Goal: Task Accomplishment & Management: Manage account settings

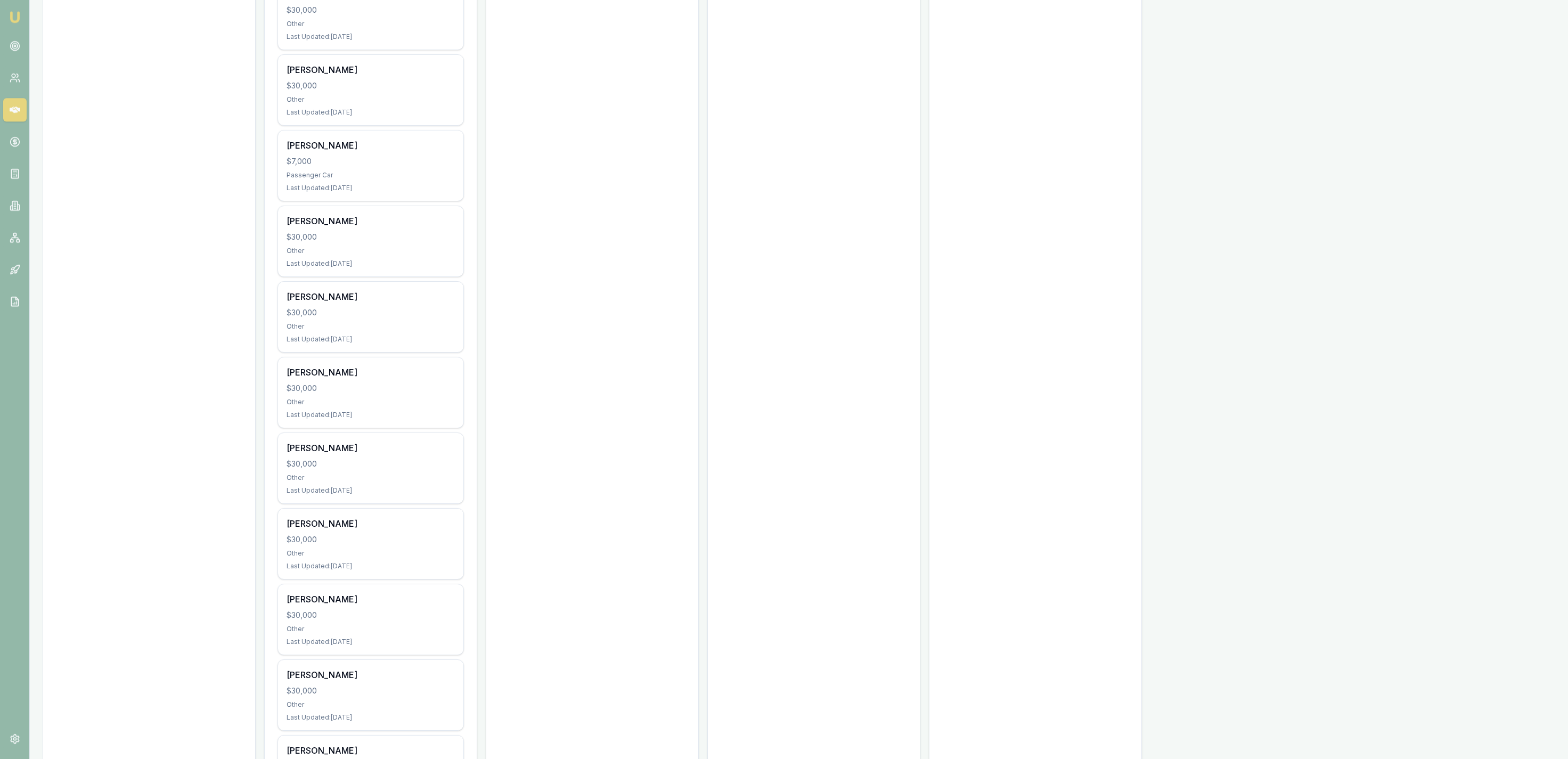
scroll to position [3362, 0]
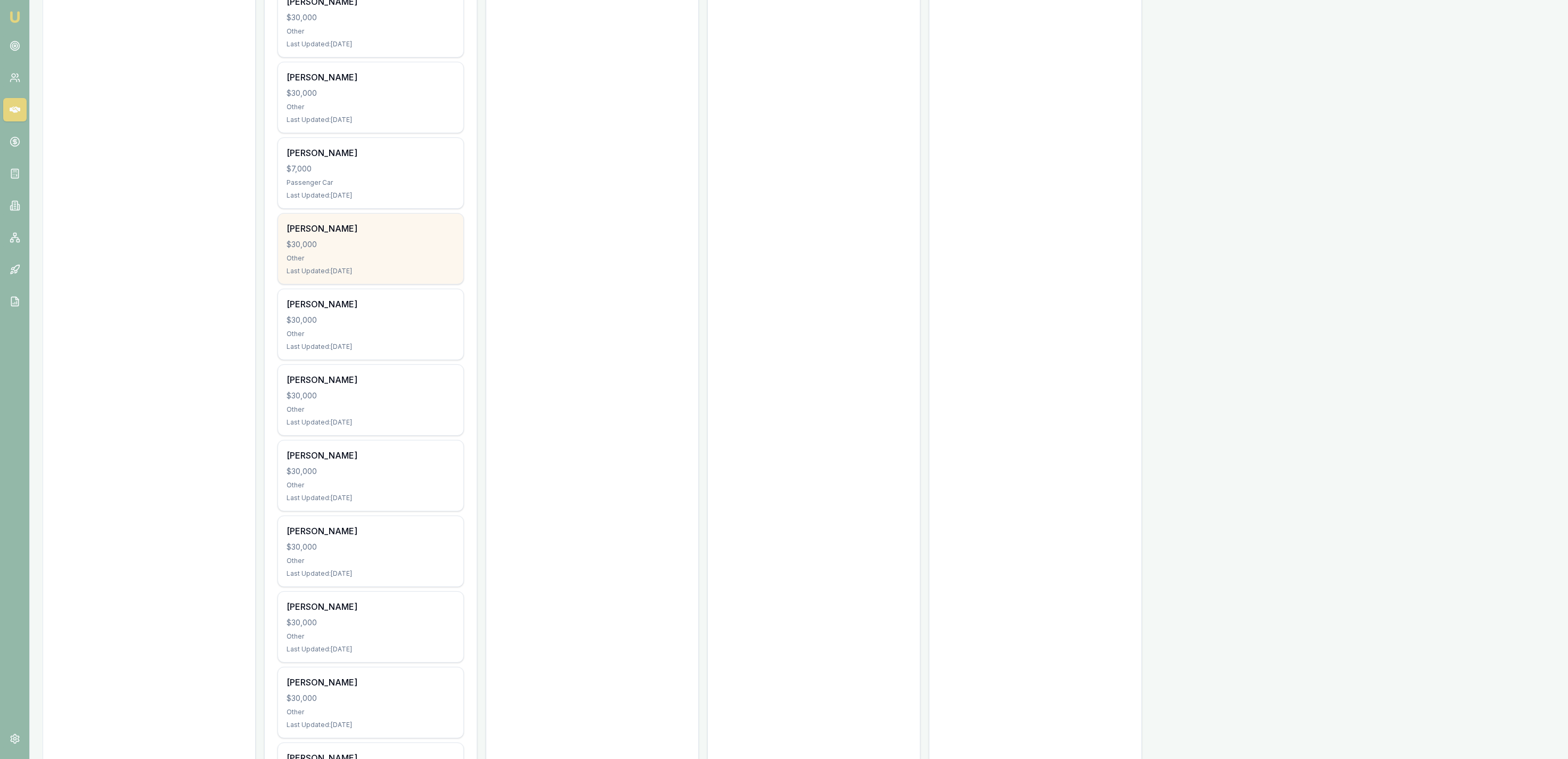
click at [383, 257] on div "Shane Kneipp $30,000 Other Last Updated: 46 days ago" at bounding box center [370, 249] width 185 height 70
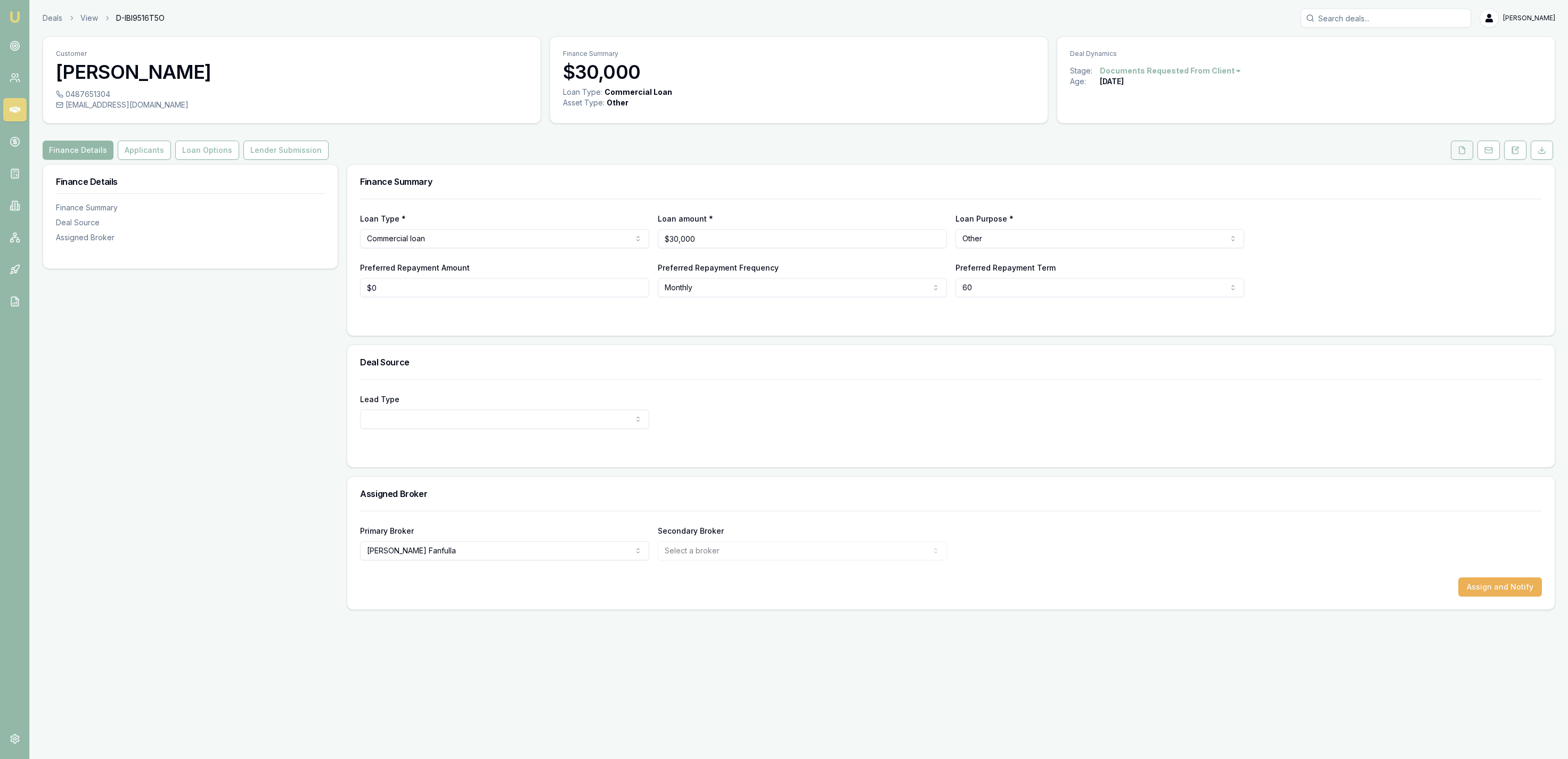
drag, startPoint x: 1442, startPoint y: 153, endPoint x: 1451, endPoint y: 152, distance: 9.1
click at [1446, 152] on div "Finance Details Applicants Loan Options Lender Submission" at bounding box center [799, 150] width 1512 height 19
click at [1461, 150] on icon at bounding box center [1462, 150] width 9 height 9
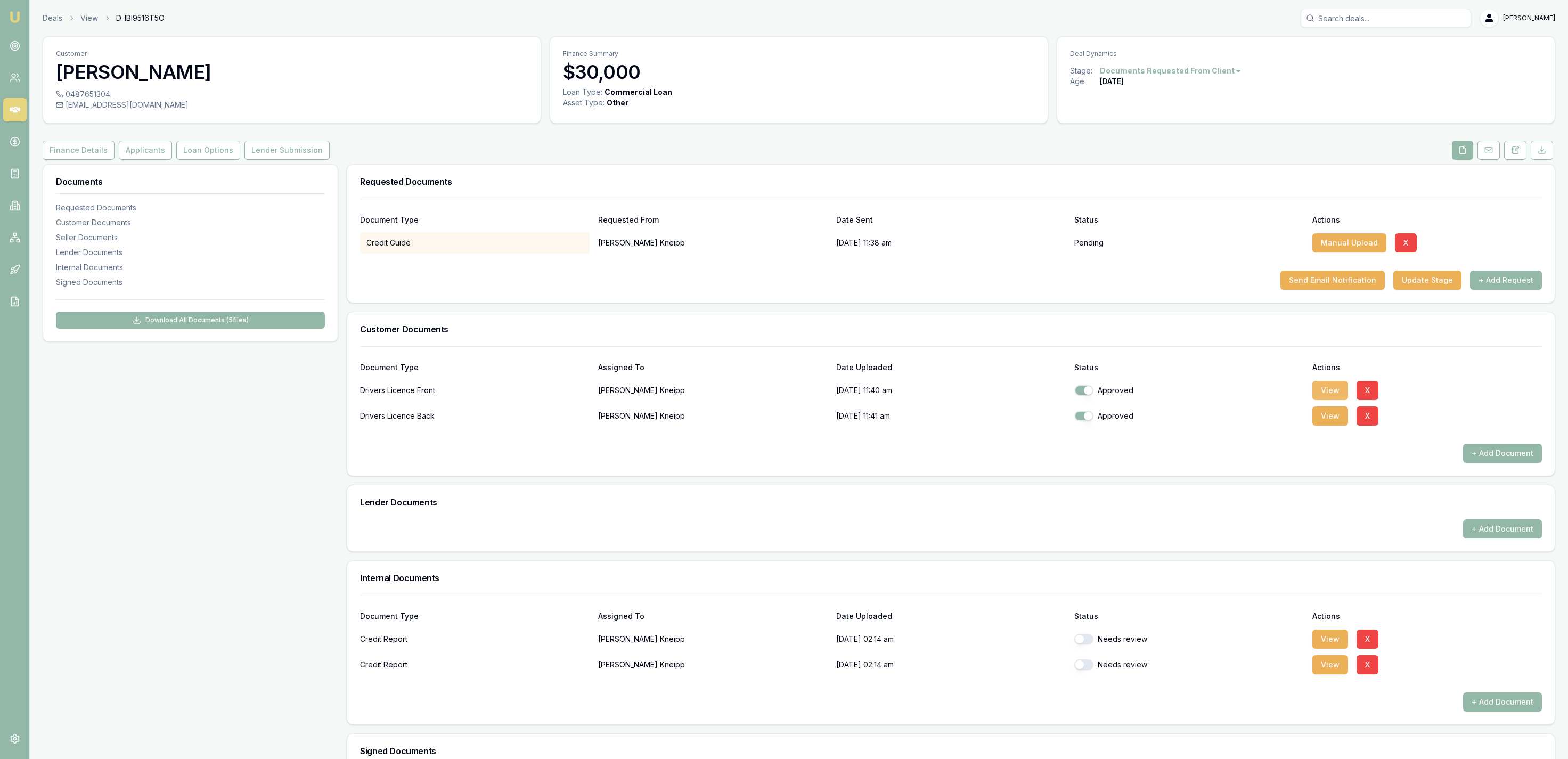
click at [1338, 383] on button "View" at bounding box center [1330, 390] width 35 height 19
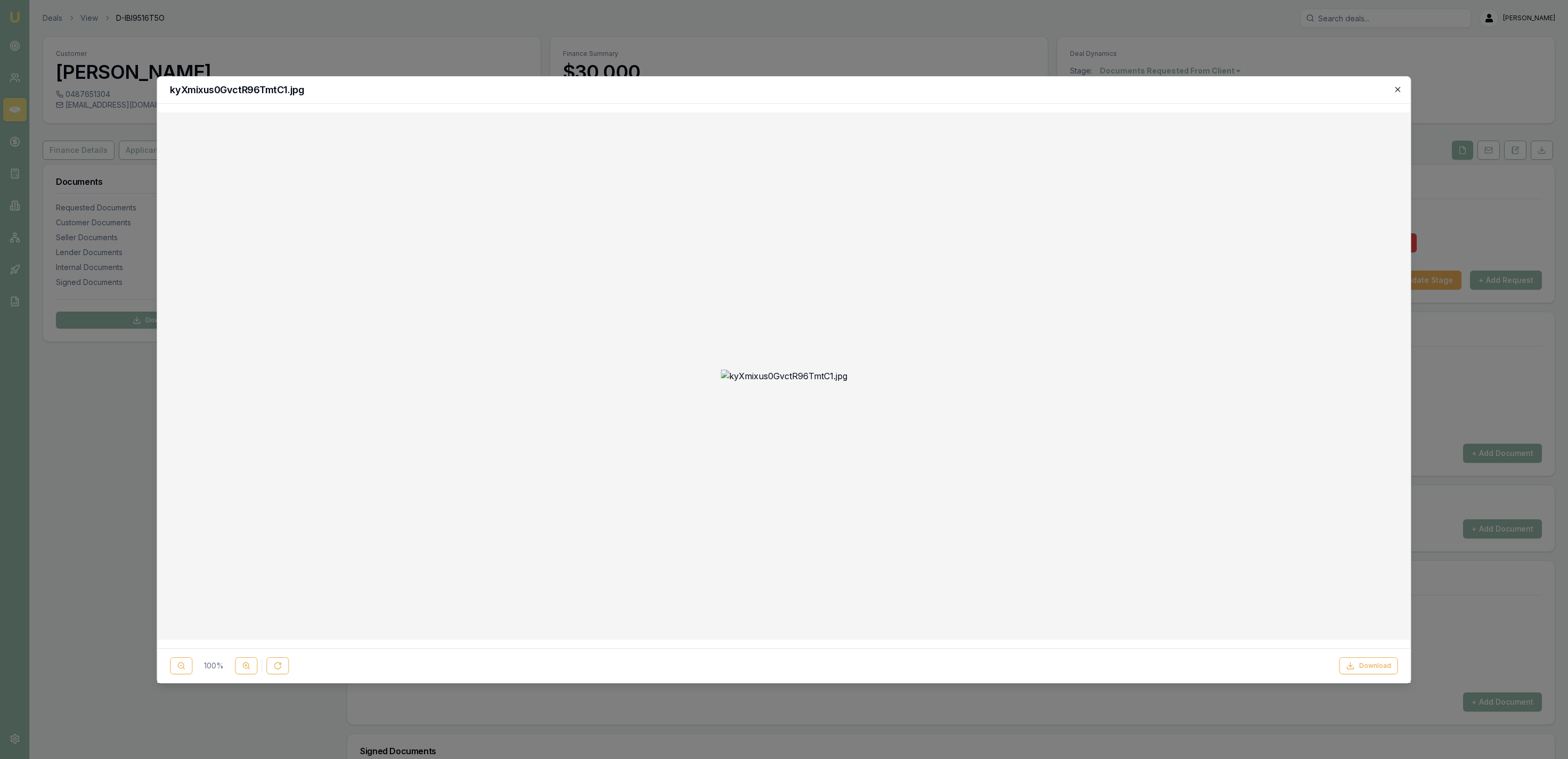
click at [1394, 87] on icon "button" at bounding box center [1398, 89] width 9 height 9
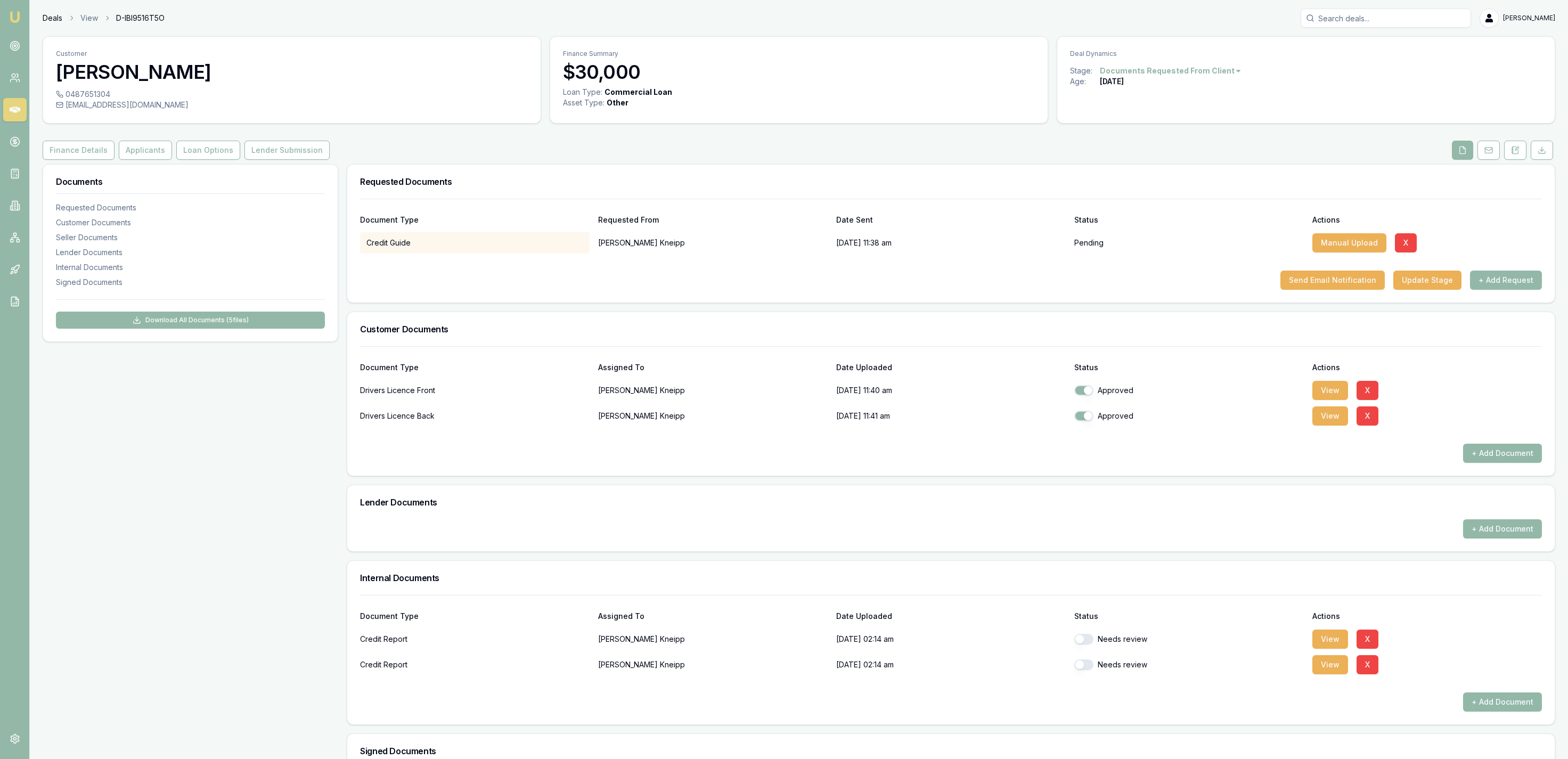
click at [52, 17] on link "Deals" at bounding box center [53, 18] width 20 height 10
click at [1214, 70] on html "Emu Broker Deals View D-IBI9516T5O Jackson Fanfulla Toggle Menu Customer Shane …" at bounding box center [784, 380] width 1568 height 759
click at [1189, 181] on div "- Not Qualified" at bounding box center [1166, 175] width 63 height 17
click at [1324, 637] on button "View" at bounding box center [1330, 639] width 35 height 19
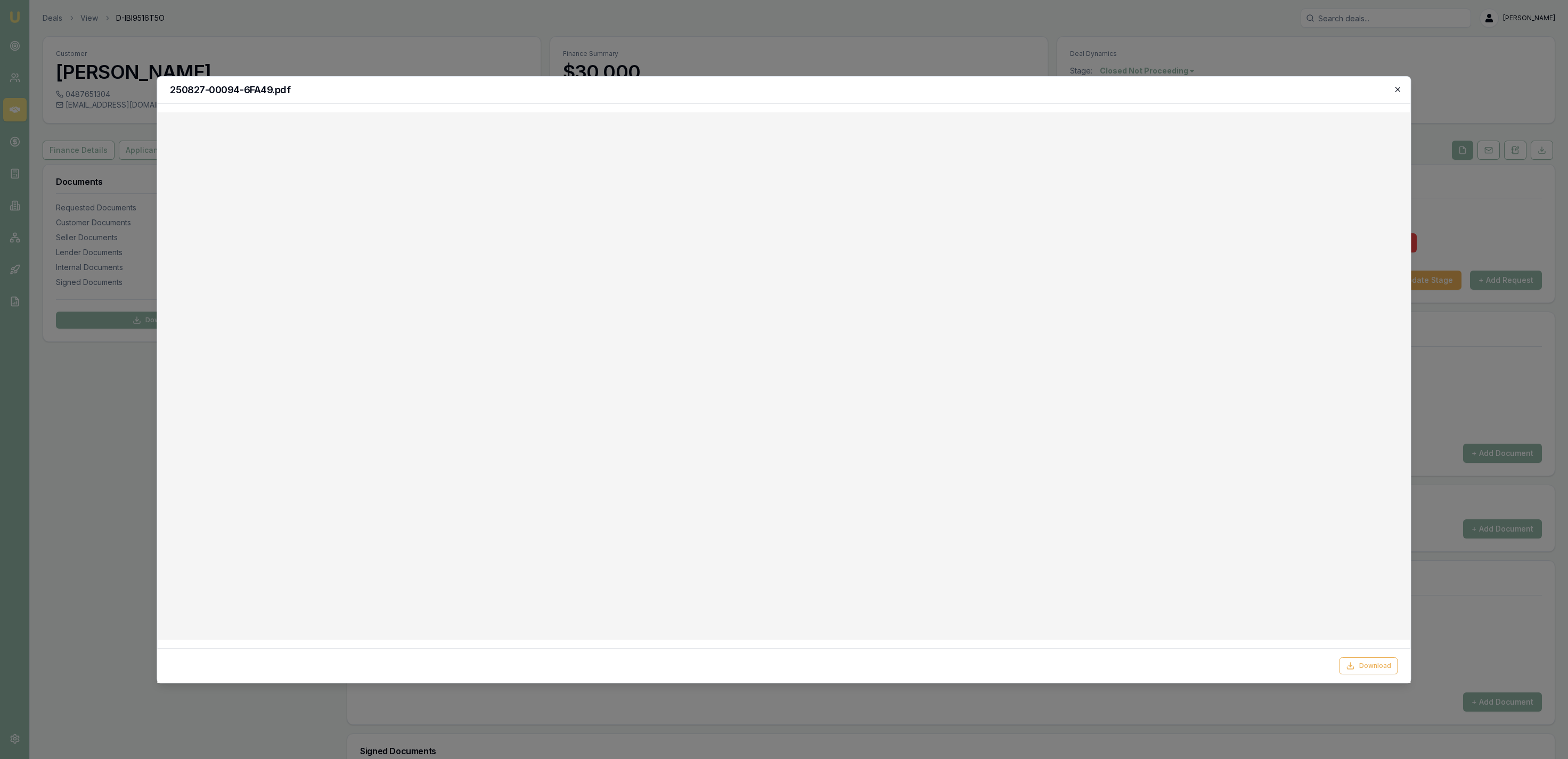
click at [1394, 89] on icon "button" at bounding box center [1398, 89] width 9 height 9
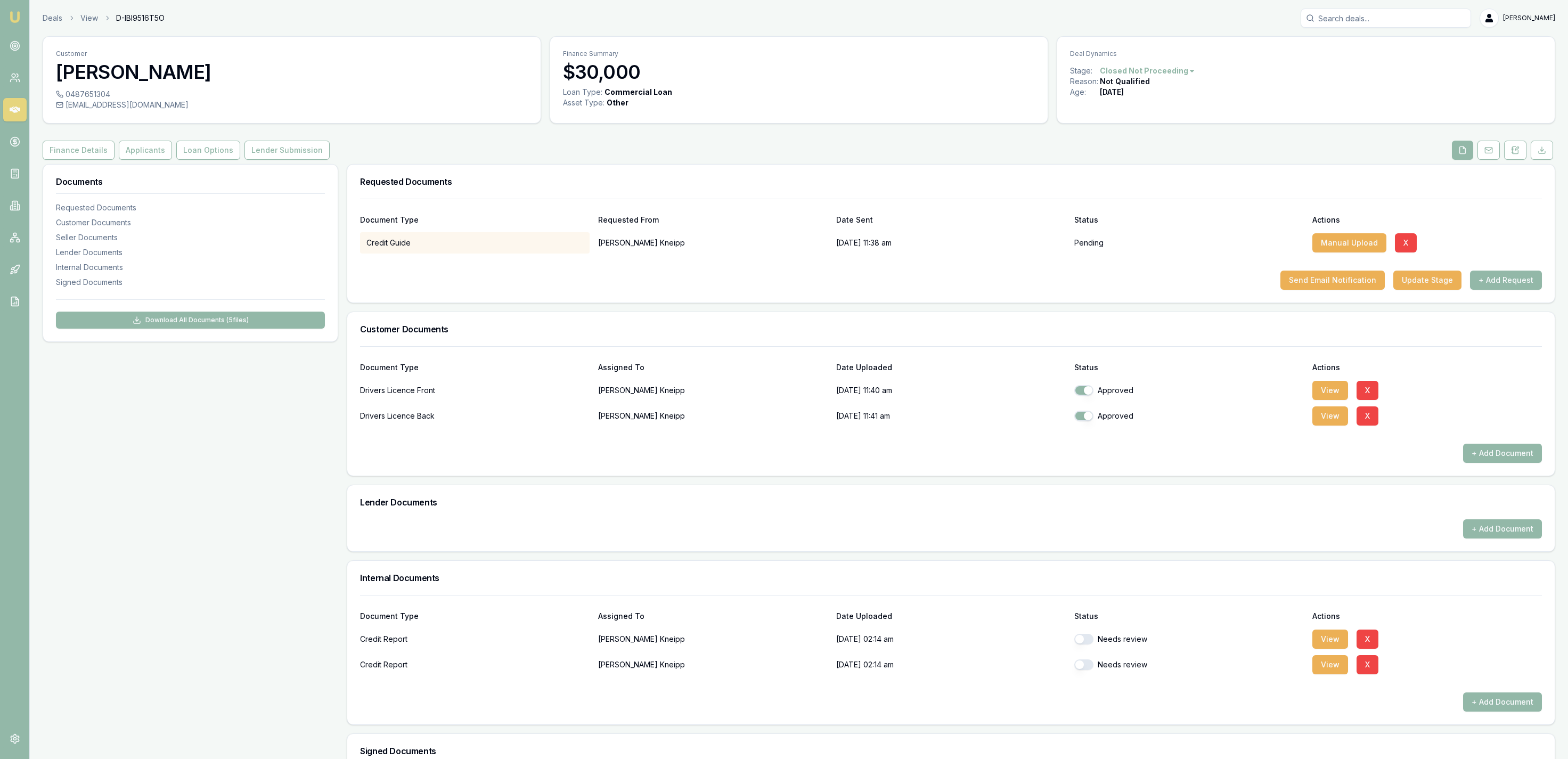
click at [1179, 67] on html "Emu Broker Deals View D-IBI9516T5O Jackson Fanfulla Toggle Menu Customer Shane …" at bounding box center [784, 380] width 1568 height 759
click at [1156, 155] on div "- Not Interested" at bounding box center [1145, 158] width 63 height 17
click at [54, 16] on link "Deals" at bounding box center [53, 18] width 20 height 10
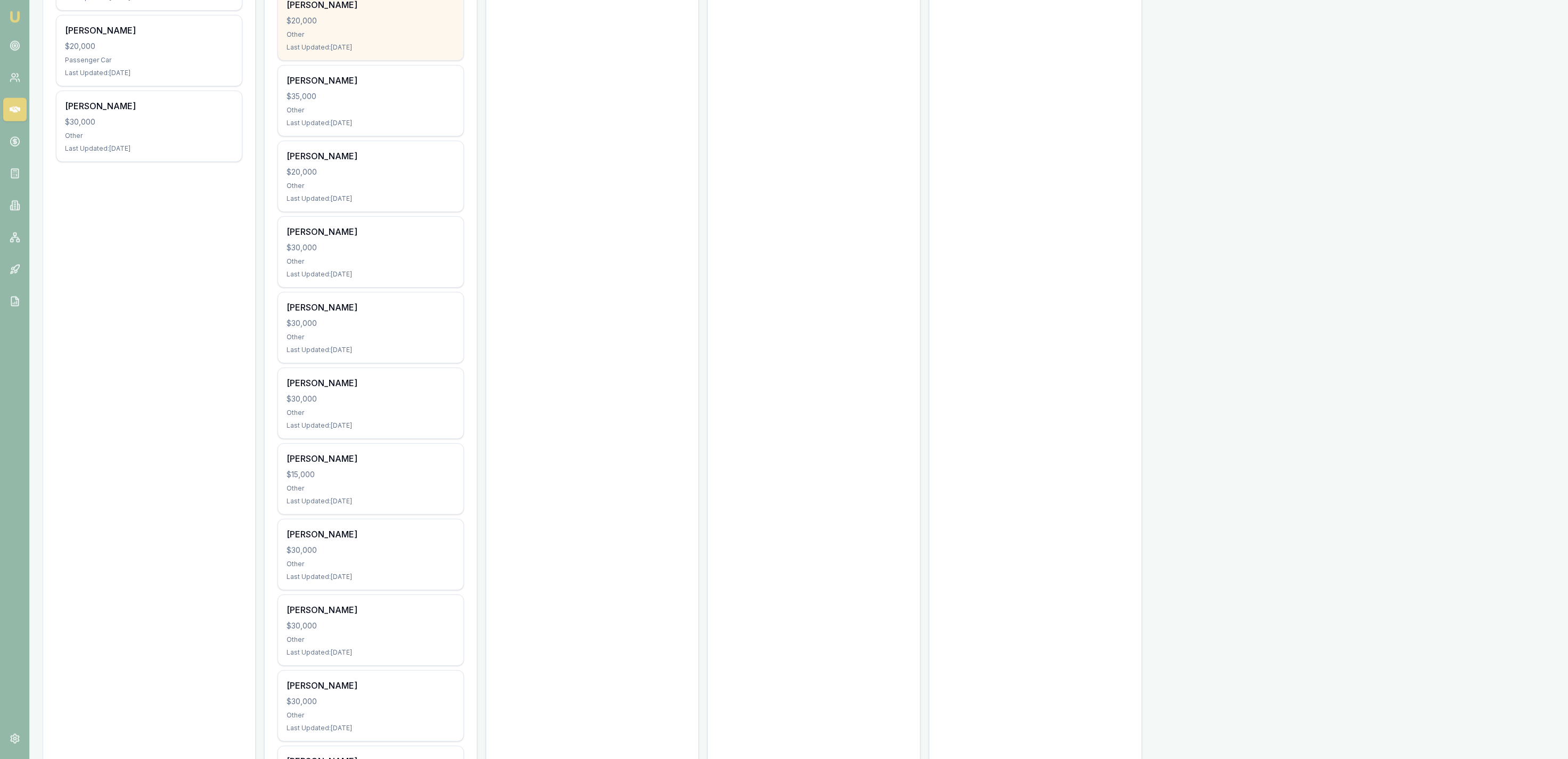
scroll to position [716, 0]
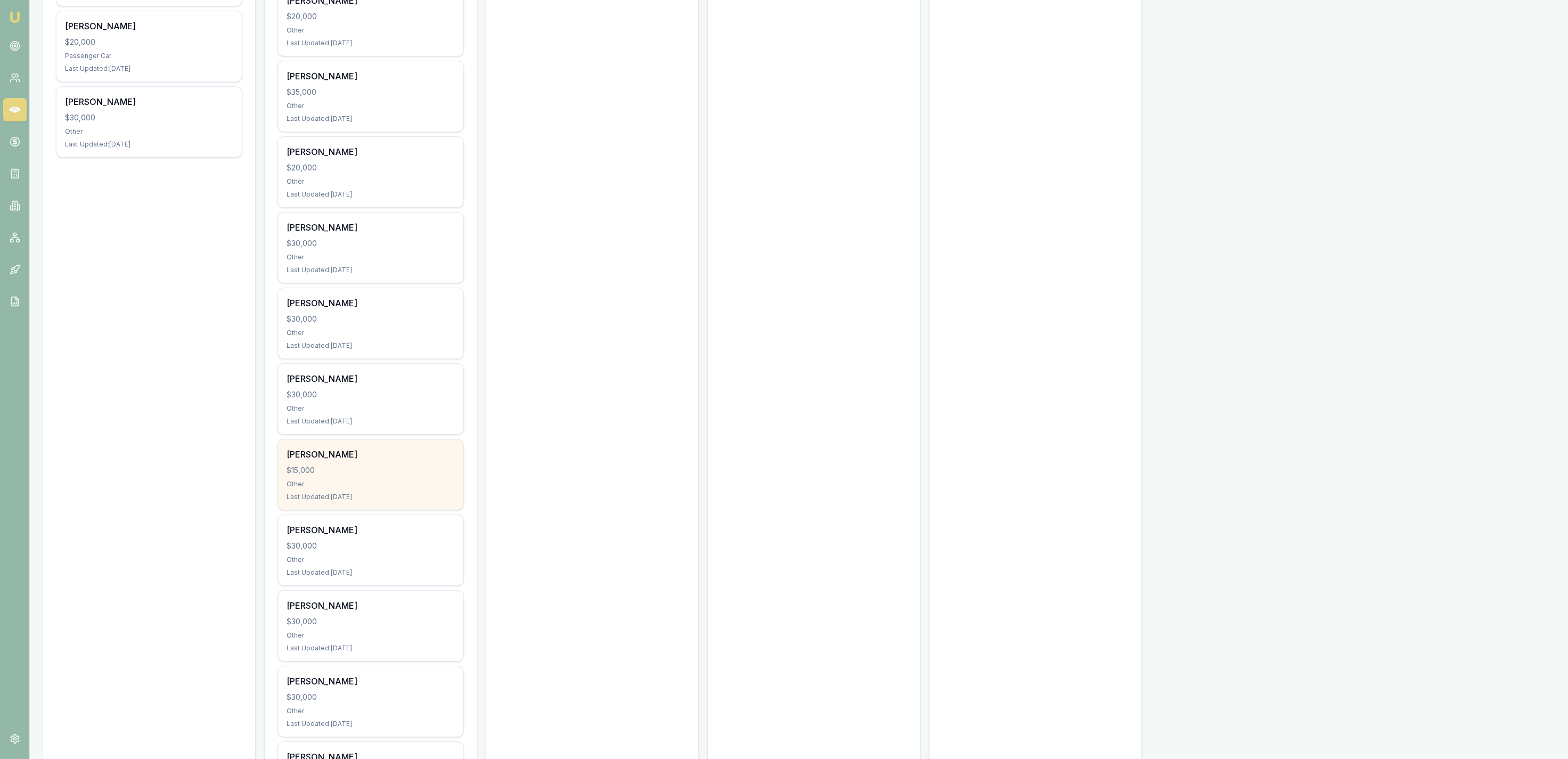
click at [403, 450] on div "Jigme Namgyal $15,000 Other Last Updated: 6 days ago" at bounding box center [370, 474] width 185 height 70
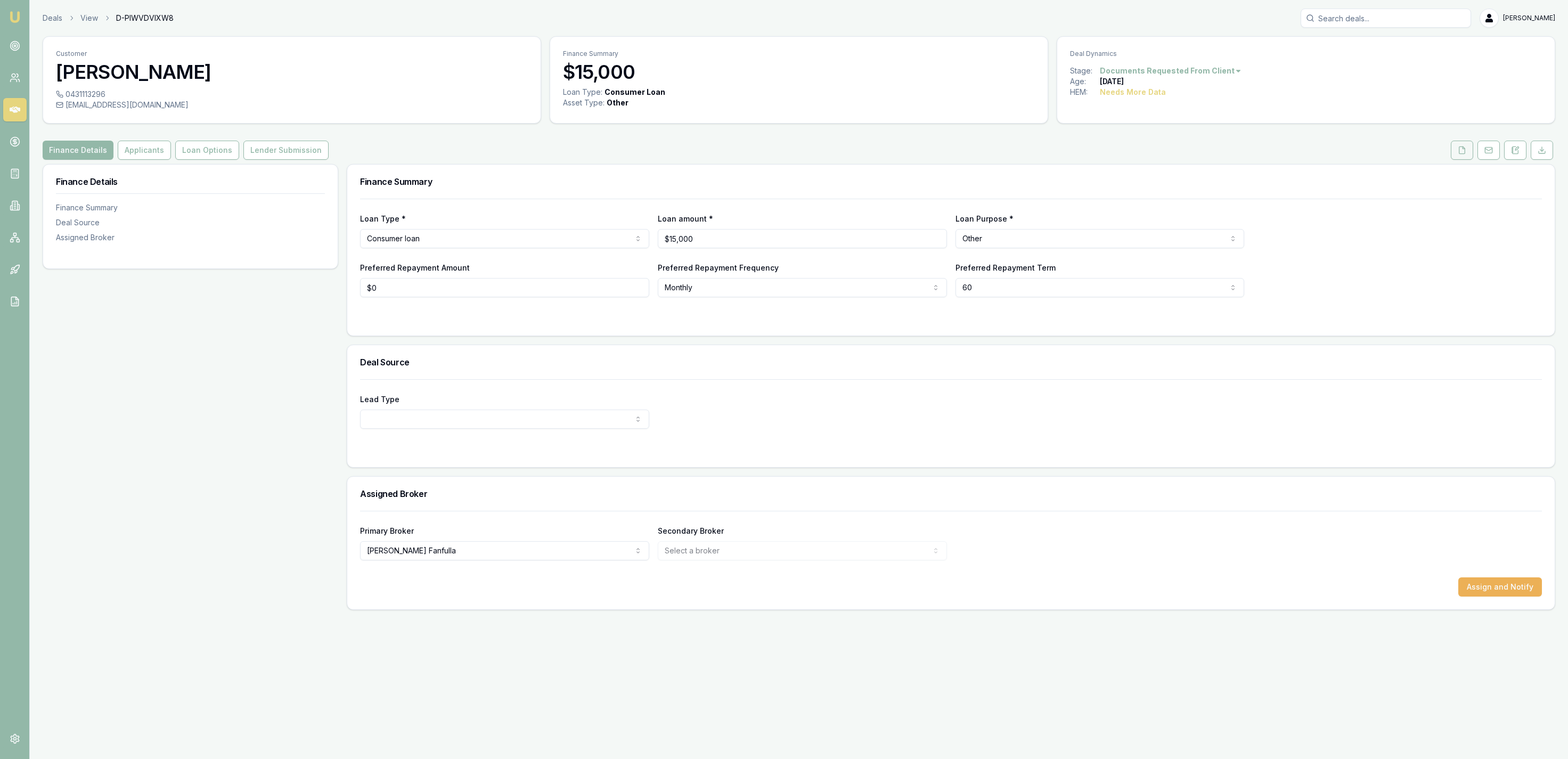
click at [1458, 150] on icon at bounding box center [1462, 150] width 9 height 9
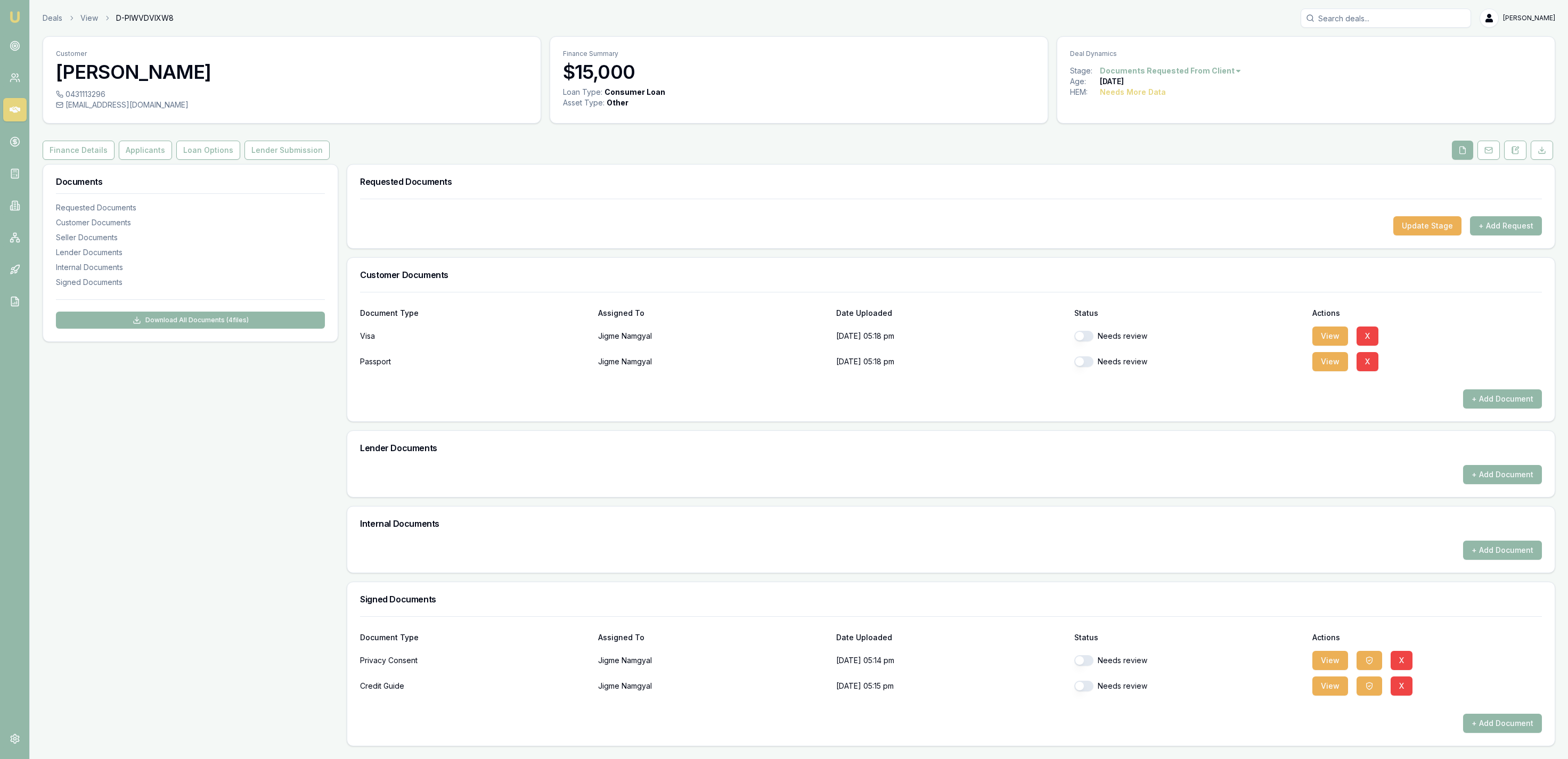
click at [56, 26] on div "Deals View D-PIWVDVIXW8 Jackson Fanfulla" at bounding box center [799, 18] width 1512 height 19
click at [53, 23] on link "Deals" at bounding box center [53, 18] width 20 height 10
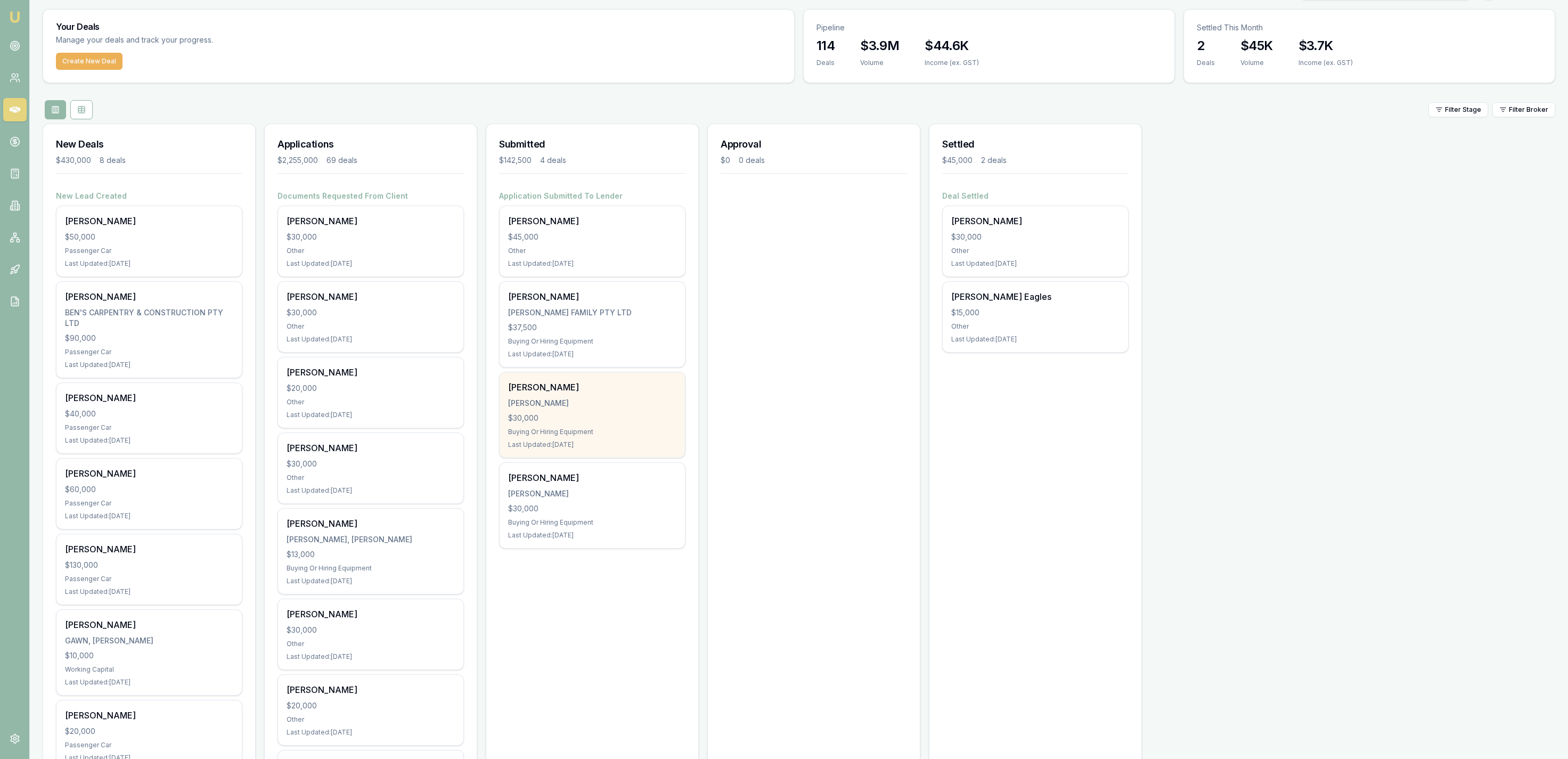
scroll to position [55, 0]
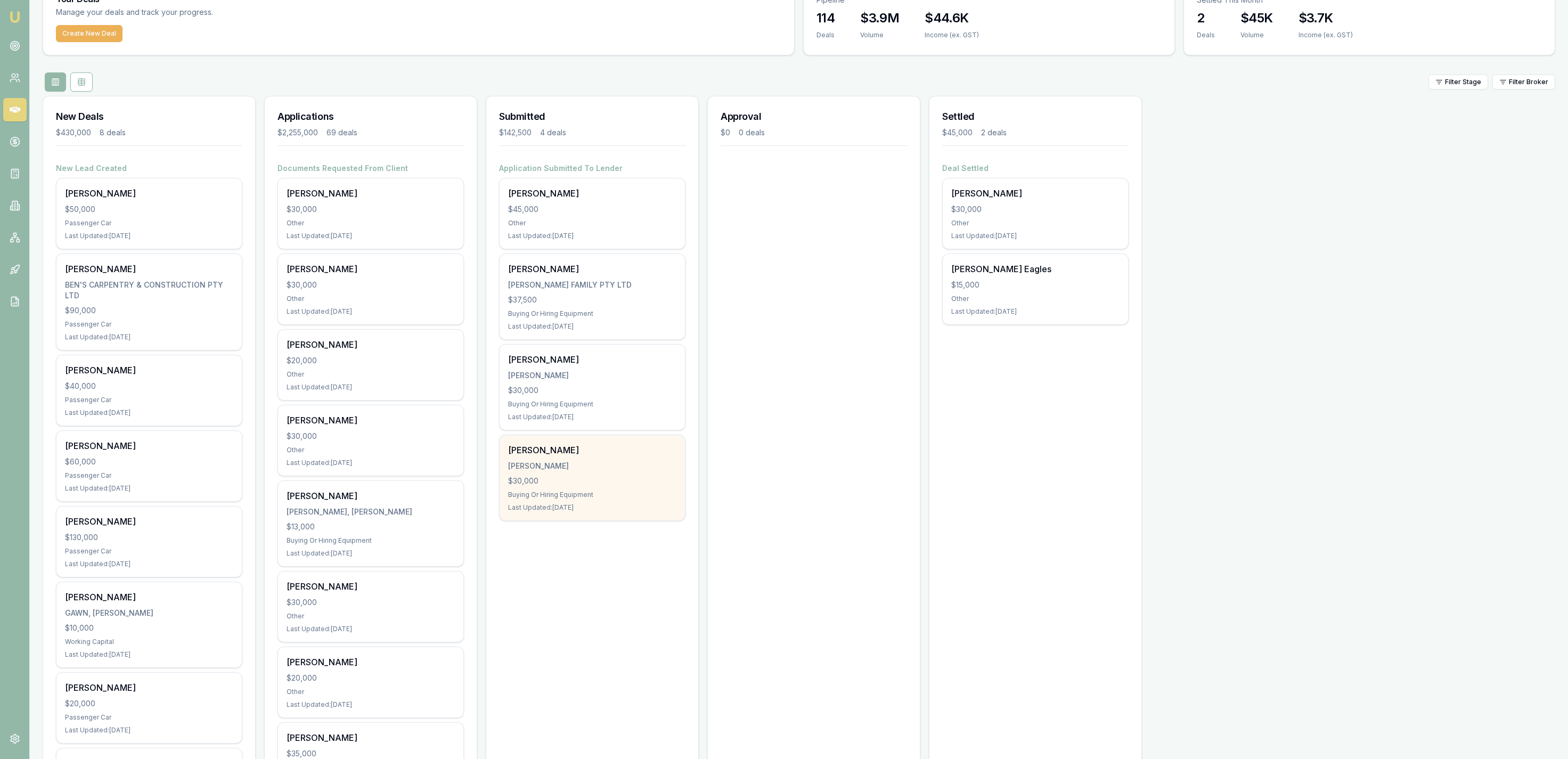
click at [649, 470] on div "[PERSON_NAME]" at bounding box center [592, 466] width 168 height 10
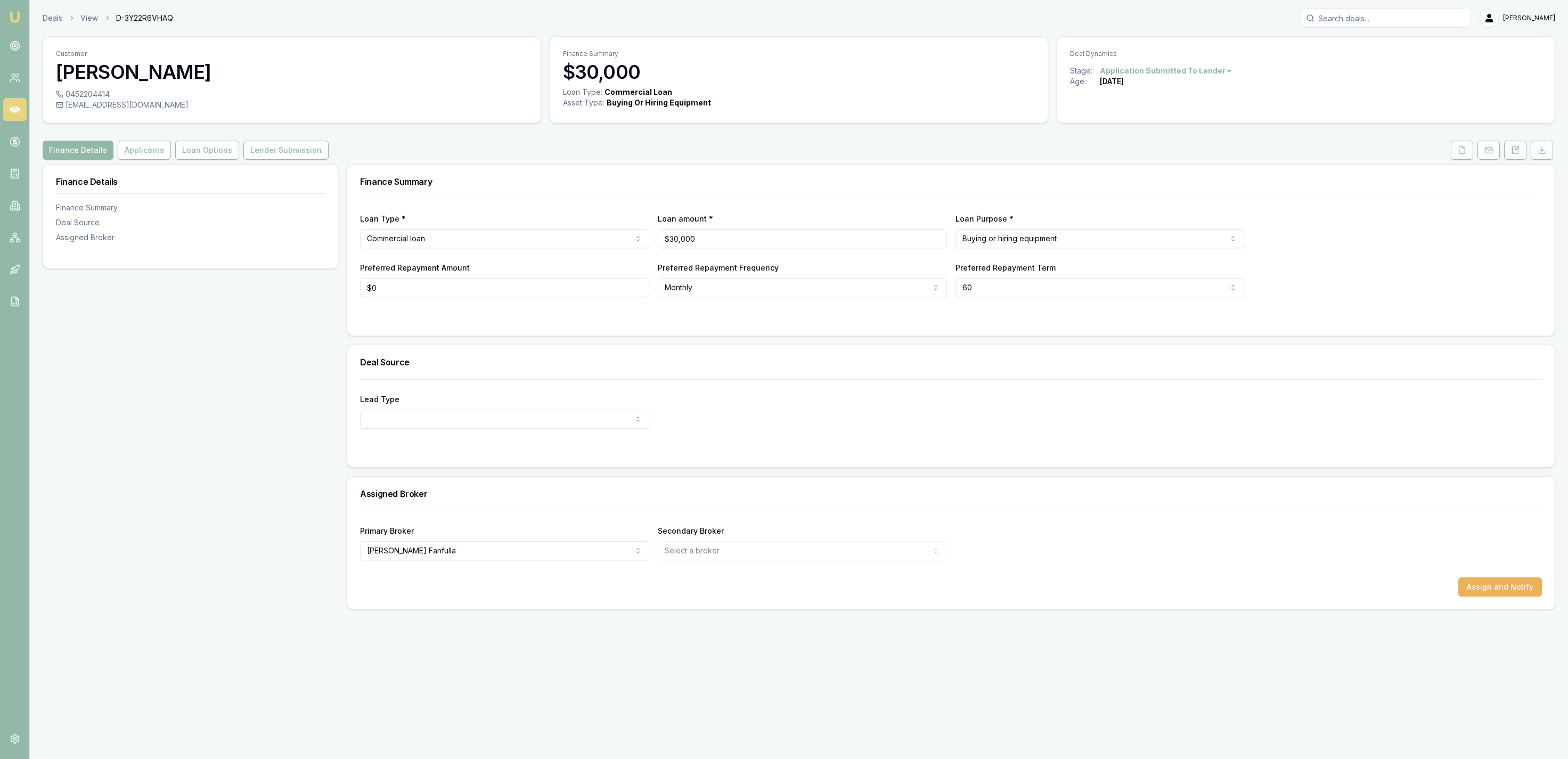
click at [166, 147] on link "Applicants" at bounding box center [144, 150] width 57 height 19
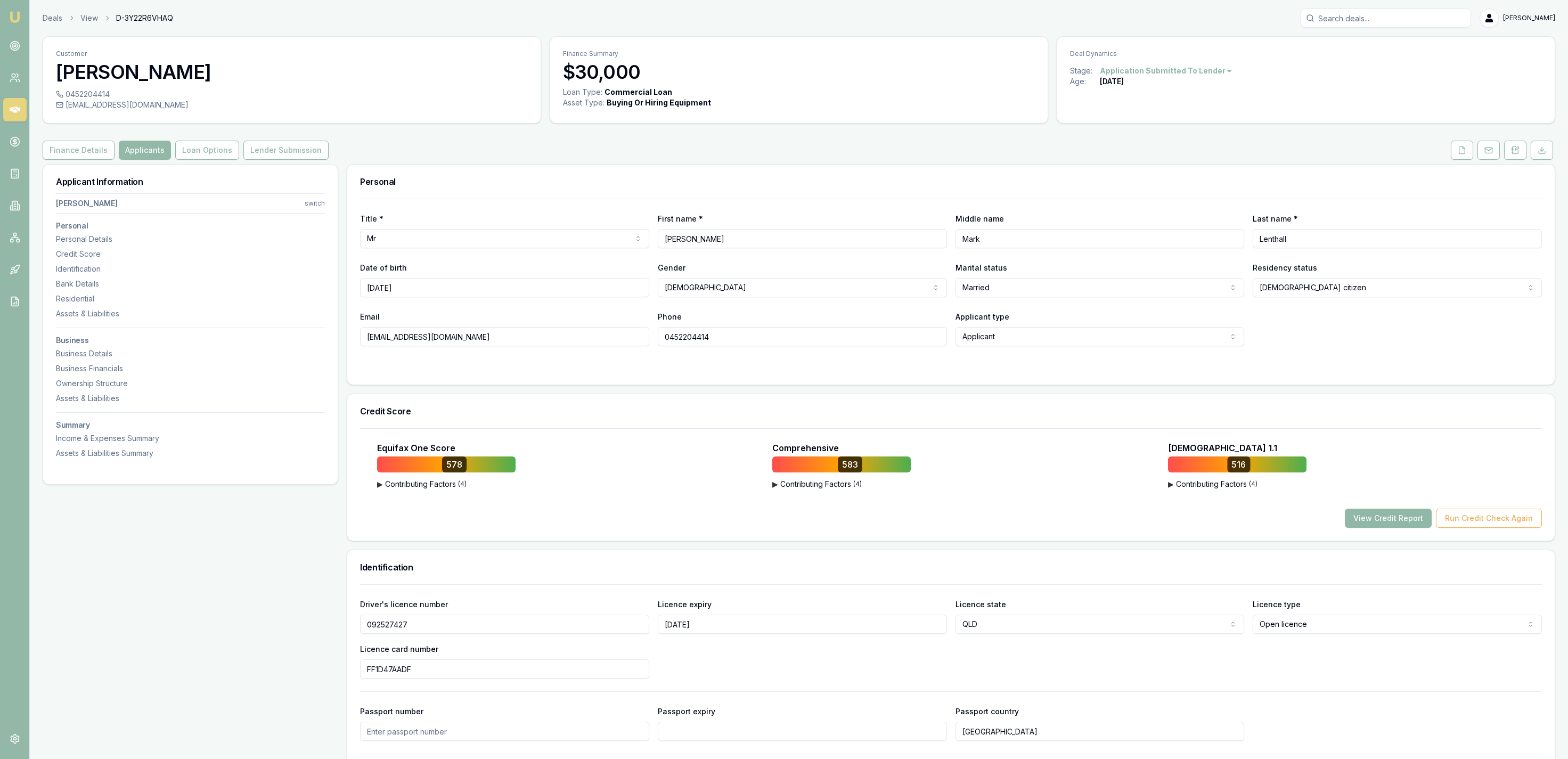
click at [1379, 523] on button "View Credit Report" at bounding box center [1388, 518] width 87 height 19
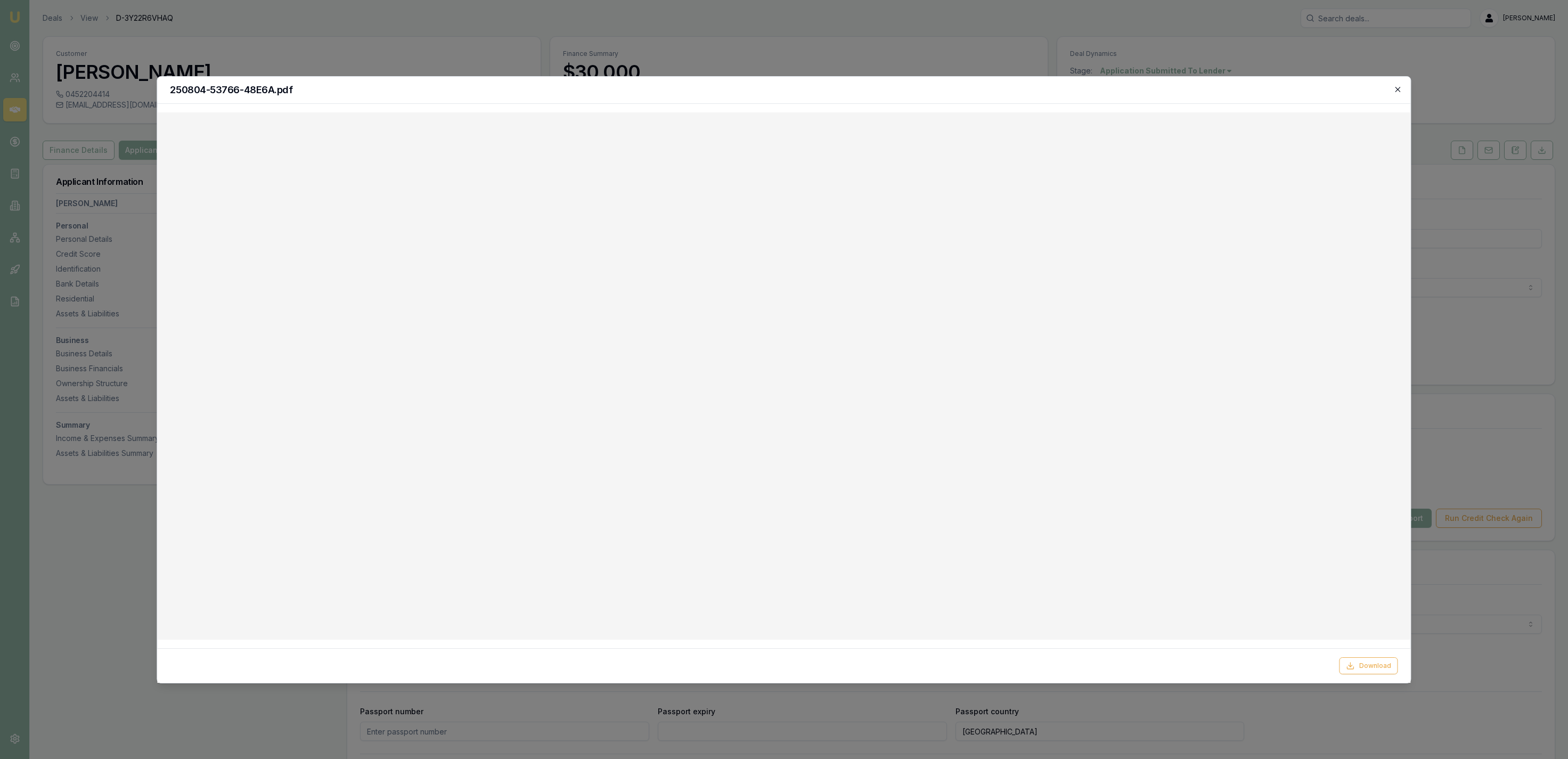
click at [1395, 86] on icon "button" at bounding box center [1398, 89] width 9 height 9
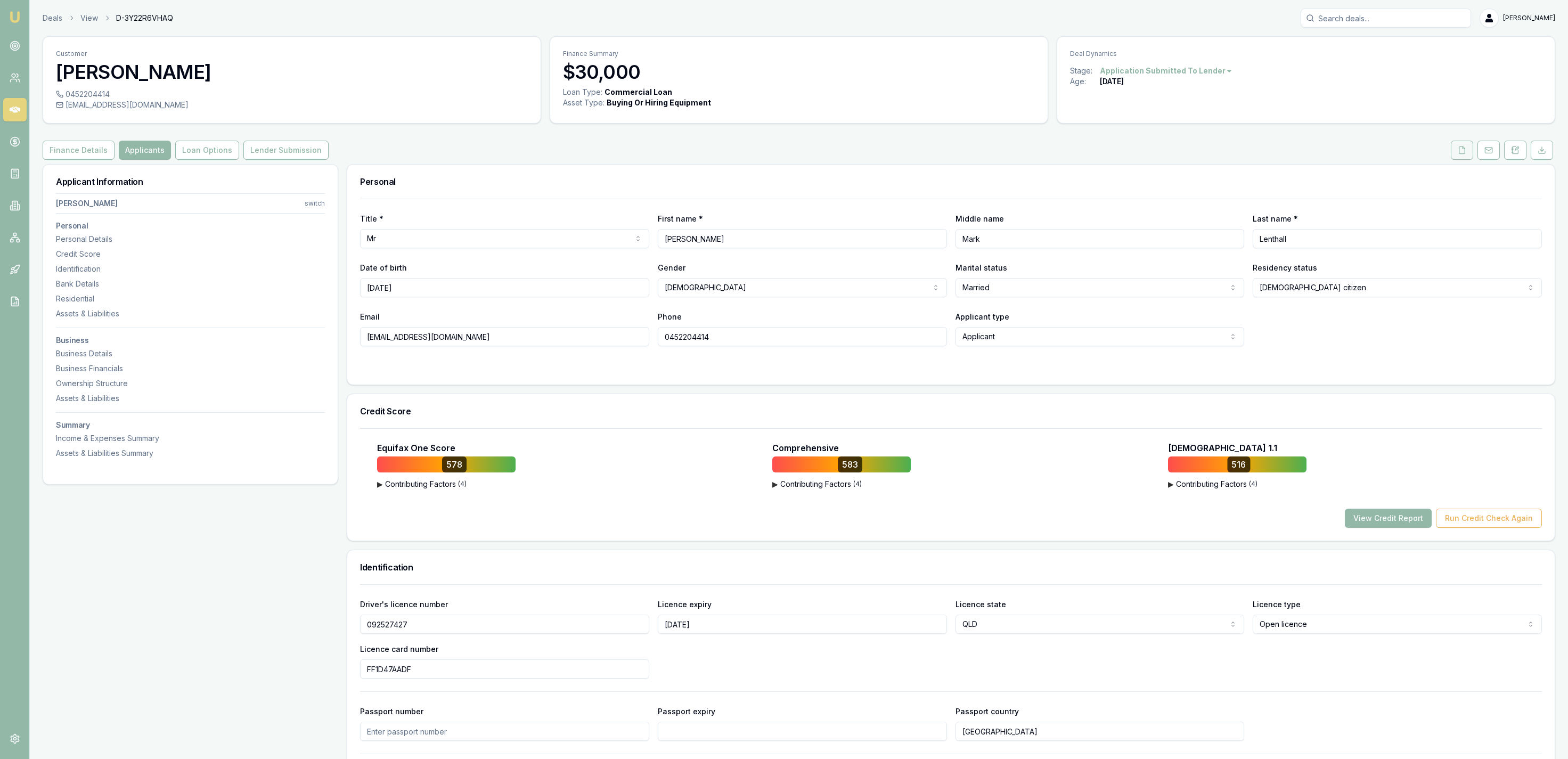
click at [1459, 148] on icon at bounding box center [1462, 150] width 9 height 9
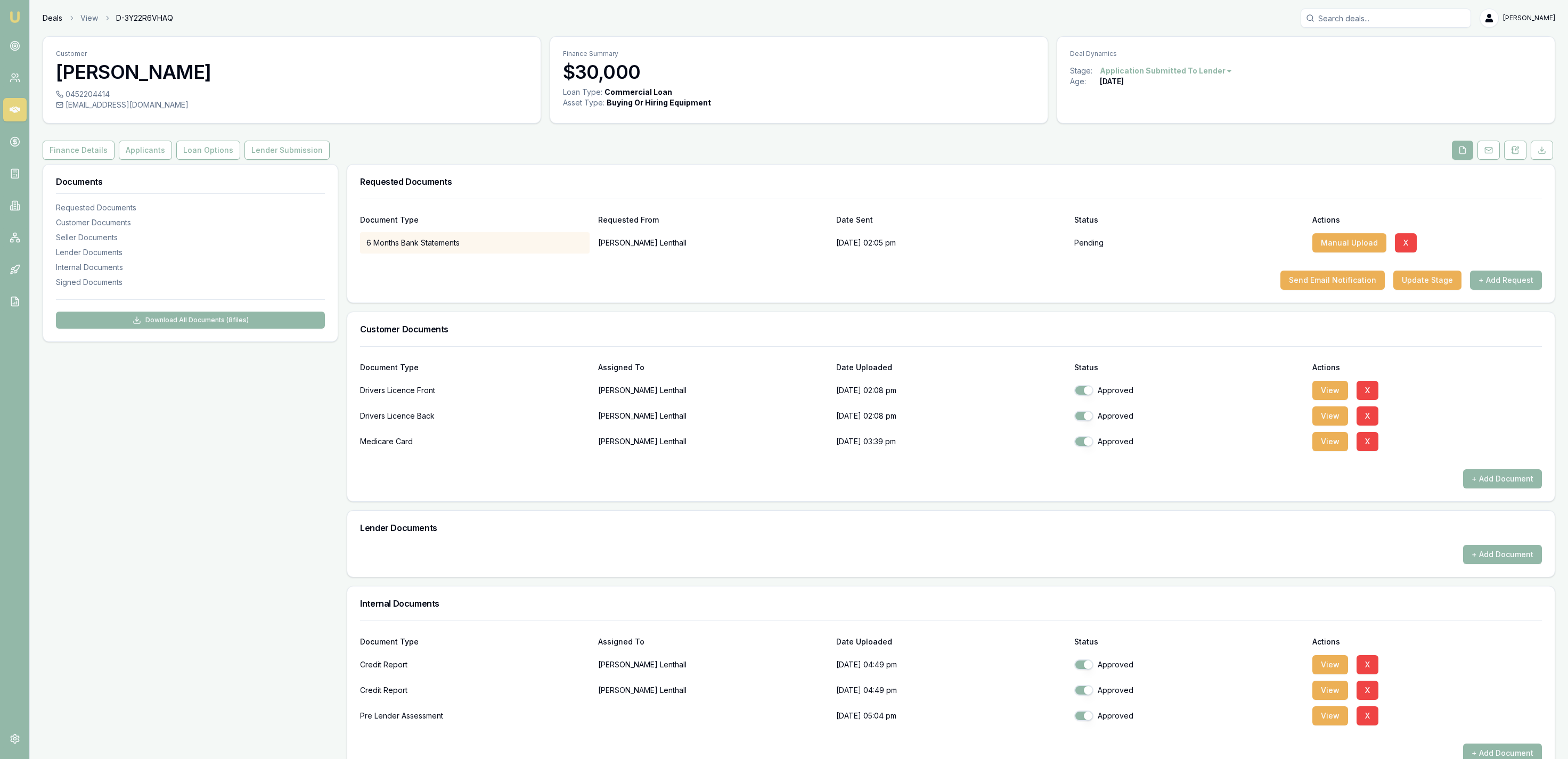
click at [43, 19] on link "Deals" at bounding box center [53, 18] width 20 height 10
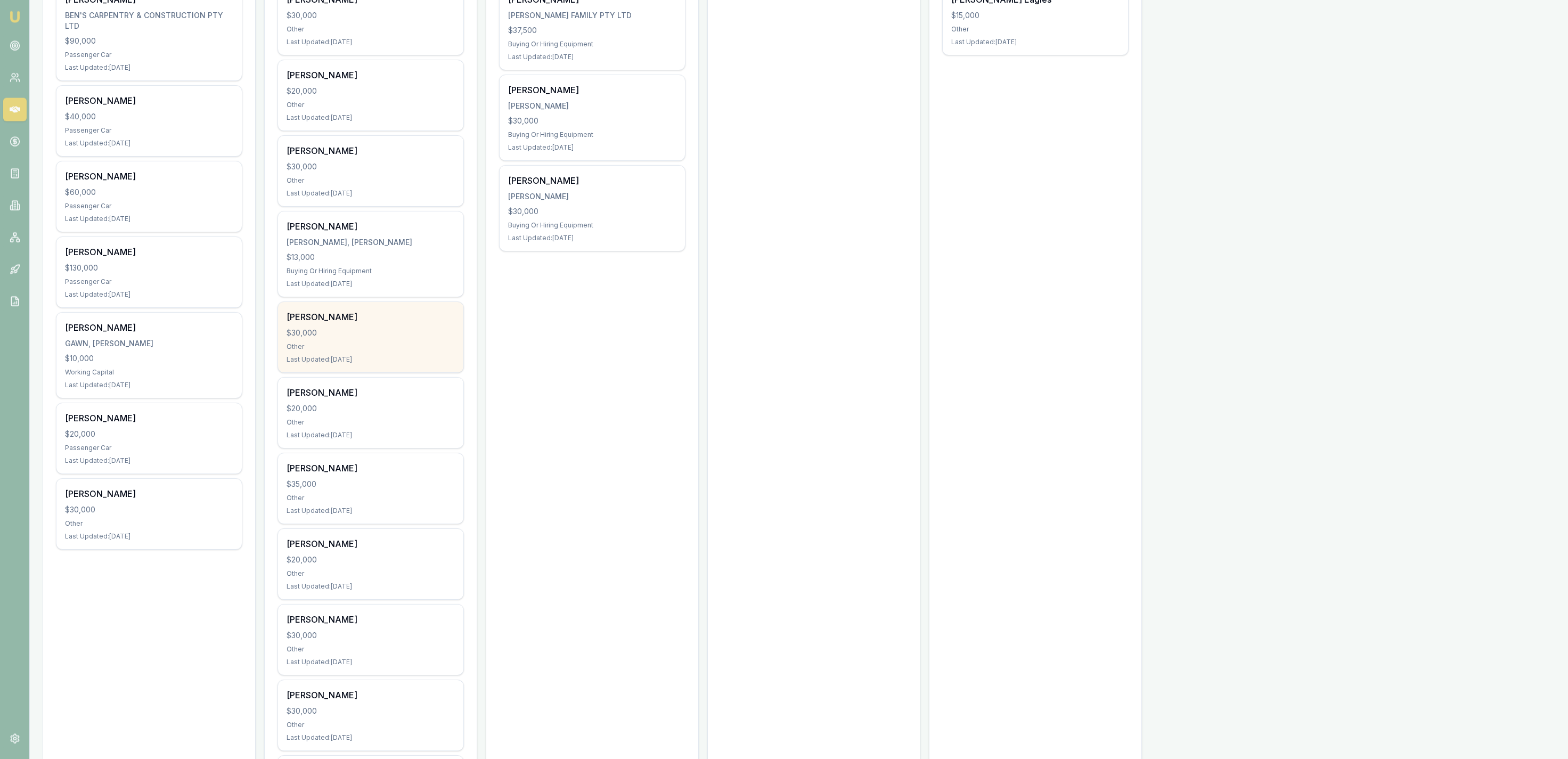
scroll to position [331, 0]
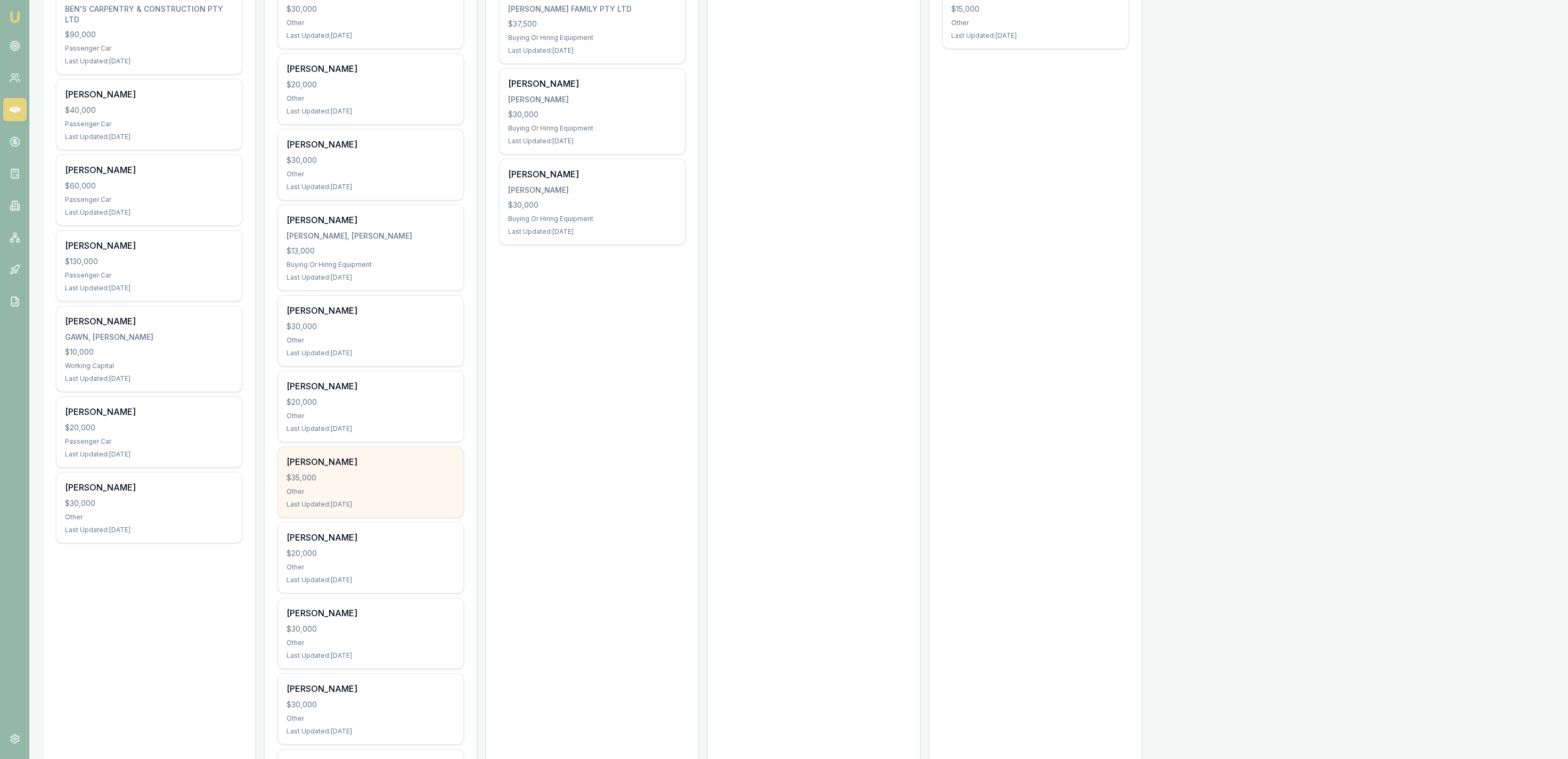
click at [445, 466] on div "[PERSON_NAME]" at bounding box center [370, 461] width 168 height 13
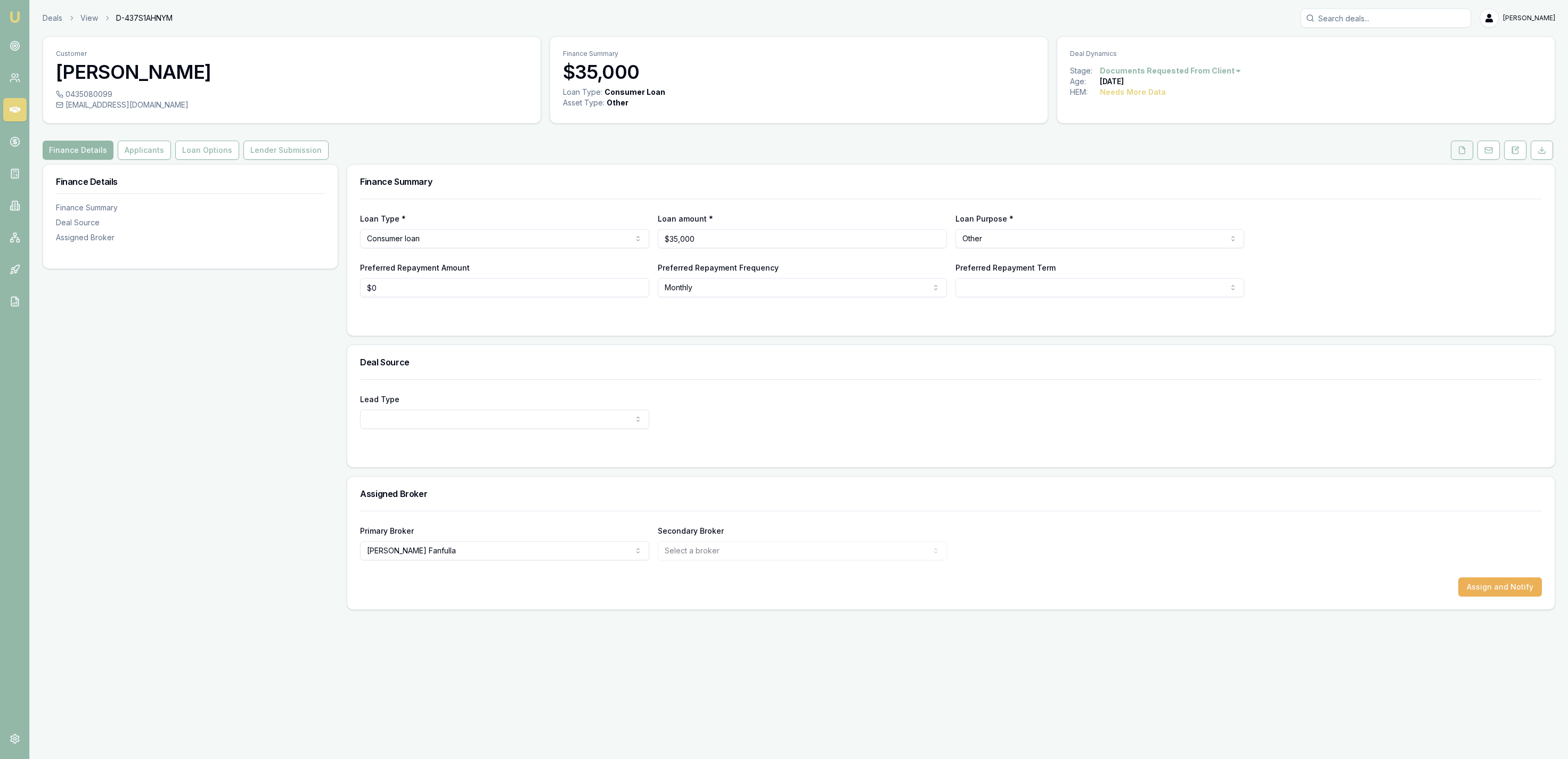
click at [1462, 156] on button at bounding box center [1462, 150] width 23 height 19
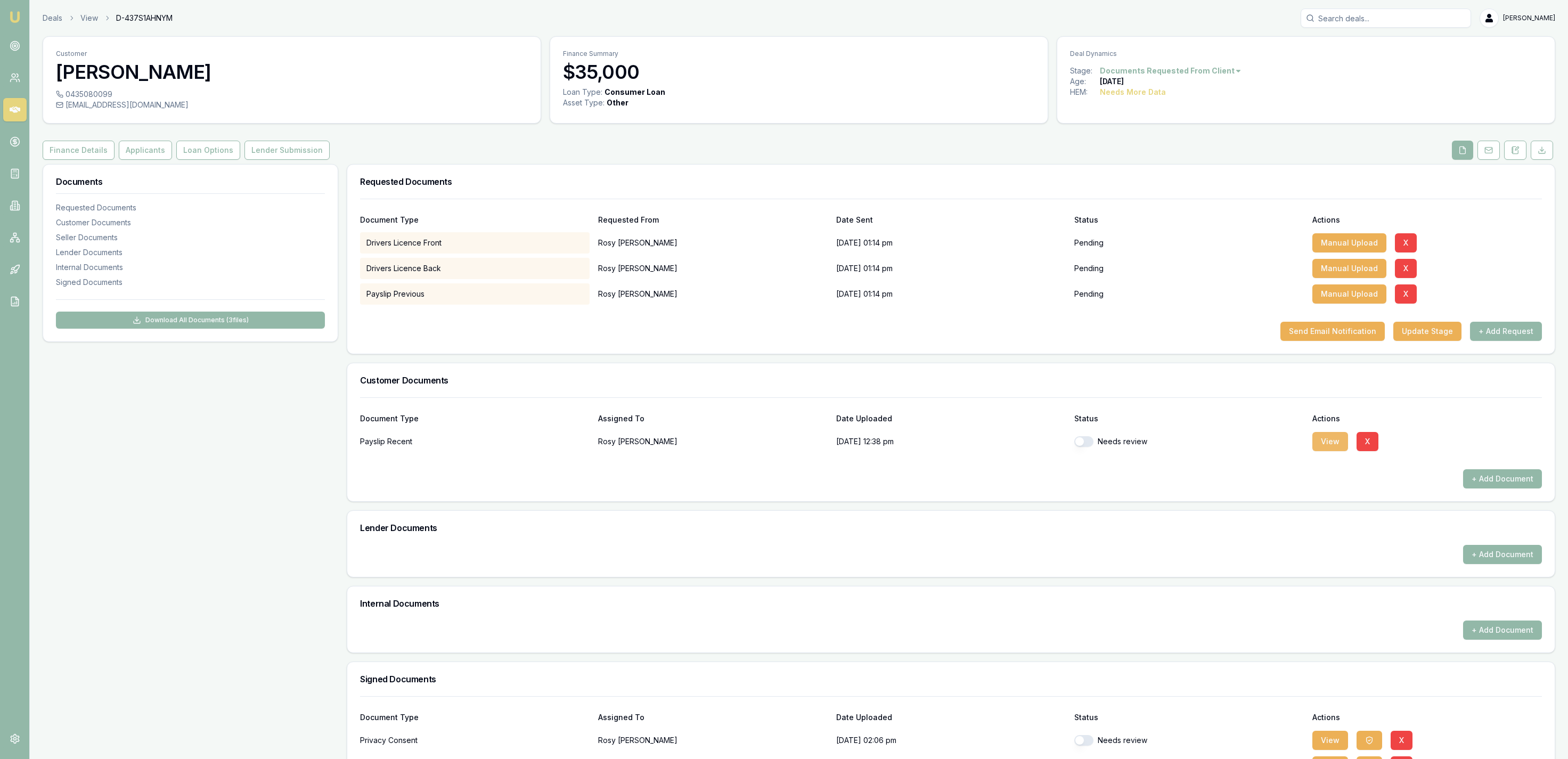
click at [1330, 440] on button "View" at bounding box center [1330, 441] width 35 height 19
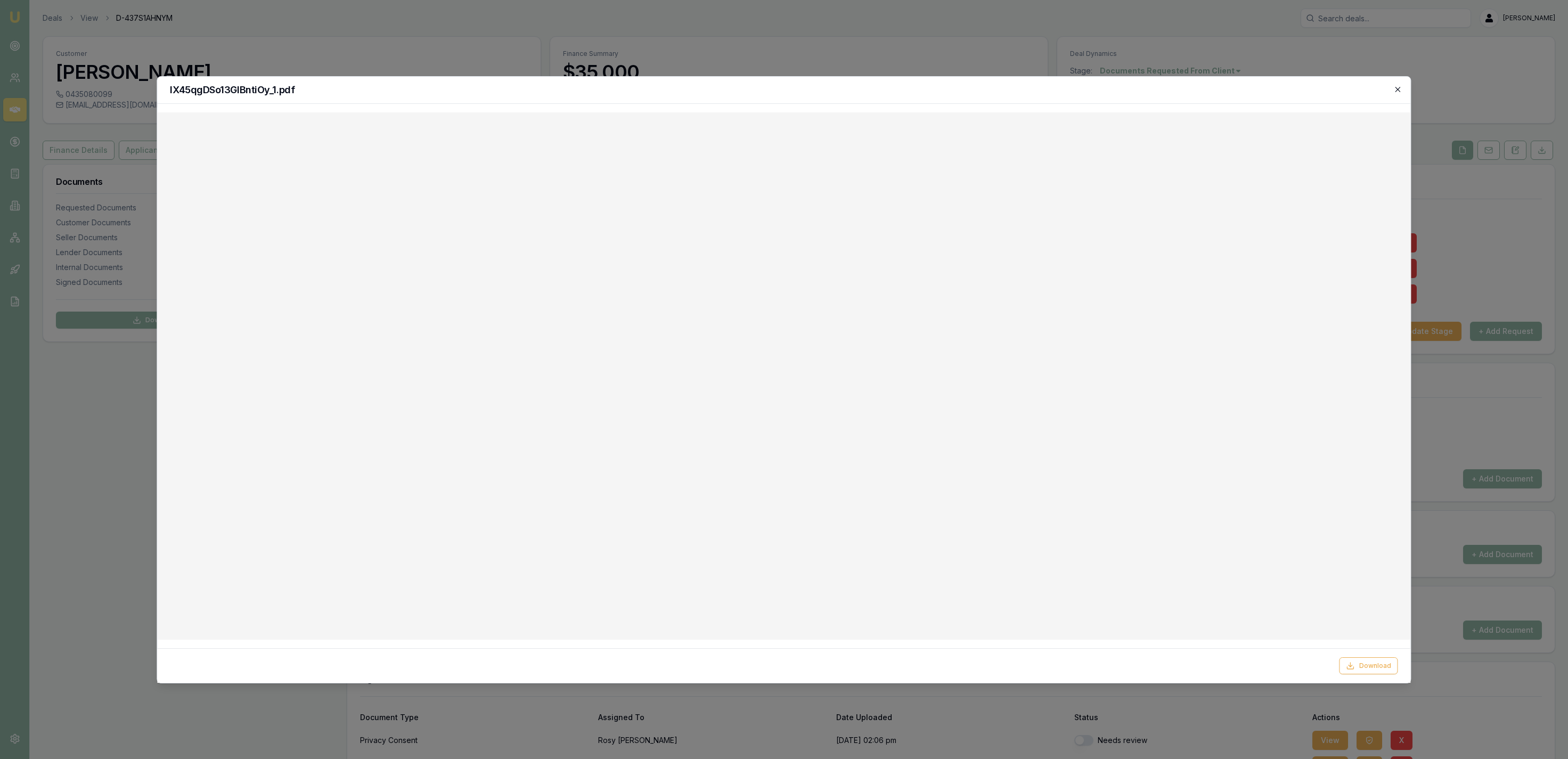
click at [1400, 89] on icon "button" at bounding box center [1398, 89] width 9 height 9
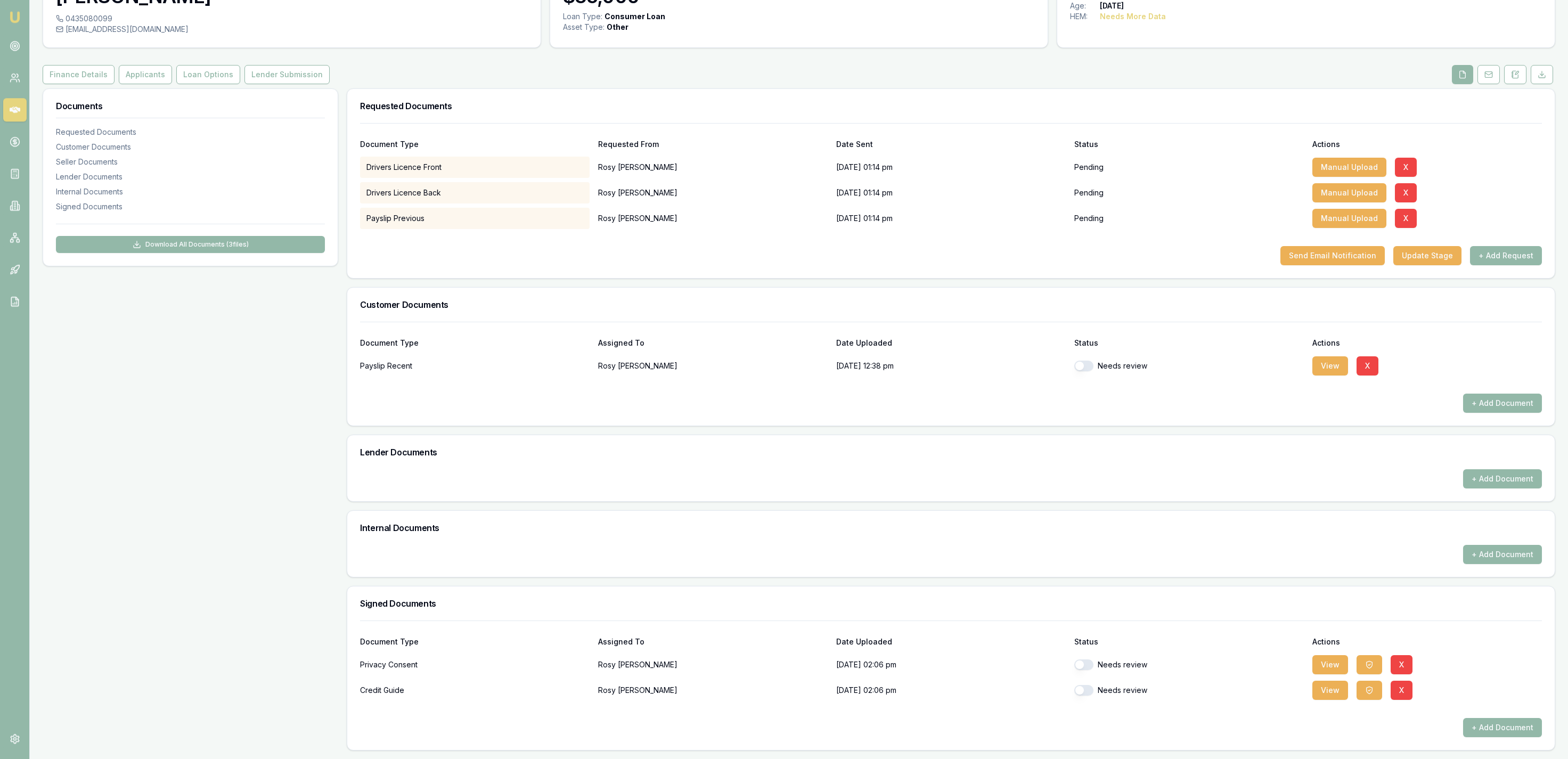
scroll to position [76, 0]
click at [143, 62] on div "Customer Rosy Boldrini 0435080099 rosebold27@gmail.com Finance Summary $35,000 …" at bounding box center [799, 356] width 1512 height 790
click at [146, 81] on button "Applicants" at bounding box center [145, 74] width 53 height 19
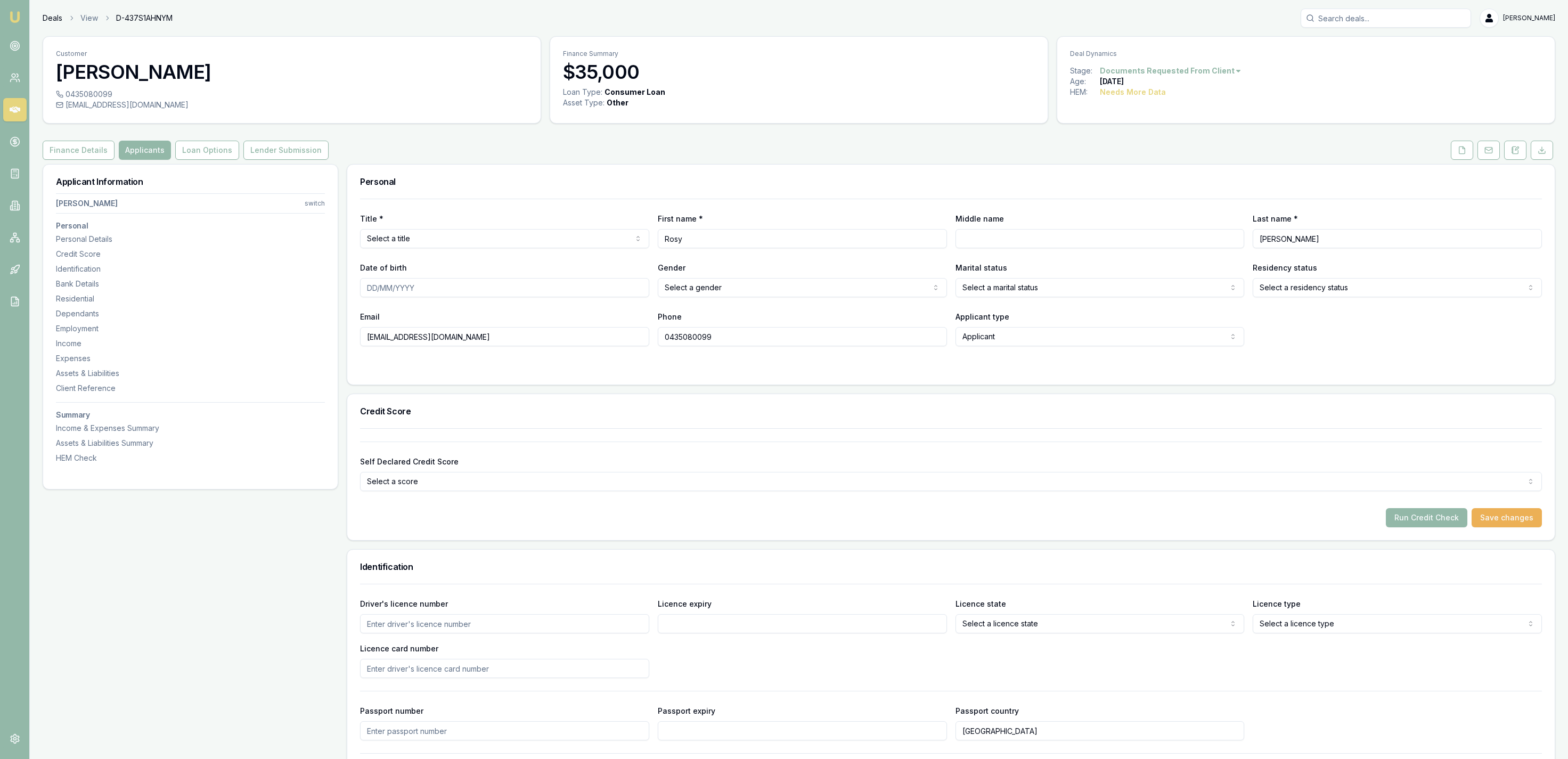
click at [58, 20] on link "Deals" at bounding box center [53, 18] width 20 height 10
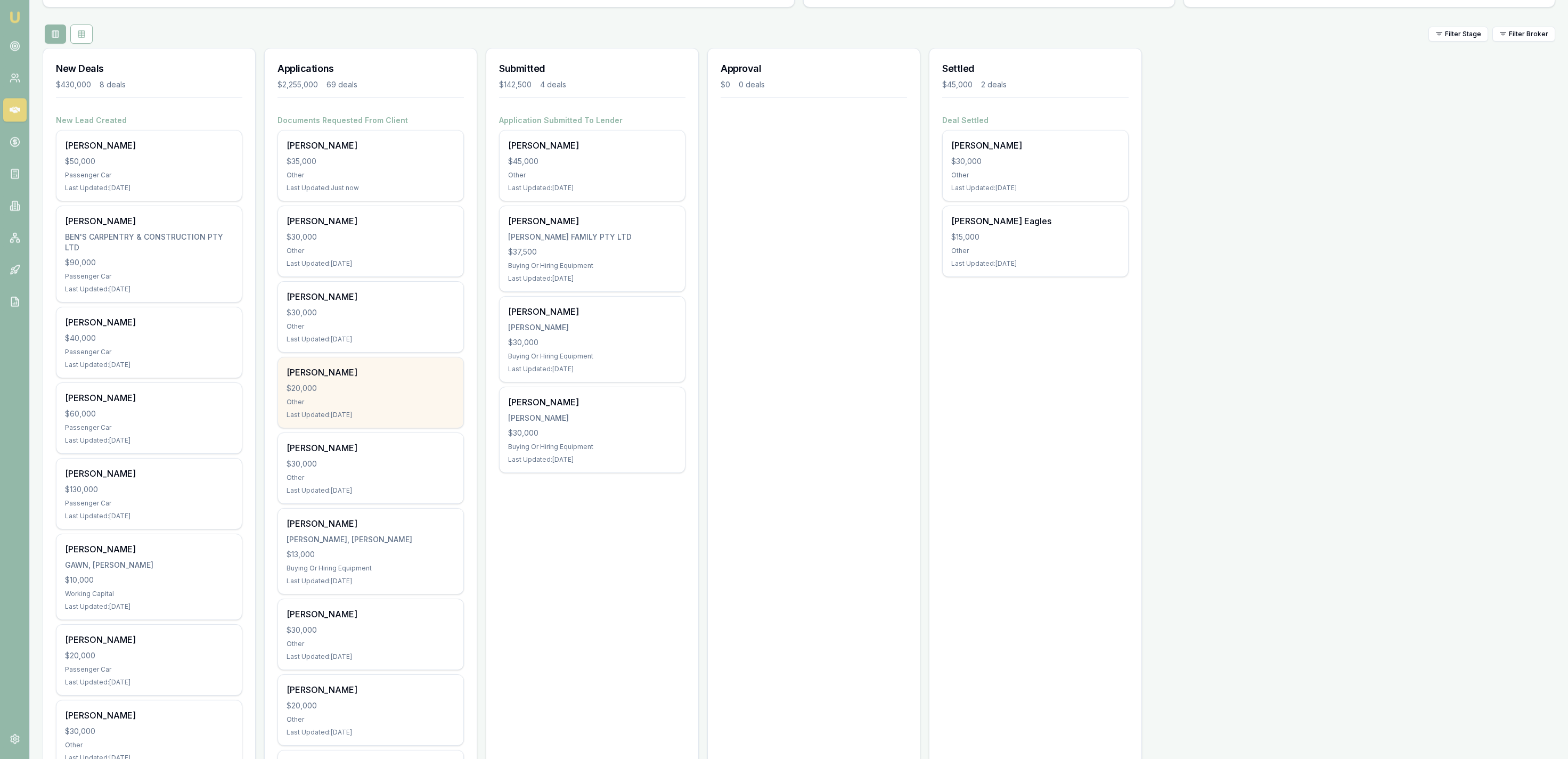
scroll to position [276, 0]
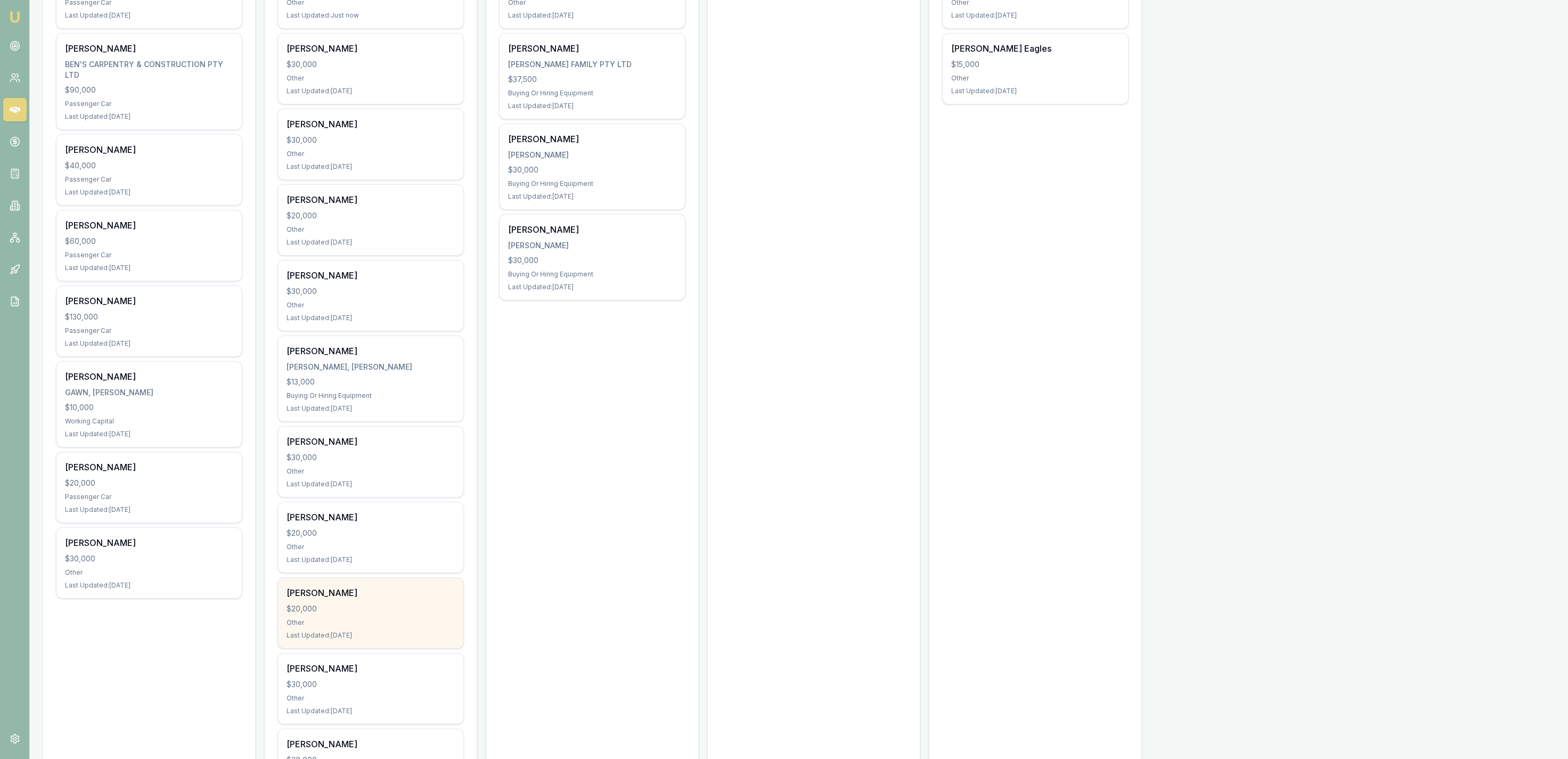
click at [450, 587] on div "[PERSON_NAME] $20,000 Other Last Updated: [DATE]" at bounding box center [370, 613] width 185 height 70
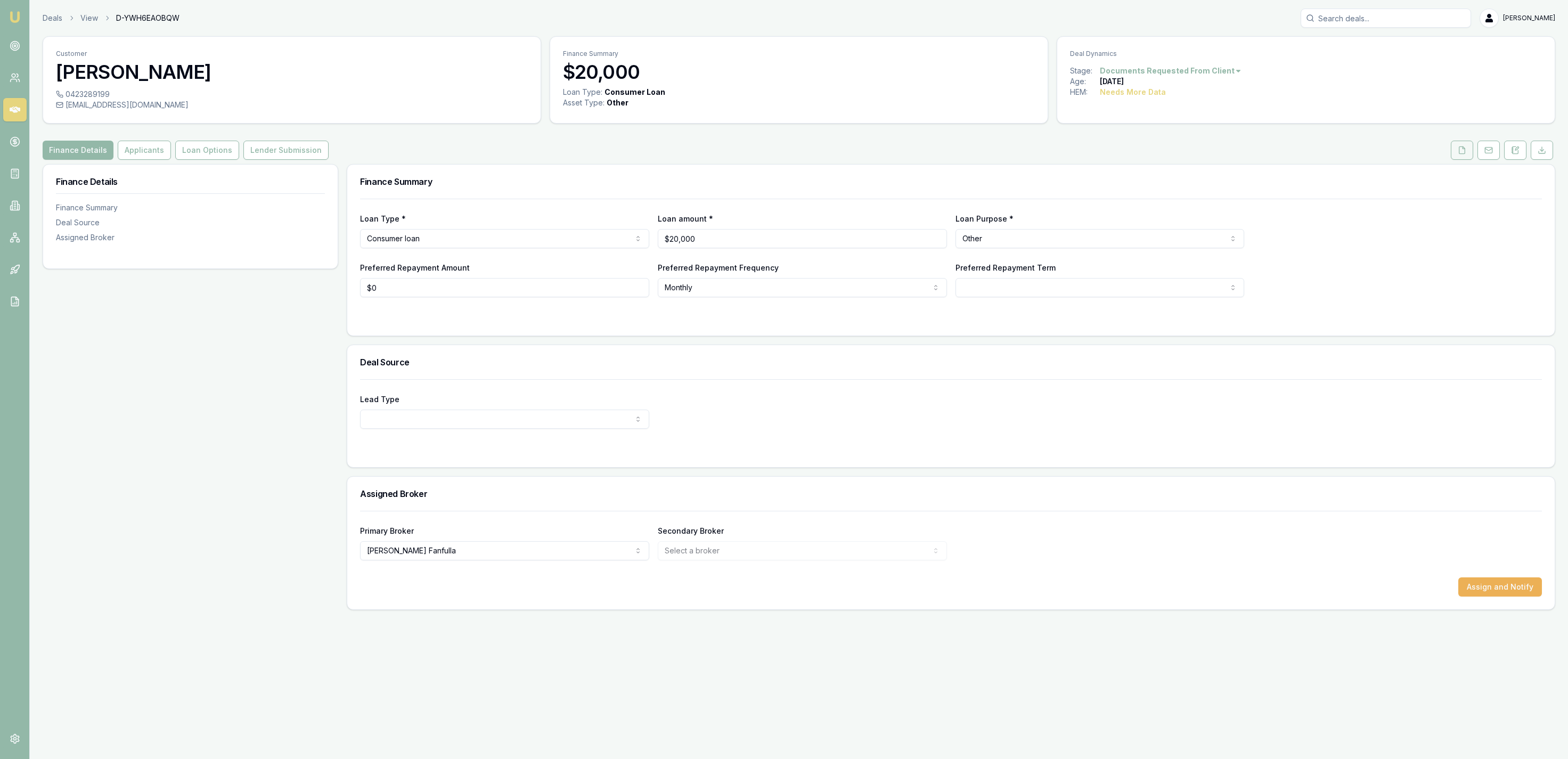
click at [1454, 145] on button at bounding box center [1462, 150] width 23 height 19
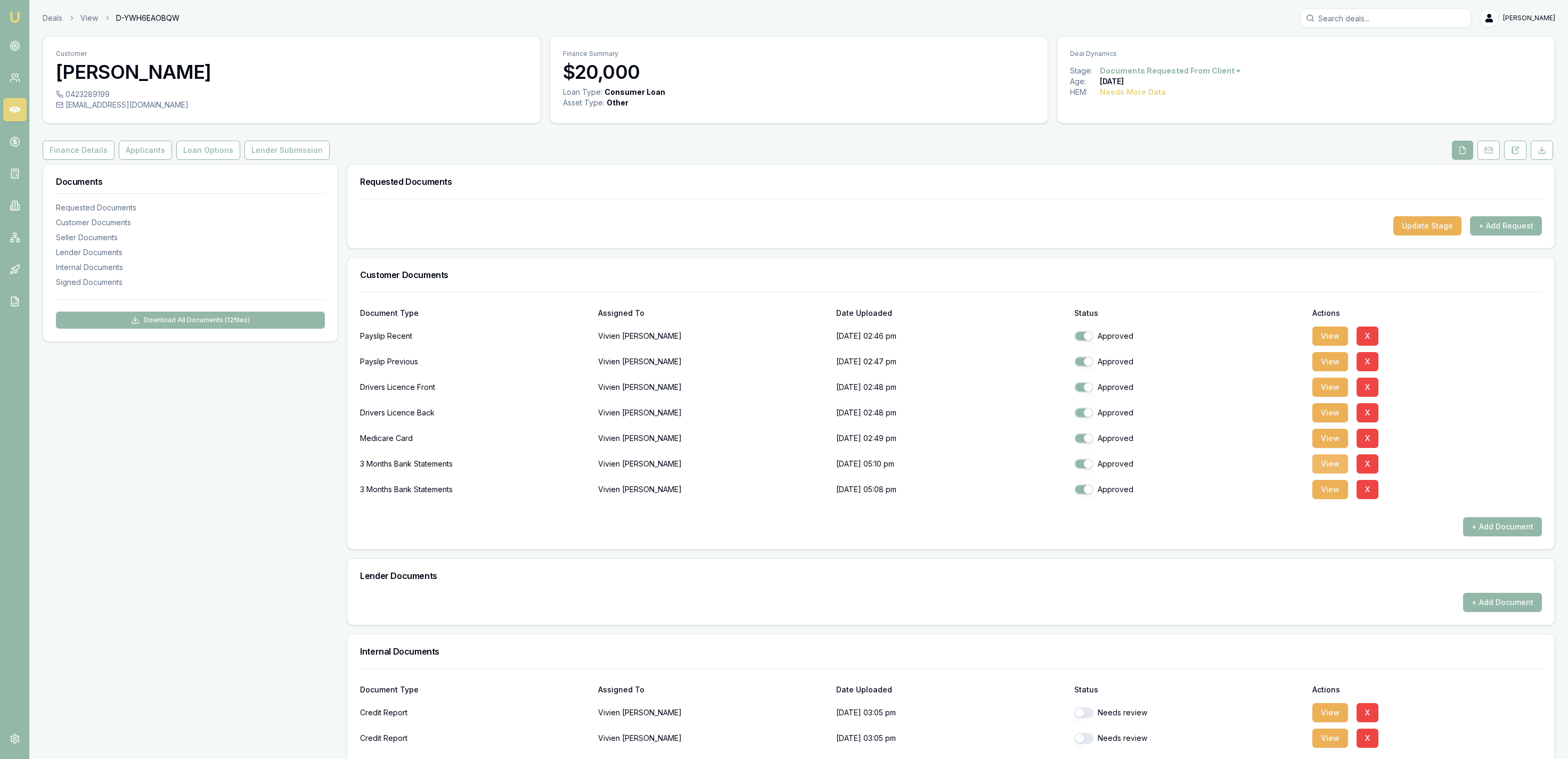
click at [1325, 472] on button "View" at bounding box center [1330, 463] width 35 height 19
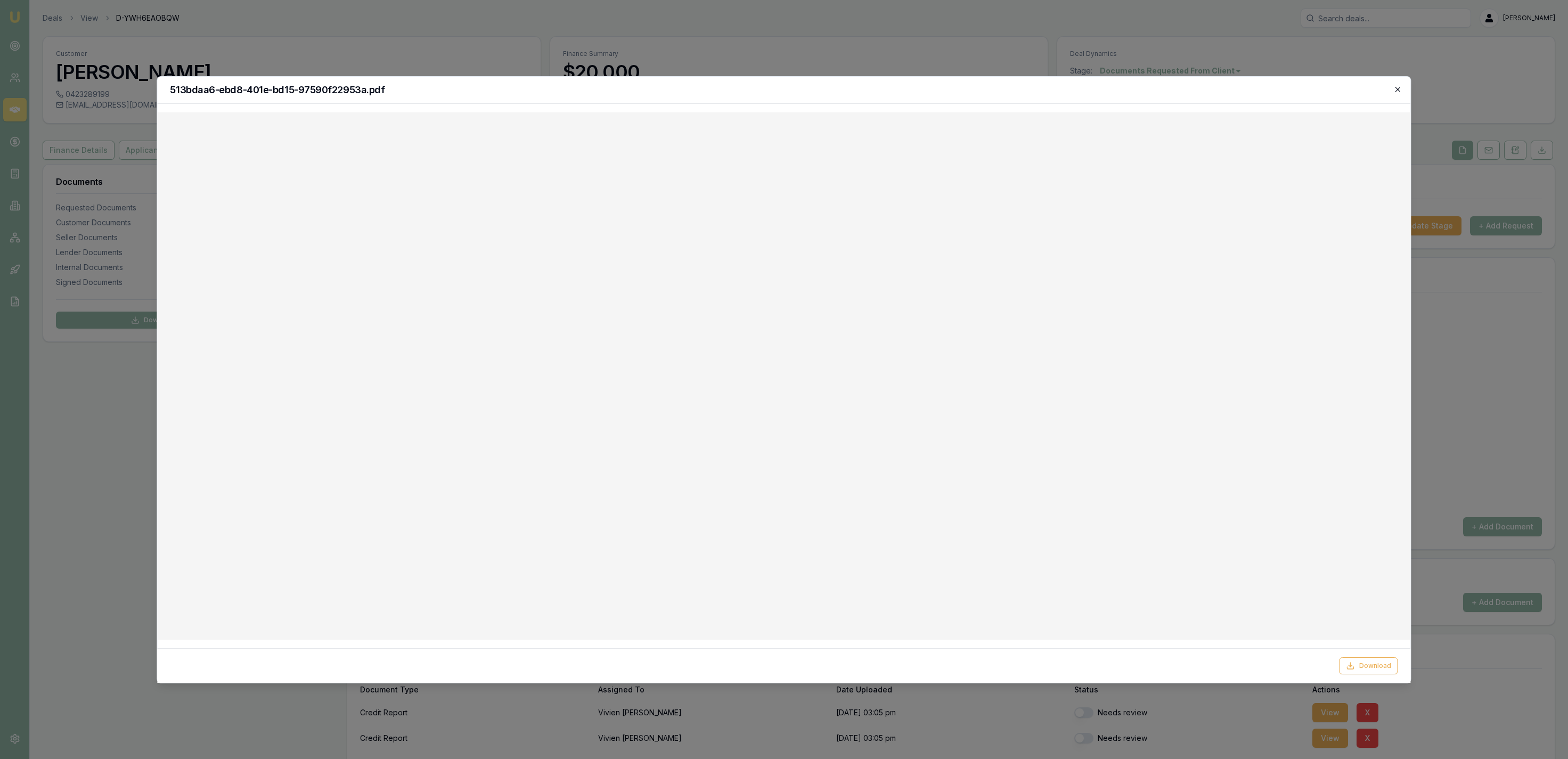
click at [1395, 87] on icon "button" at bounding box center [1398, 89] width 9 height 9
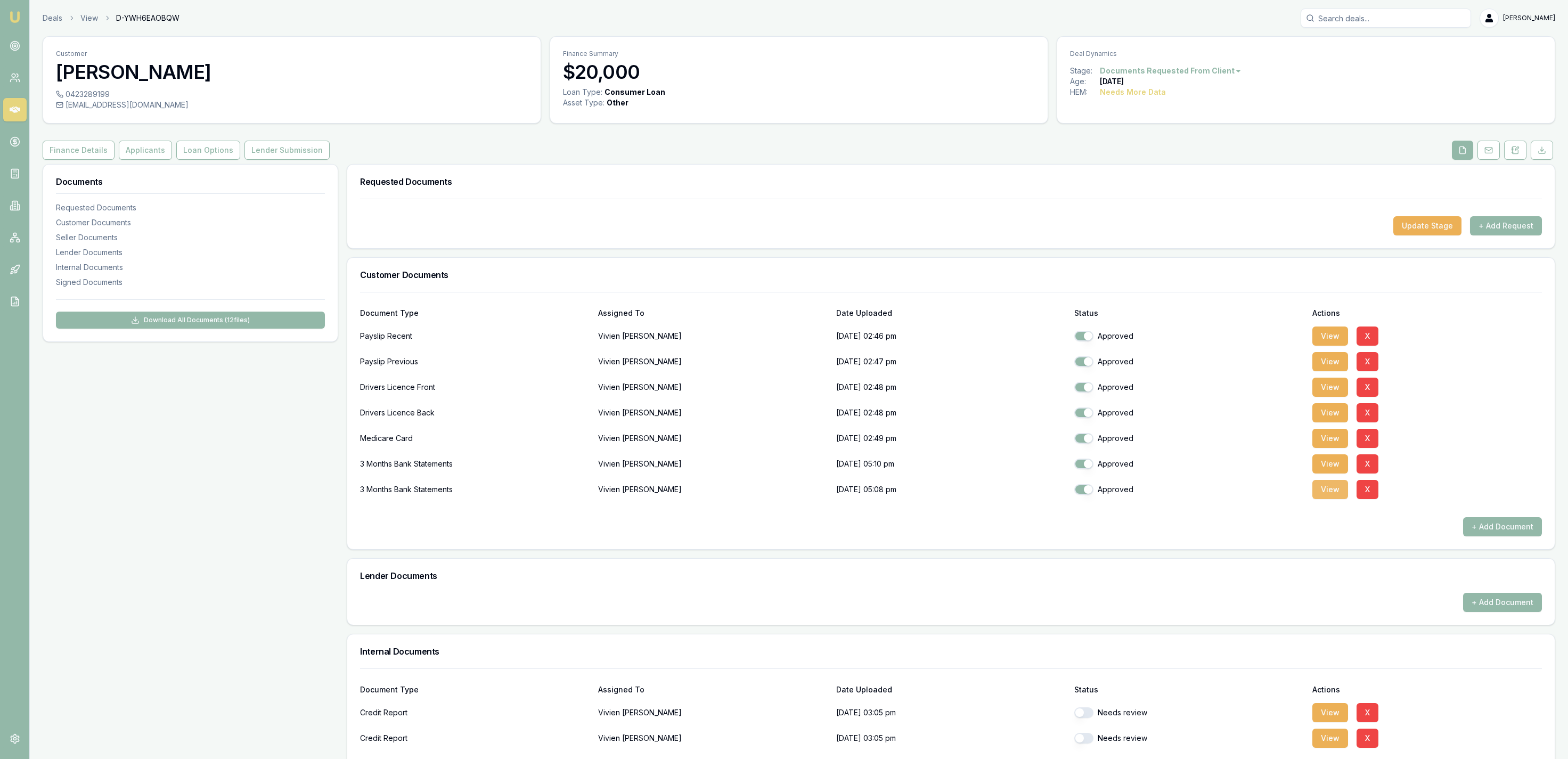
click at [1317, 487] on button "View" at bounding box center [1330, 489] width 35 height 19
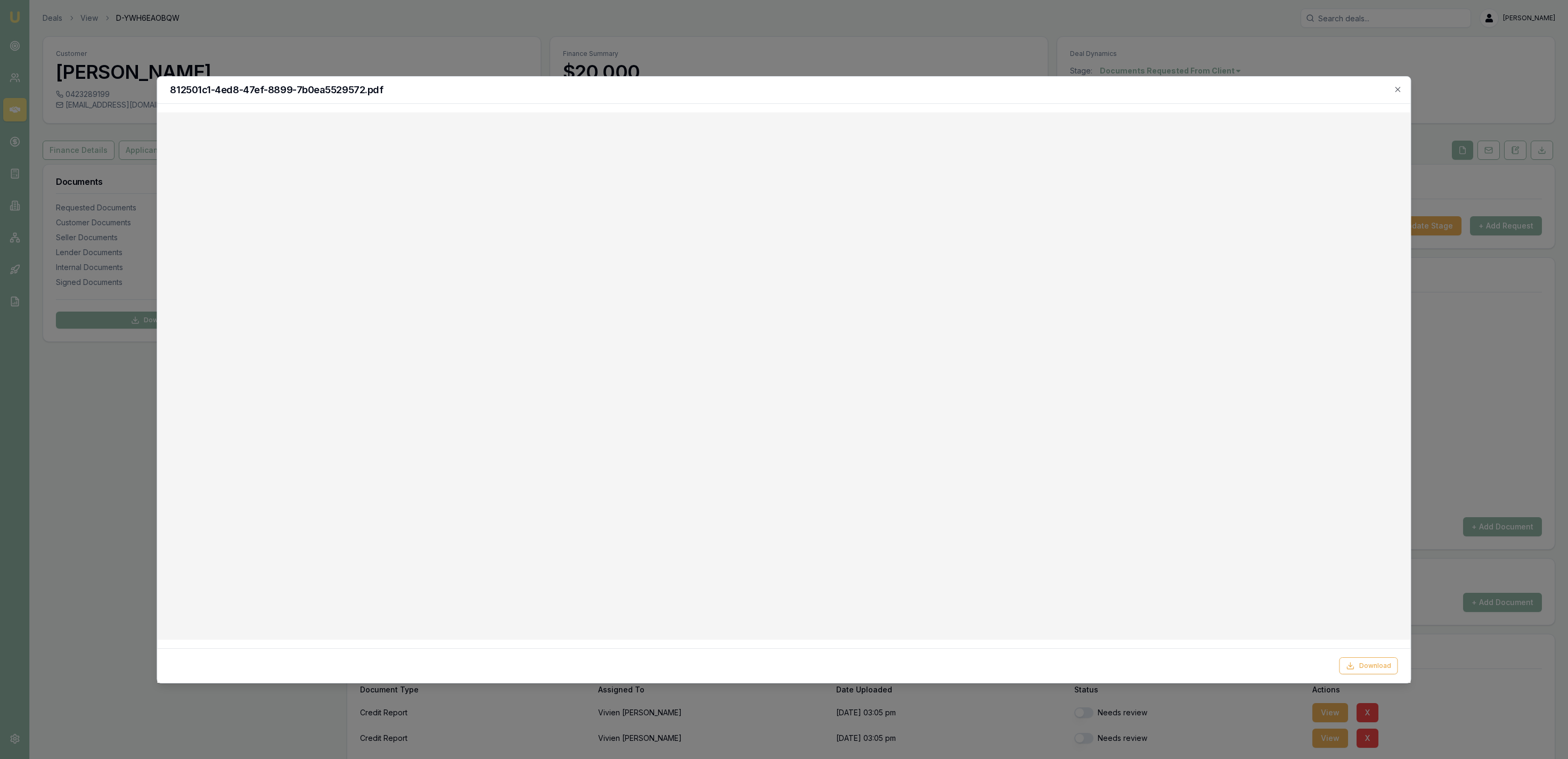
click at [730, 22] on div at bounding box center [784, 380] width 1568 height 759
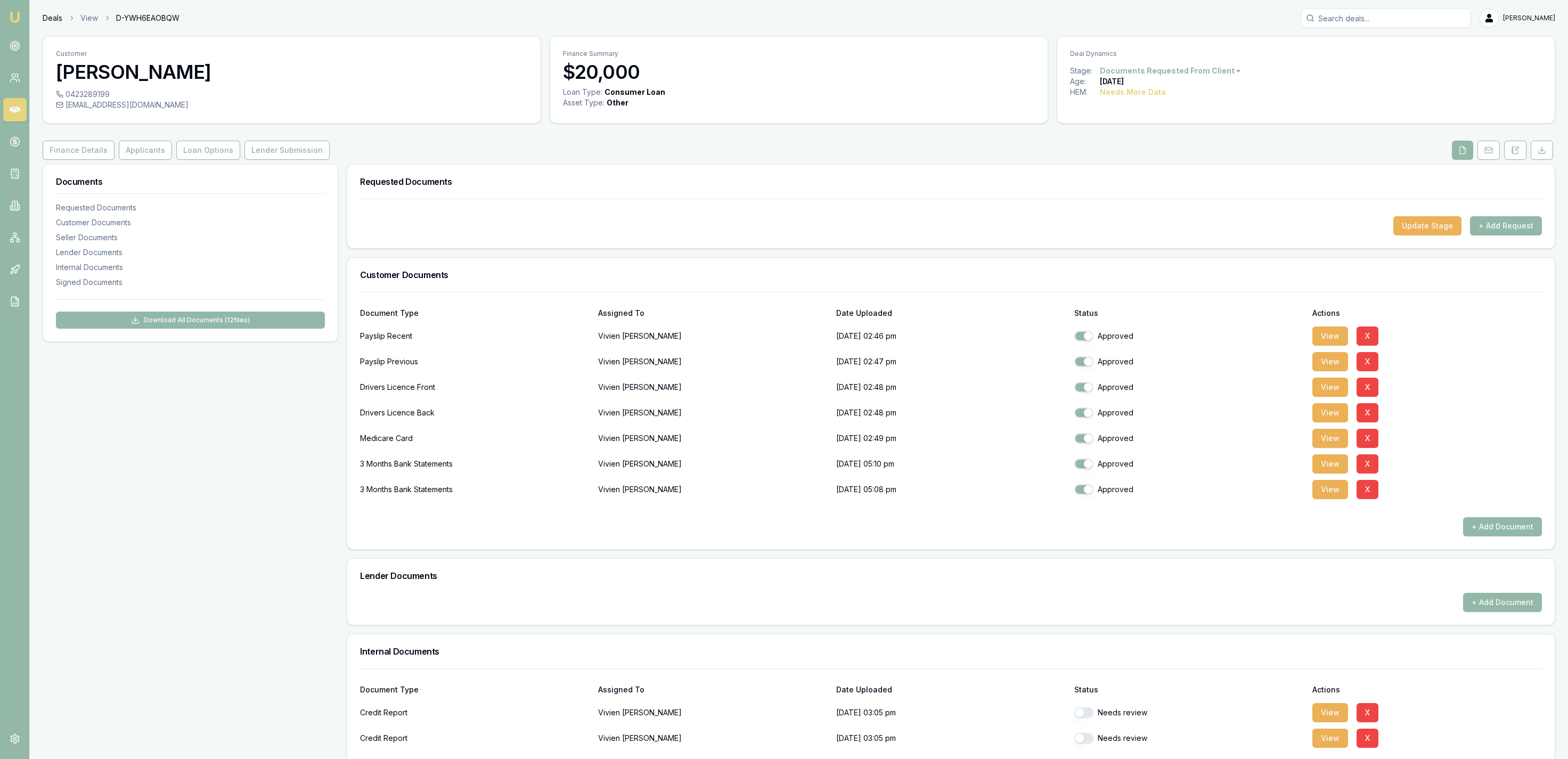
click at [56, 21] on link "Deals" at bounding box center [53, 18] width 20 height 10
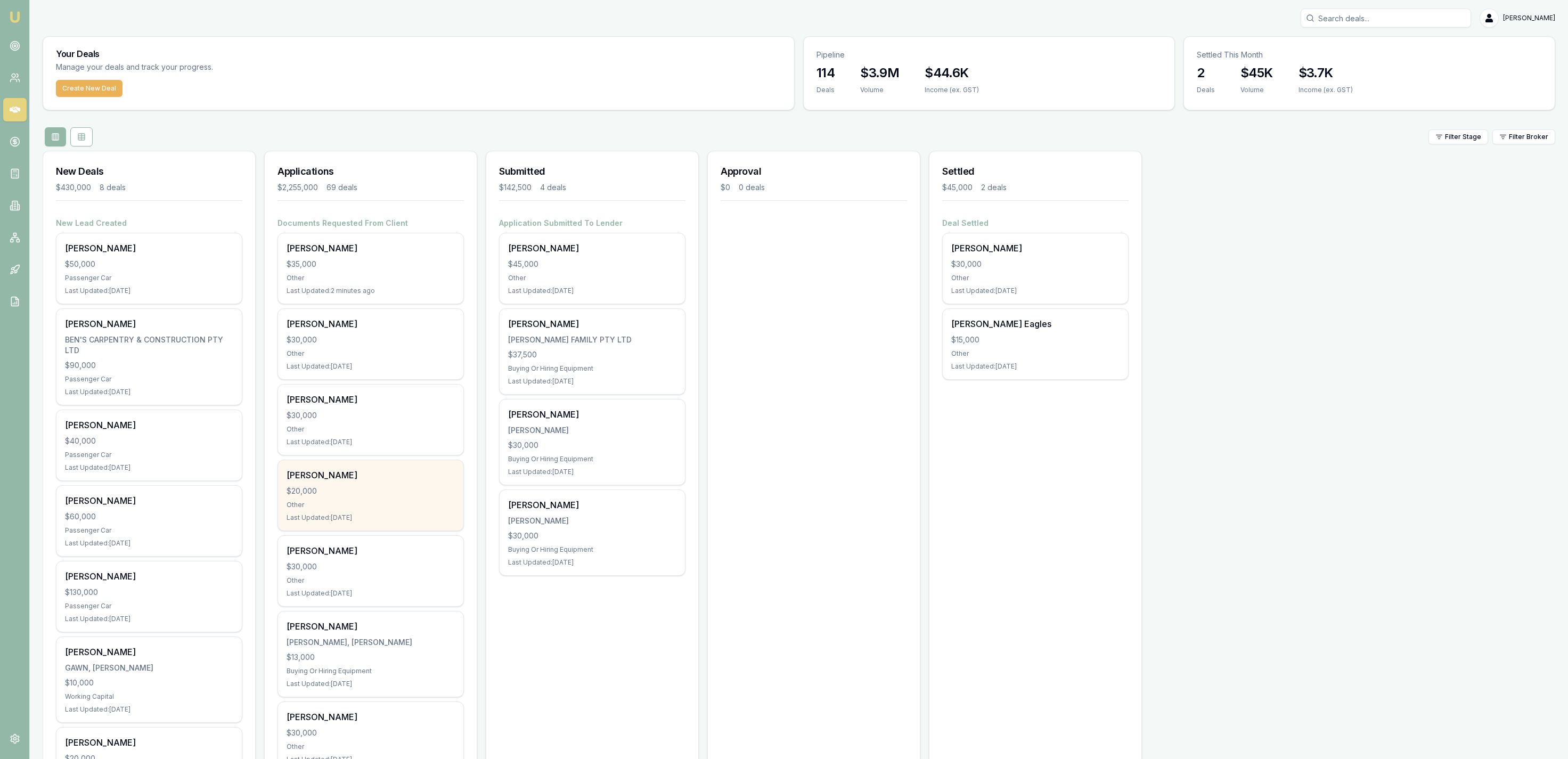
click at [397, 493] on div "$20,000" at bounding box center [370, 491] width 168 height 10
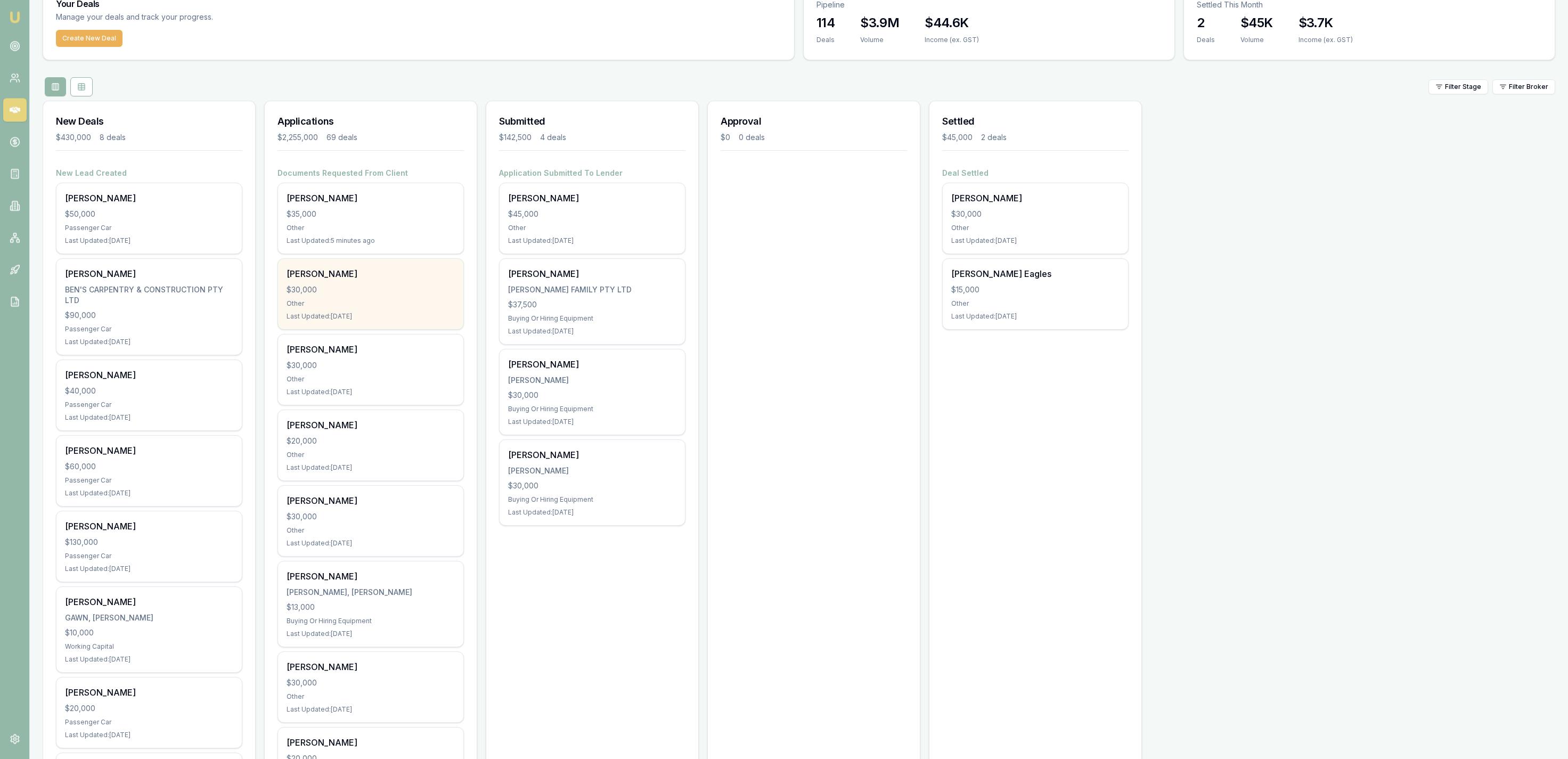
scroll to position [55, 0]
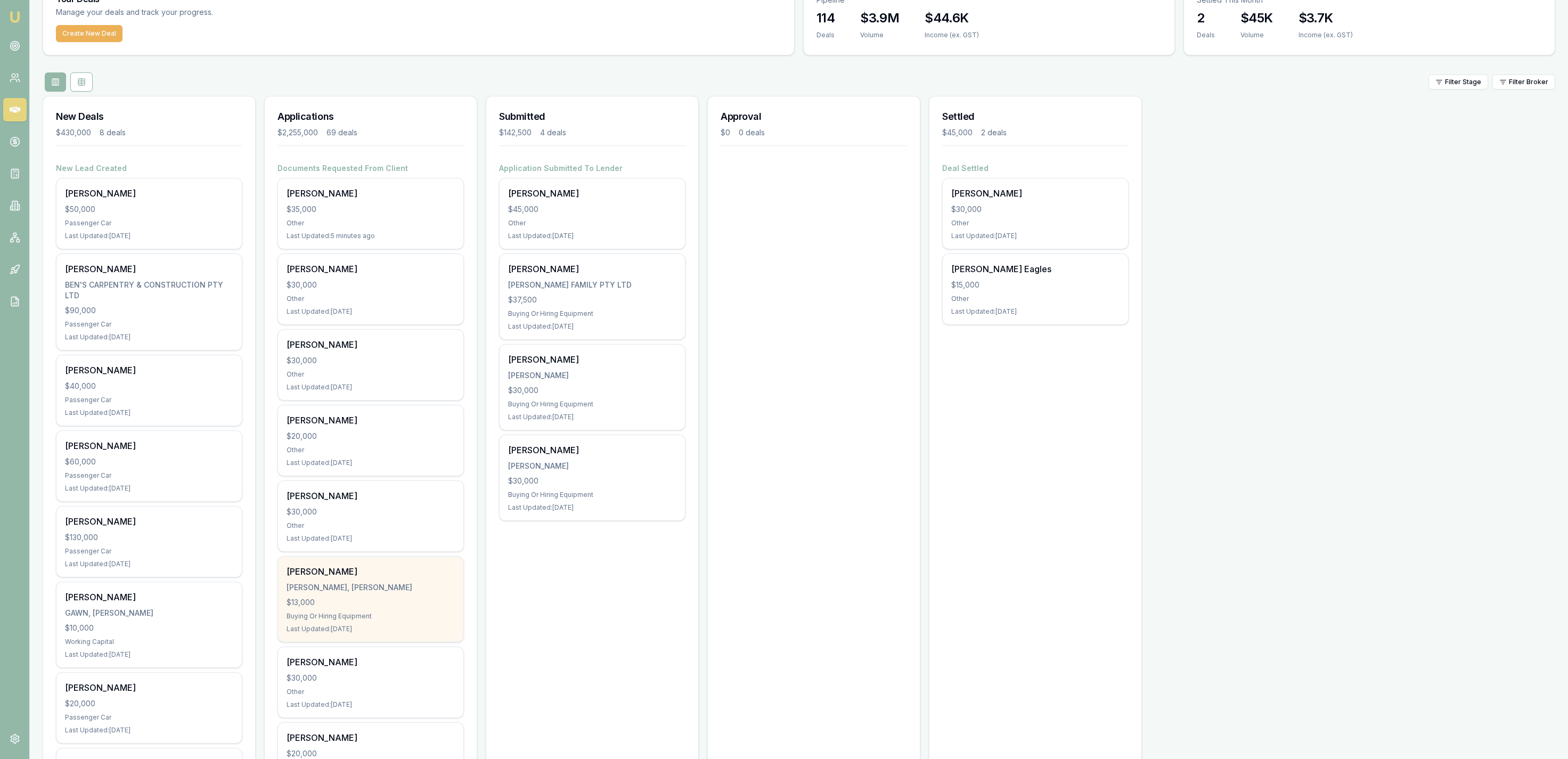
click at [456, 574] on div "Dylan Howes HOWES, DYLAN WALTER $13,000 Buying Or Hiring Equipment Last Updated…" at bounding box center [370, 599] width 185 height 85
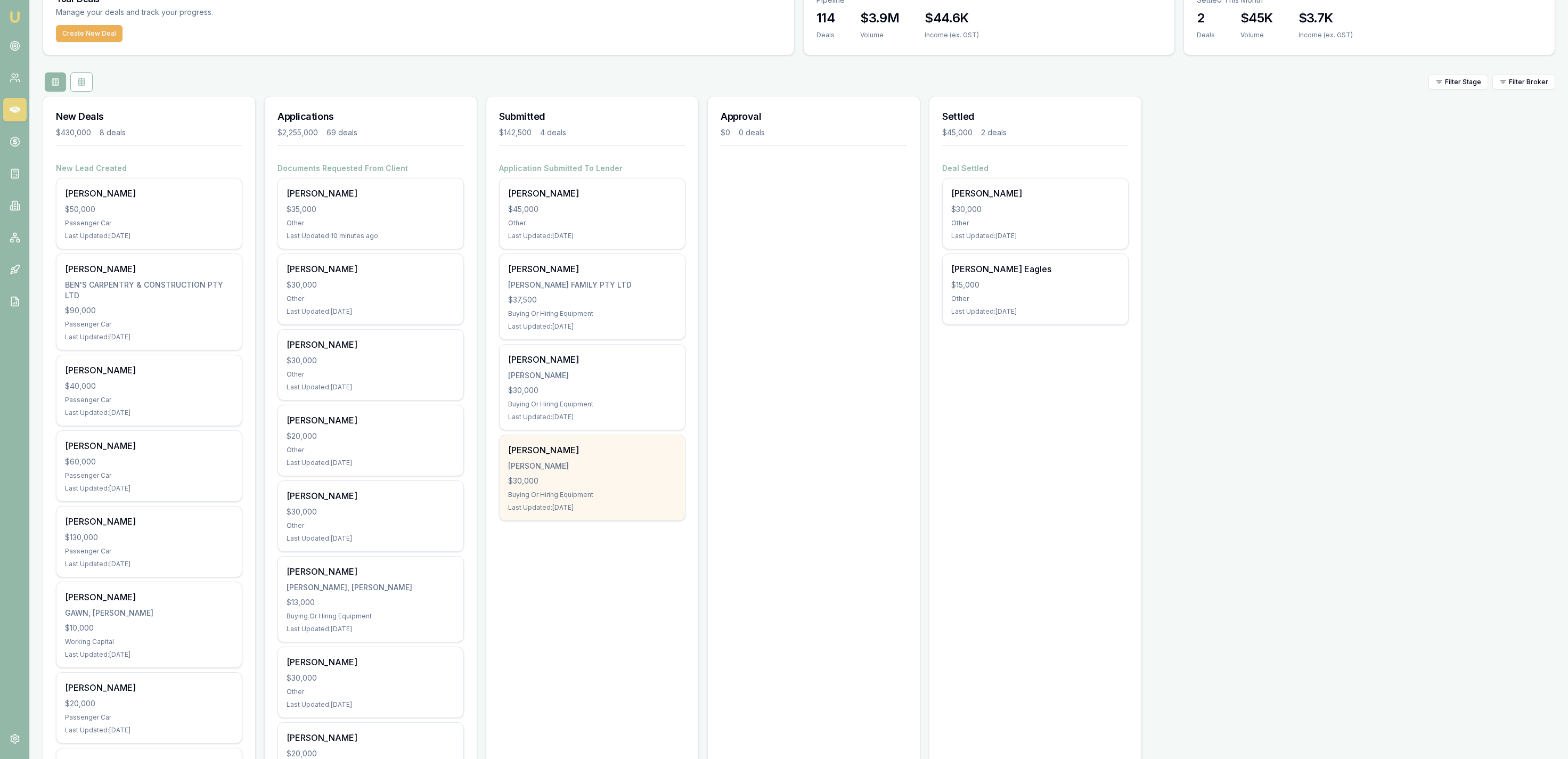
click at [609, 450] on div "[PERSON_NAME]" at bounding box center [592, 450] width 168 height 13
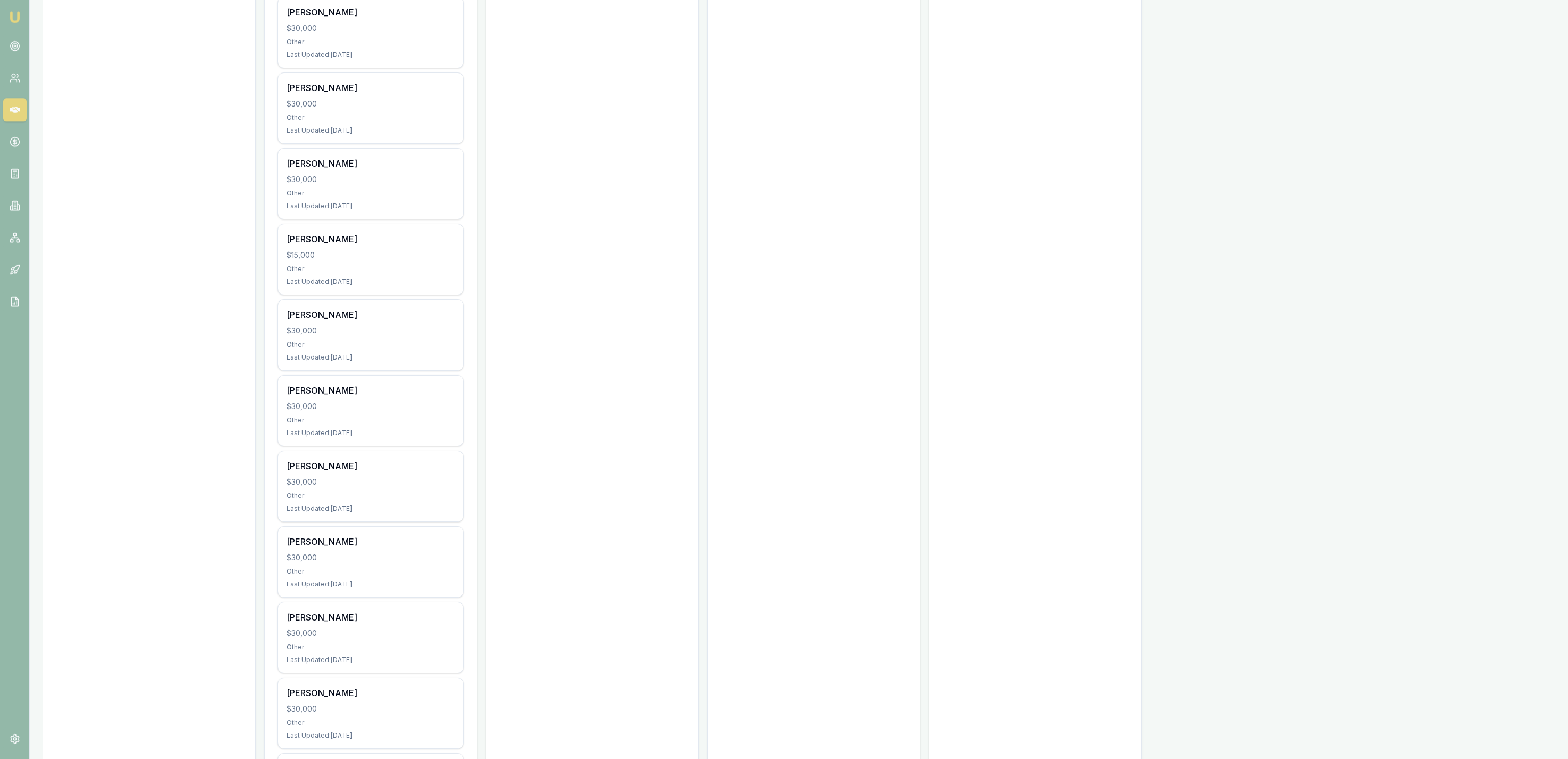
scroll to position [937, 0]
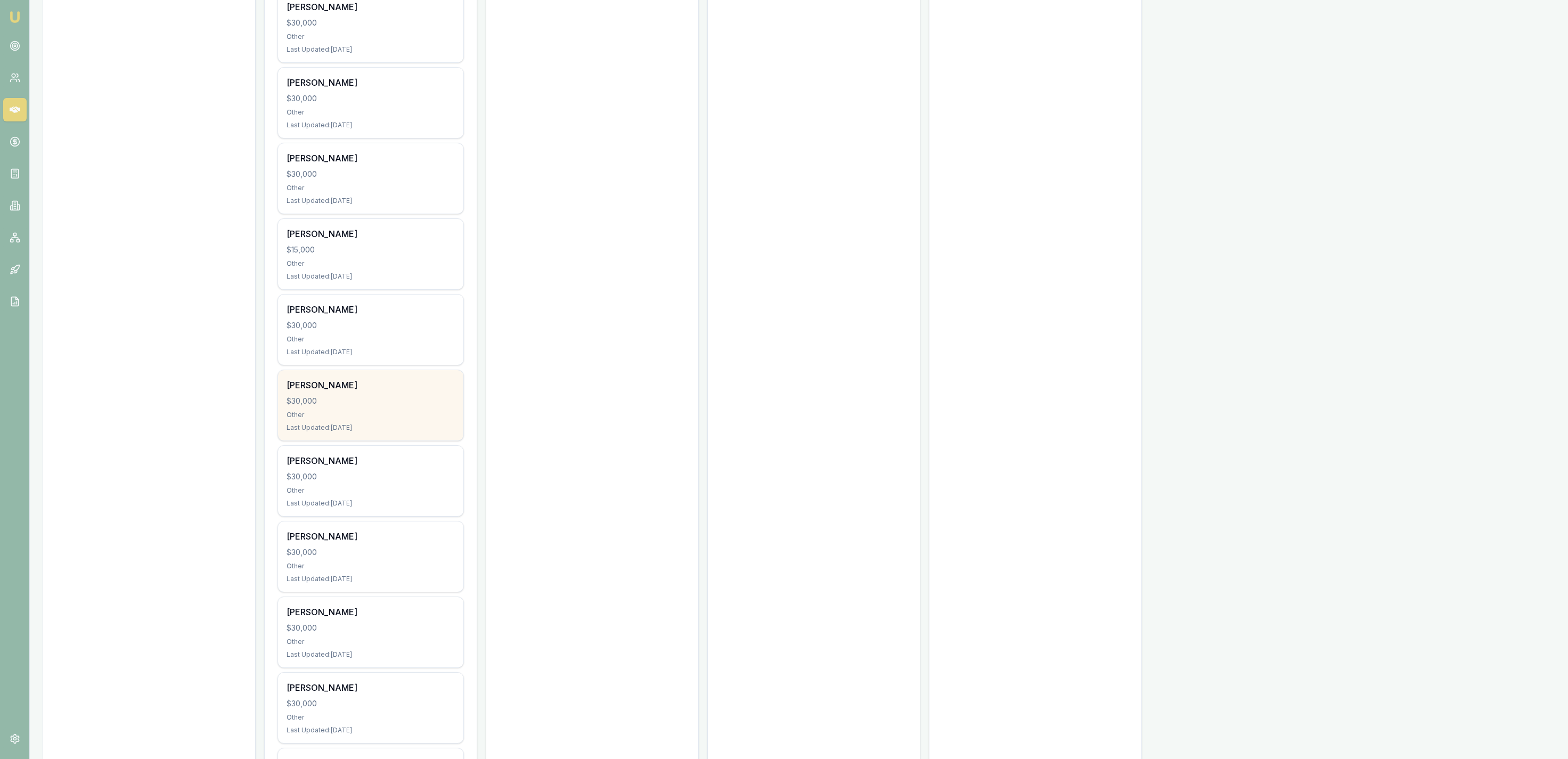
click at [449, 392] on div "Glen Murray" at bounding box center [370, 385] width 168 height 13
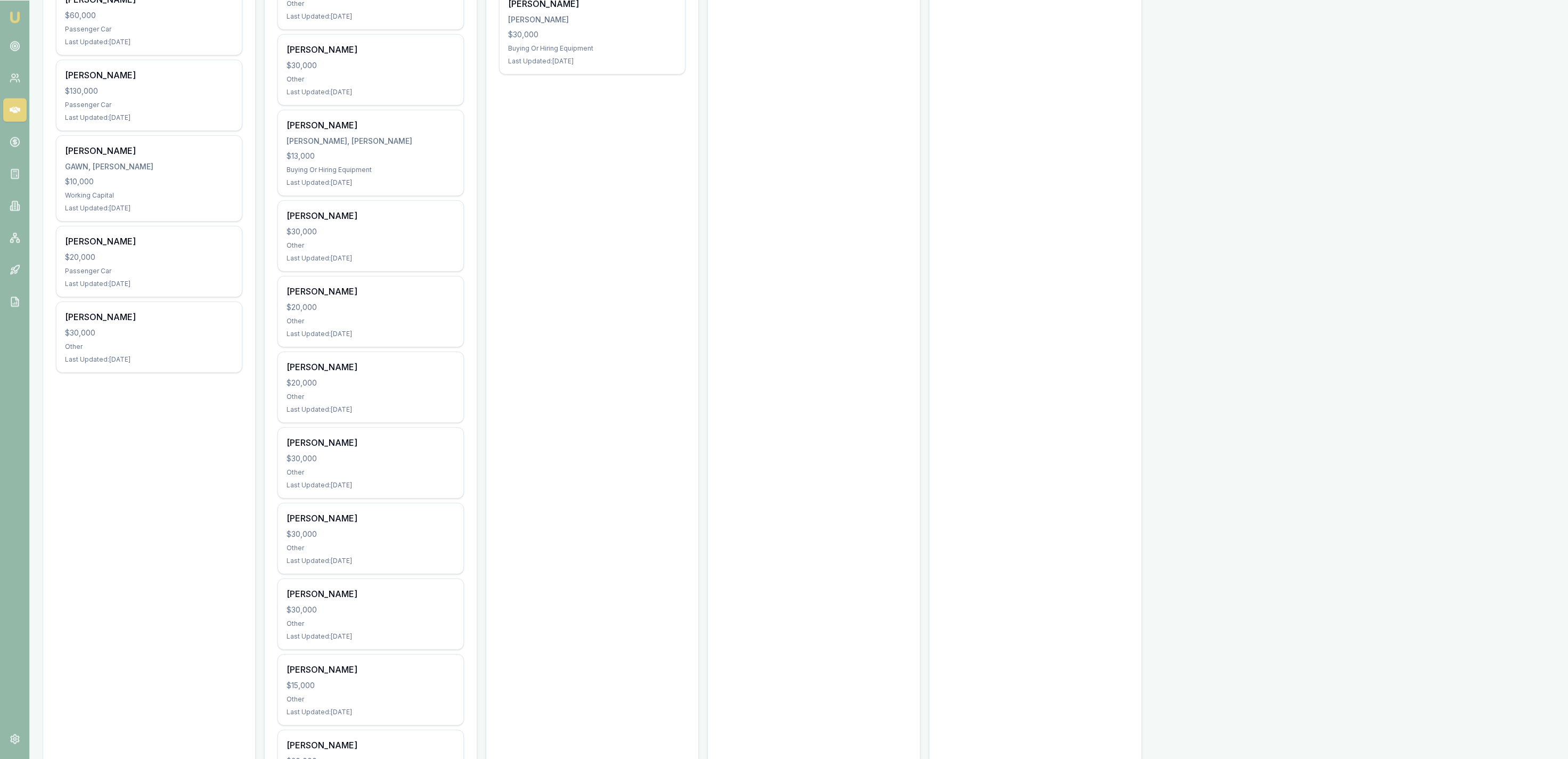
scroll to position [0, 0]
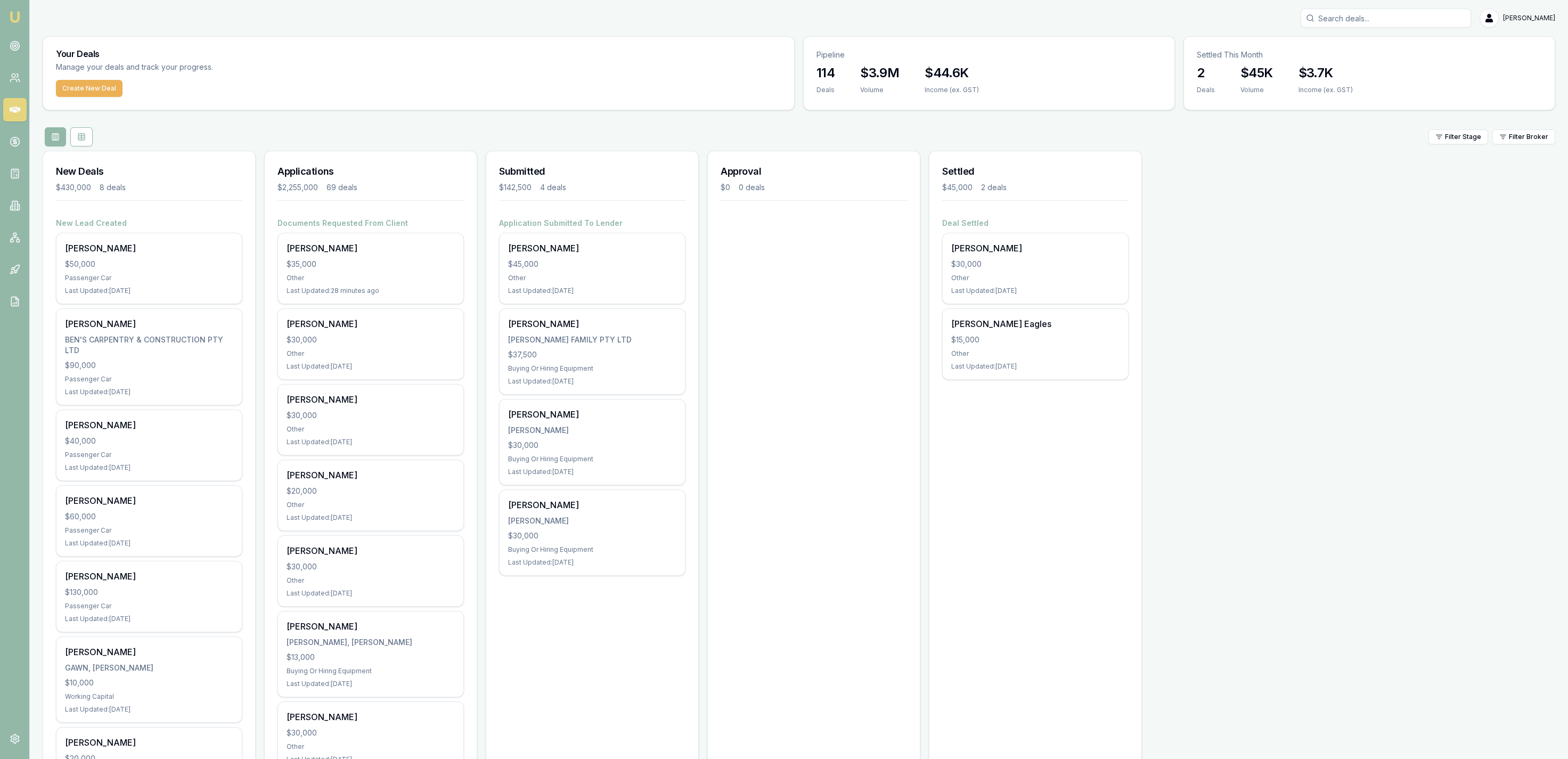
drag, startPoint x: 551, startPoint y: 544, endPoint x: 530, endPoint y: 103, distance: 441.5
click at [420, 323] on div "Bevan Hayward" at bounding box center [370, 323] width 168 height 13
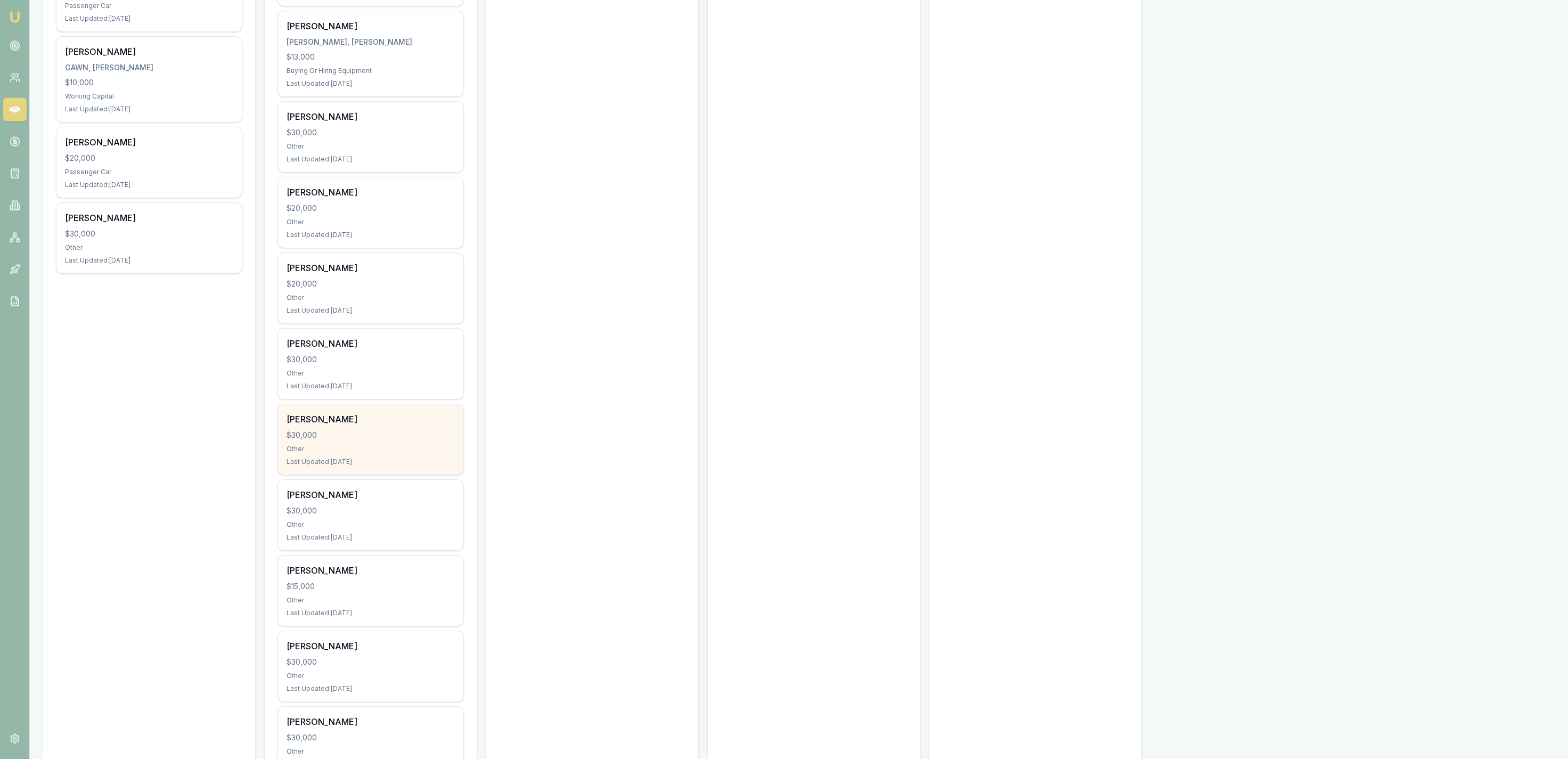
scroll to position [606, 0]
click at [392, 417] on div "Daniel Mcgrath" at bounding box center [370, 413] width 168 height 13
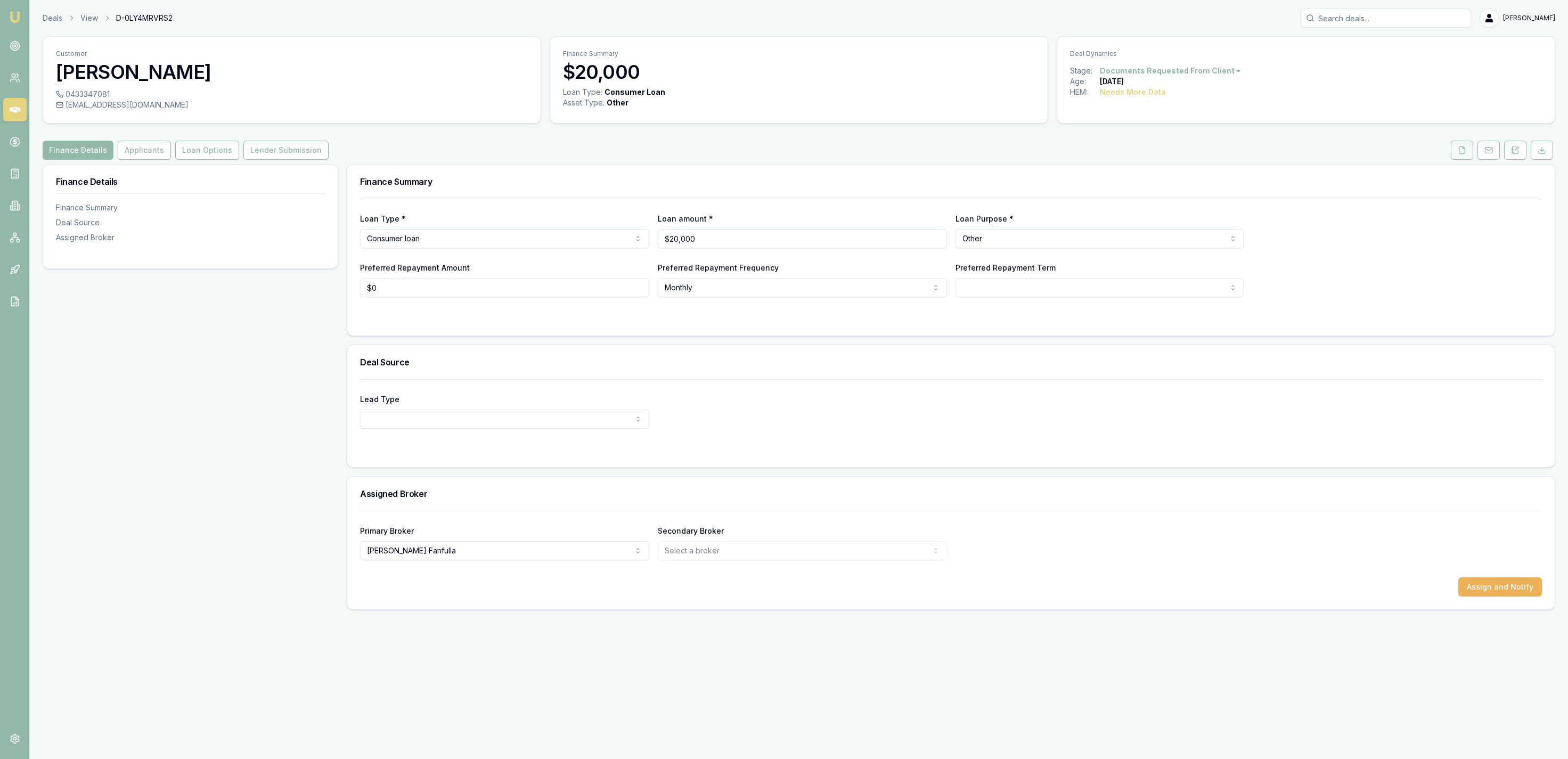
click at [1454, 150] on button at bounding box center [1462, 150] width 23 height 19
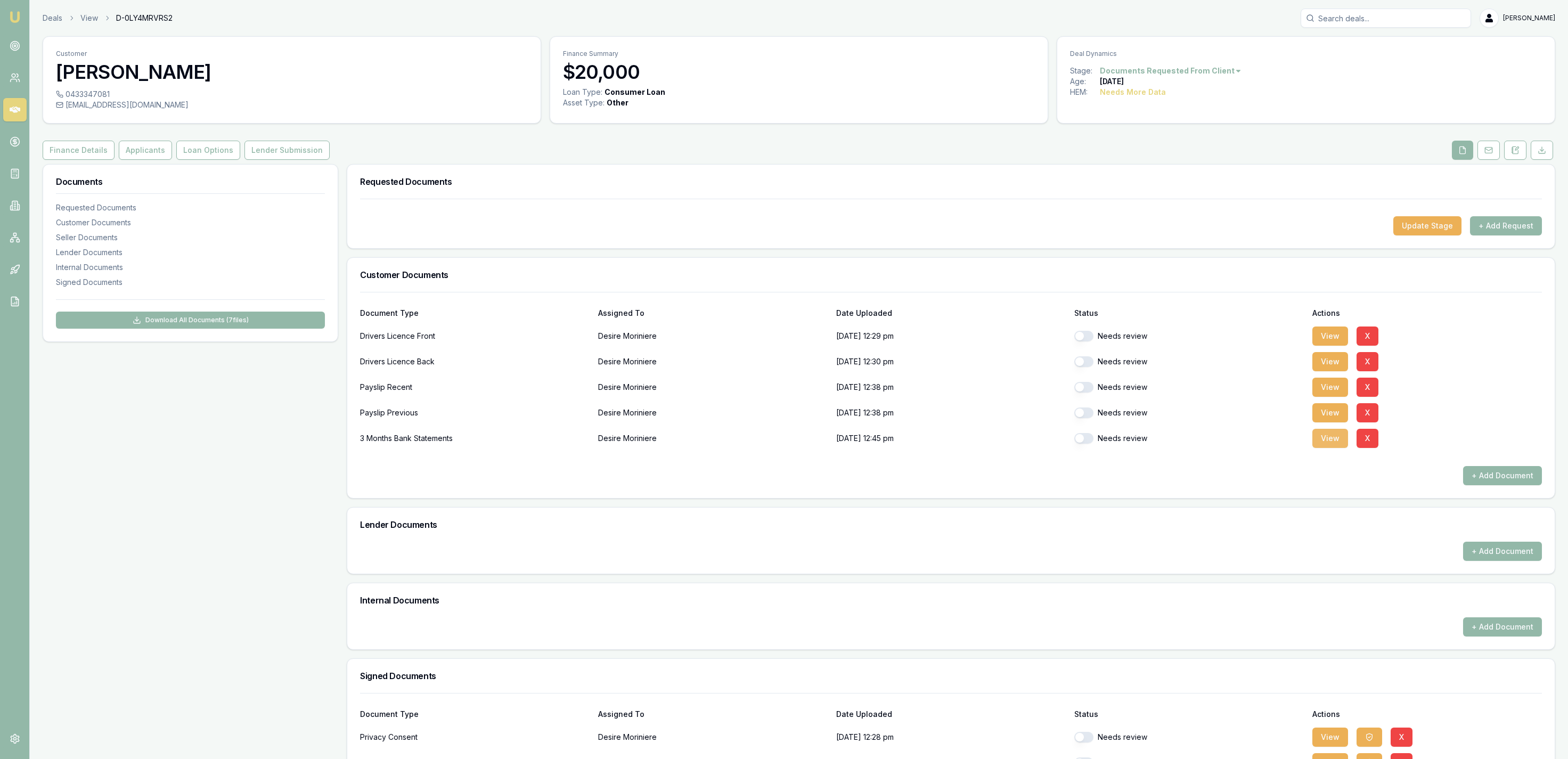
click at [1343, 438] on button "View" at bounding box center [1330, 438] width 35 height 19
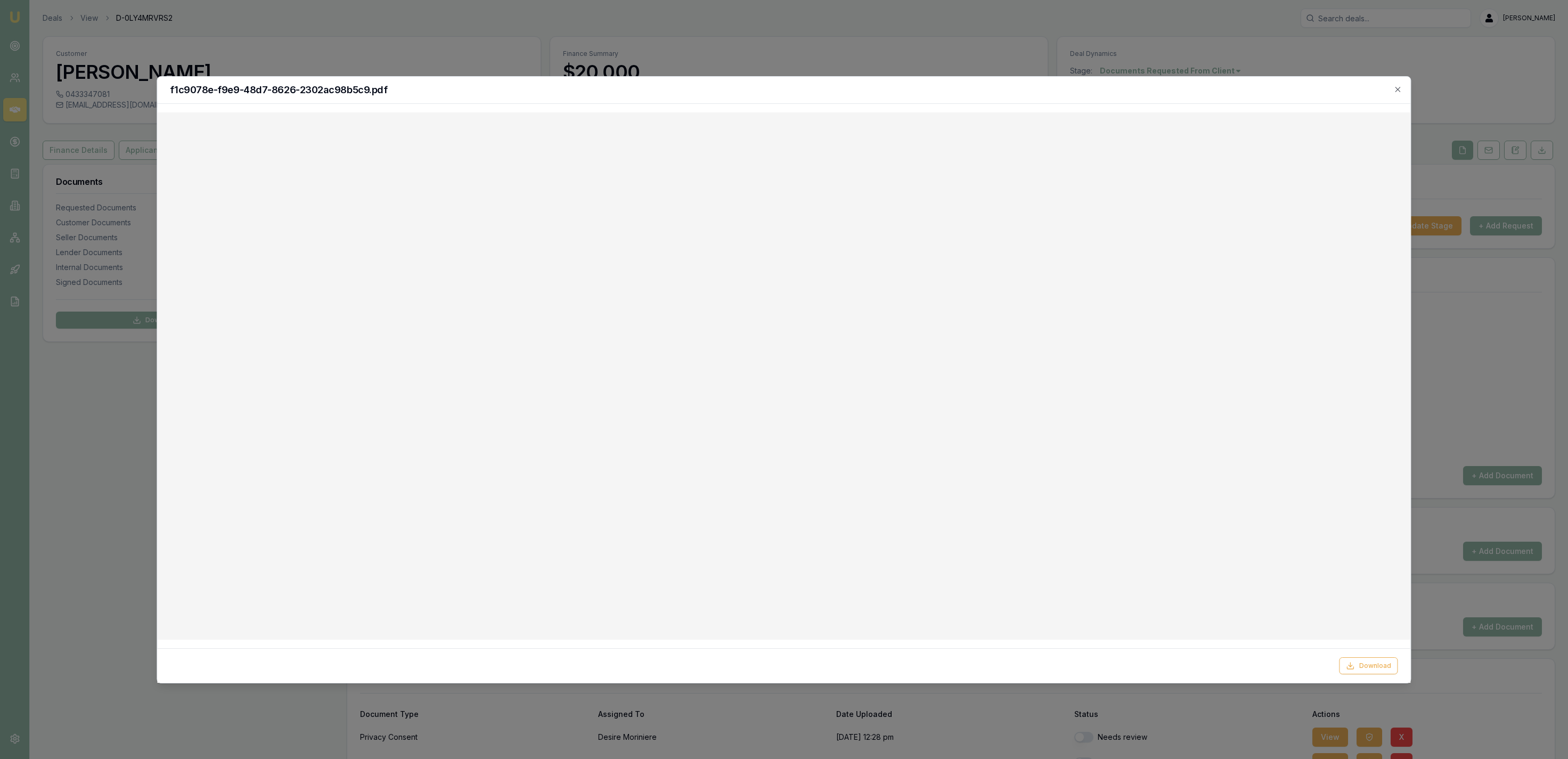
click at [523, 62] on div at bounding box center [784, 380] width 1568 height 759
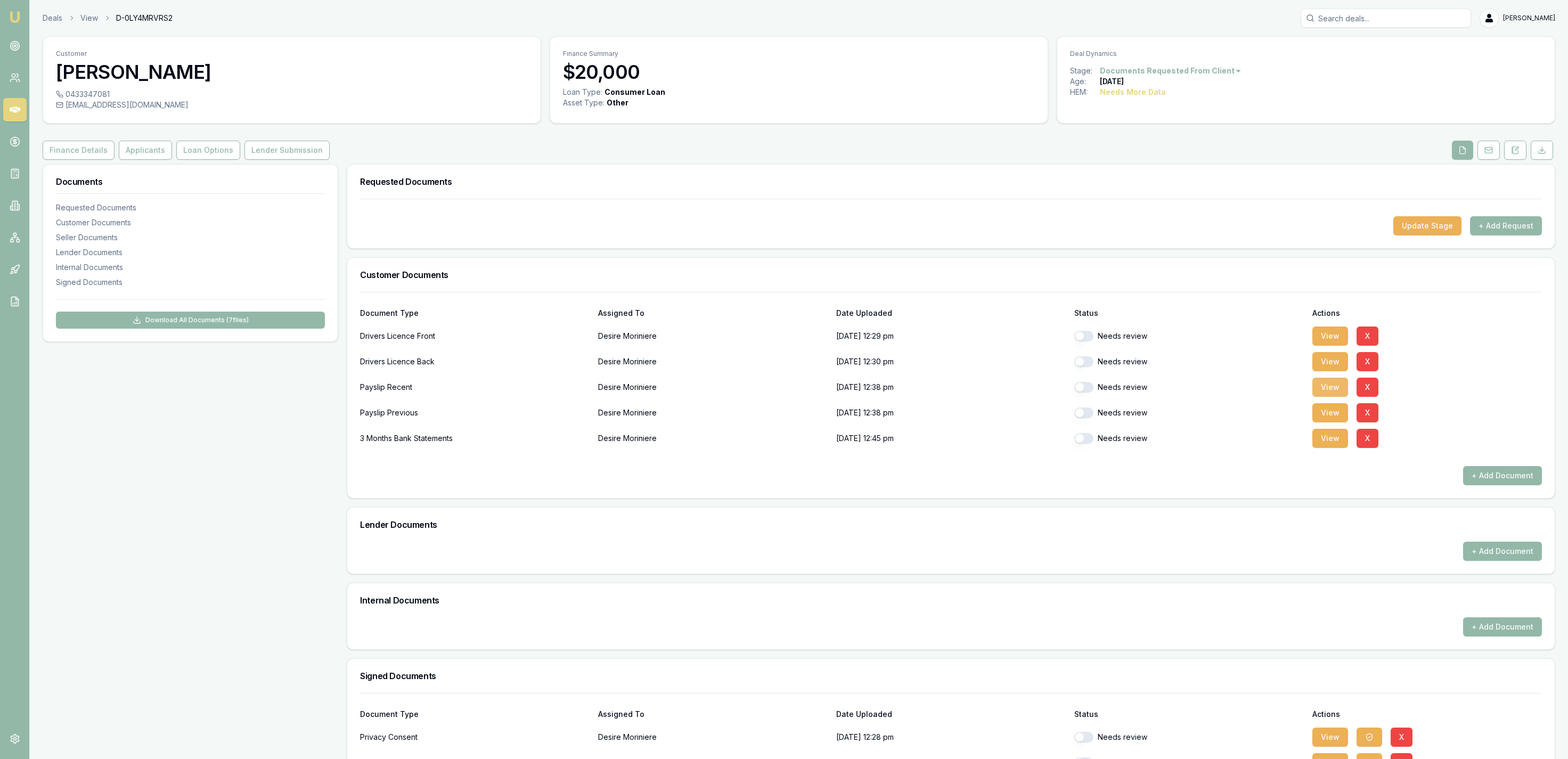
click at [1314, 388] on button "View" at bounding box center [1330, 387] width 35 height 19
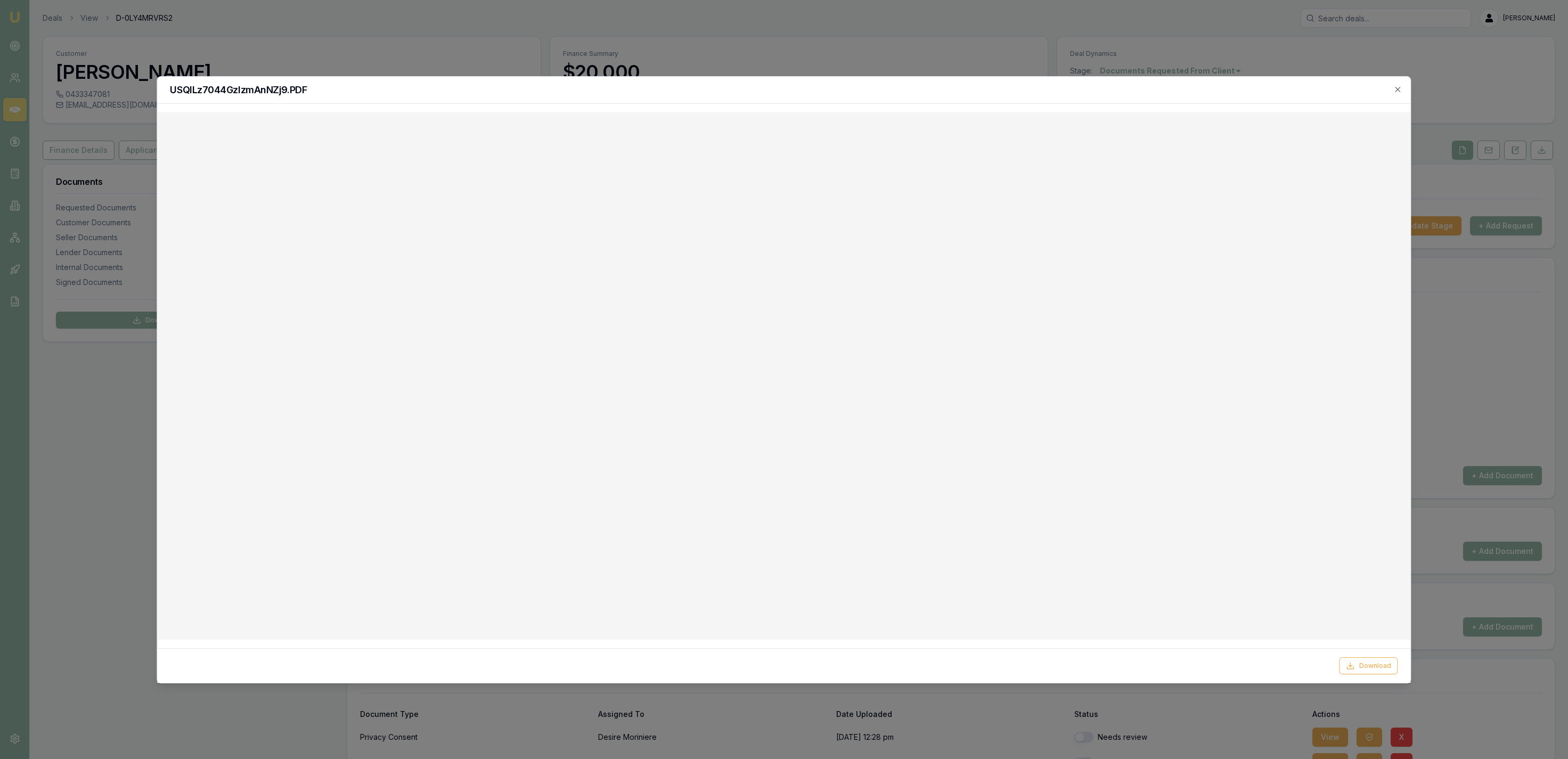
click at [497, 53] on div at bounding box center [784, 380] width 1568 height 759
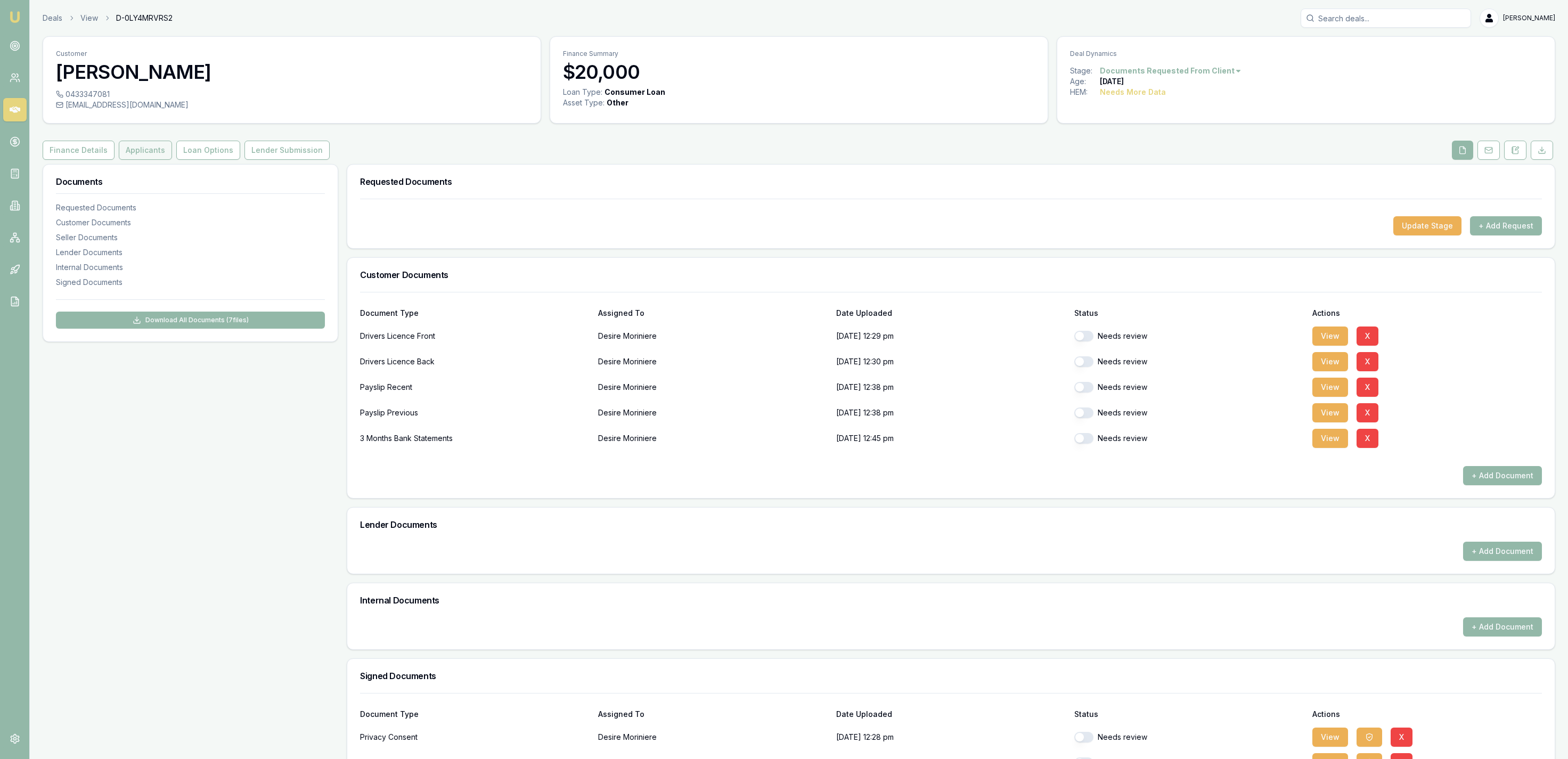
click at [135, 160] on div "Customer Desire Moriniere 0433347081 desmoriniere@yahoo.com.au Finance Summary …" at bounding box center [799, 429] width 1512 height 787
click at [137, 159] on button "Applicants" at bounding box center [145, 150] width 53 height 19
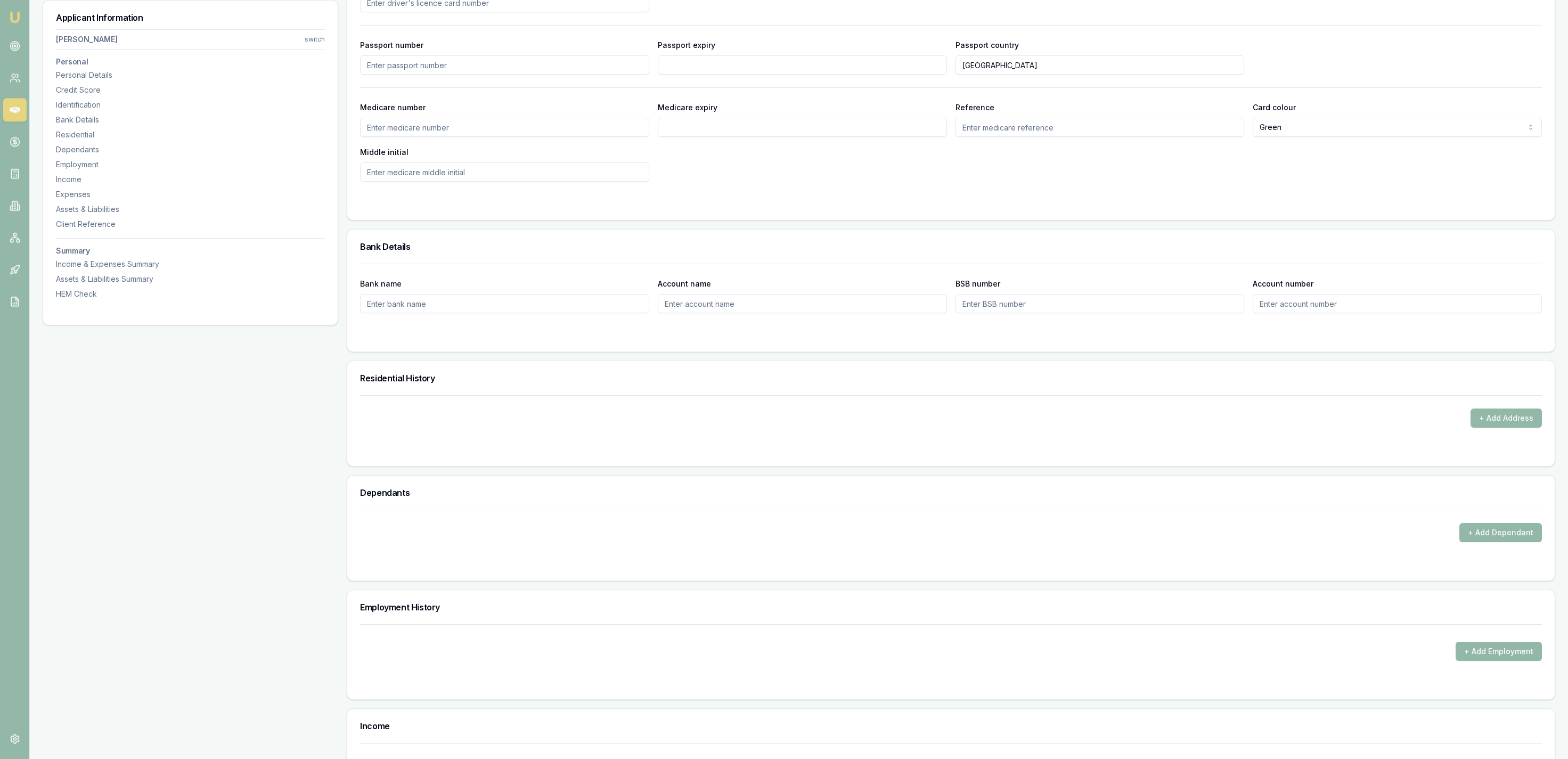
scroll to position [166, 0]
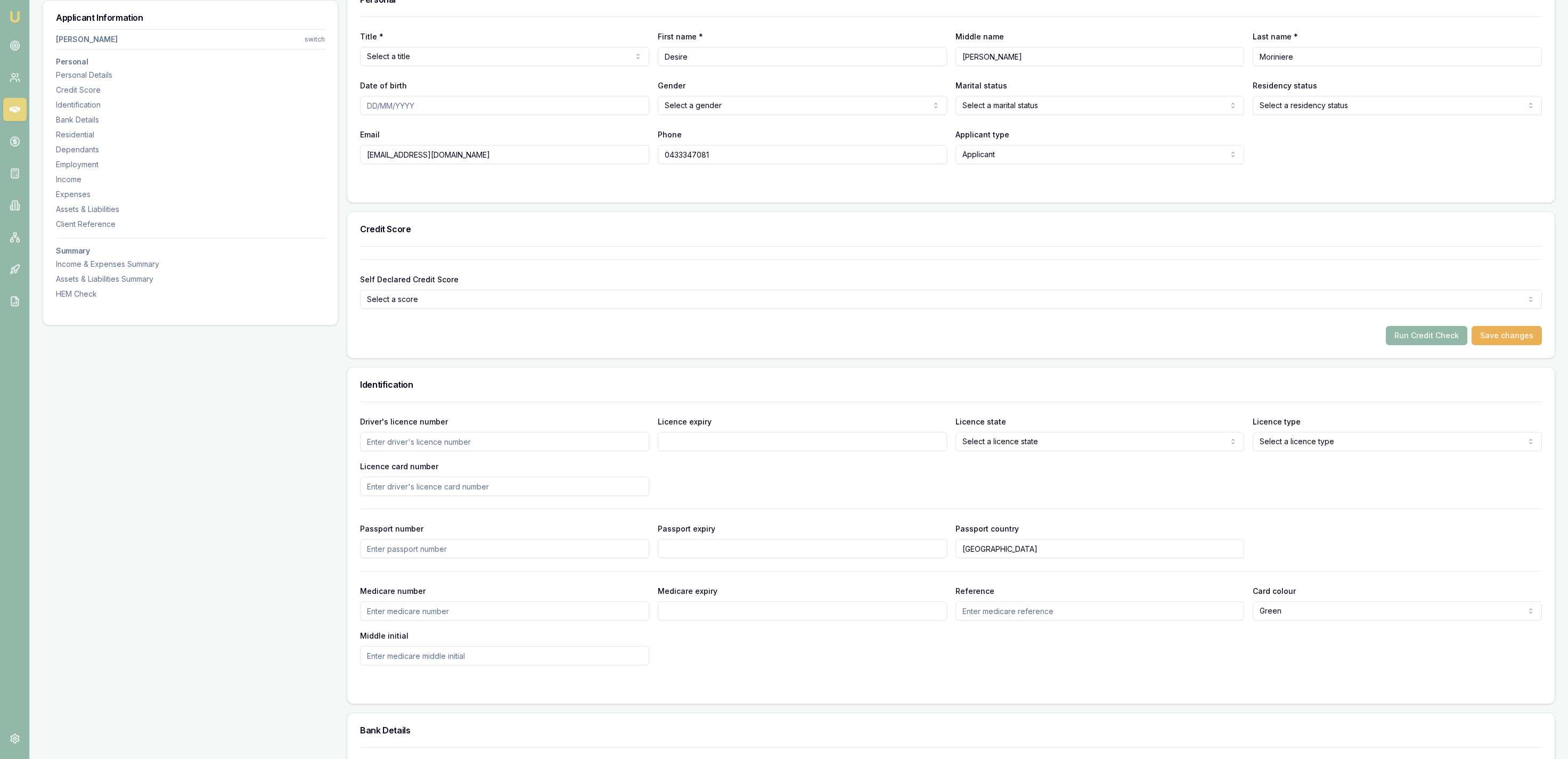
drag, startPoint x: 631, startPoint y: 396, endPoint x: 575, endPoint y: 213, distance: 191.4
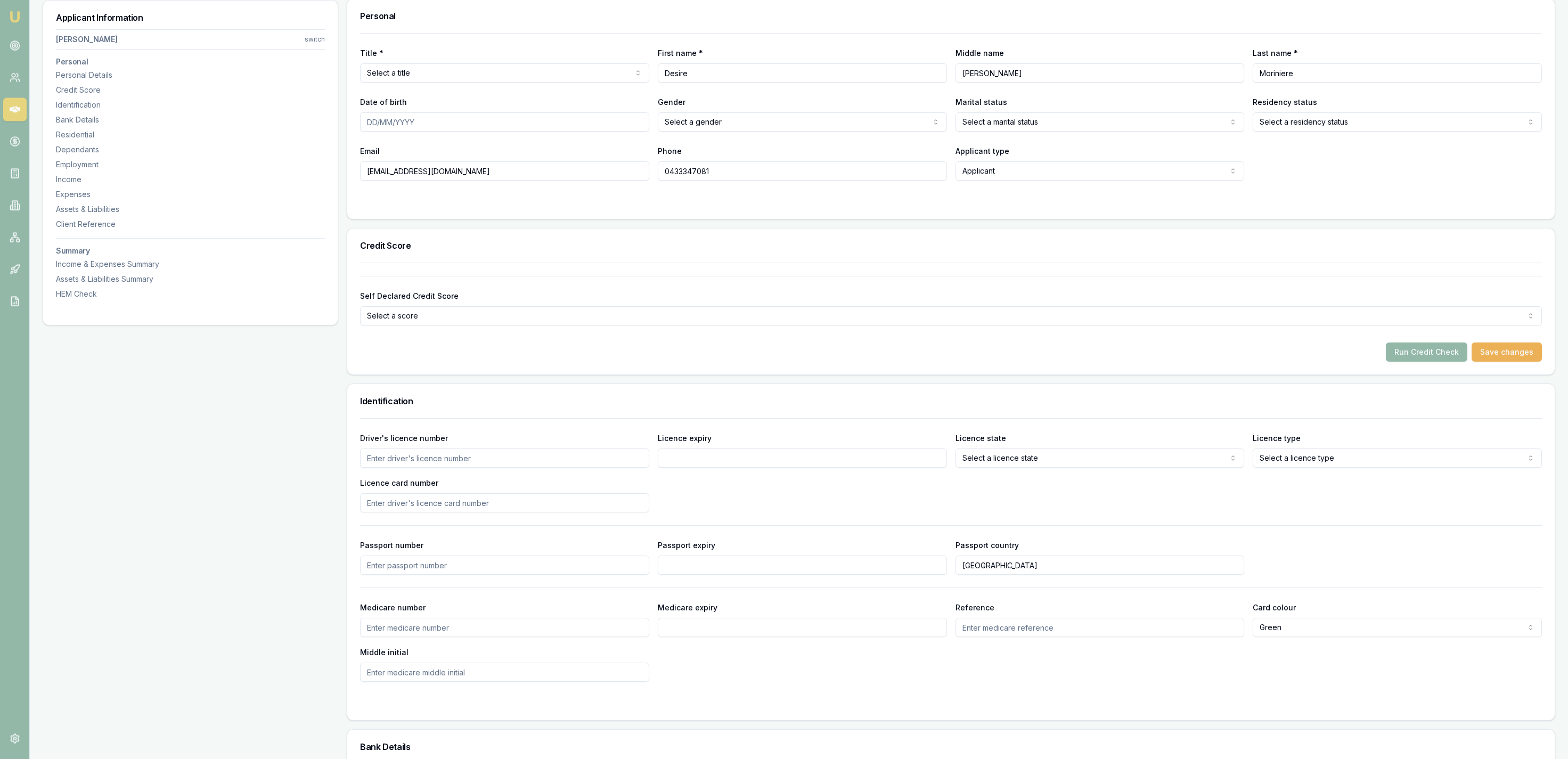
scroll to position [0, 0]
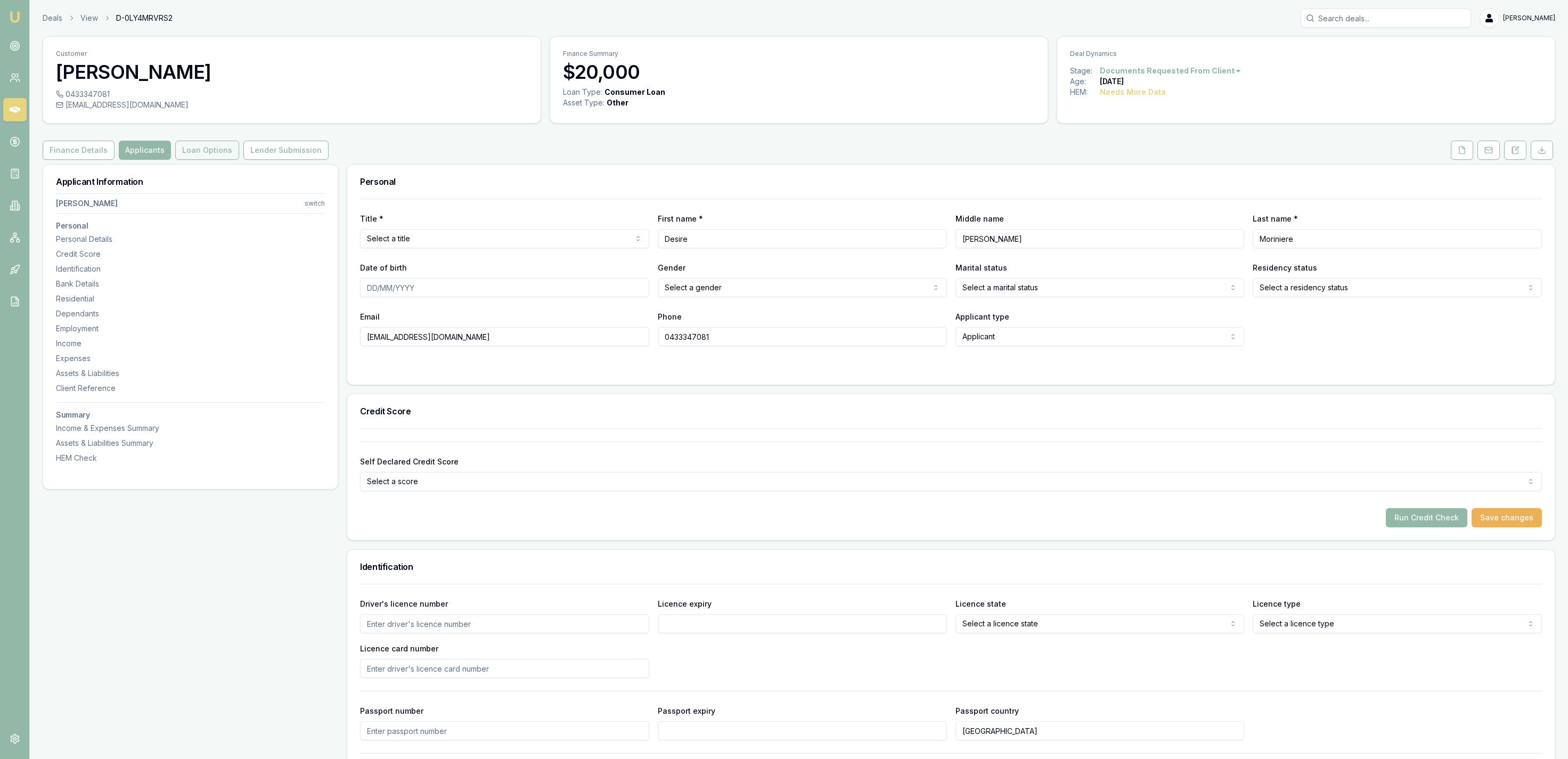
click at [180, 156] on button "Loan Options" at bounding box center [207, 150] width 64 height 19
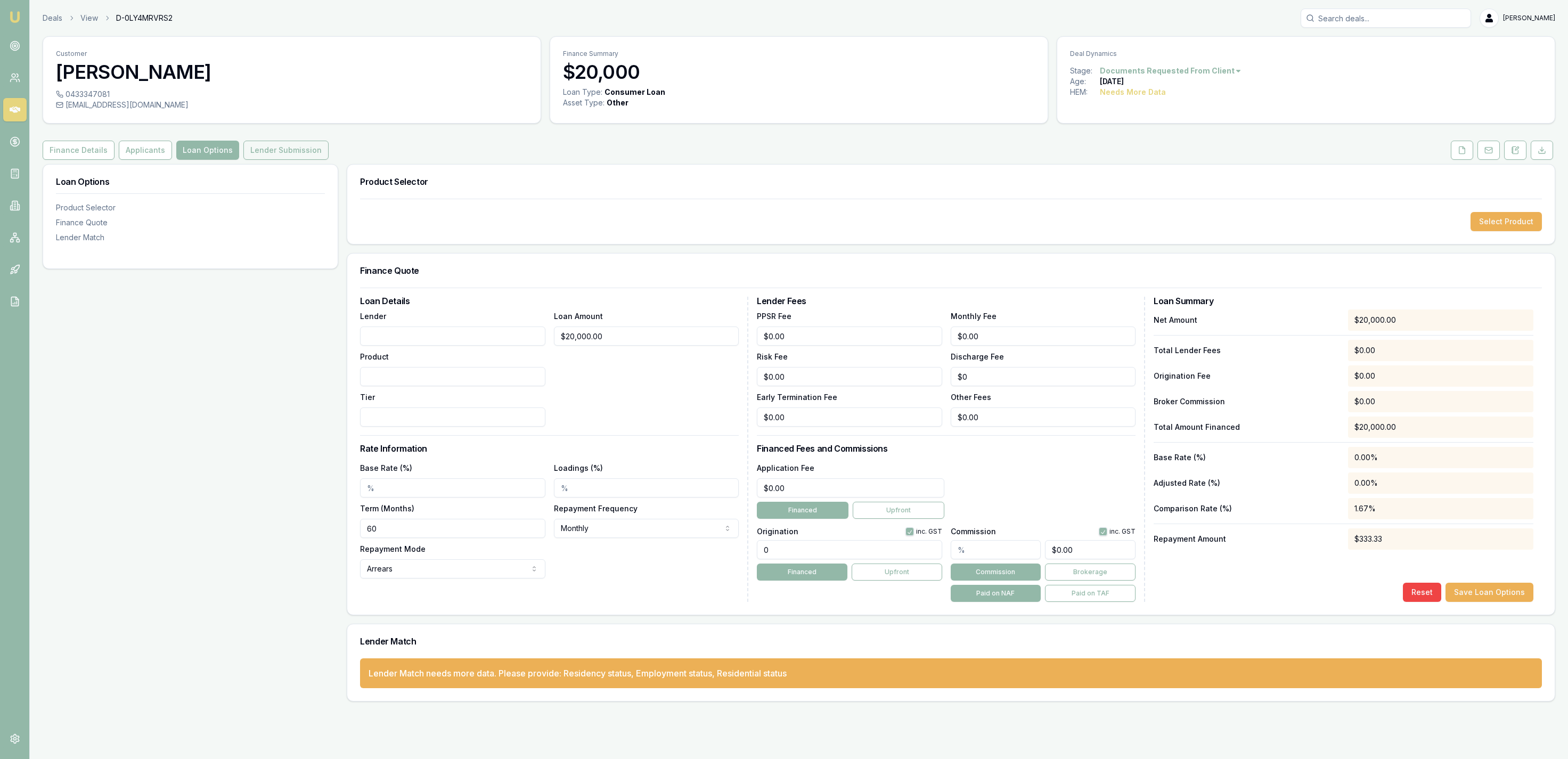
click at [243, 156] on button "Lender Submission" at bounding box center [285, 150] width 85 height 19
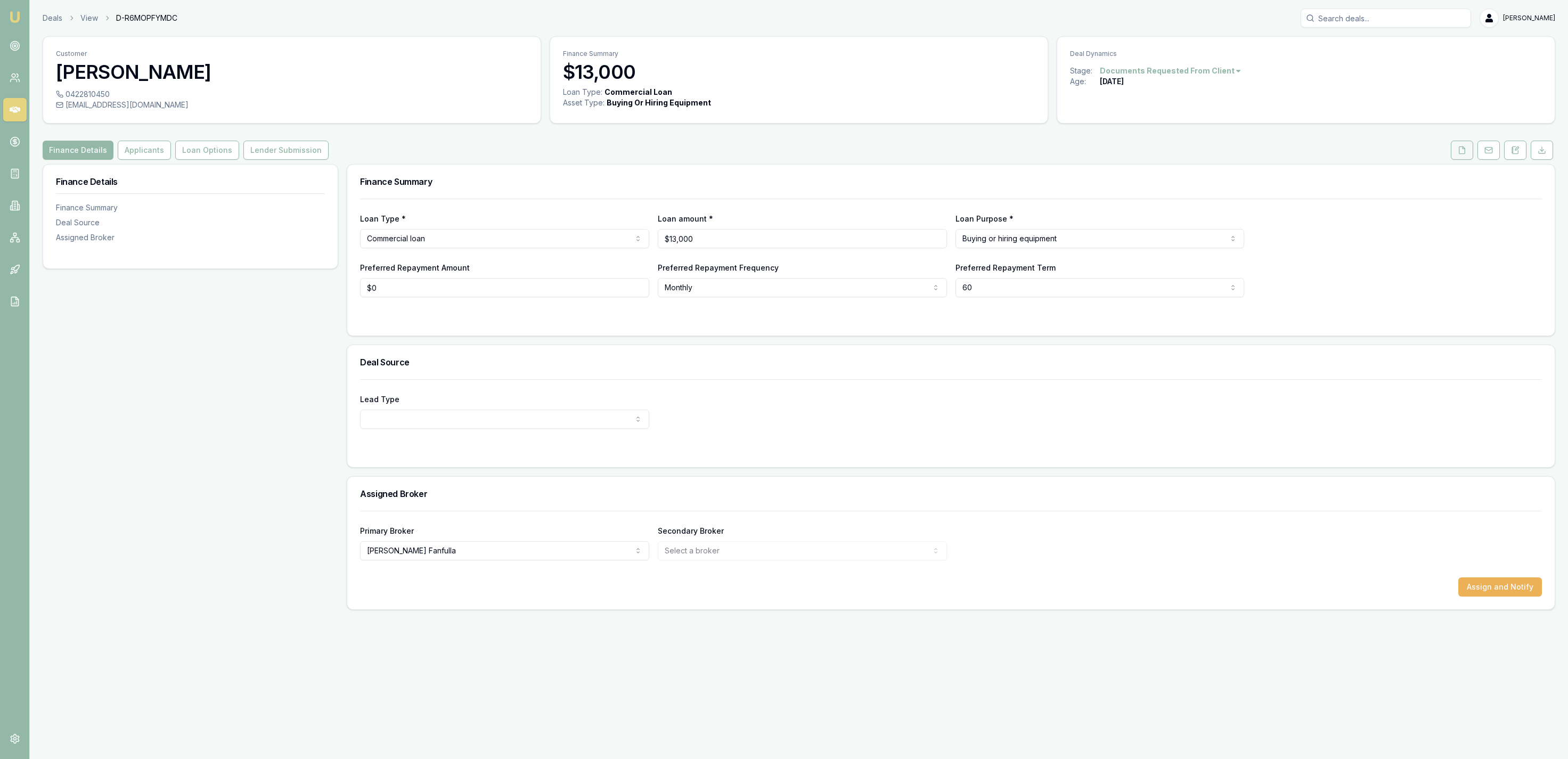
click at [1469, 159] on button at bounding box center [1462, 150] width 23 height 19
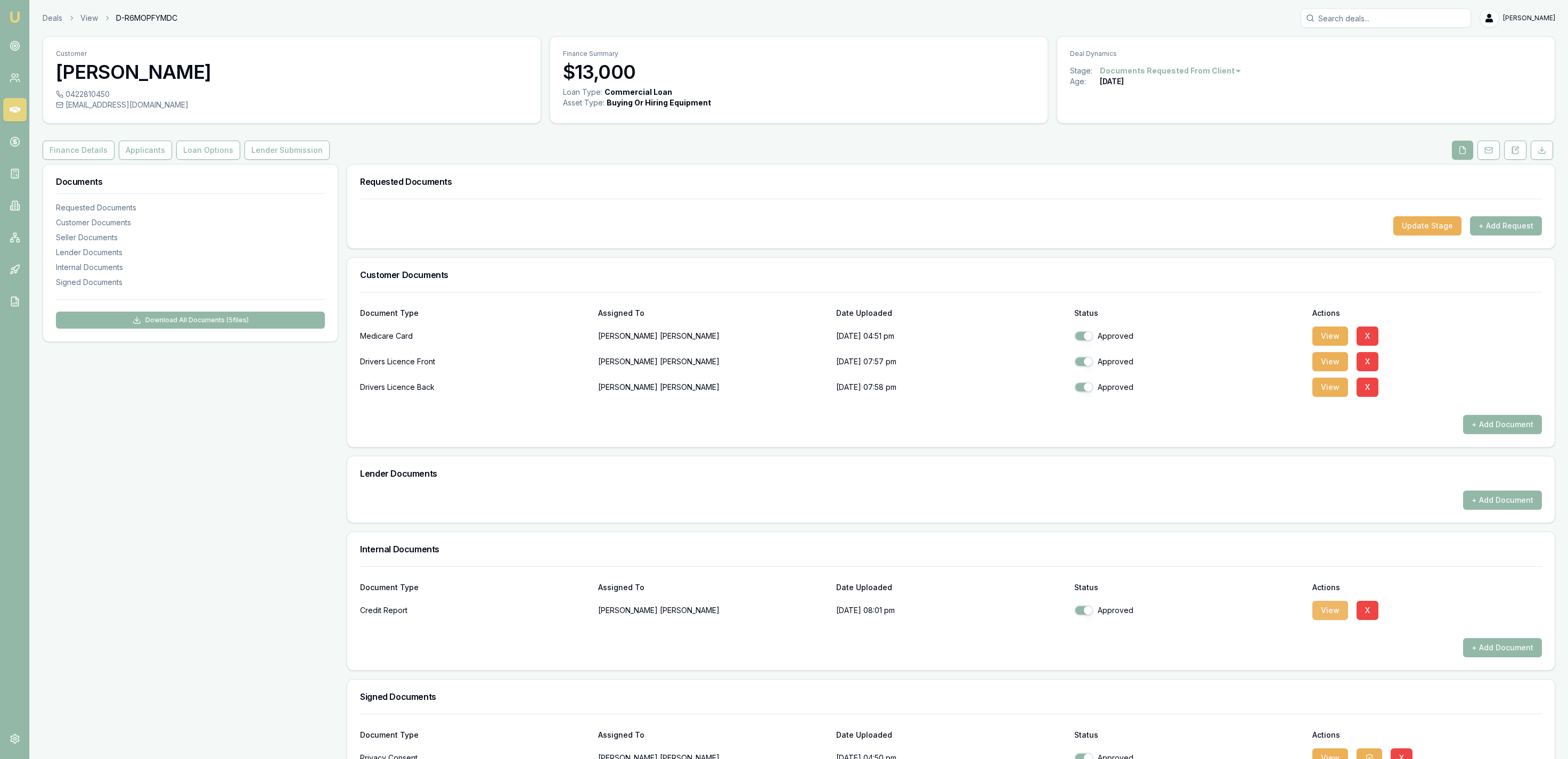
click at [1328, 609] on button "View" at bounding box center [1330, 610] width 35 height 19
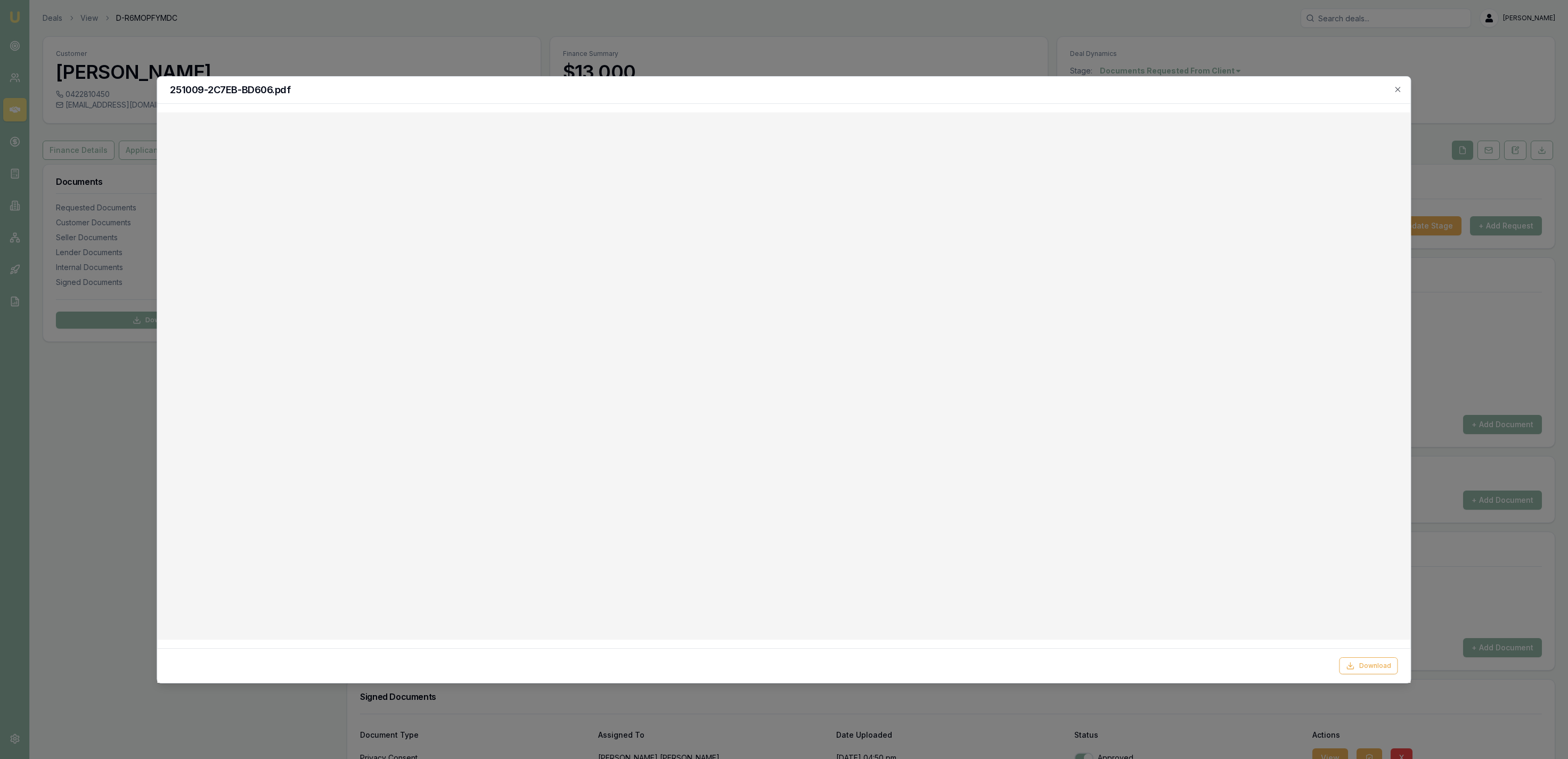
click at [622, 64] on div at bounding box center [784, 380] width 1568 height 759
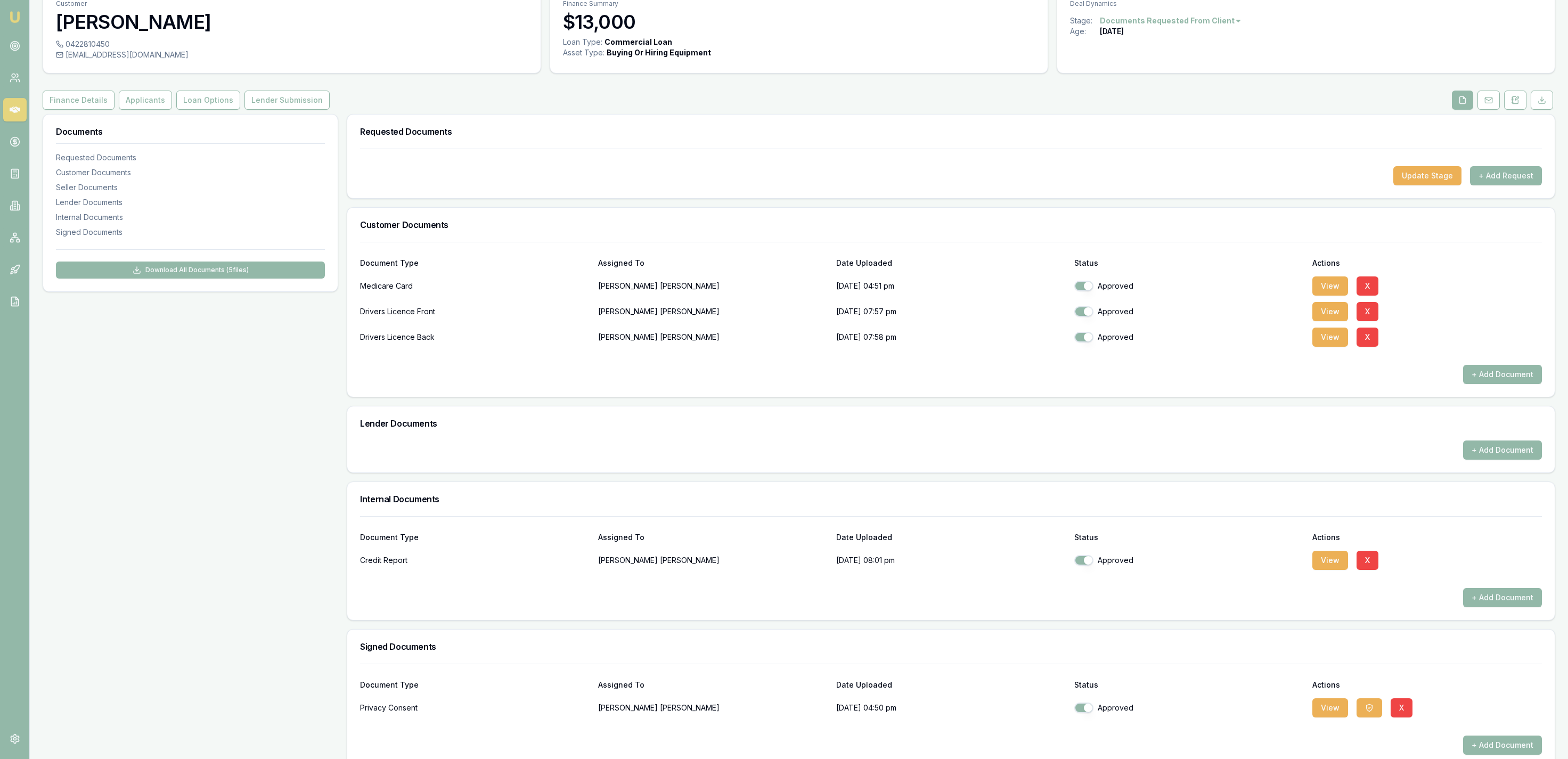
scroll to position [68, 0]
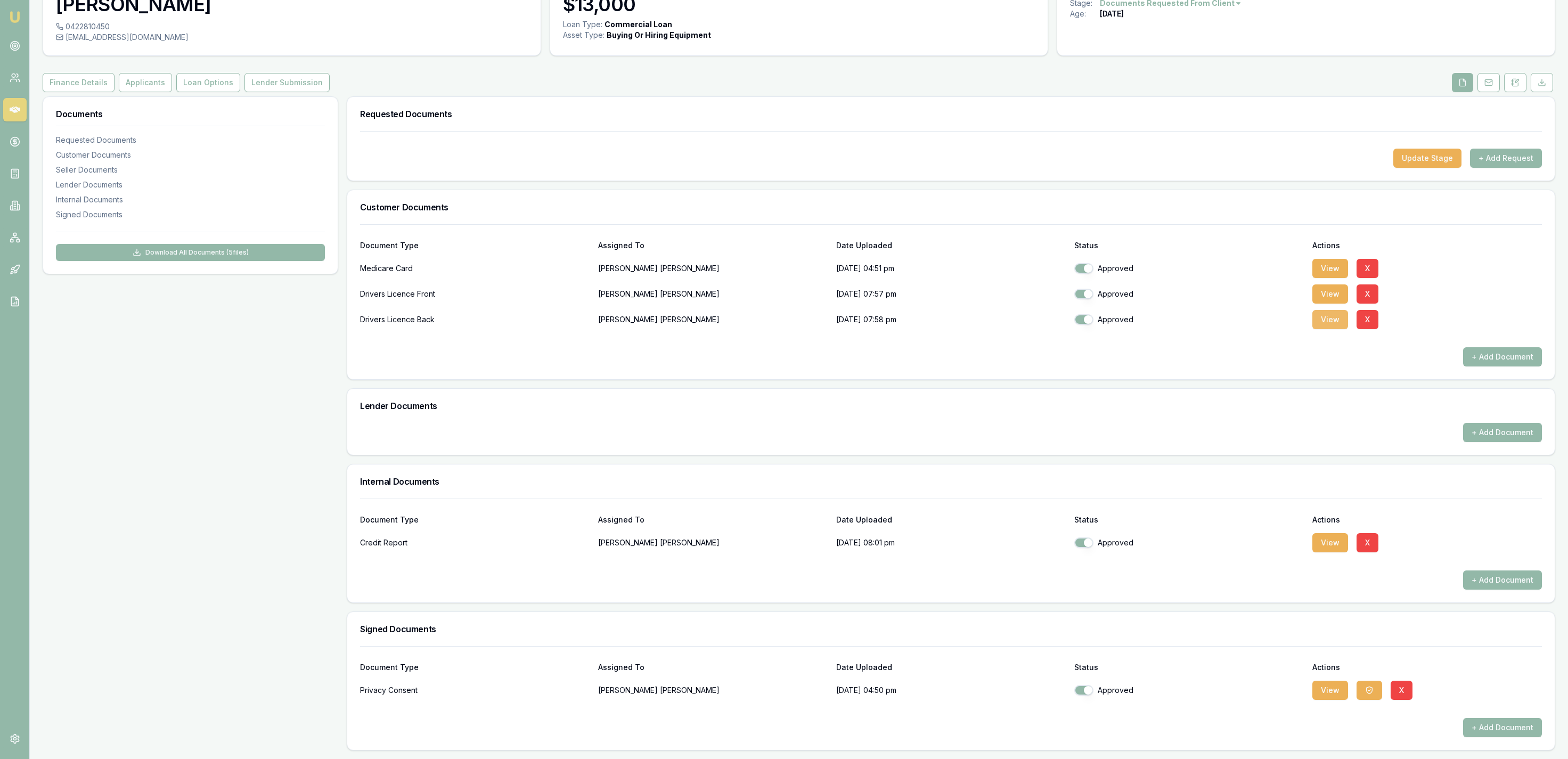
click at [1315, 315] on button "View" at bounding box center [1330, 319] width 35 height 19
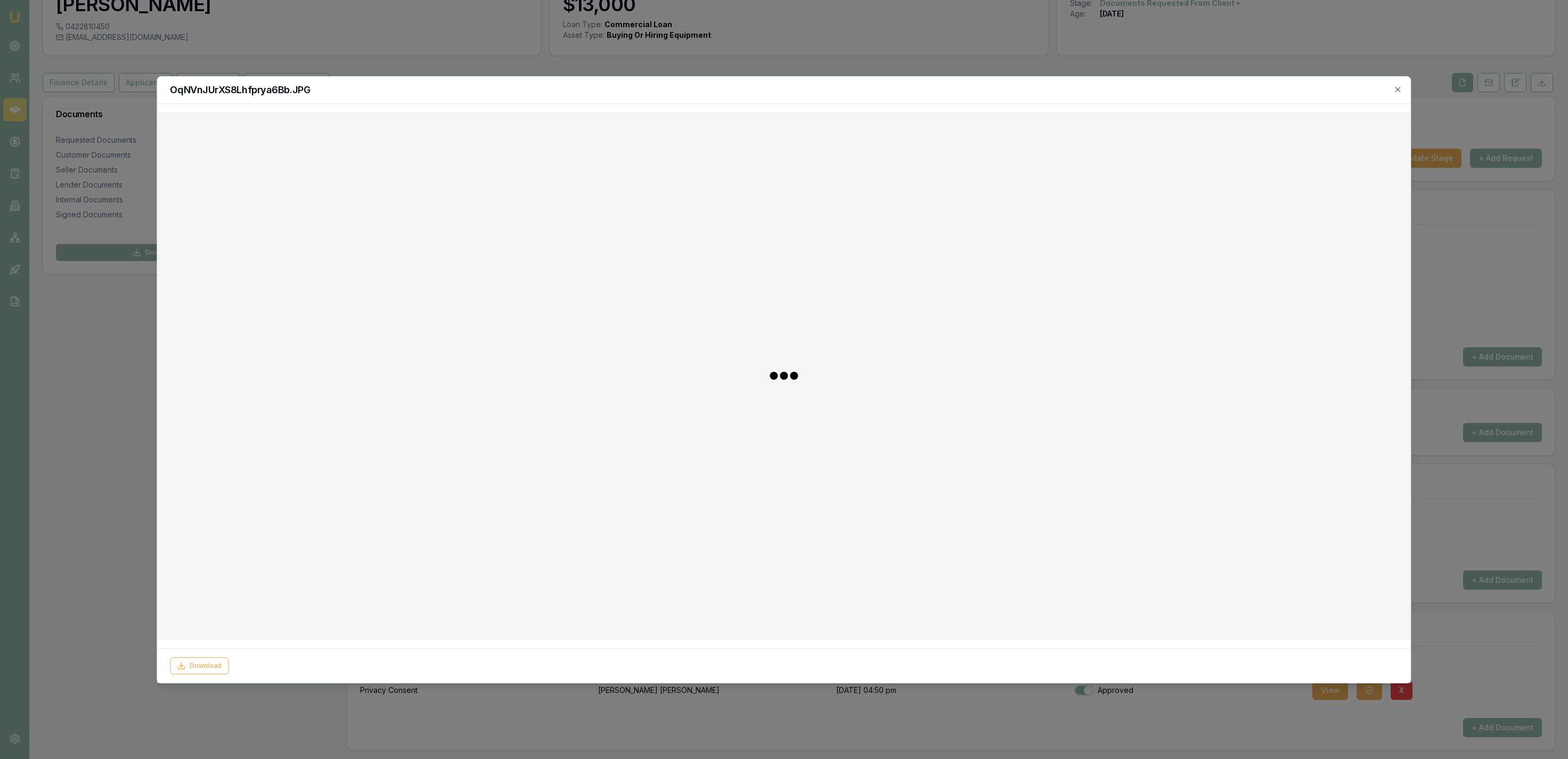
drag, startPoint x: 1070, startPoint y: 58, endPoint x: 1176, endPoint y: 138, distance: 132.8
click at [1071, 58] on div at bounding box center [784, 380] width 1568 height 759
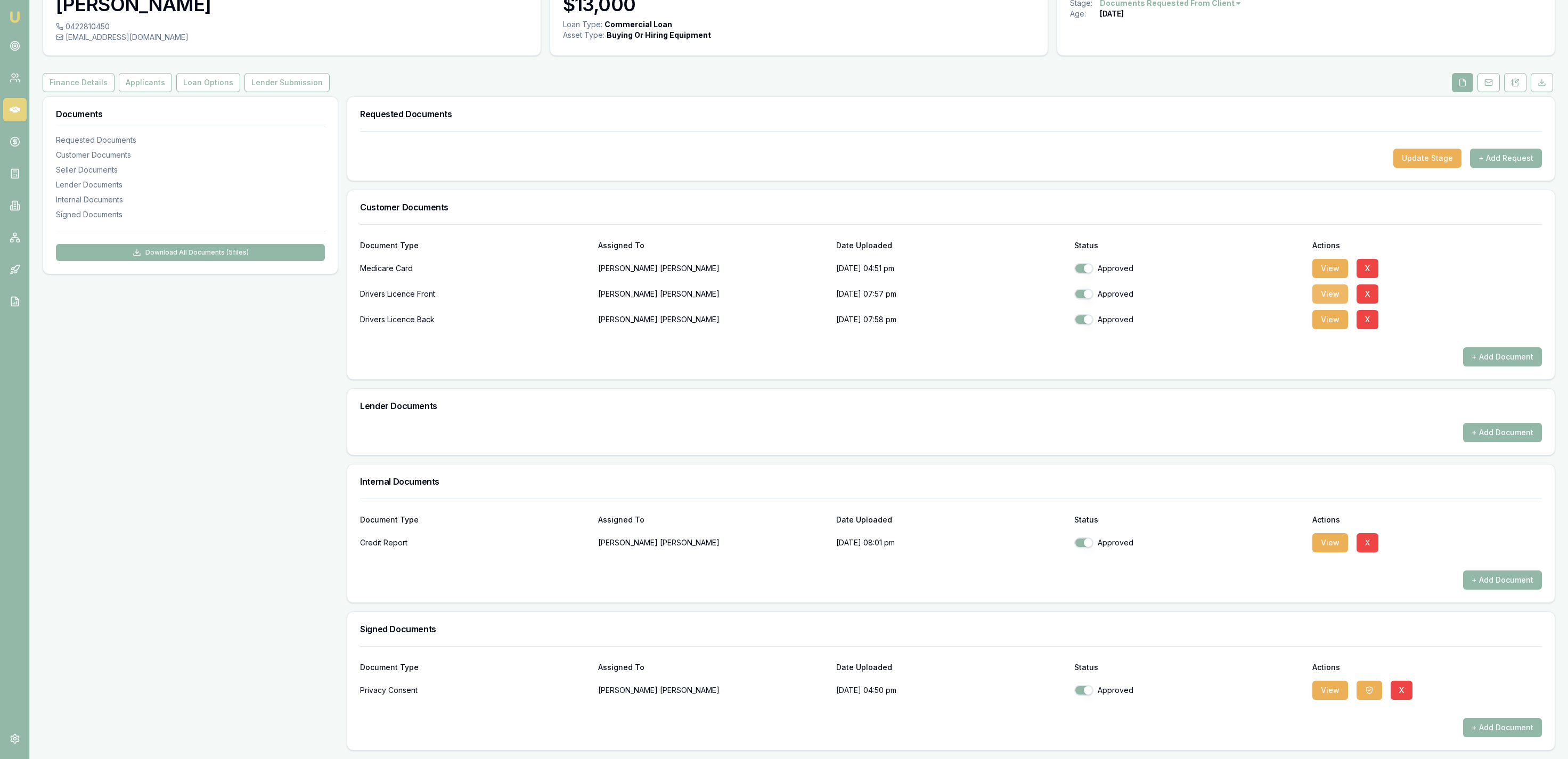
click at [1331, 285] on button "View" at bounding box center [1330, 293] width 35 height 19
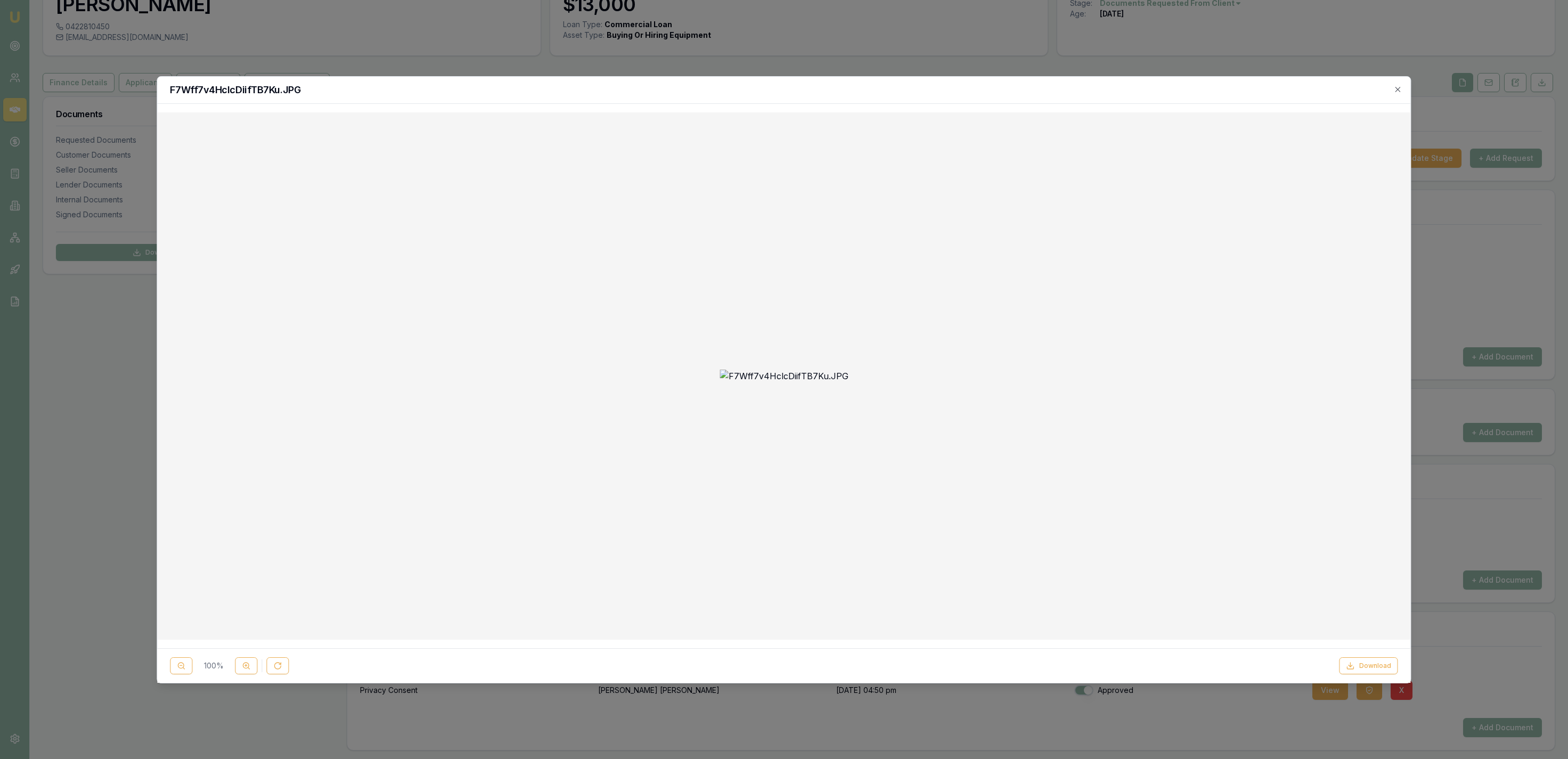
click at [807, 30] on div at bounding box center [784, 380] width 1568 height 759
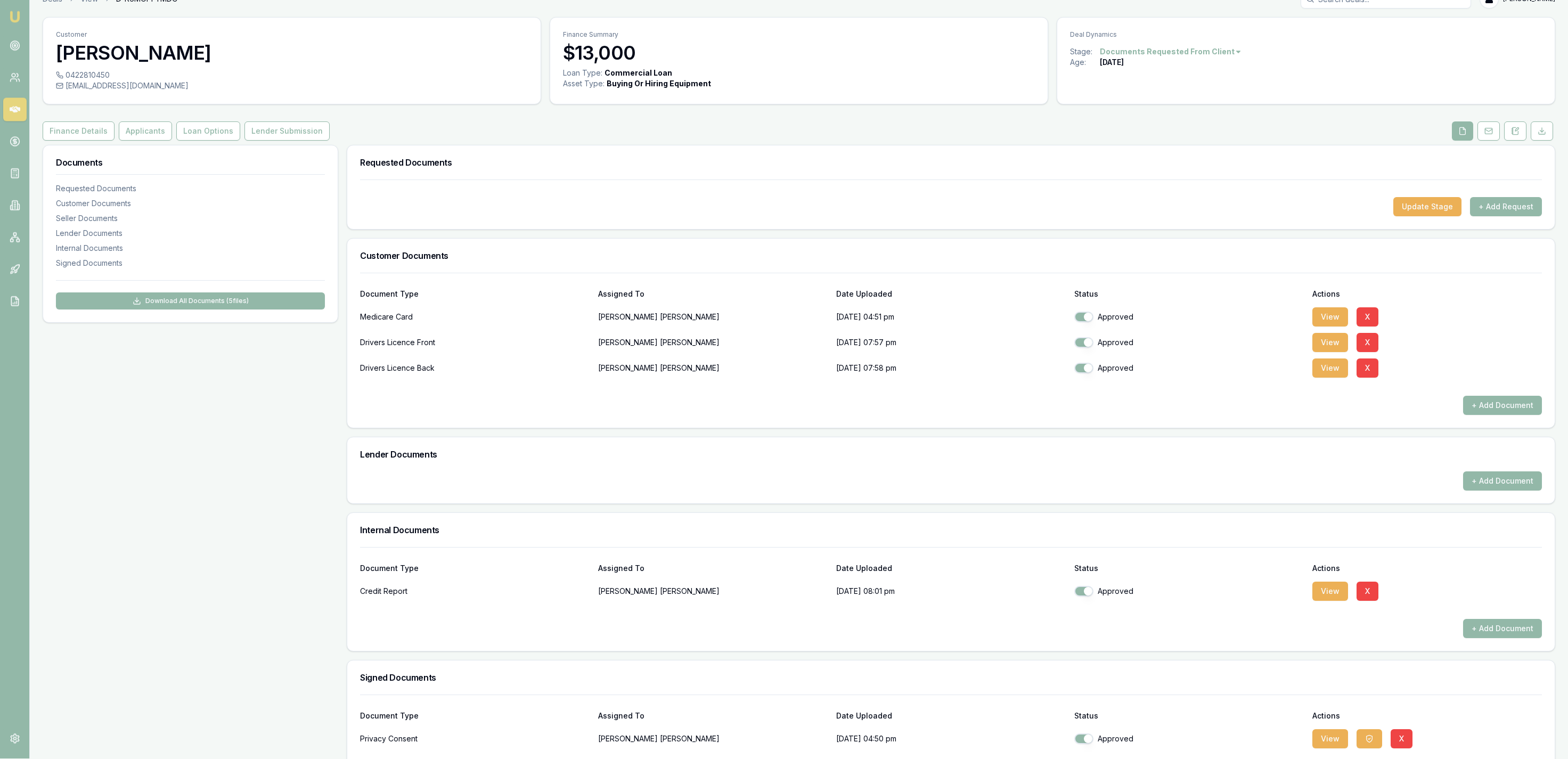
scroll to position [0, 0]
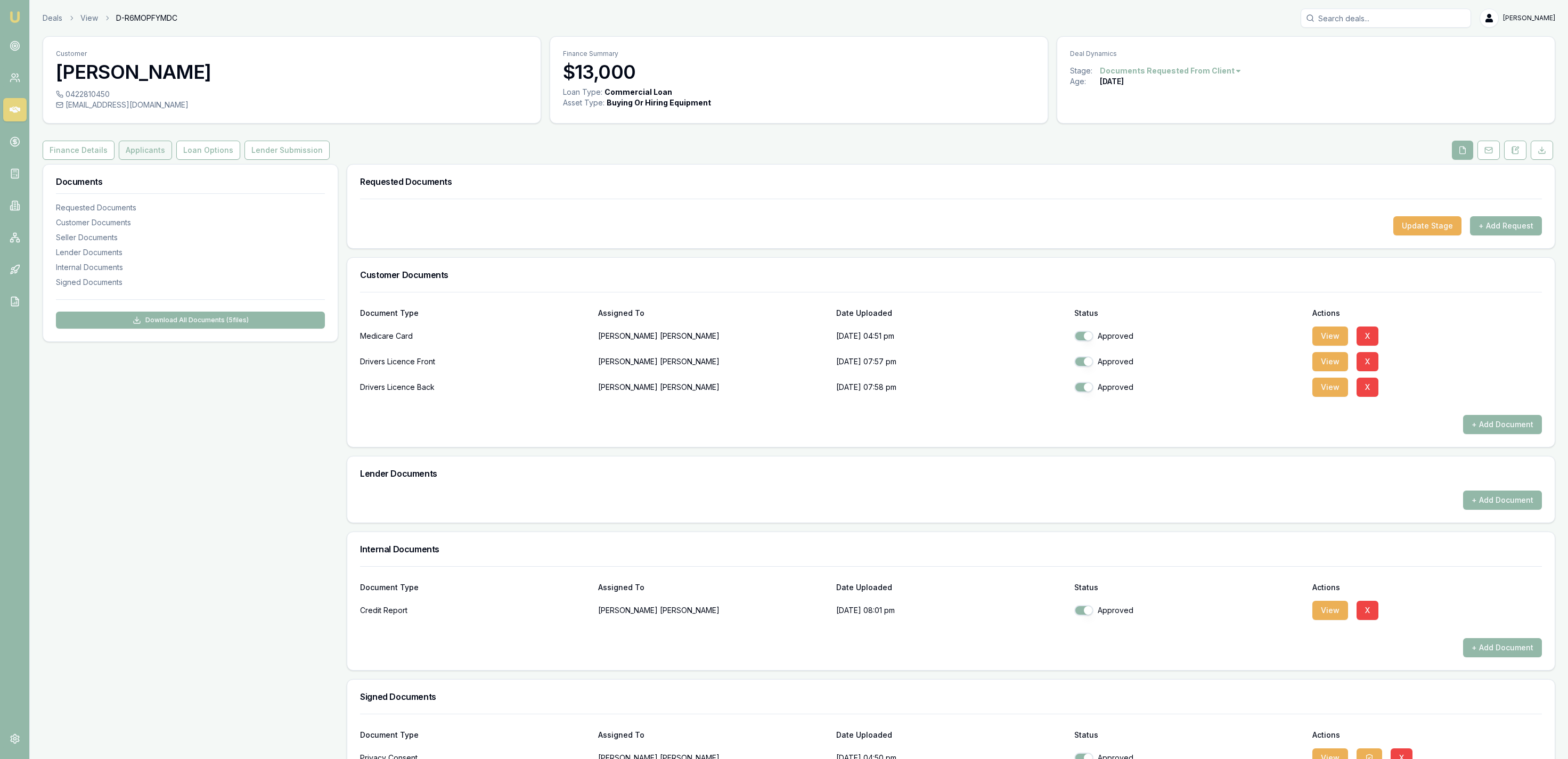
click at [159, 156] on button "Applicants" at bounding box center [145, 150] width 53 height 19
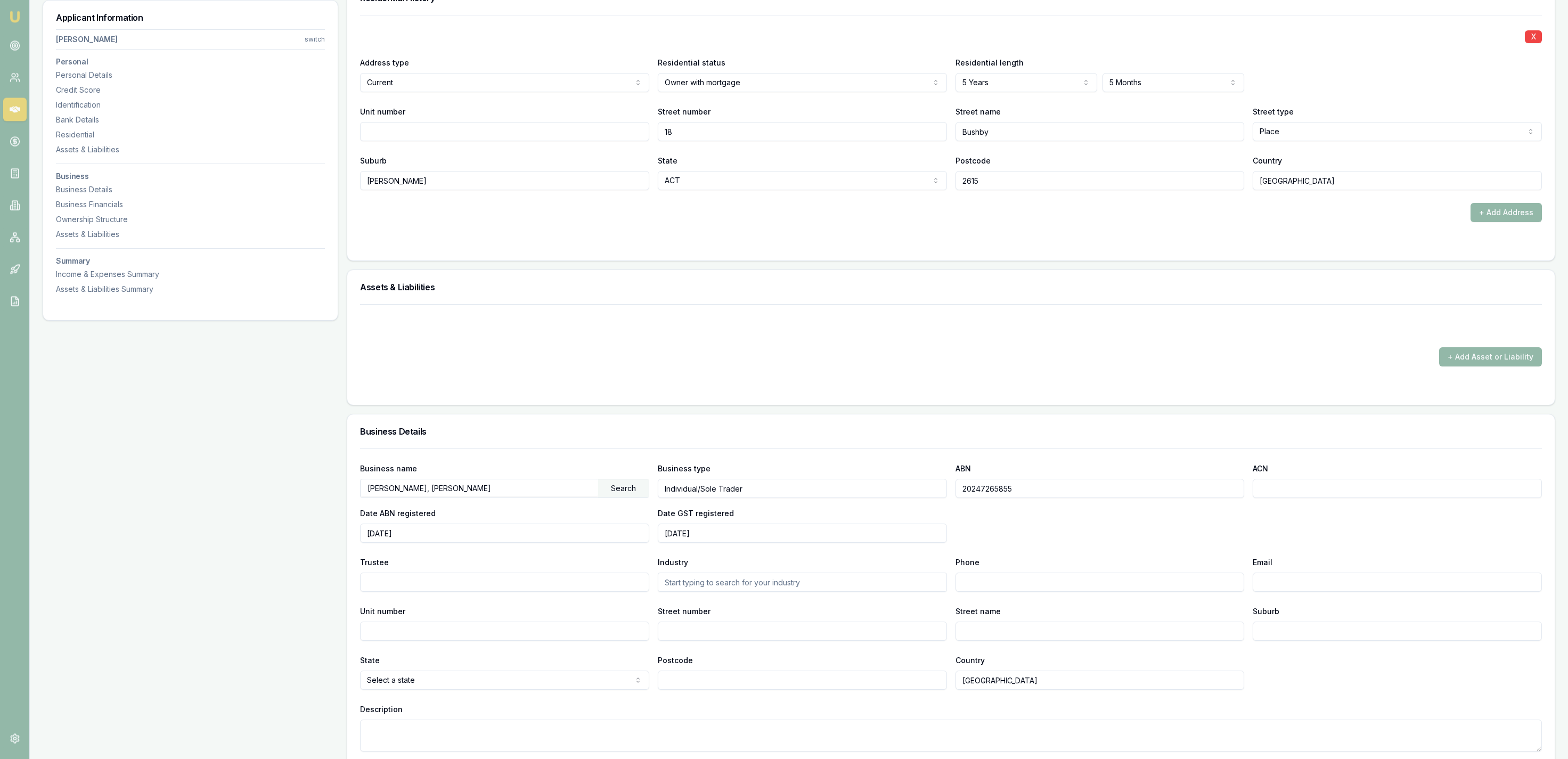
scroll to position [1047, 0]
drag, startPoint x: 1032, startPoint y: 488, endPoint x: 956, endPoint y: 485, distance: 76.1
click at [956, 487] on input "20247265855" at bounding box center [1100, 488] width 289 height 19
click at [992, 489] on input "20247265855" at bounding box center [1100, 488] width 289 height 19
click at [991, 489] on input "20247265855" at bounding box center [1100, 488] width 289 height 19
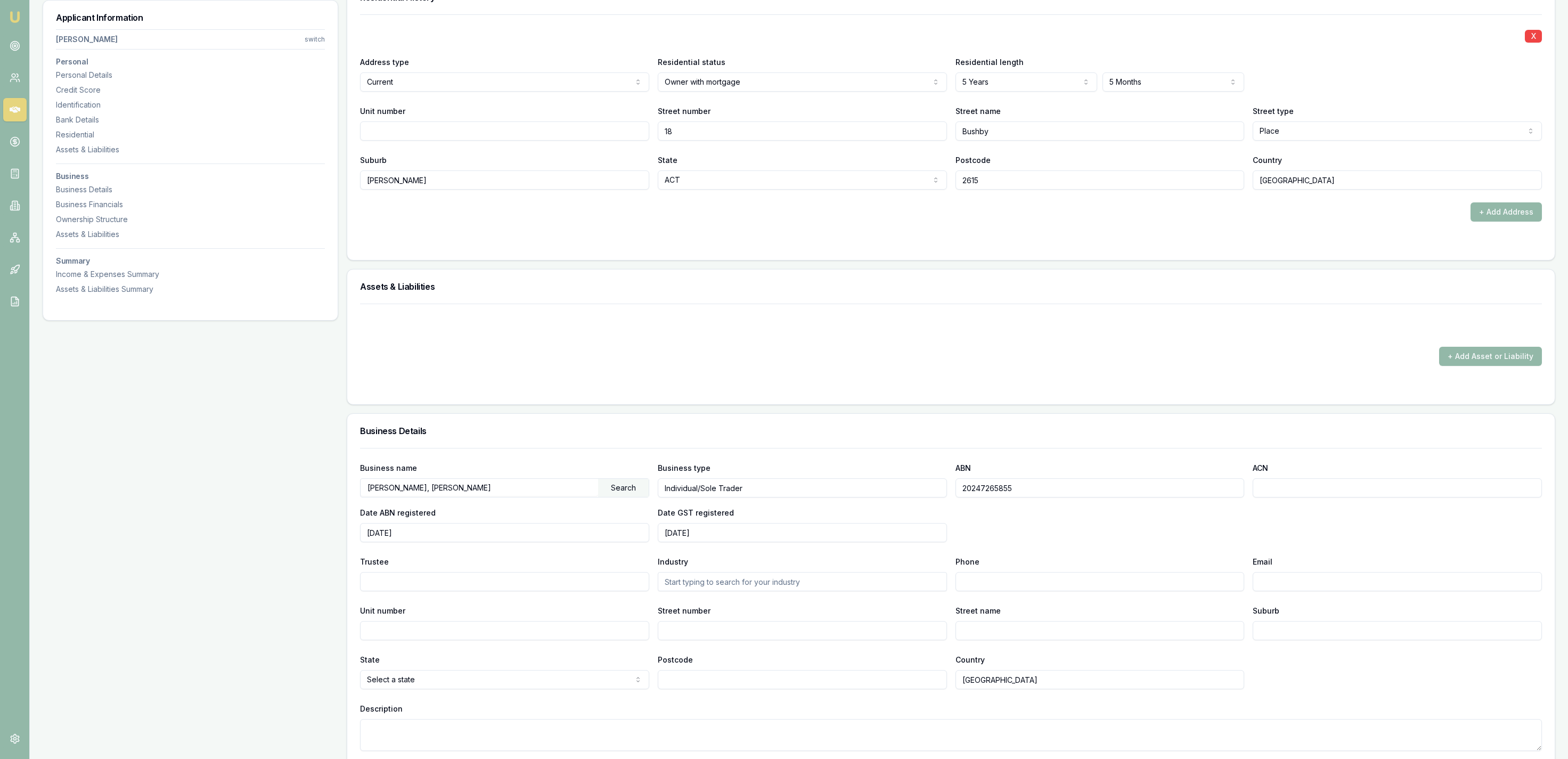
click at [991, 489] on input "20247265855" at bounding box center [1100, 488] width 289 height 19
click at [836, 226] on form "X Address type Current Current Previous Residential status Owner with mortgage …" at bounding box center [951, 131] width 1182 height 233
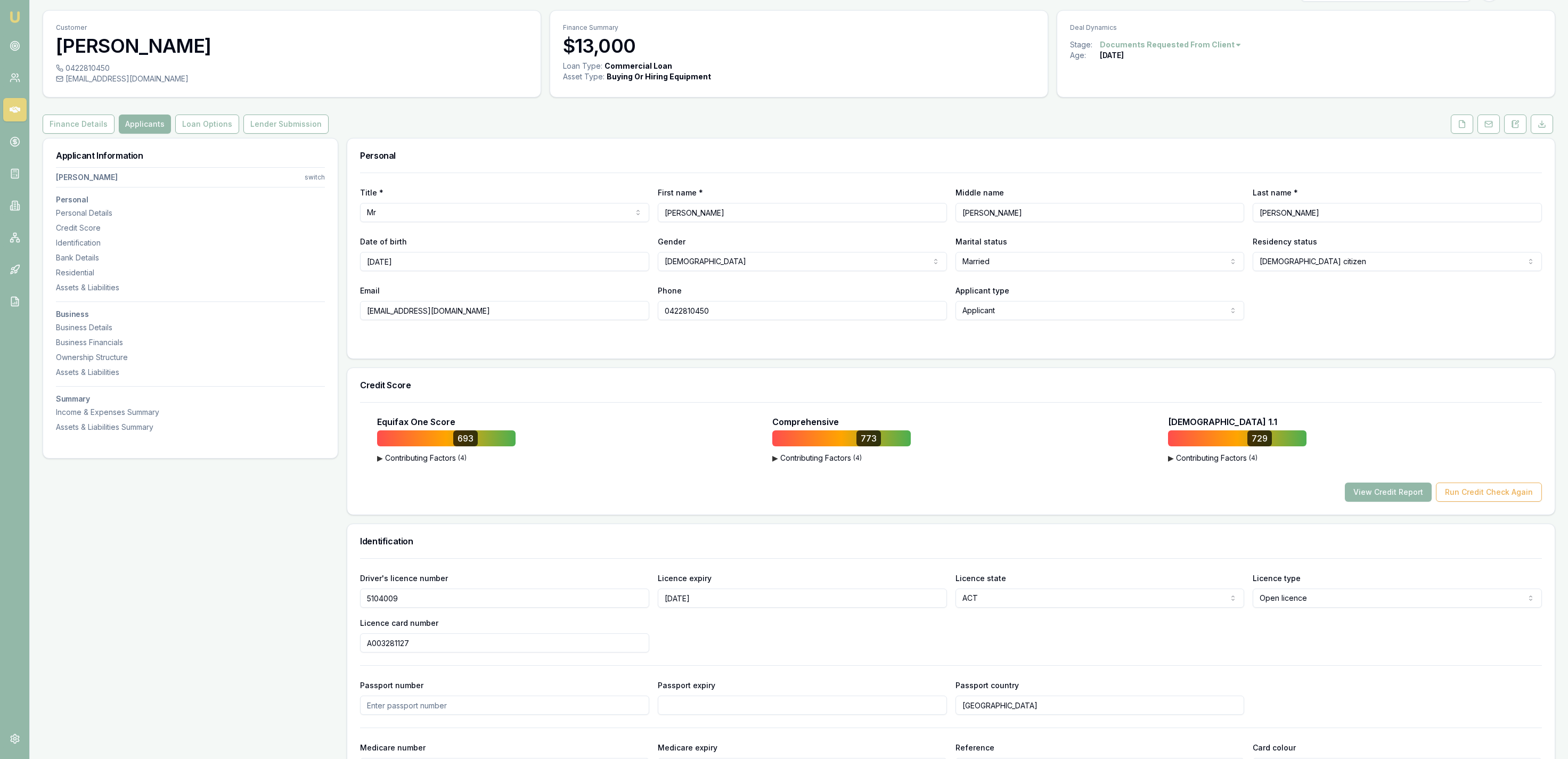
scroll to position [0, 0]
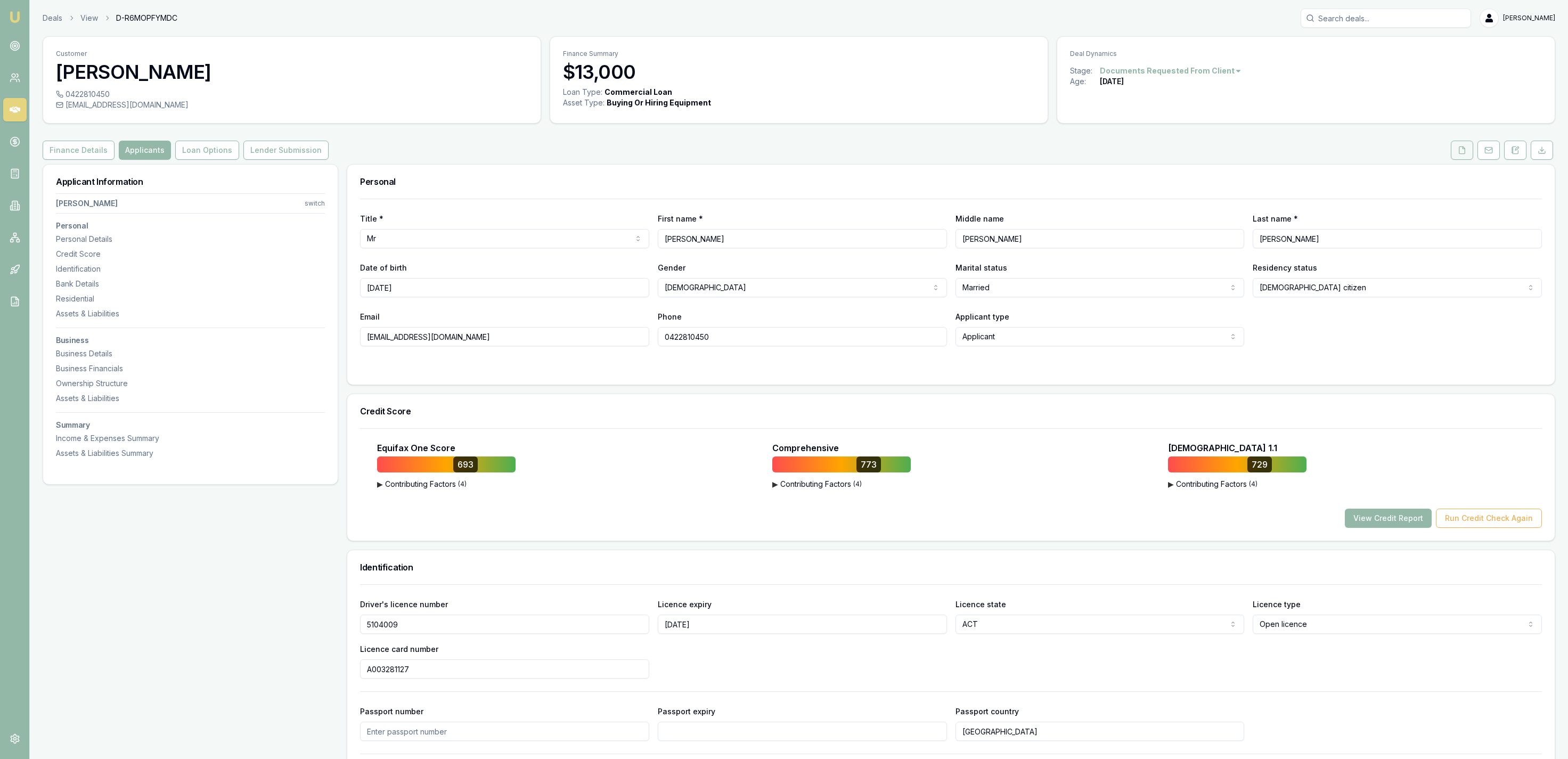
drag, startPoint x: 1466, startPoint y: 169, endPoint x: 1462, endPoint y: 155, distance: 14.6
click at [1466, 164] on div "Personal Title * Mr Mr Mrs Miss Ms Dr Prof First name * Dylan Middle name Walte…" at bounding box center [951, 274] width 1209 height 221
click at [1462, 156] on button at bounding box center [1462, 150] width 23 height 19
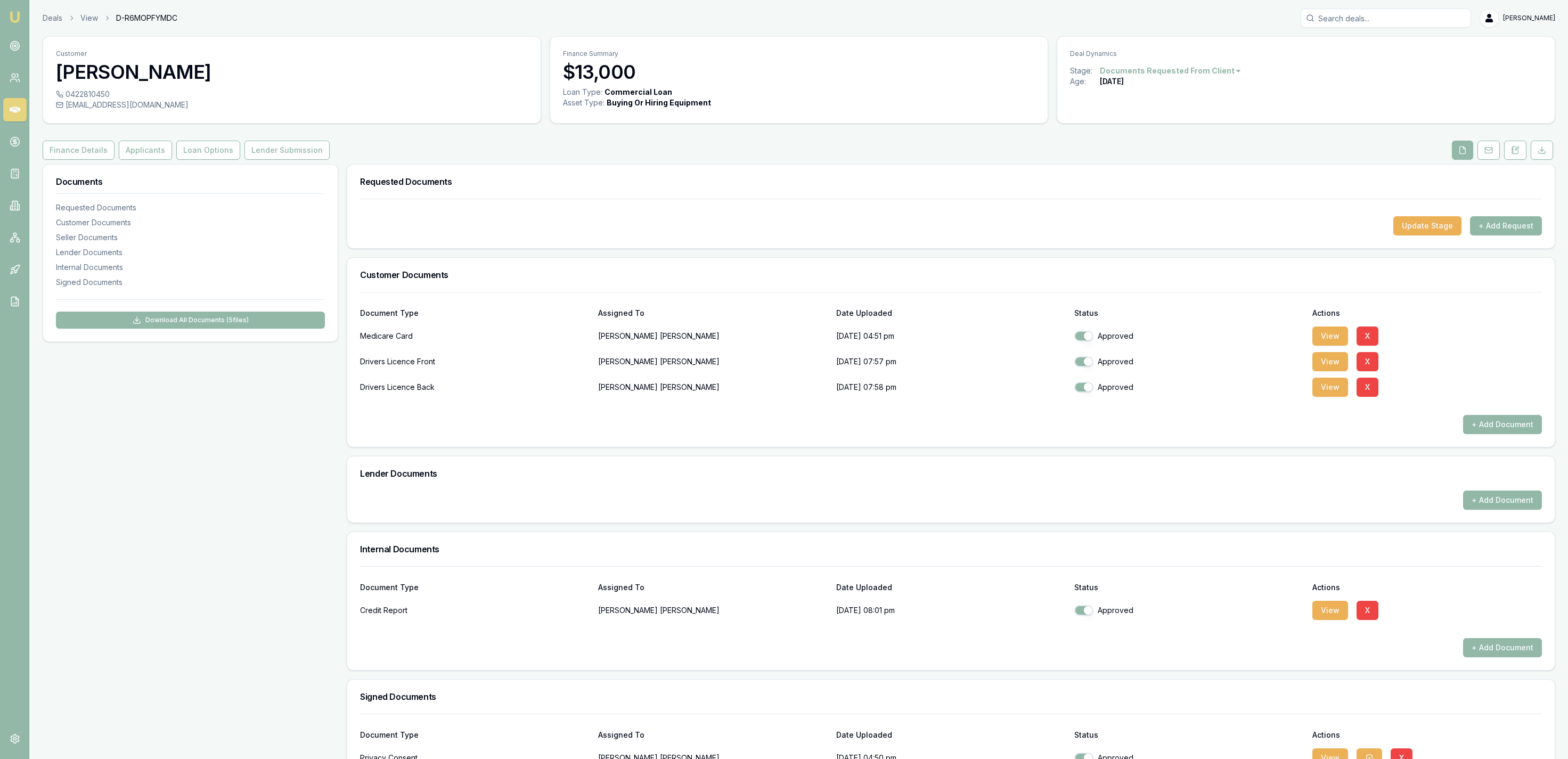
click at [1509, 220] on button "+ Add Request" at bounding box center [1506, 226] width 72 height 19
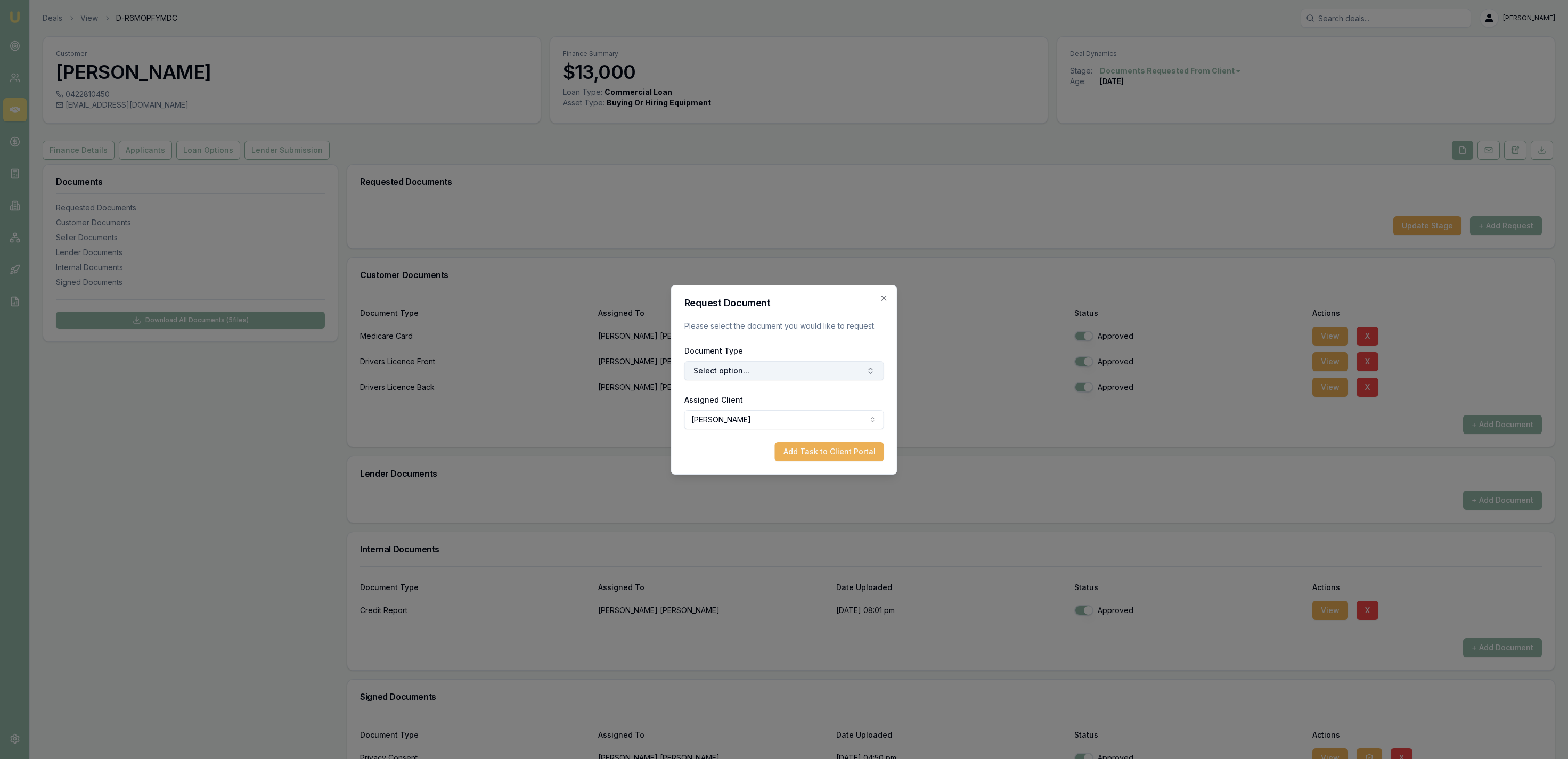
click at [855, 374] on button "Select option..." at bounding box center [784, 370] width 200 height 19
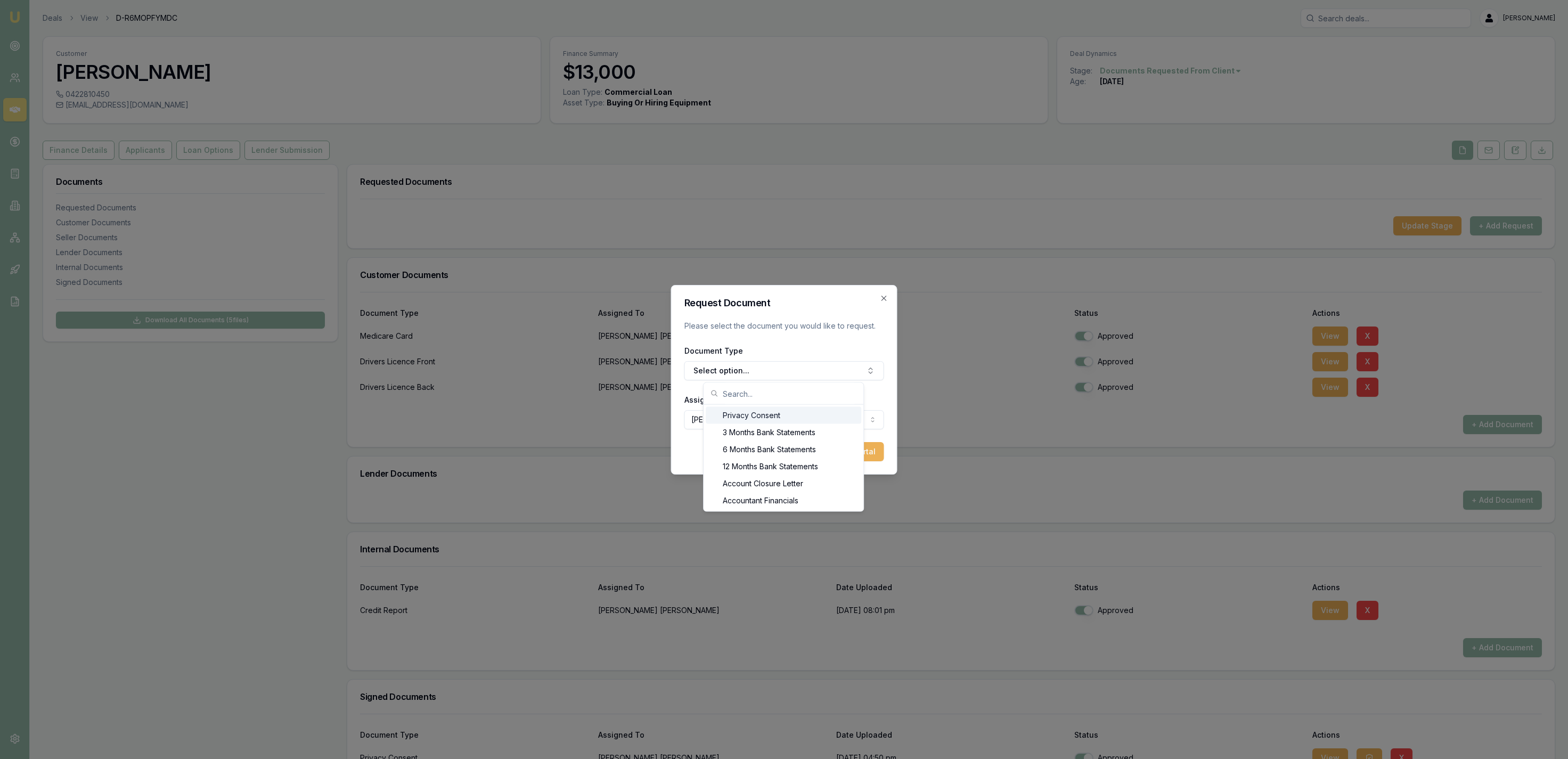
click at [846, 424] on div "Privacy Consent" at bounding box center [783, 416] width 156 height 17
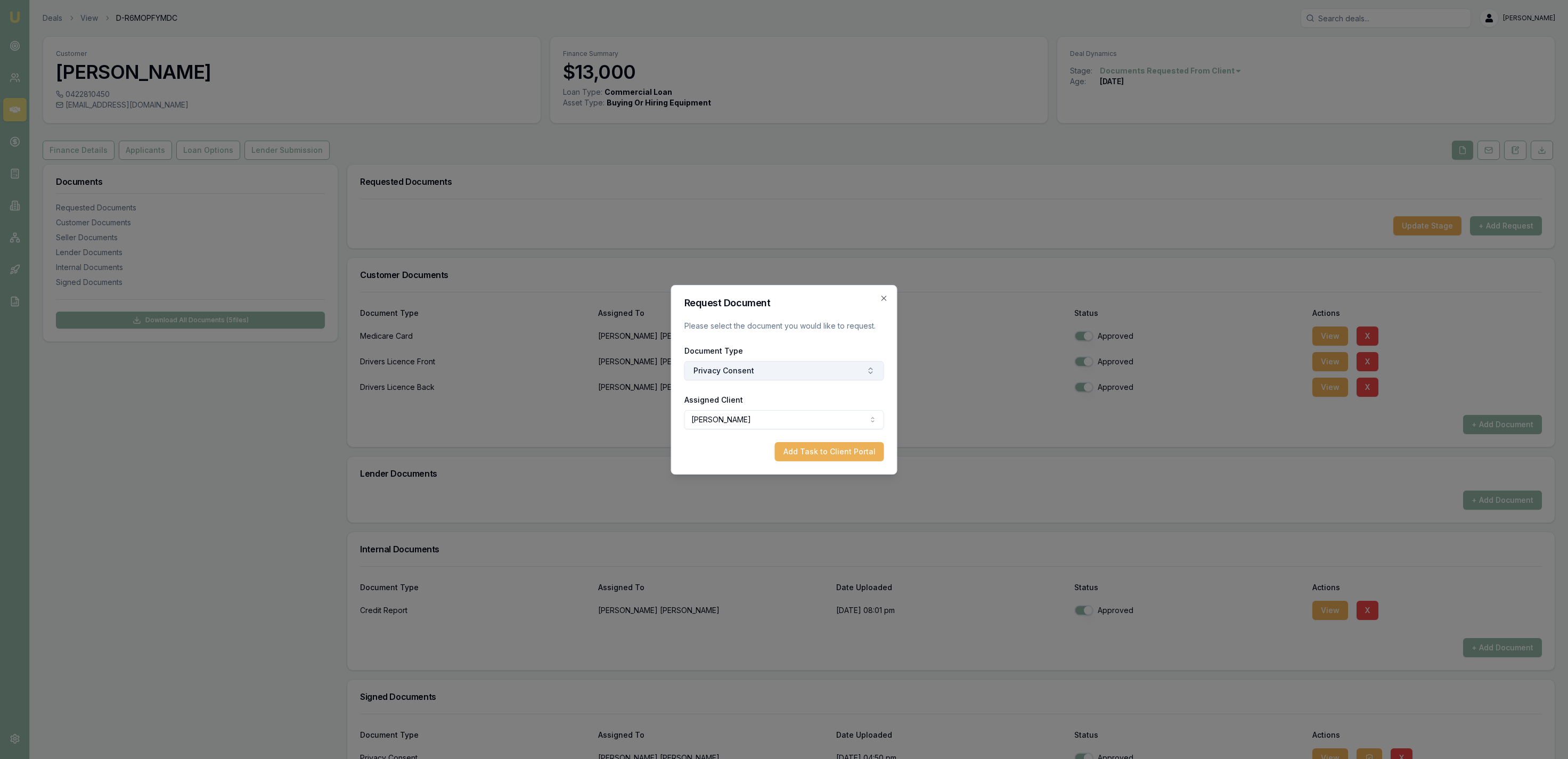
click at [825, 364] on button "Privacy Consent" at bounding box center [784, 370] width 200 height 19
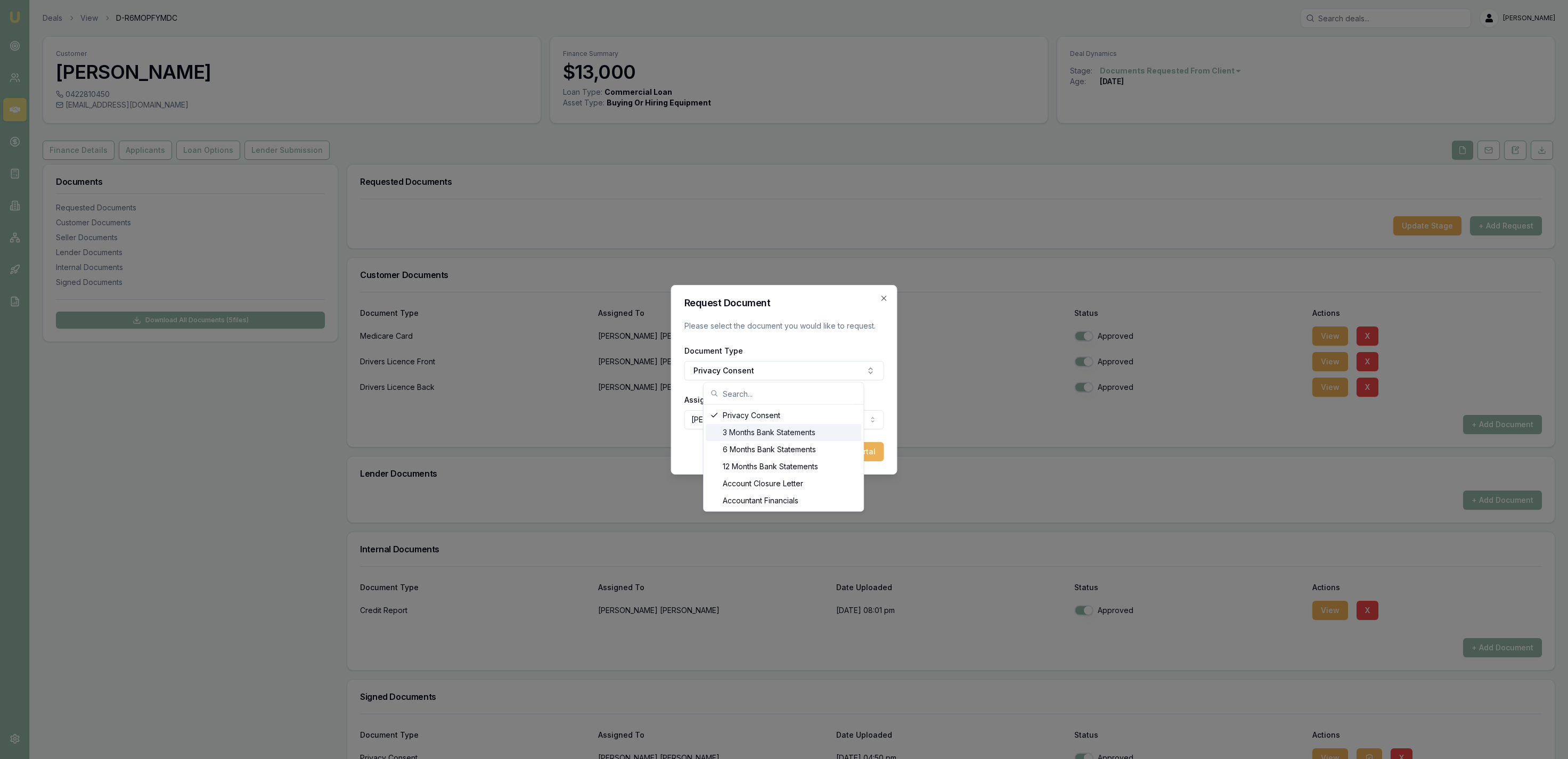
click at [819, 436] on div "3 Months Bank Statements" at bounding box center [783, 433] width 156 height 17
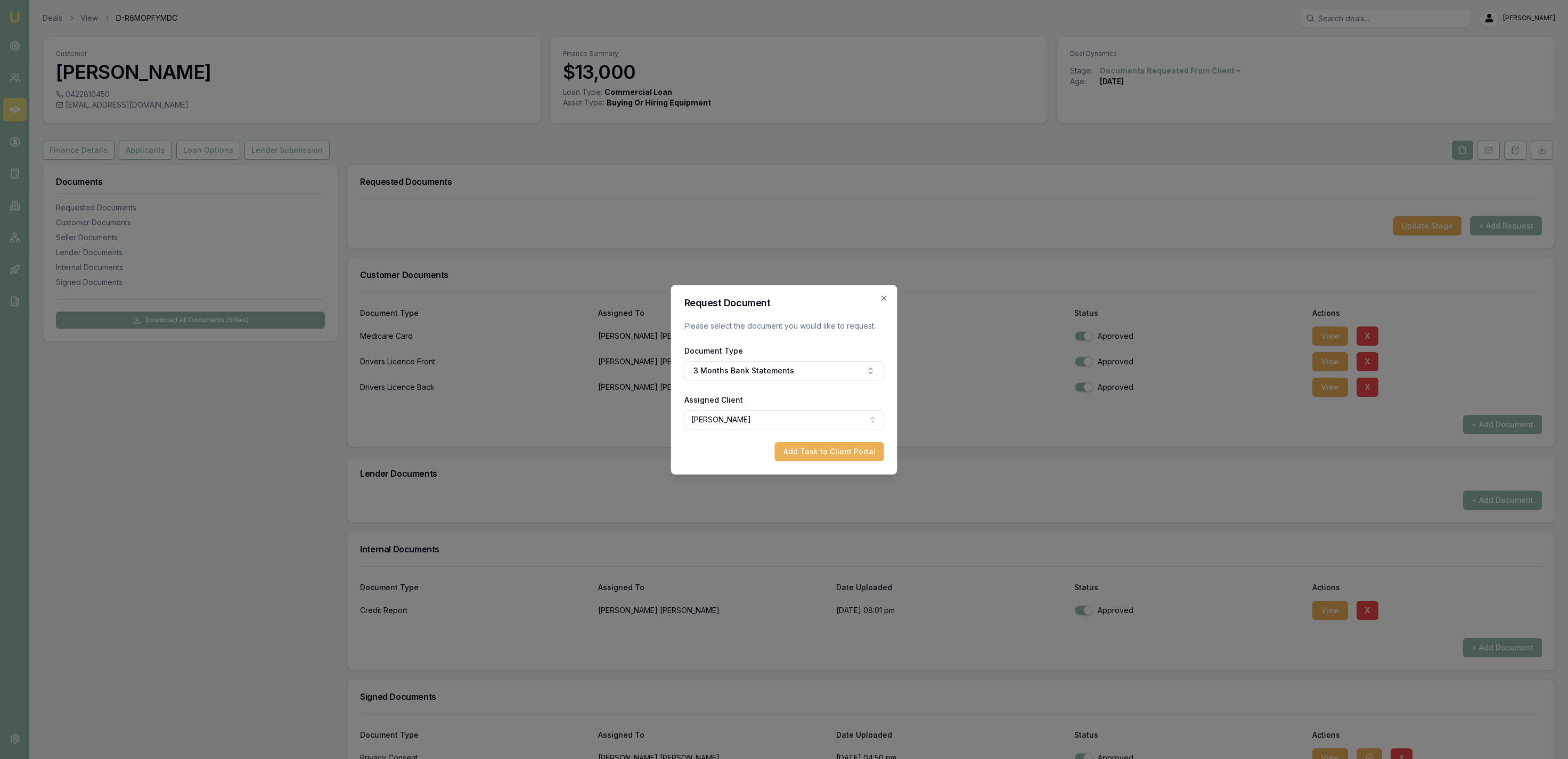
click at [837, 461] on div "Request Document Please select the document you would like to request. Document…" at bounding box center [784, 380] width 226 height 189
click at [837, 460] on button "Add Task to Client Portal" at bounding box center [829, 451] width 109 height 19
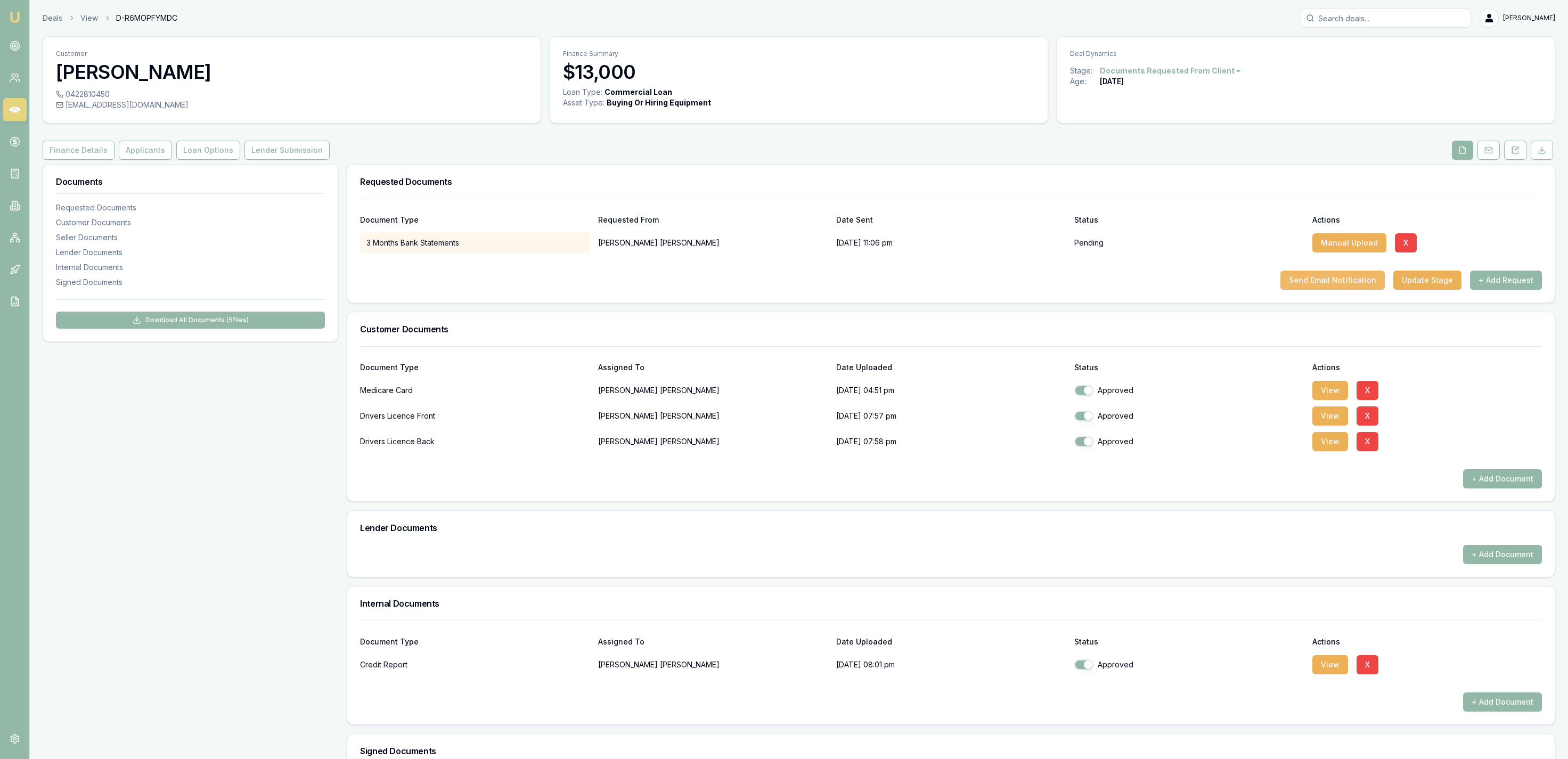
click at [1326, 279] on button "Send Email Notification" at bounding box center [1332, 280] width 104 height 19
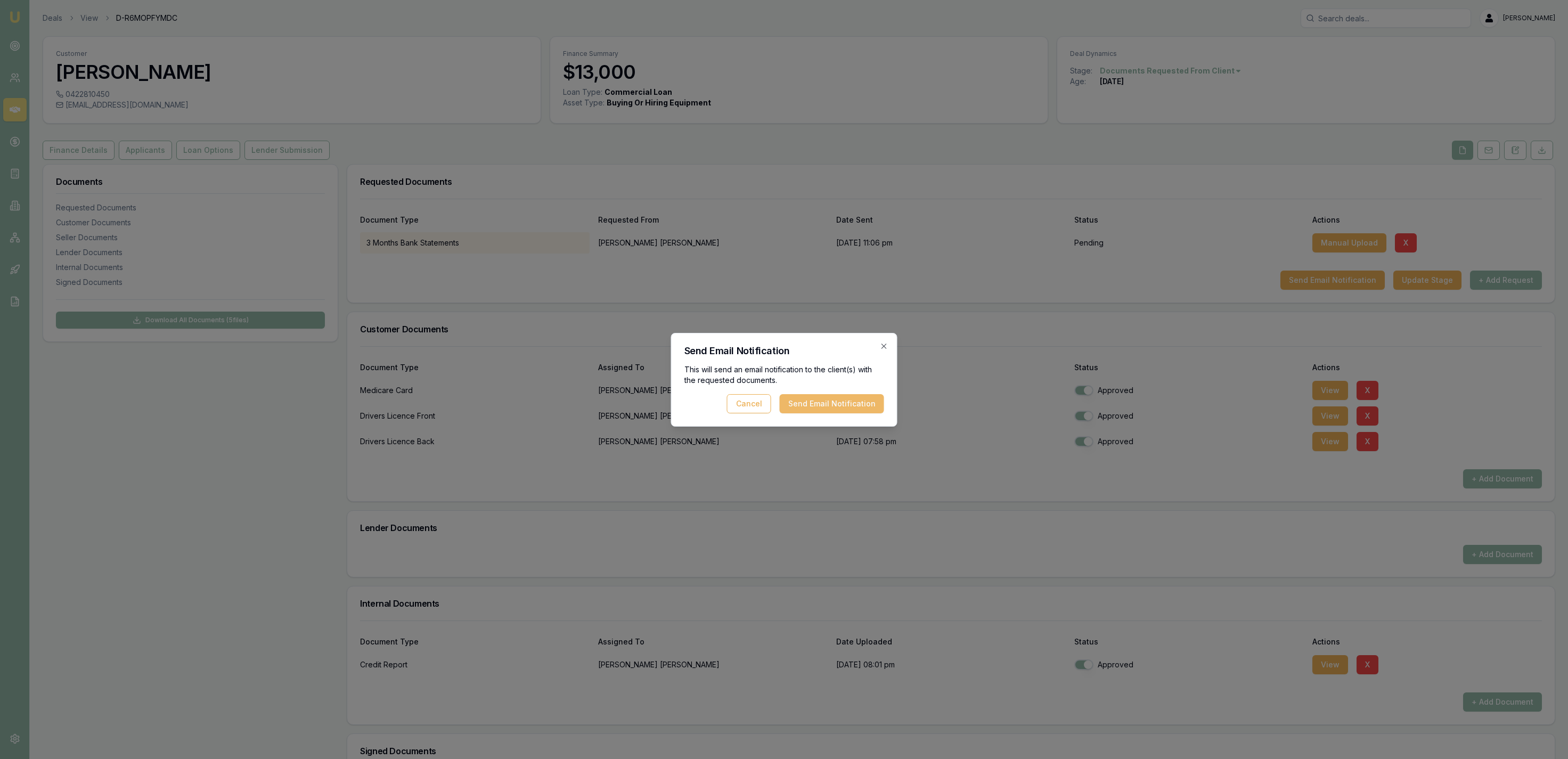
click at [873, 409] on button "Send Email Notification" at bounding box center [832, 403] width 104 height 19
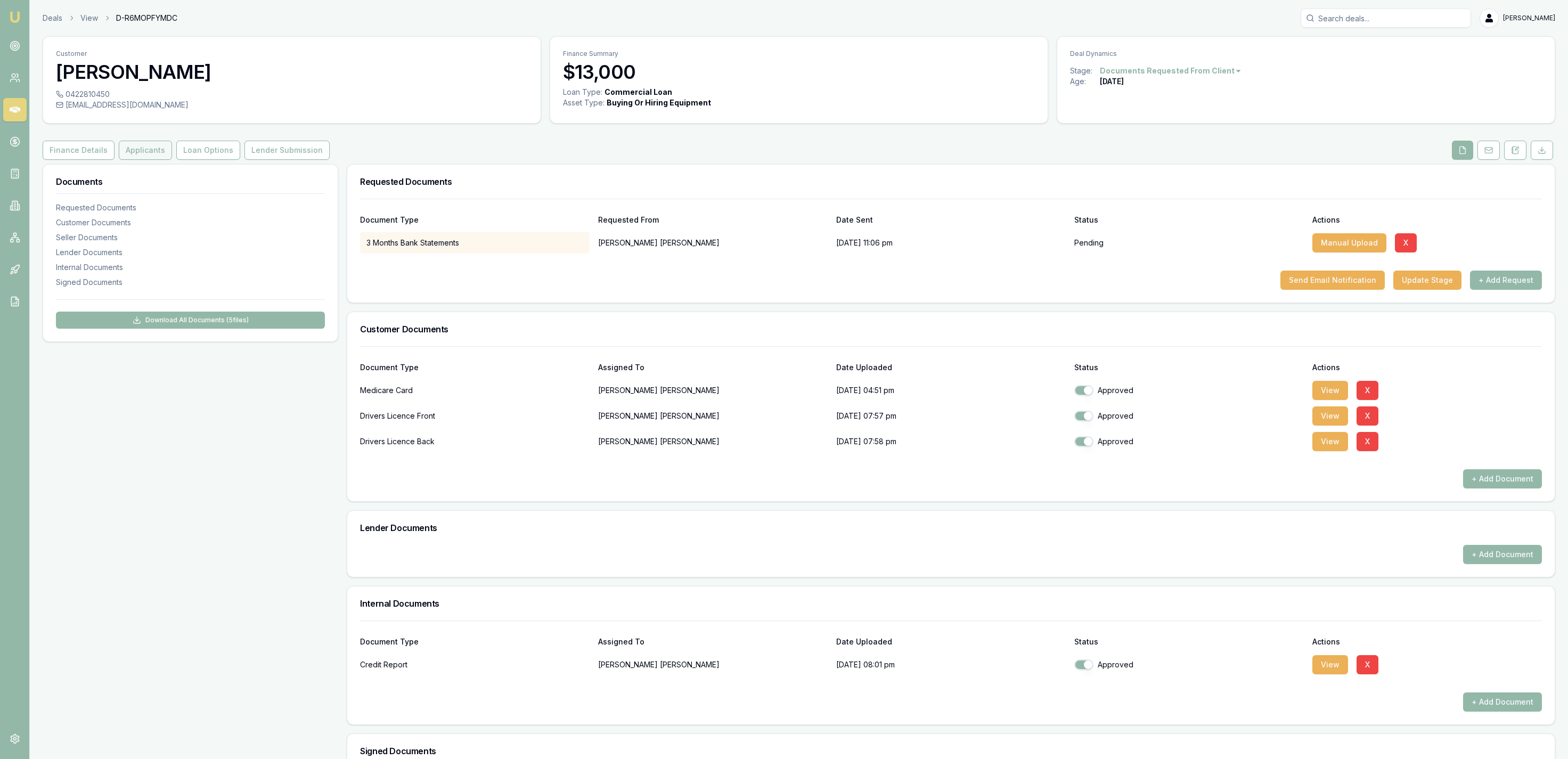
click at [151, 142] on button "Applicants" at bounding box center [145, 150] width 53 height 19
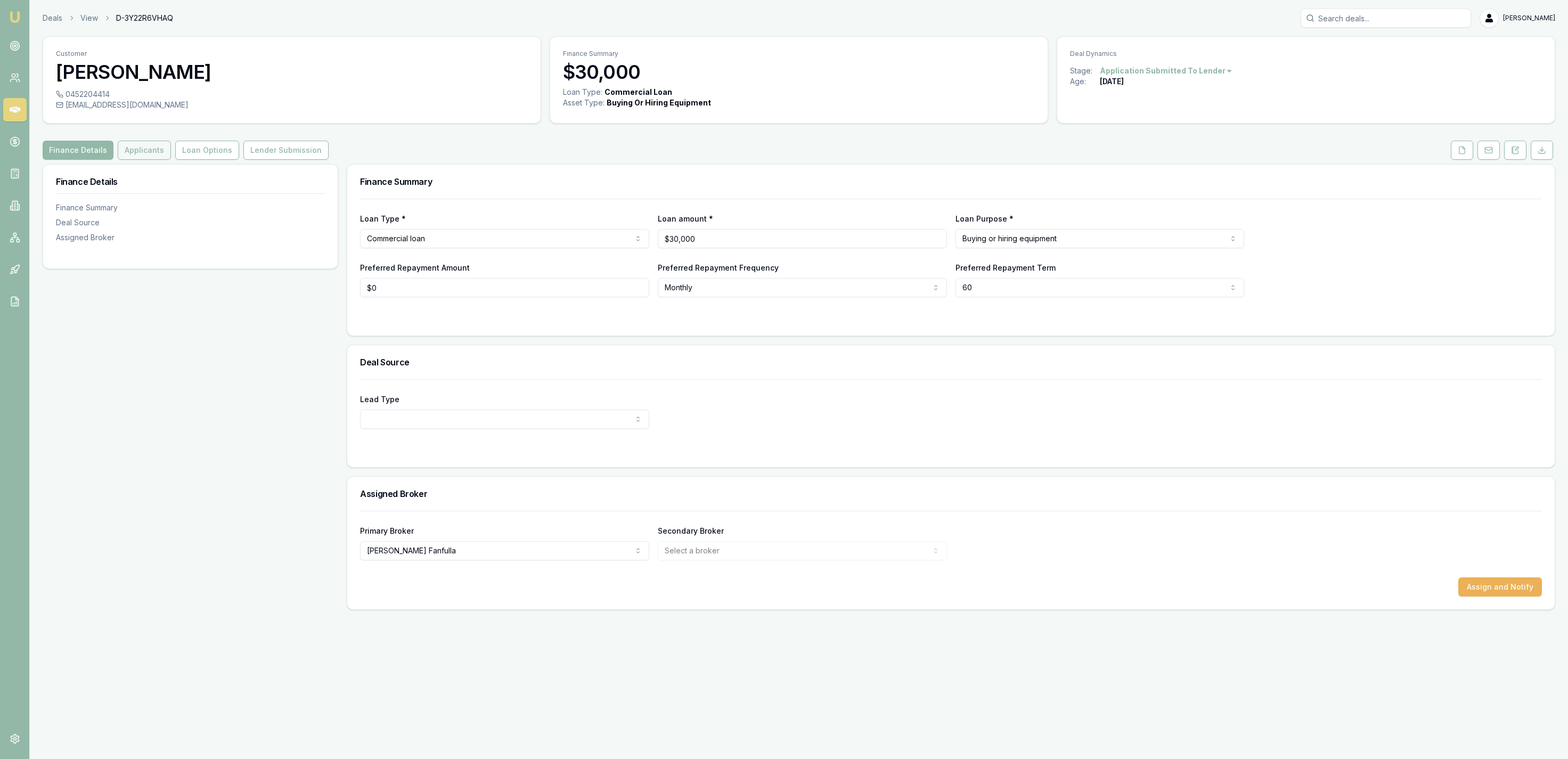
click at [161, 152] on button "Applicants" at bounding box center [144, 150] width 53 height 19
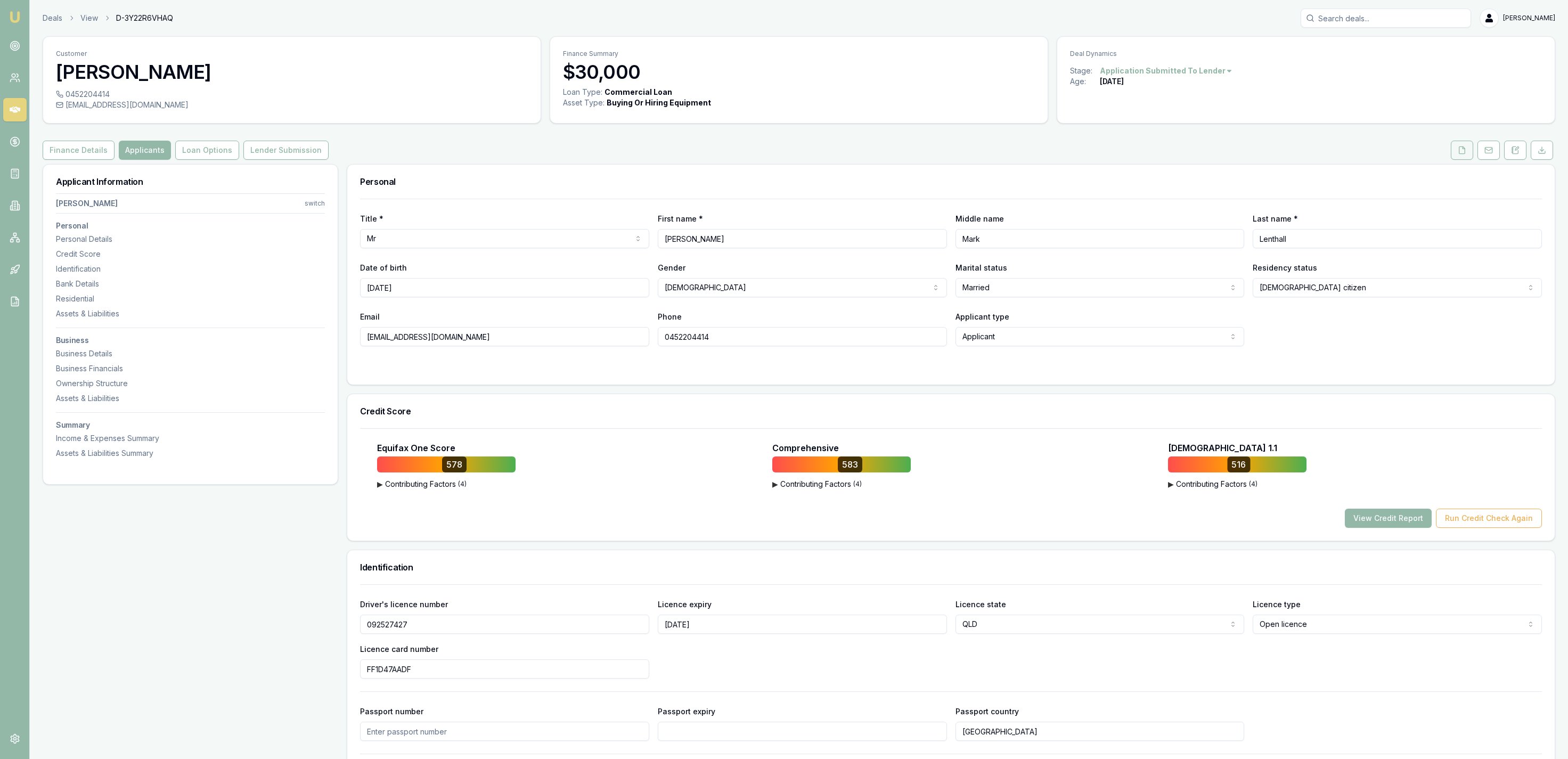
click at [1467, 152] on button at bounding box center [1462, 150] width 23 height 19
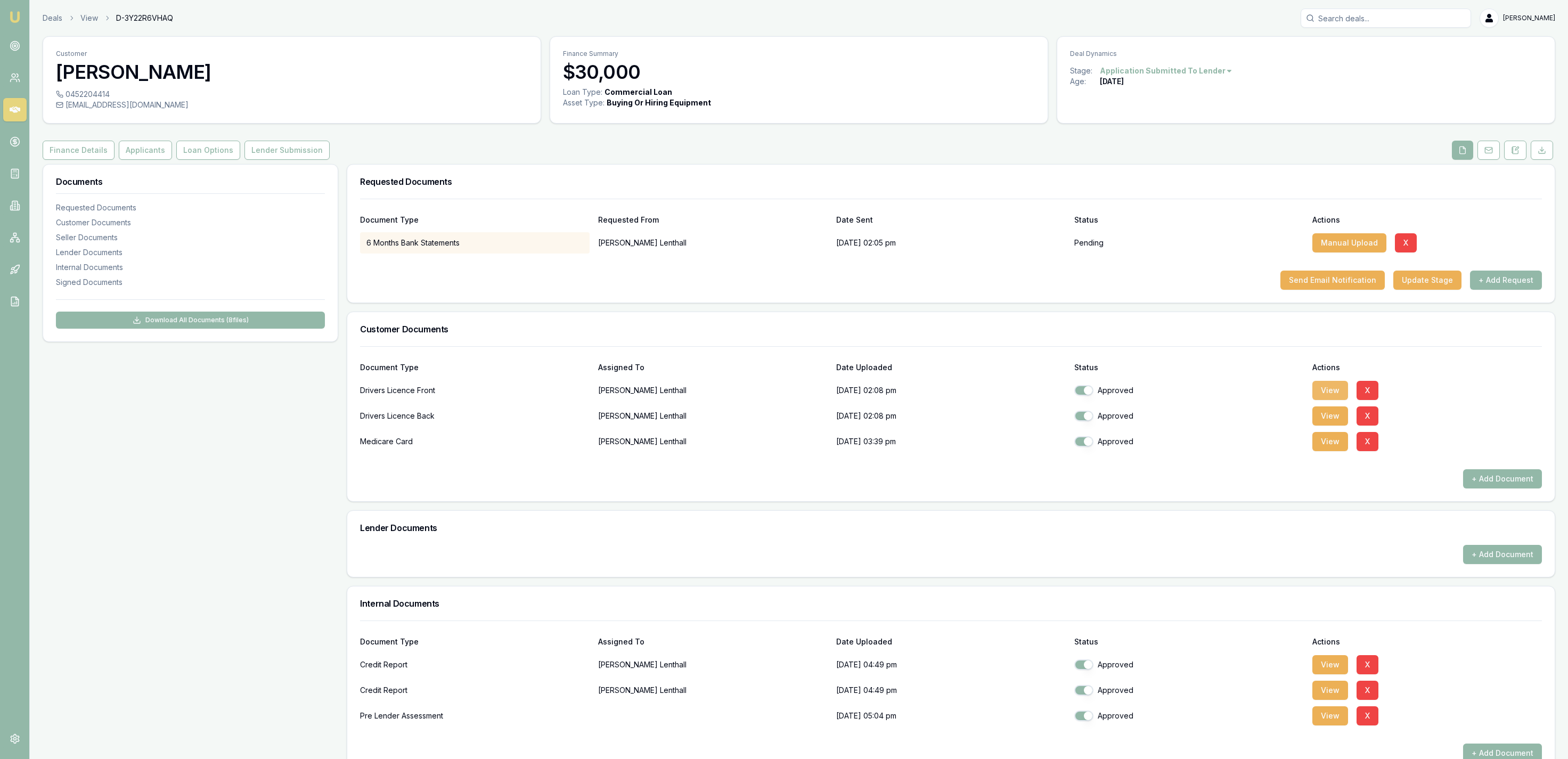
click at [1328, 387] on button "View" at bounding box center [1330, 390] width 35 height 19
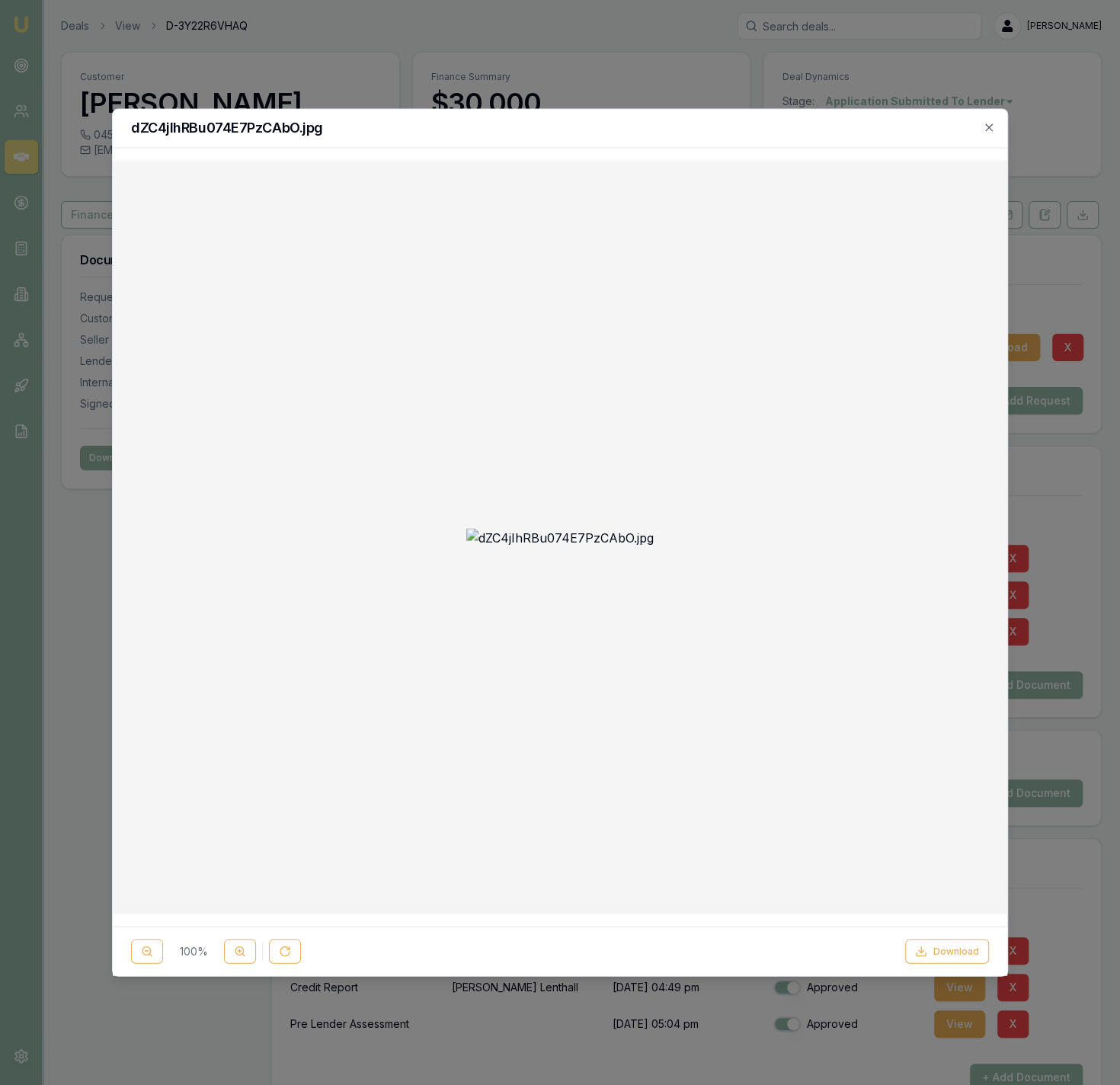
click at [666, 58] on div at bounding box center [560, 542] width 1120 height 1085
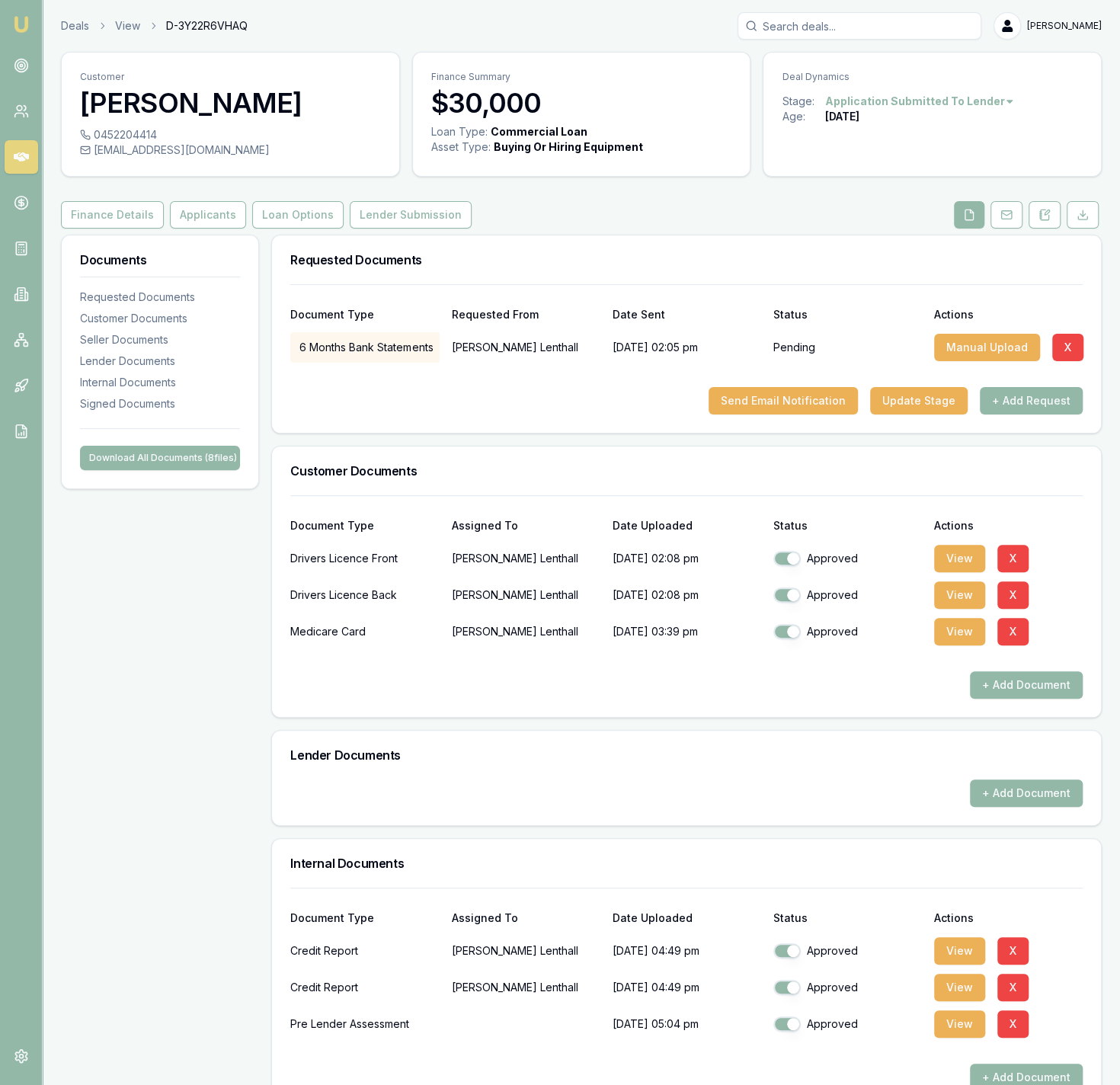
click at [157, 147] on div "chrislenthall234@gmail.com" at bounding box center [231, 150] width 301 height 15
click at [159, 147] on div "chrislenthall234@gmail.com" at bounding box center [231, 150] width 301 height 15
click at [162, 147] on div "chrislenthall234@gmail.com" at bounding box center [231, 150] width 301 height 15
copy icon
click at [125, 129] on div "0452204414" at bounding box center [231, 135] width 301 height 15
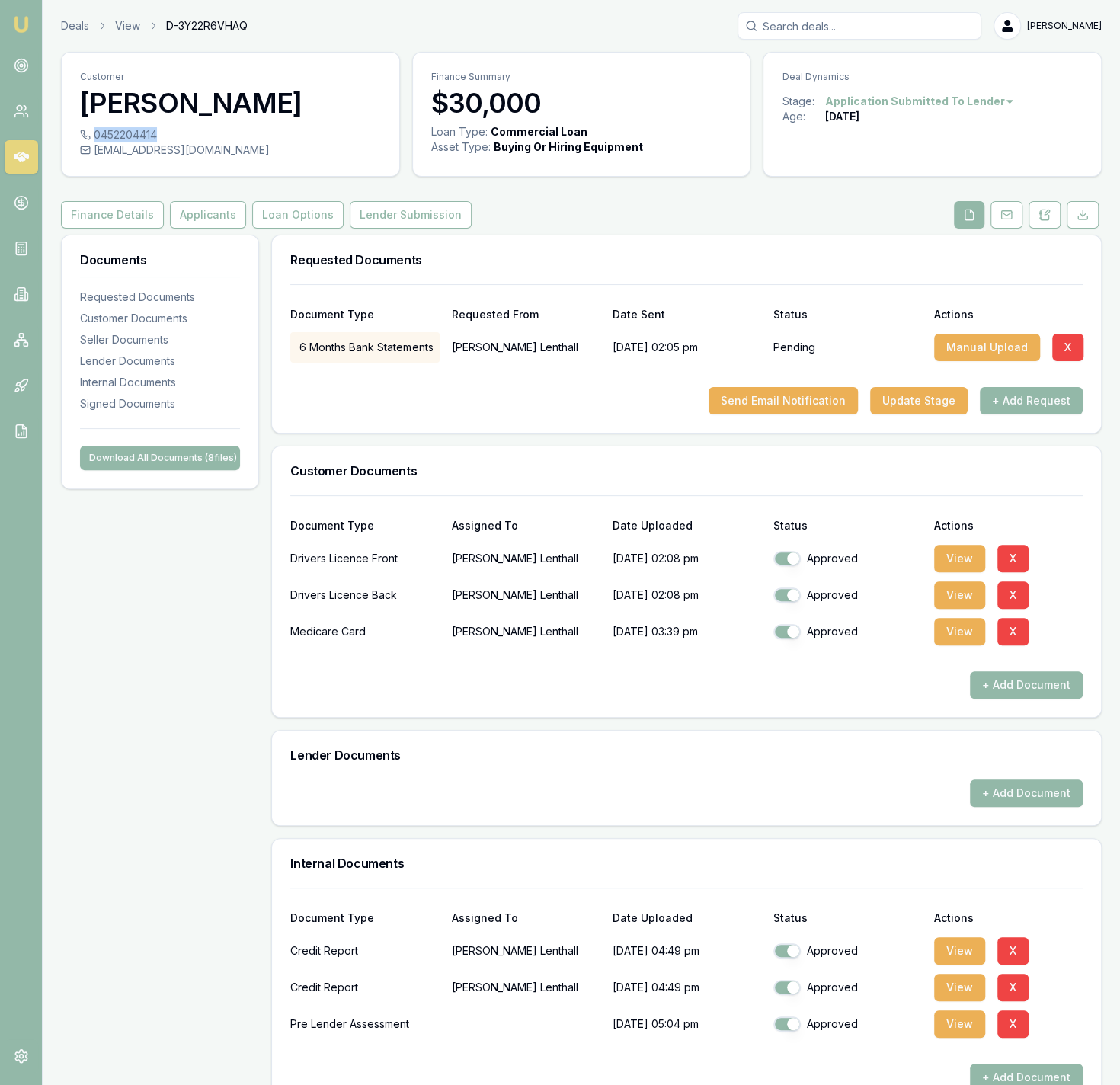
click at [123, 129] on div "0452204414" at bounding box center [231, 135] width 301 height 15
copy div "0452204414"
click at [964, 561] on button "View" at bounding box center [960, 558] width 51 height 27
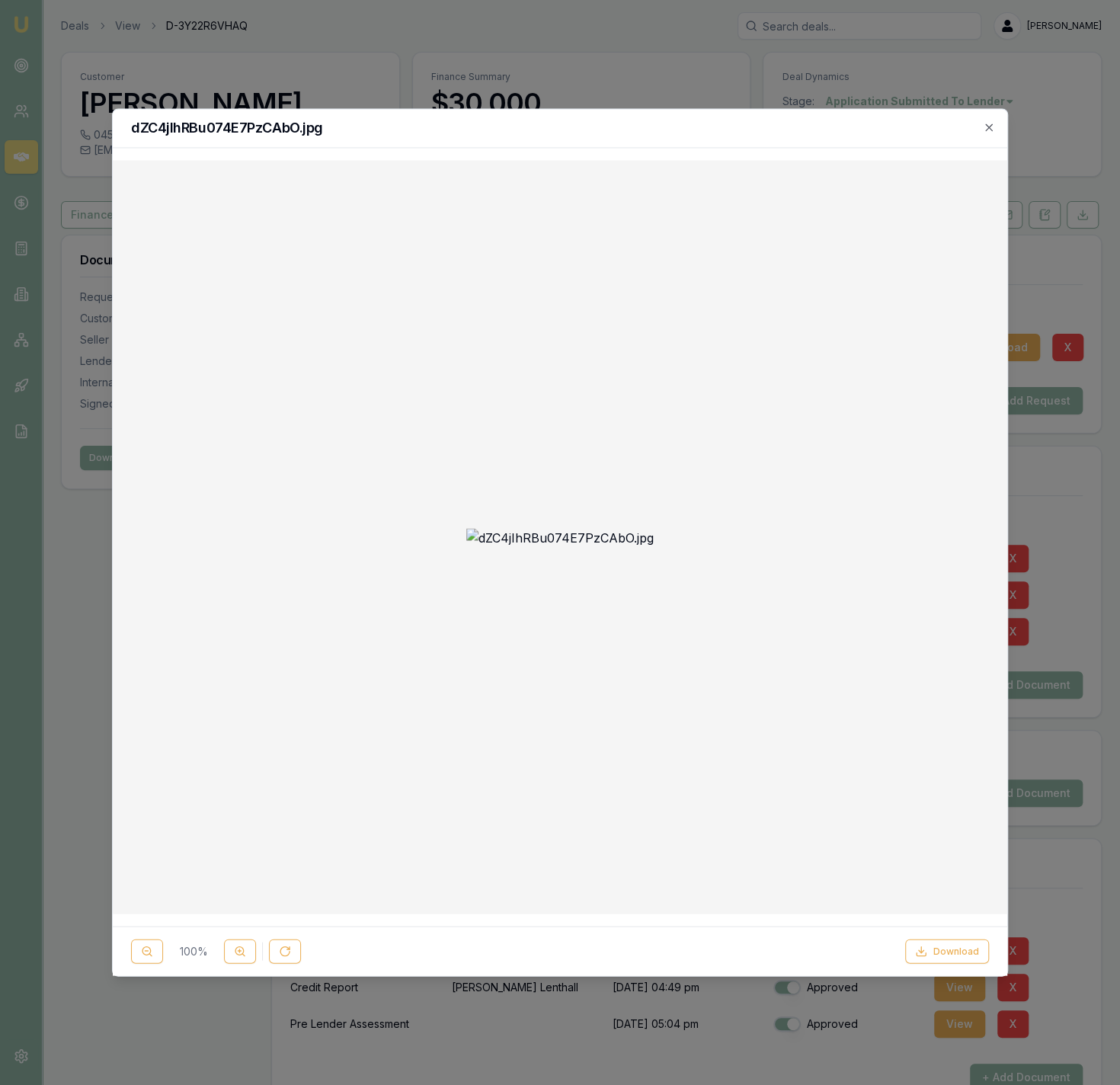
click at [1005, 532] on div at bounding box center [560, 537] width 894 height 754
click at [1047, 521] on div at bounding box center [560, 542] width 1120 height 1085
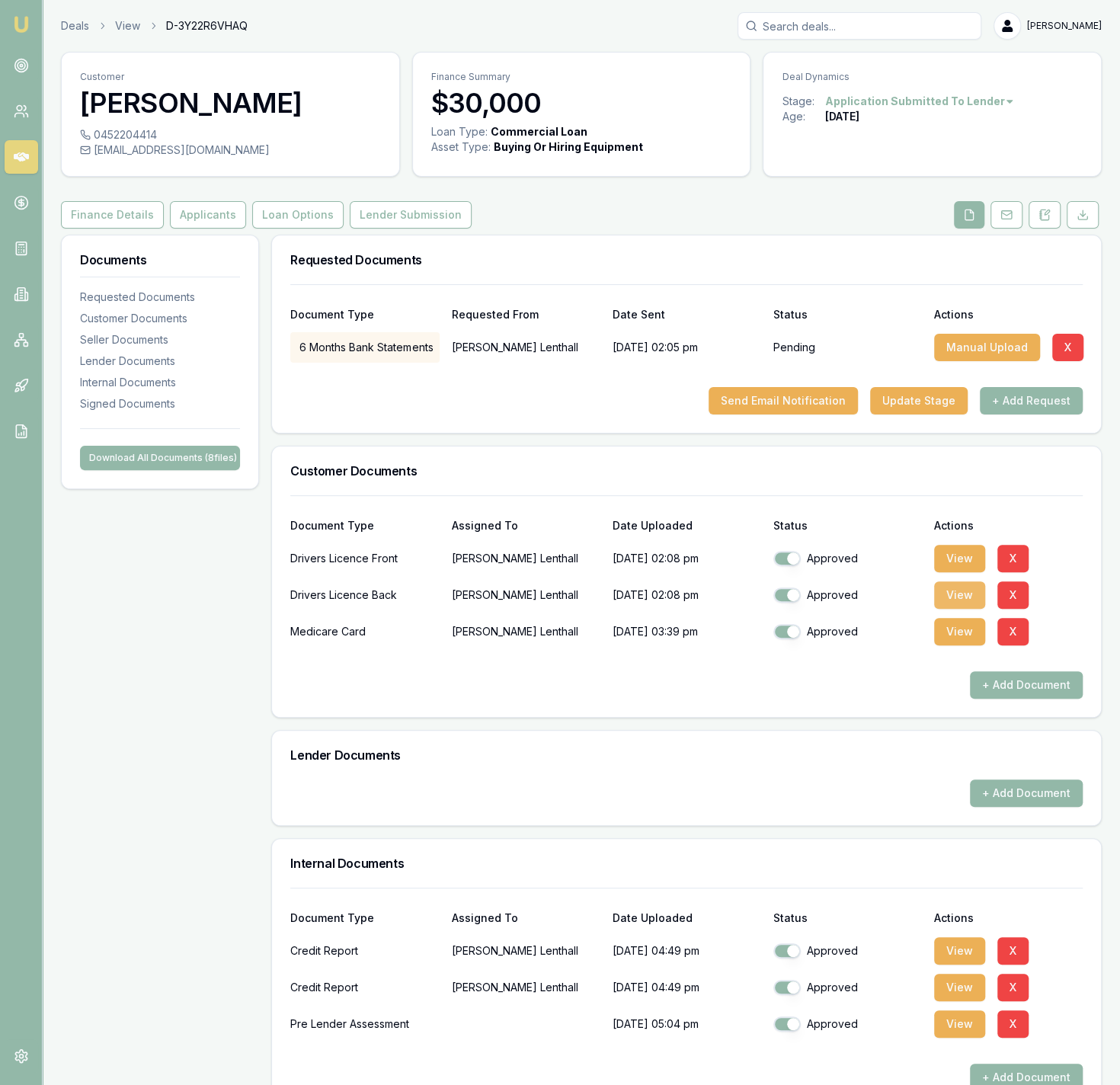
click at [939, 598] on button "View" at bounding box center [960, 595] width 51 height 27
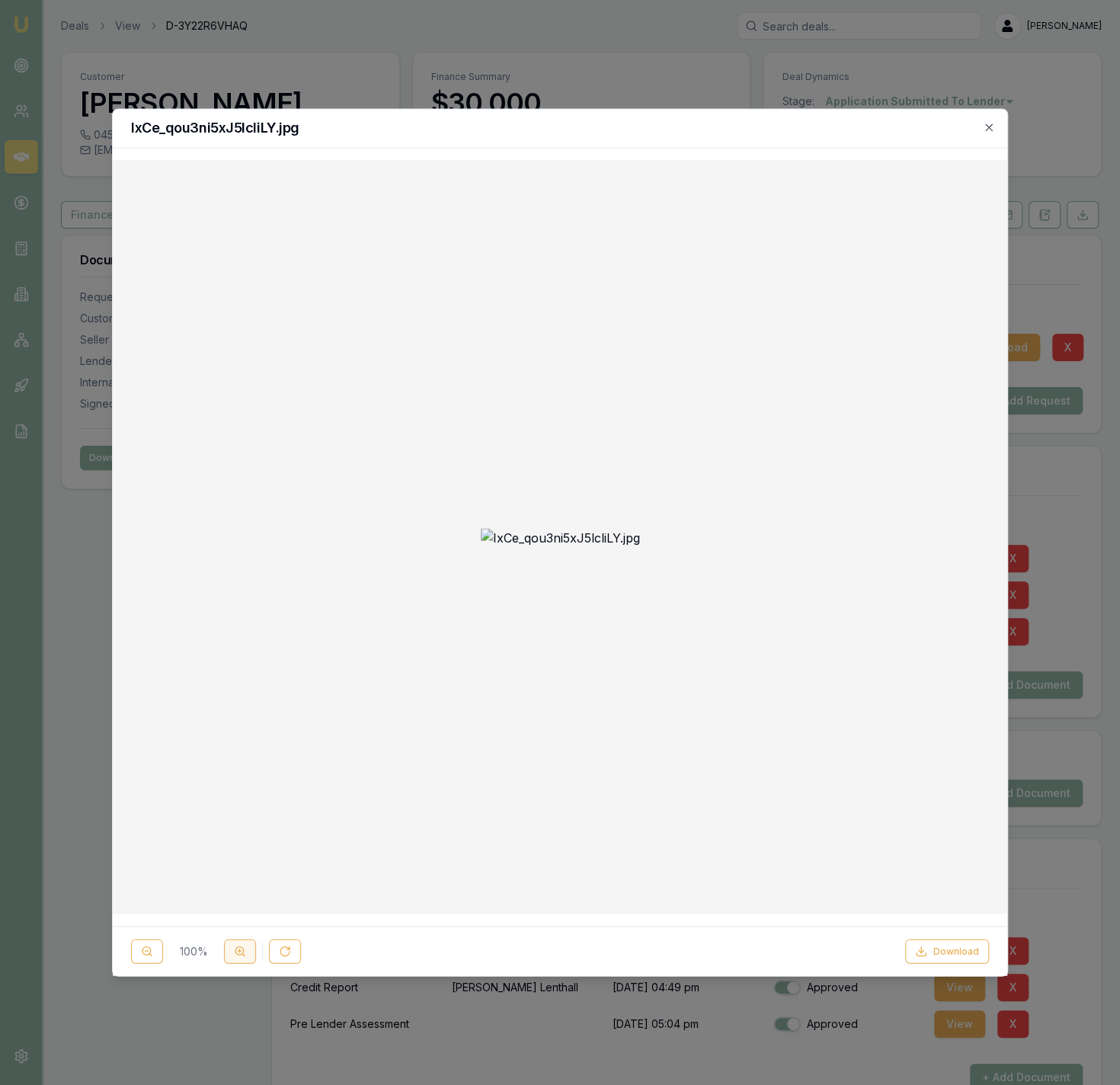
click at [234, 946] on button at bounding box center [240, 952] width 32 height 24
click at [234, 946] on icon at bounding box center [240, 952] width 12 height 12
click at [158, 956] on button at bounding box center [147, 952] width 32 height 24
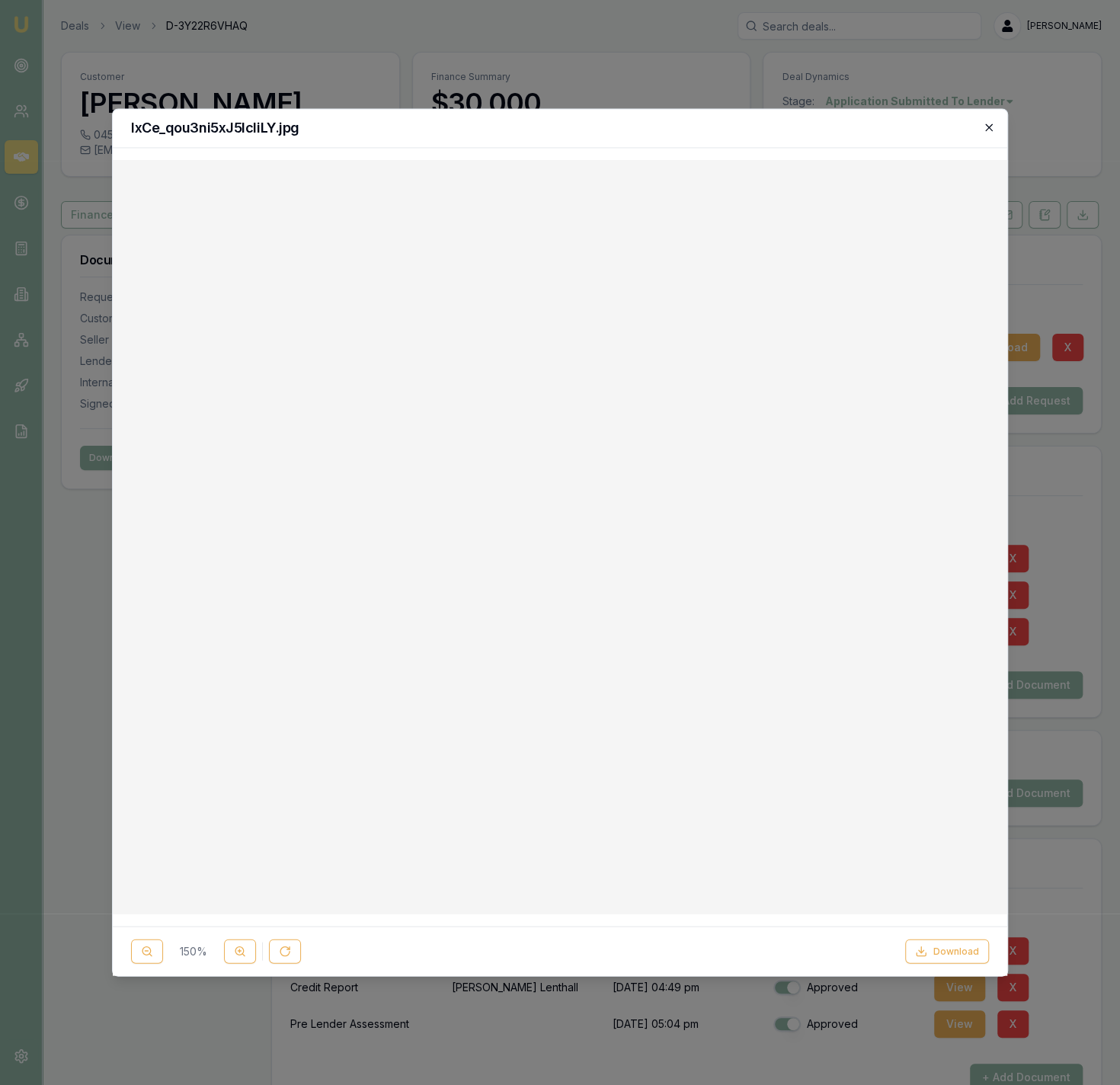
click at [987, 125] on icon "button" at bounding box center [989, 128] width 7 height 7
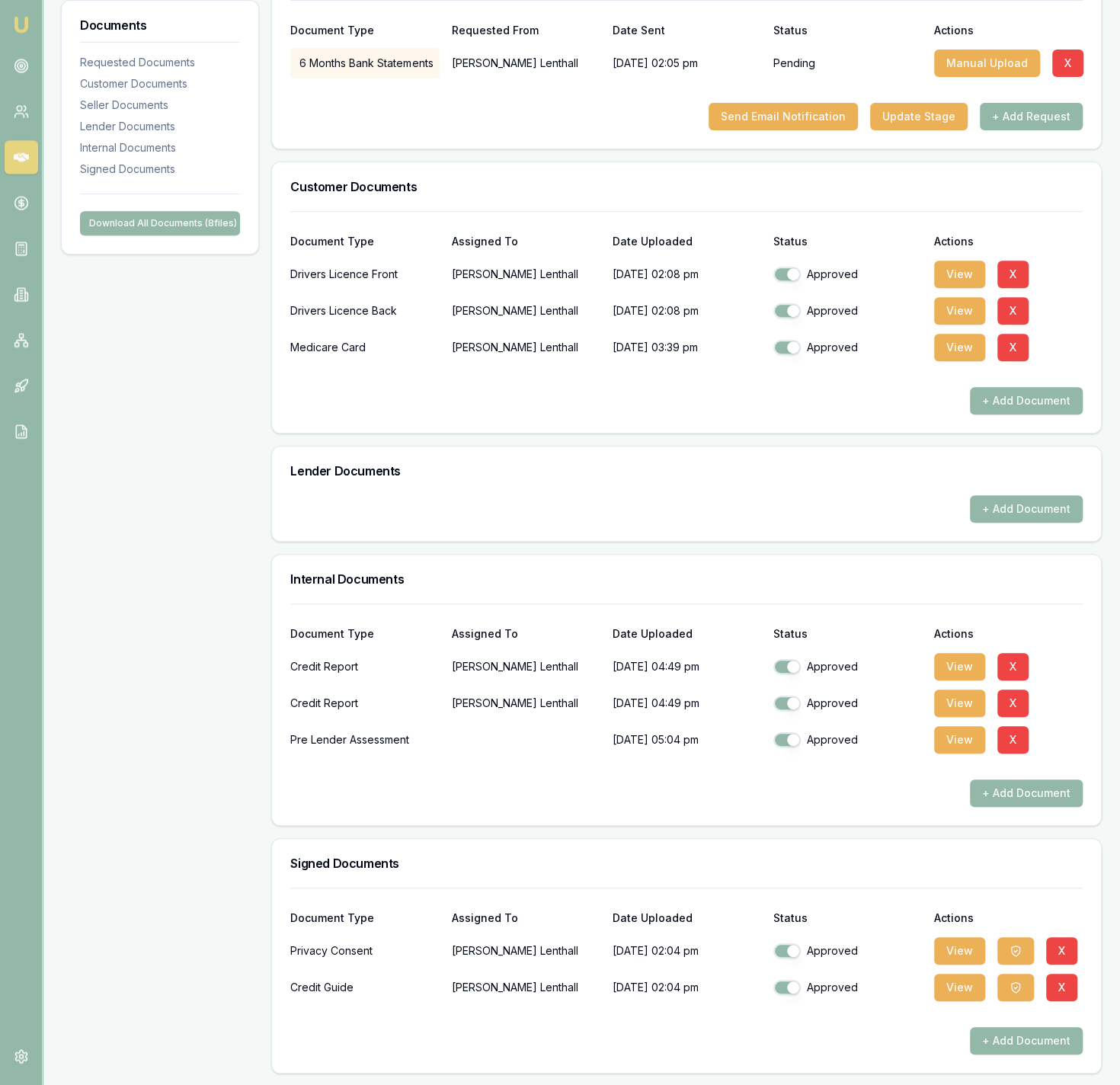
scroll to position [0, 0]
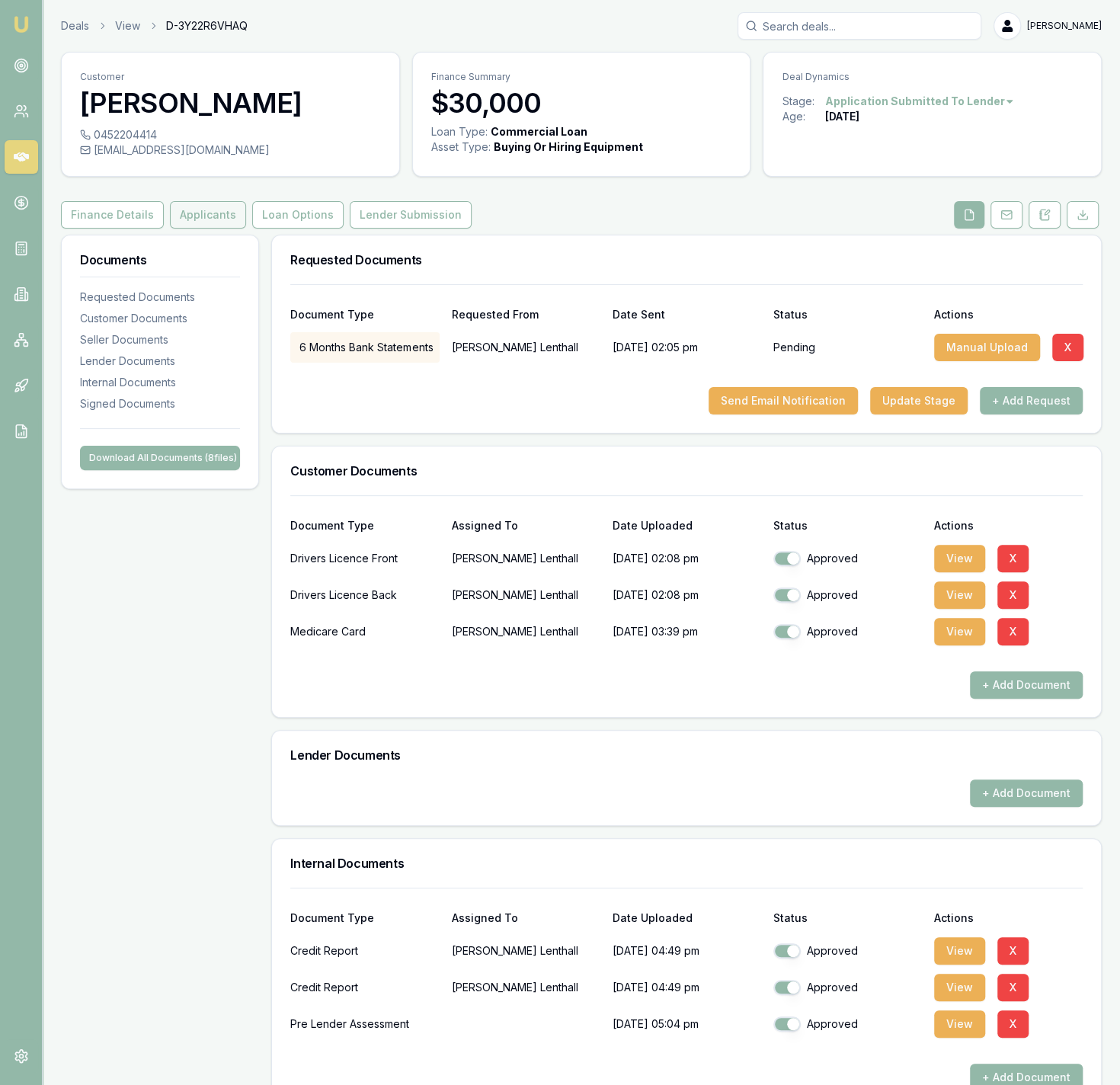
click at [205, 218] on button "Applicants" at bounding box center [207, 214] width 76 height 27
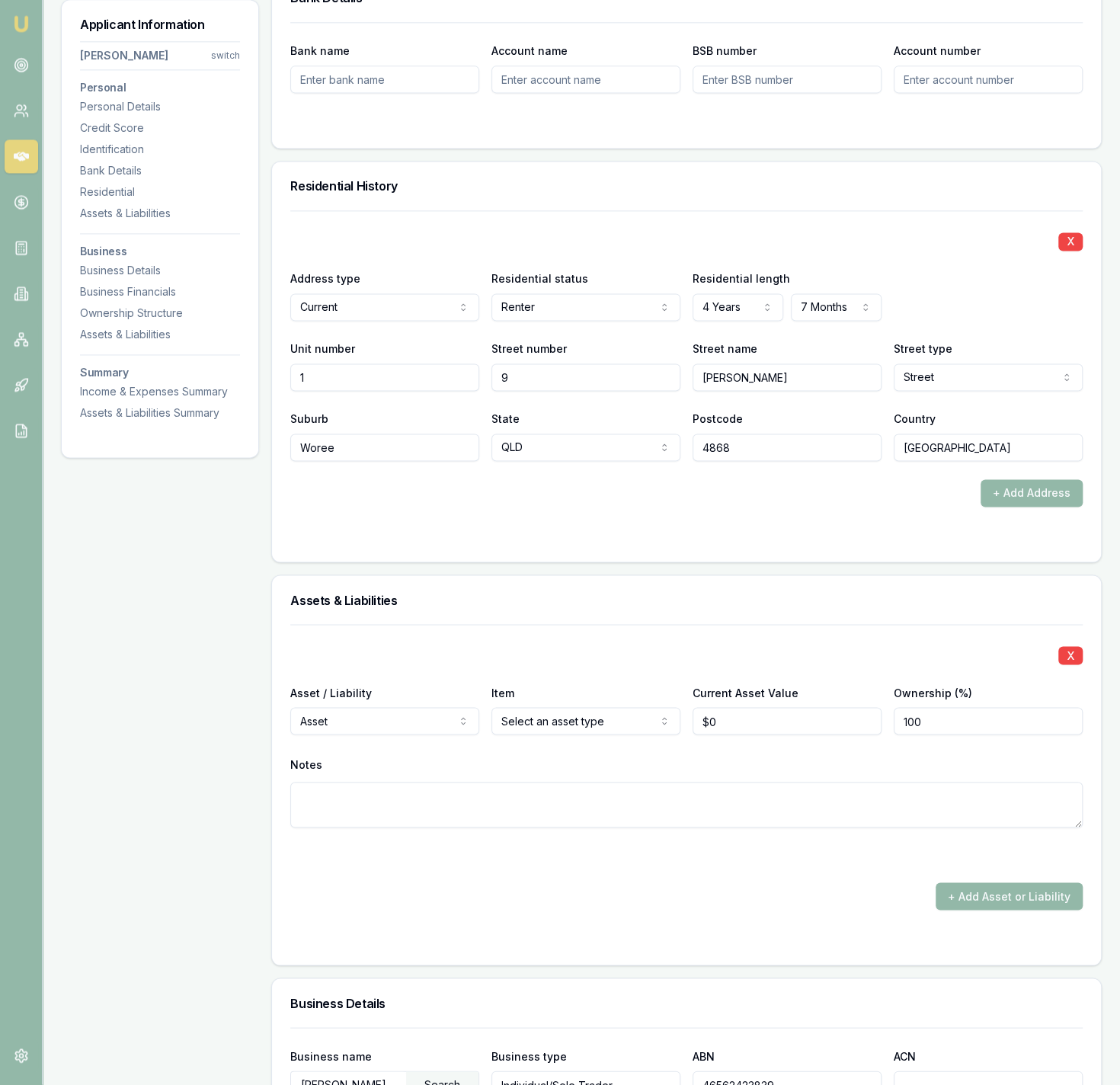
scroll to position [1340, 0]
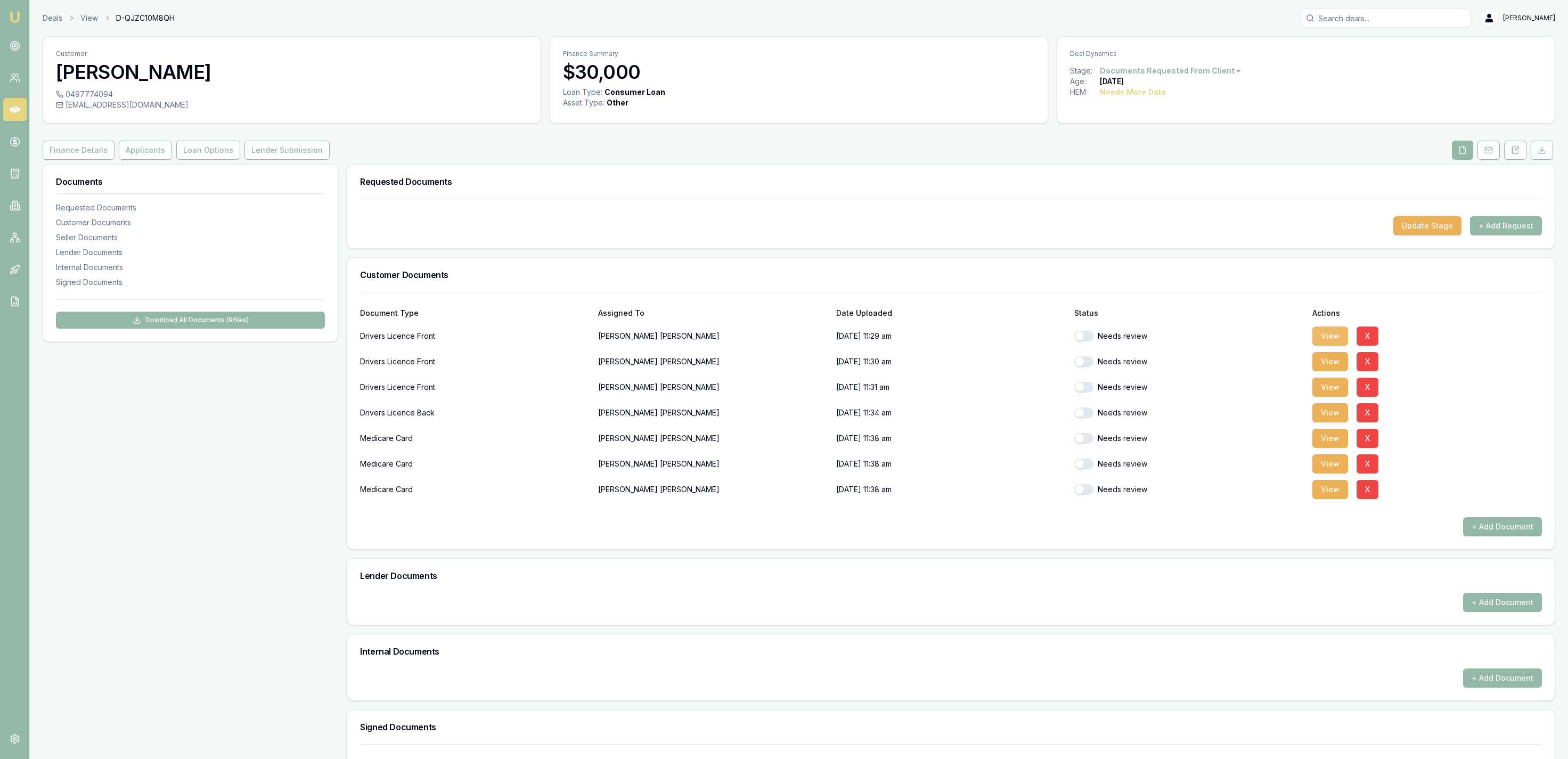
click at [1325, 334] on button "View" at bounding box center [1330, 336] width 35 height 19
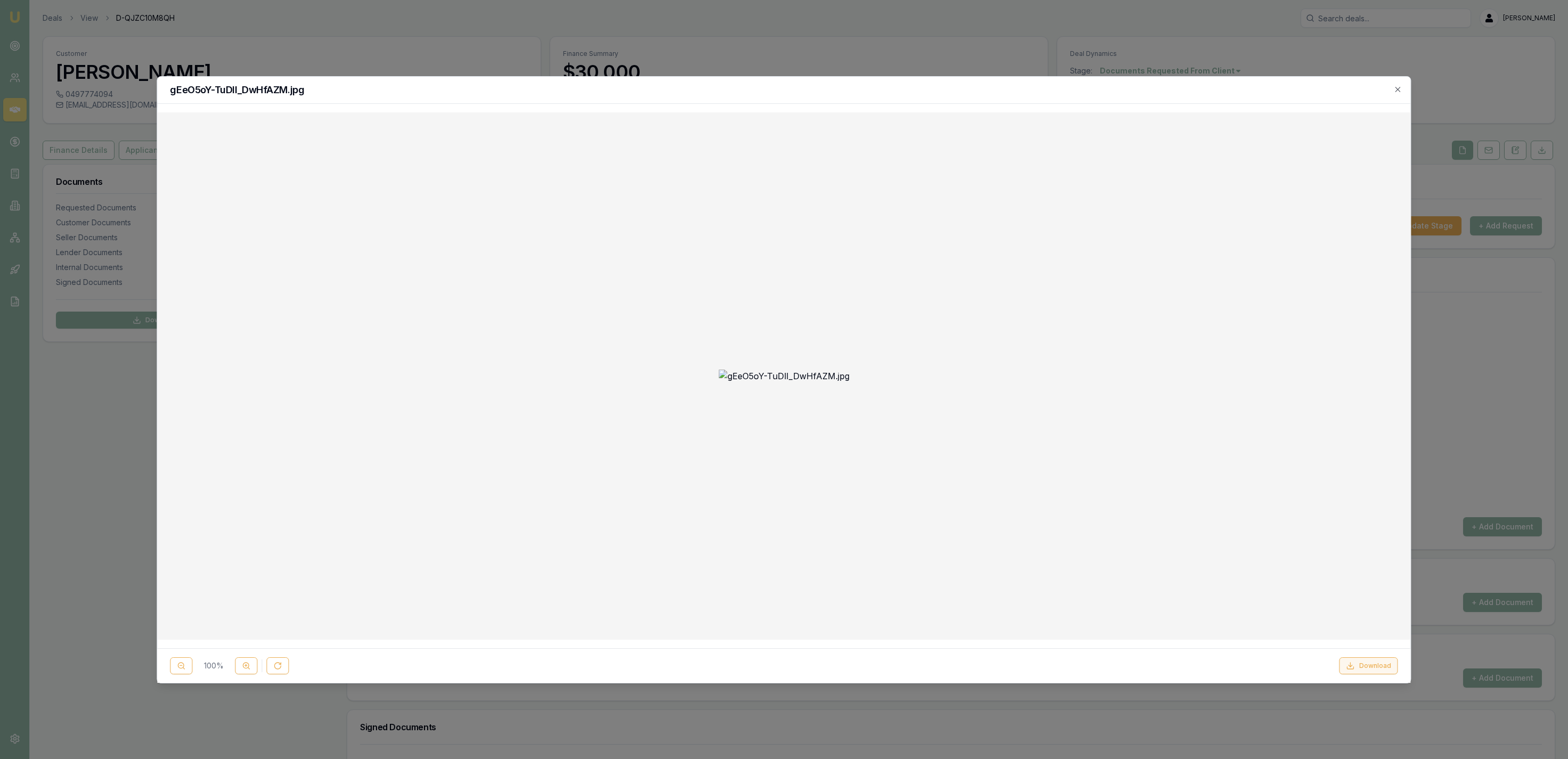
click at [1358, 668] on button "Download" at bounding box center [1369, 666] width 59 height 17
click at [984, 81] on div "gEeO5oY-TuDlI_DwHfAZM.jpg" at bounding box center [783, 90] width 1253 height 27
click at [976, 60] on div at bounding box center [784, 380] width 1568 height 759
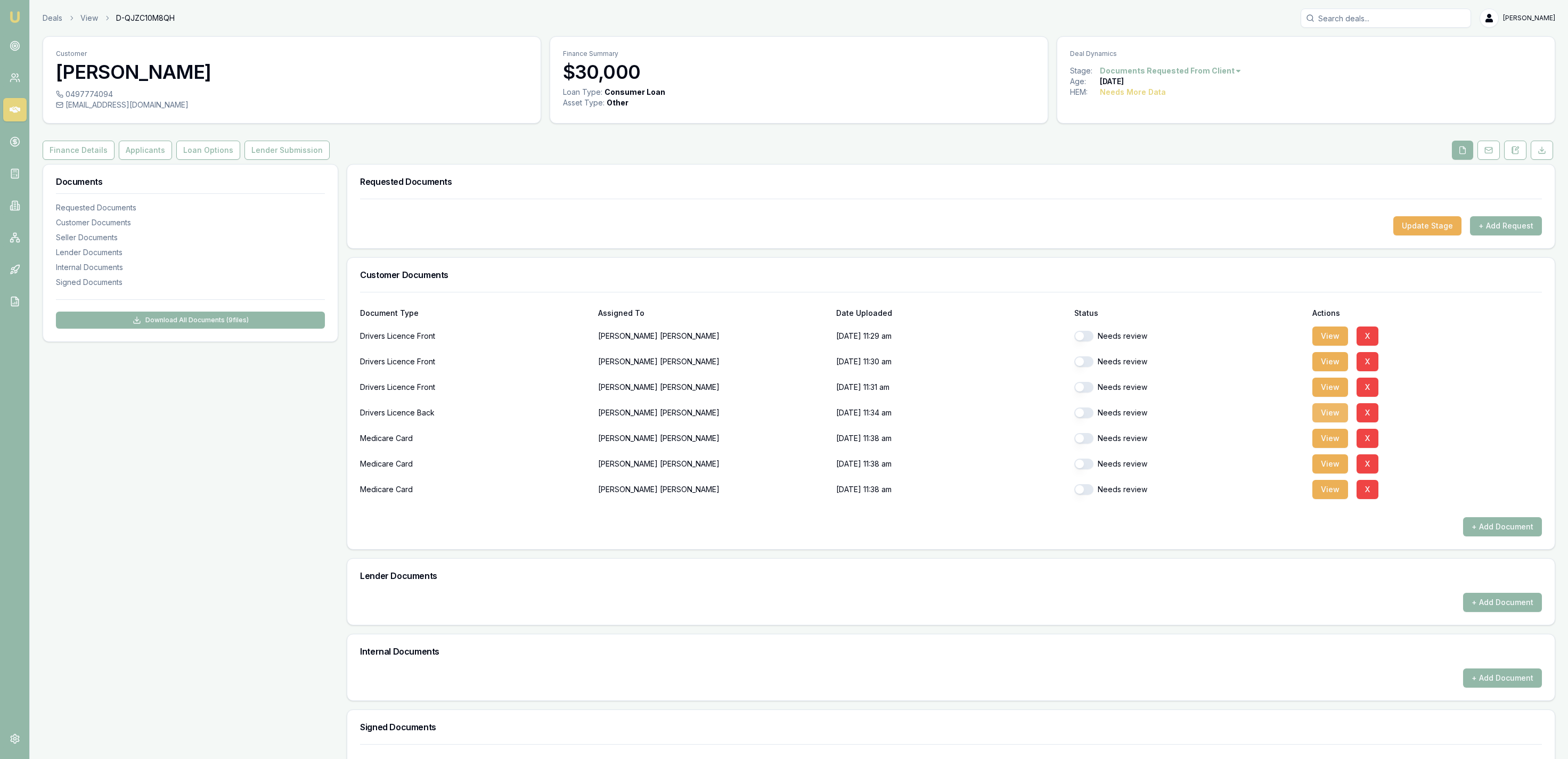
click at [1324, 414] on button "View" at bounding box center [1330, 413] width 35 height 19
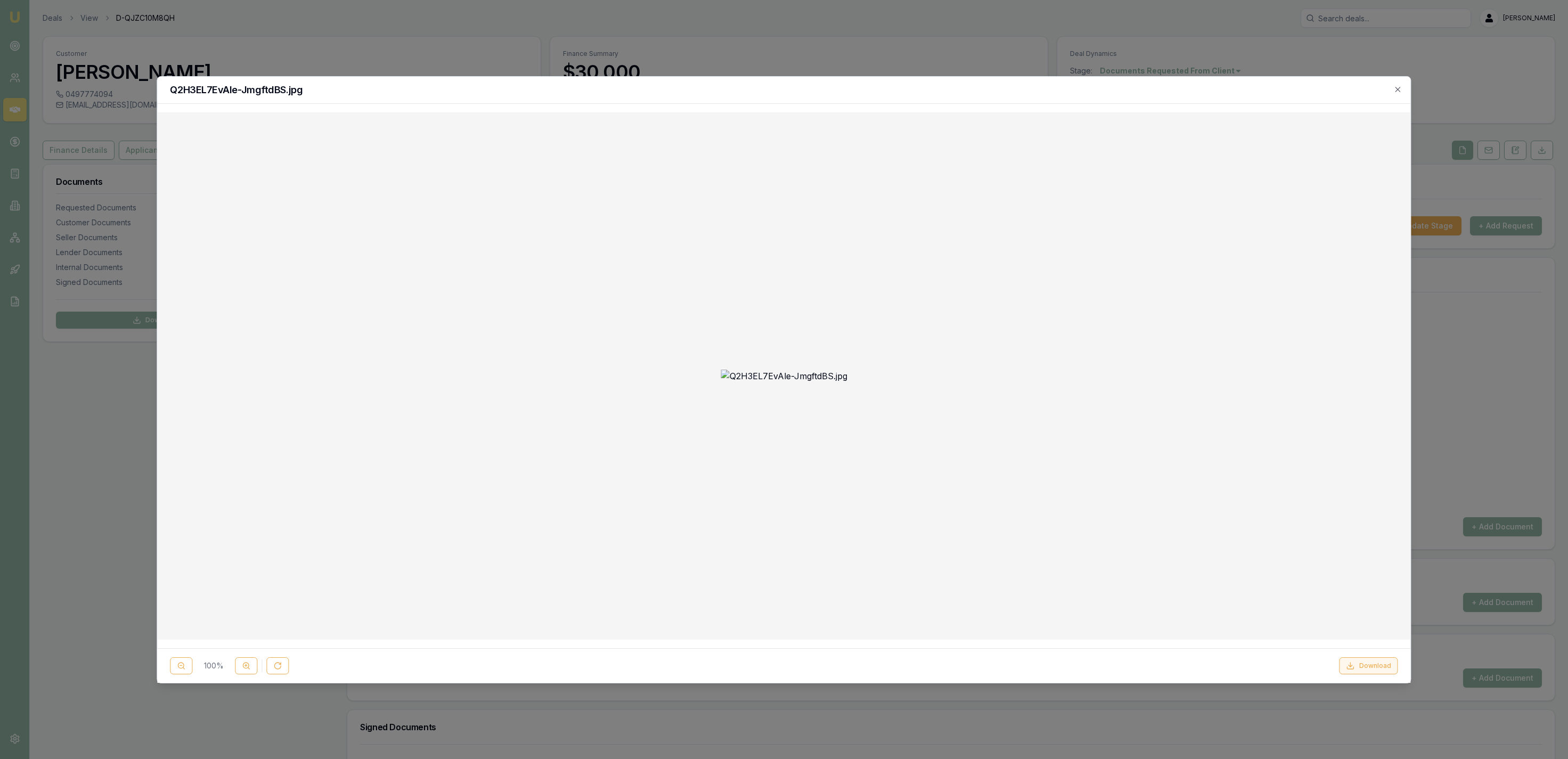
click at [1383, 660] on button "Download" at bounding box center [1369, 666] width 59 height 17
click at [1478, 384] on div at bounding box center [784, 380] width 1568 height 759
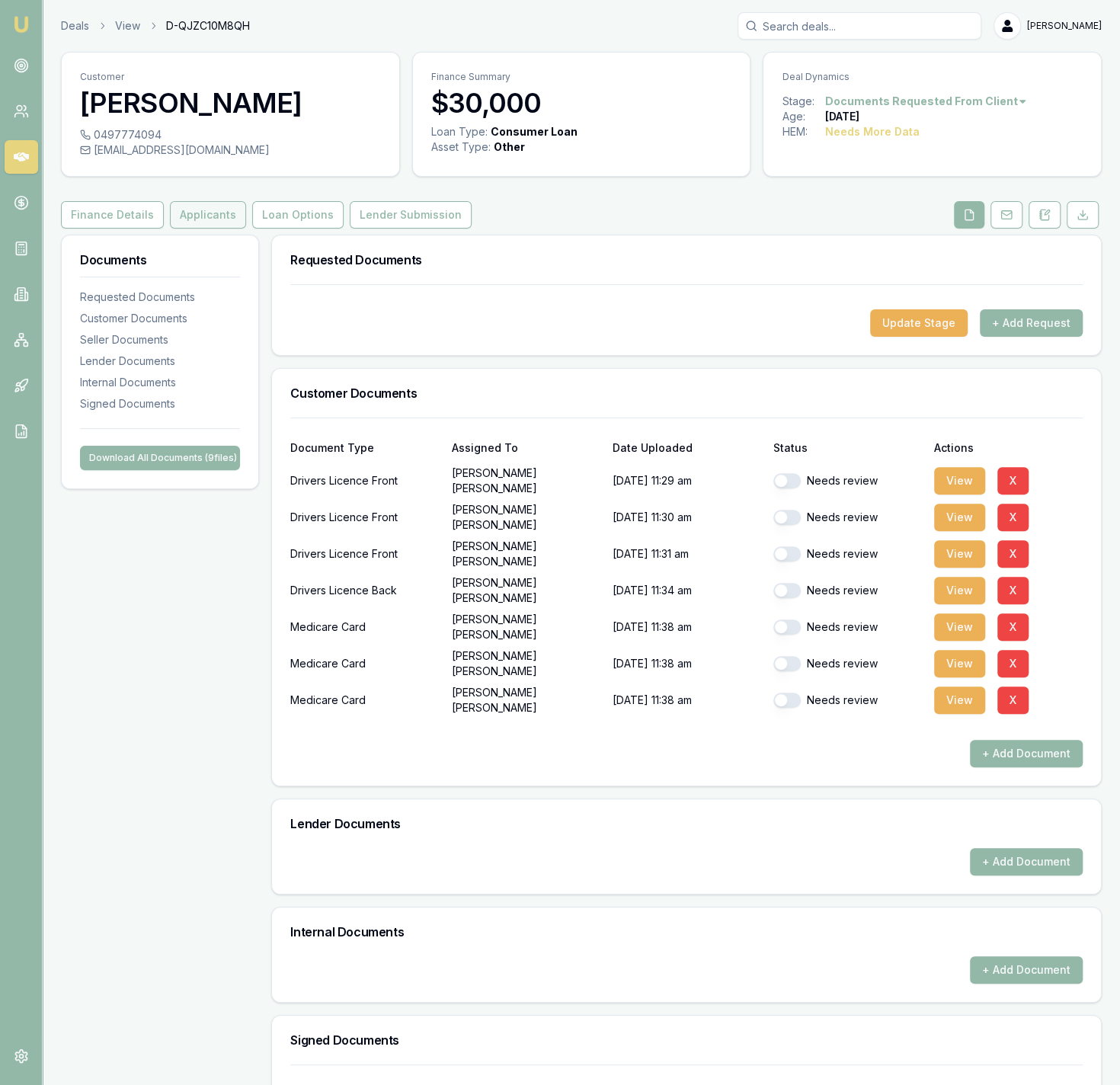
click at [205, 210] on button "Applicants" at bounding box center [207, 214] width 76 height 27
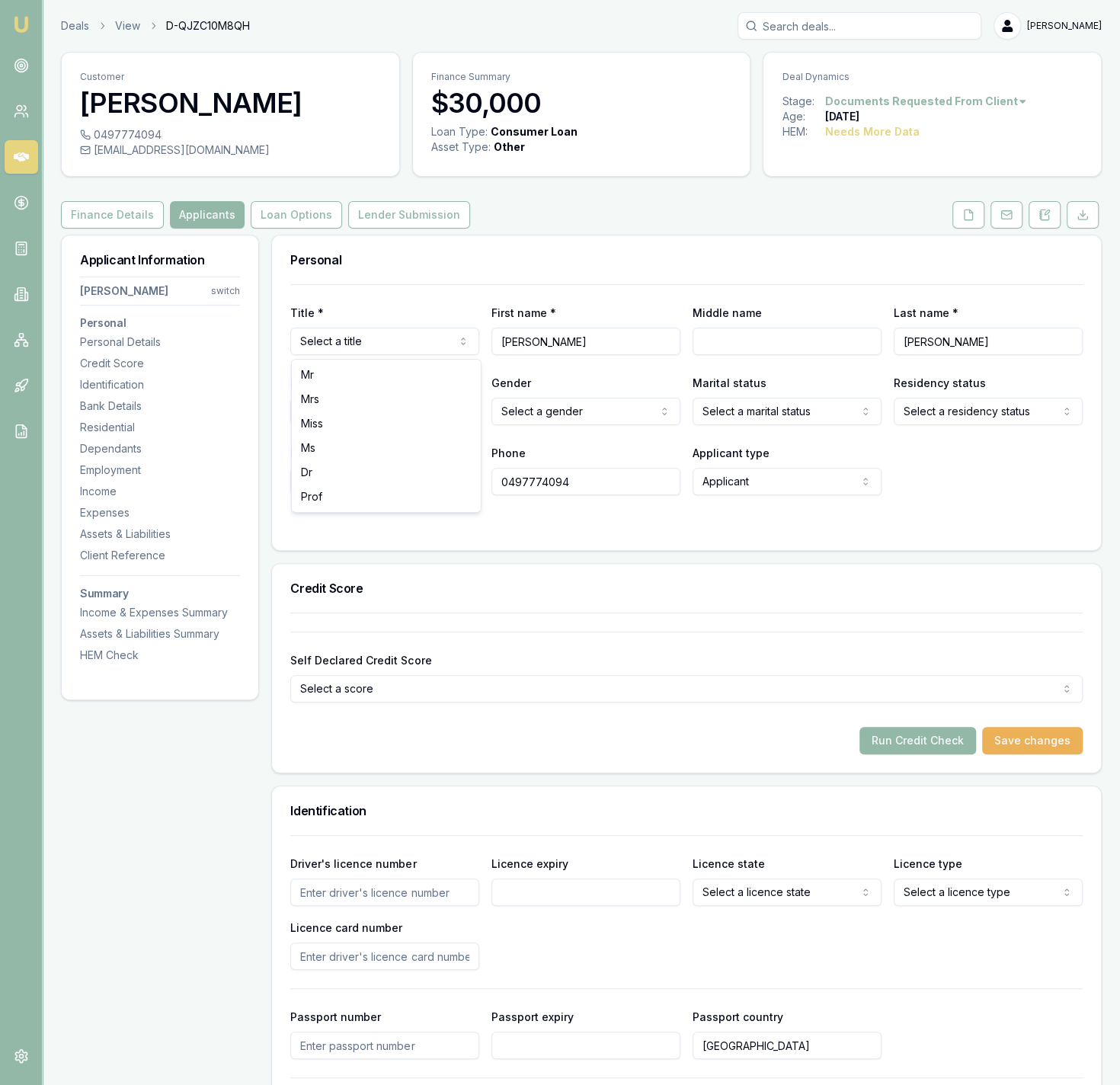
click at [372, 350] on html "Emu Broker Deals View D-QJZC10M8QH Jackson Fanfulla Toggle Menu Customer Glen M…" at bounding box center [560, 542] width 1120 height 1085
click at [664, 341] on input "[PERSON_NAME]" at bounding box center [586, 341] width 189 height 27
click at [864, 365] on div "Title * Mr Mr Mrs Miss Ms Dr Prof First name * Glen Middle name Last name * Mur…" at bounding box center [686, 389] width 792 height 211
click at [835, 343] on input "Middle name" at bounding box center [787, 341] width 189 height 27
type input "Walter"
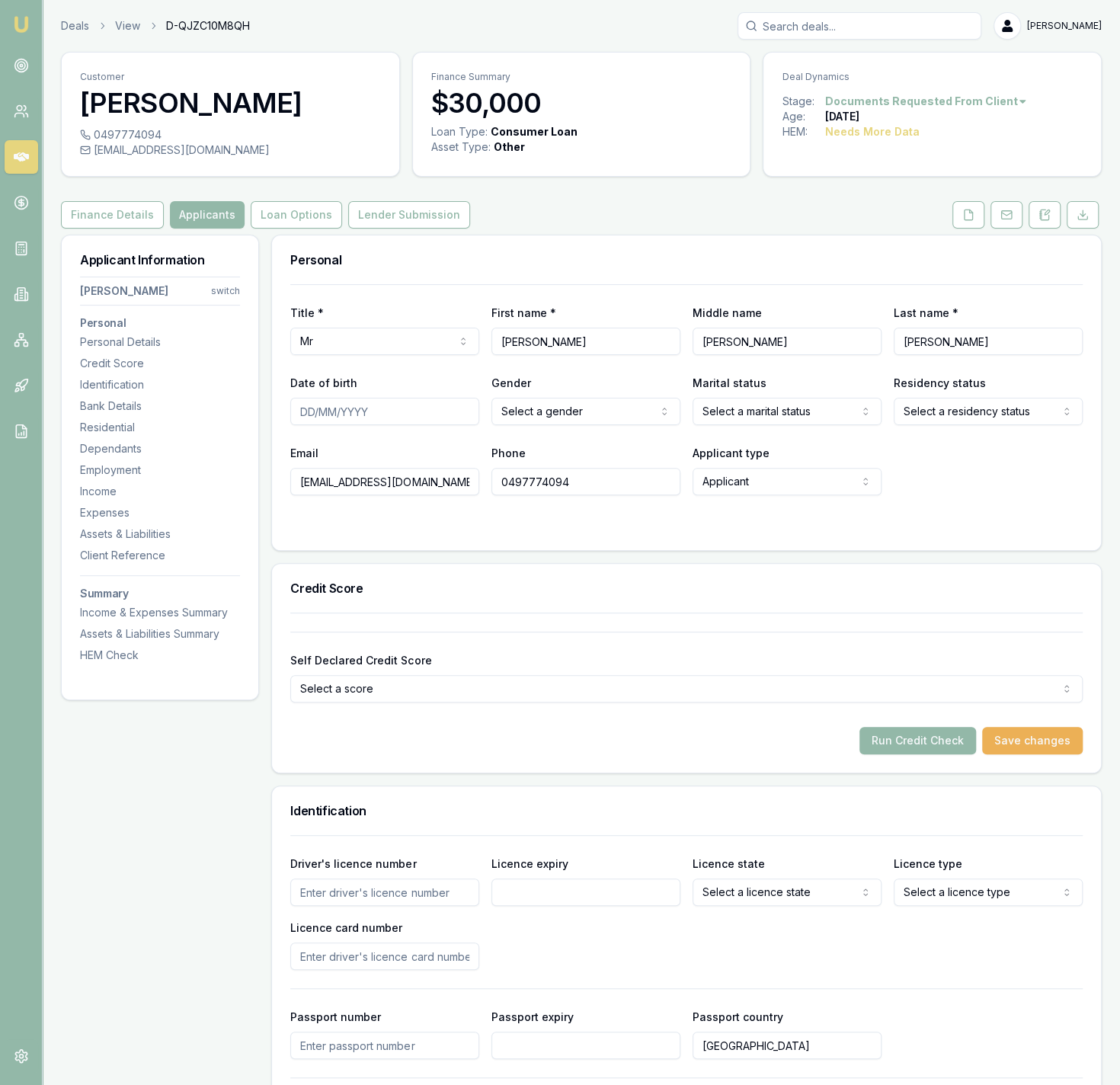
type input "q"
type input "Murray"
type input "18/02/1985"
click at [474, 881] on input "Driver's licence number" at bounding box center [385, 892] width 189 height 27
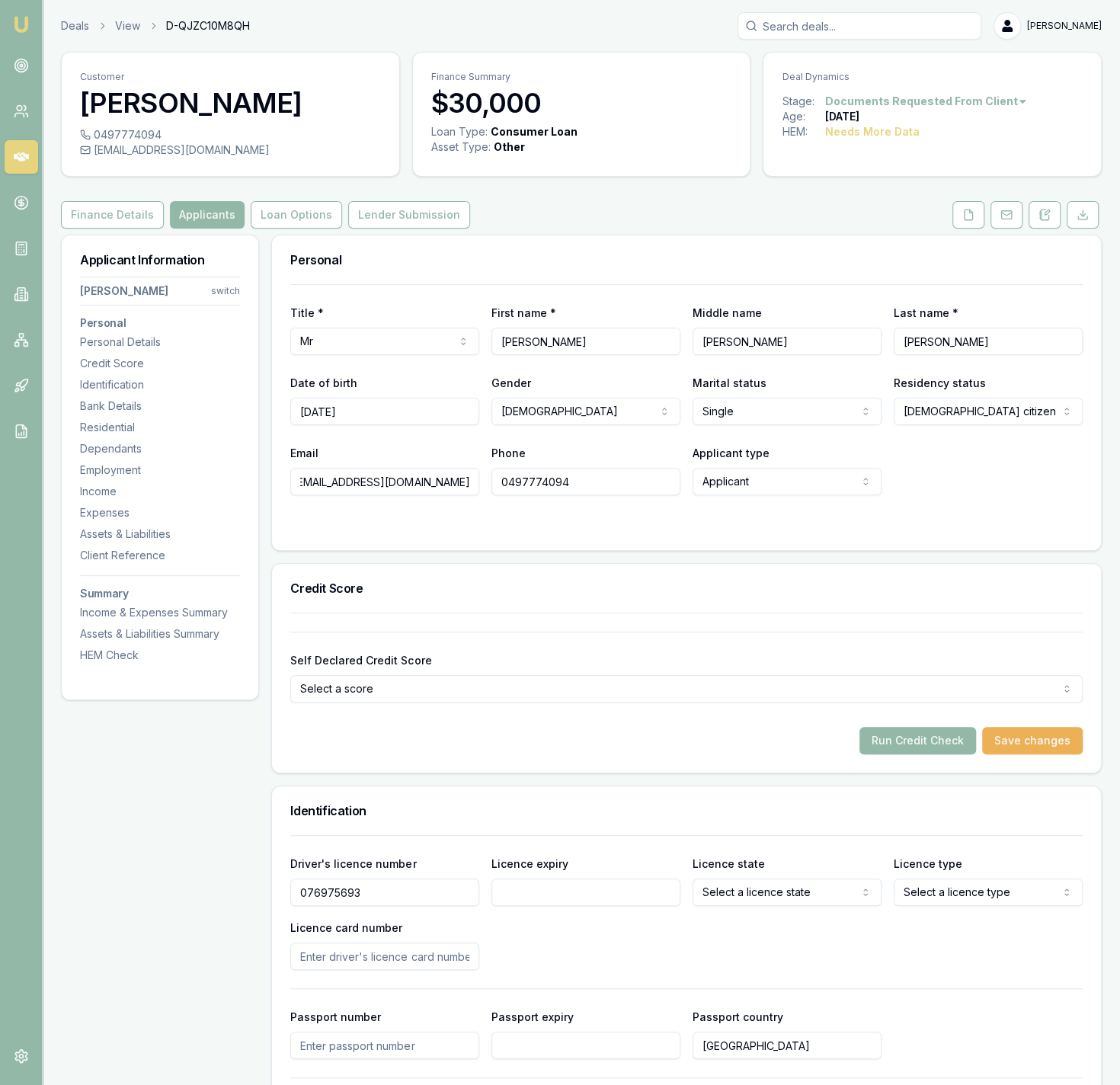
type input "076975693"
drag, startPoint x: 660, startPoint y: 910, endPoint x: 650, endPoint y: 906, distance: 10.8
click at [656, 910] on div "Driver's licence number 076975693 Licence expiry Licence state Select a licence…" at bounding box center [686, 912] width 792 height 115
click at [605, 903] on input "Licence expiry" at bounding box center [586, 892] width 189 height 27
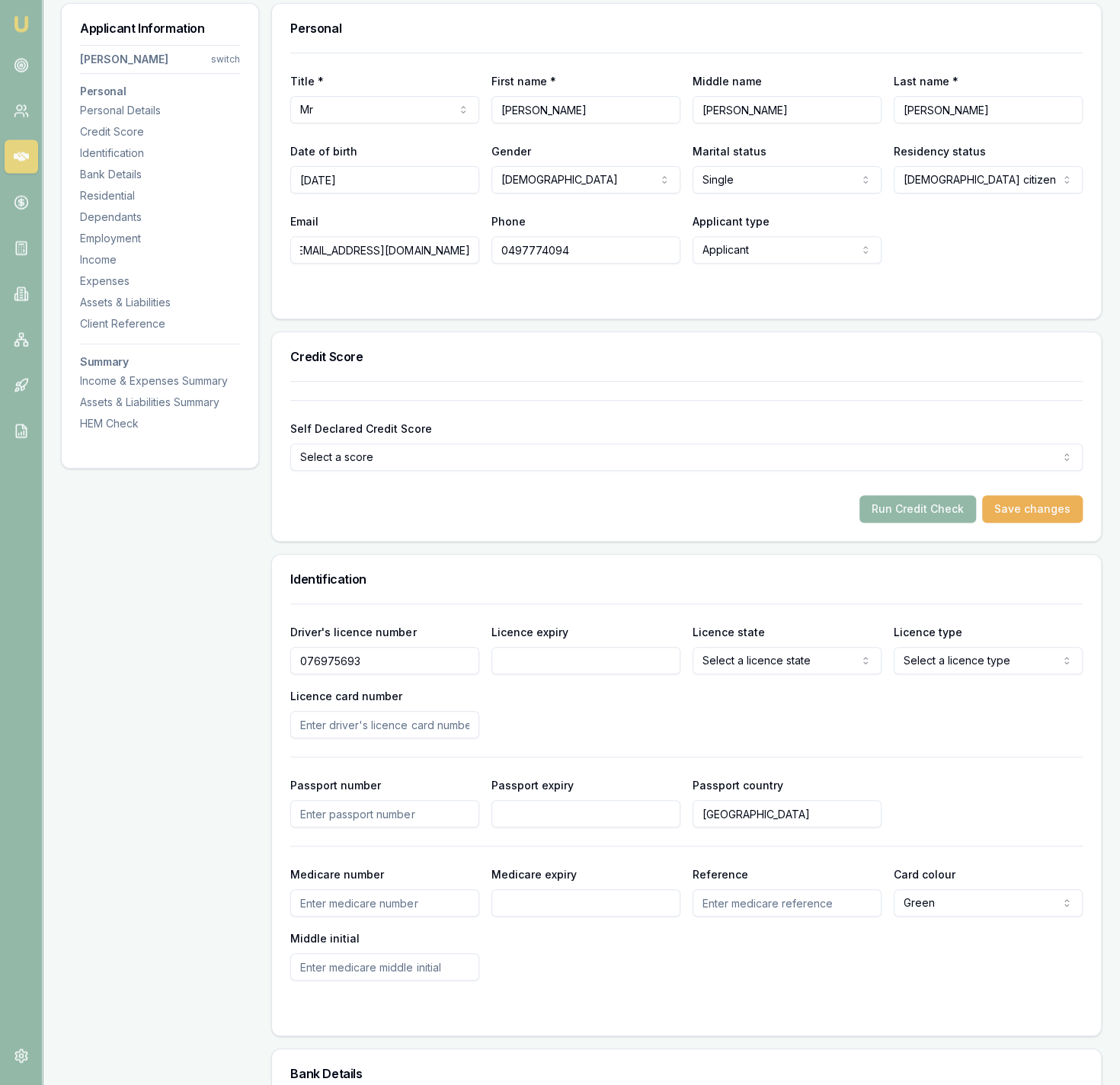
scroll to position [236, 0]
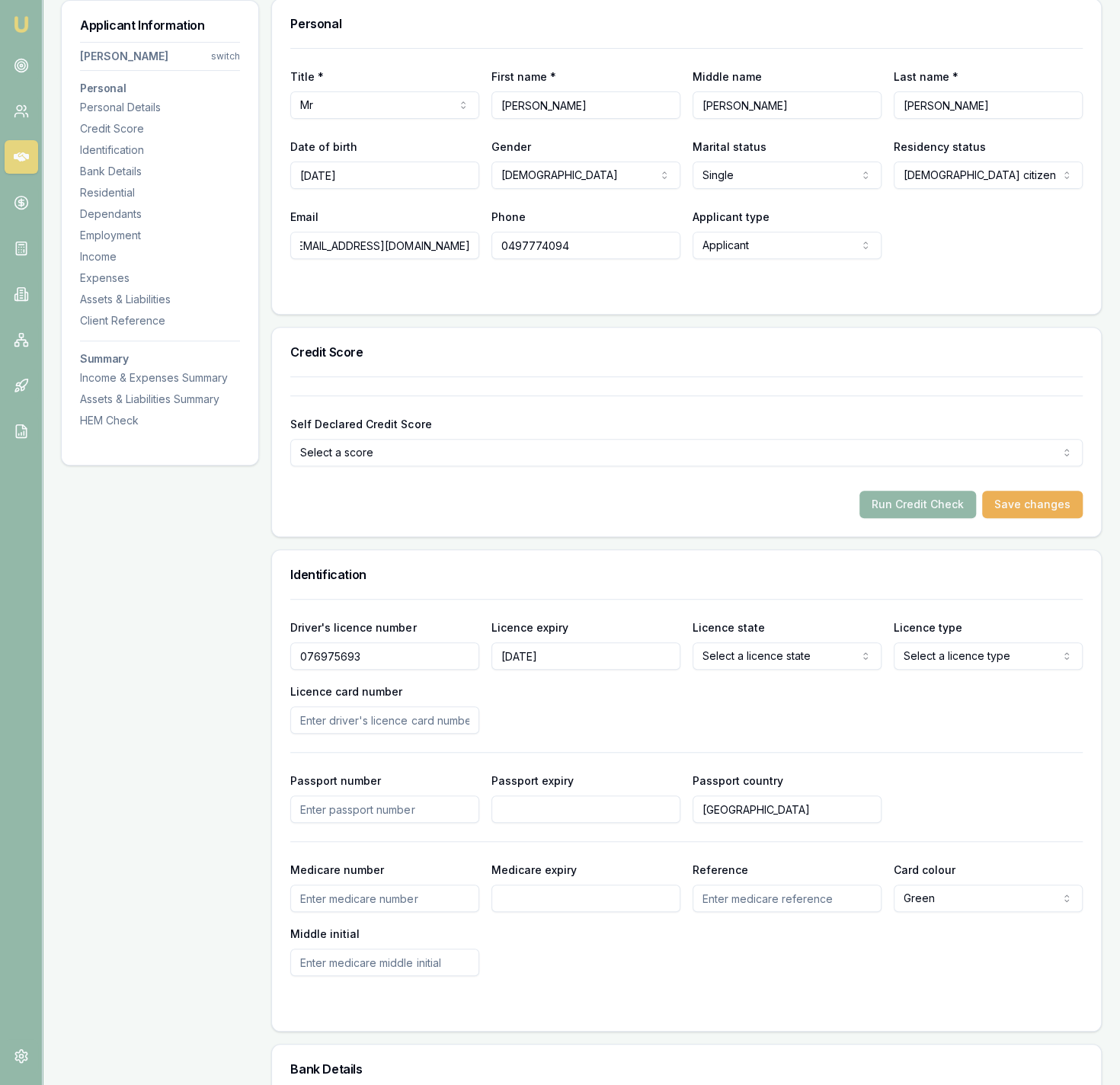
type input "06/10/2025"
click at [788, 734] on div "Driver's licence number 076975693 Licence expiry 06/10/2025 Licence state Selec…" at bounding box center [686, 787] width 792 height 377
click at [785, 655] on html "Emu Broker Deals View D-QJZC10M8QH Jackson Fanfulla Toggle Menu Customer Glen M…" at bounding box center [560, 306] width 1120 height 1085
select select "QLD"
drag, startPoint x: 877, startPoint y: 731, endPoint x: 984, endPoint y: 670, distance: 123.2
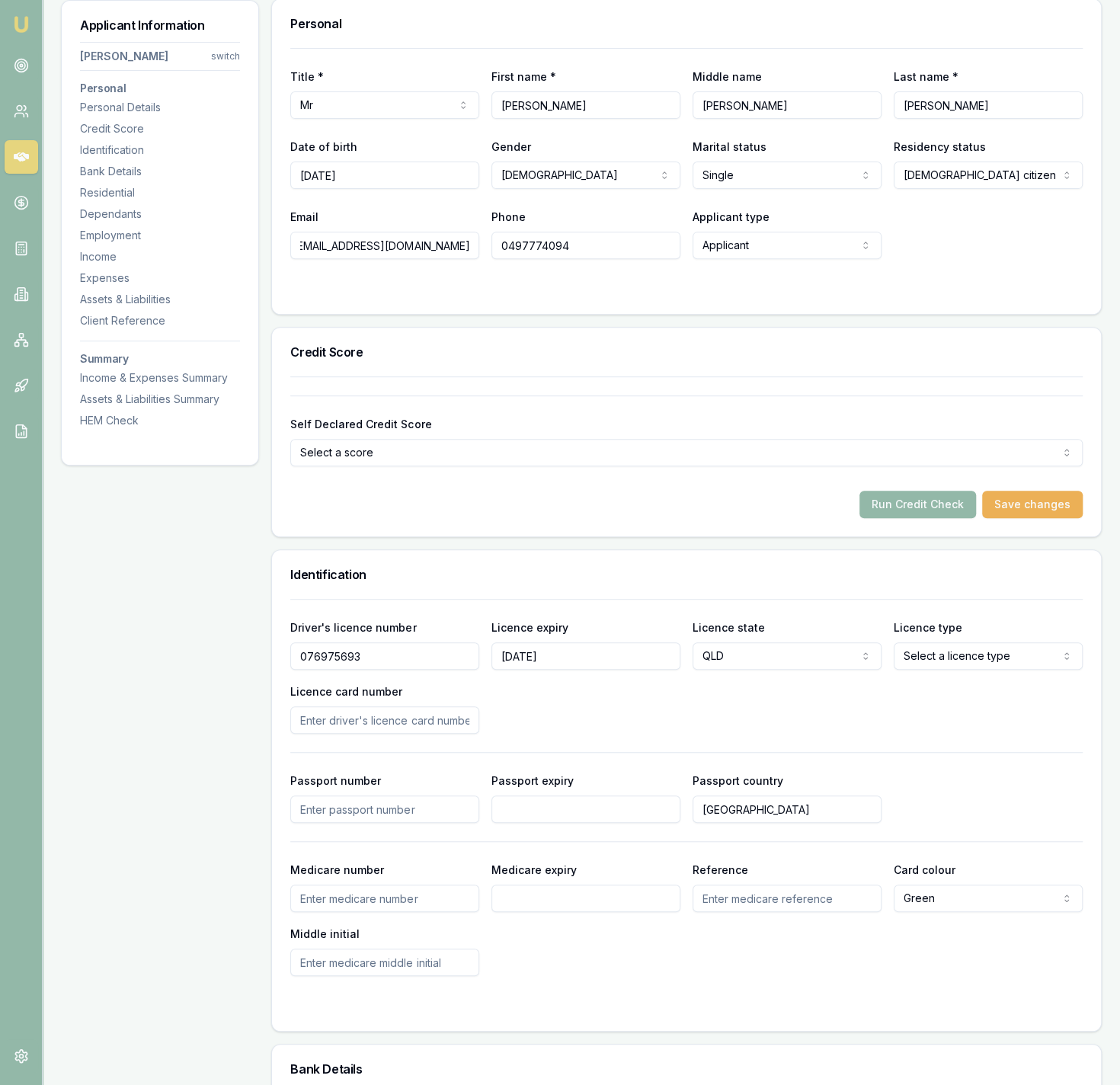
click at [879, 730] on div "Driver's licence number 076975693 Licence expiry 06/10/2025 Licence state QLD N…" at bounding box center [686, 676] width 792 height 115
click at [998, 654] on html "Emu Broker Deals View D-QJZC10M8QH Jackson Fanfulla Toggle Menu Customer Glen M…" at bounding box center [560, 306] width 1120 height 1085
select select "OPEN_LICENCE"
click at [947, 720] on div "Driver's licence number 076975693 Licence expiry 06/10/2025 Licence state QLD N…" at bounding box center [686, 676] width 792 height 115
click at [400, 718] on input "Licence card number" at bounding box center [385, 720] width 189 height 27
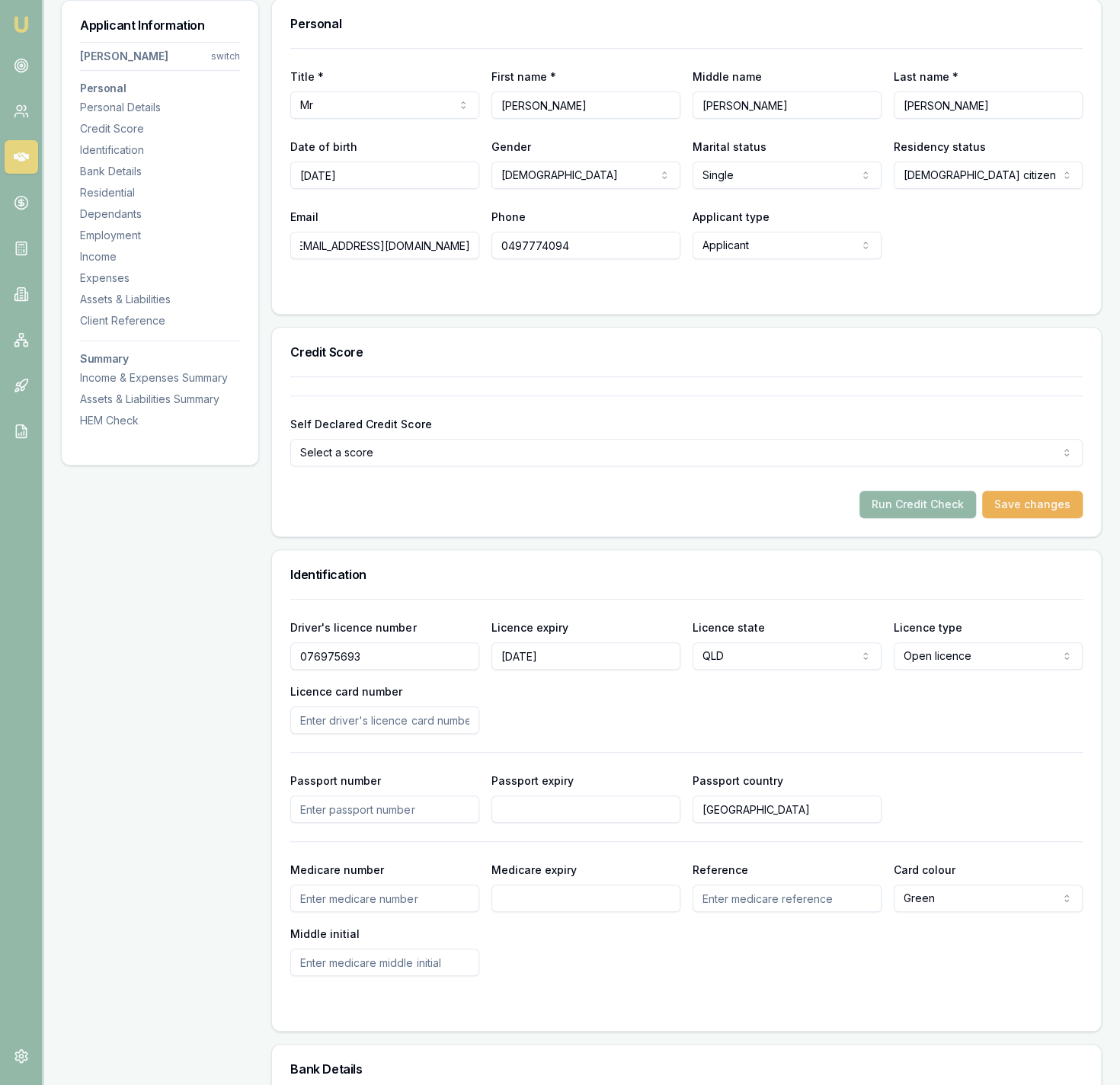
click at [421, 720] on input "Licence card number" at bounding box center [385, 720] width 189 height 27
type input "BD375A311"
click at [579, 678] on div "Driver's licence number 076975693 Licence expiry 06/10/2025 Licence state QLD N…" at bounding box center [686, 676] width 792 height 115
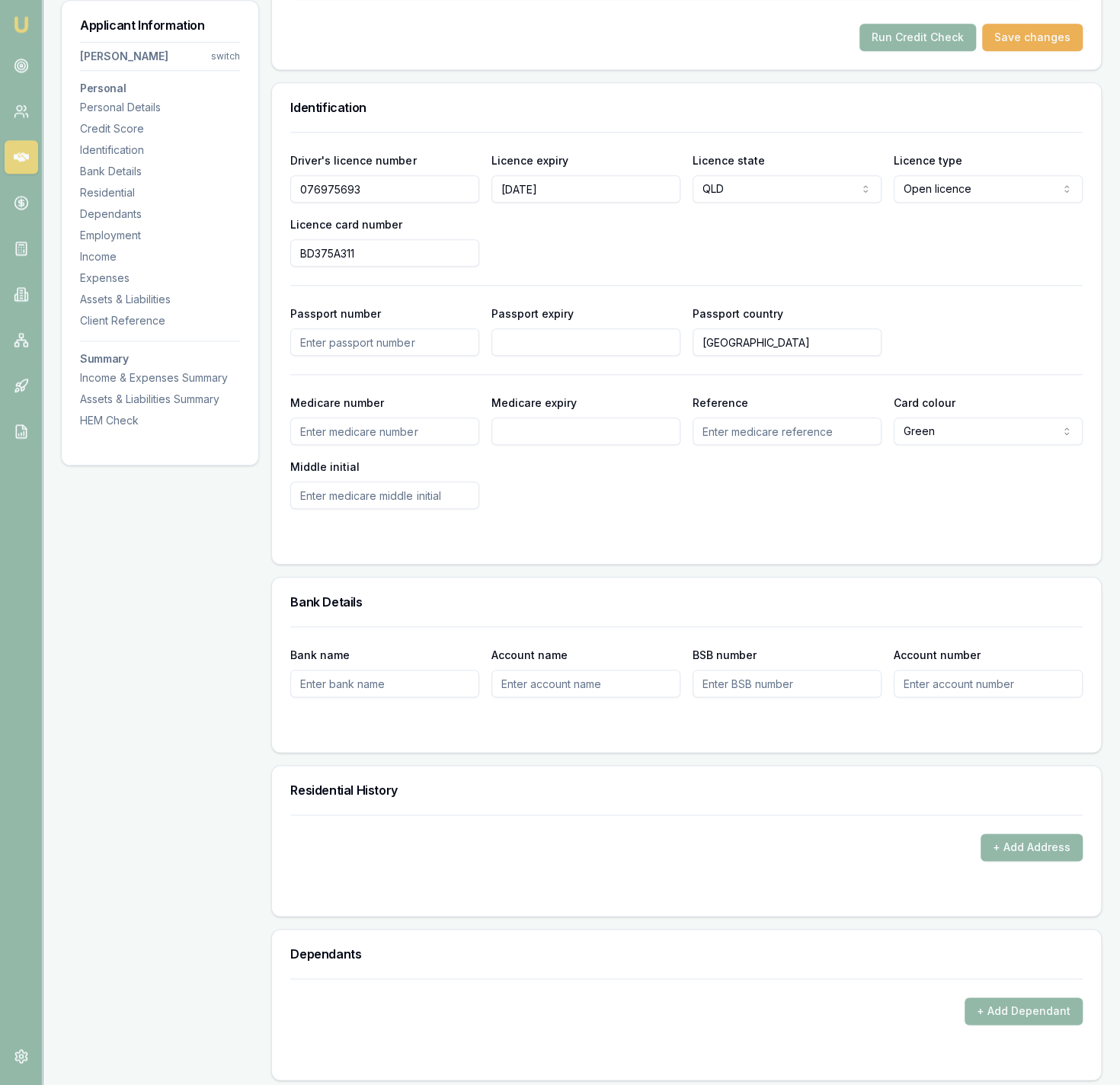
scroll to position [709, 0]
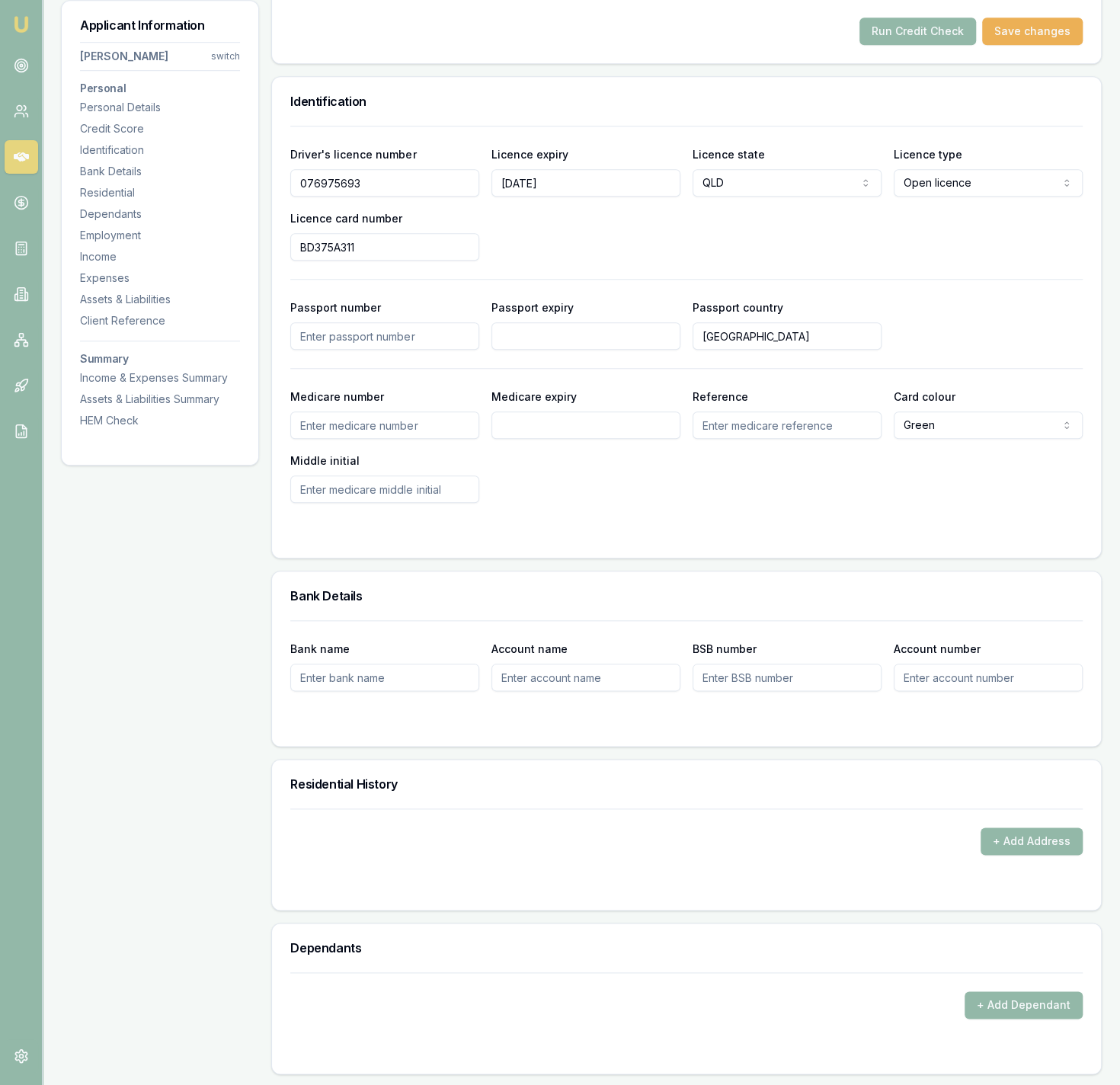
drag, startPoint x: 449, startPoint y: 830, endPoint x: 456, endPoint y: 828, distance: 7.3
click at [455, 828] on div "+ Add Address" at bounding box center [686, 831] width 792 height 46
click at [1041, 843] on button "+ Add Address" at bounding box center [1032, 841] width 102 height 27
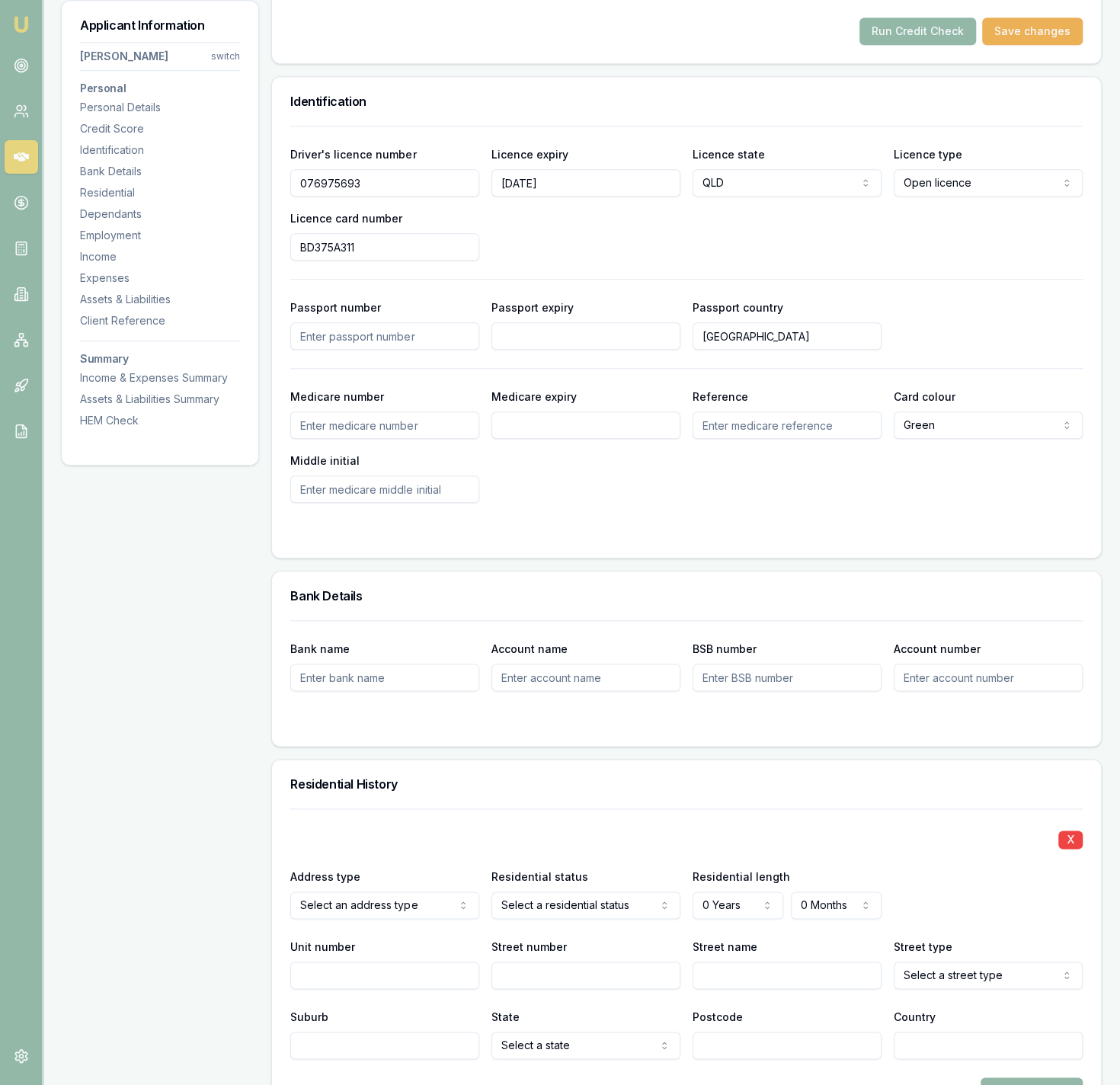
click at [728, 803] on div "Residential History" at bounding box center [686, 784] width 829 height 49
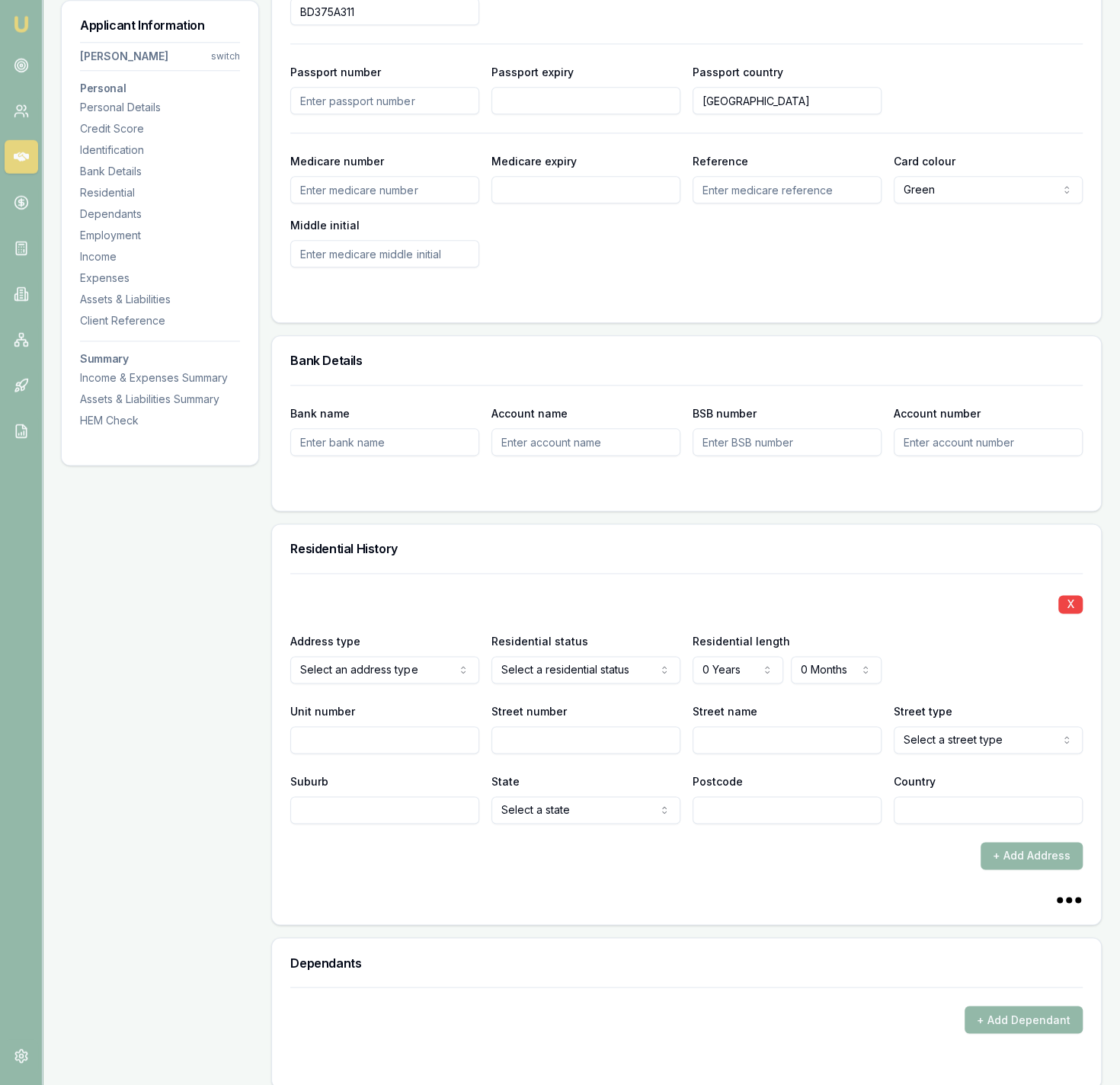
scroll to position [1025, 0]
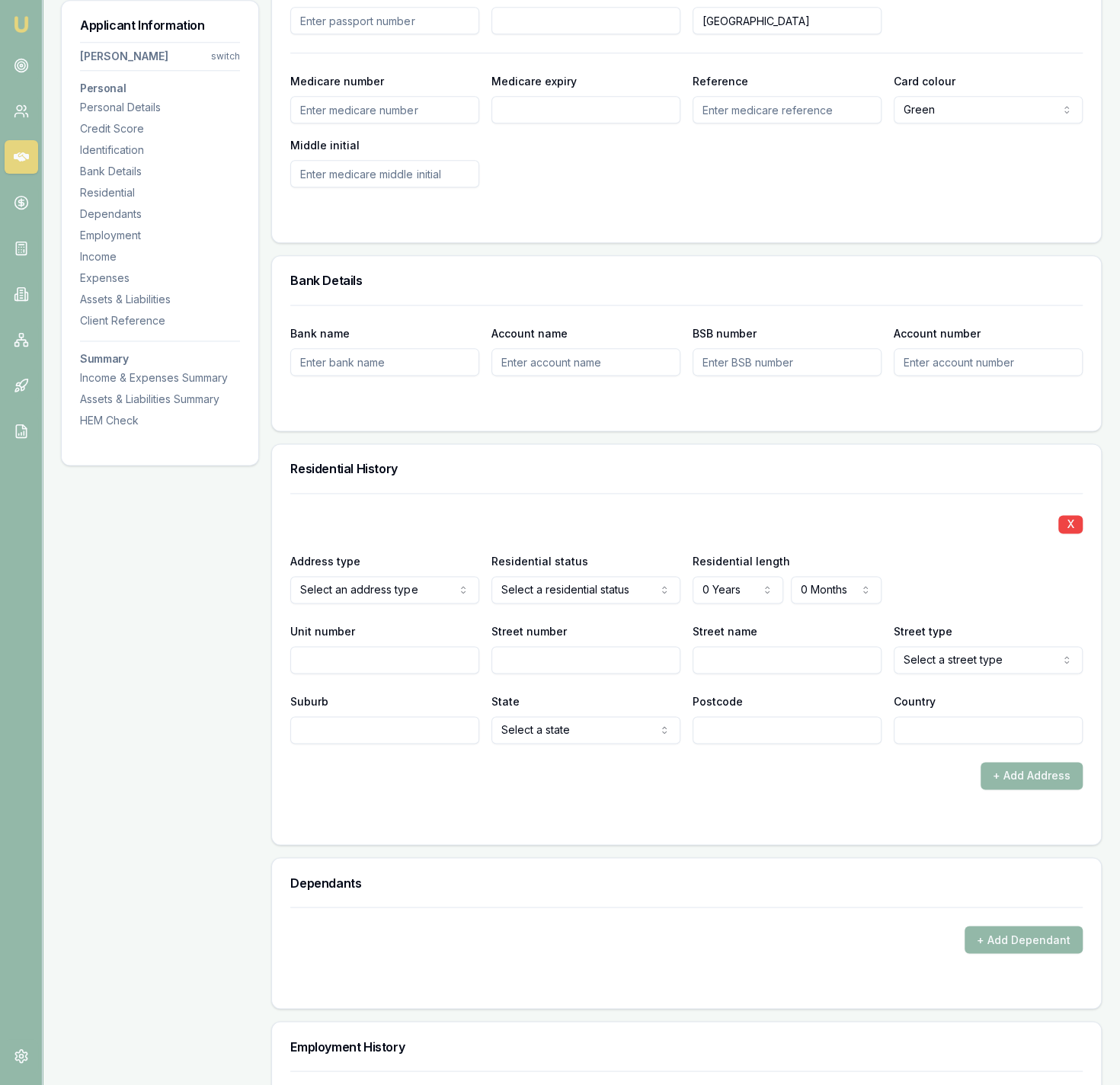
select select "RENTER"
drag, startPoint x: 572, startPoint y: 678, endPoint x: 682, endPoint y: 590, distance: 140.9
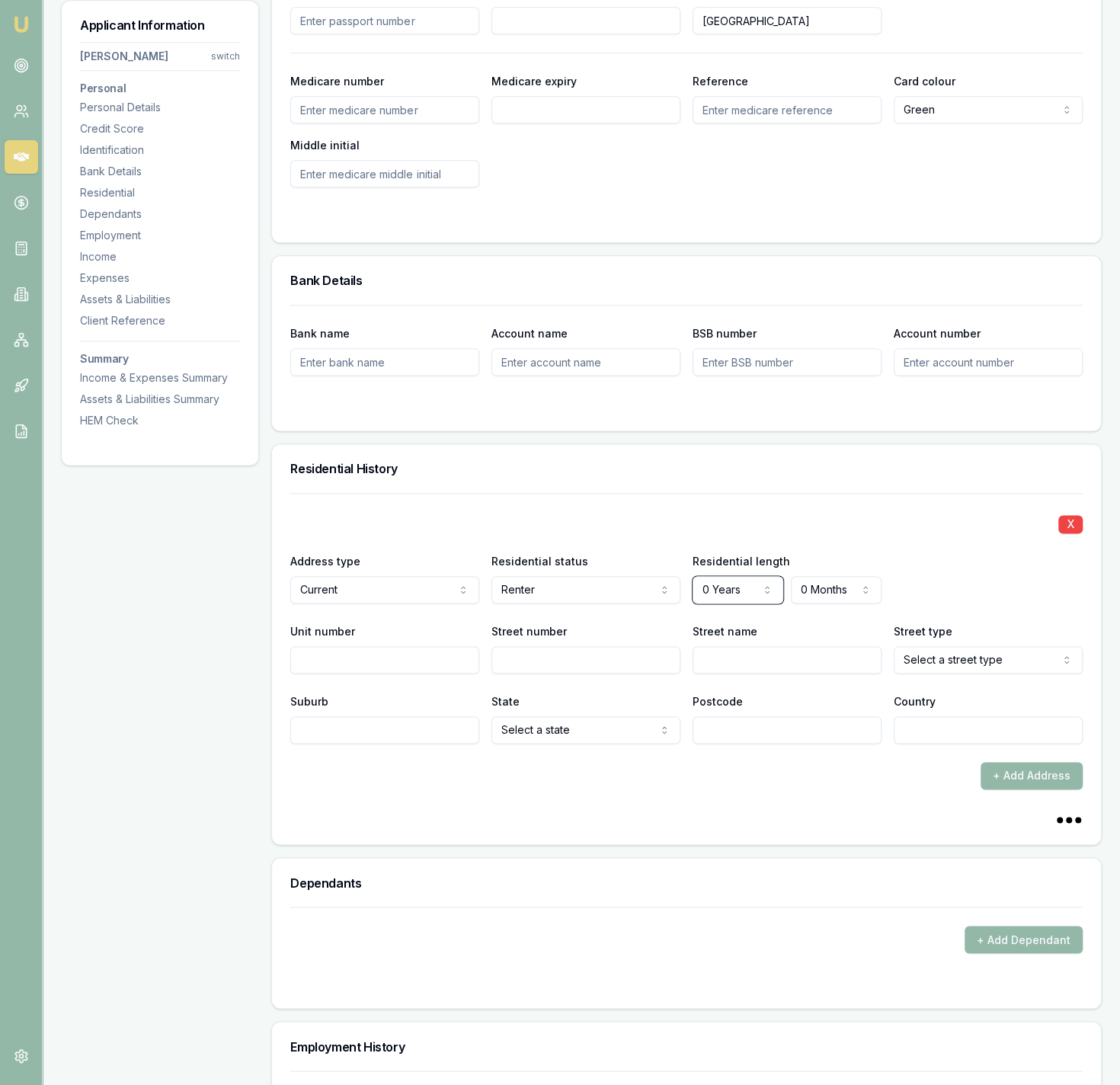
select select "3"
click at [874, 567] on div "Residential length 3 Years 0 Years 1 Year 2 Years 3 Years 4 Years 5 Years 6 Yea…" at bounding box center [787, 577] width 189 height 52
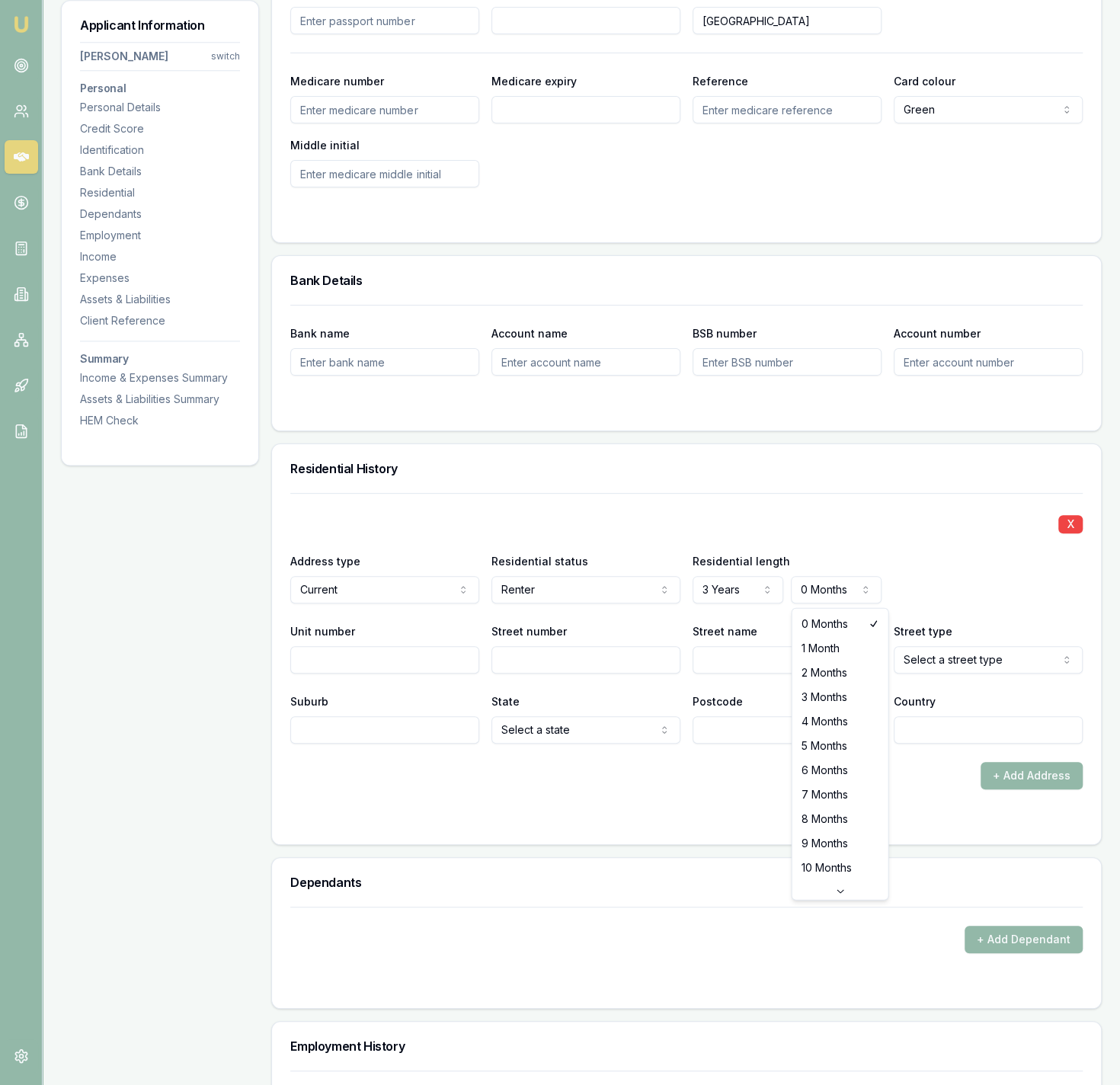
select select "4"
click at [865, 525] on div "X" at bounding box center [686, 523] width 792 height 21
click at [560, 650] on input "Street number" at bounding box center [586, 659] width 189 height 27
type input "1"
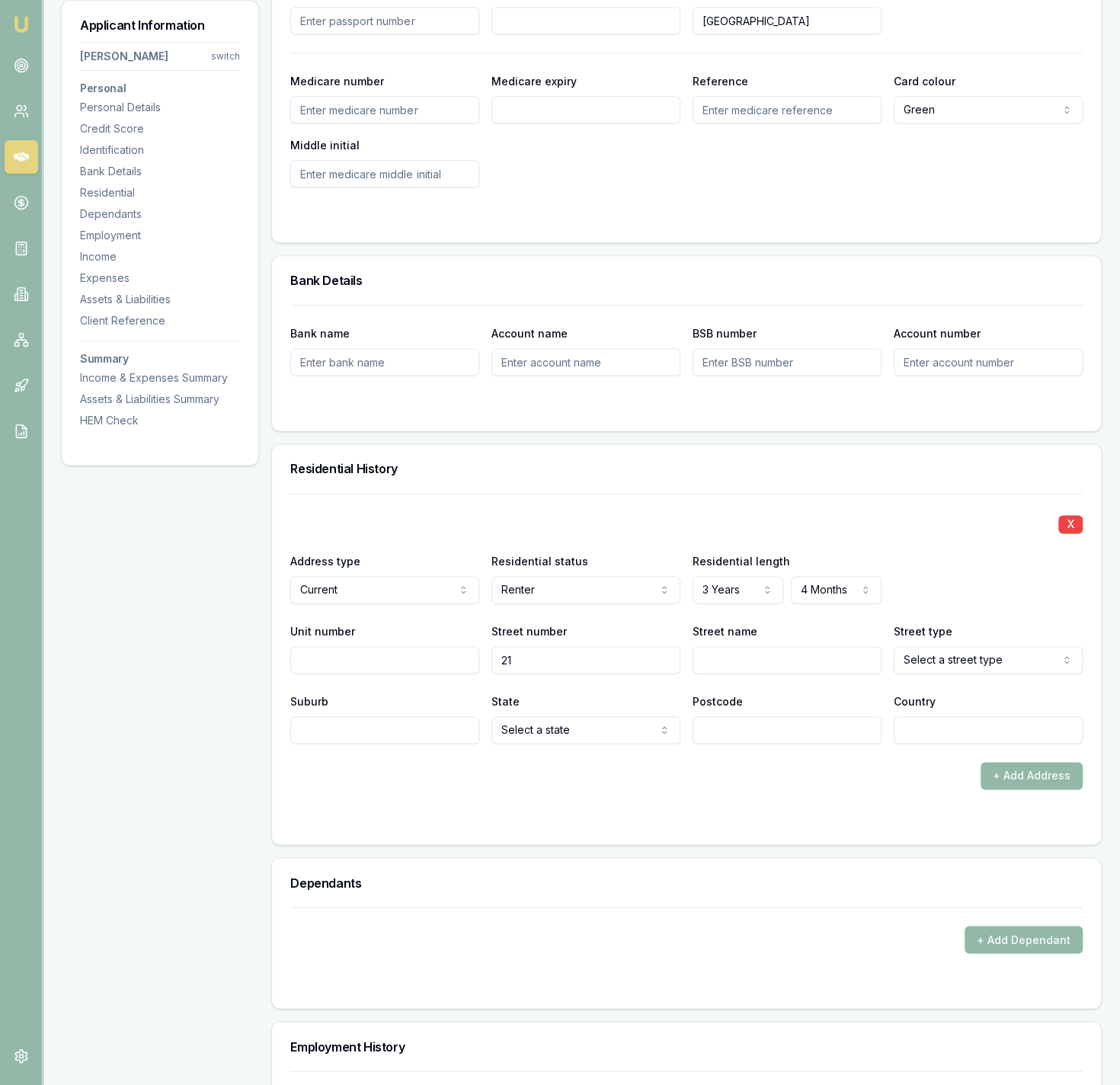
type input "21"
type input "A"
type input "Wirraway"
select select "Drive"
type input "Parkhurst"
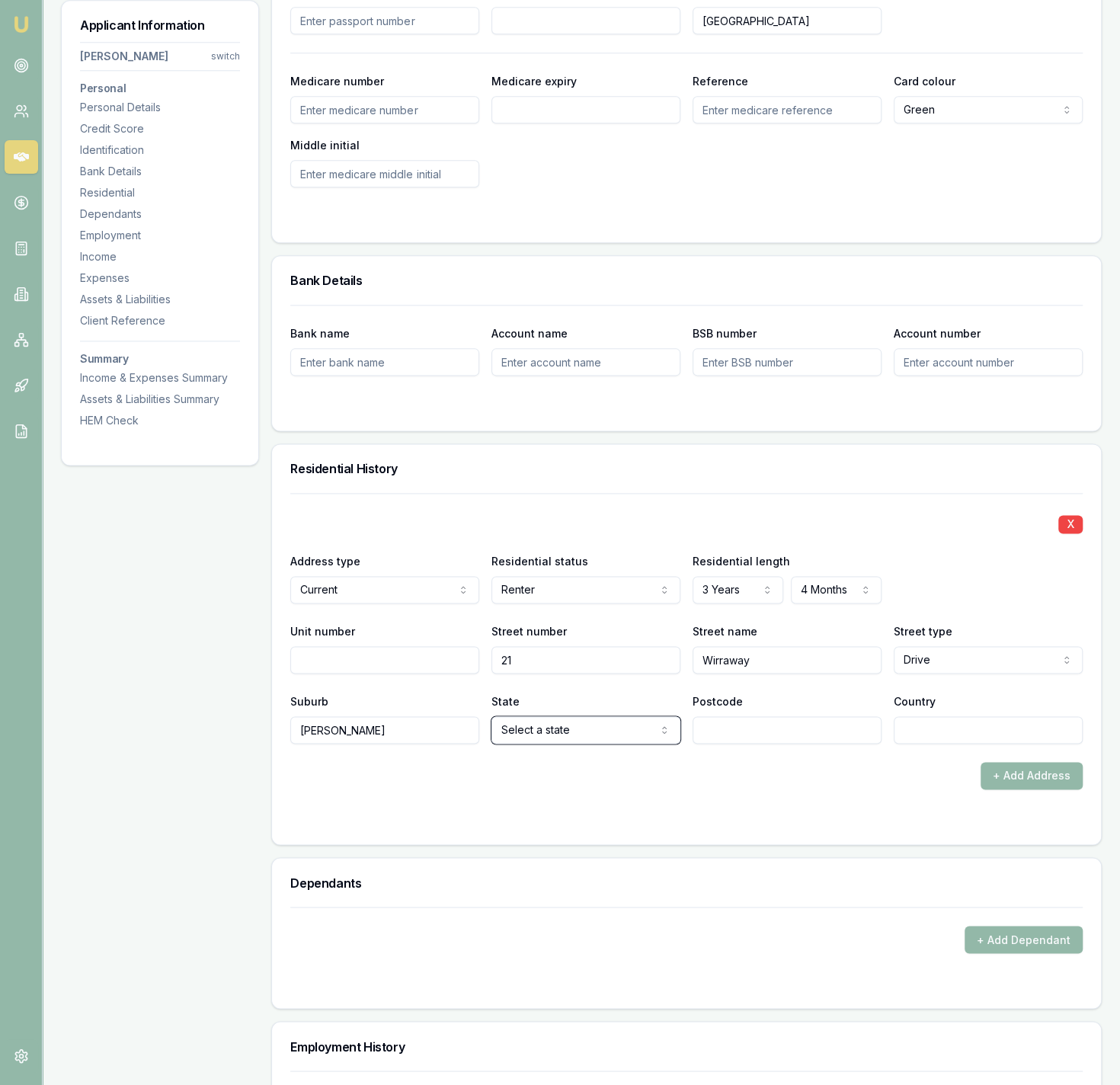
select select "QLD"
type input "7"
type input "4702"
type input "[GEOGRAPHIC_DATA]"
click at [559, 767] on div "+ Add Address" at bounding box center [686, 775] width 792 height 27
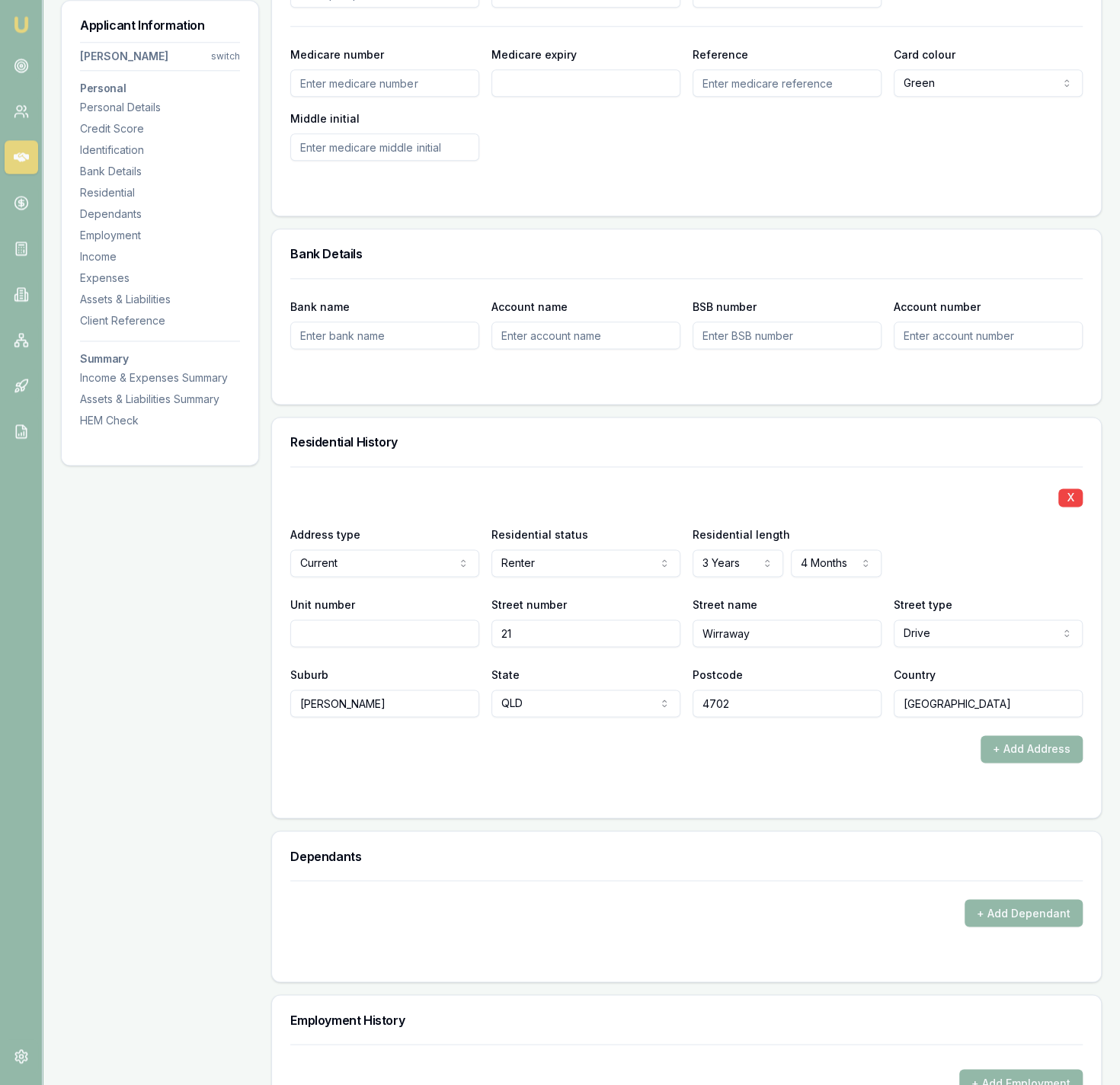
scroll to position [1104, 0]
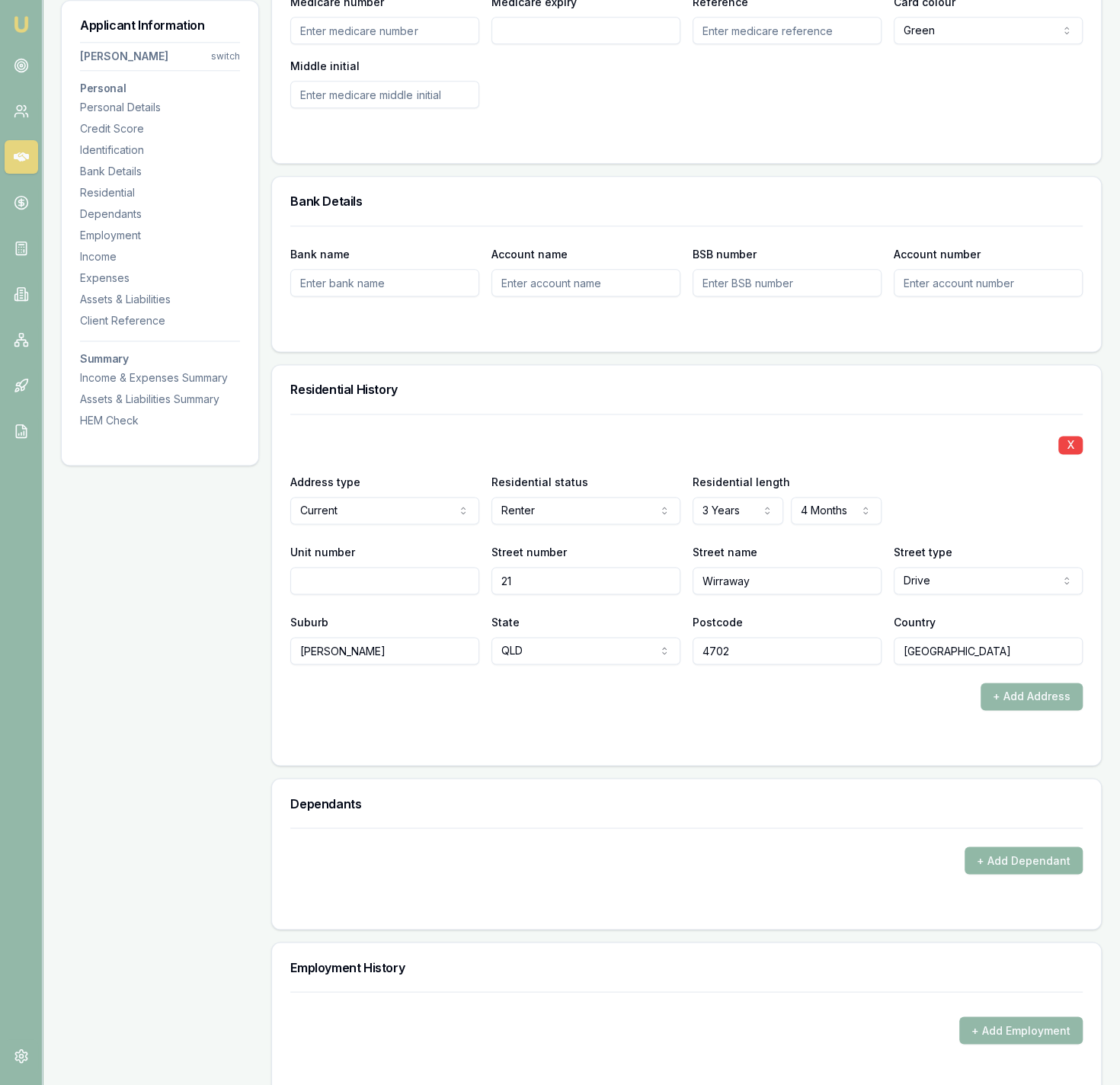
click at [1038, 866] on button "+ Add Dependant" at bounding box center [1023, 859] width 118 height 27
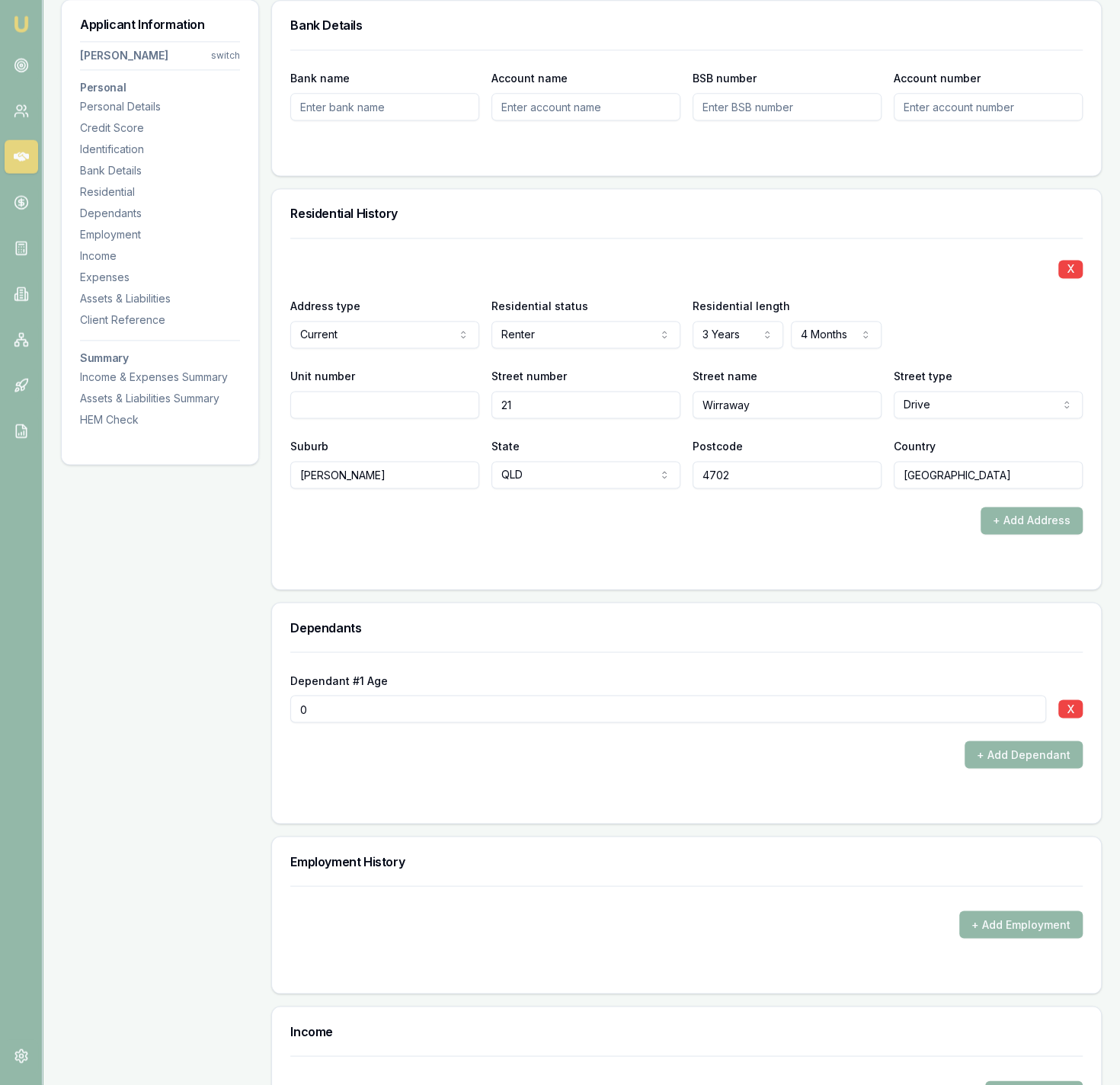
scroll to position [1340, 0]
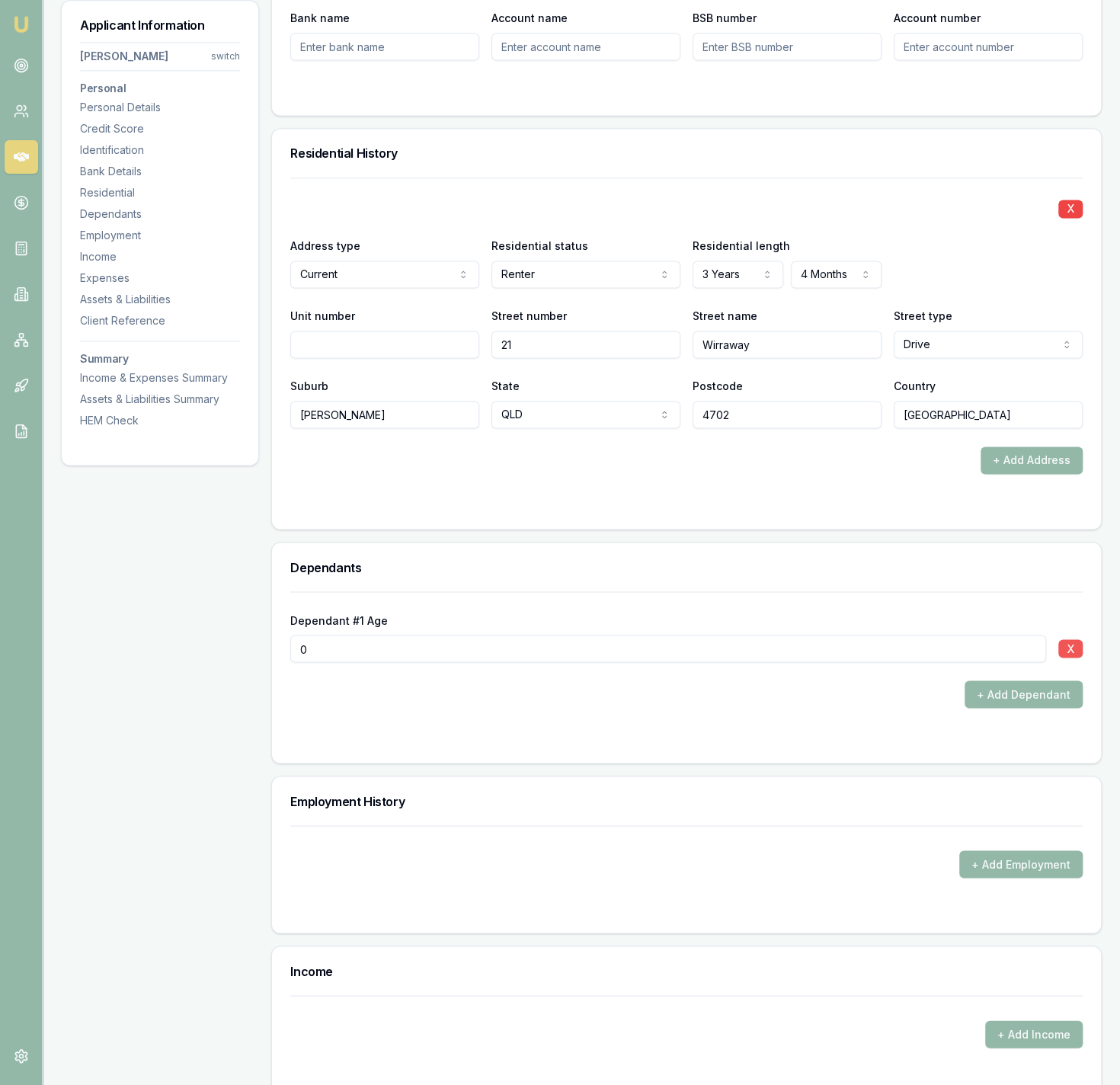
click at [1069, 656] on button "X" at bounding box center [1071, 648] width 24 height 18
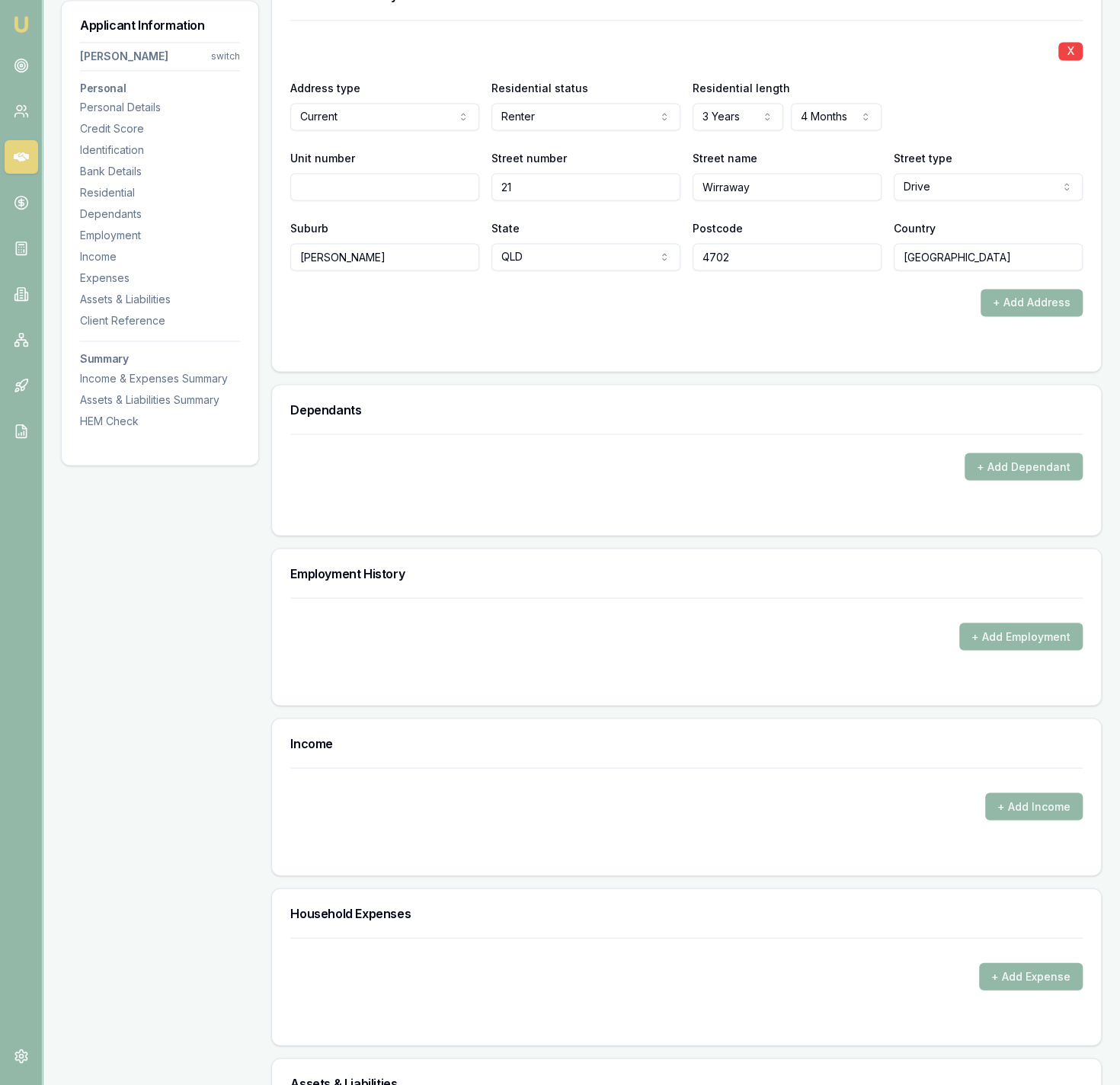
click at [833, 620] on div "+ Add Employment" at bounding box center [686, 623] width 792 height 52
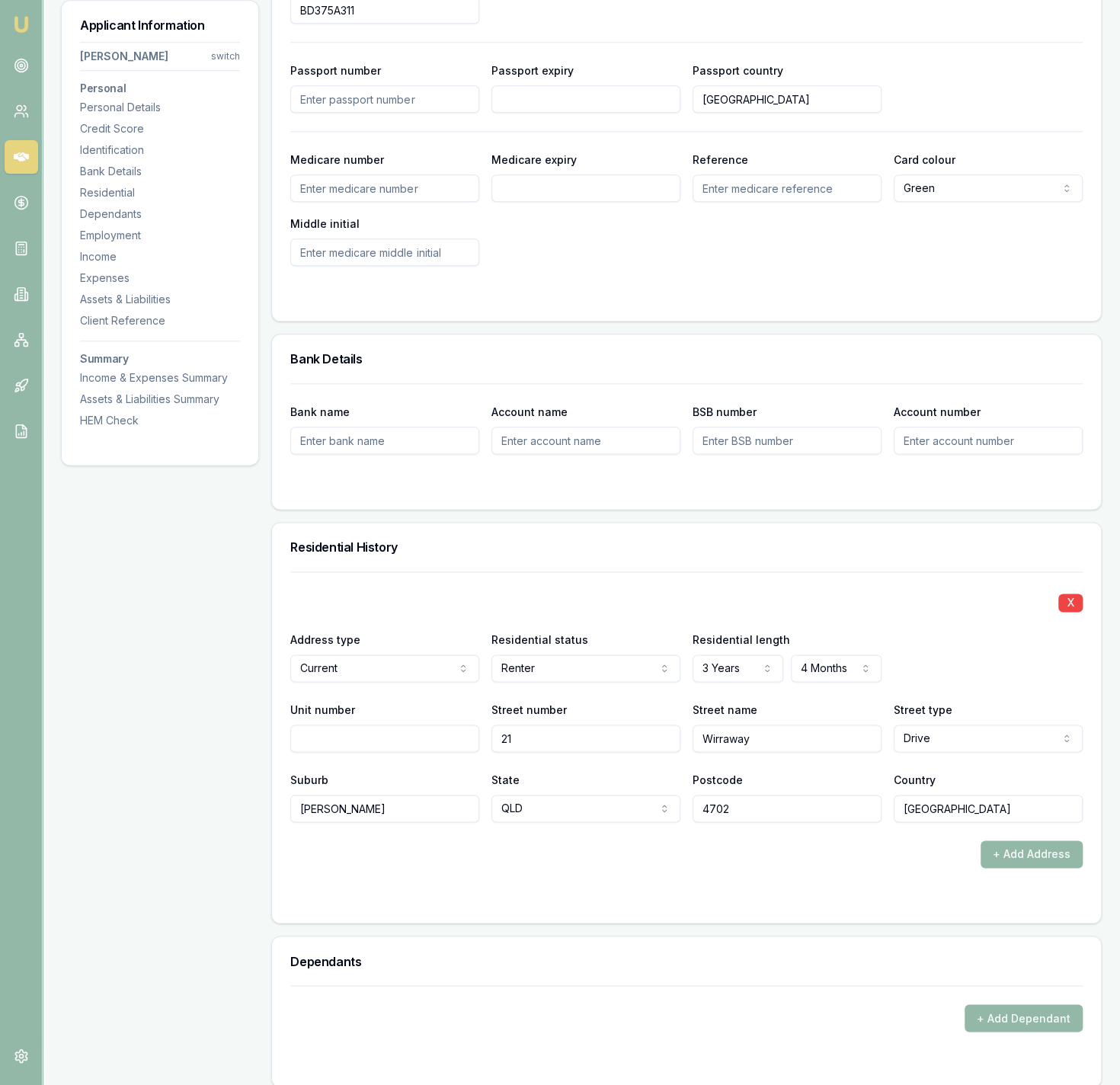
scroll to position [552, 0]
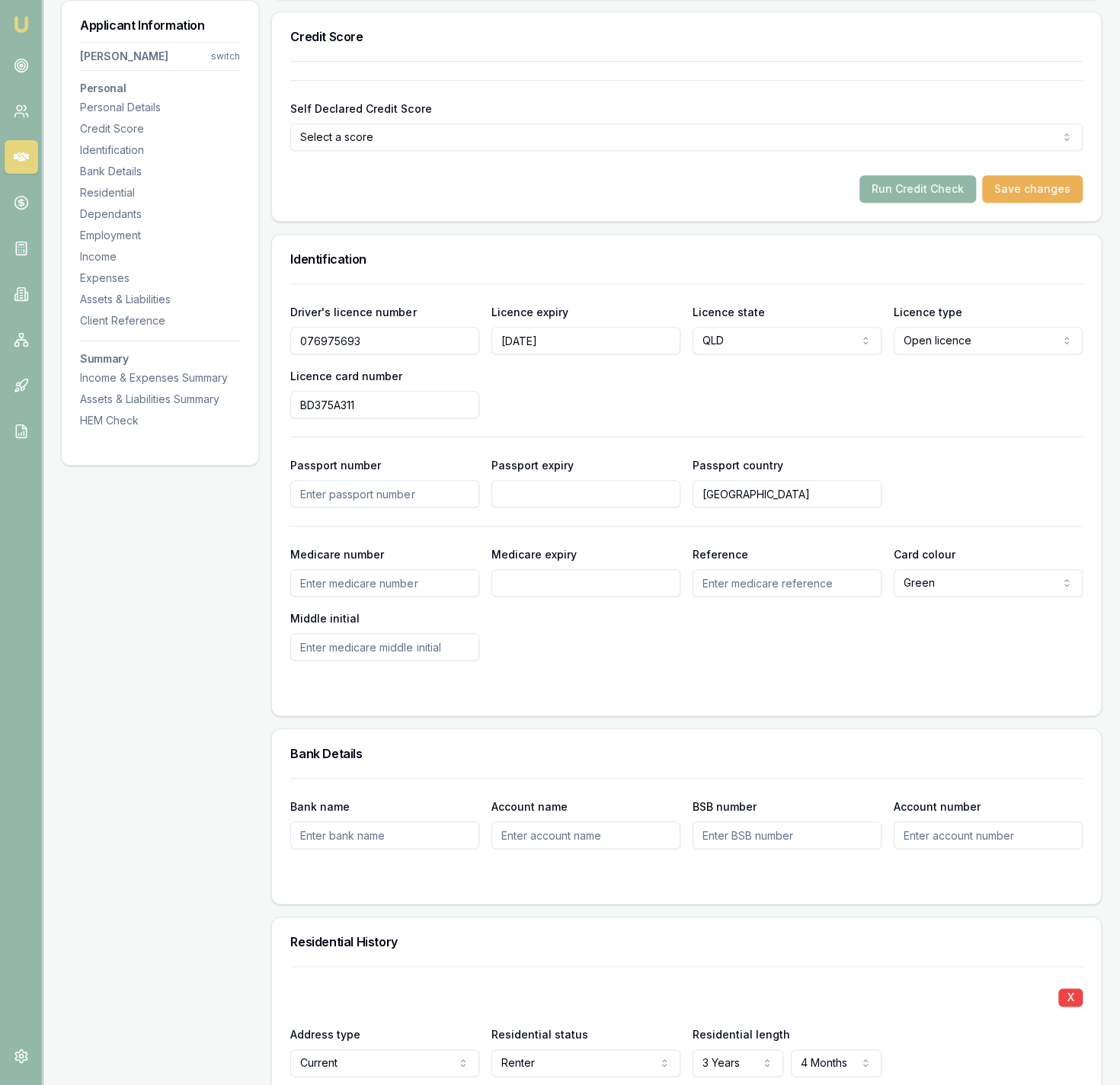
click at [960, 197] on button "Run Credit Check" at bounding box center [917, 188] width 116 height 27
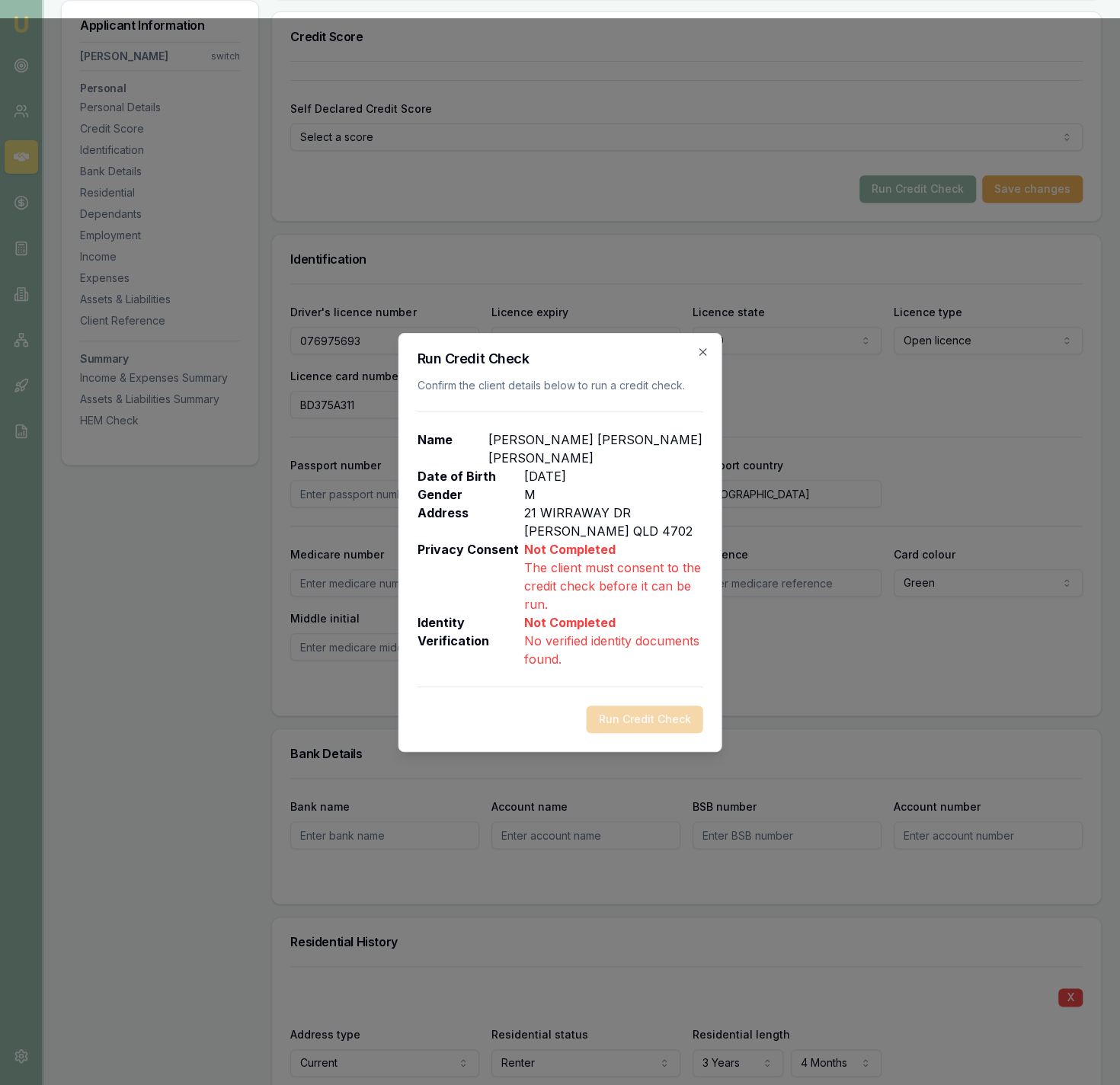
click at [711, 362] on div "Run Credit Check Confirm the client details below to run a credit check. Name G…" at bounding box center [560, 542] width 323 height 419
click at [705, 358] on icon "button" at bounding box center [704, 352] width 12 height 12
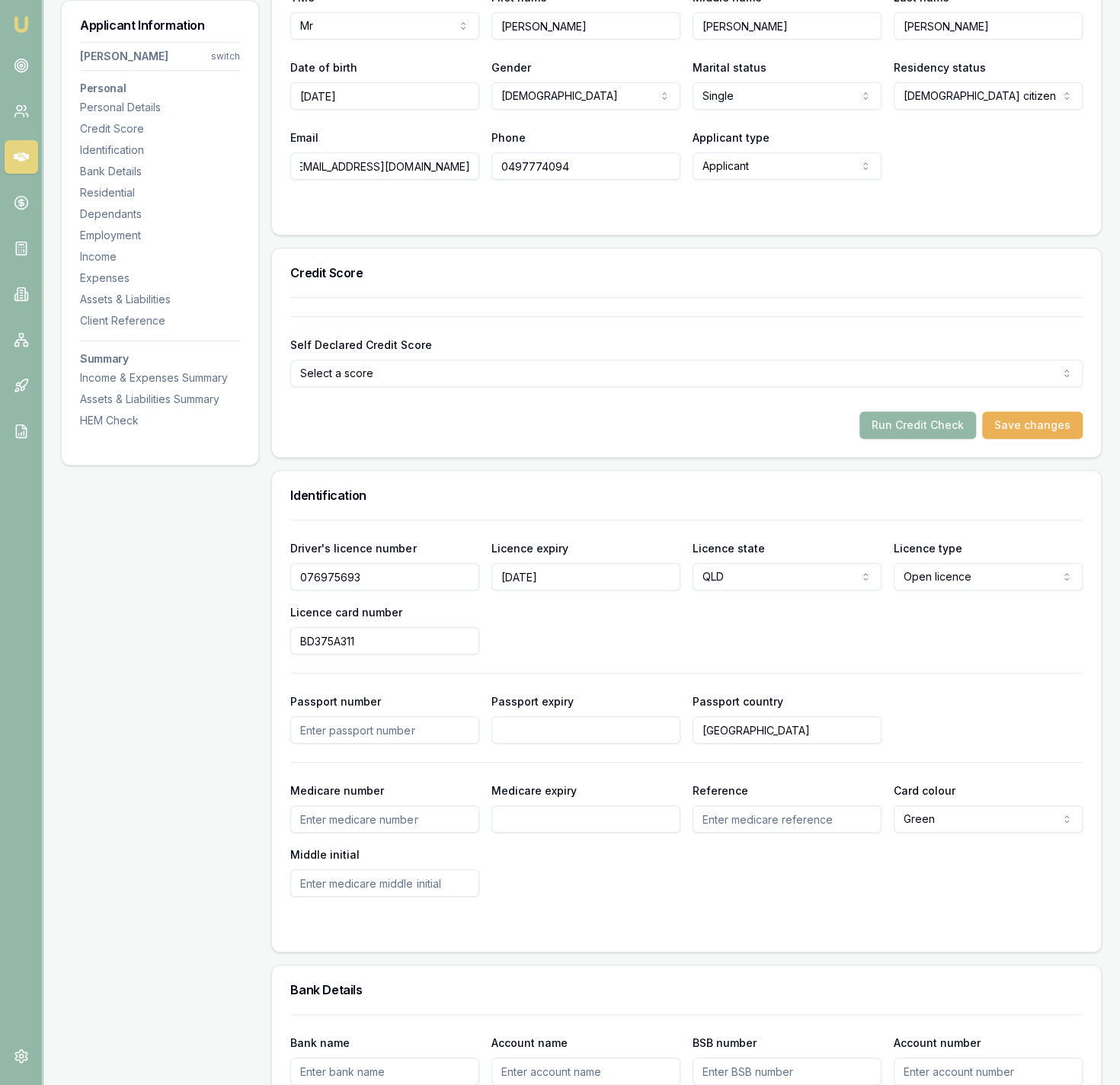
scroll to position [0, 0]
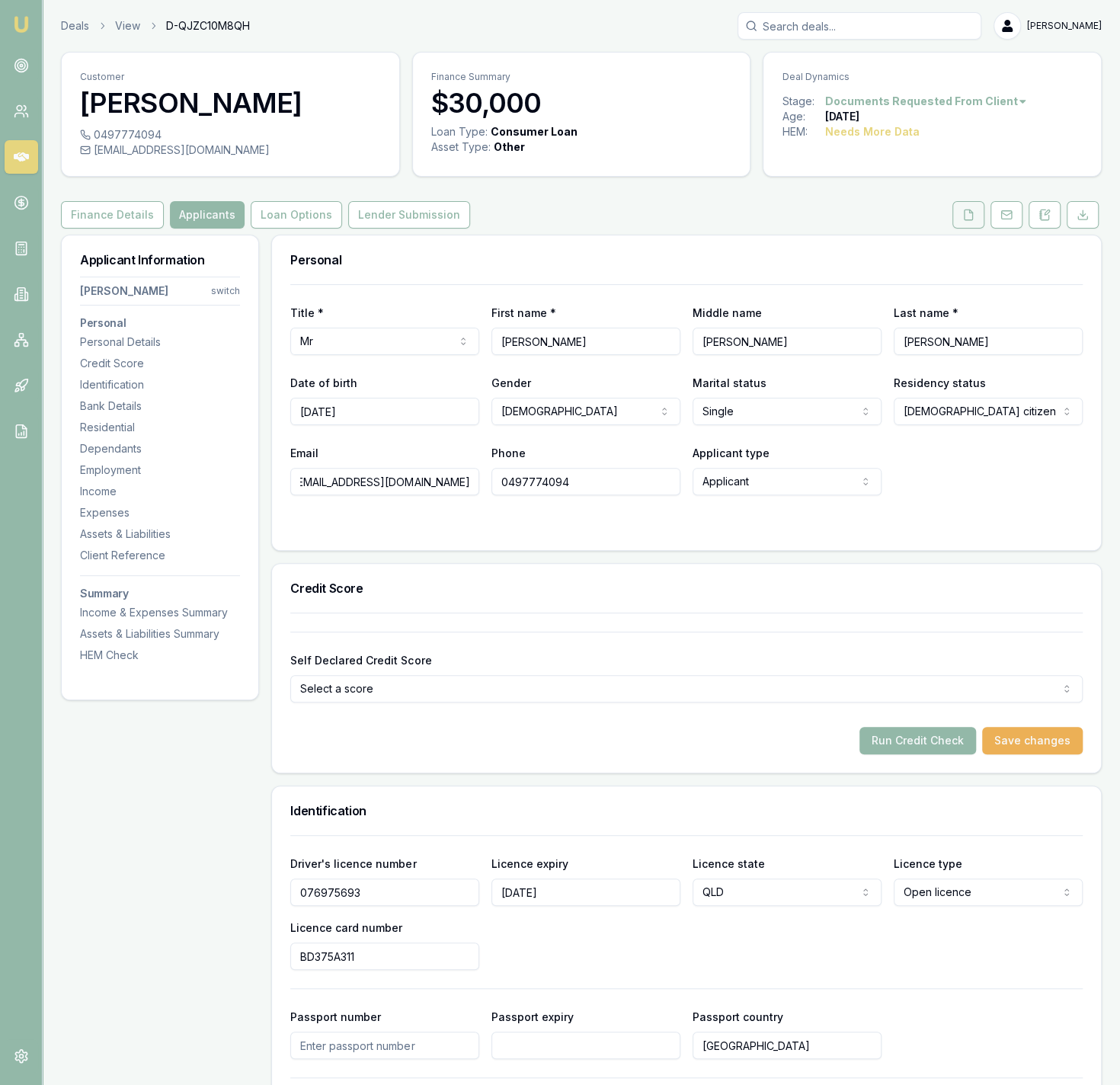
click at [951, 219] on link at bounding box center [969, 214] width 38 height 27
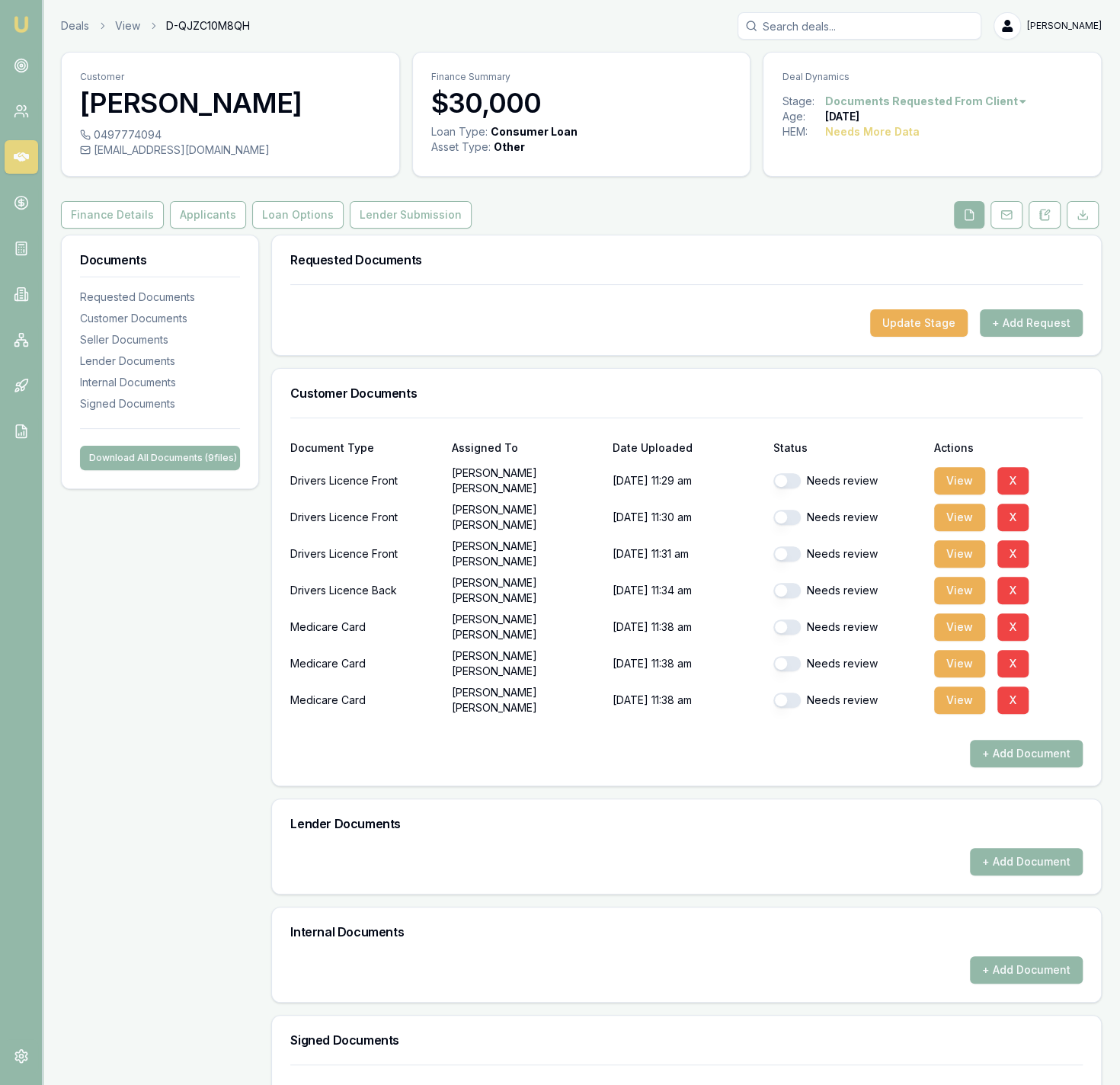
click at [790, 480] on button "button" at bounding box center [787, 480] width 27 height 15
checkbox input "true"
click at [788, 590] on button "button" at bounding box center [787, 590] width 27 height 15
checkbox input "true"
click at [786, 627] on button "button" at bounding box center [787, 627] width 27 height 15
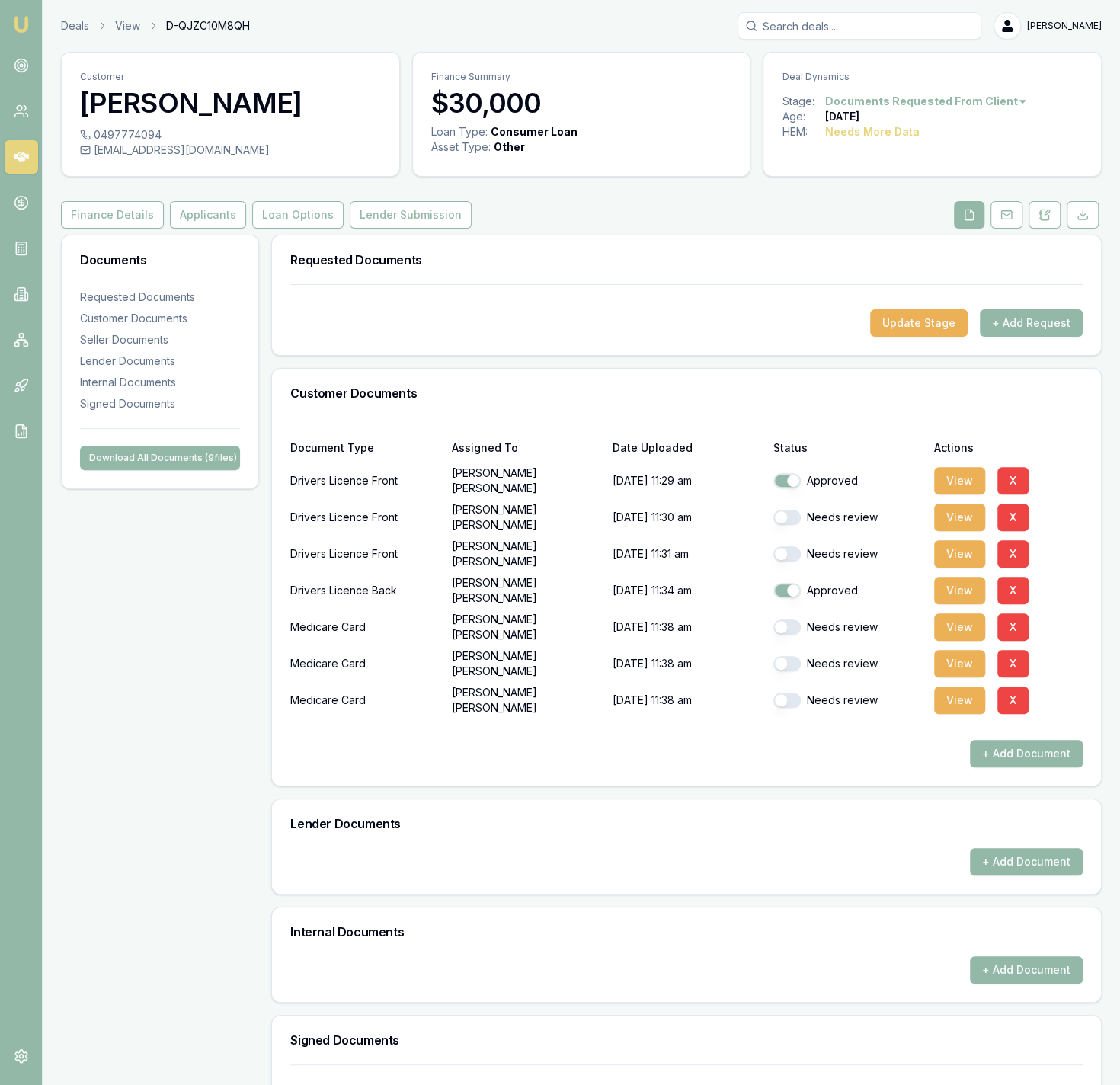
checkbox input "true"
checkbox input "false"
checkbox input "true"
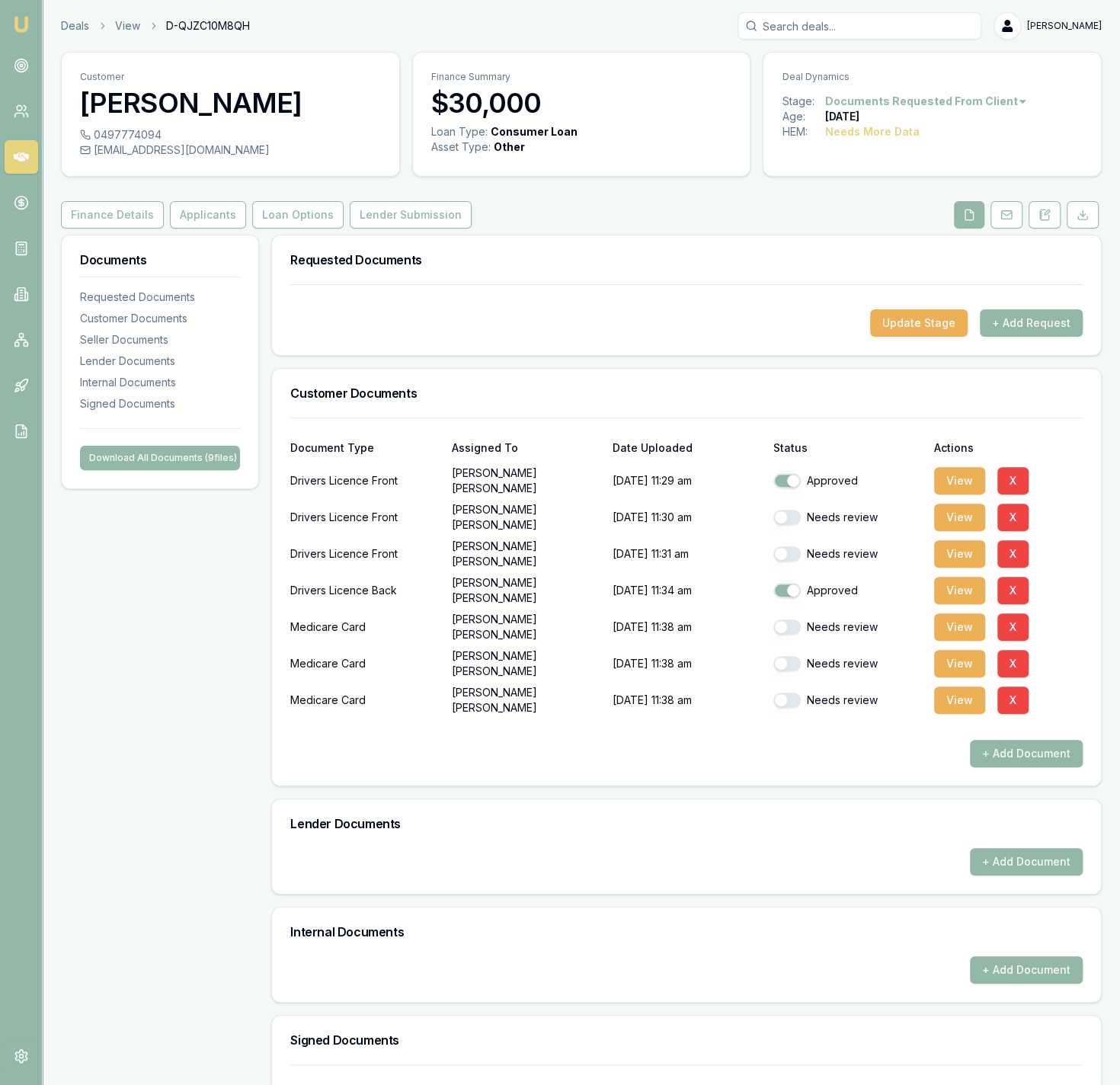
checkbox input "true"
checkbox input "false"
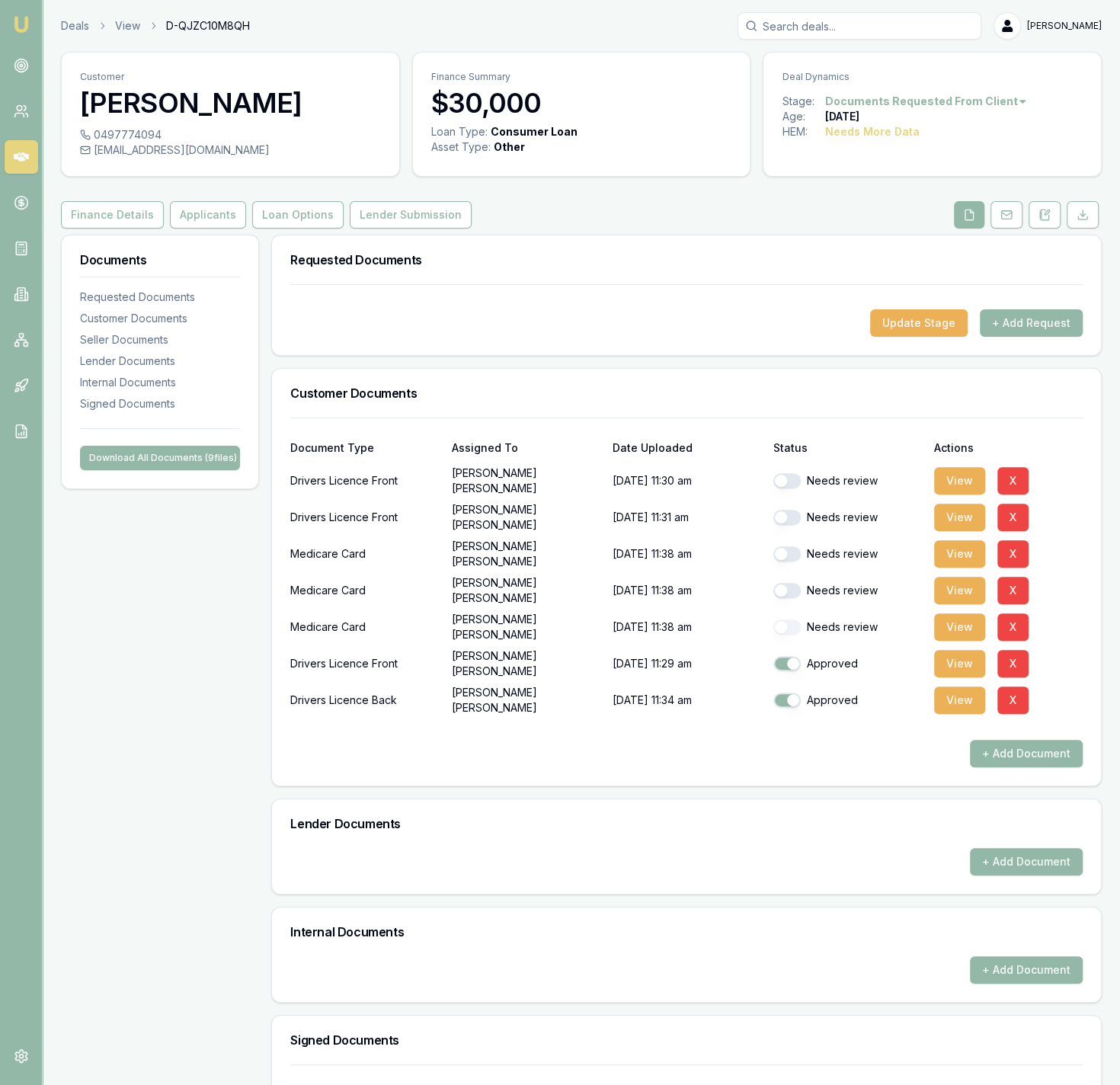
checkbox input "false"
click at [940, 624] on button "View" at bounding box center [960, 627] width 51 height 27
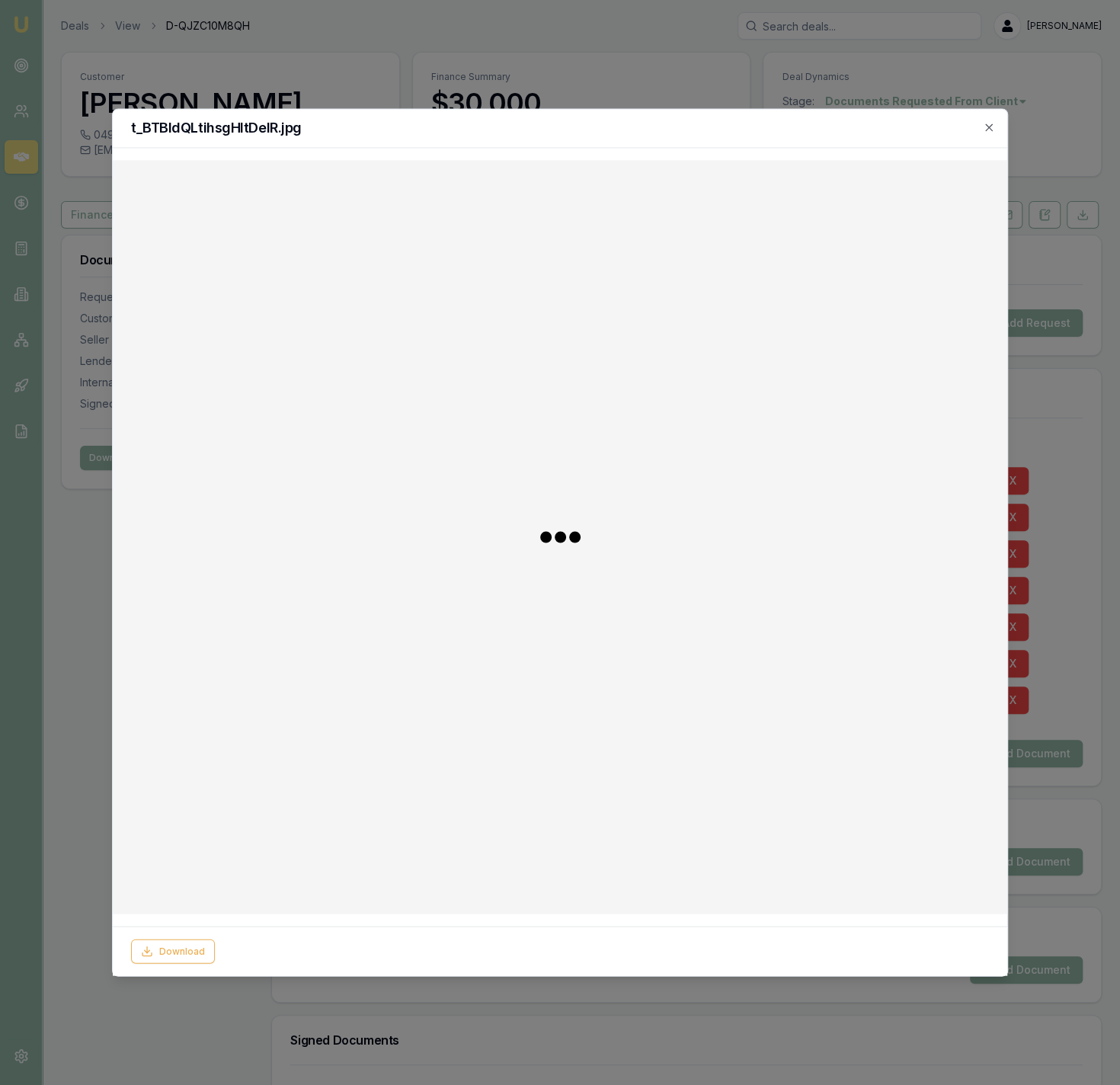
checkbox input "false"
checkbox input "true"
click at [987, 129] on icon "button" at bounding box center [989, 128] width 12 height 12
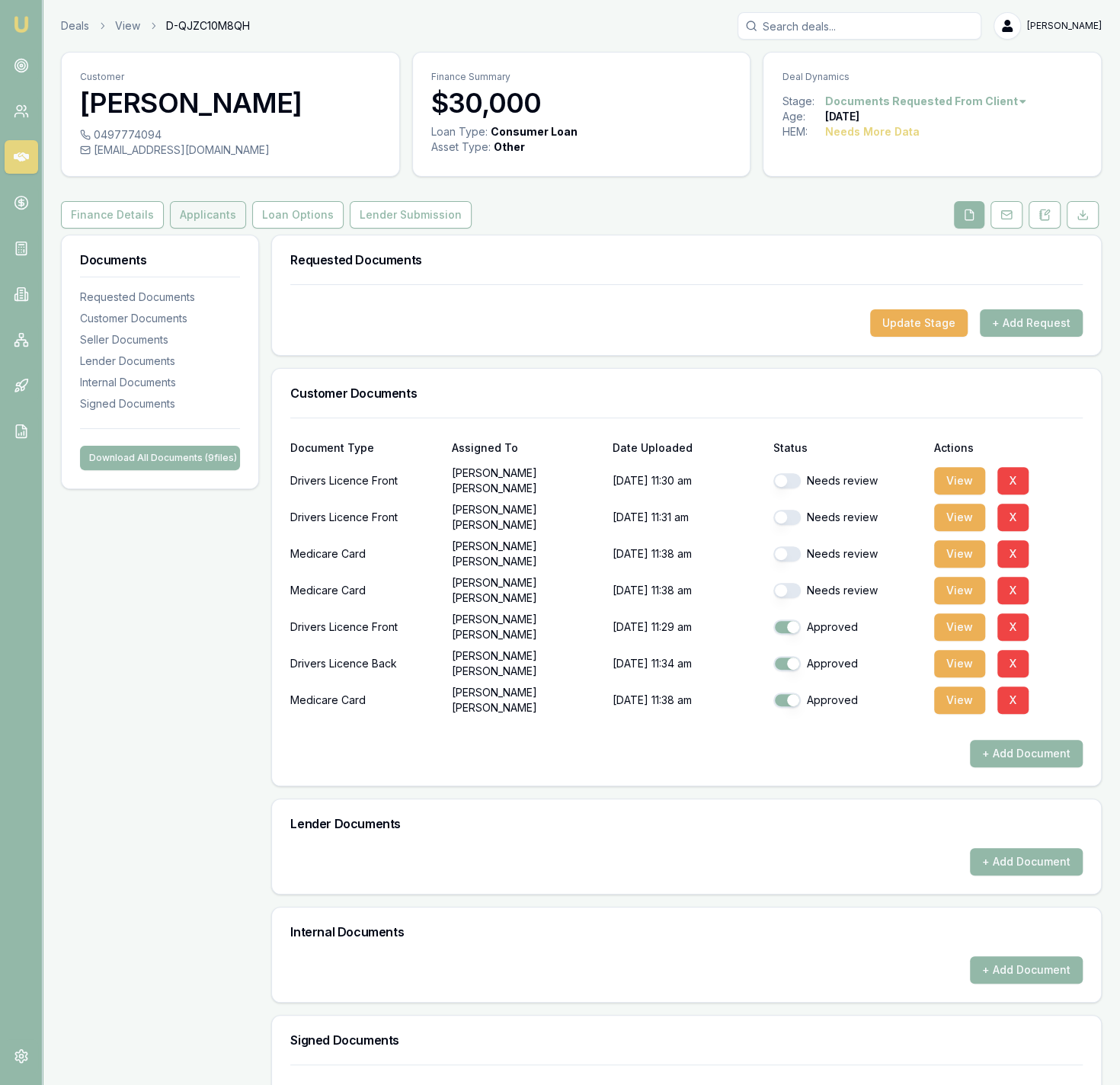
click at [216, 221] on button "Applicants" at bounding box center [207, 214] width 76 height 27
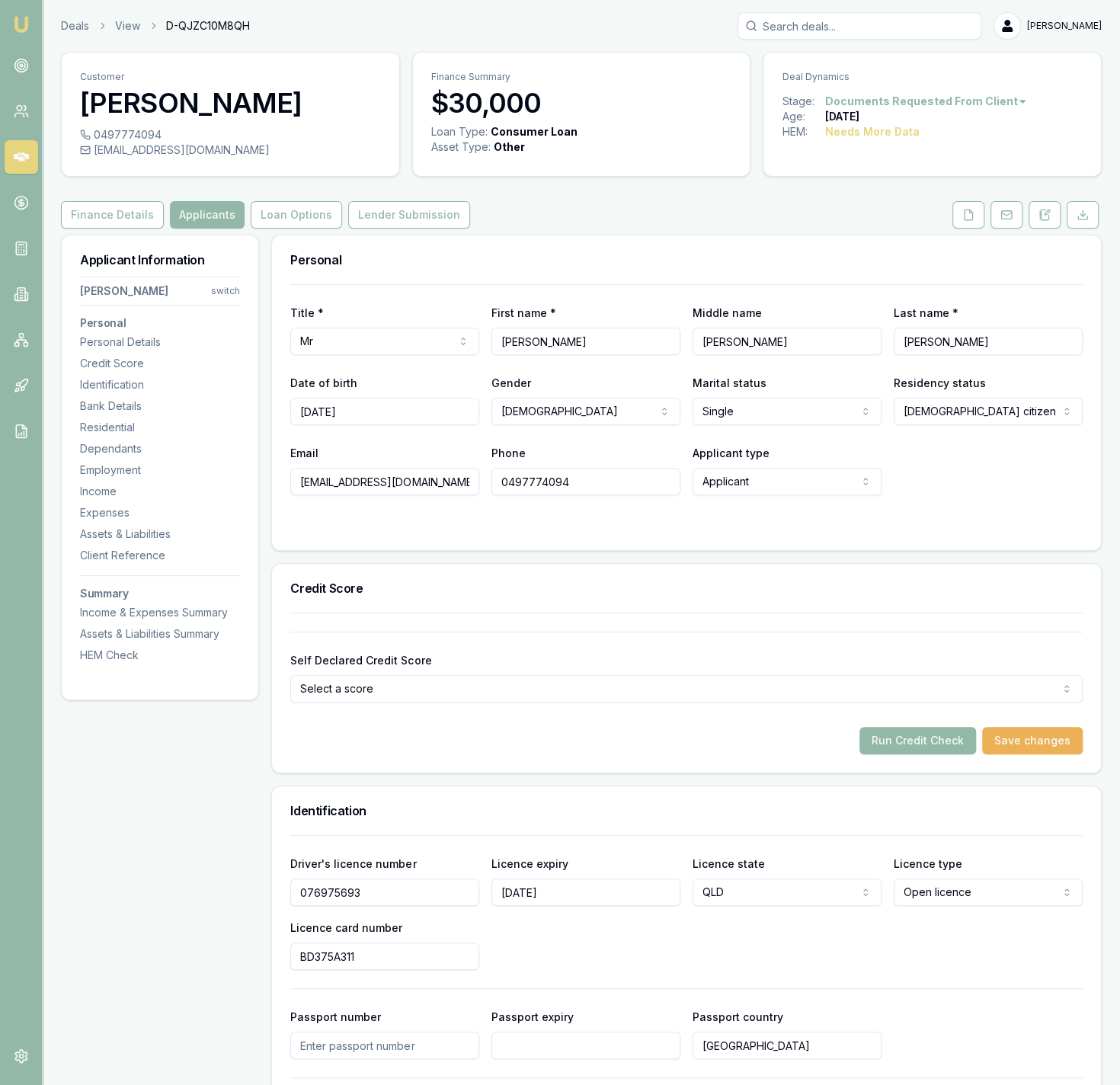
click at [840, 403] on html "Emu Broker Deals View D-QJZC10M8QH Jackson Fanfulla Toggle Menu Customer Glen M…" at bounding box center [560, 542] width 1120 height 1085
select select "MARRIED"
click at [941, 472] on div "Email muzzaglenmurray1985@gmail.com Phone 0497774094 Applicant type Applicant A…" at bounding box center [686, 469] width 792 height 52
click at [964, 212] on icon at bounding box center [969, 215] width 12 height 12
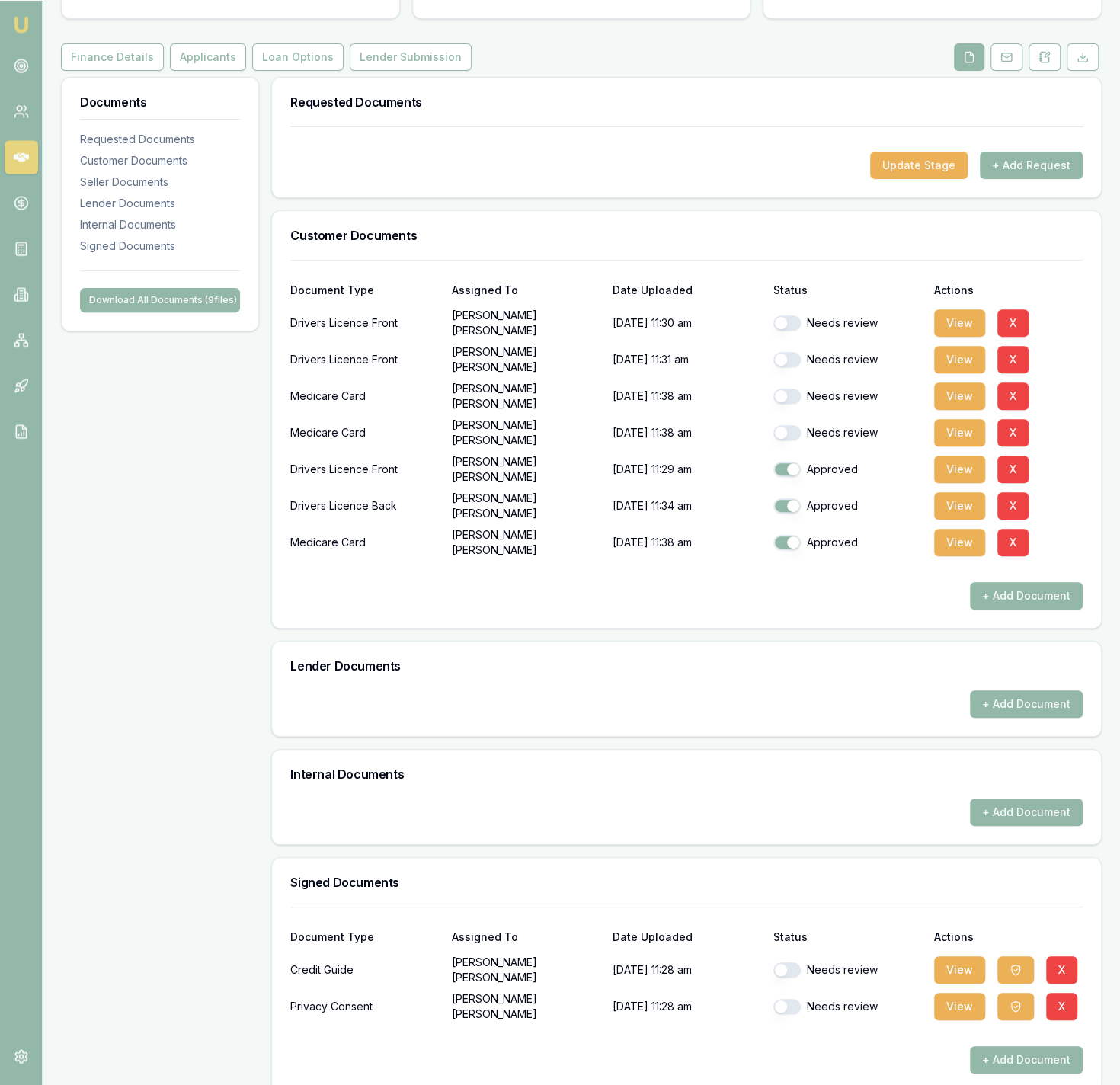
scroll to position [178, 0]
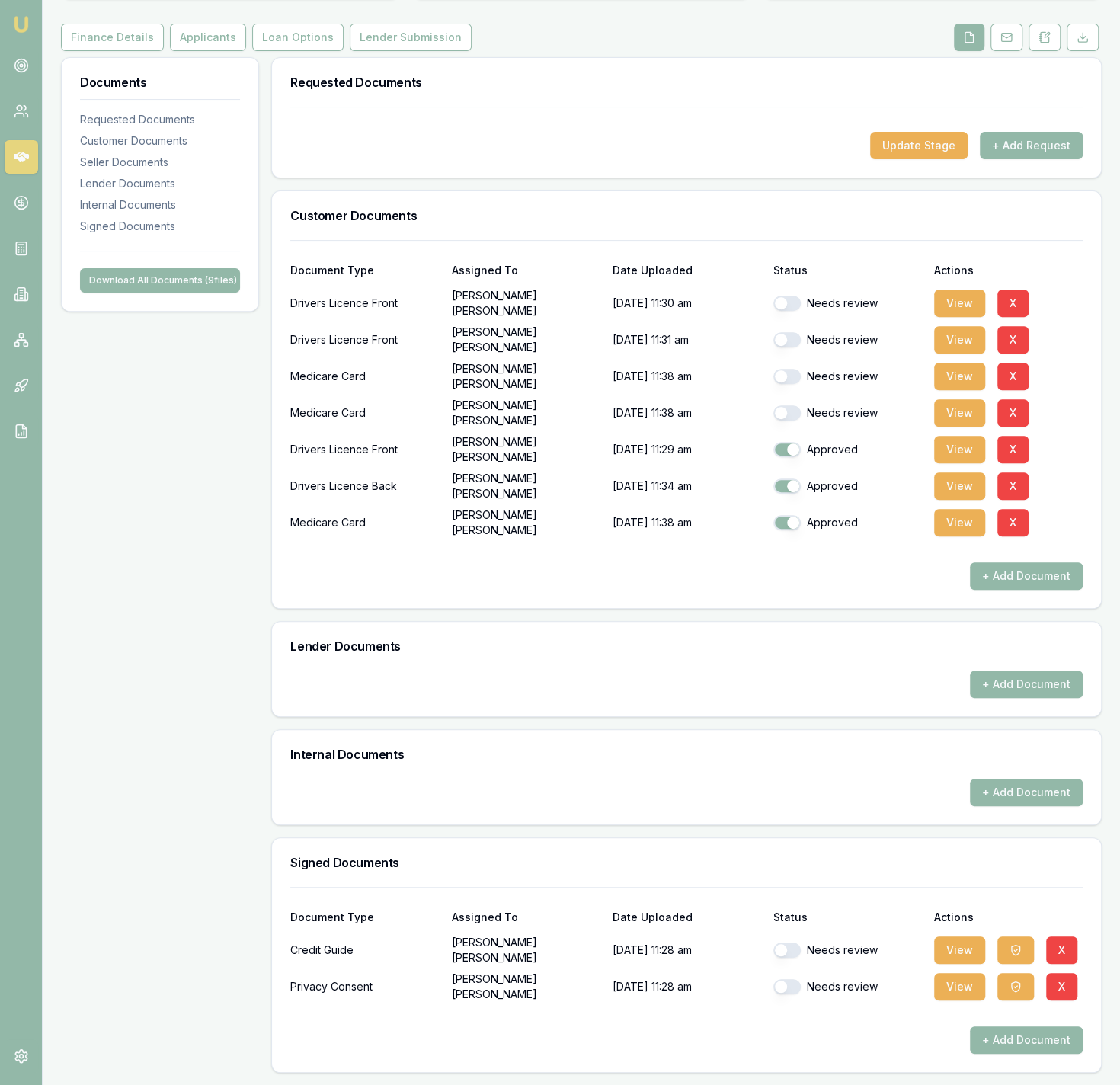
click at [781, 956] on button "button" at bounding box center [787, 949] width 27 height 15
checkbox input "true"
click at [778, 1003] on div at bounding box center [686, 1014] width 792 height 24
click at [779, 998] on div "Needs review" at bounding box center [848, 986] width 149 height 31
click at [781, 994] on div "Needs review" at bounding box center [848, 986] width 149 height 31
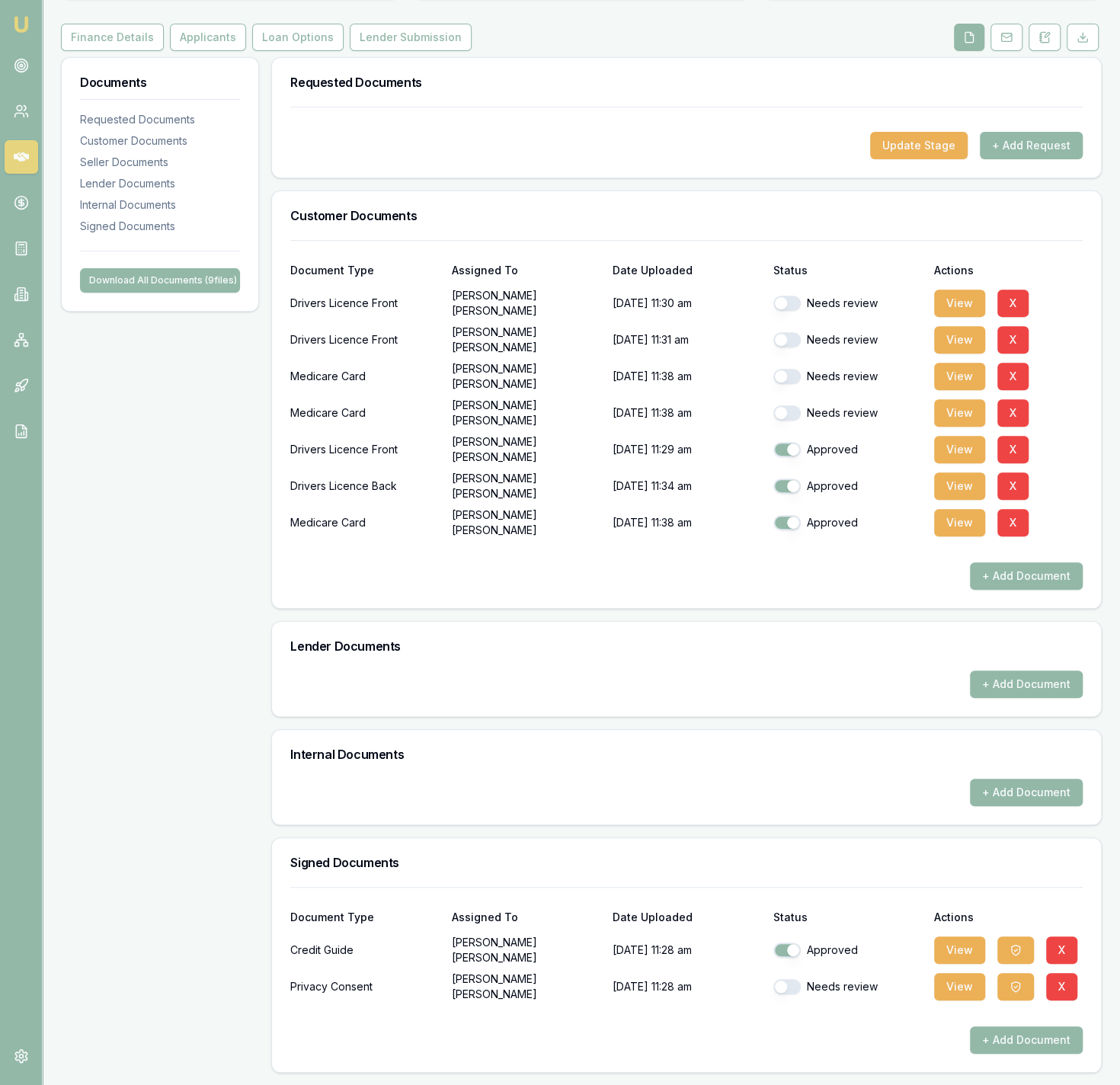
click at [787, 982] on button "button" at bounding box center [787, 986] width 27 height 15
checkbox input "true"
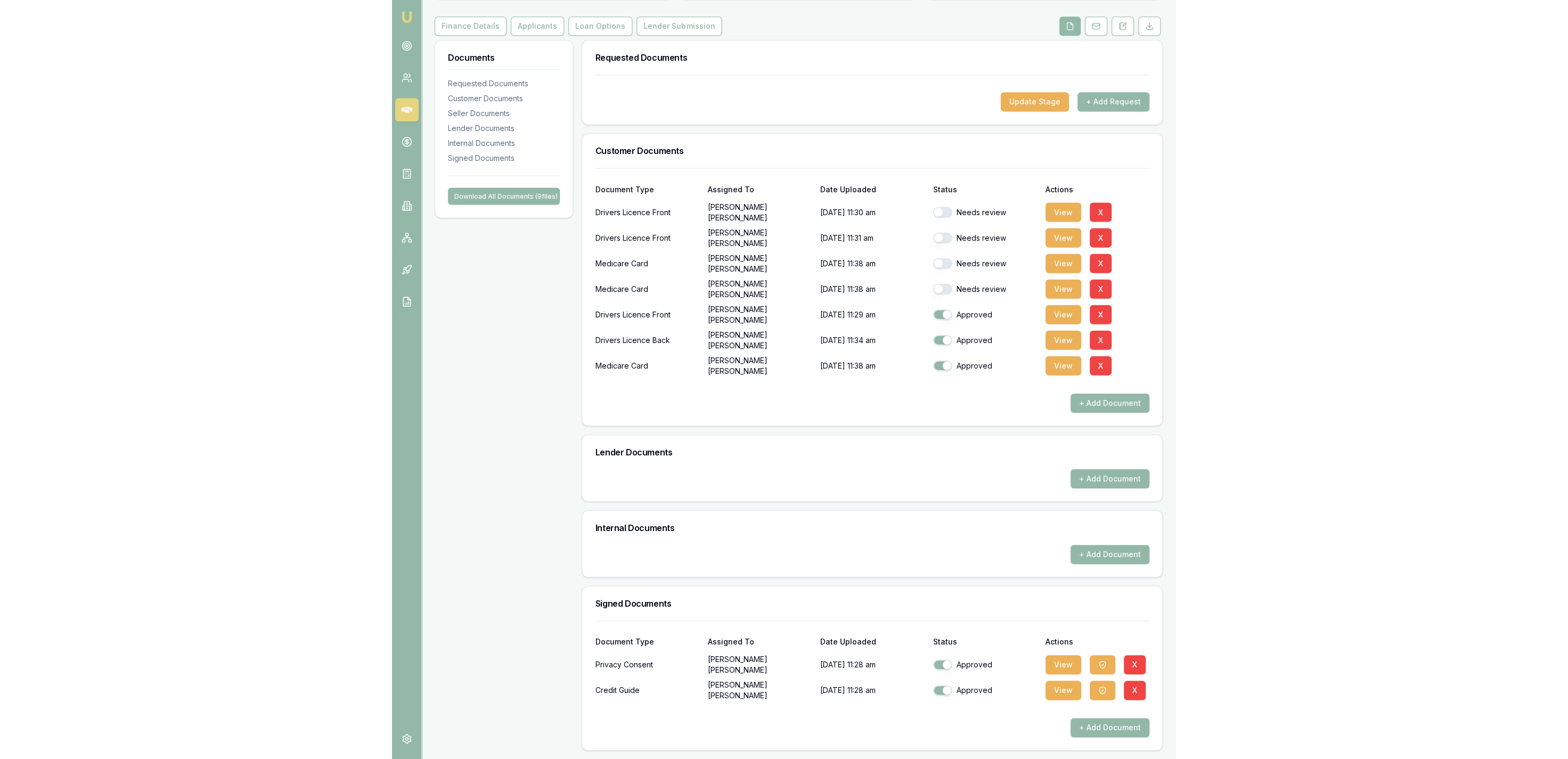
scroll to position [0, 0]
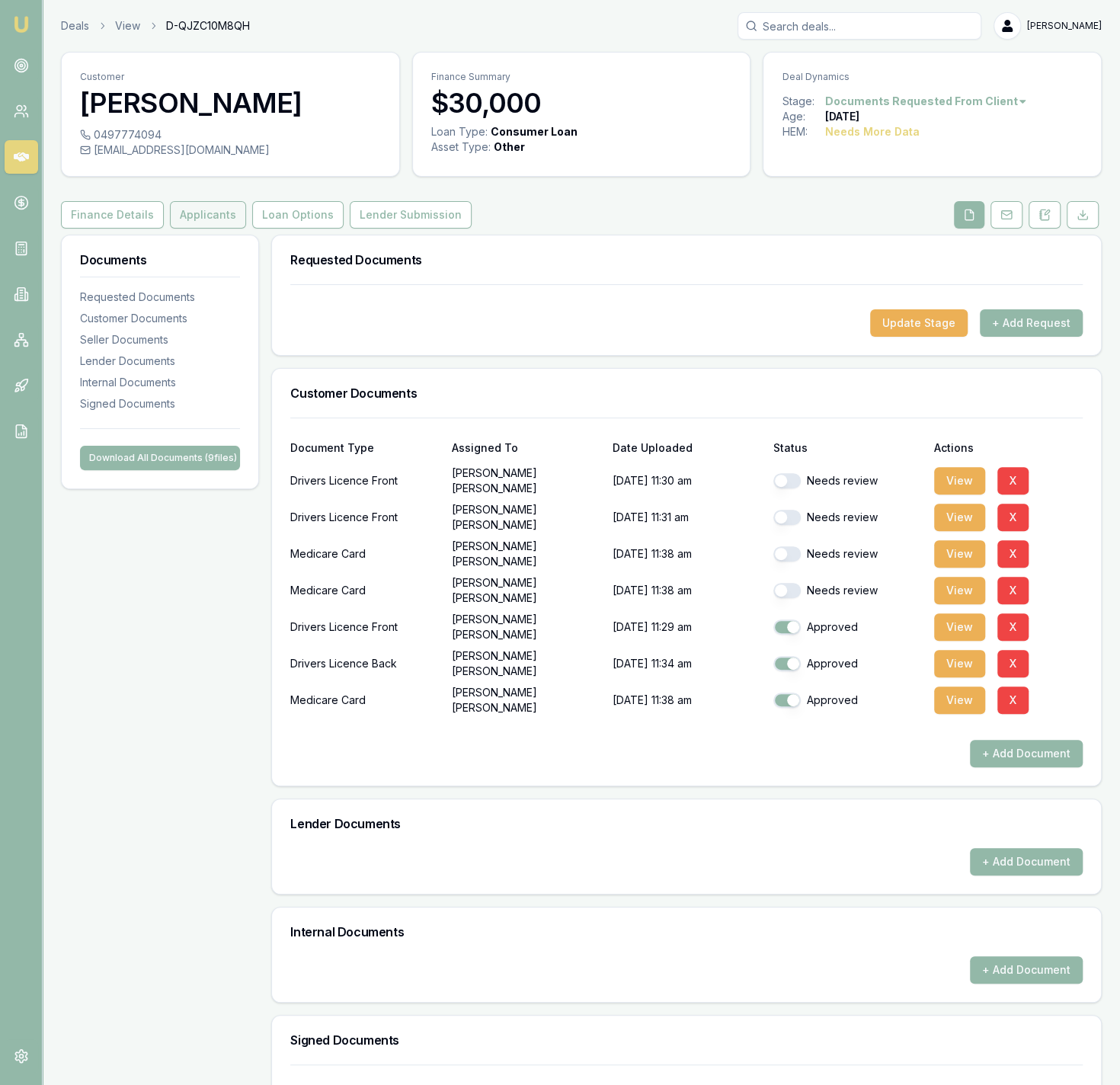
click at [170, 210] on button "Applicants" at bounding box center [207, 214] width 76 height 27
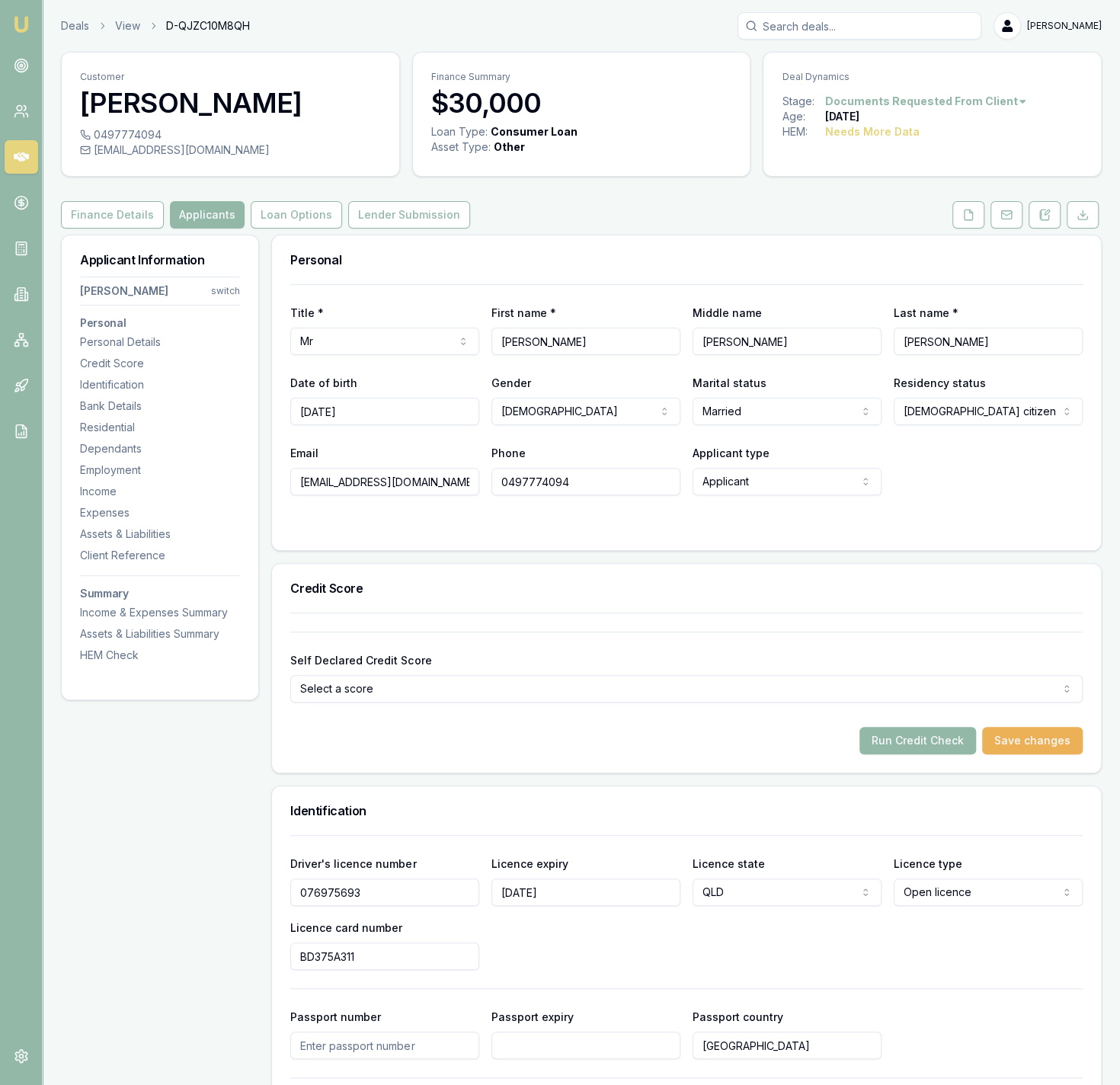
click at [935, 741] on button "Run Credit Check" at bounding box center [917, 741] width 116 height 27
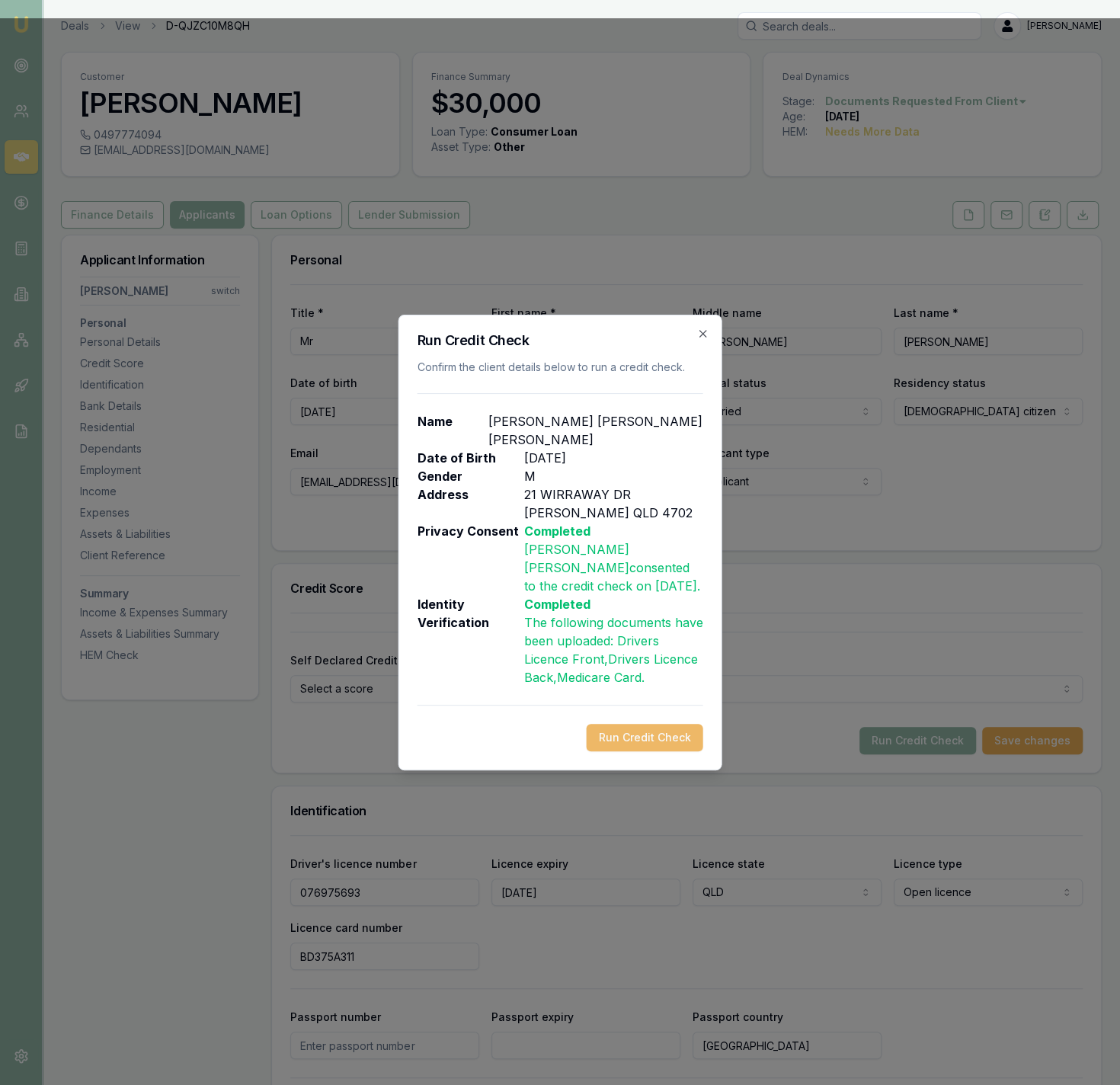
click at [644, 724] on button "Run Credit Check" at bounding box center [644, 737] width 116 height 27
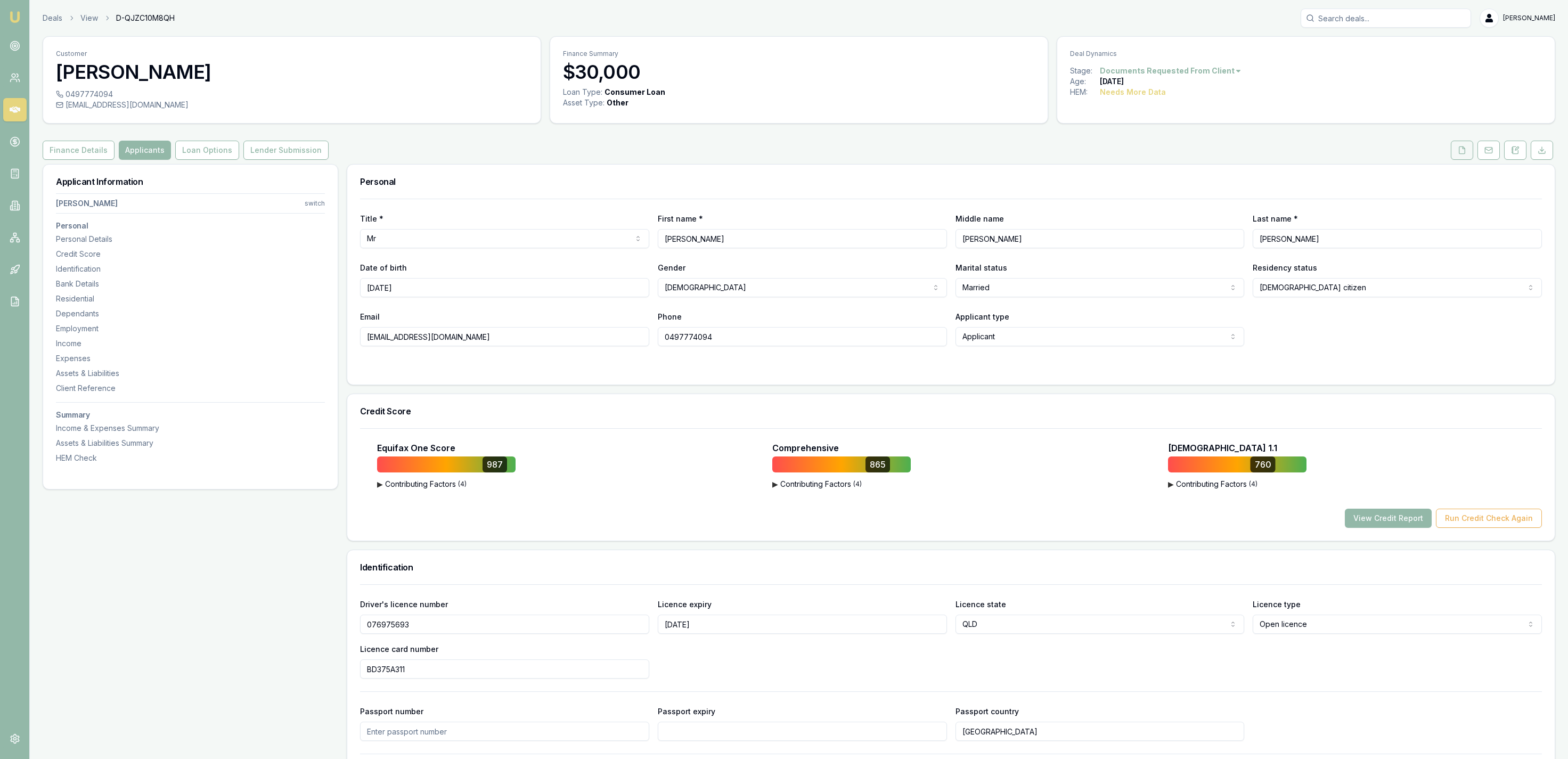
click at [1451, 146] on div "Finance Details Applicants Loan Options Lender Submission" at bounding box center [799, 150] width 1512 height 19
click at [1454, 146] on button at bounding box center [1462, 150] width 23 height 19
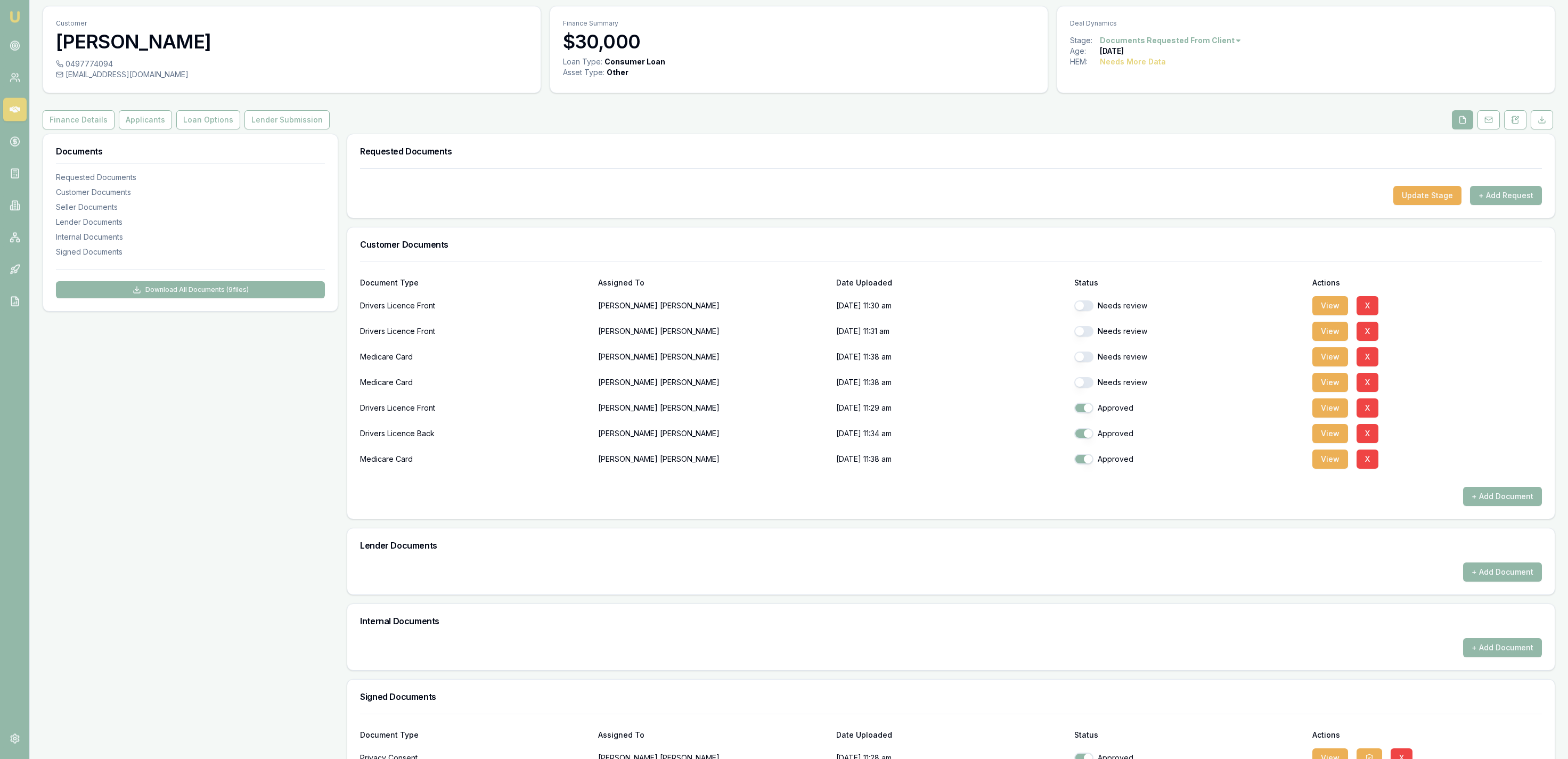
scroll to position [124, 0]
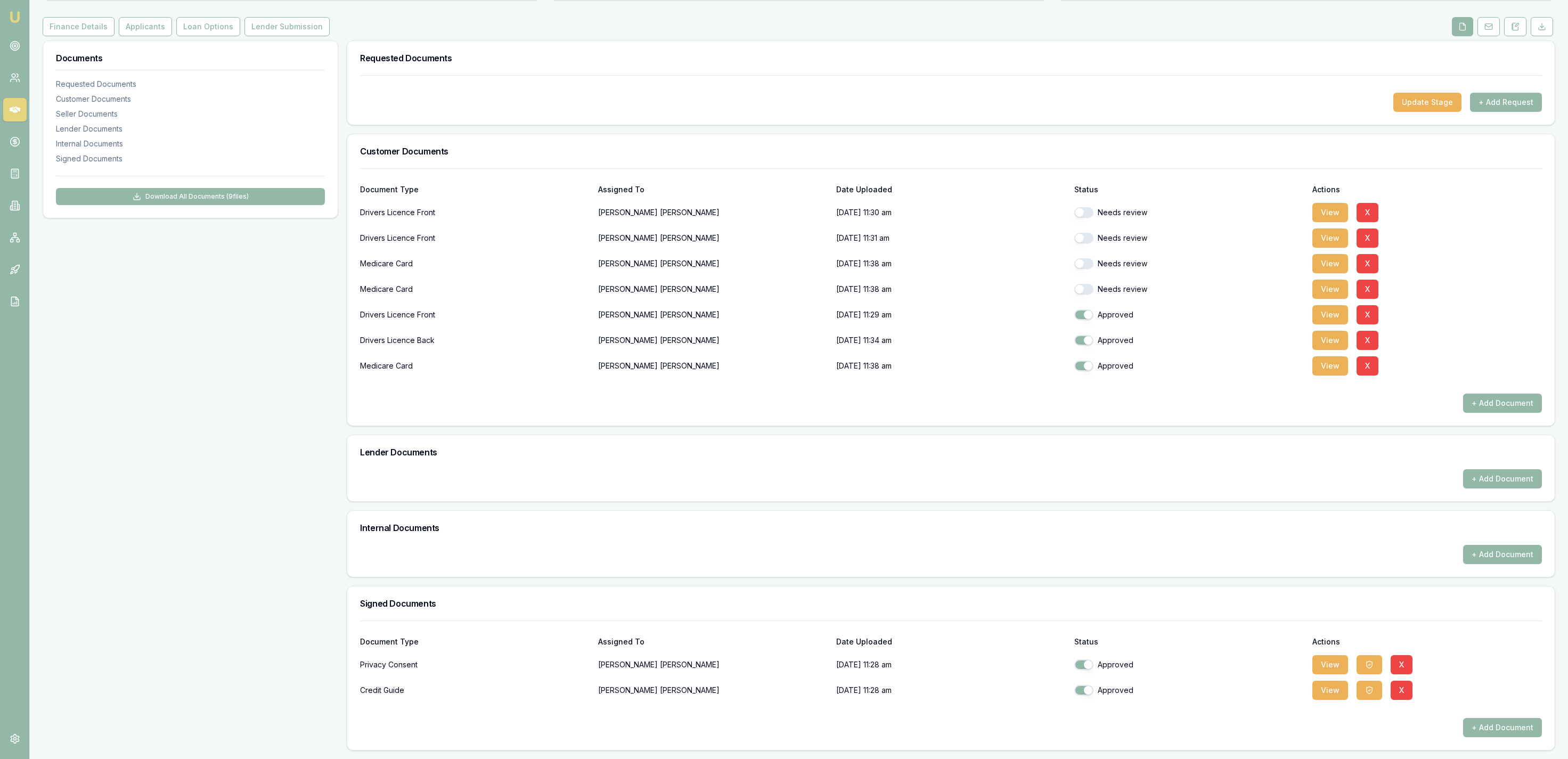
click at [919, 433] on div "Requested Documents Update Stage + Add Request Customer Documents Document Type…" at bounding box center [951, 395] width 1209 height 710
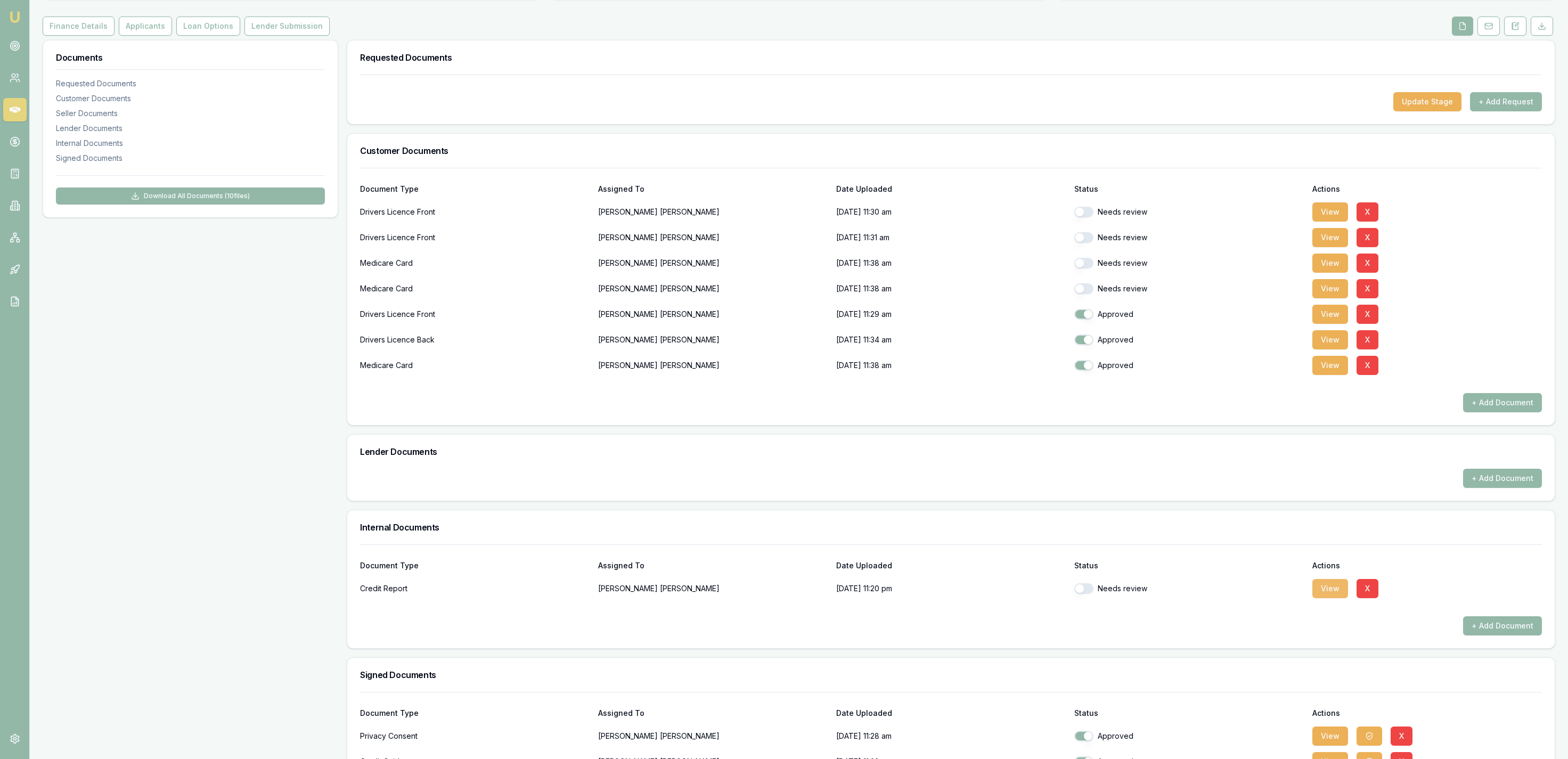
click at [1326, 595] on button "View" at bounding box center [1330, 588] width 35 height 19
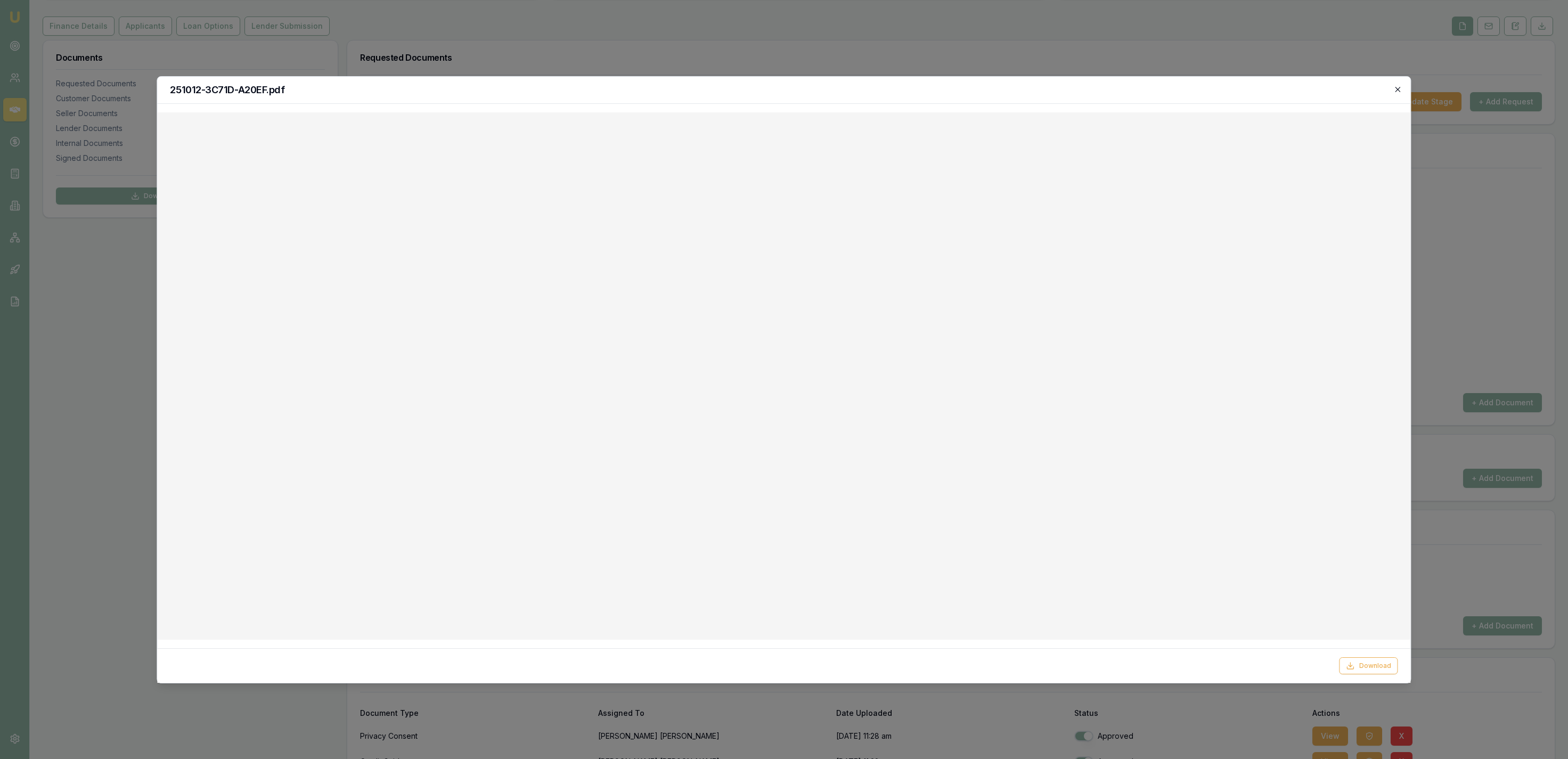
click at [1396, 87] on icon "button" at bounding box center [1398, 89] width 5 height 5
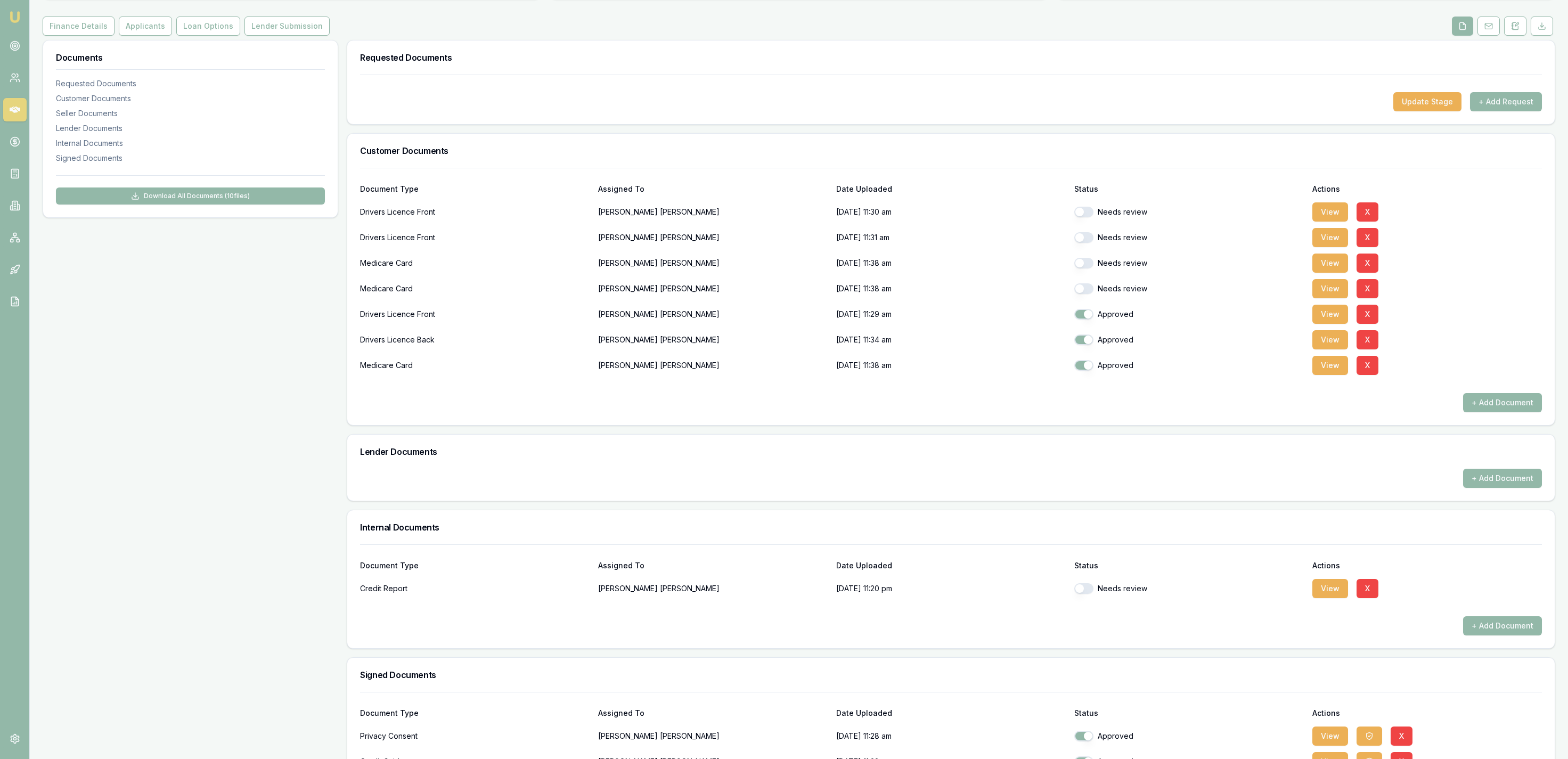
scroll to position [0, 0]
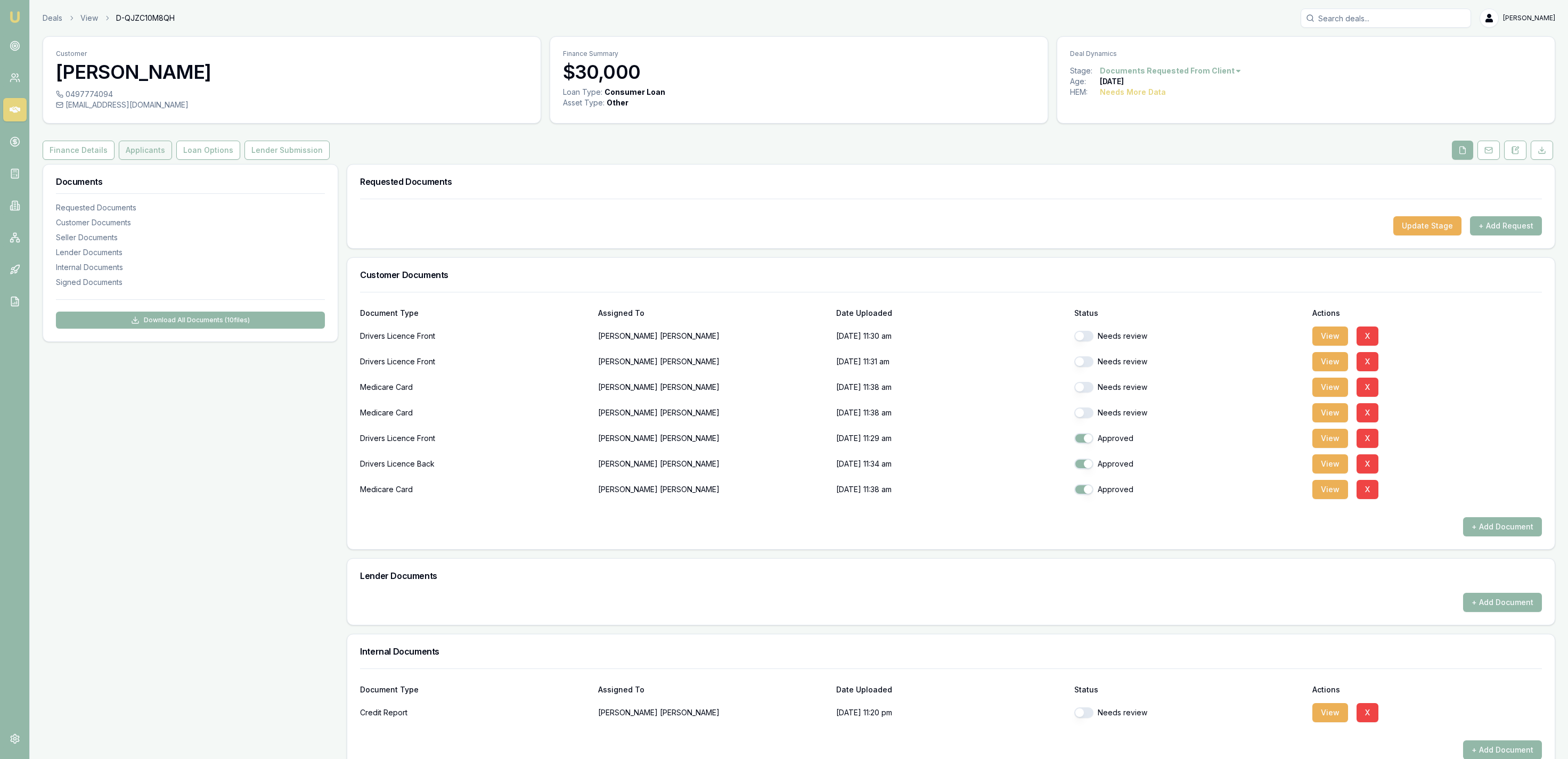
click at [164, 153] on button "Applicants" at bounding box center [145, 150] width 53 height 19
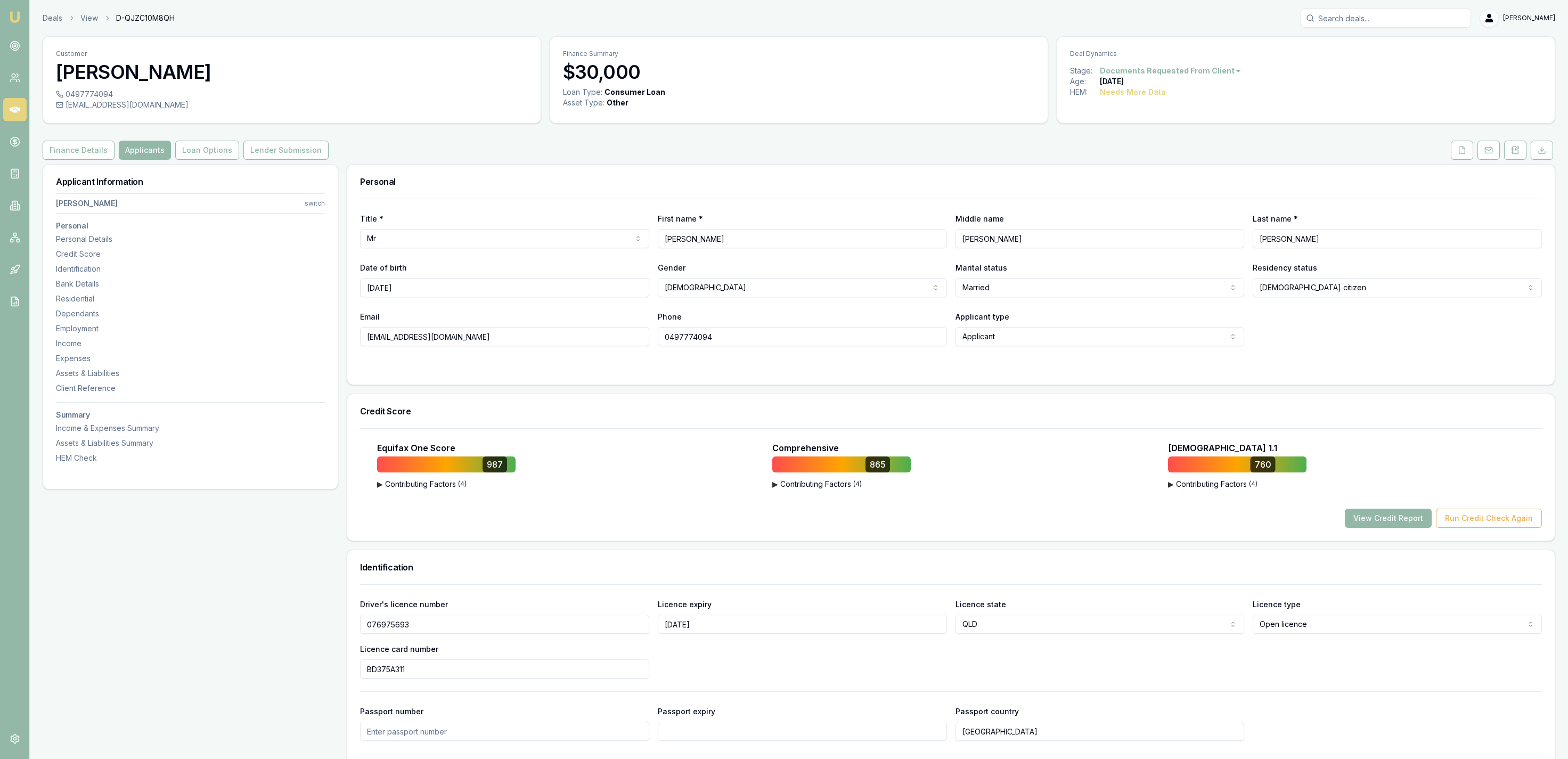
click at [1450, 158] on link at bounding box center [1462, 150] width 27 height 19
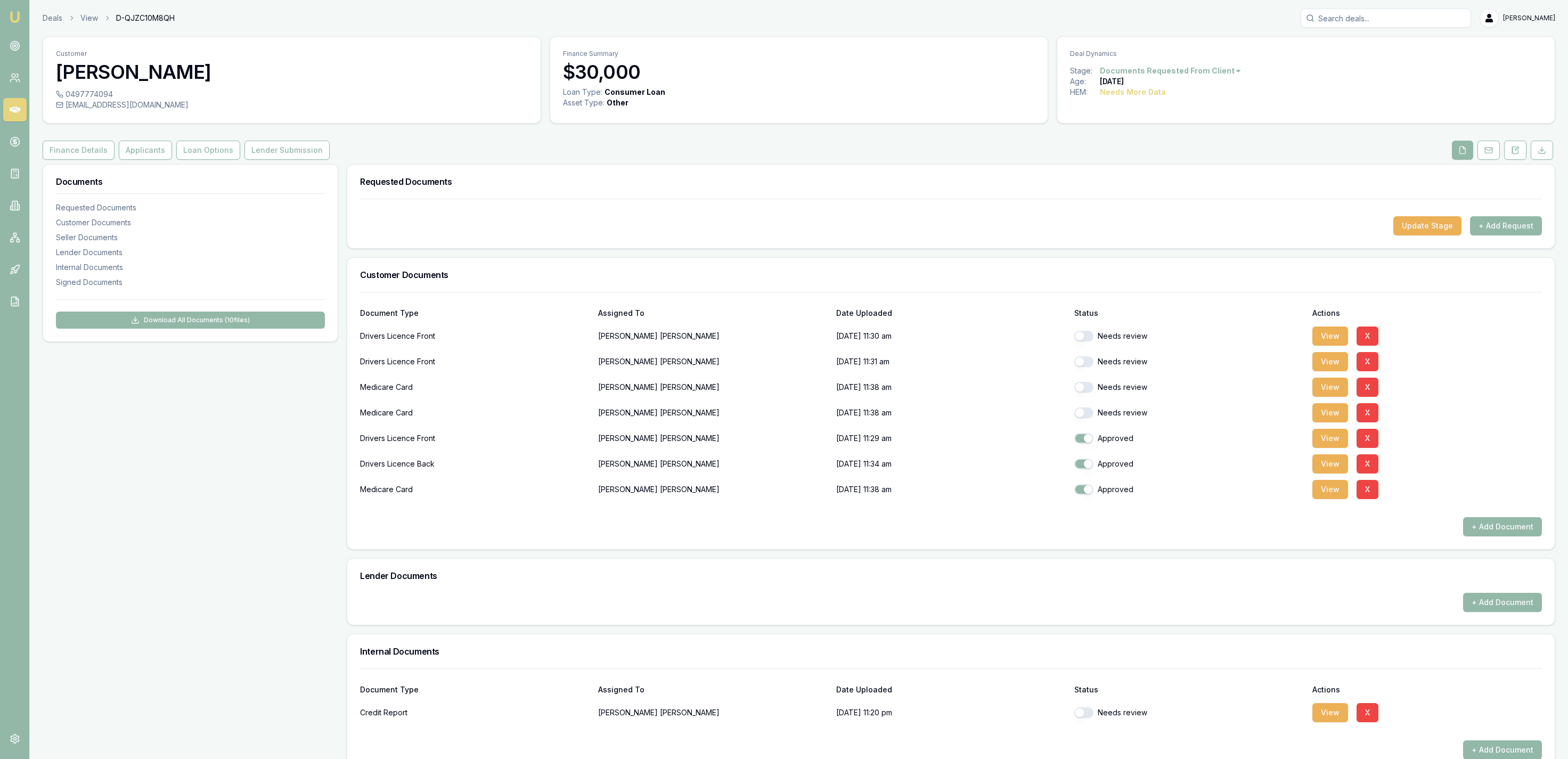
click at [1080, 718] on div "Needs review" at bounding box center [1189, 713] width 230 height 21
click at [1080, 720] on div "Needs review" at bounding box center [1189, 713] width 230 height 21
click at [135, 152] on button "Applicants" at bounding box center [145, 150] width 53 height 19
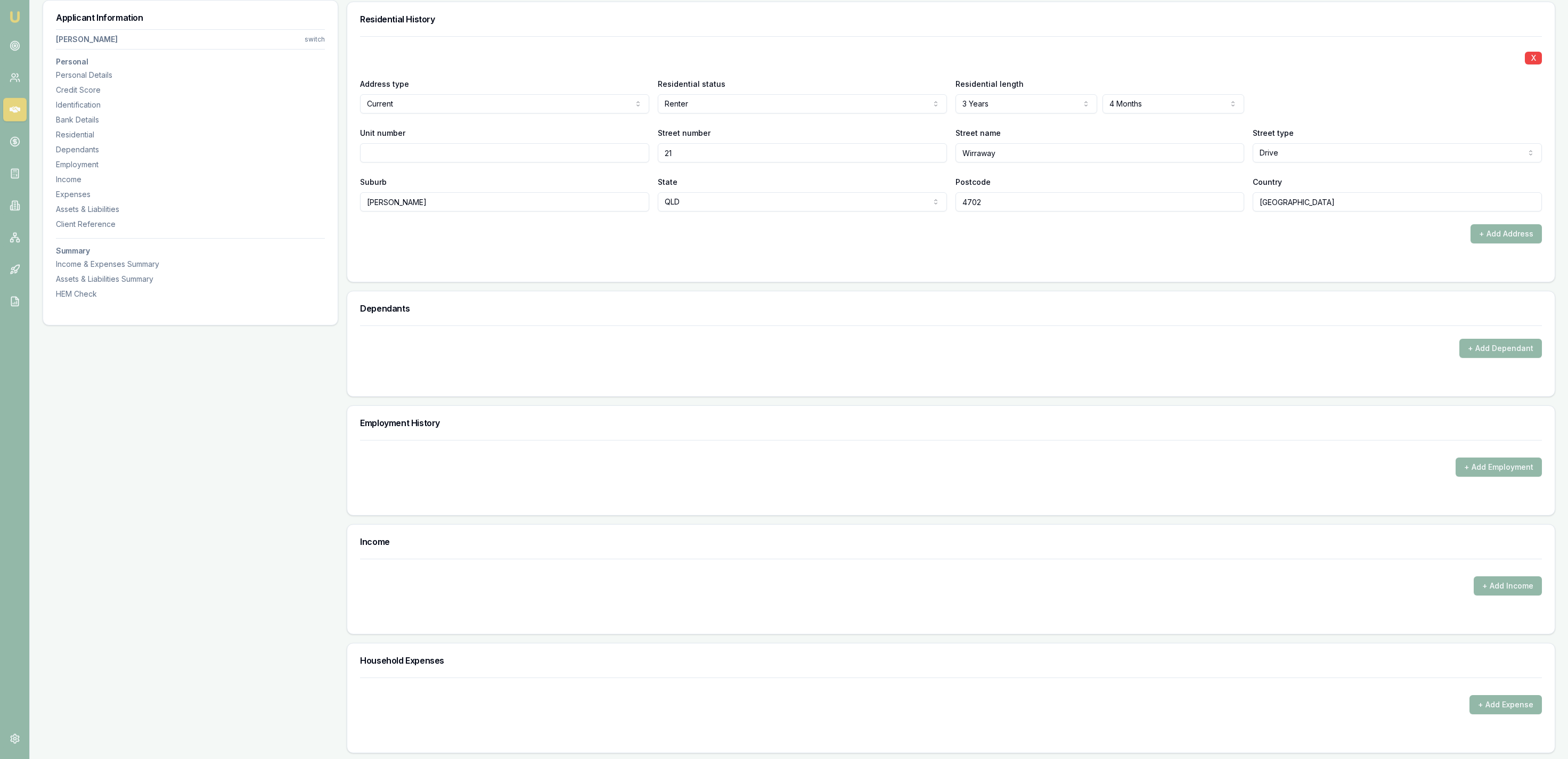
scroll to position [882, 0]
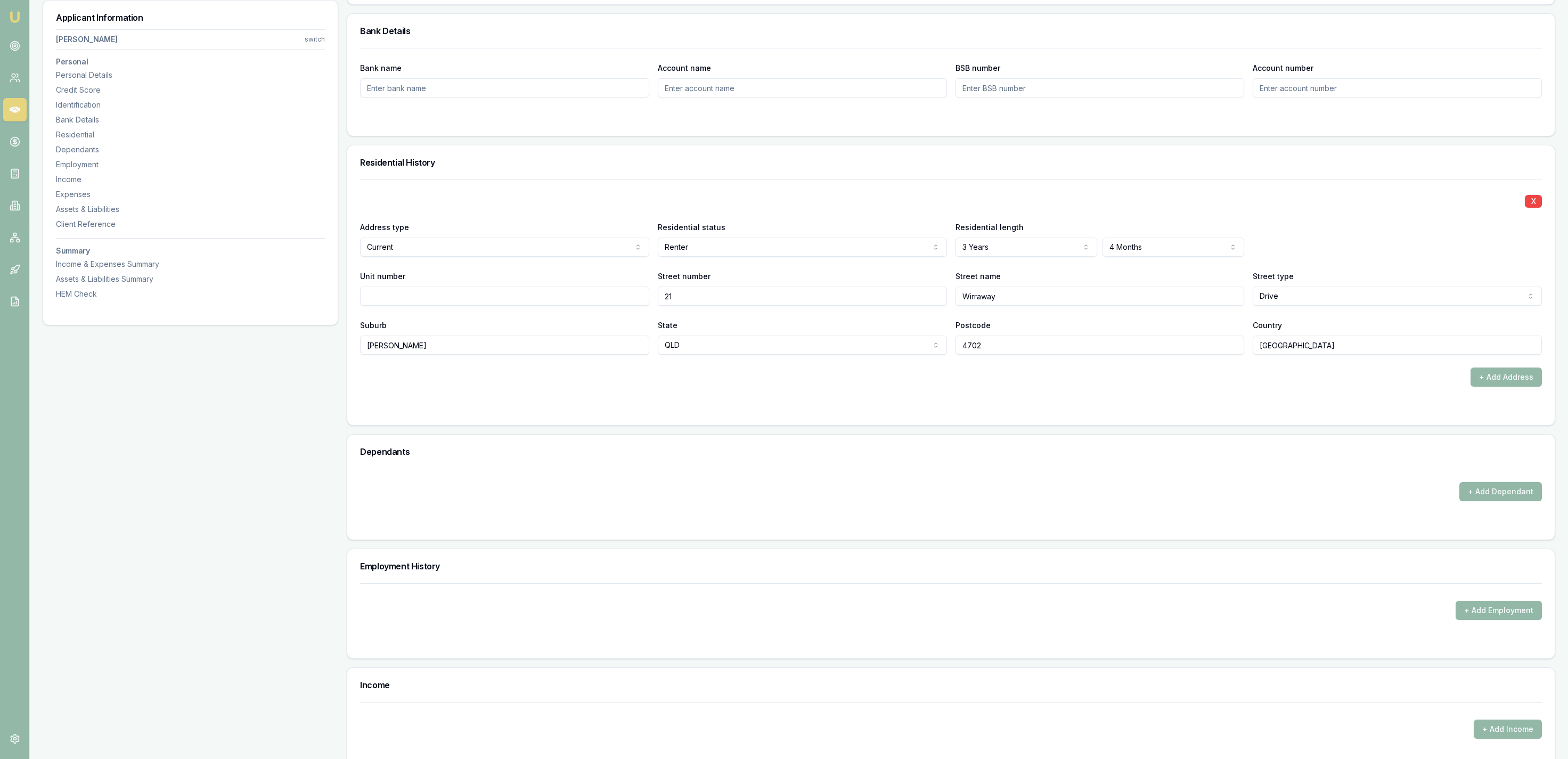
drag, startPoint x: 699, startPoint y: 277, endPoint x: 695, endPoint y: 273, distance: 5.7
click at [699, 277] on label "Street number" at bounding box center [684, 276] width 53 height 9
click at [699, 287] on input "21" at bounding box center [802, 296] width 289 height 19
select select "OWNER_WITH_MORTGAGE"
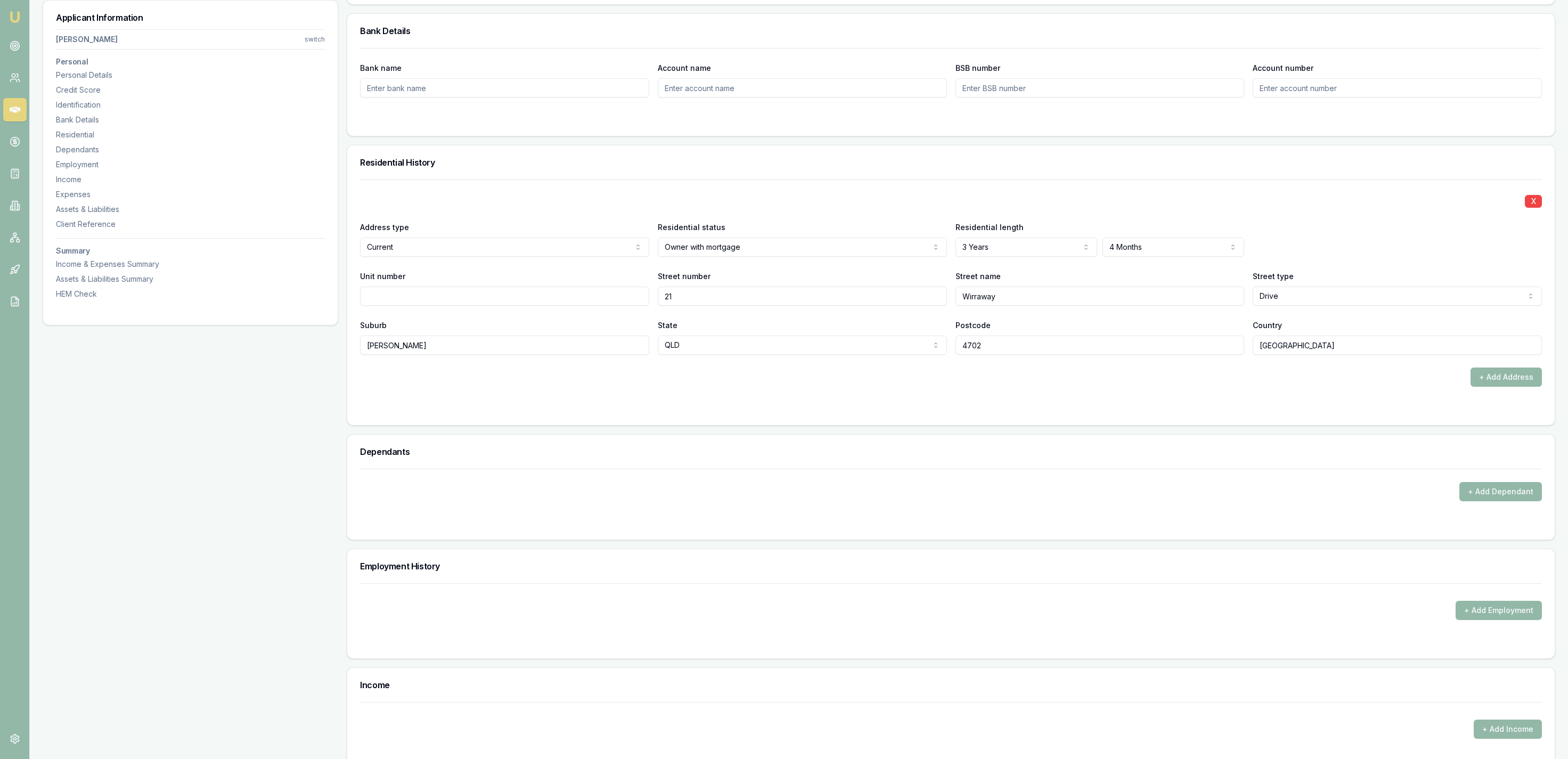
click at [687, 224] on label "Residential status" at bounding box center [691, 227] width 68 height 9
click at [687, 238] on button "Owner with mortgage" at bounding box center [802, 247] width 289 height 19
click at [683, 203] on div "X" at bounding box center [951, 200] width 1182 height 15
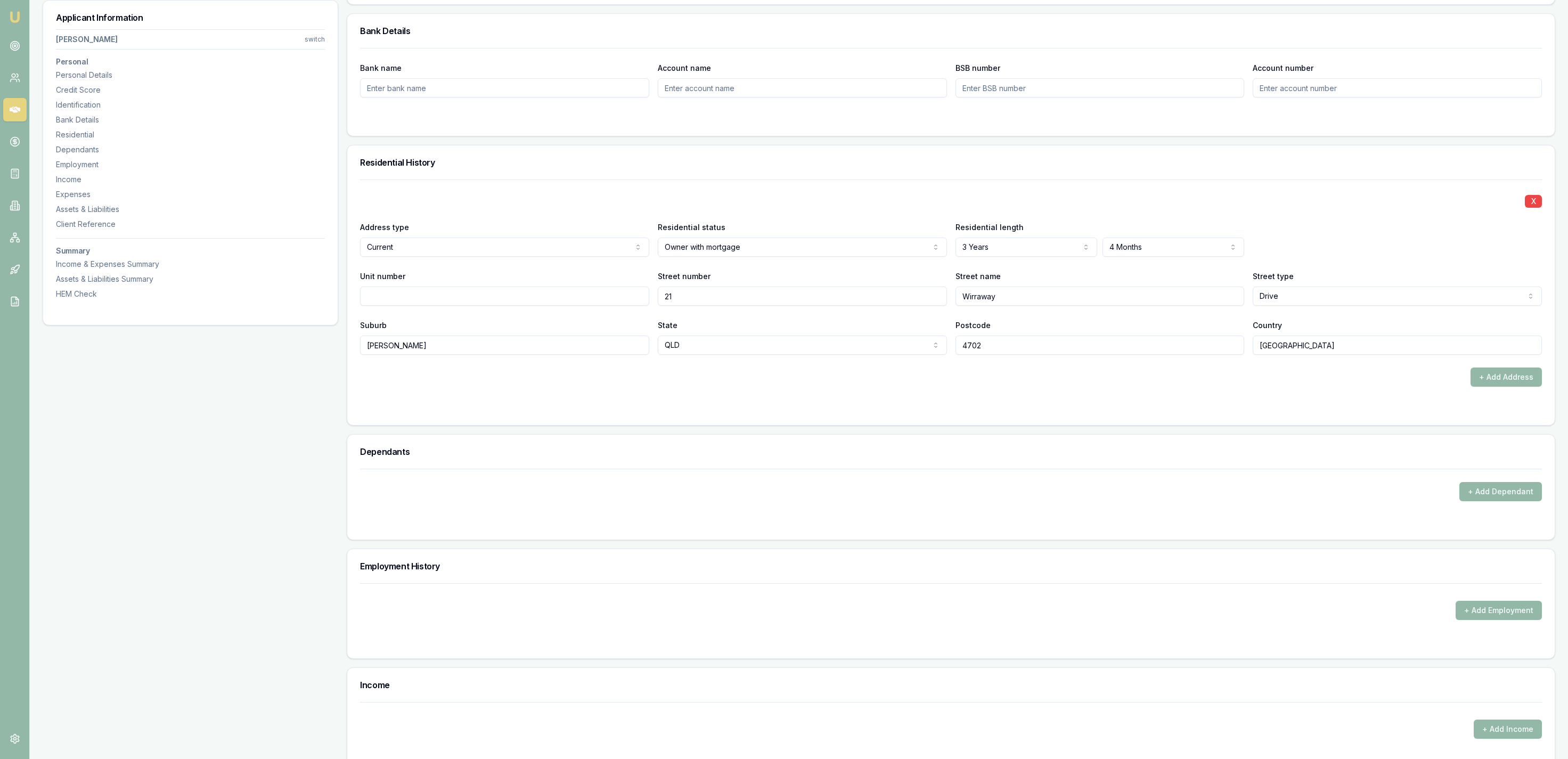
click at [1031, 197] on div "X" at bounding box center [951, 200] width 1182 height 15
click at [1519, 491] on button "+ Add Dependant" at bounding box center [1500, 491] width 82 height 19
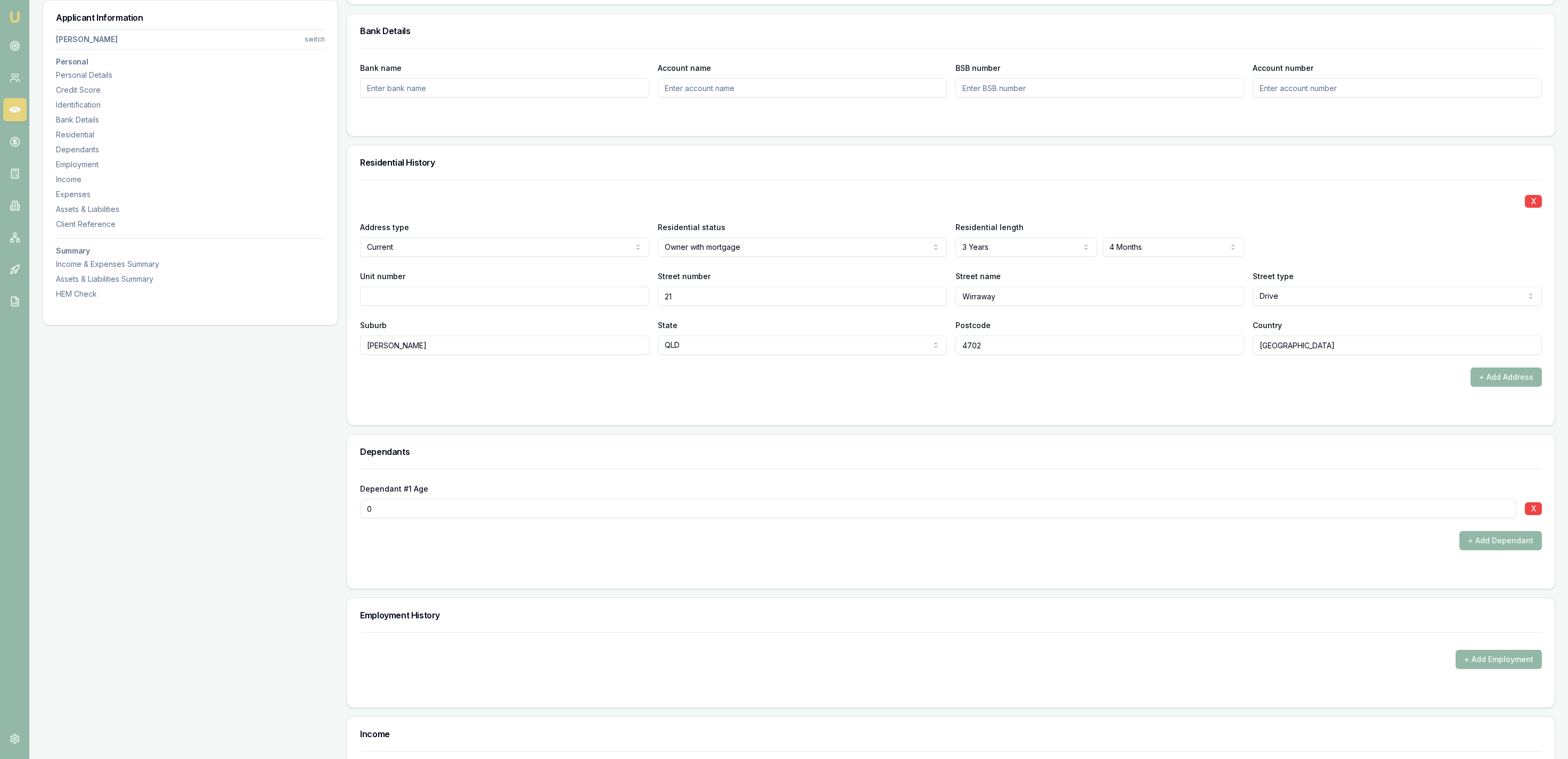
click at [538, 506] on input "0" at bounding box center [938, 508] width 1156 height 19
click at [582, 467] on div "Dependants" at bounding box center [951, 452] width 1207 height 34
click at [1501, 543] on button "+ Add Dependant" at bounding box center [1500, 540] width 82 height 19
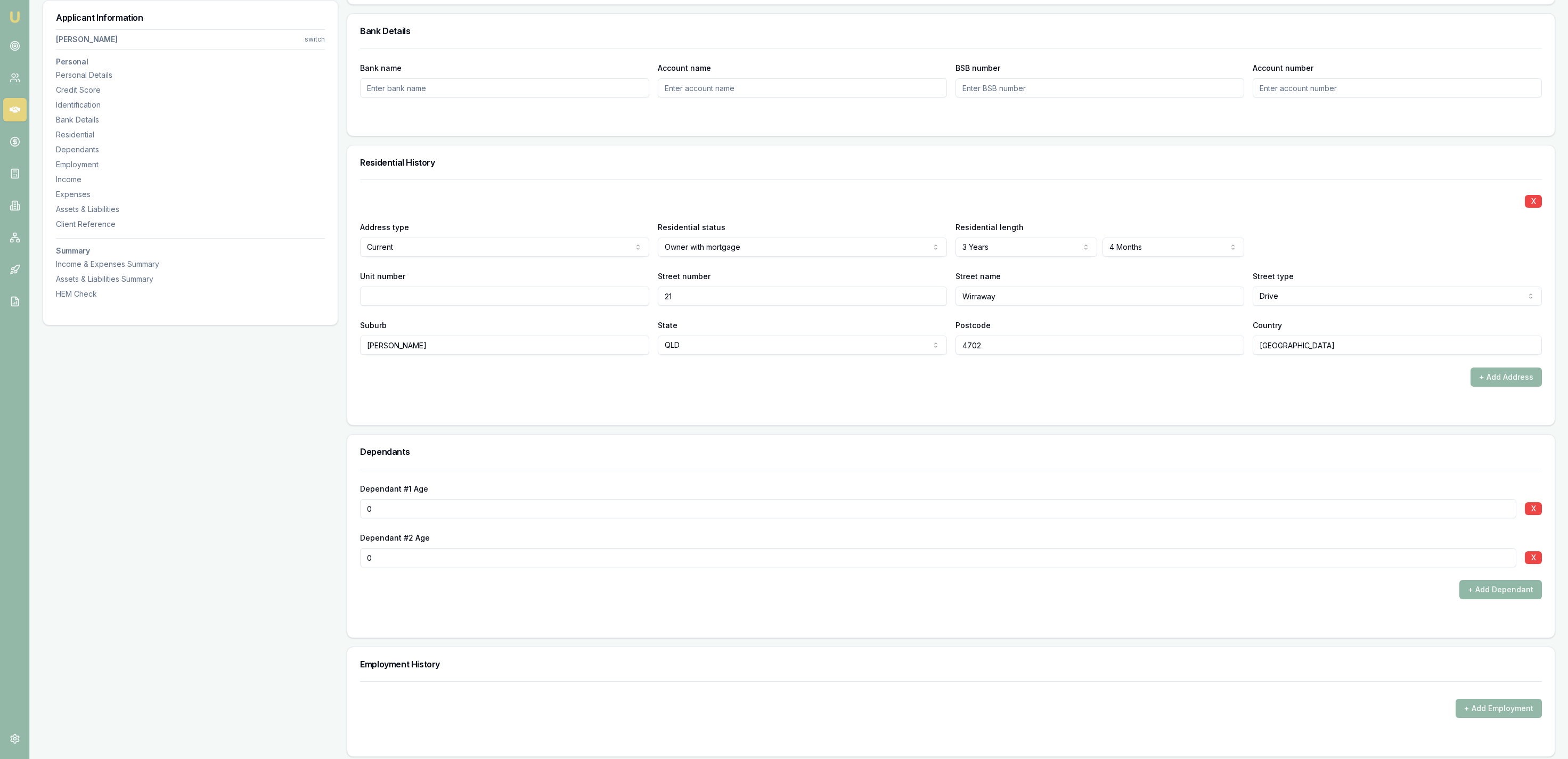
click at [1508, 599] on button "+ Add Dependant" at bounding box center [1500, 589] width 82 height 19
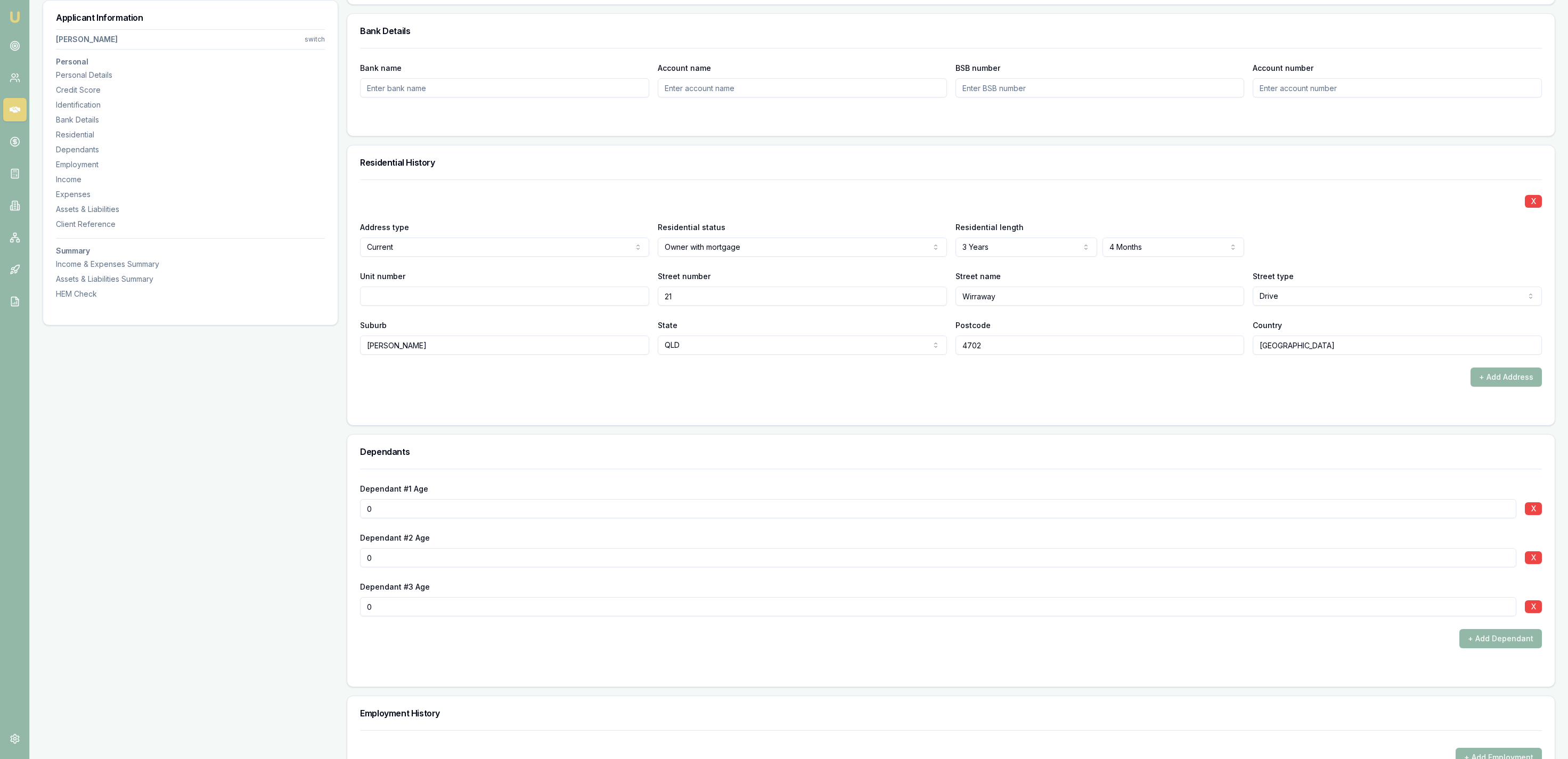
click at [1379, 485] on div "Dependant #1 Age 0" at bounding box center [938, 500] width 1156 height 36
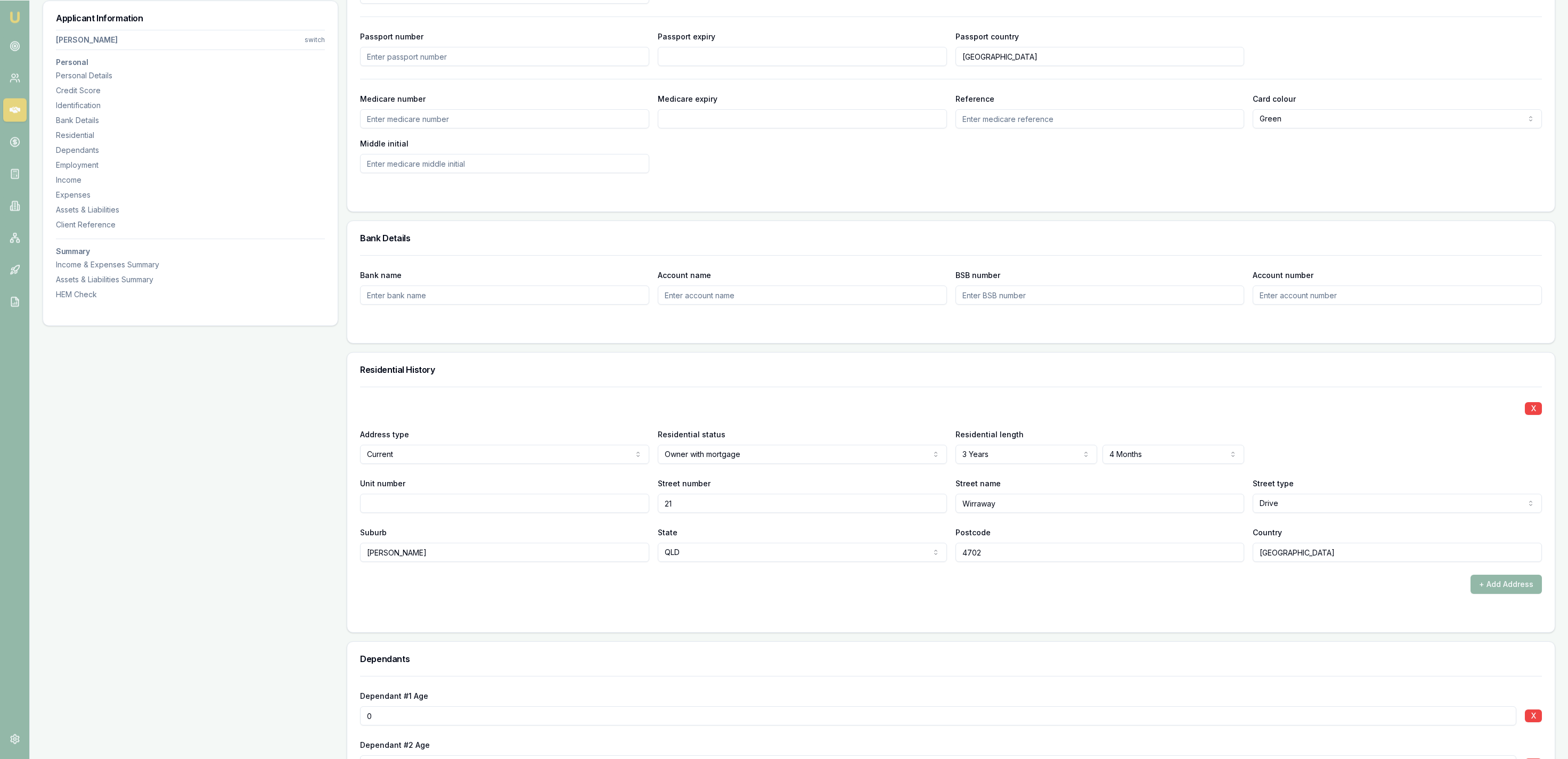
scroll to position [0, 0]
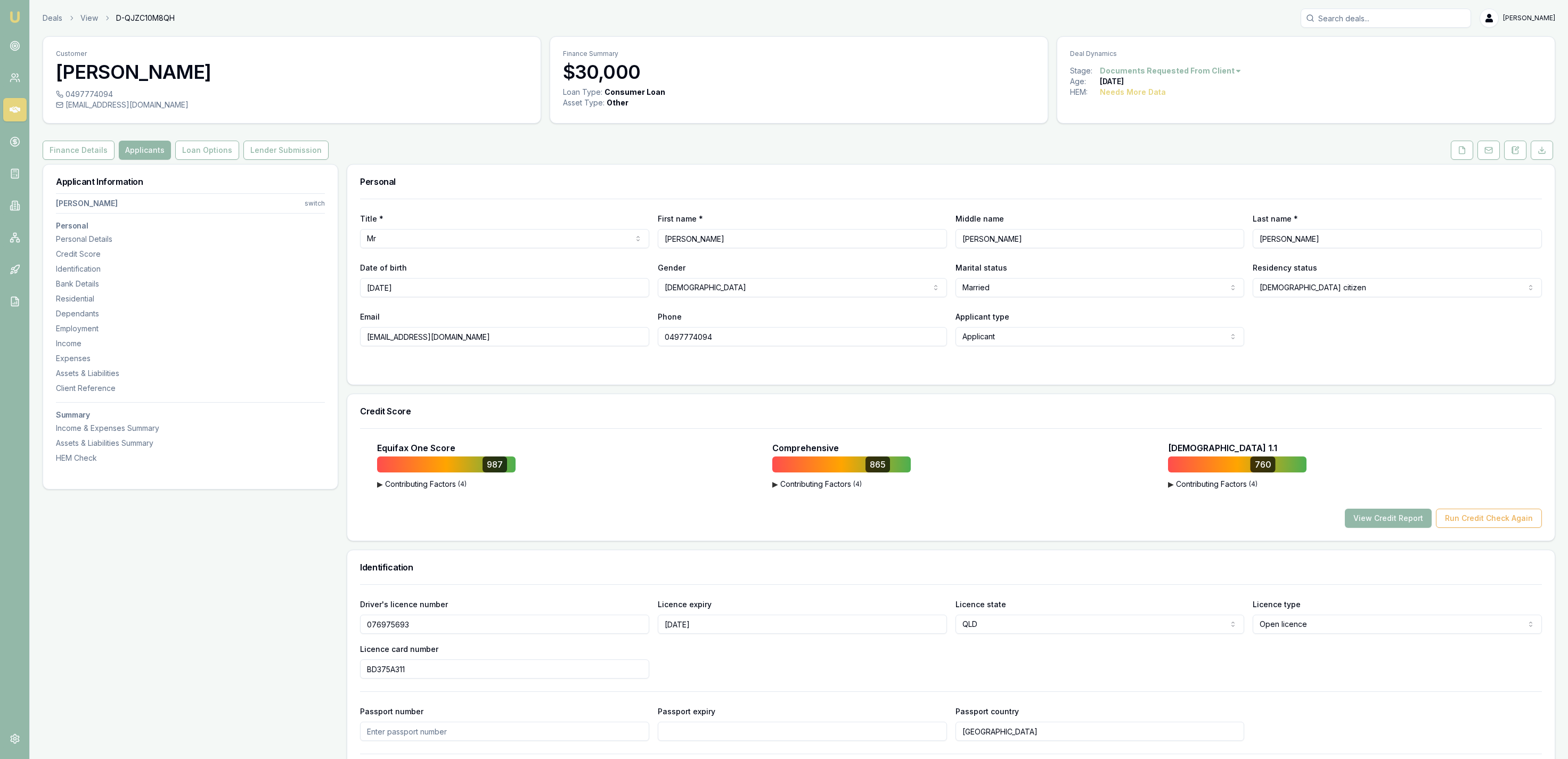
drag, startPoint x: 692, startPoint y: 430, endPoint x: 662, endPoint y: 213, distance: 219.1
click at [1467, 151] on button at bounding box center [1462, 150] width 23 height 19
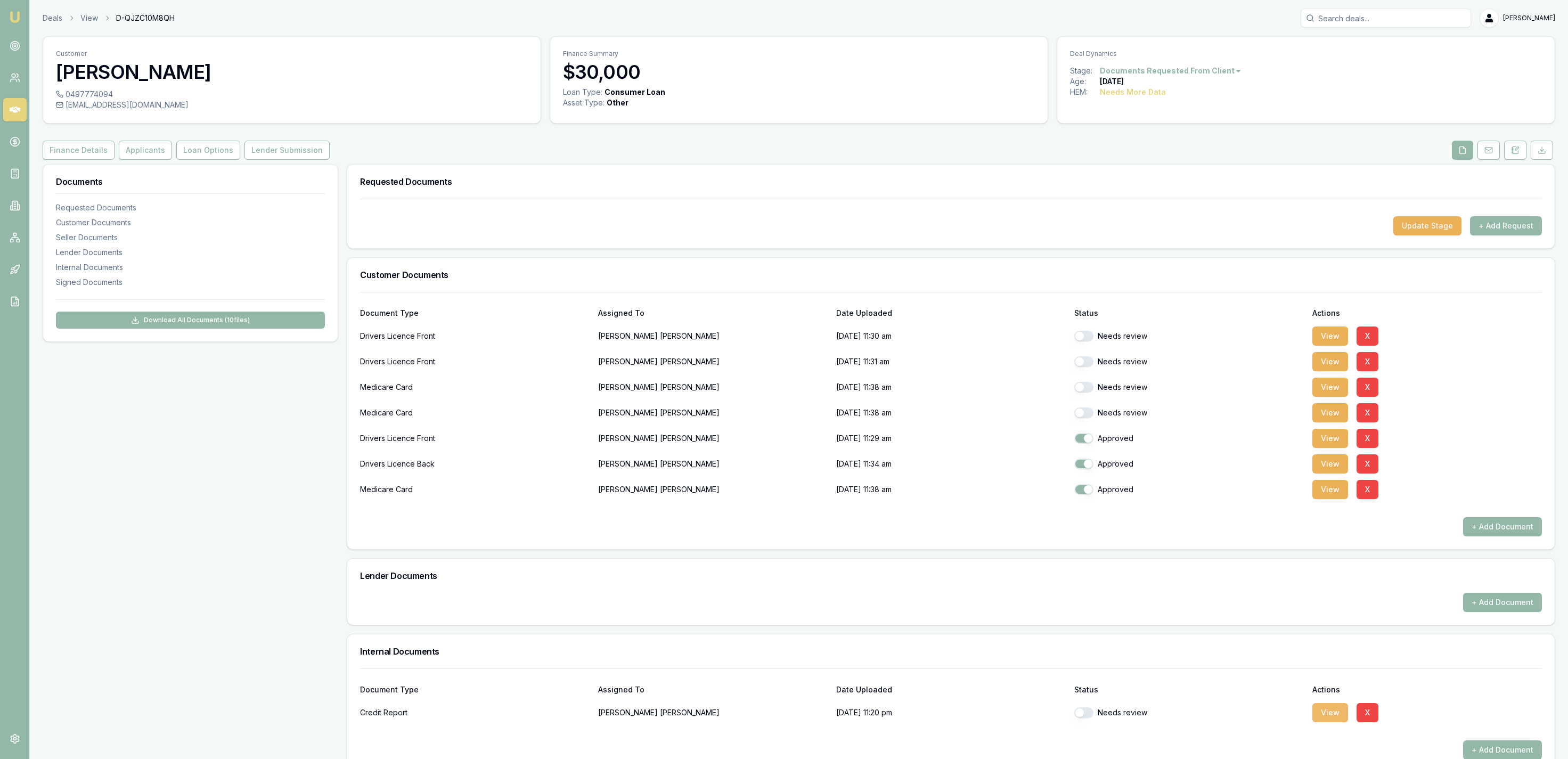
drag, startPoint x: 1300, startPoint y: 716, endPoint x: 1317, endPoint y: 714, distance: 17.1
click at [1300, 716] on div "Needs review" at bounding box center [1189, 712] width 230 height 10
click at [1332, 716] on button "View" at bounding box center [1330, 713] width 35 height 19
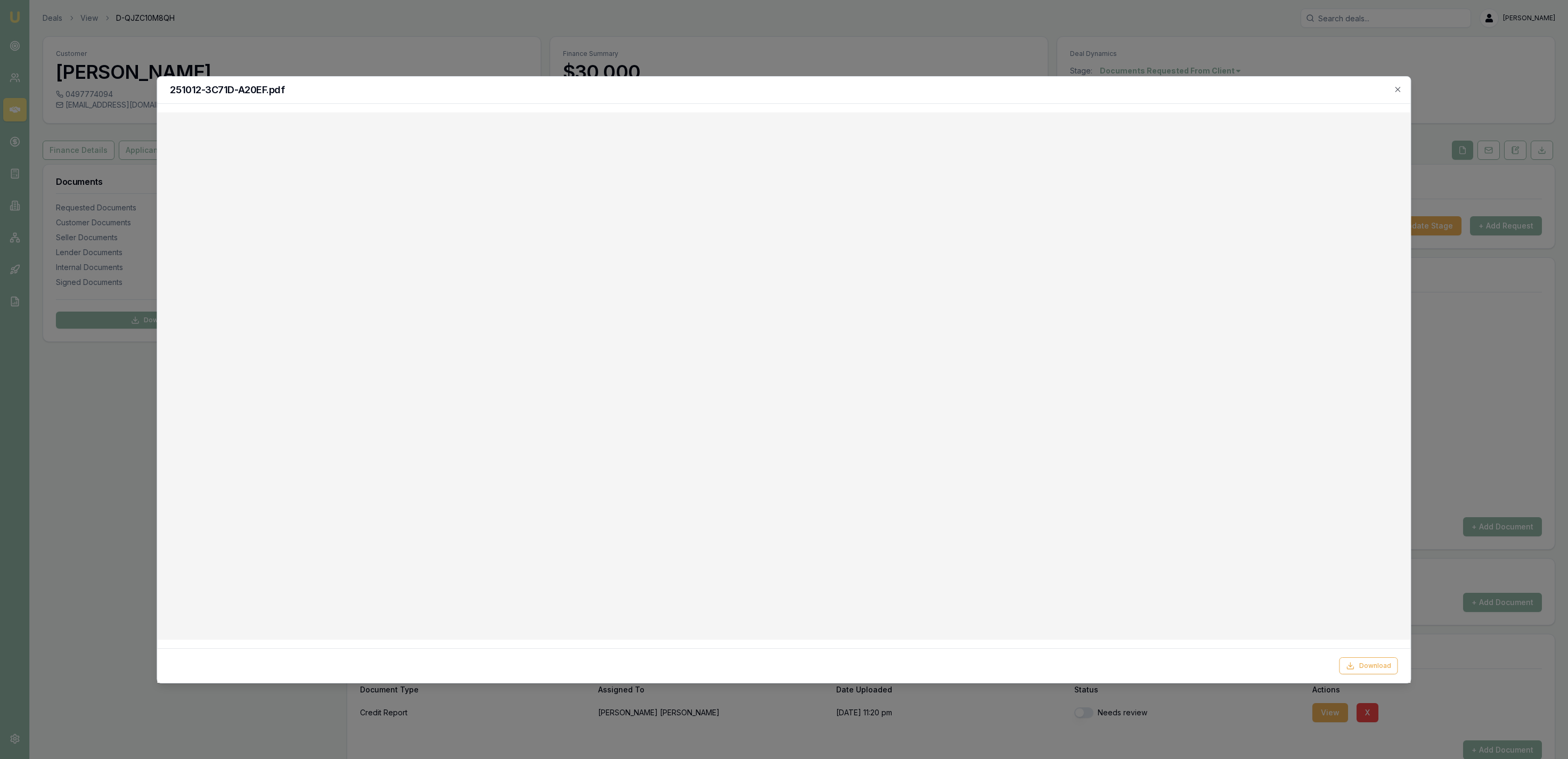
click at [691, 38] on div at bounding box center [784, 380] width 1568 height 759
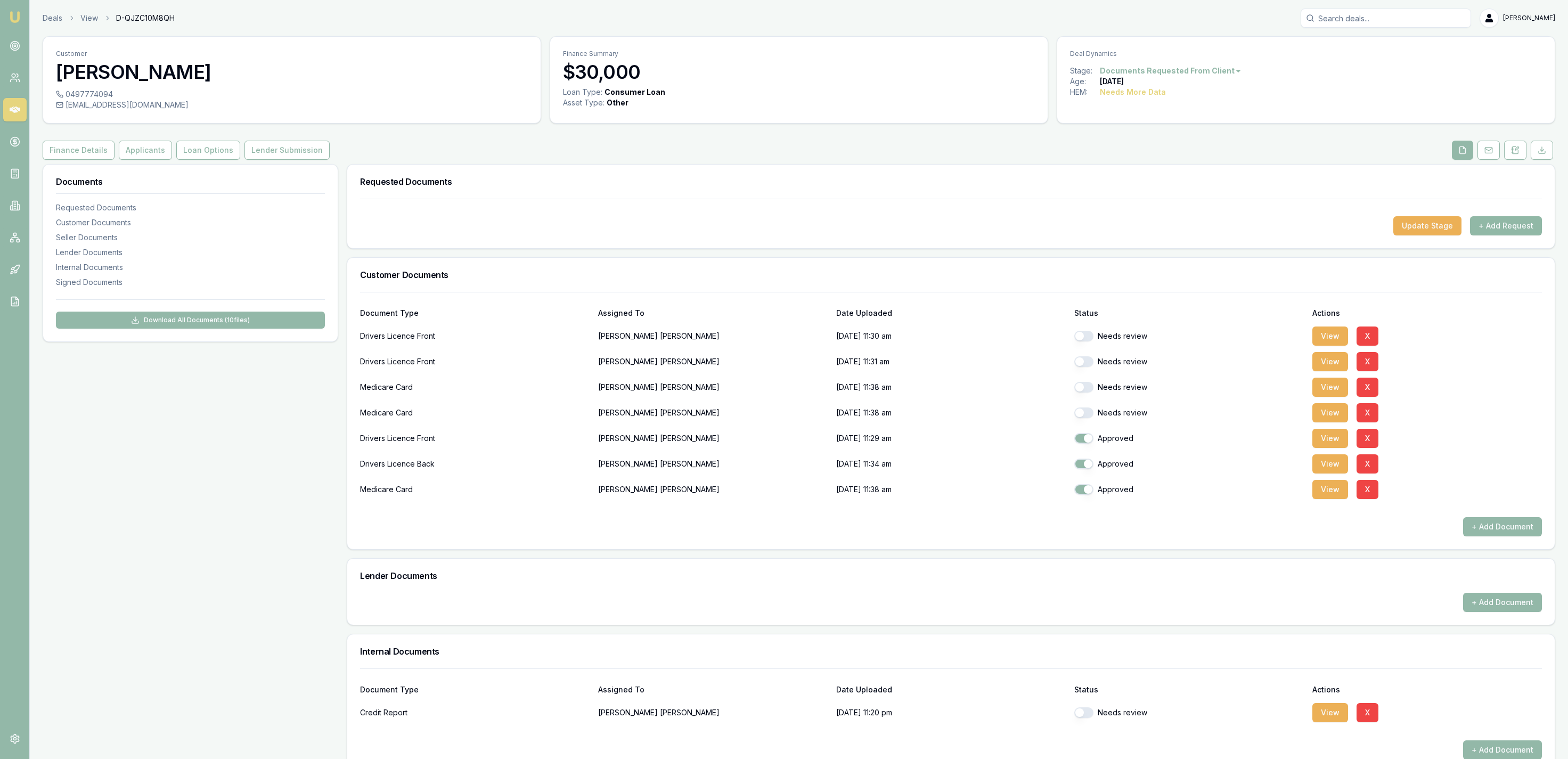
click at [1514, 229] on button "+ Add Request" at bounding box center [1506, 226] width 72 height 19
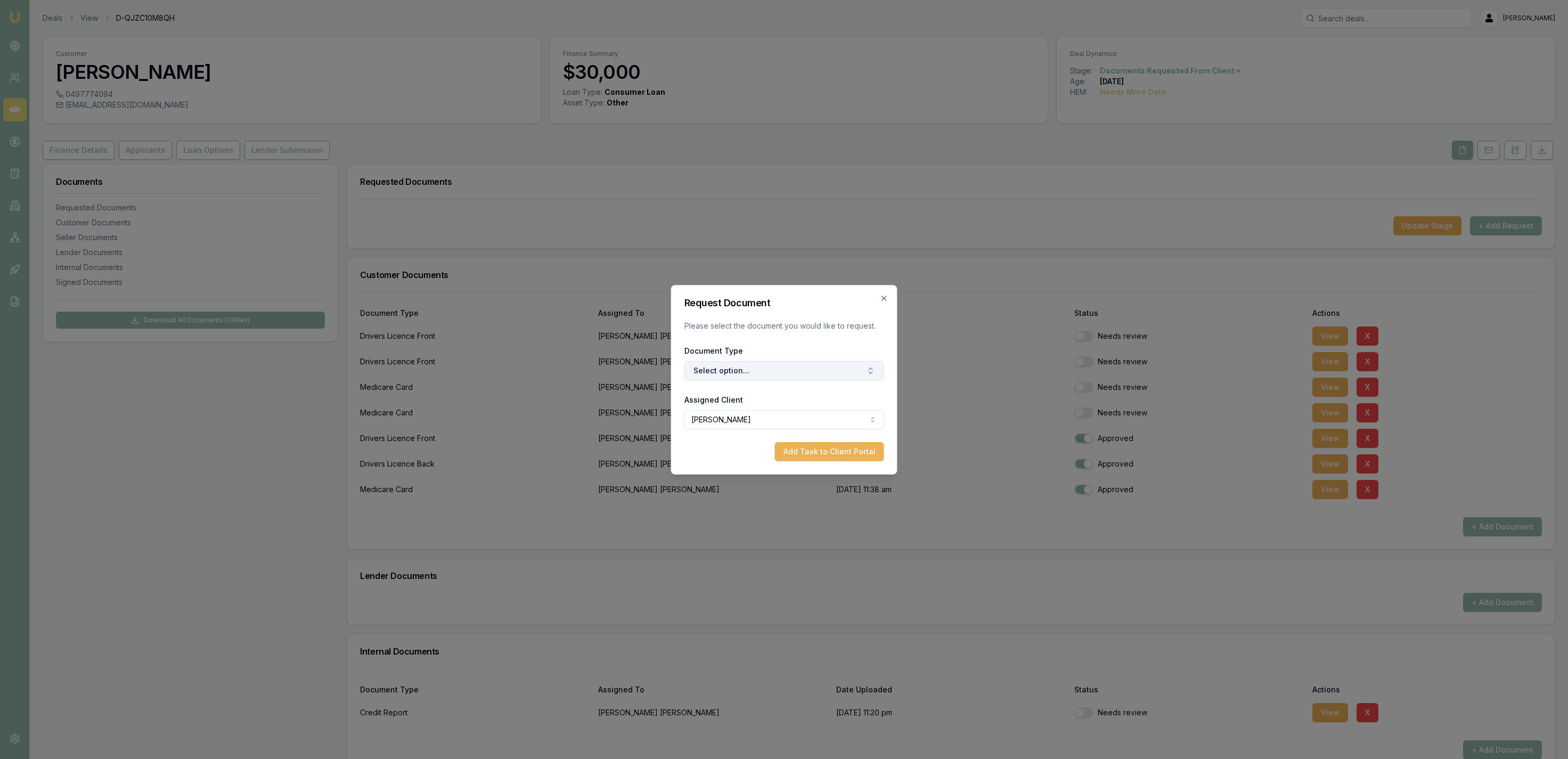
click at [738, 372] on button "Select option..." at bounding box center [784, 370] width 200 height 19
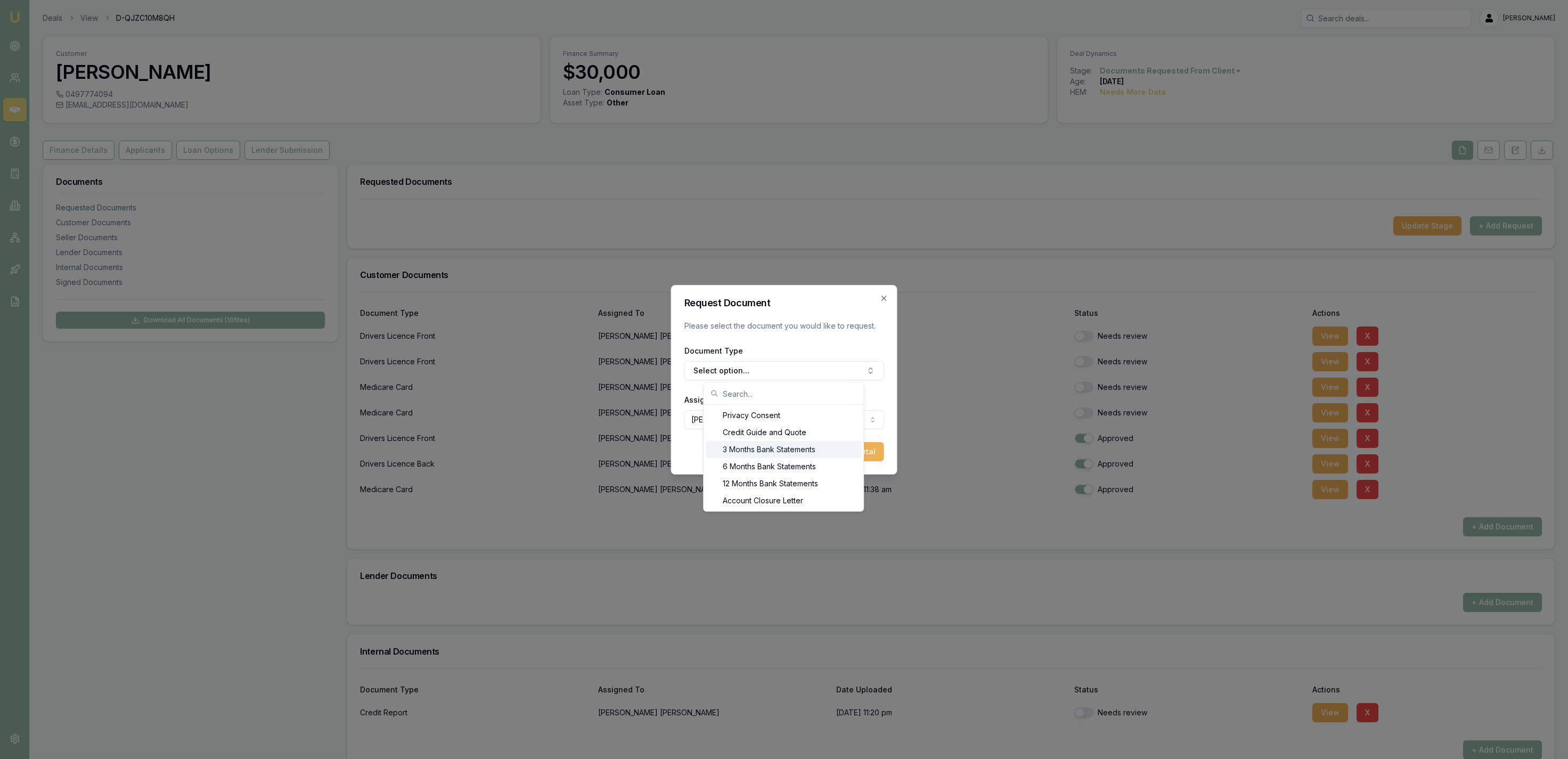
click at [757, 447] on div "3 Months Bank Statements" at bounding box center [783, 450] width 156 height 17
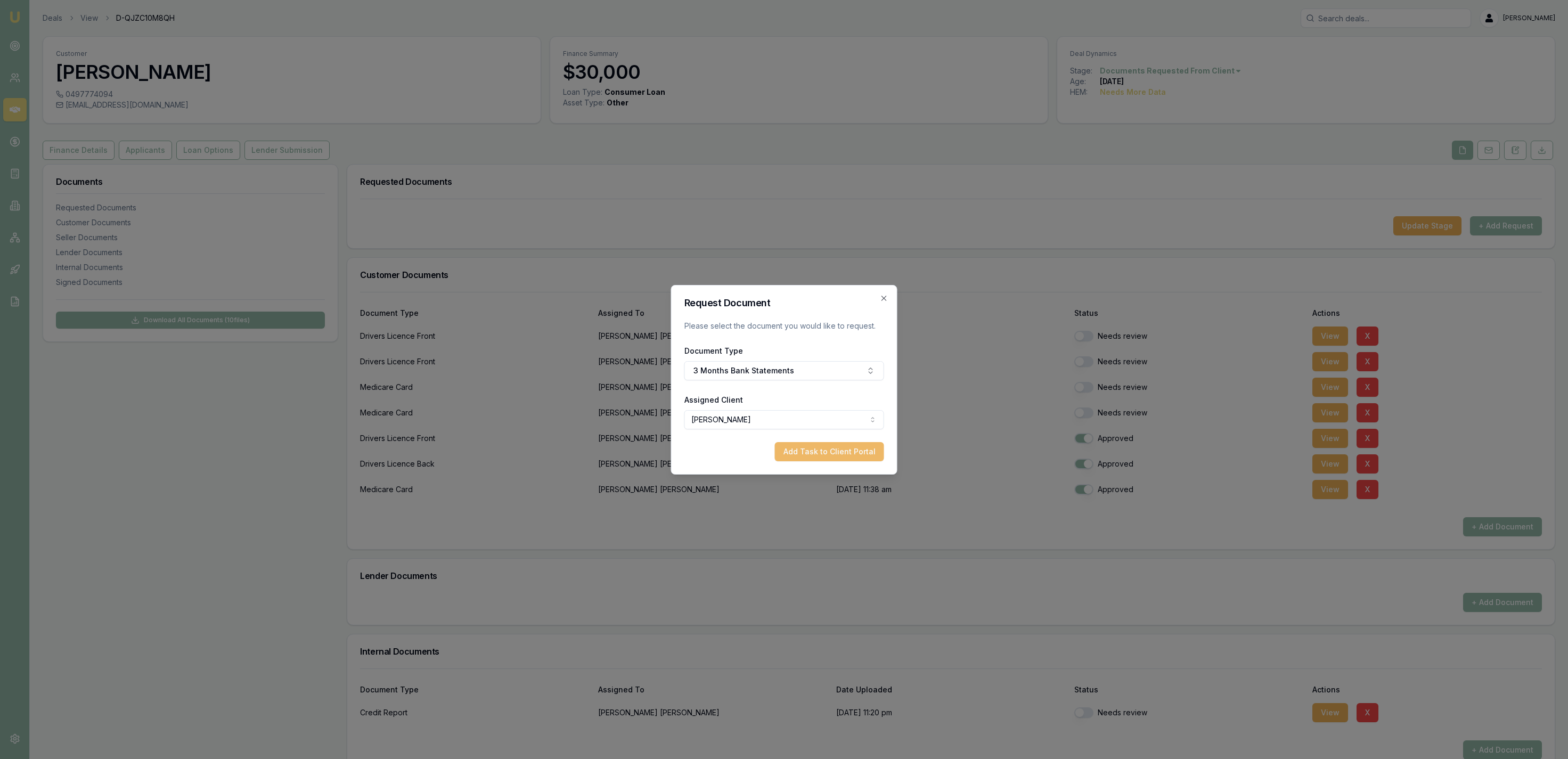
click at [804, 450] on button "Add Task to Client Portal" at bounding box center [829, 451] width 109 height 19
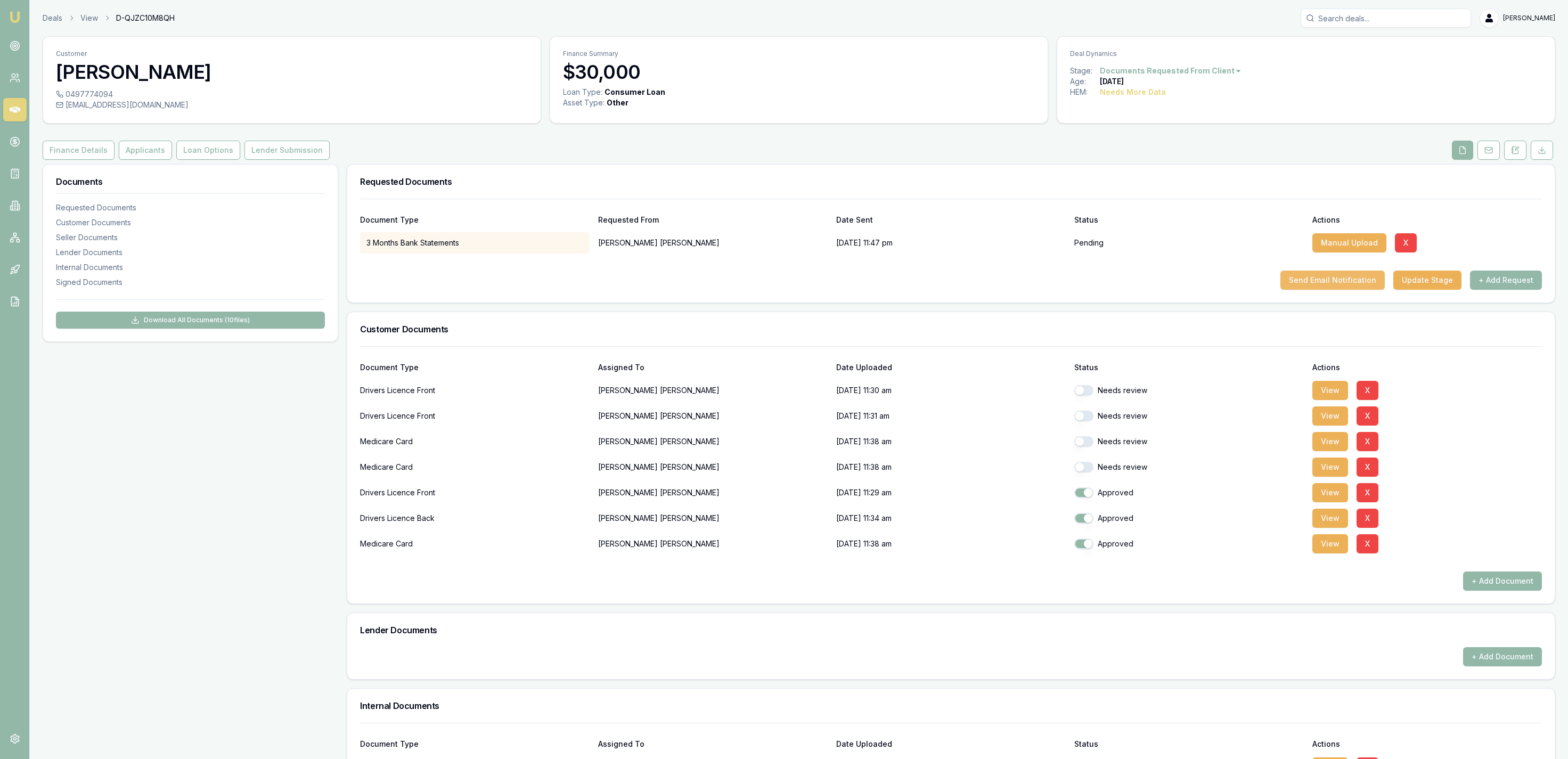
click at [1337, 279] on button "Send Email Notification" at bounding box center [1332, 280] width 104 height 19
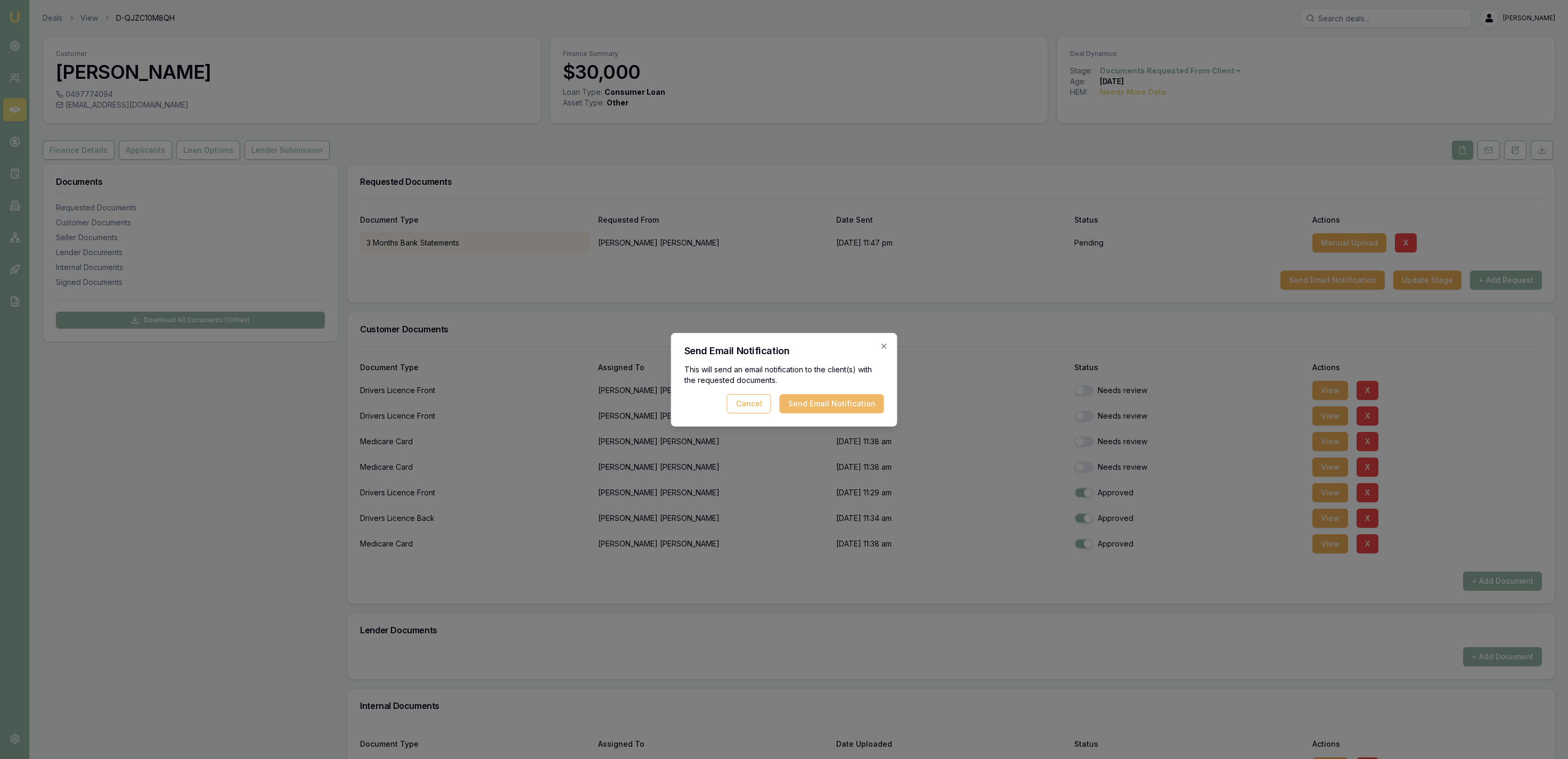
click at [877, 403] on button "Send Email Notification" at bounding box center [832, 403] width 104 height 19
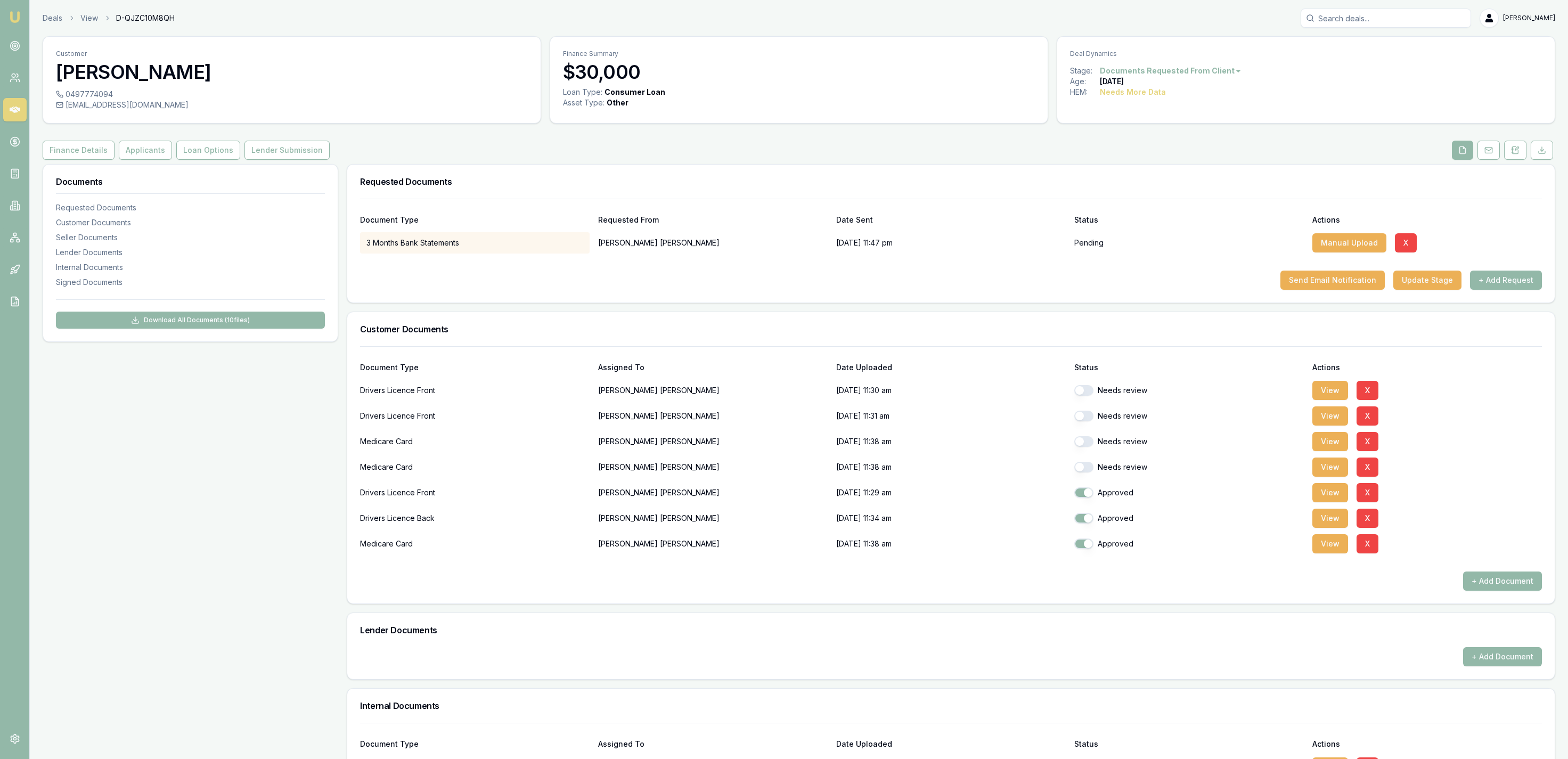
click at [1475, 152] on link at bounding box center [1489, 150] width 27 height 19
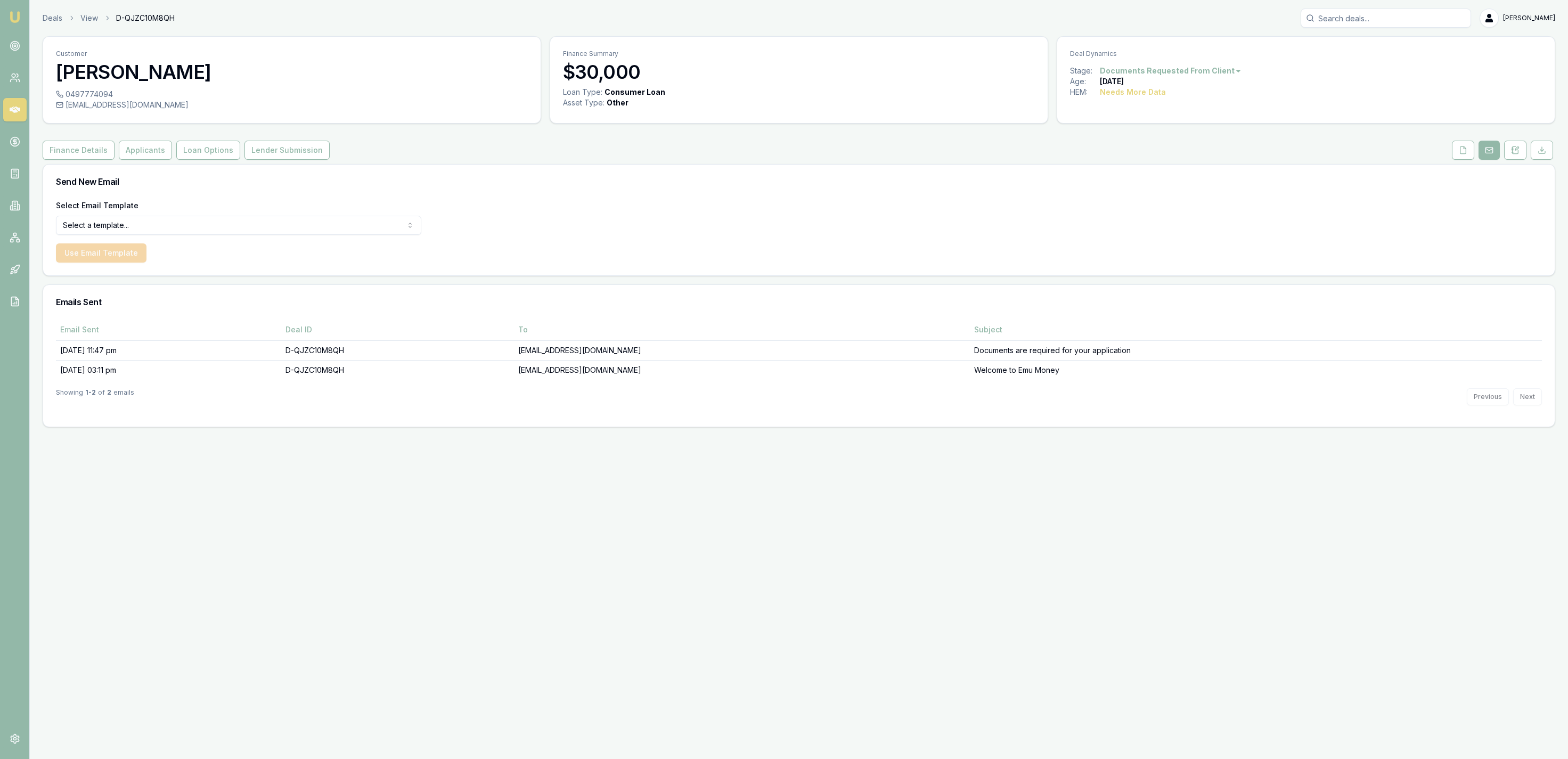
click at [40, 20] on header "Deals View D-QJZC10M8QH Jackson Fanfulla Toggle Menu" at bounding box center [799, 18] width 1538 height 19
click at [40, 19] on header "Deals View D-QJZC10M8QH Jackson Fanfulla Toggle Menu" at bounding box center [799, 18] width 1538 height 19
click at [46, 19] on link "Deals" at bounding box center [53, 18] width 20 height 10
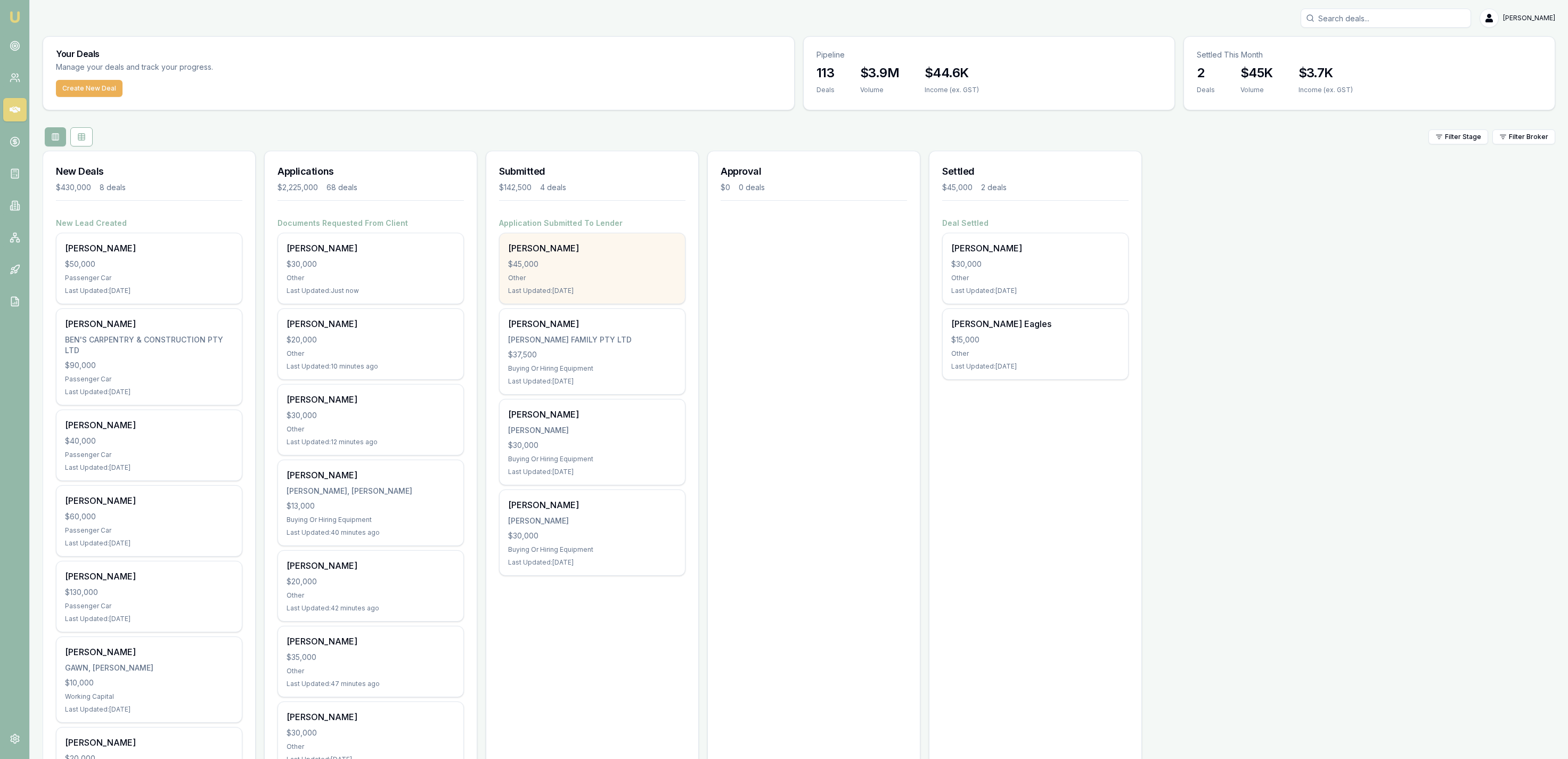
click at [613, 239] on div "Jaxon Barba $45,000 Other Last Updated: 5 days ago" at bounding box center [592, 268] width 185 height 70
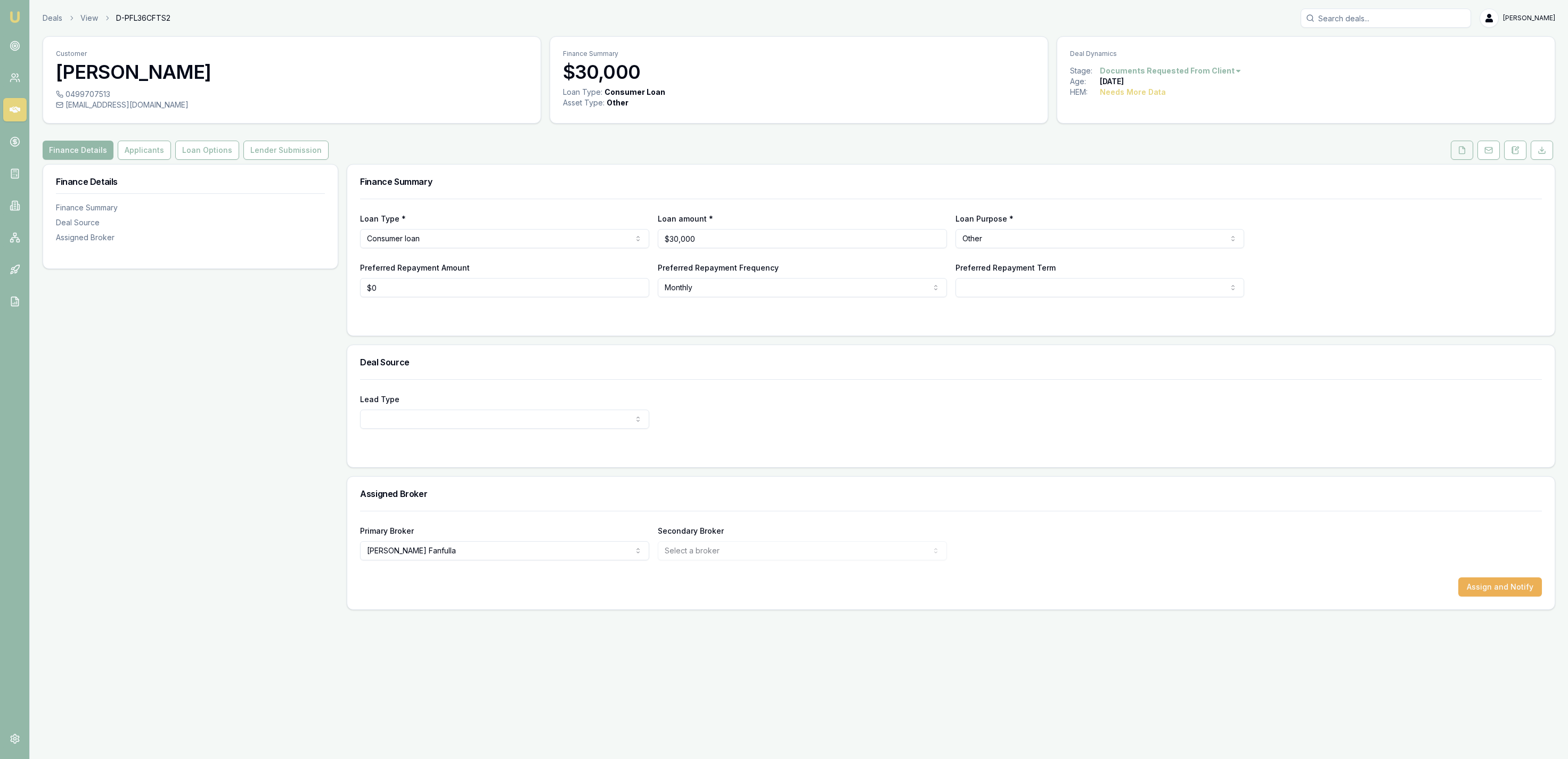
click at [1454, 155] on button at bounding box center [1462, 150] width 23 height 19
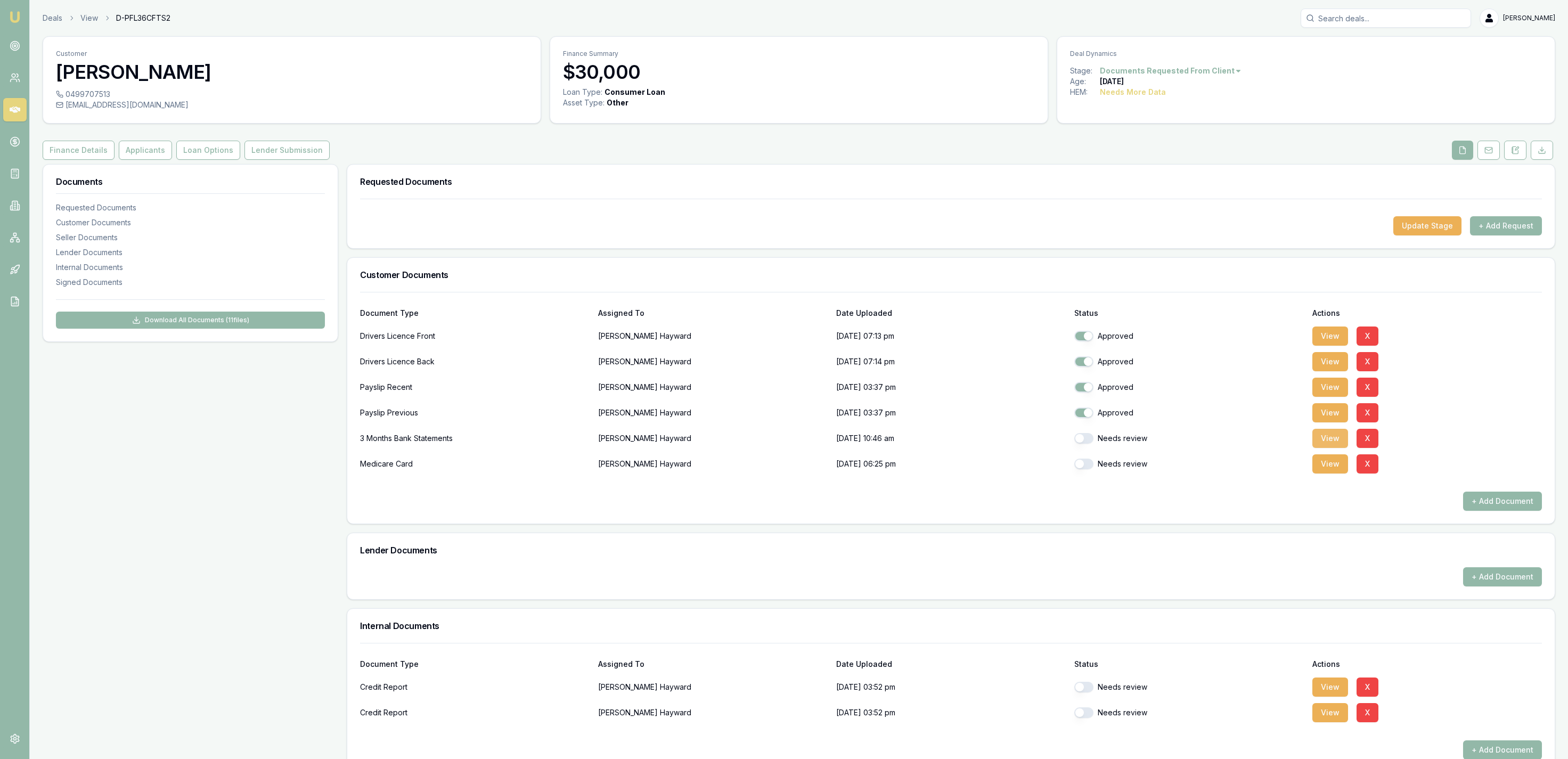
click at [1327, 433] on button "View" at bounding box center [1330, 438] width 35 height 19
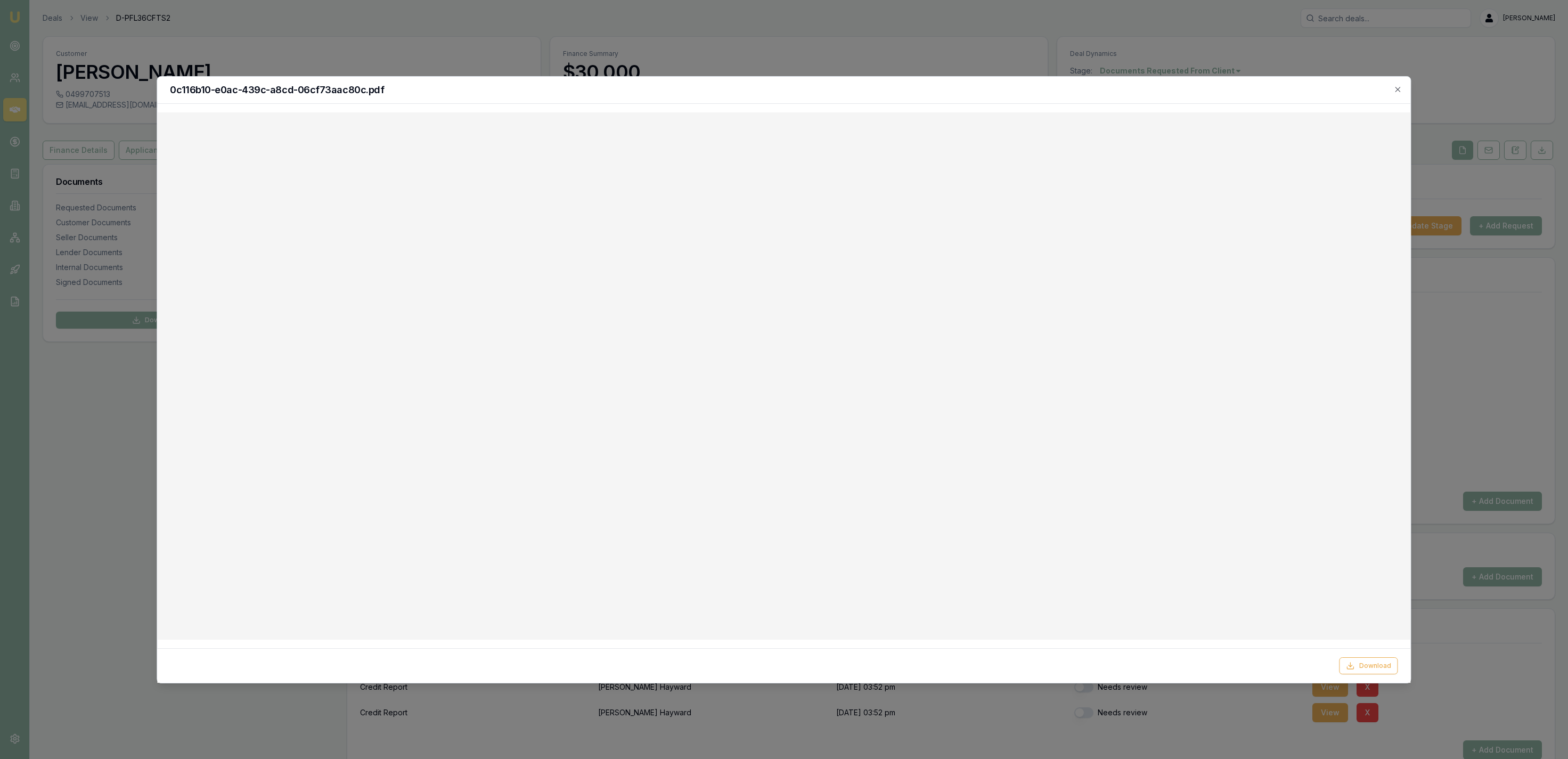
click at [821, 37] on div at bounding box center [784, 380] width 1568 height 759
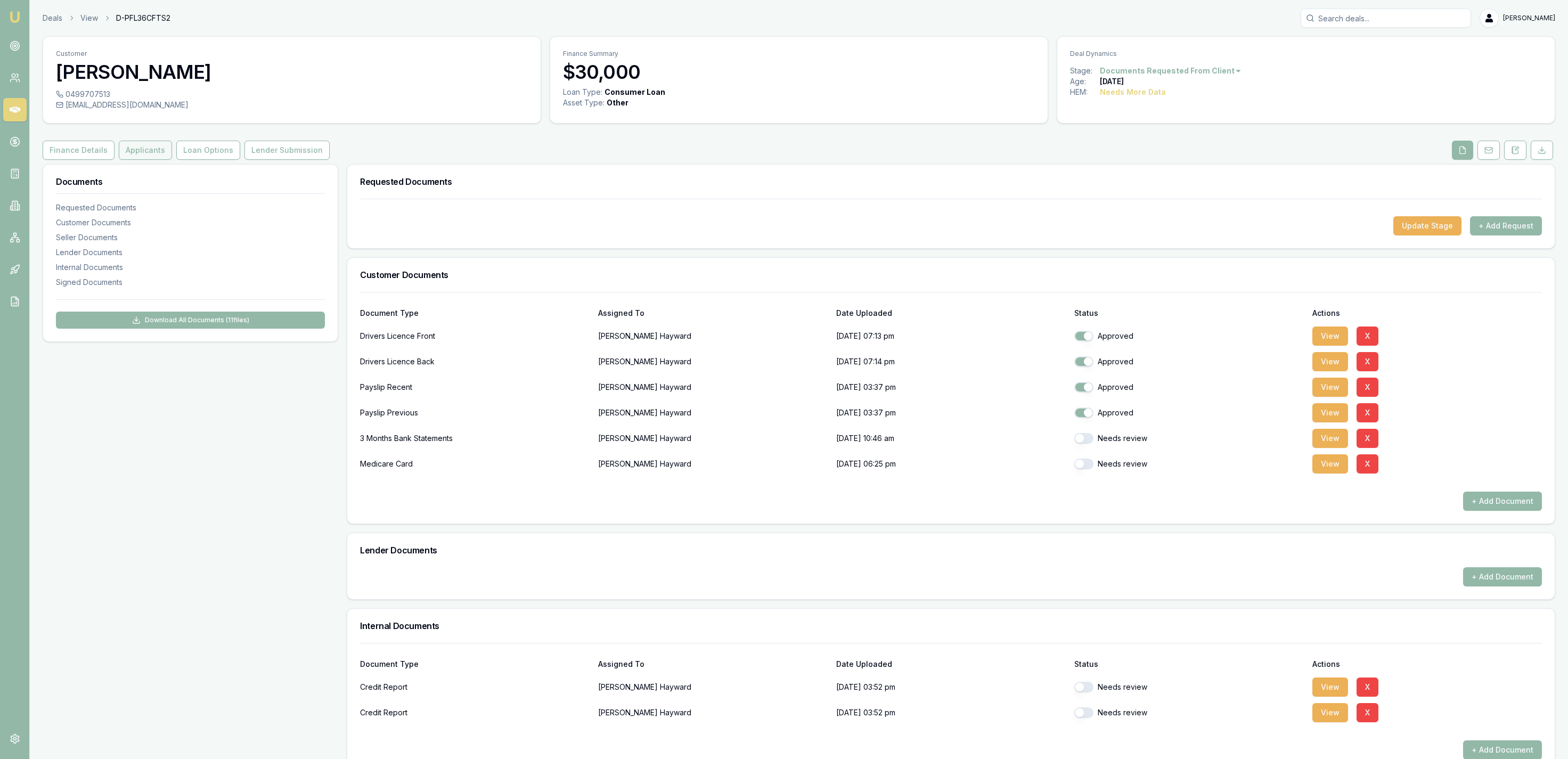
click at [155, 156] on button "Applicants" at bounding box center [145, 150] width 53 height 19
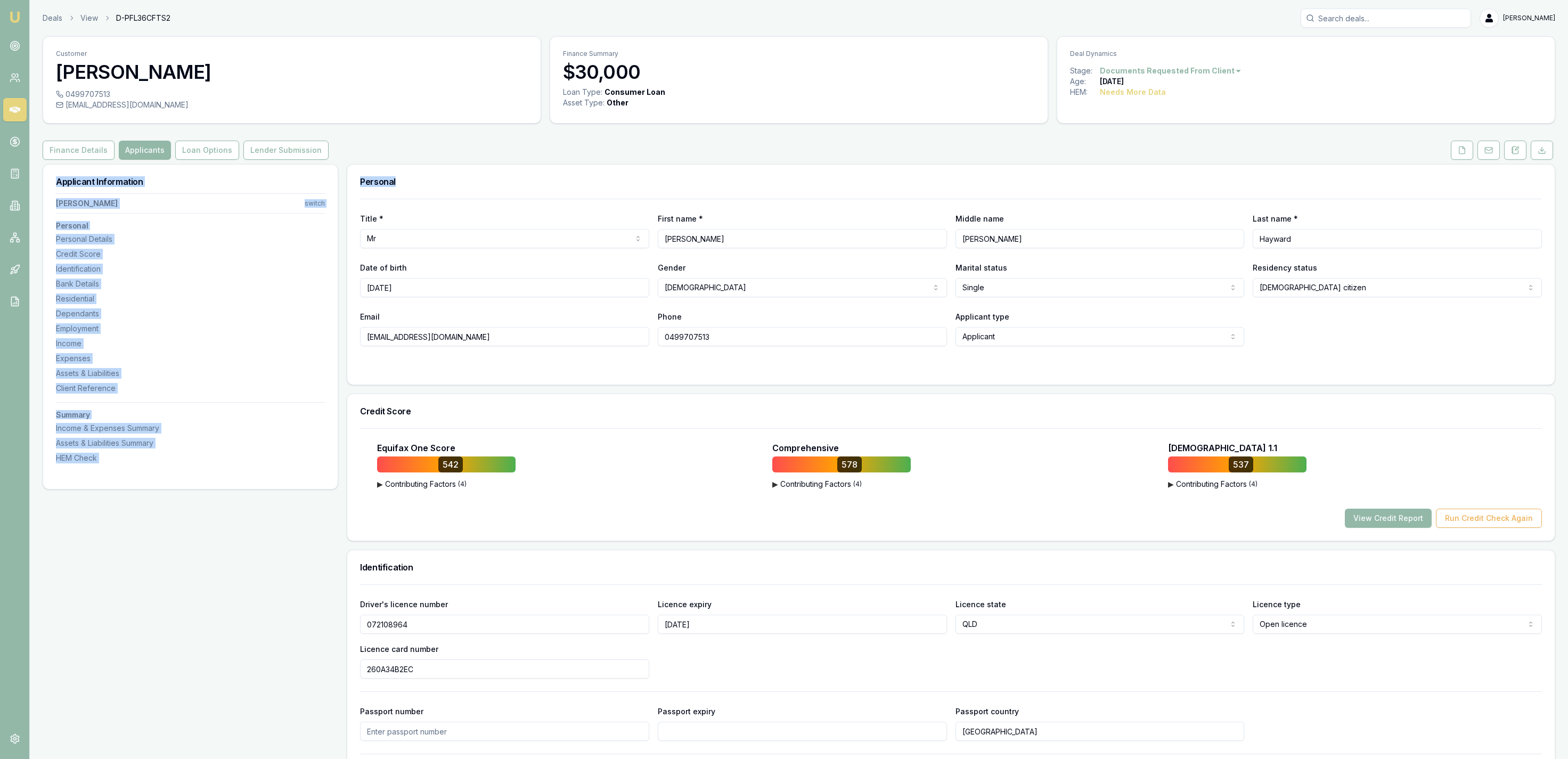
click at [1457, 153] on button at bounding box center [1462, 150] width 23 height 19
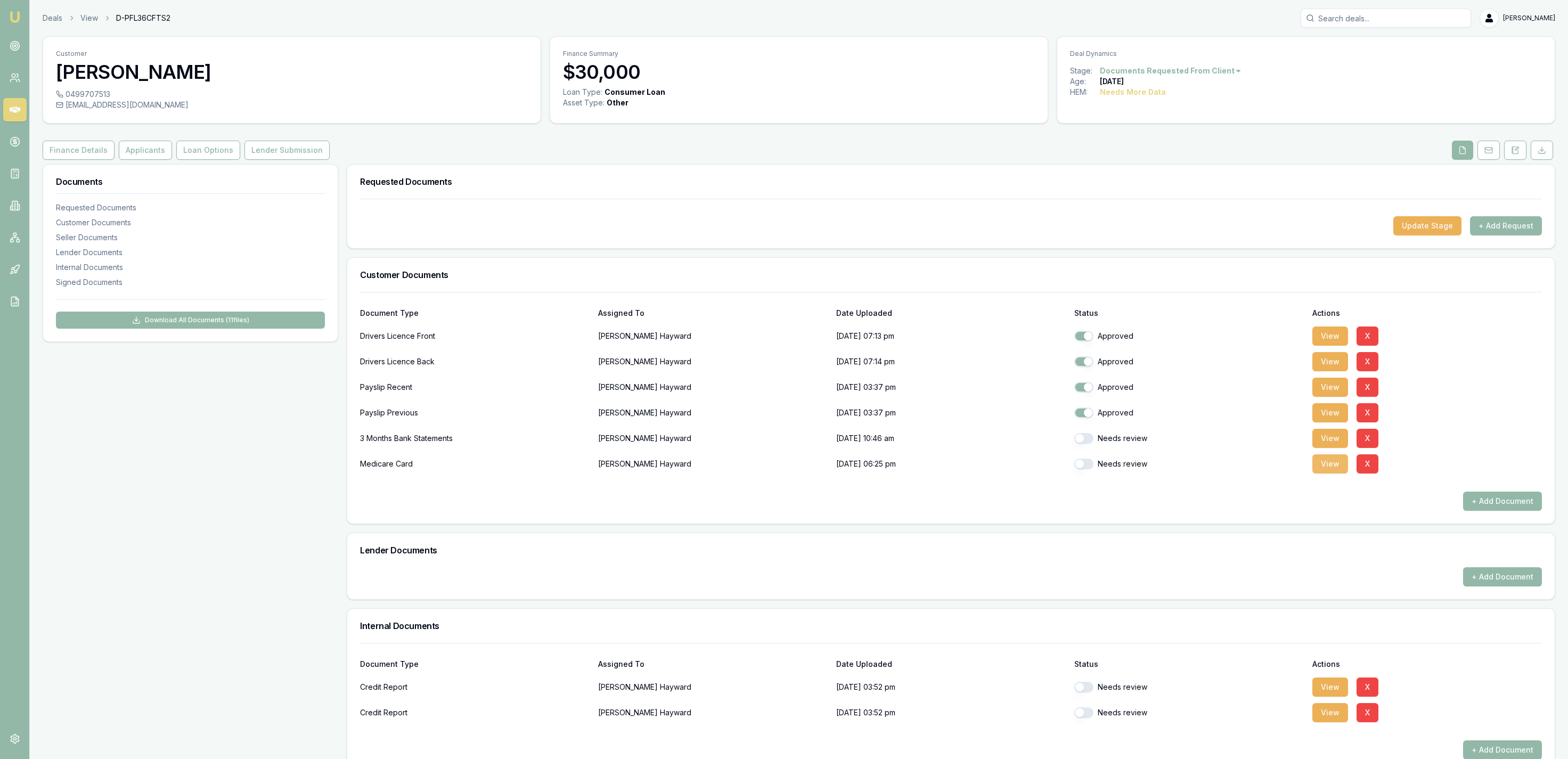
click at [1333, 464] on button "View" at bounding box center [1330, 463] width 35 height 19
click at [142, 151] on button "Applicants" at bounding box center [145, 150] width 53 height 19
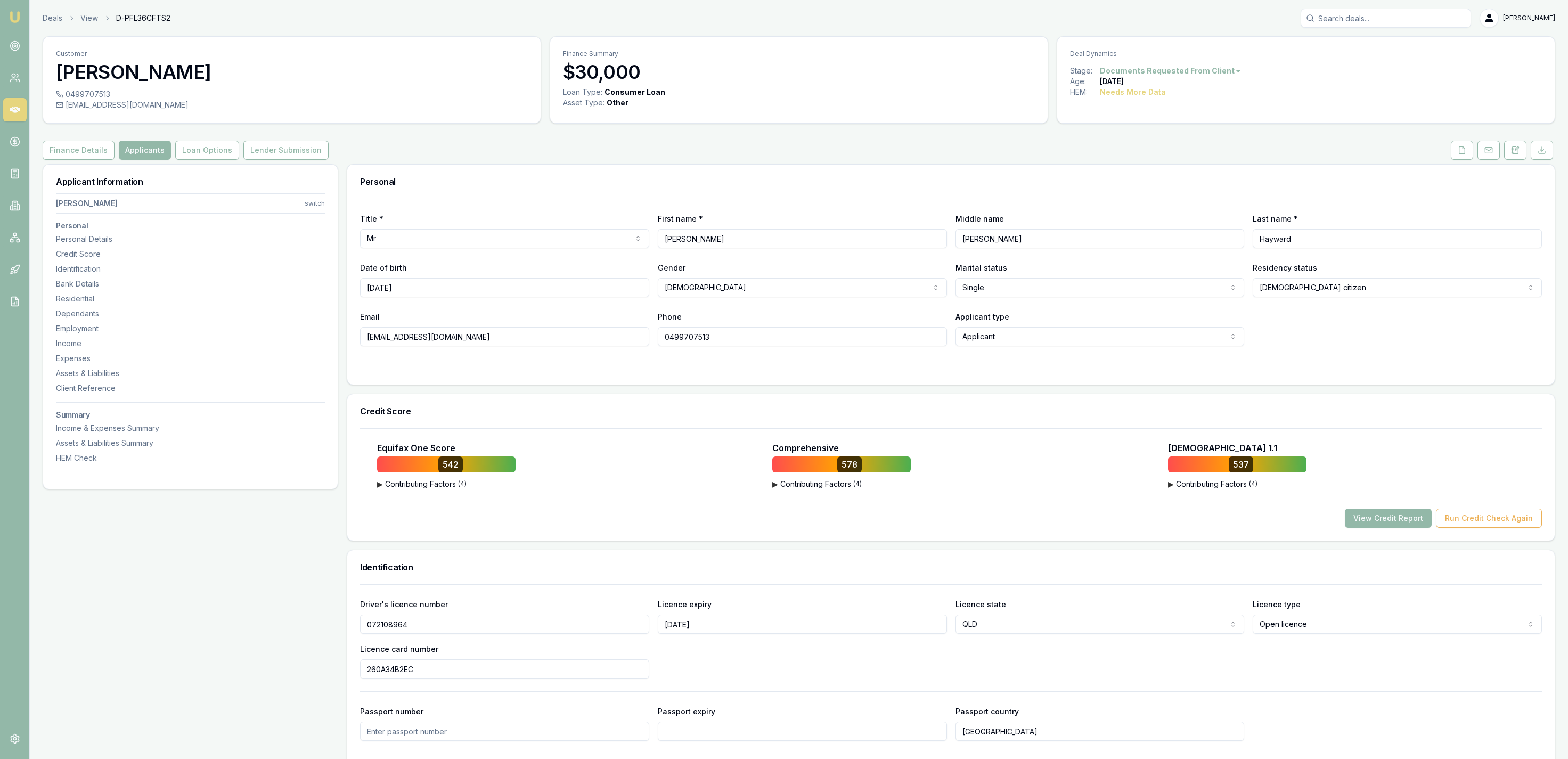
drag, startPoint x: 1006, startPoint y: 305, endPoint x: 1006, endPoint y: 299, distance: 6.0
click at [1006, 302] on div "Title * Mr Mr Mrs Miss Ms Dr Prof First name * Bevan Middle name James Leslie L…" at bounding box center [951, 272] width 1182 height 147
click at [1006, 293] on html "Emu Broker Deals View D-PFL36CFTS2 Jackson Fanfulla Toggle Menu Customer Bevan …" at bounding box center [784, 380] width 1568 height 759
select select "MARRIED"
click at [1350, 355] on form "Title * Mr Mr Mrs Miss Ms Dr Prof First name * Bevan Middle name James Leslie L…" at bounding box center [951, 285] width 1182 height 173
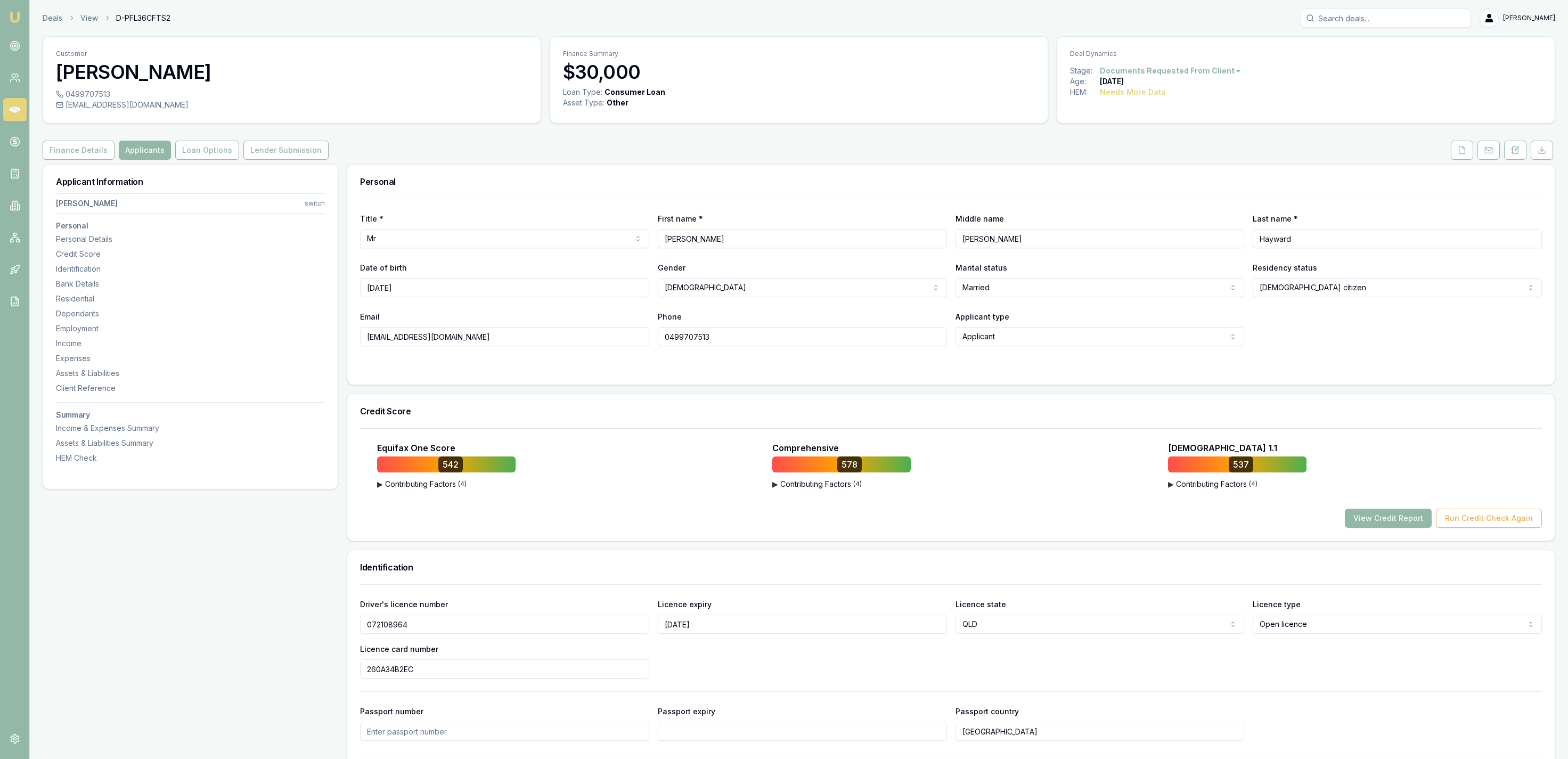
click at [1463, 169] on div "Personal" at bounding box center [951, 182] width 1207 height 34
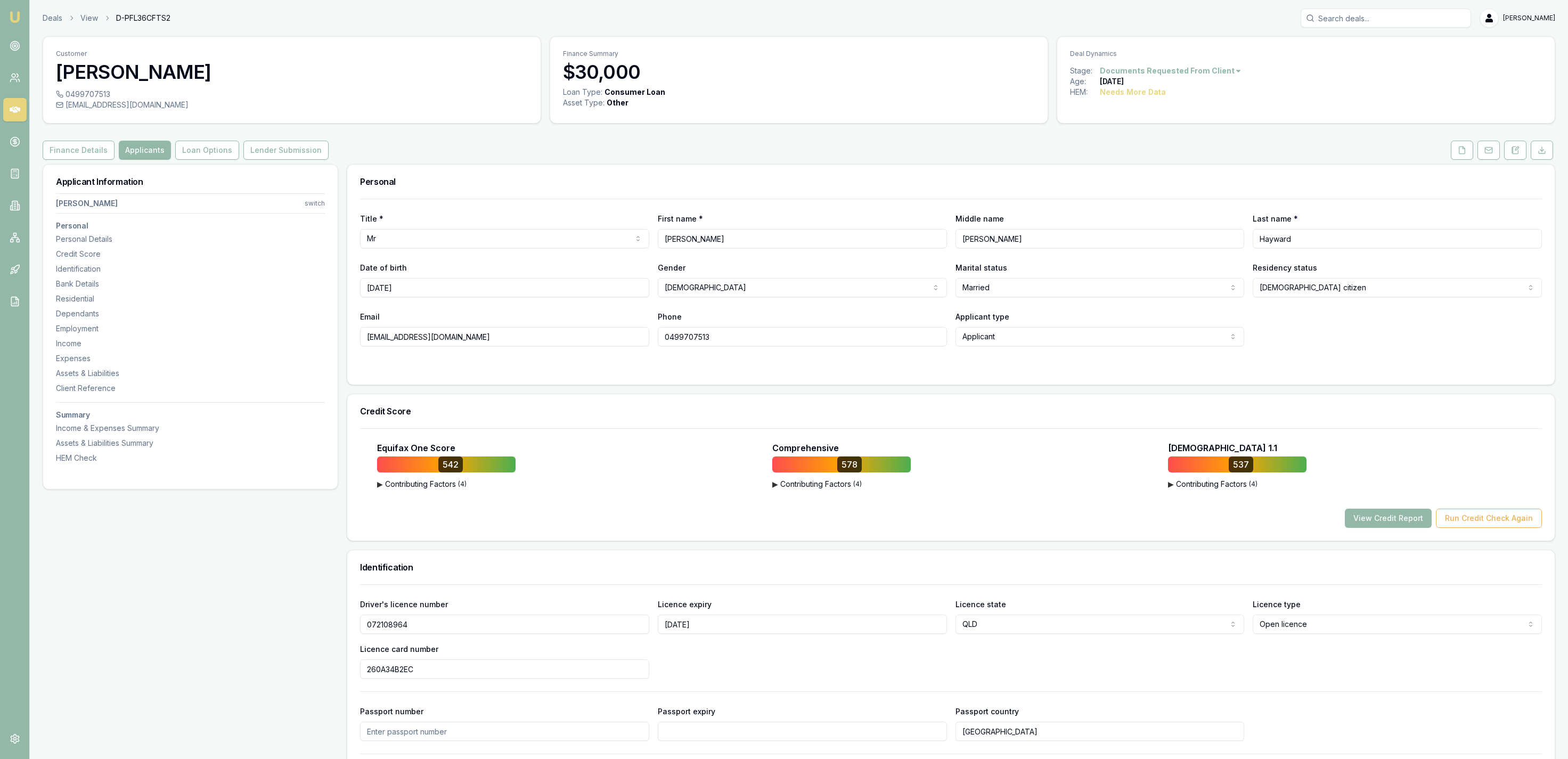
click at [1453, 156] on button at bounding box center [1462, 150] width 23 height 19
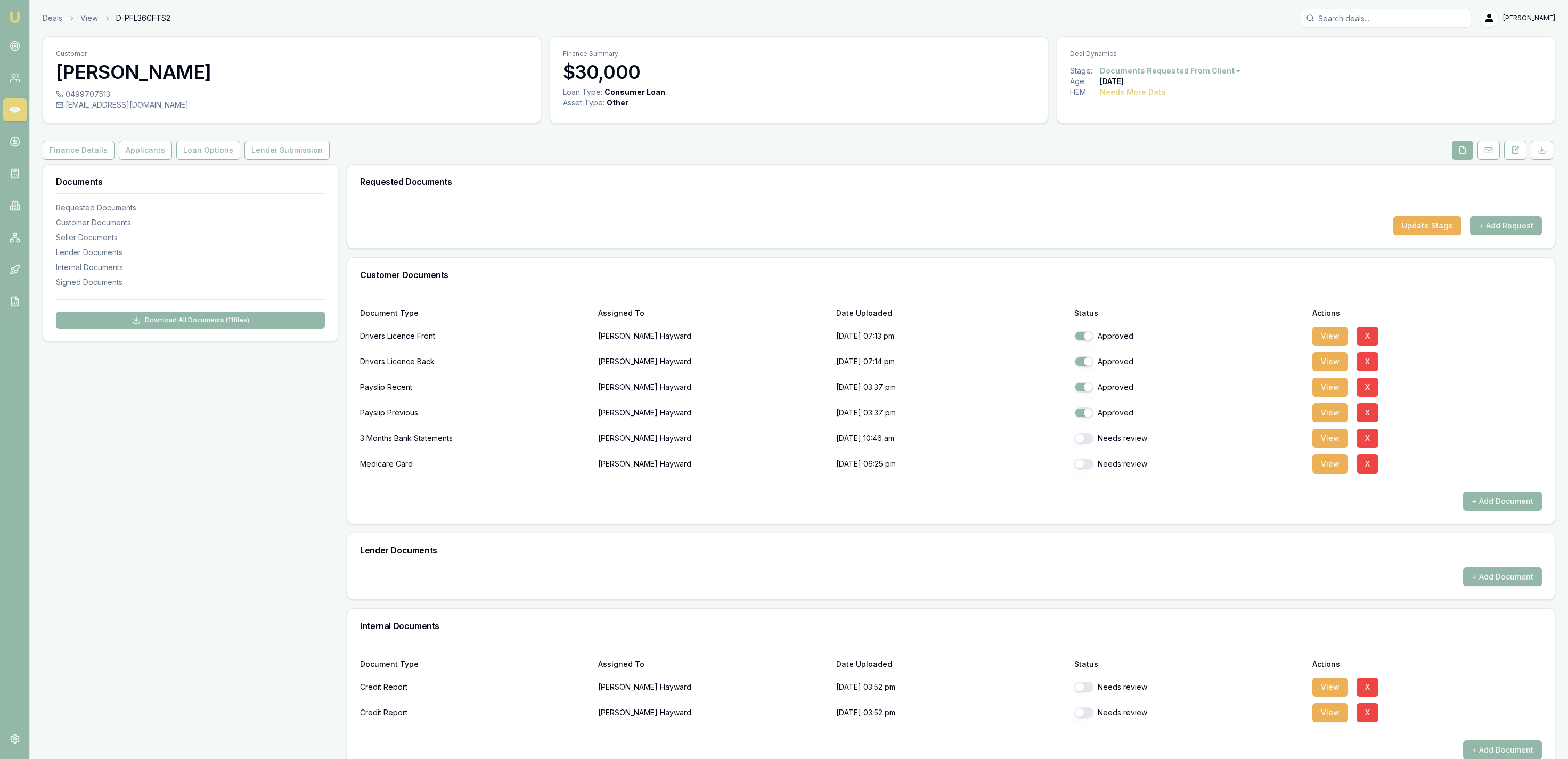
click at [155, 139] on div "Customer Bevan Hayward 0499707513 bbevan40@hotmail.com Finance Summary $30,000 …" at bounding box center [799, 504] width 1512 height 936
click at [152, 156] on button "Applicants" at bounding box center [145, 150] width 53 height 19
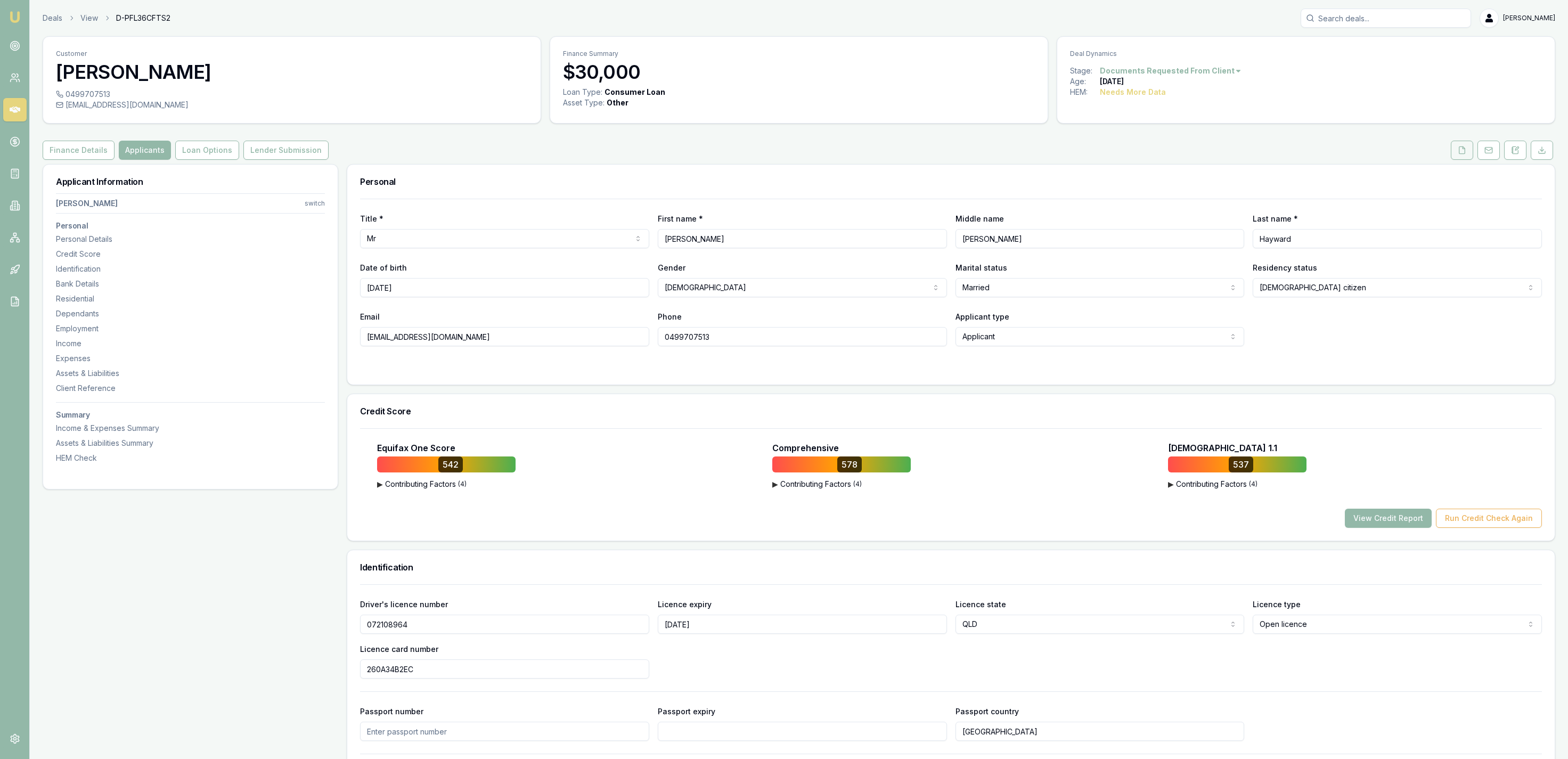
click at [1457, 152] on button at bounding box center [1462, 150] width 23 height 19
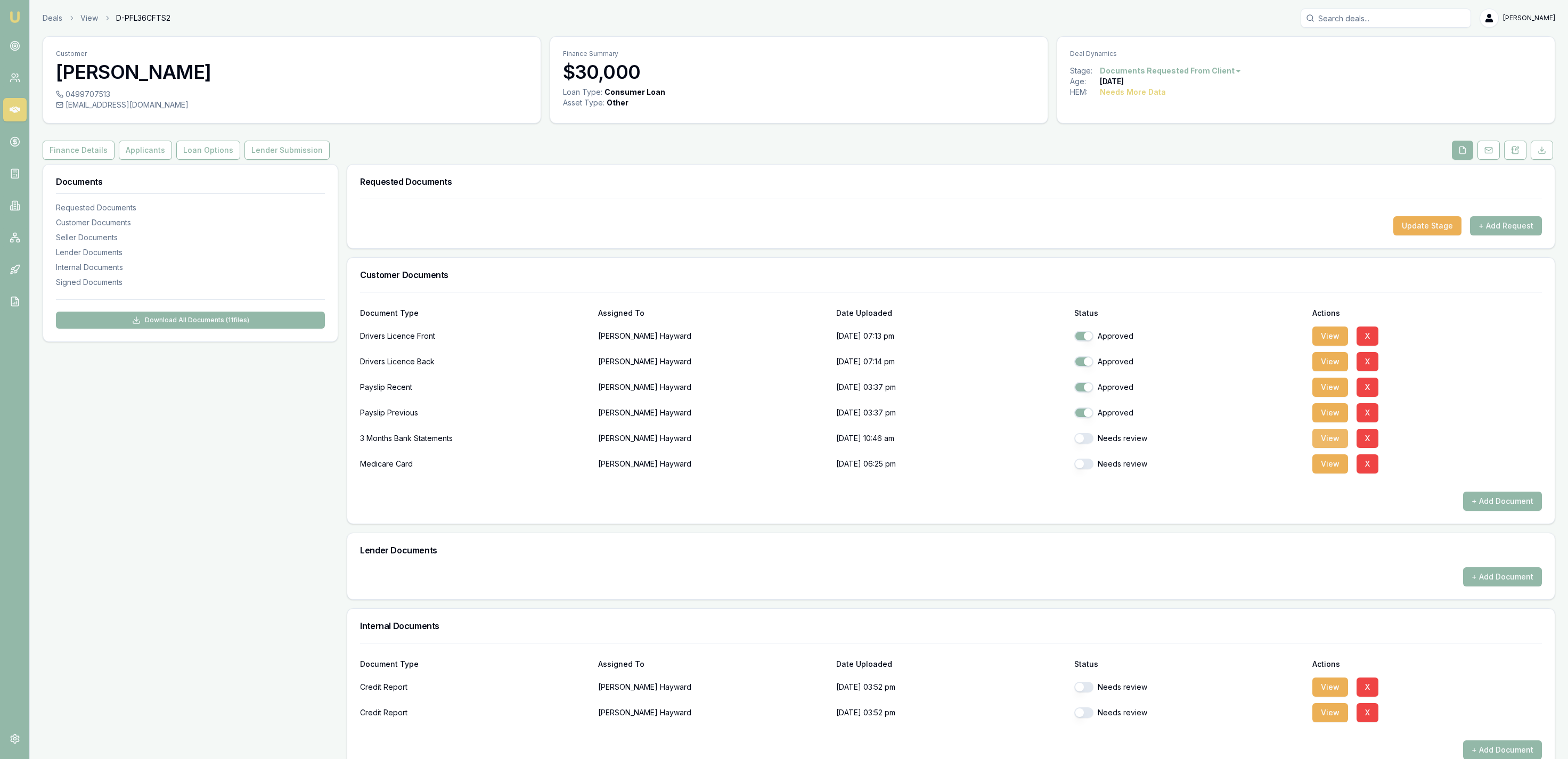
click at [1321, 432] on button "View" at bounding box center [1330, 438] width 35 height 19
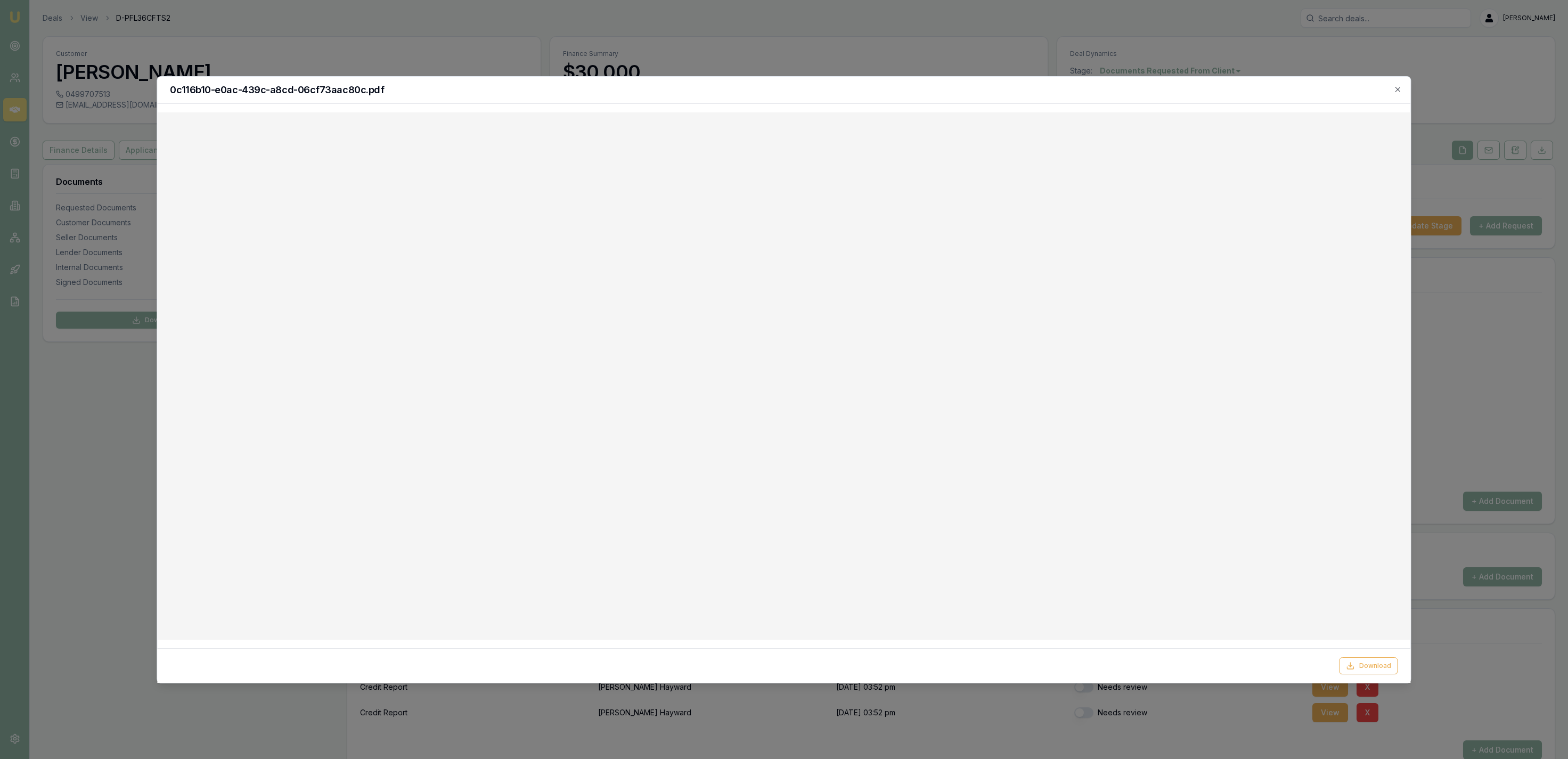
click at [819, 37] on div at bounding box center [784, 380] width 1568 height 759
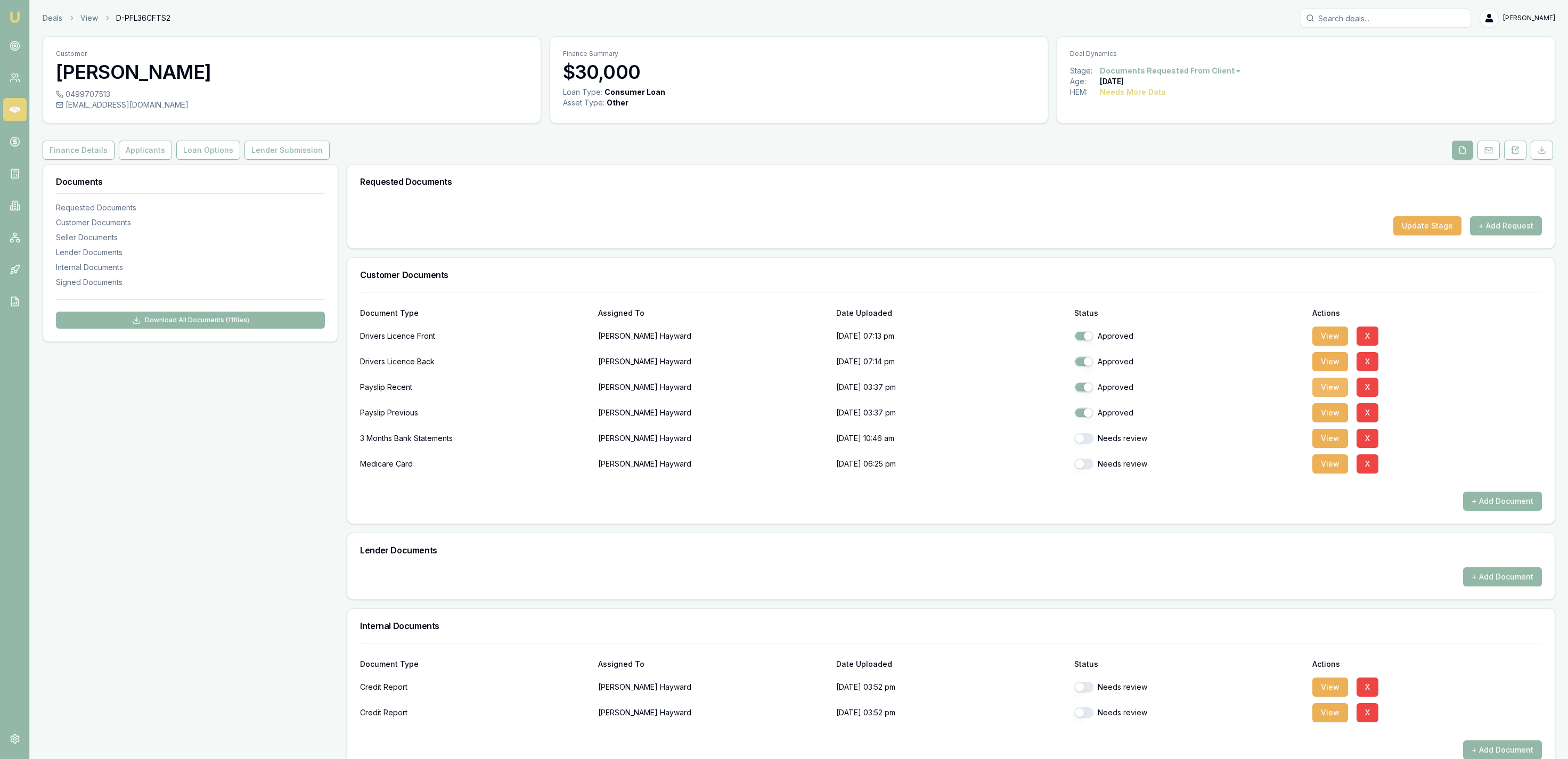
click at [1328, 391] on button "View" at bounding box center [1330, 387] width 35 height 19
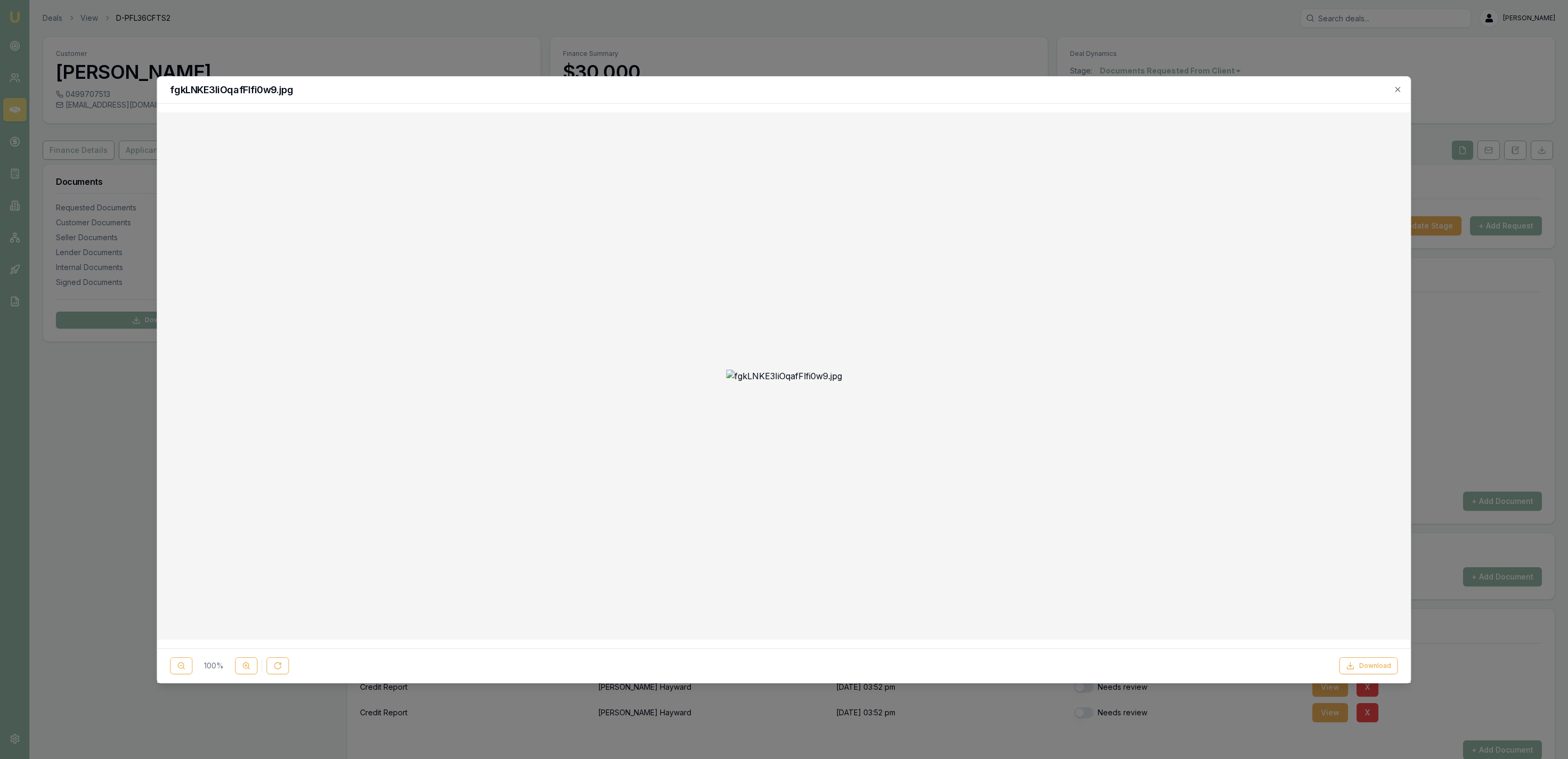
click at [815, 383] on img at bounding box center [784, 376] width 116 height 13
click at [244, 669] on icon at bounding box center [246, 666] width 9 height 9
drag, startPoint x: 946, startPoint y: 85, endPoint x: 924, endPoint y: 73, distance: 25.1
click at [943, 81] on div "fgkLNKE3IiOqafFlfi0w9.jpg" at bounding box center [783, 90] width 1253 height 27
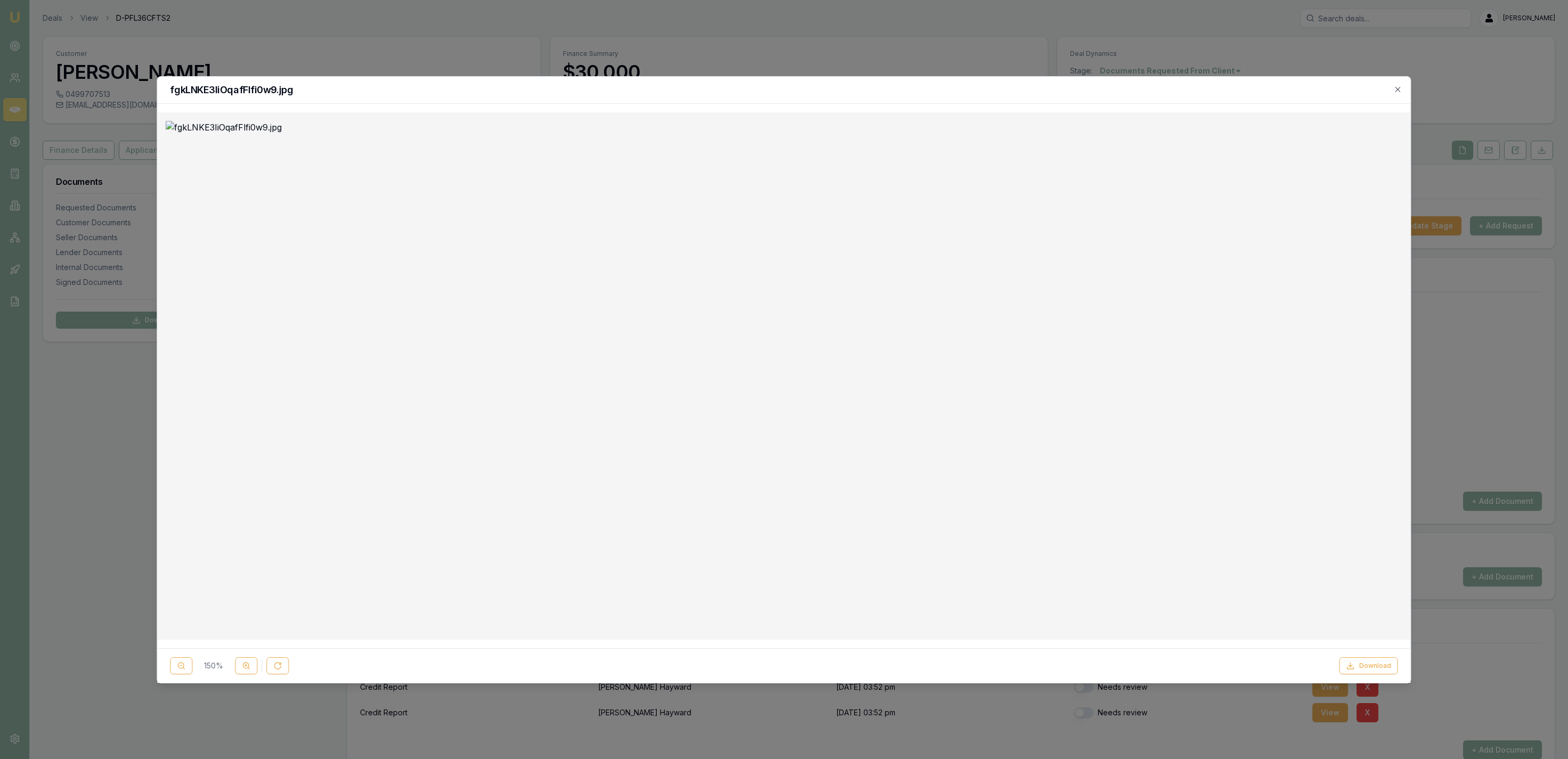
click at [924, 73] on div at bounding box center [784, 380] width 1568 height 759
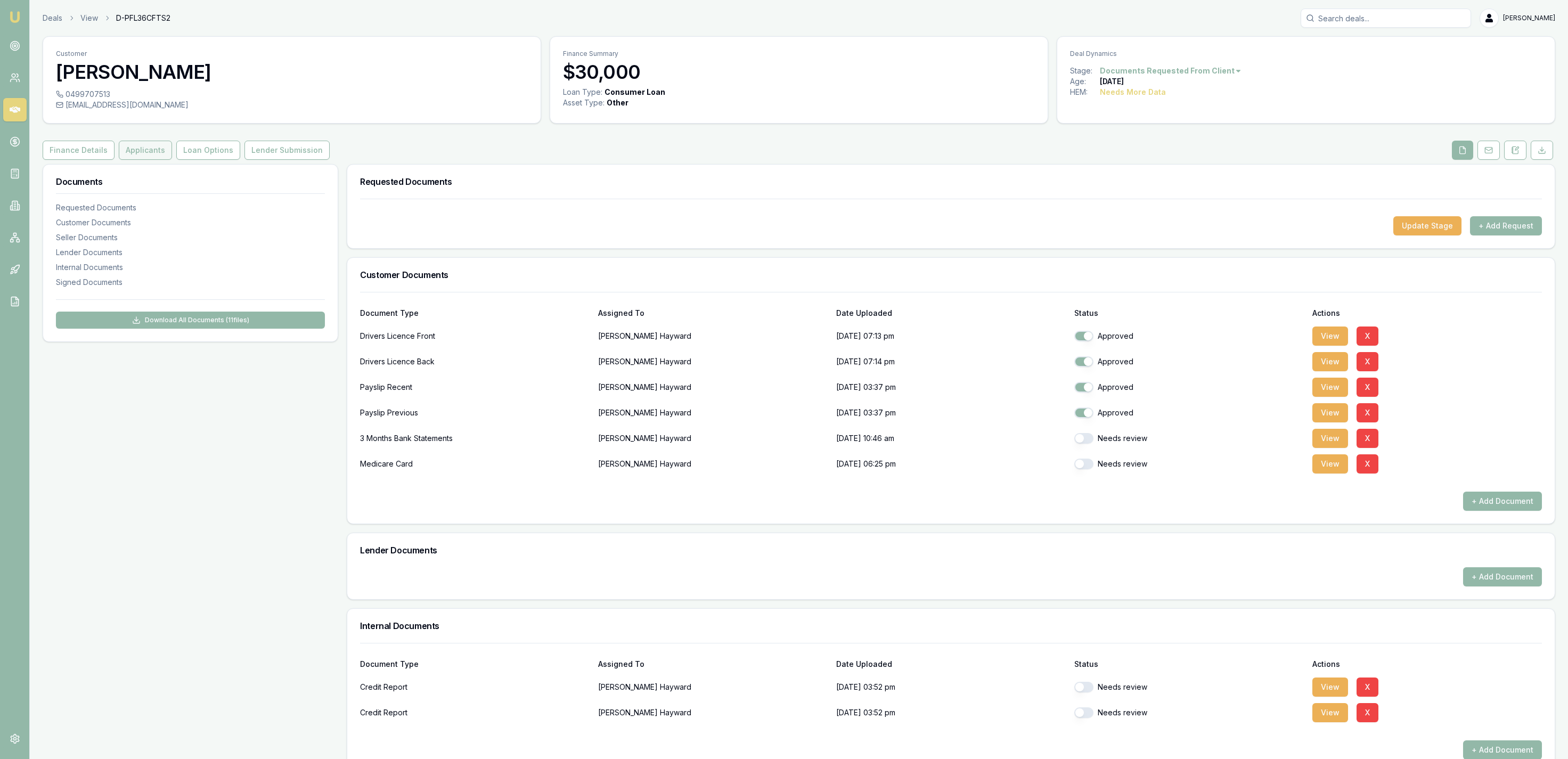
click at [143, 152] on button "Applicants" at bounding box center [145, 150] width 53 height 19
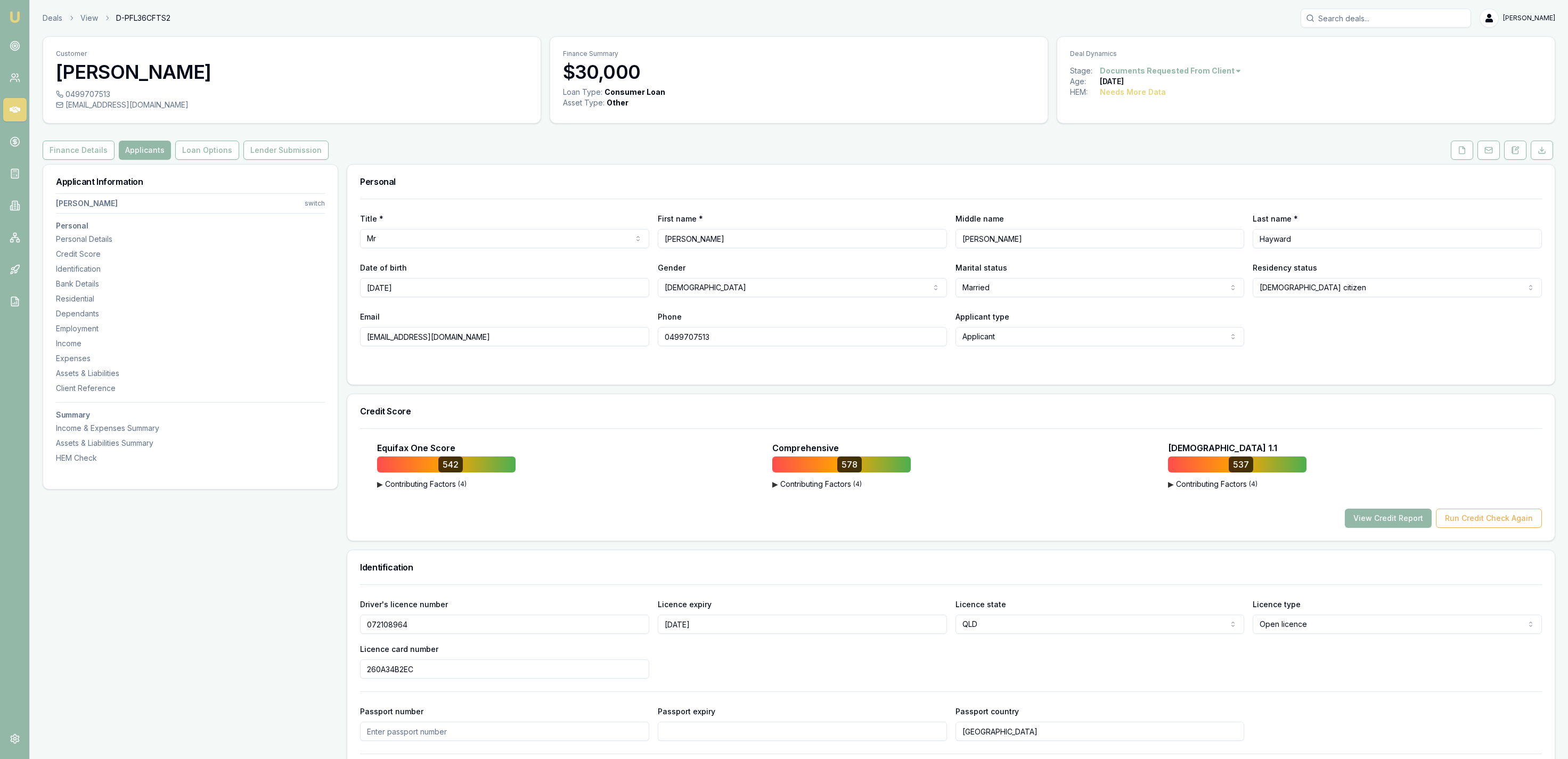
click at [54, 24] on div "Deals View D-PFL36CFTS2 Jackson Fanfulla" at bounding box center [799, 18] width 1512 height 19
click at [50, 21] on link "Deals" at bounding box center [53, 18] width 20 height 10
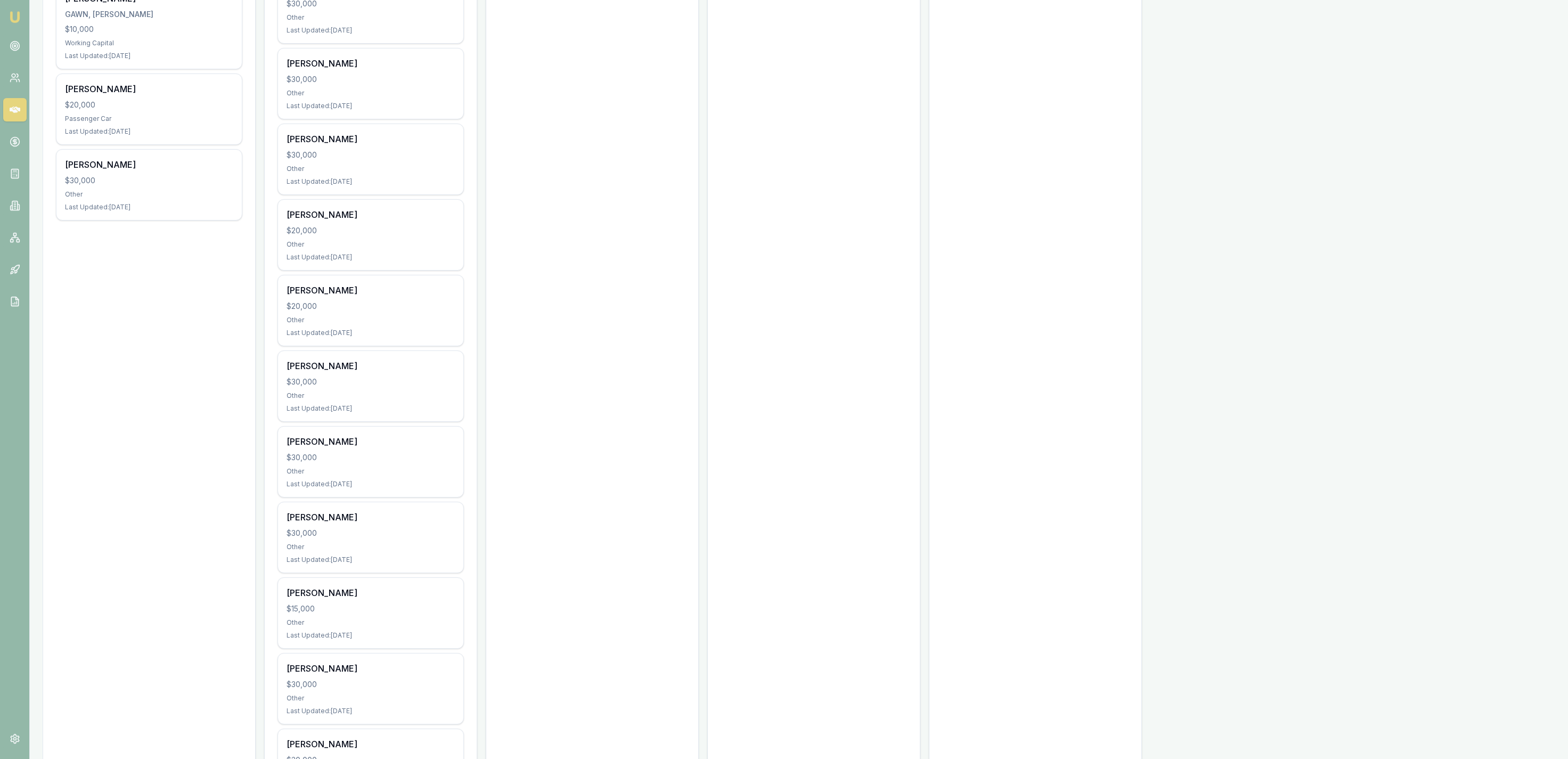
scroll to position [716, 0]
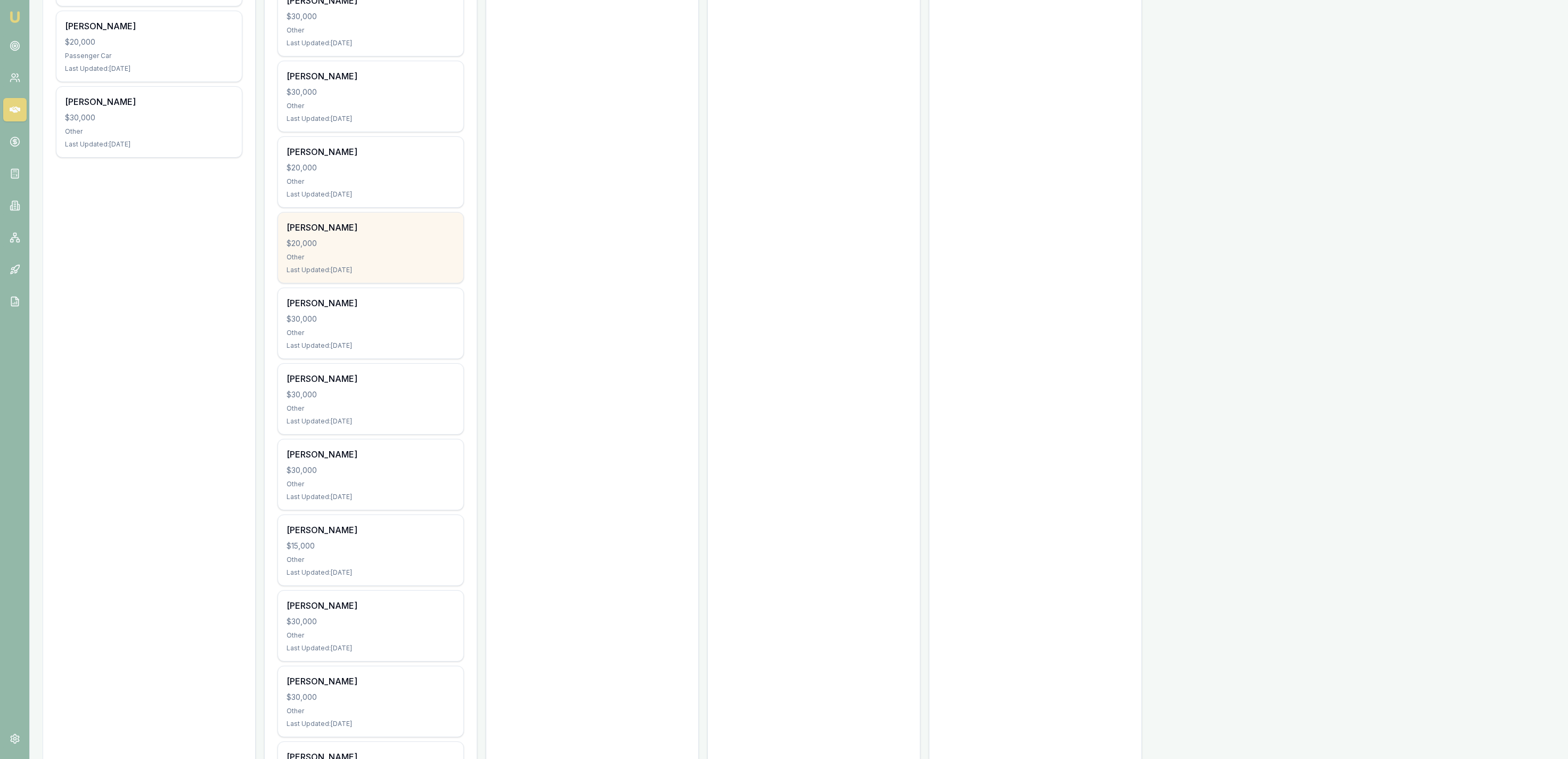
click at [444, 258] on div "Other" at bounding box center [370, 257] width 168 height 9
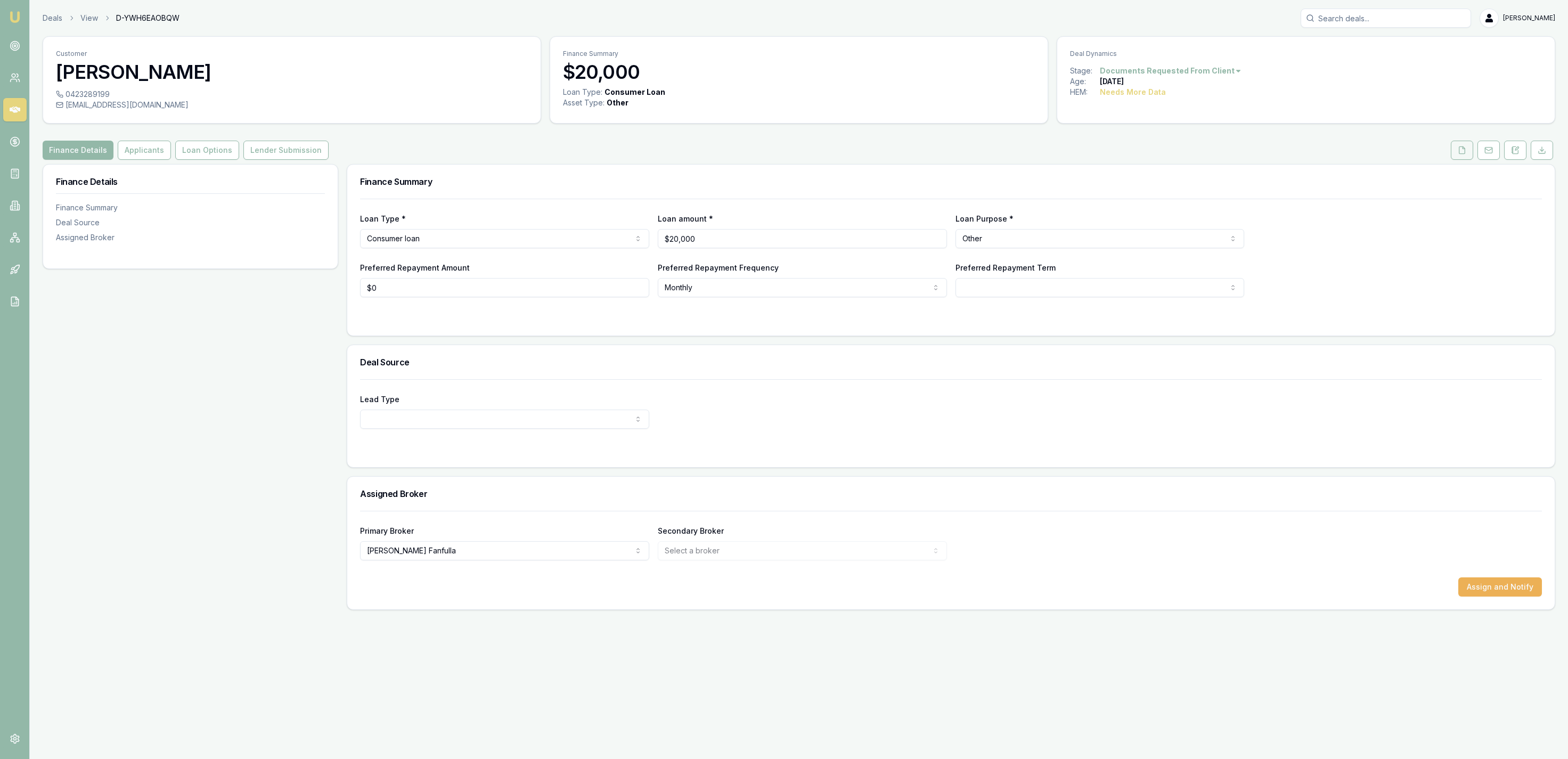
click at [1455, 142] on button at bounding box center [1462, 150] width 23 height 19
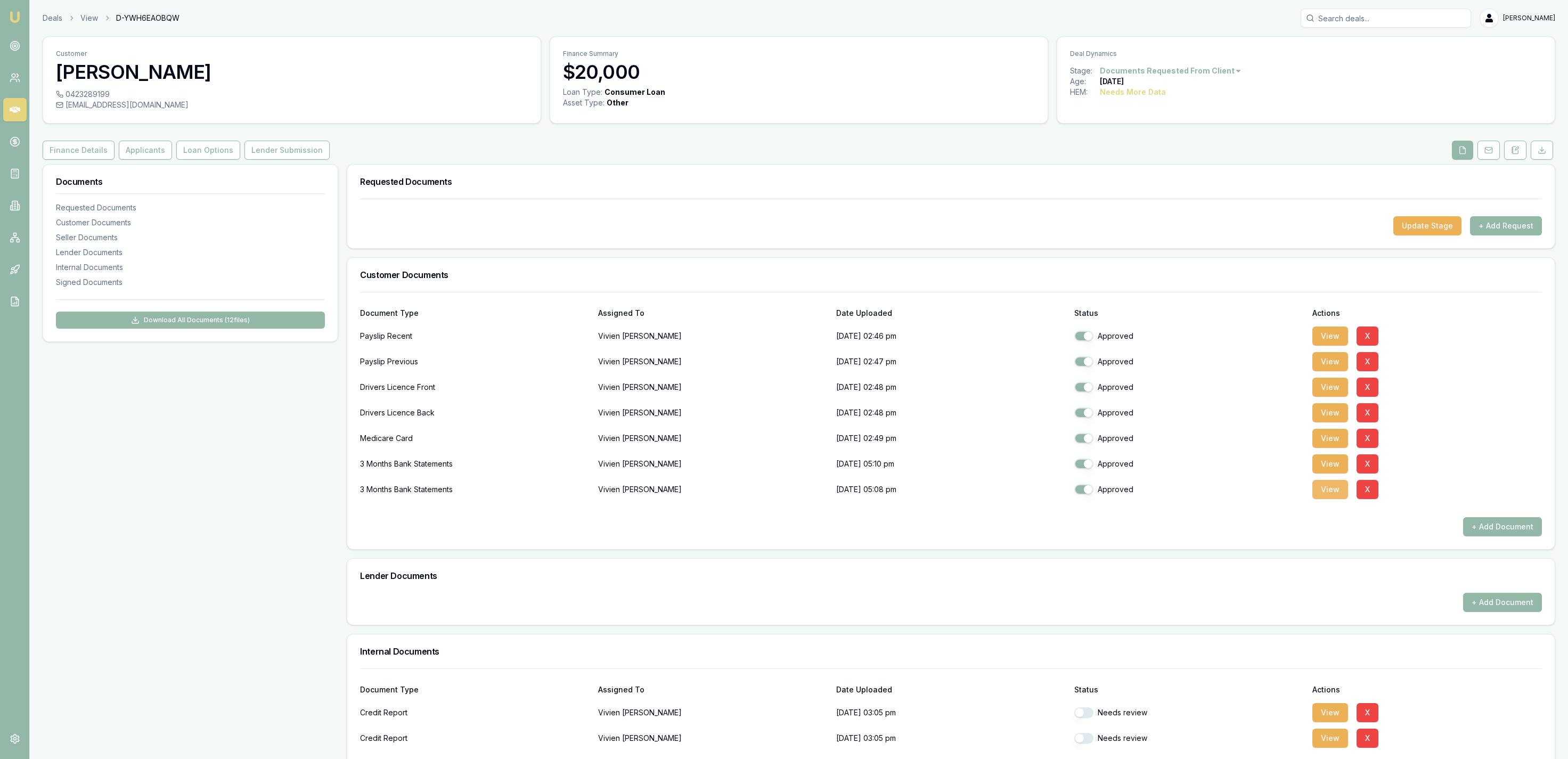
click at [1325, 499] on button "View" at bounding box center [1330, 489] width 35 height 19
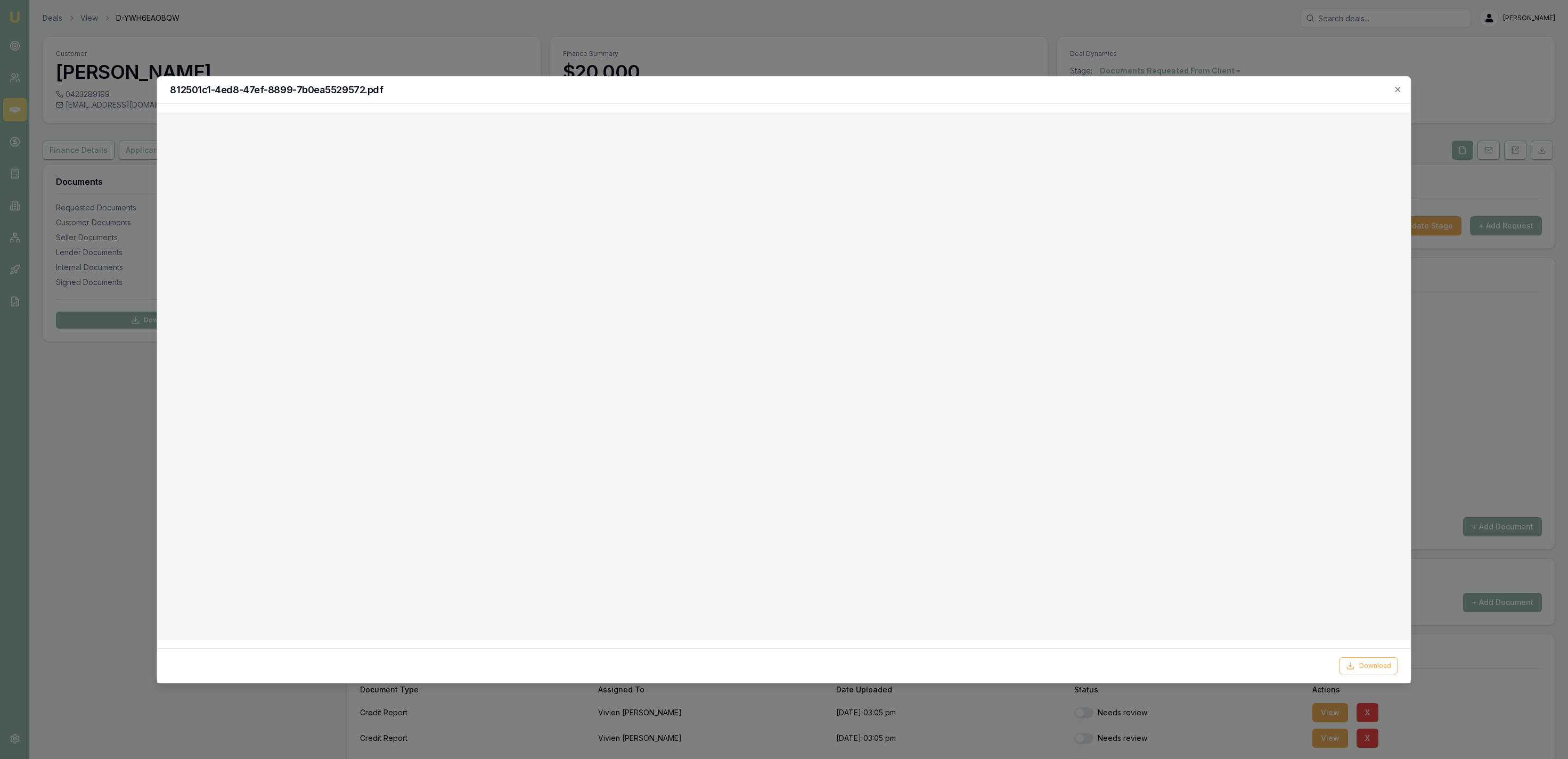
click at [585, 35] on div at bounding box center [784, 380] width 1568 height 759
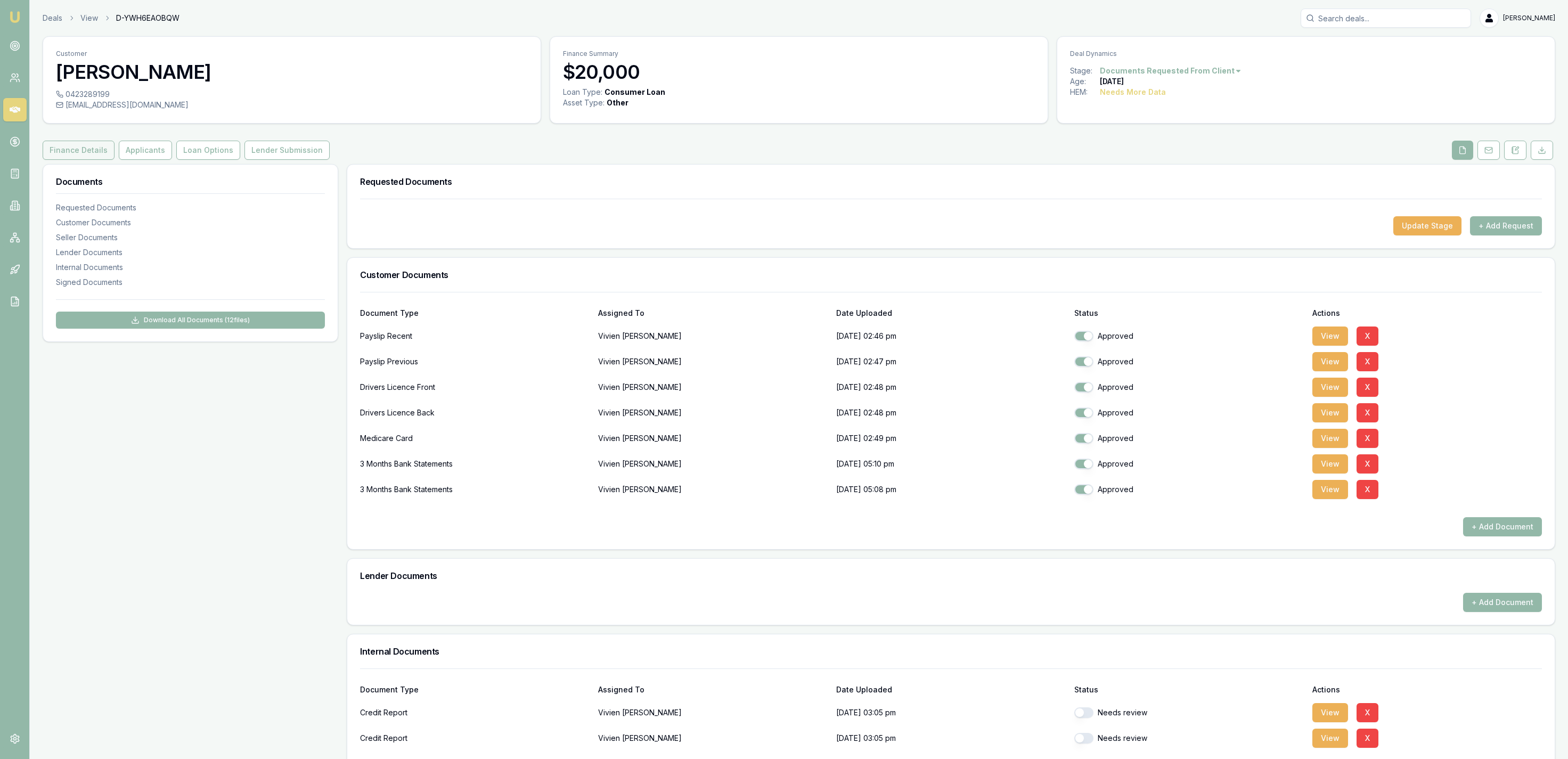
click at [110, 152] on button "Finance Details" at bounding box center [79, 150] width 72 height 19
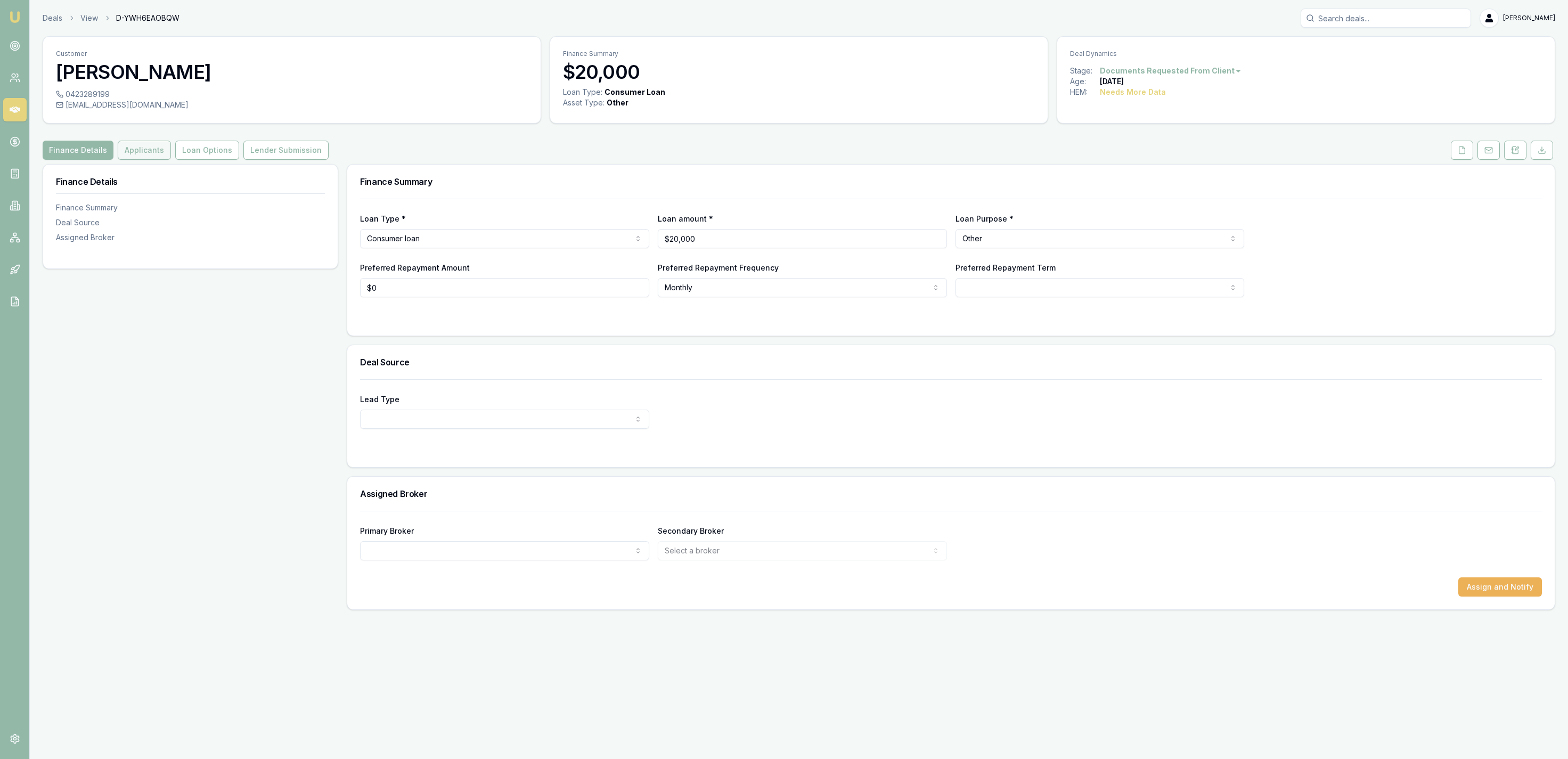
click at [120, 151] on button "Applicants" at bounding box center [144, 150] width 53 height 19
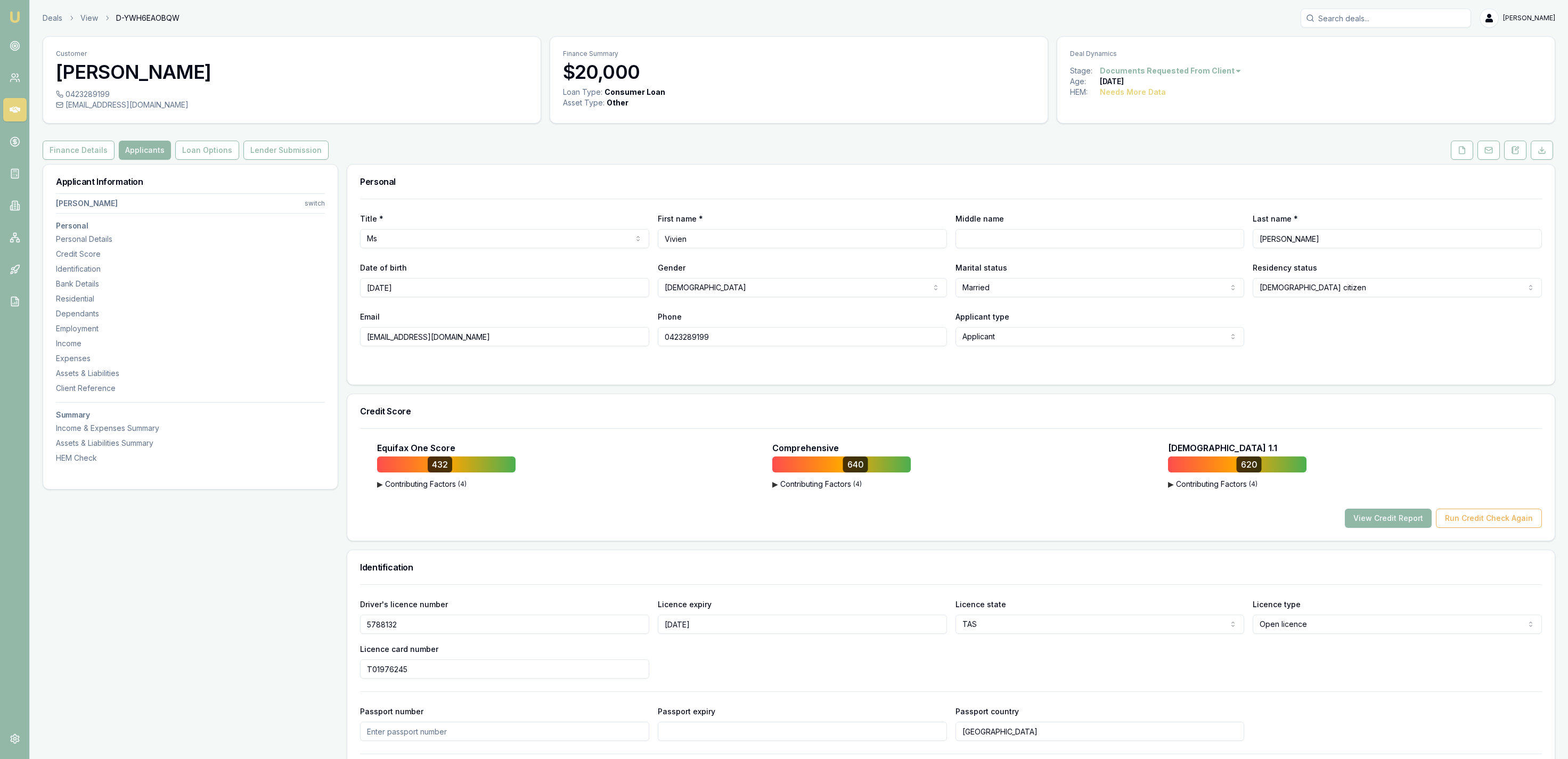
click at [1368, 523] on button "View Credit Report" at bounding box center [1388, 518] width 87 height 19
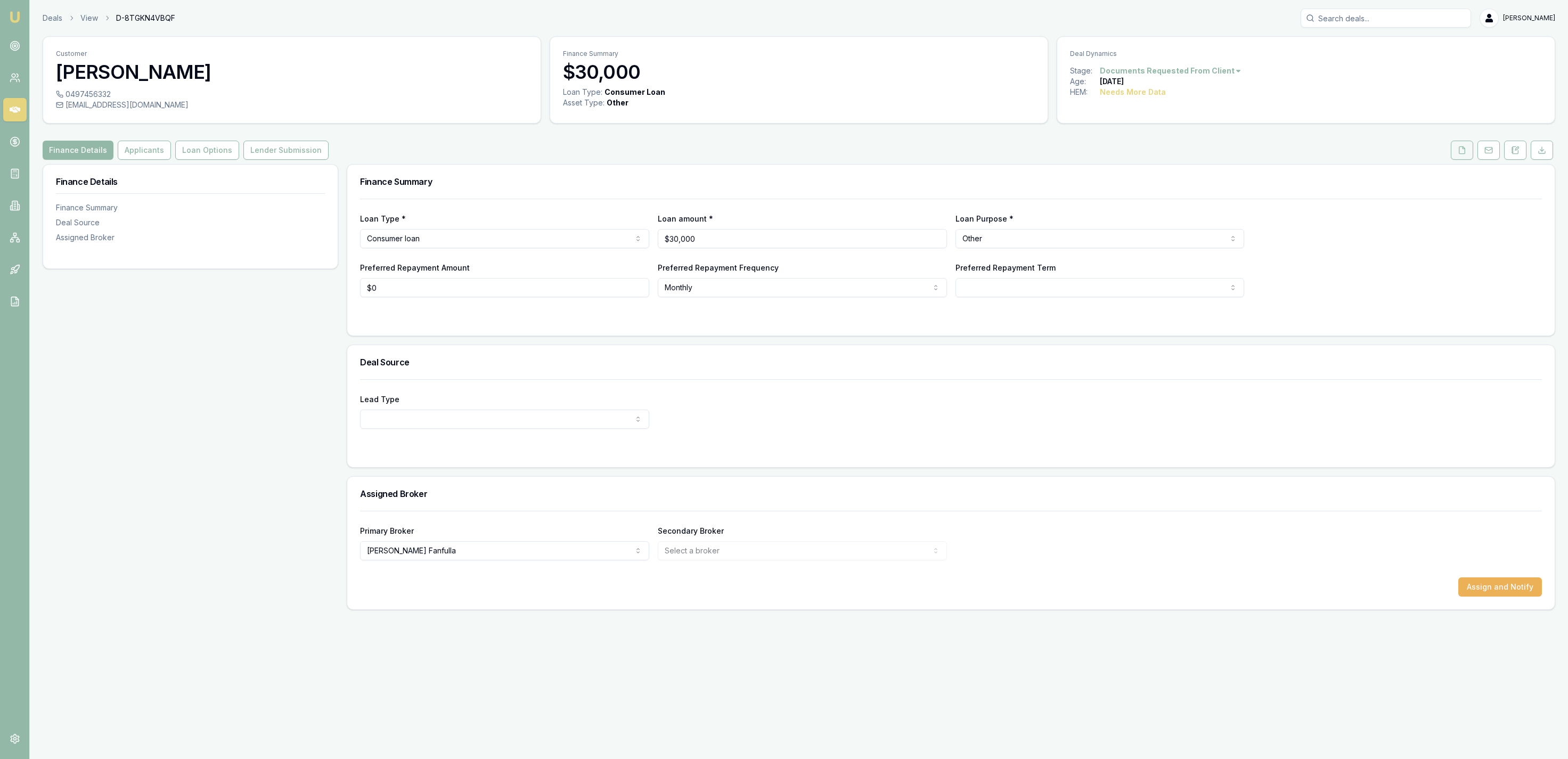
click at [1464, 159] on button at bounding box center [1462, 150] width 23 height 19
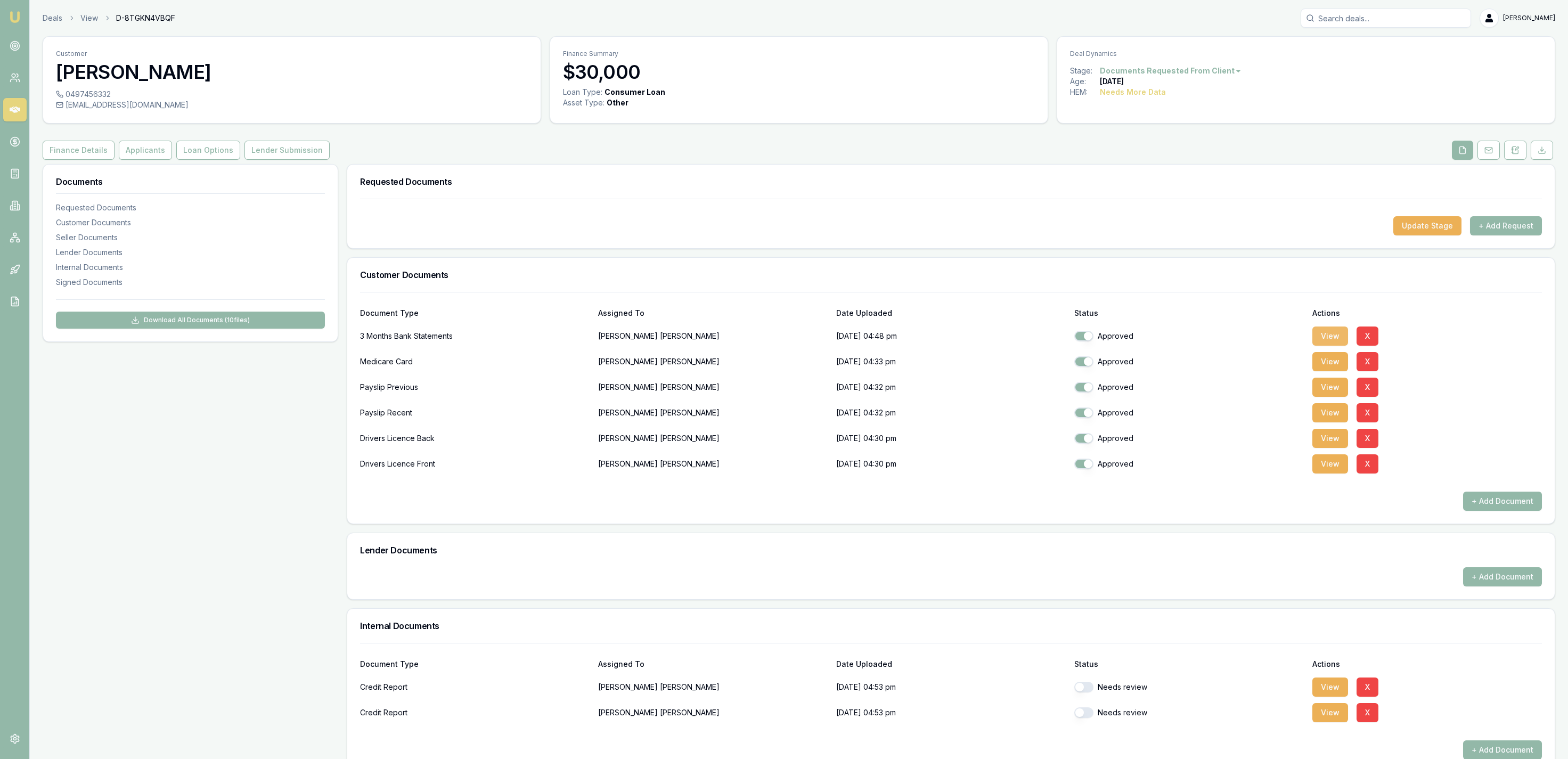
click at [1340, 338] on button "View" at bounding box center [1330, 336] width 35 height 19
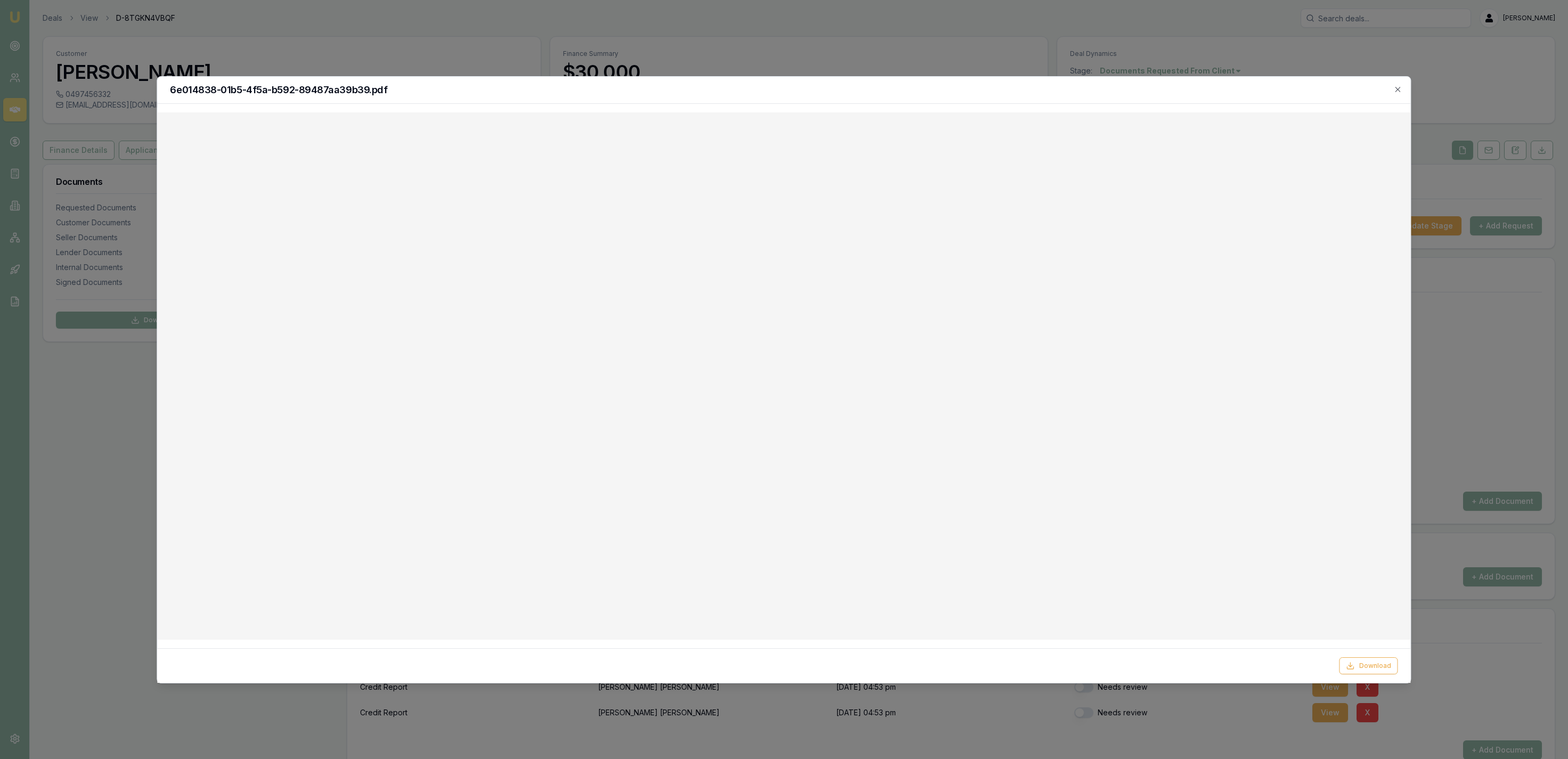
click at [659, 78] on div "6e014838-01b5-4f5a-b592-89487aa39b39.pdf" at bounding box center [783, 90] width 1253 height 27
click at [93, 78] on div at bounding box center [784, 380] width 1568 height 759
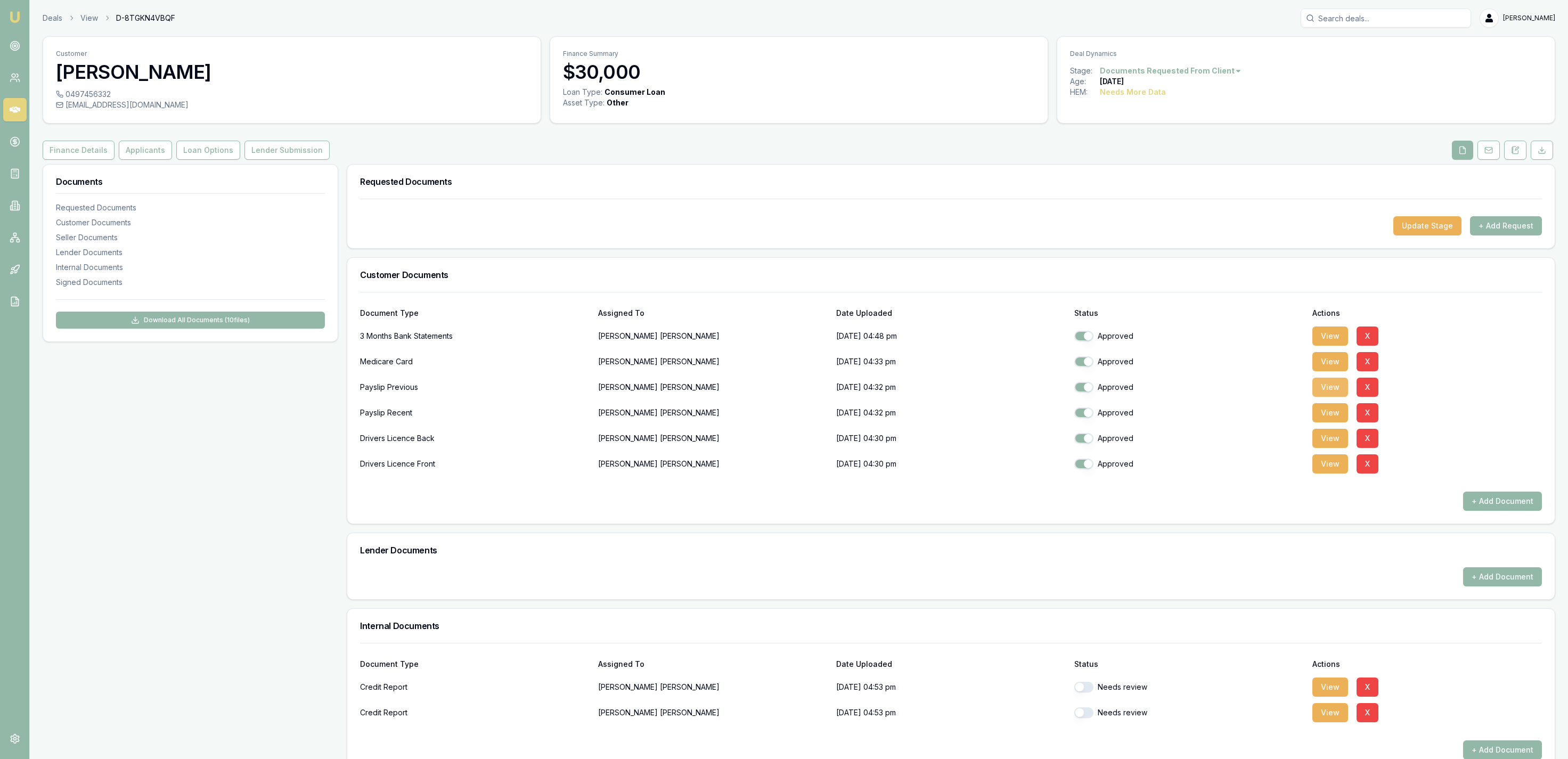
click at [1317, 391] on button "View" at bounding box center [1330, 387] width 35 height 19
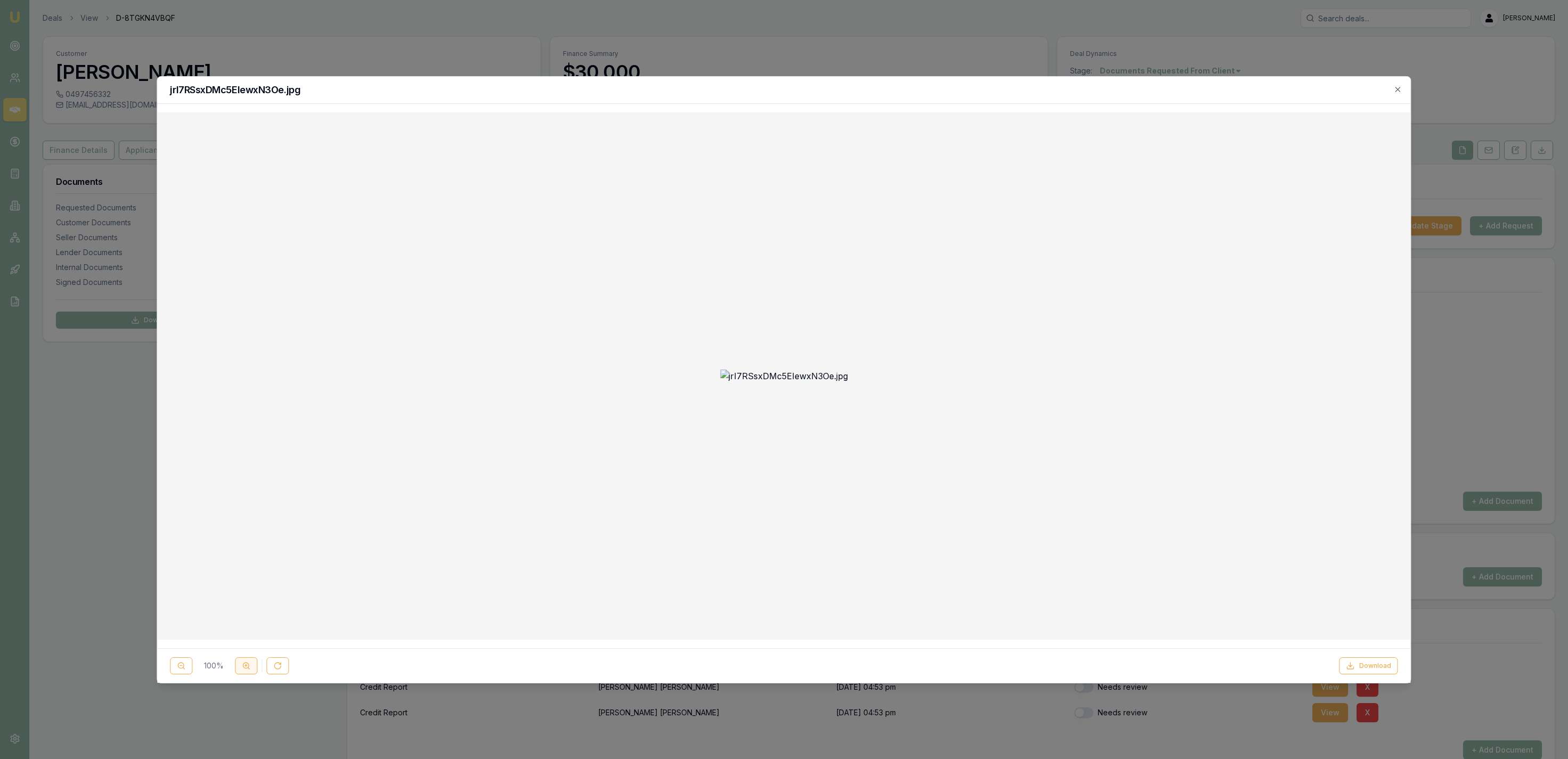
click at [244, 668] on icon at bounding box center [246, 666] width 9 height 9
click at [1404, 86] on div "jrI7RSsxDMc5EIewxN3Oe.jpg" at bounding box center [783, 90] width 1253 height 27
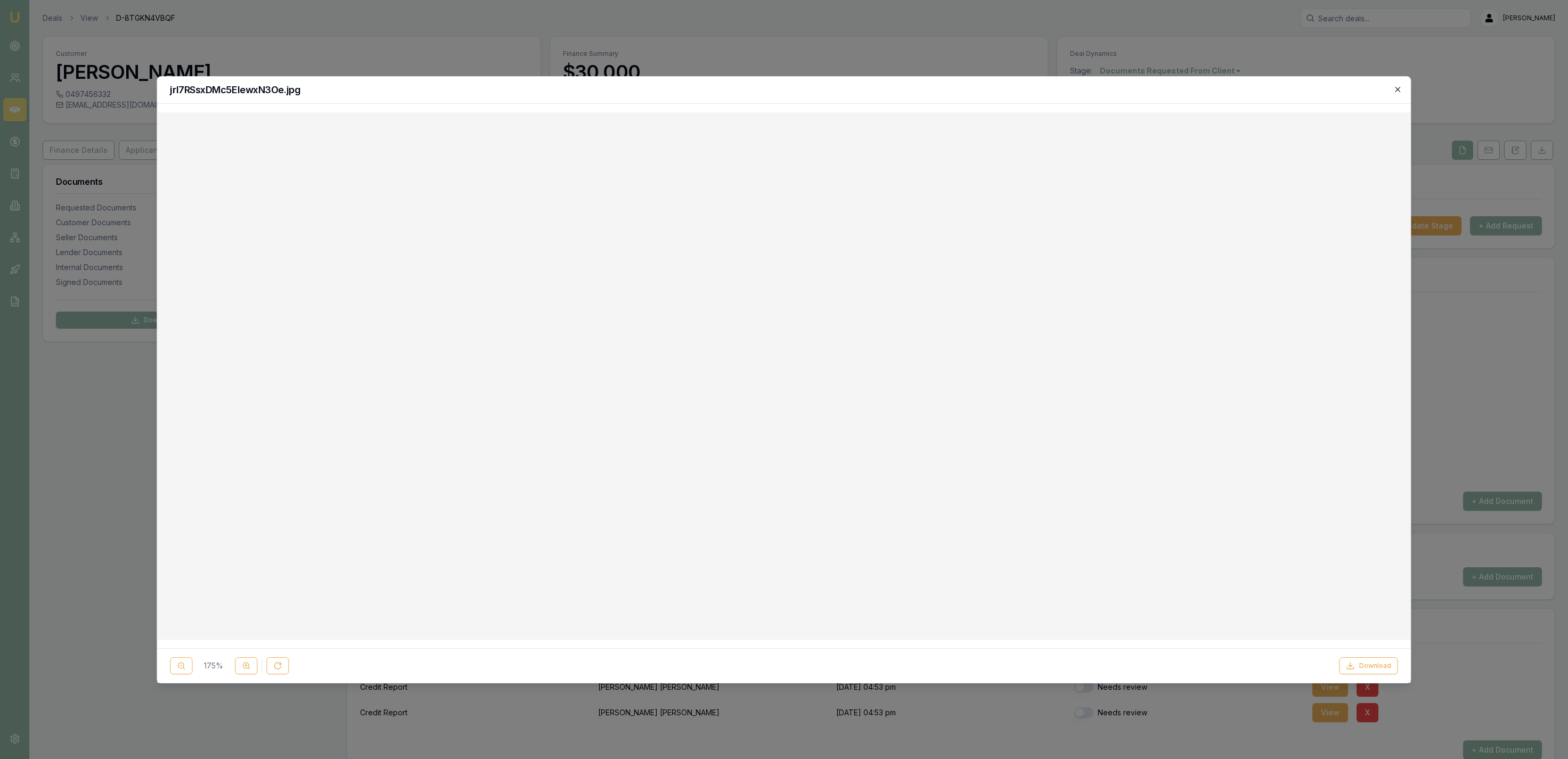
click at [1398, 89] on icon "button" at bounding box center [1398, 89] width 5 height 5
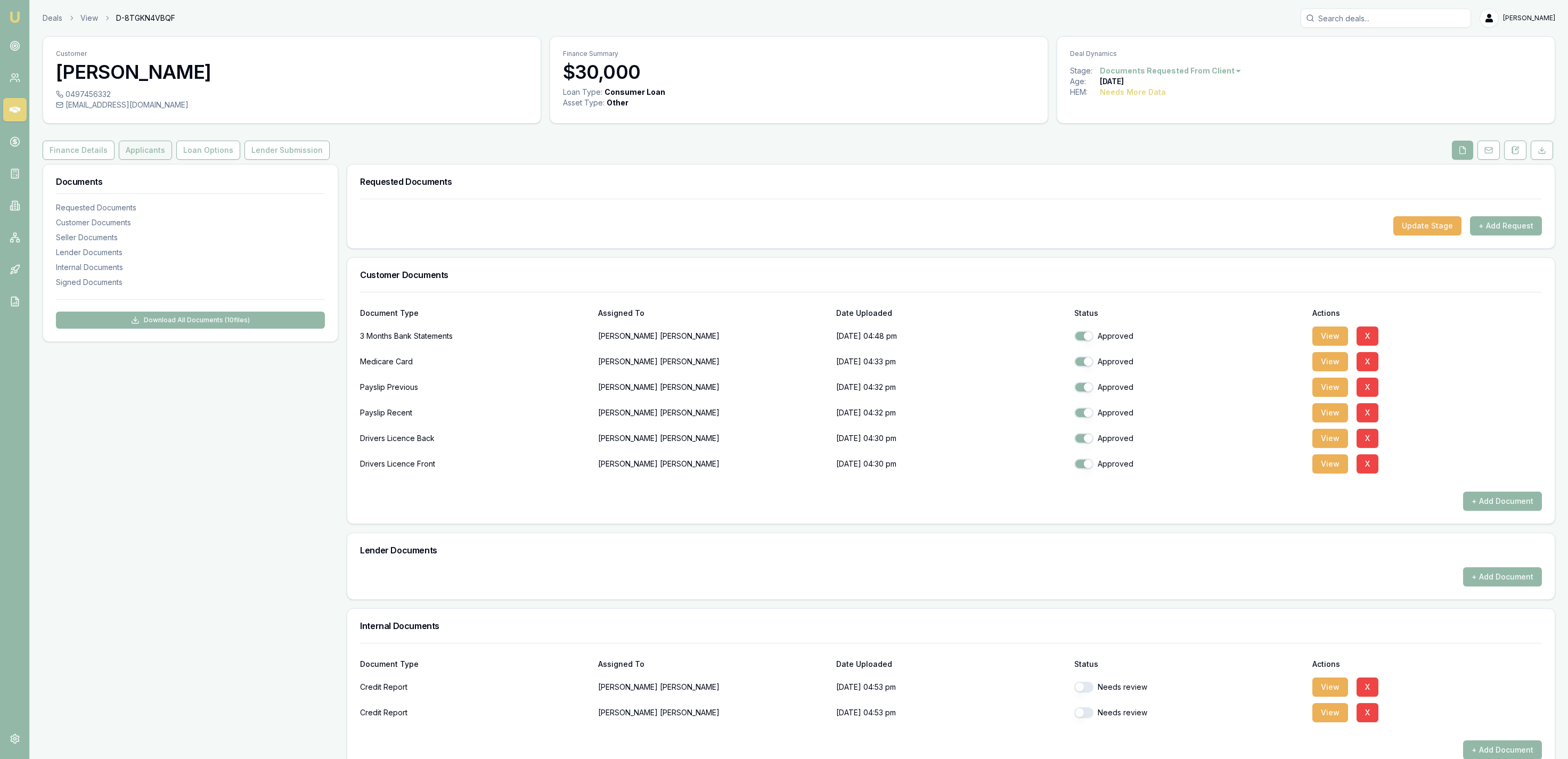
click at [139, 154] on button "Applicants" at bounding box center [145, 150] width 53 height 19
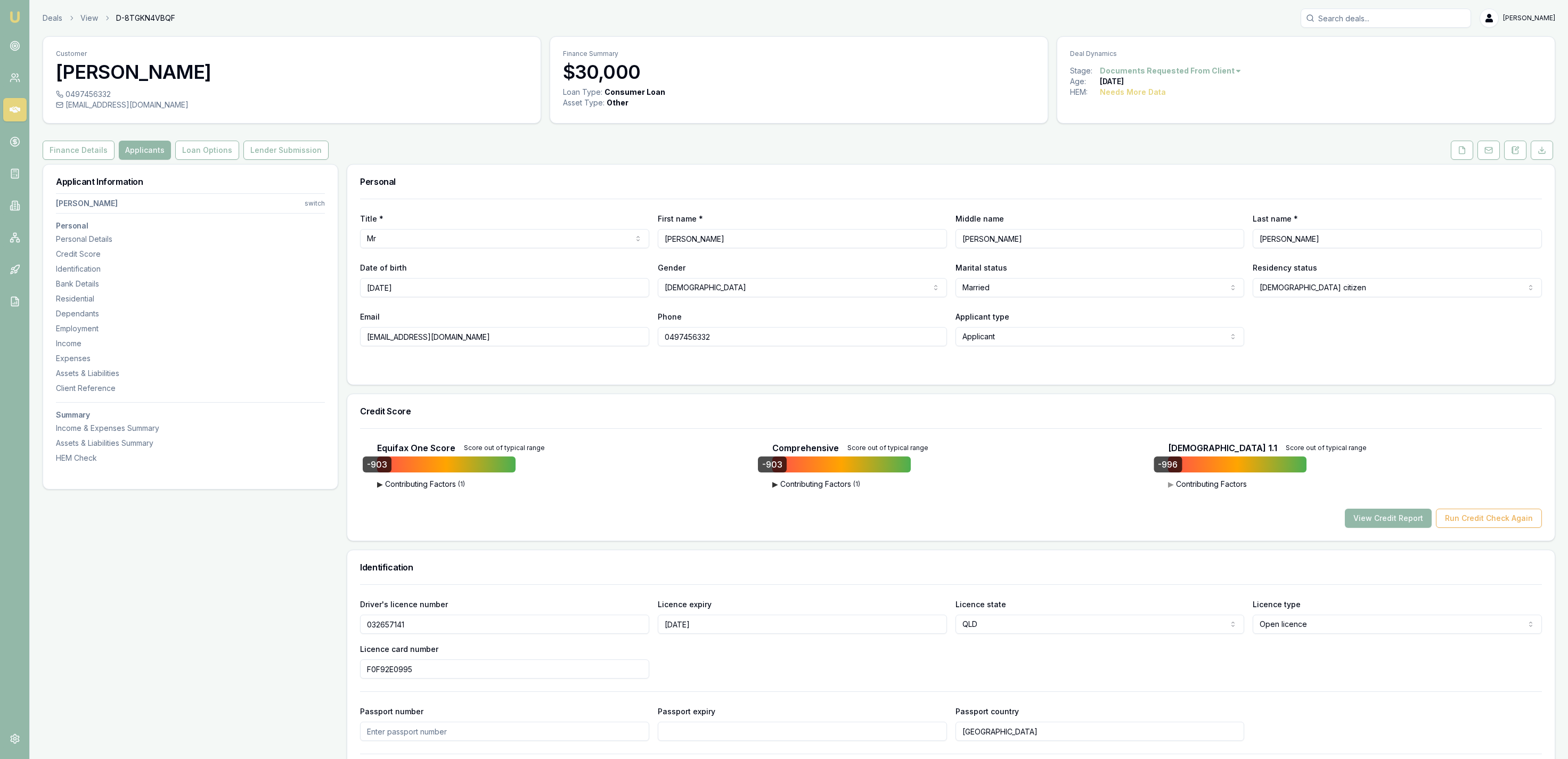
click at [1383, 507] on div "Equifax One Score Score out of typical range -903 ▶ Contributing Factors ( 1 ) …" at bounding box center [951, 485] width 1182 height 86
click at [1380, 515] on button "View Credit Report" at bounding box center [1388, 518] width 87 height 19
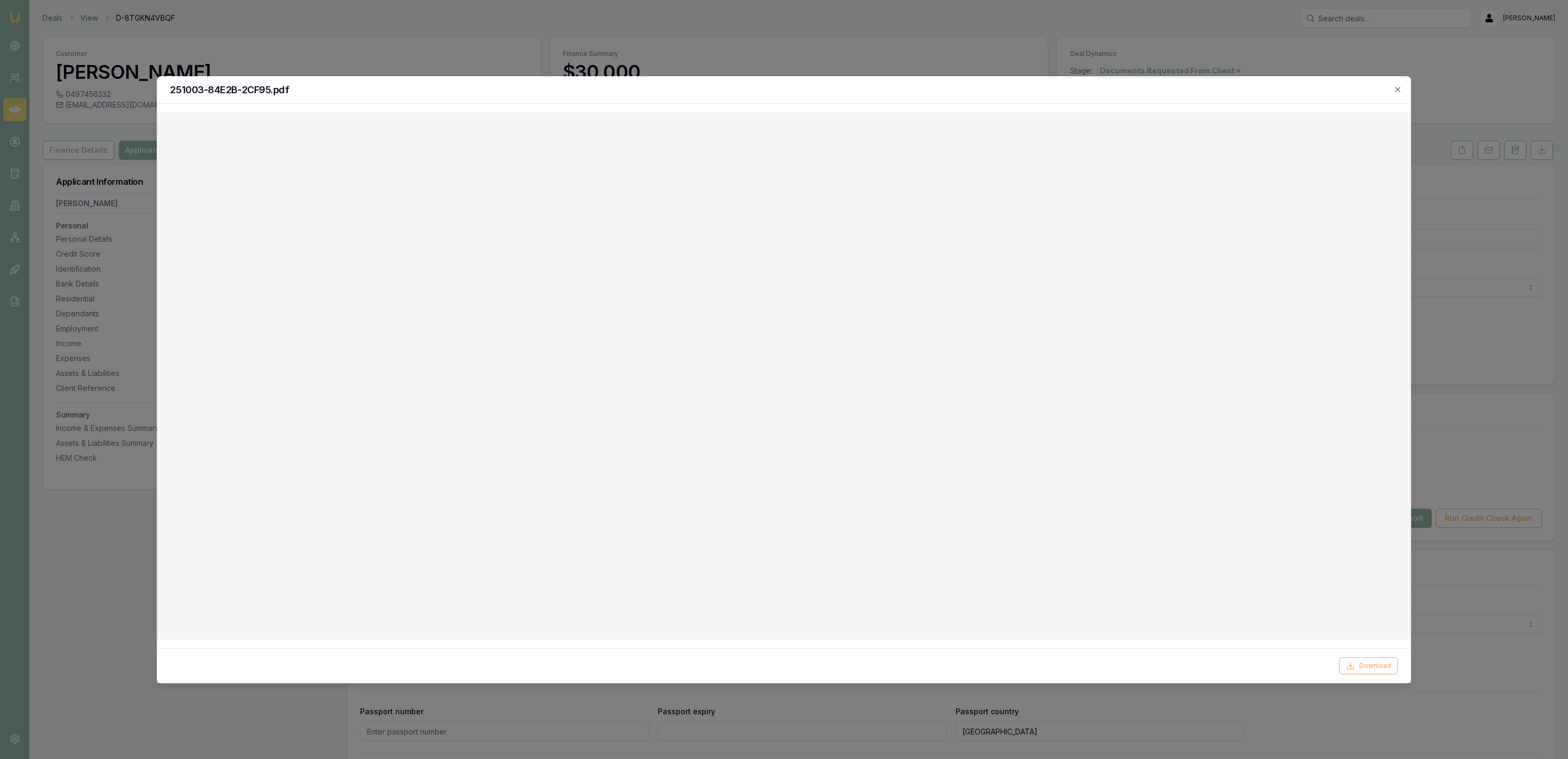
click at [1399, 99] on div "251003-84E2B-2CF95.pdf" at bounding box center [783, 90] width 1253 height 27
click at [1400, 92] on icon "button" at bounding box center [1398, 89] width 9 height 9
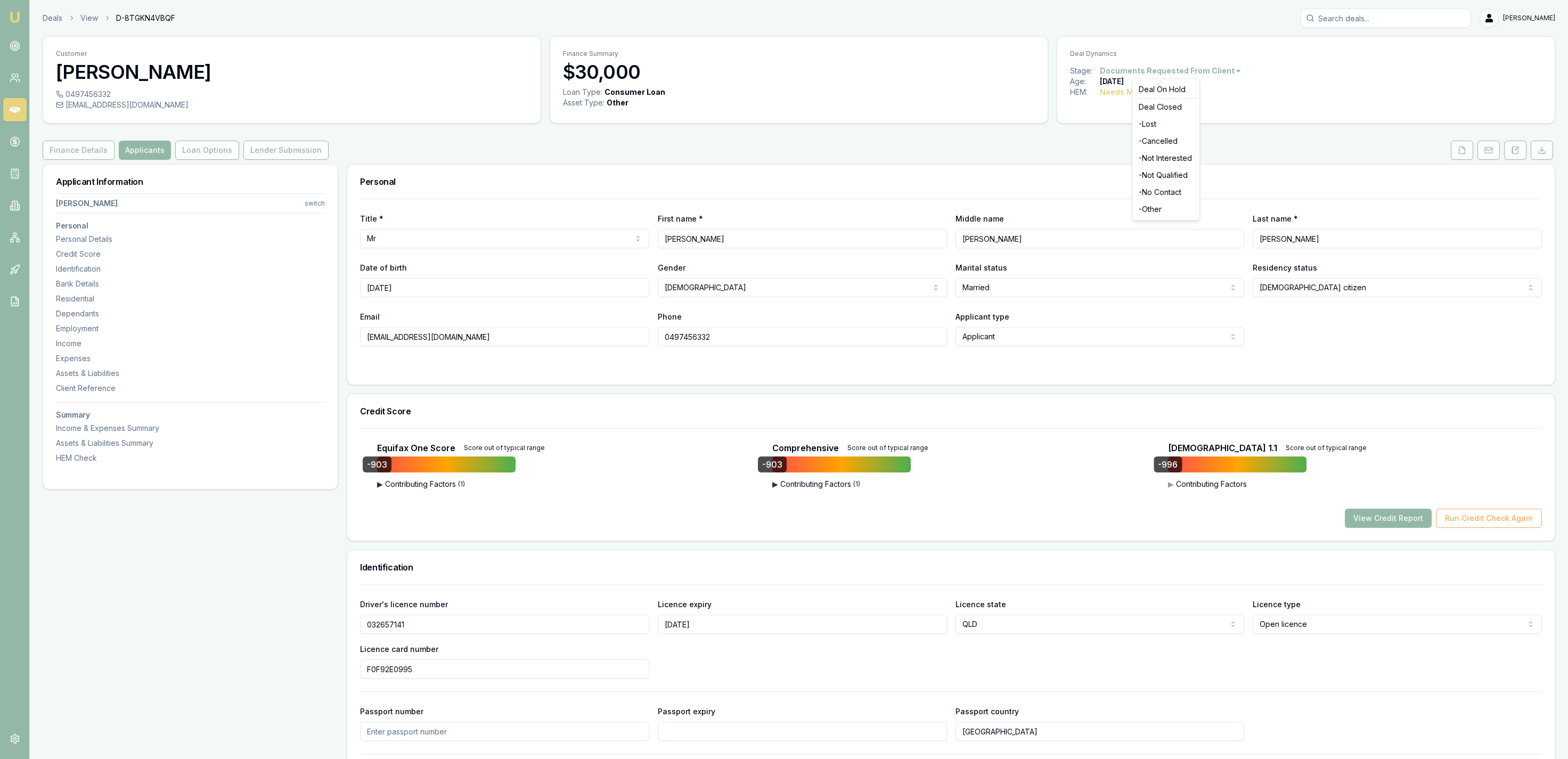
click at [1204, 73] on html "Emu Broker Deals View D-8TGKN4VBQF Jackson Fanfulla Toggle Menu Customer Daniel…" at bounding box center [784, 380] width 1568 height 759
click at [1180, 176] on div "- Not Qualified" at bounding box center [1166, 175] width 63 height 17
click at [53, 23] on link "Deals" at bounding box center [53, 18] width 20 height 10
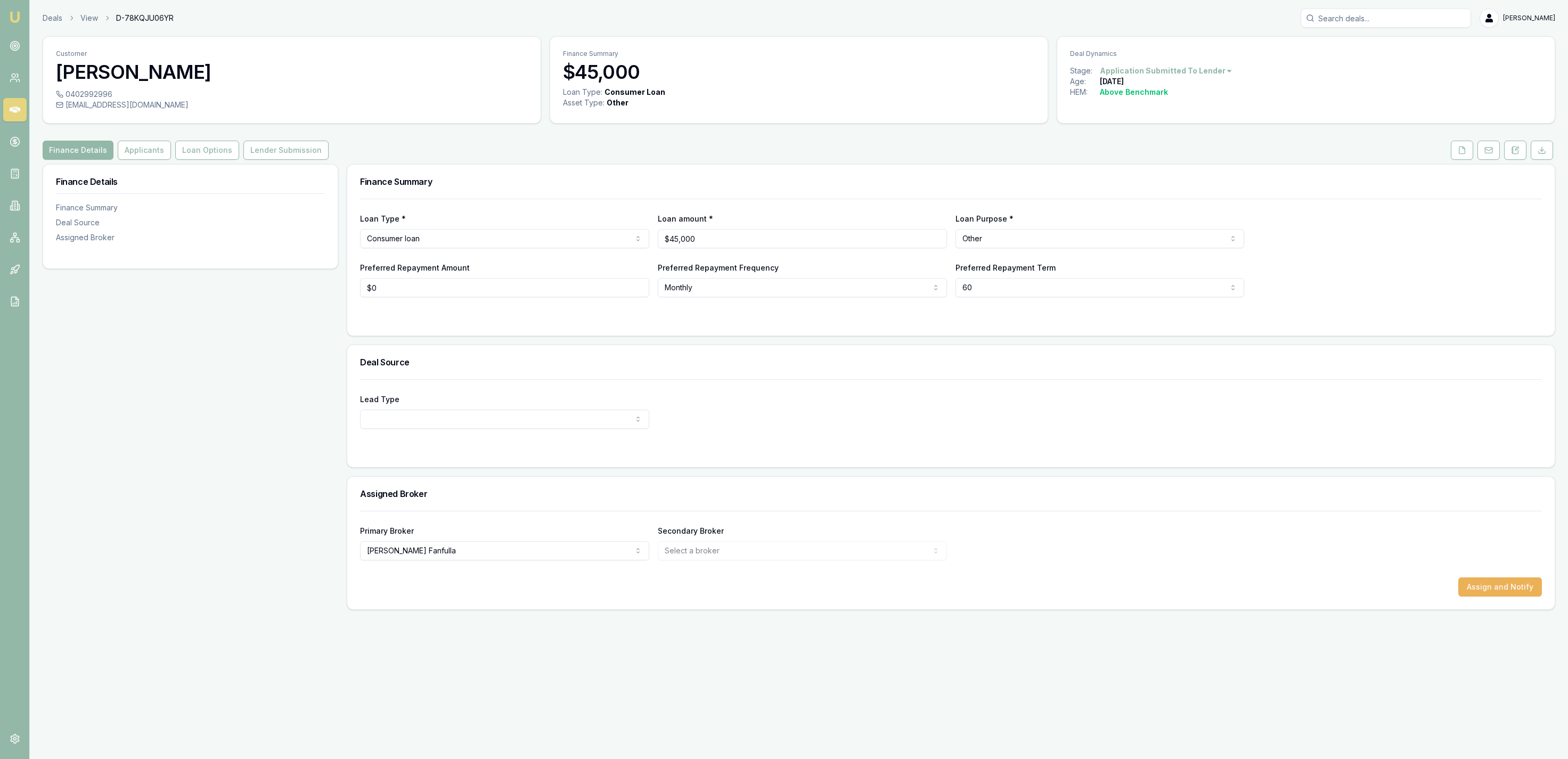
click at [1173, 57] on p "Deal Dynamics" at bounding box center [1306, 54] width 472 height 9
click at [1173, 72] on html "Emu Broker Deals View D-78KQJU06YR [PERSON_NAME] Fanfulla Toggle Menu Customer …" at bounding box center [784, 380] width 1568 height 759
click at [1179, 158] on div "- Not Interested" at bounding box center [1162, 158] width 63 height 17
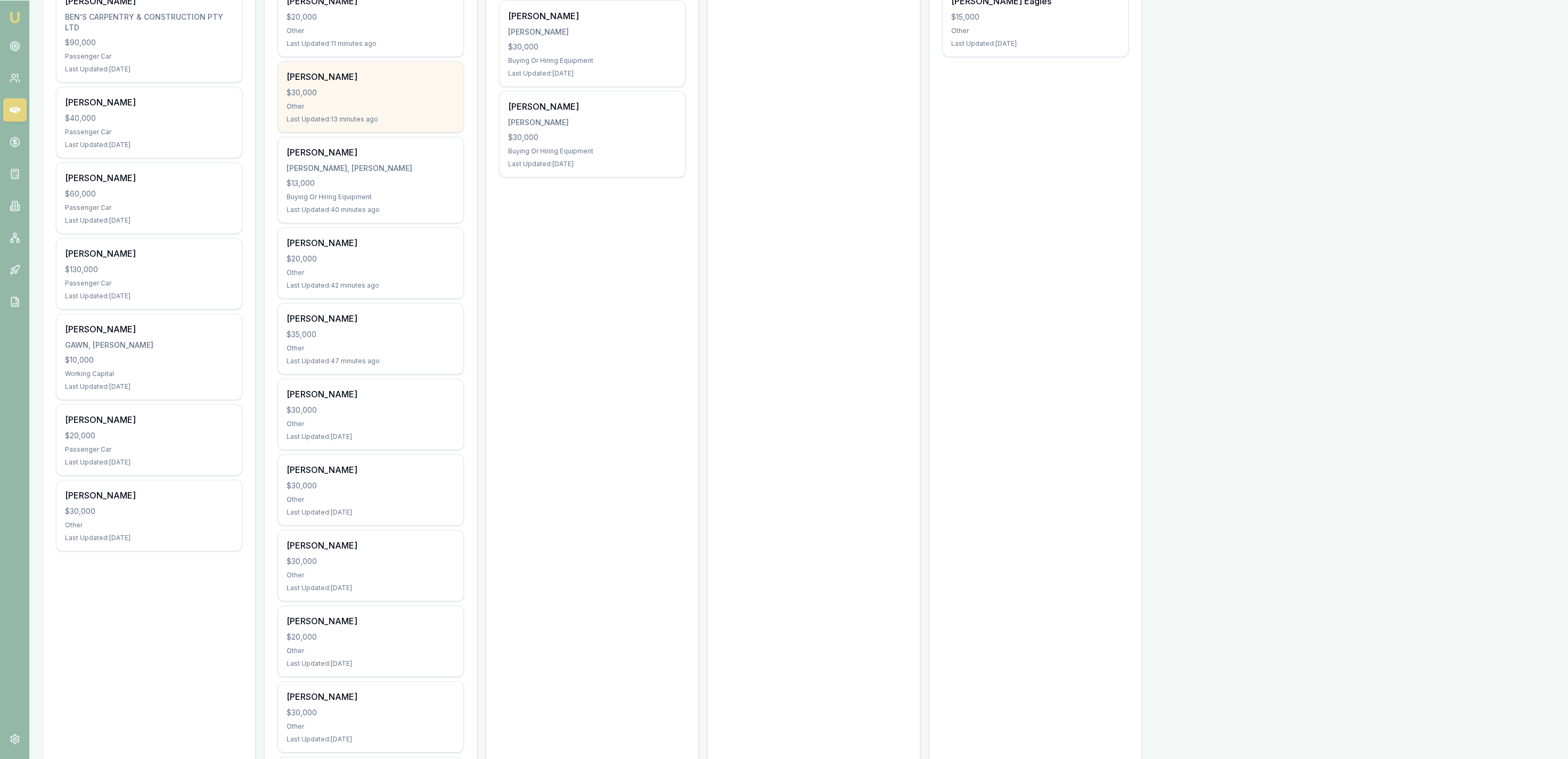
scroll to position [331, 0]
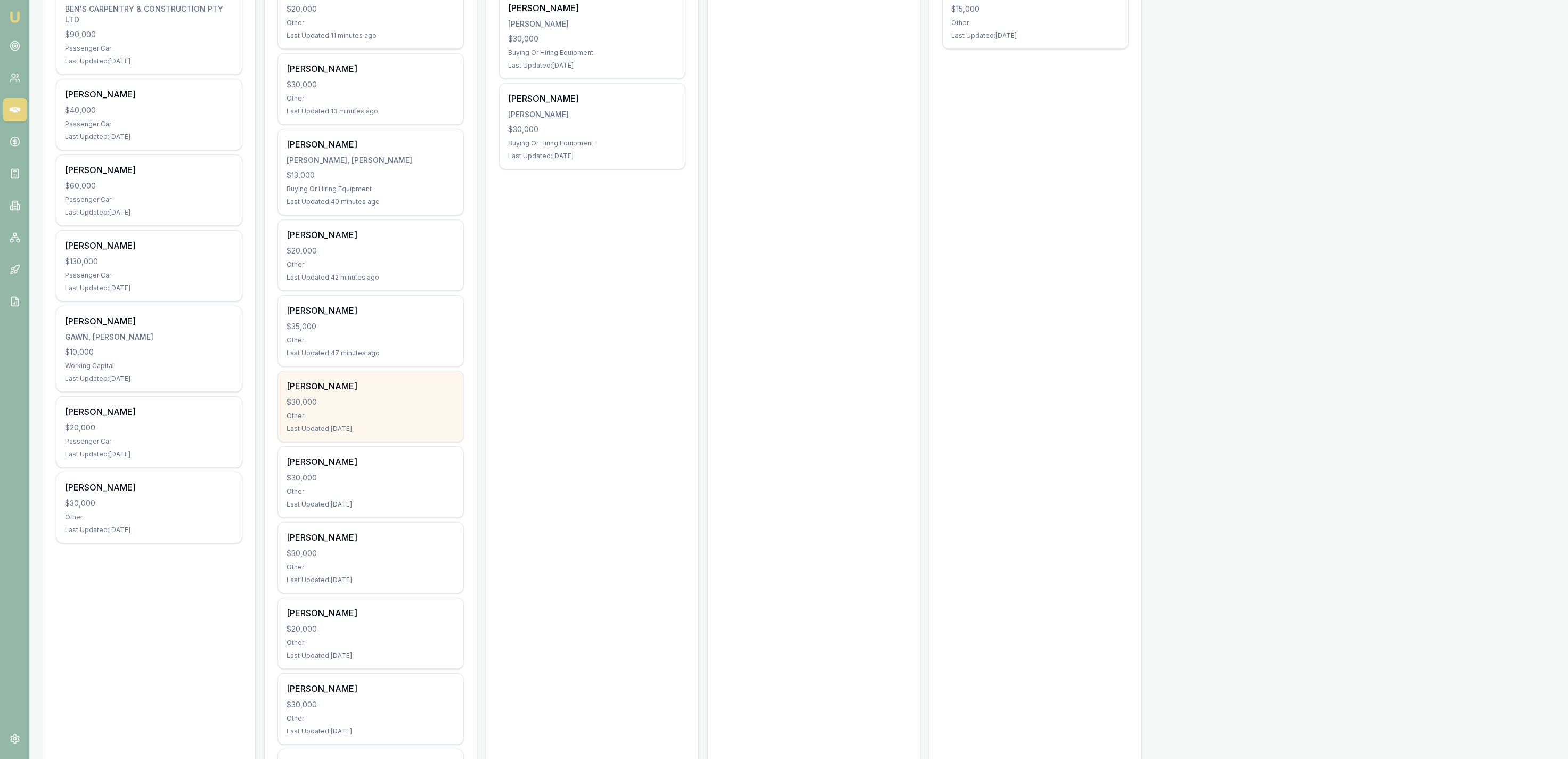
click at [412, 399] on div "$30,000" at bounding box center [370, 402] width 168 height 10
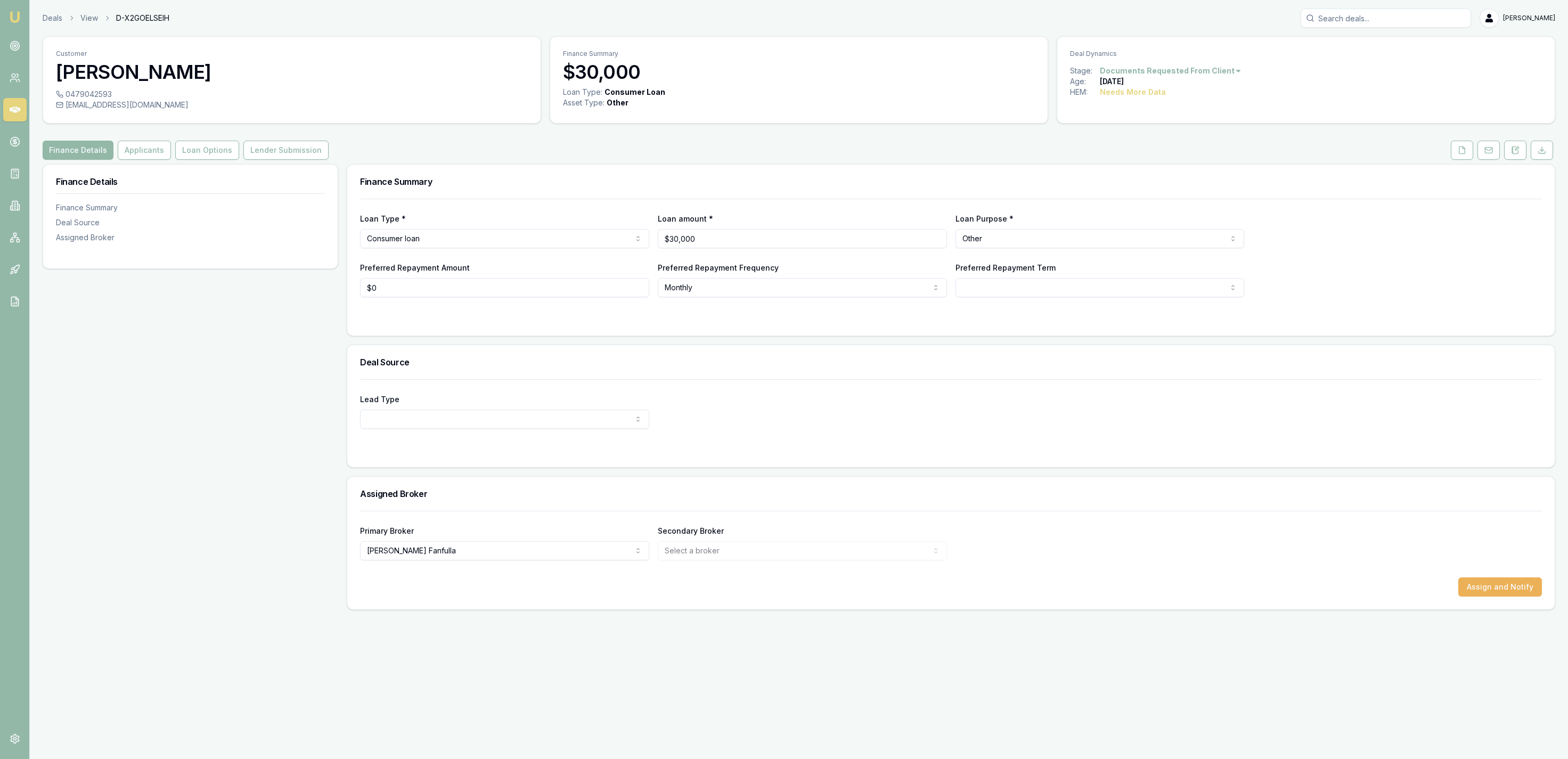
click at [1477, 148] on link at bounding box center [1489, 150] width 27 height 19
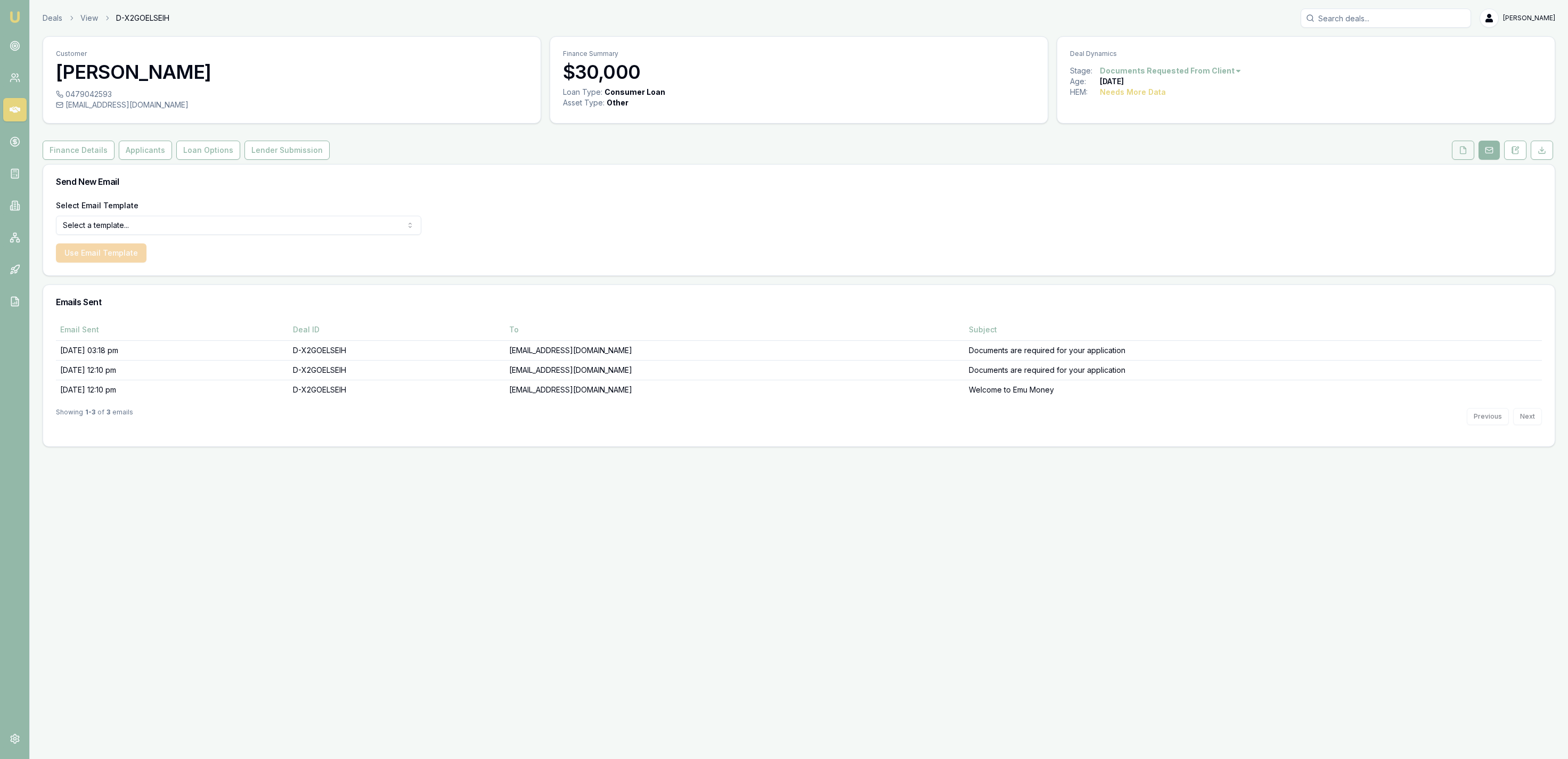
click at [1467, 151] on button at bounding box center [1463, 150] width 23 height 19
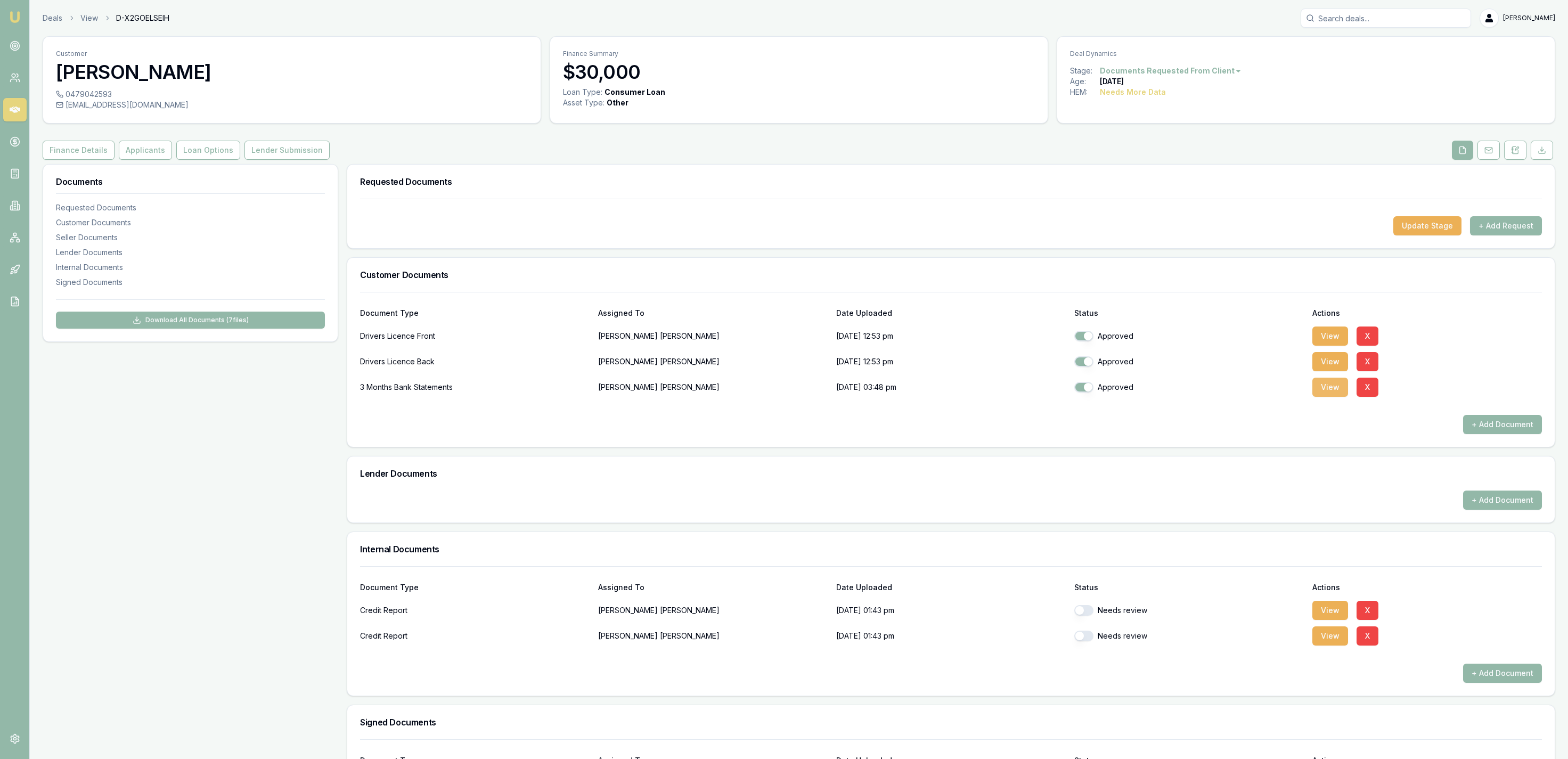
click at [1323, 383] on button "View" at bounding box center [1330, 387] width 35 height 19
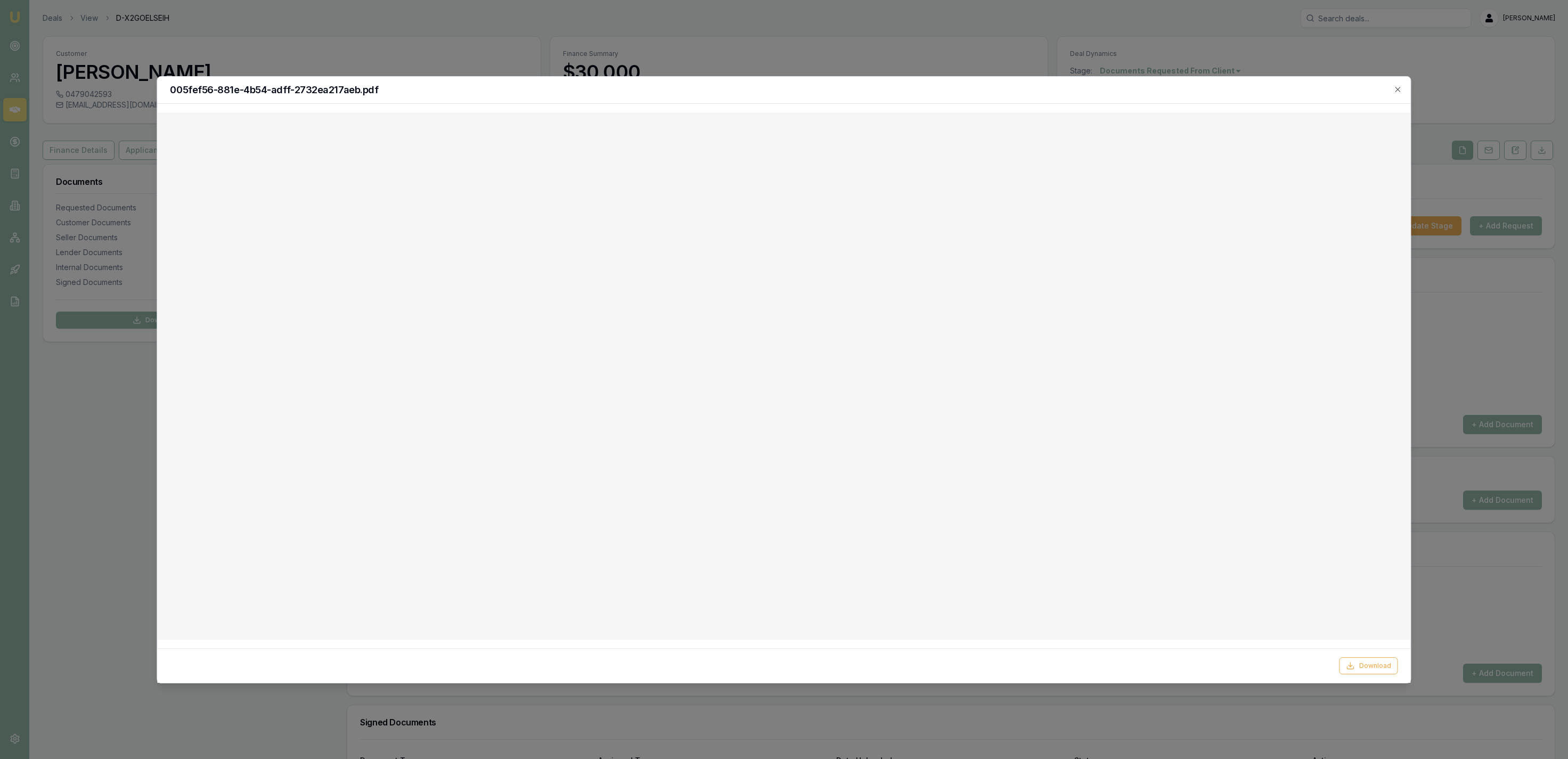
click at [81, 219] on div at bounding box center [784, 380] width 1568 height 759
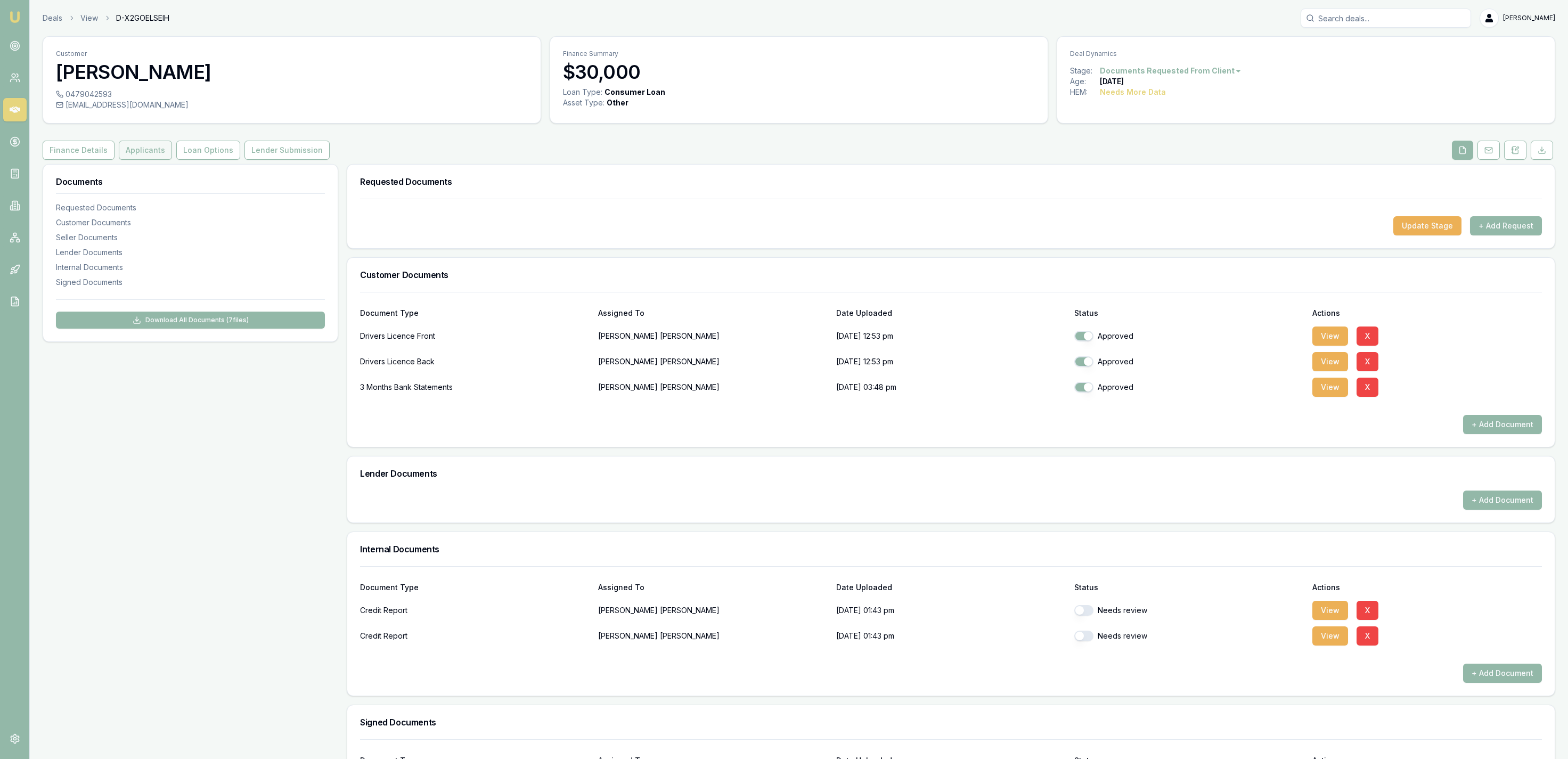
click at [140, 150] on button "Applicants" at bounding box center [145, 150] width 53 height 19
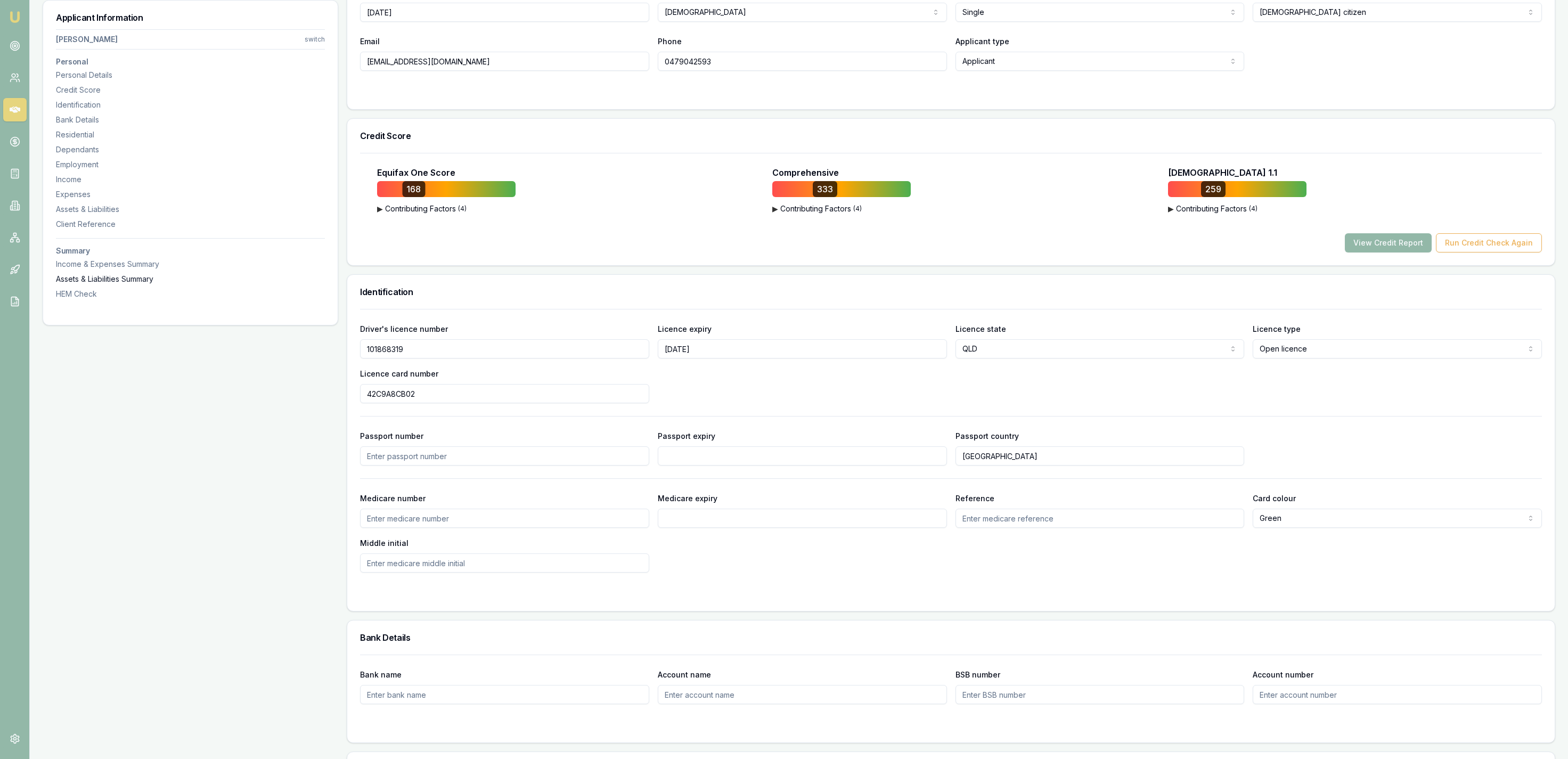
scroll to position [55, 0]
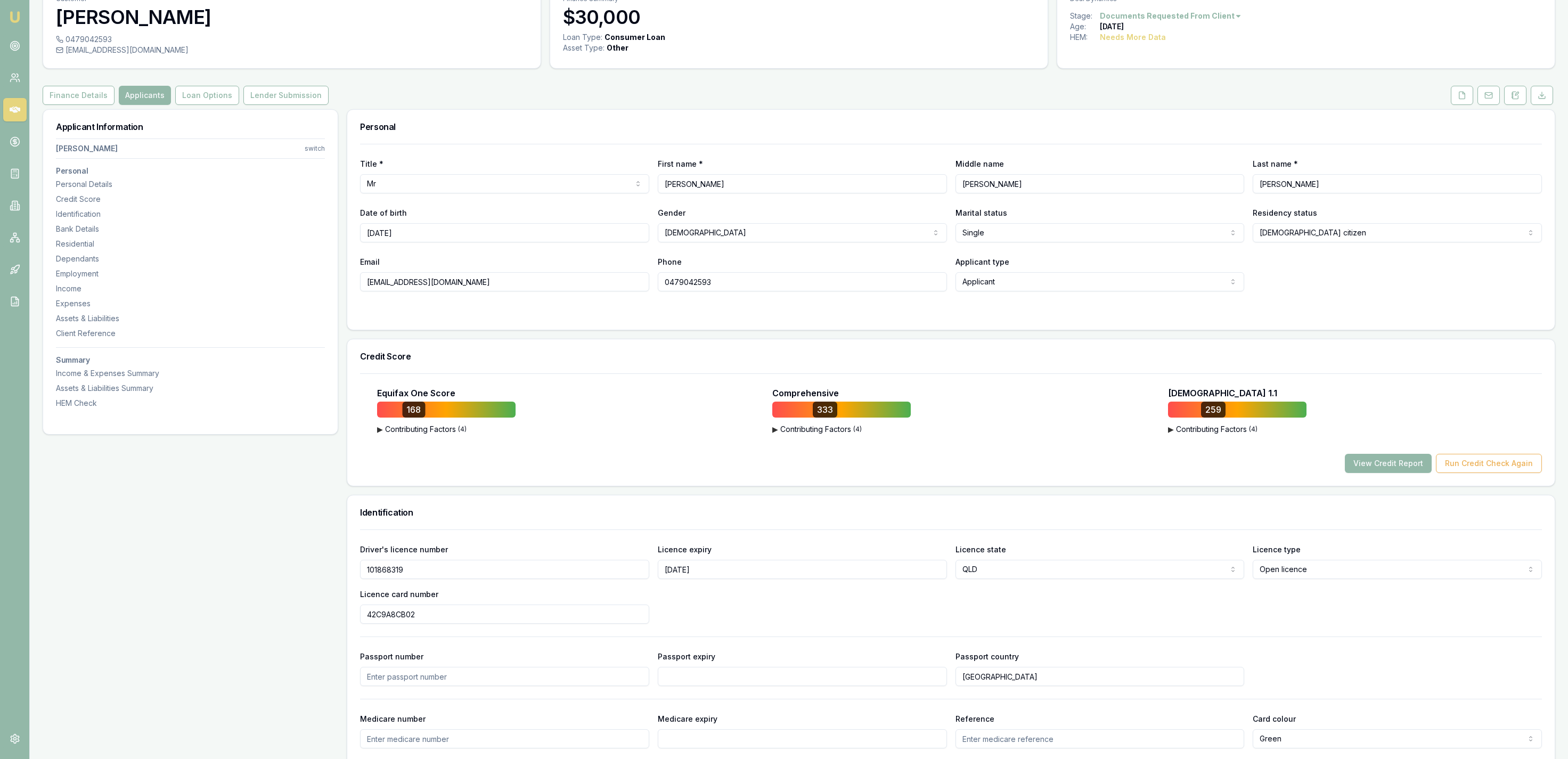
drag, startPoint x: 956, startPoint y: 411, endPoint x: 1240, endPoint y: 477, distance: 291.6
click at [1365, 452] on div "Equifax One Score 168 ▶ Contributing Factors ( 4 ) More Telco Credit Enquiries …" at bounding box center [951, 430] width 1182 height 86
click at [1369, 460] on button "View Credit Report" at bounding box center [1388, 463] width 87 height 19
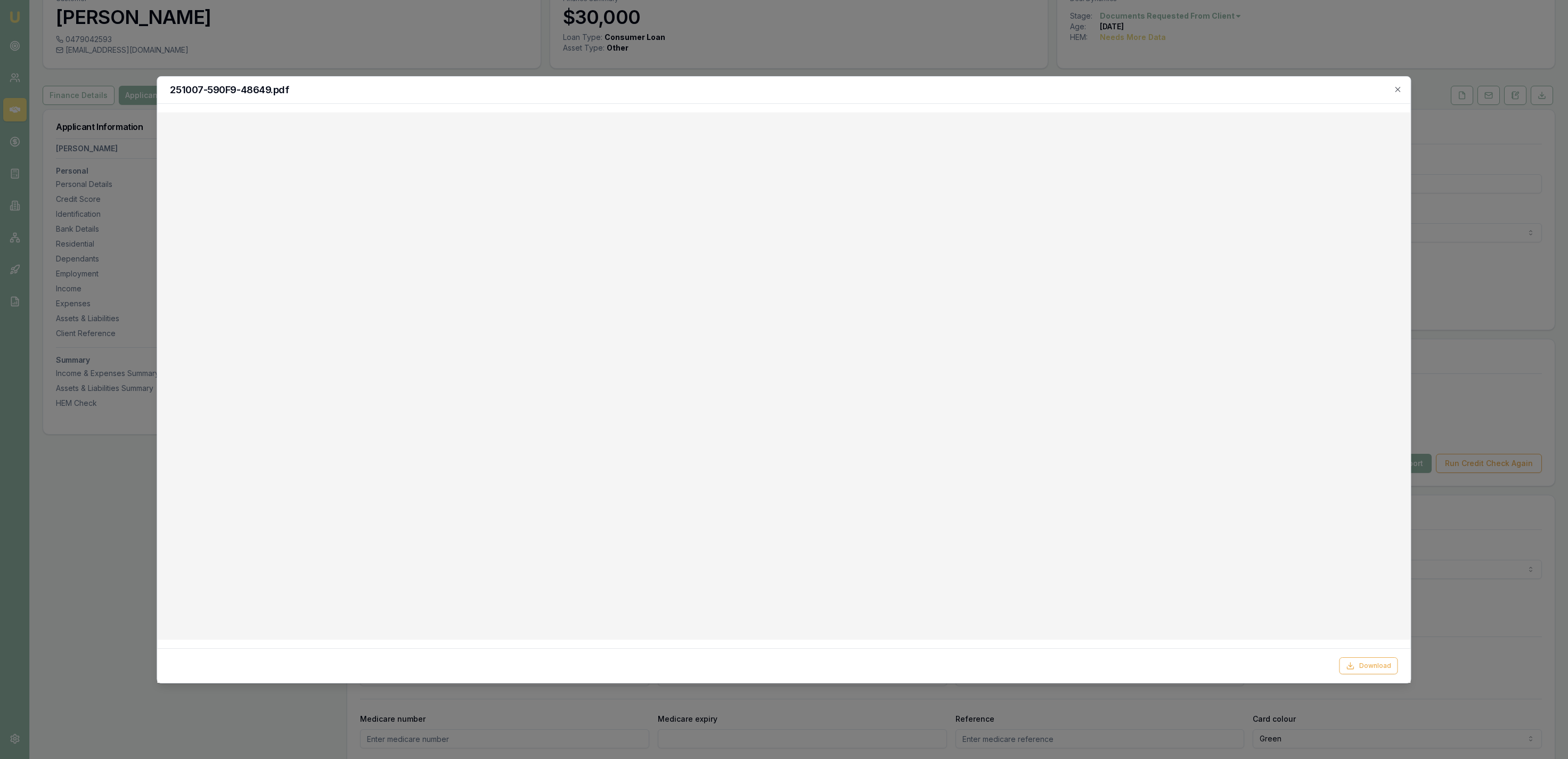
drag, startPoint x: 1397, startPoint y: 90, endPoint x: 1358, endPoint y: 93, distance: 39.1
click at [1396, 90] on icon "button" at bounding box center [1398, 89] width 5 height 5
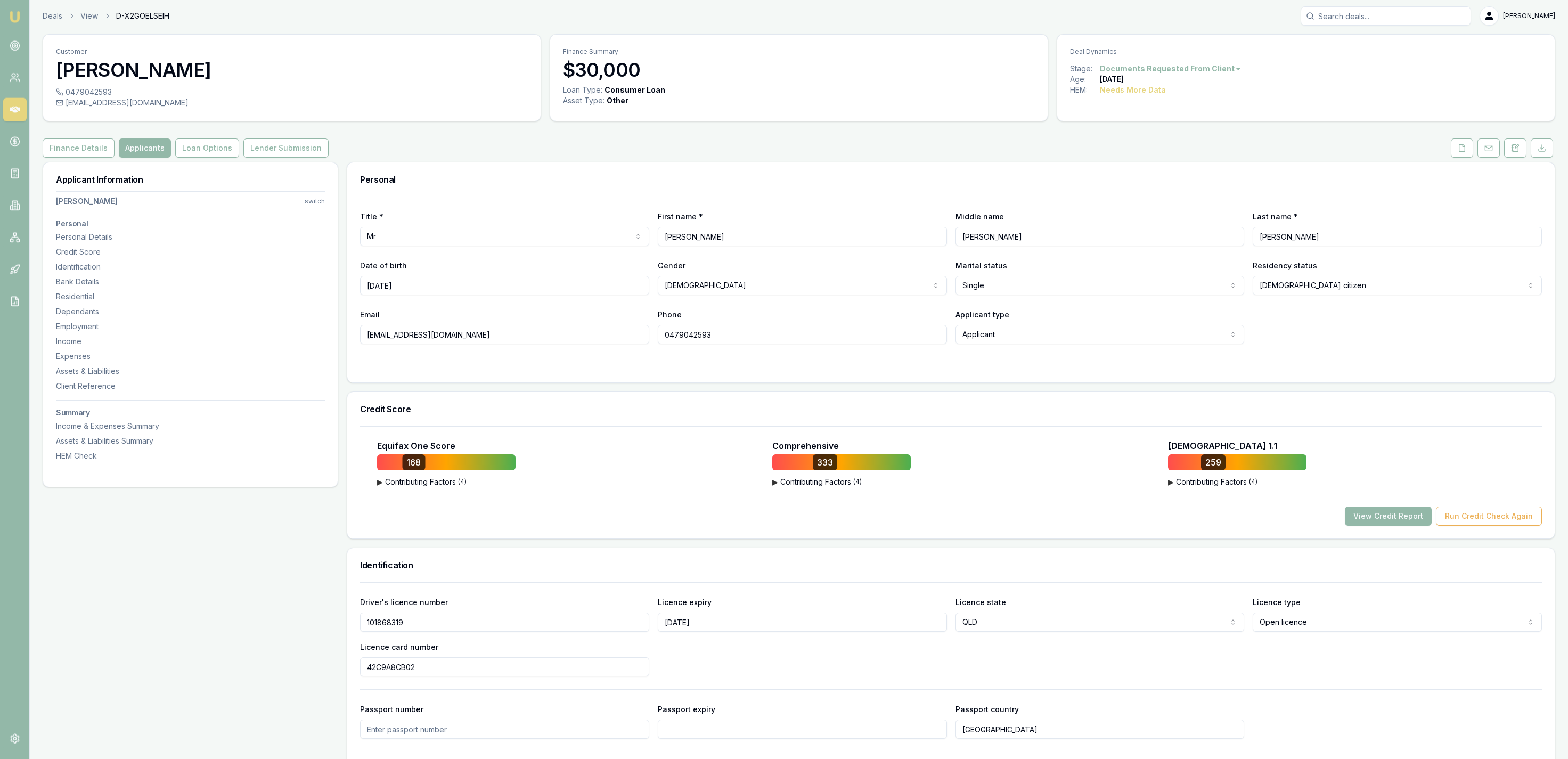
scroll to position [0, 0]
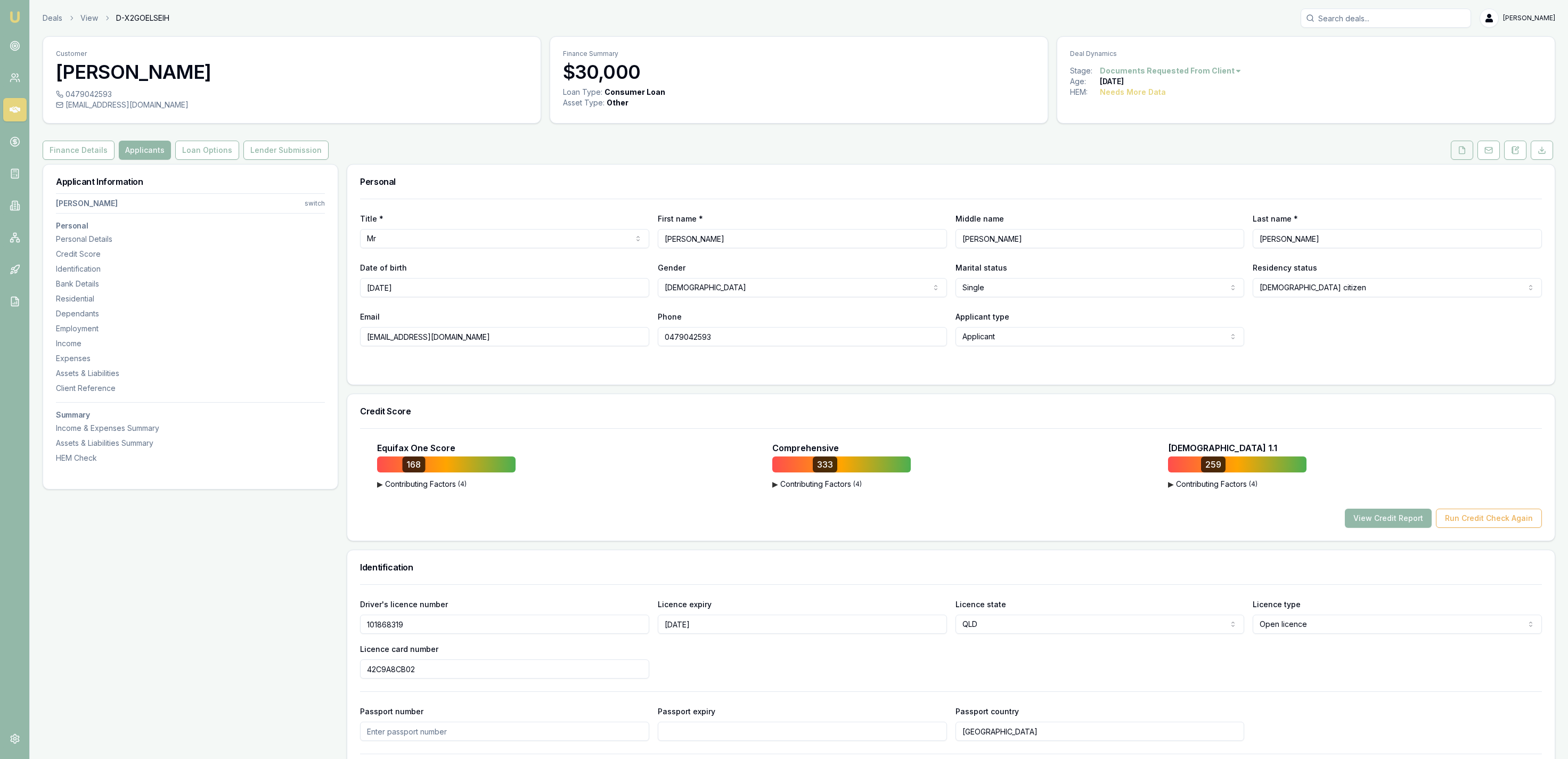
click at [1454, 147] on button at bounding box center [1462, 150] width 23 height 19
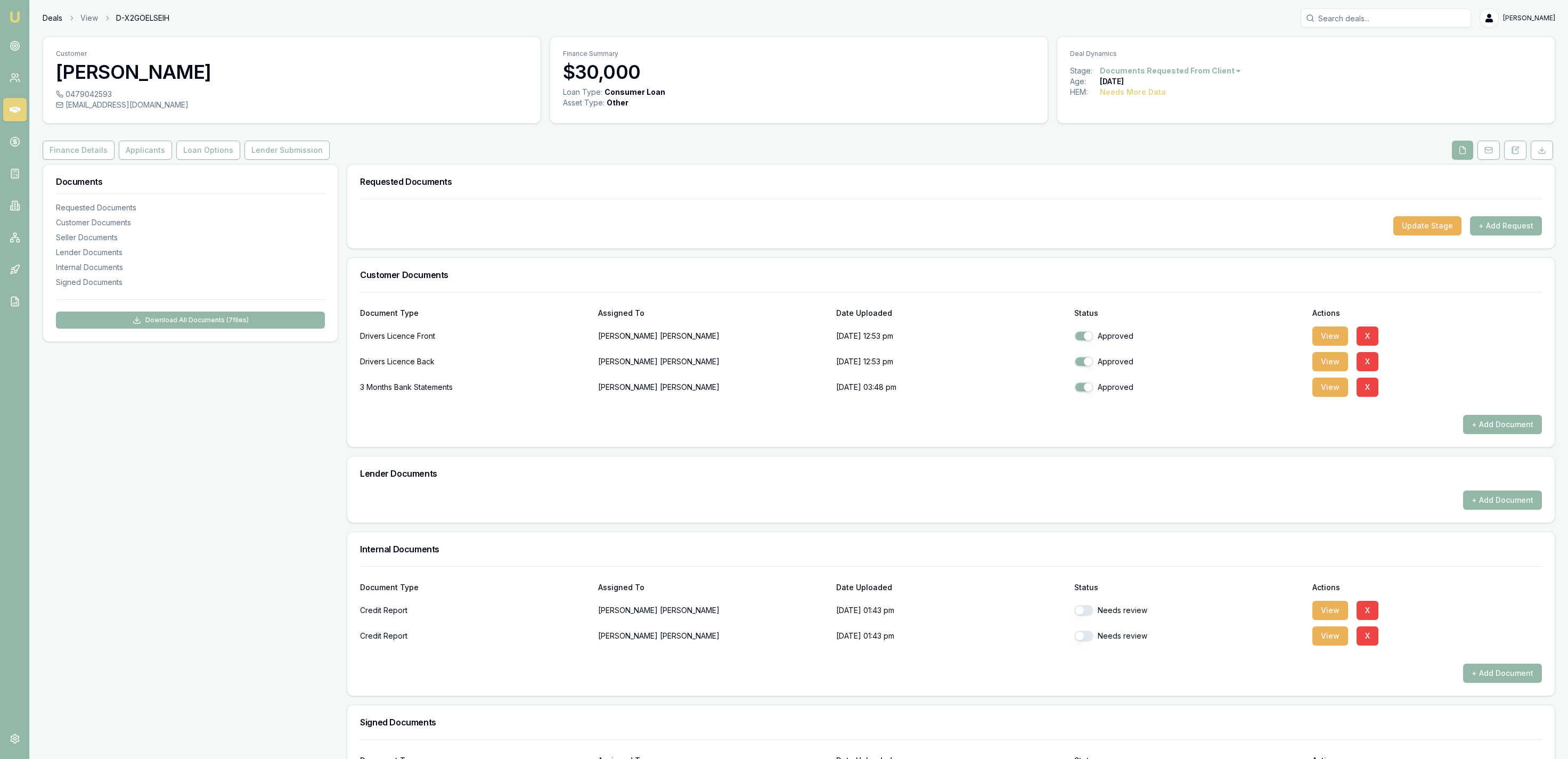
click at [46, 22] on link "Deals" at bounding box center [53, 18] width 20 height 10
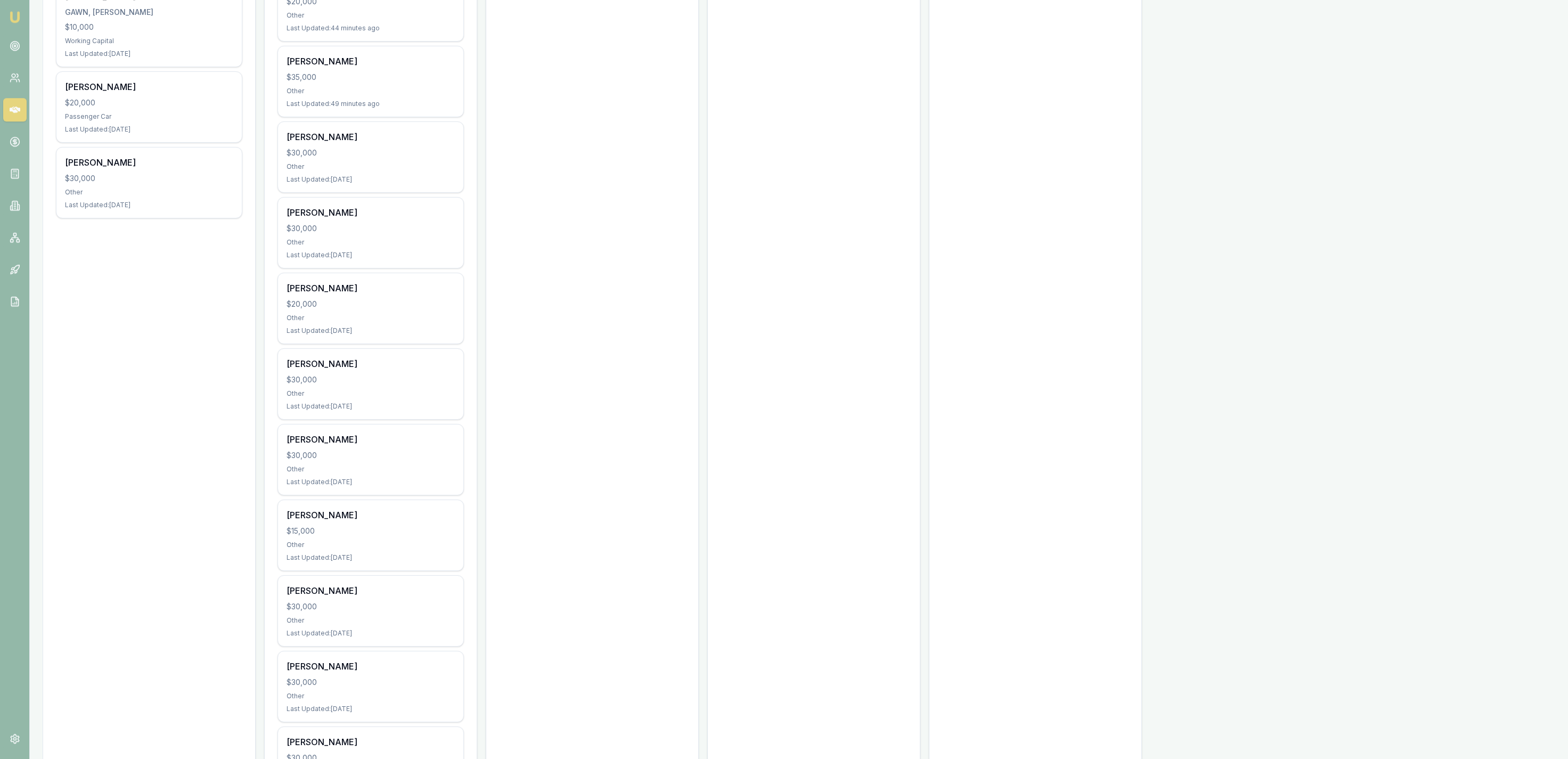
scroll to position [662, 0]
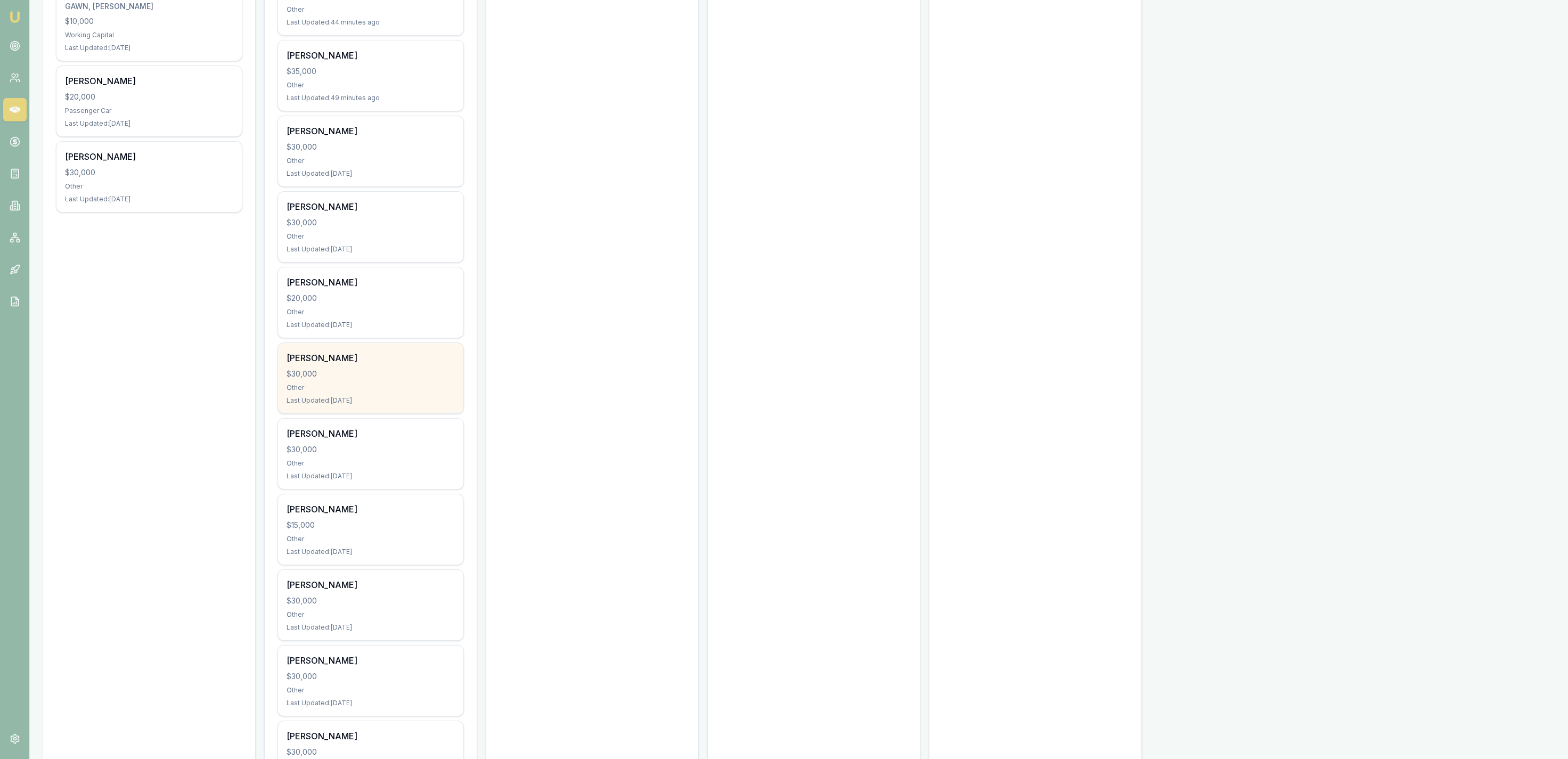
click at [403, 381] on div "Kelvin Prosser $30,000 Other Last Updated: 5 days ago" at bounding box center [370, 378] width 185 height 70
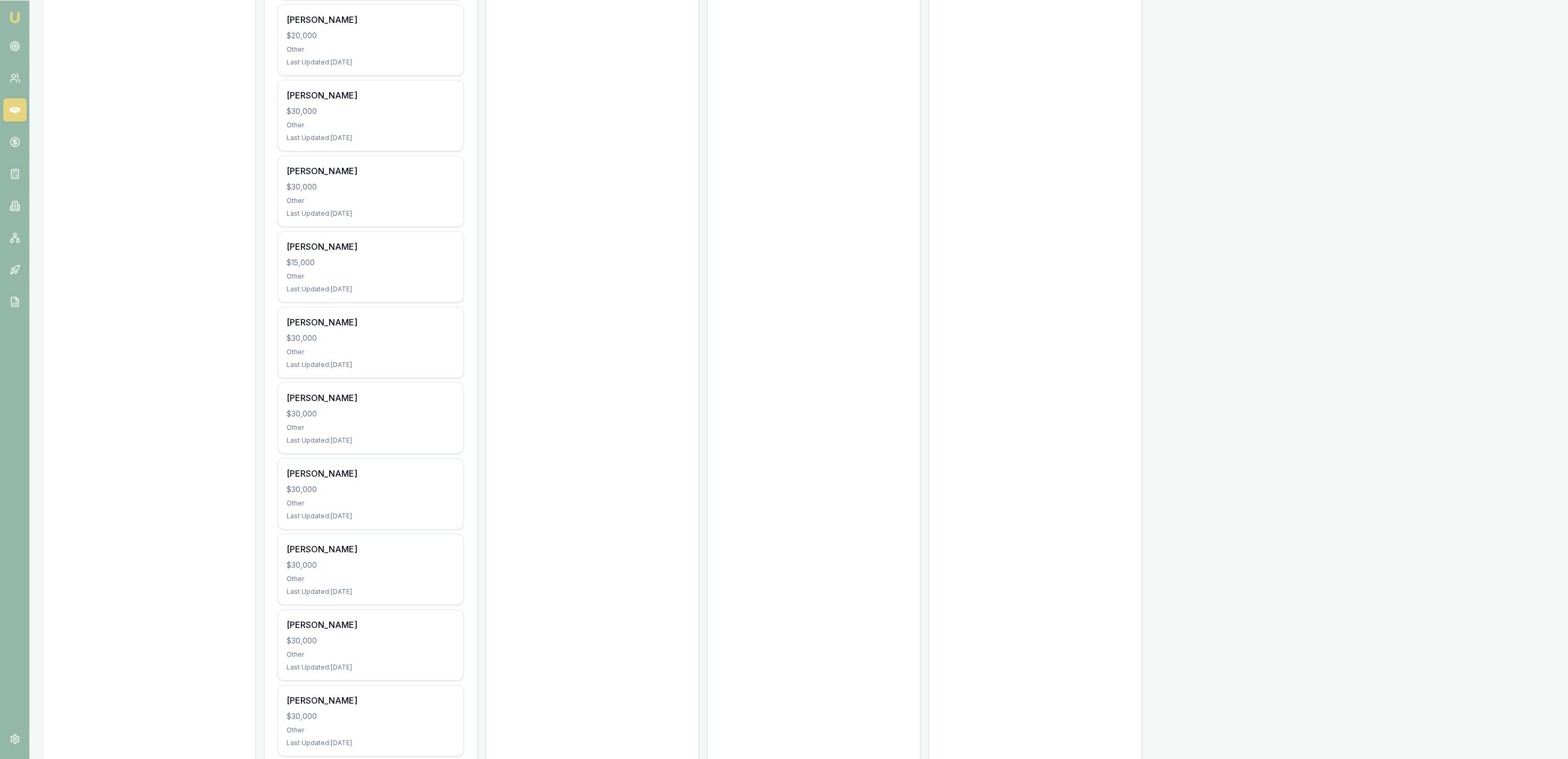
scroll to position [937, 0]
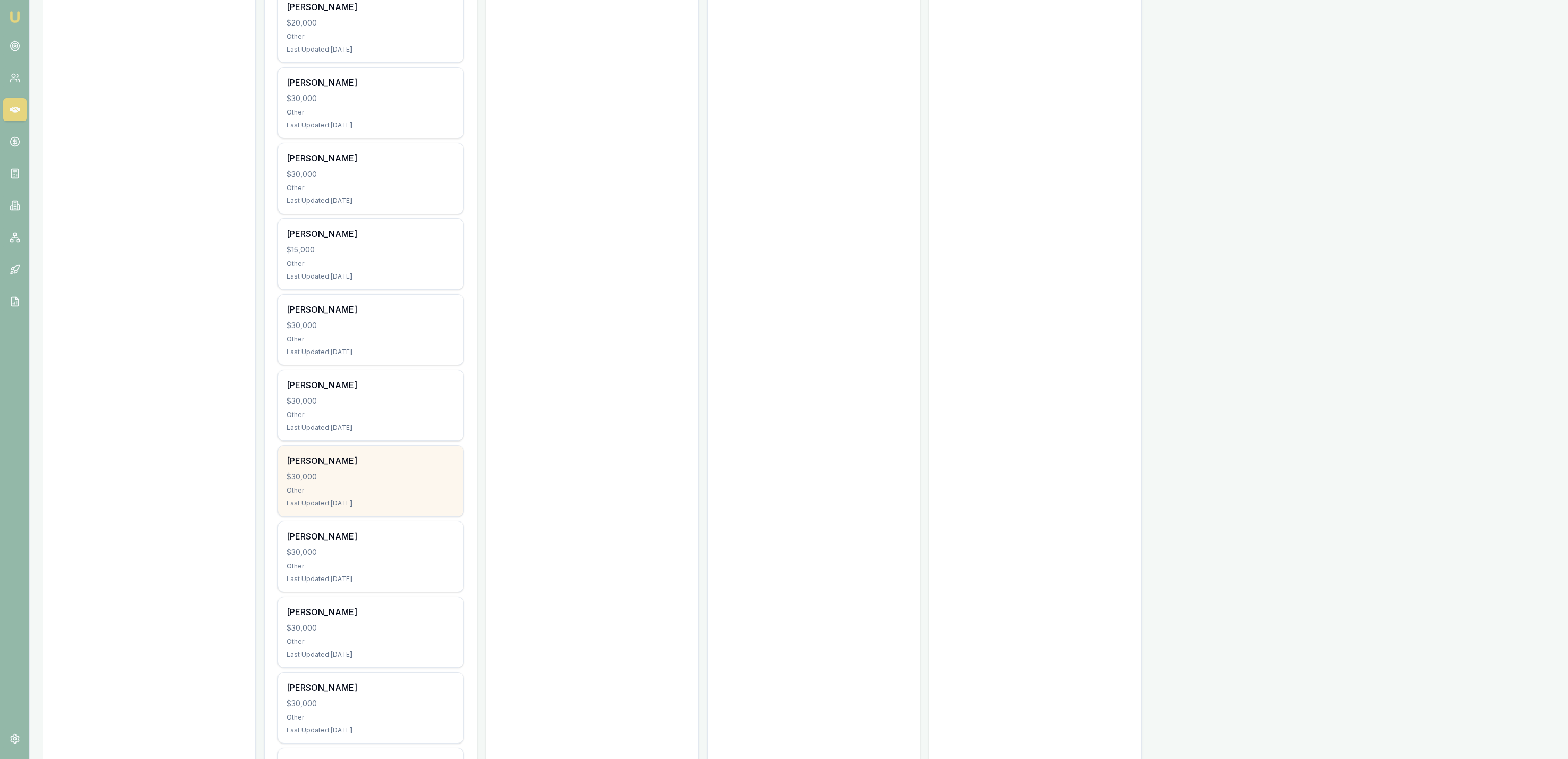
click at [431, 464] on div "[PERSON_NAME]" at bounding box center [370, 460] width 168 height 13
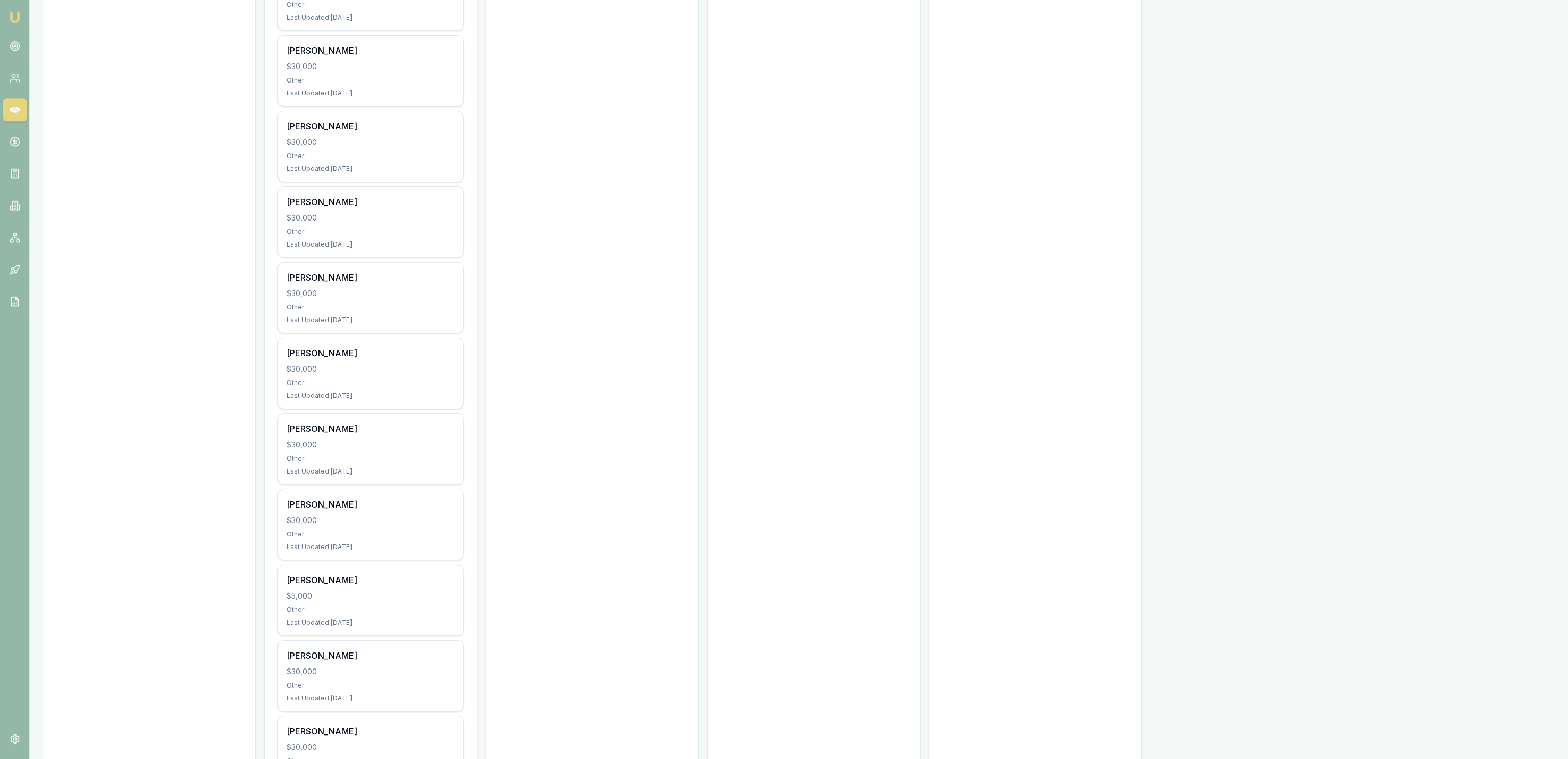
scroll to position [2480, 0]
click at [456, 453] on div "Ralf Phillis-Petersen $30,000 Other Last Updated: 25 days ago" at bounding box center [370, 450] width 185 height 70
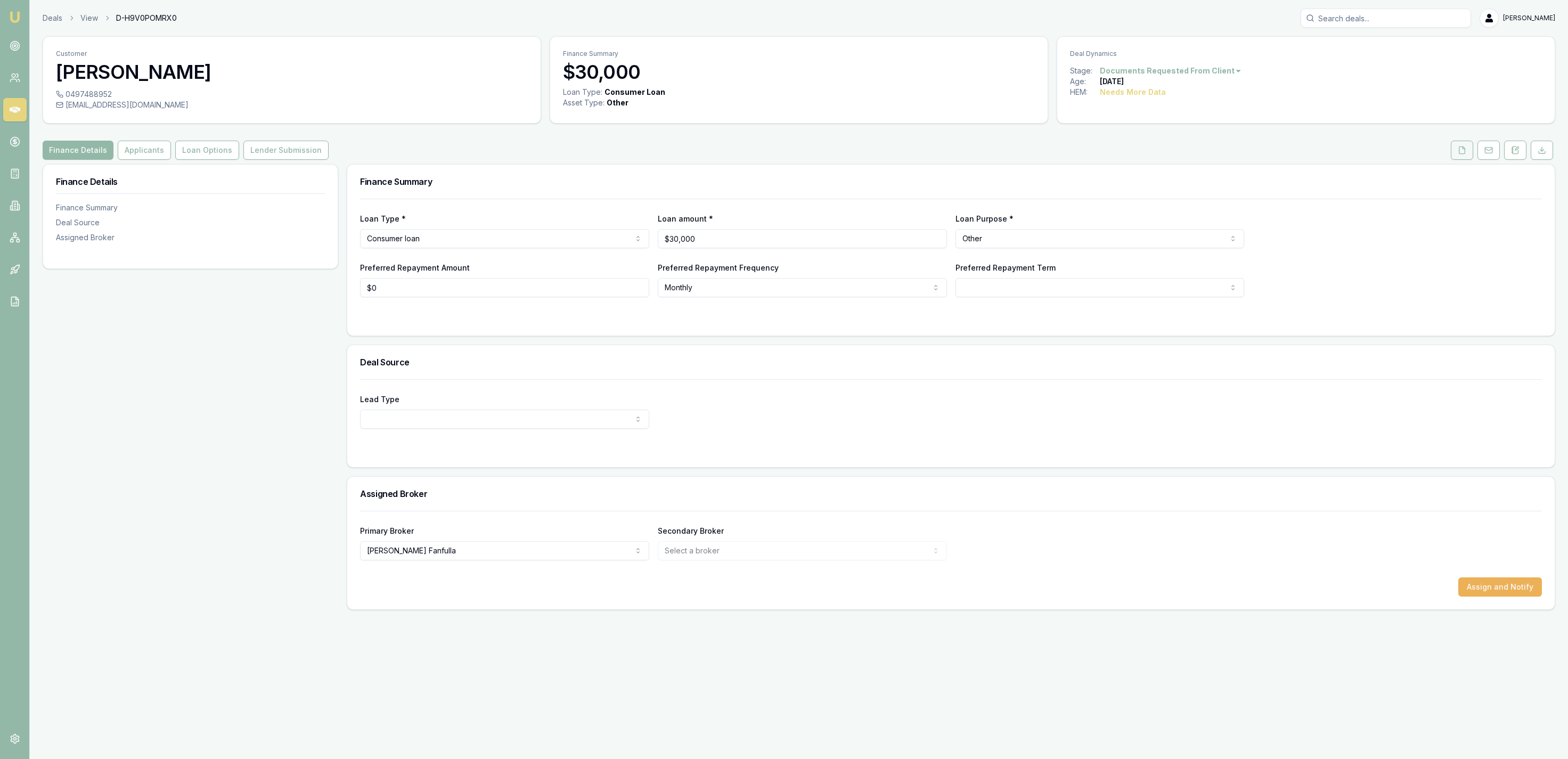
click at [1457, 148] on button at bounding box center [1462, 150] width 23 height 19
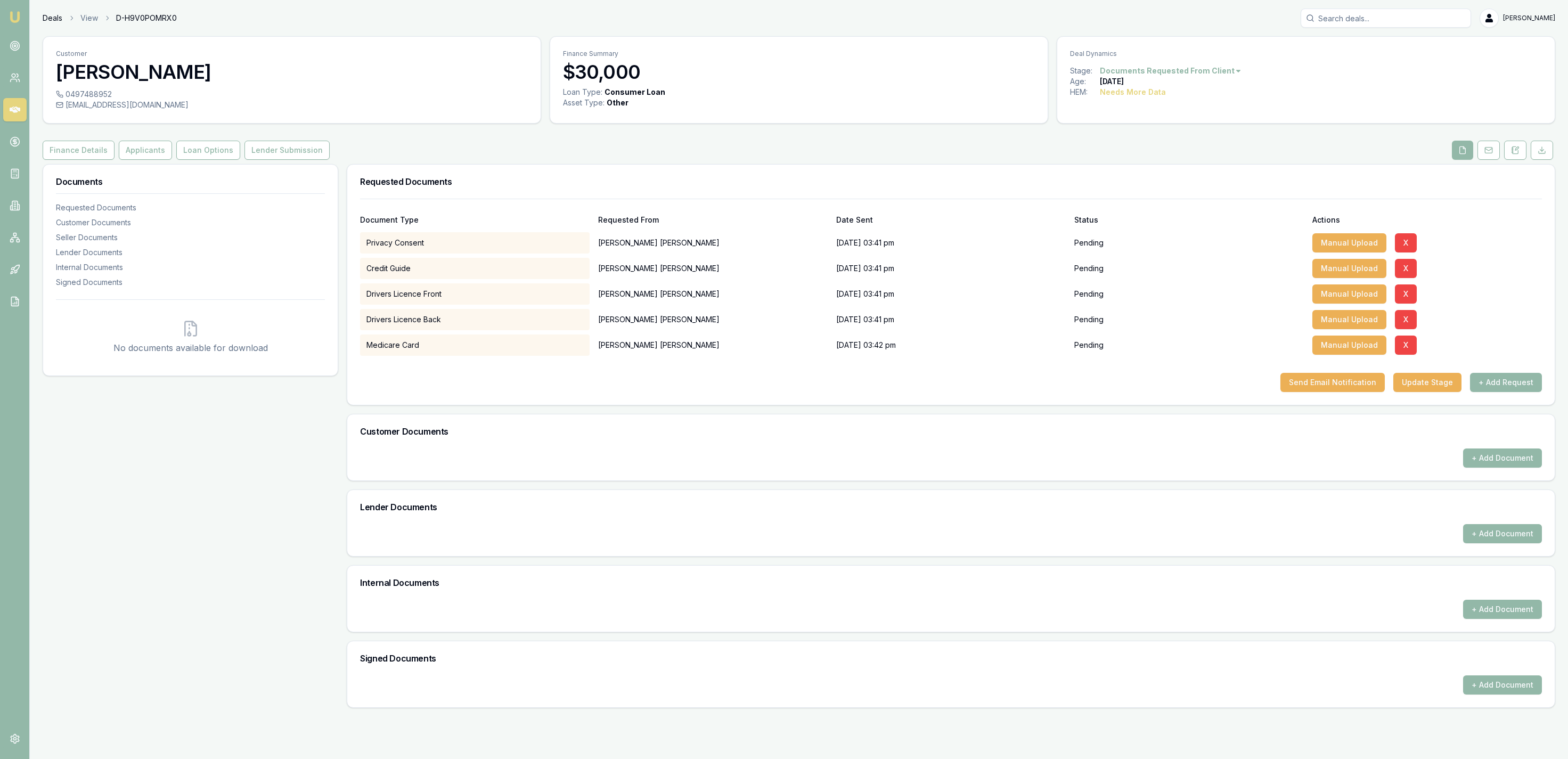
click at [45, 15] on link "Deals" at bounding box center [53, 18] width 20 height 10
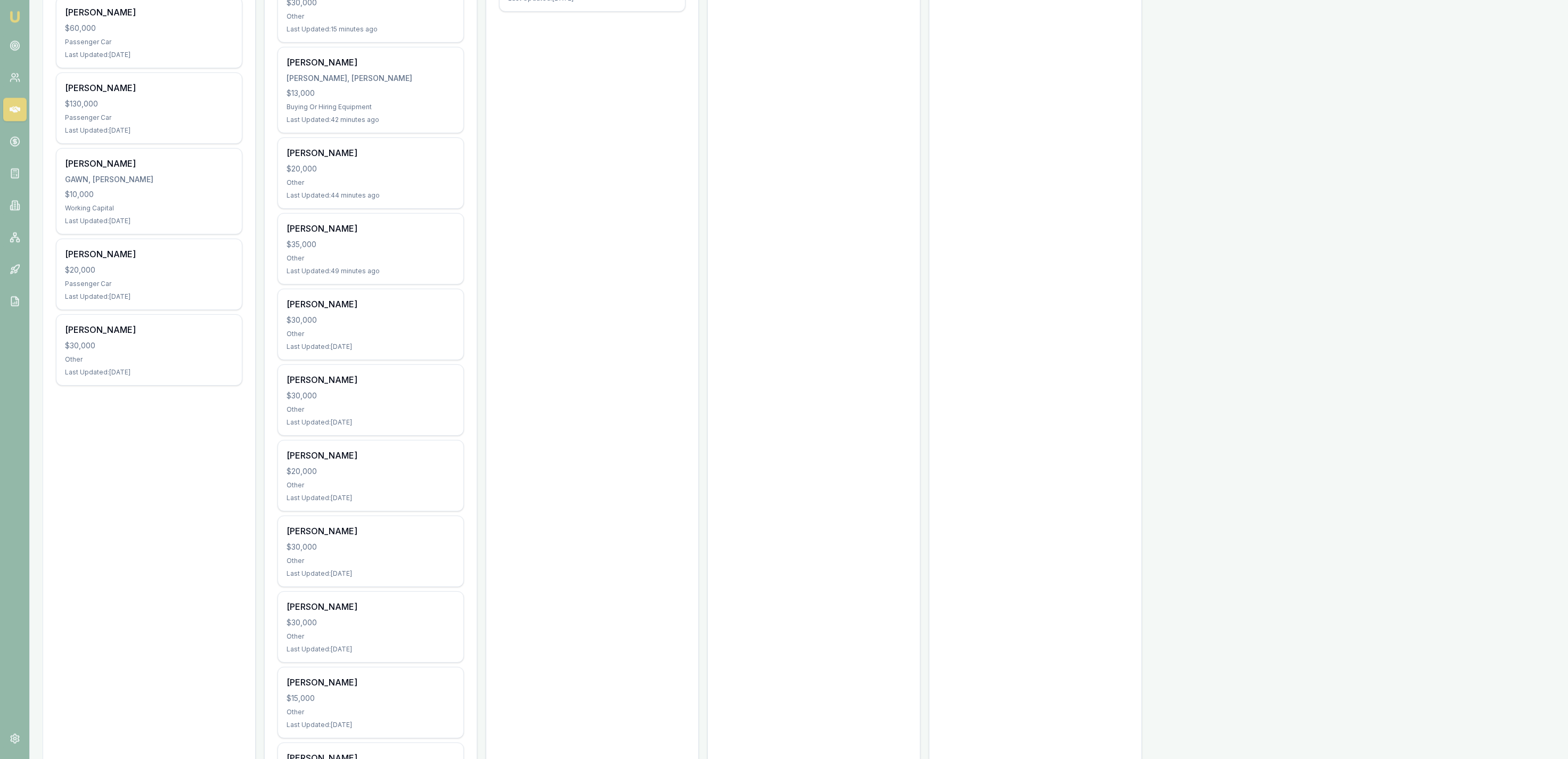
scroll to position [606, 0]
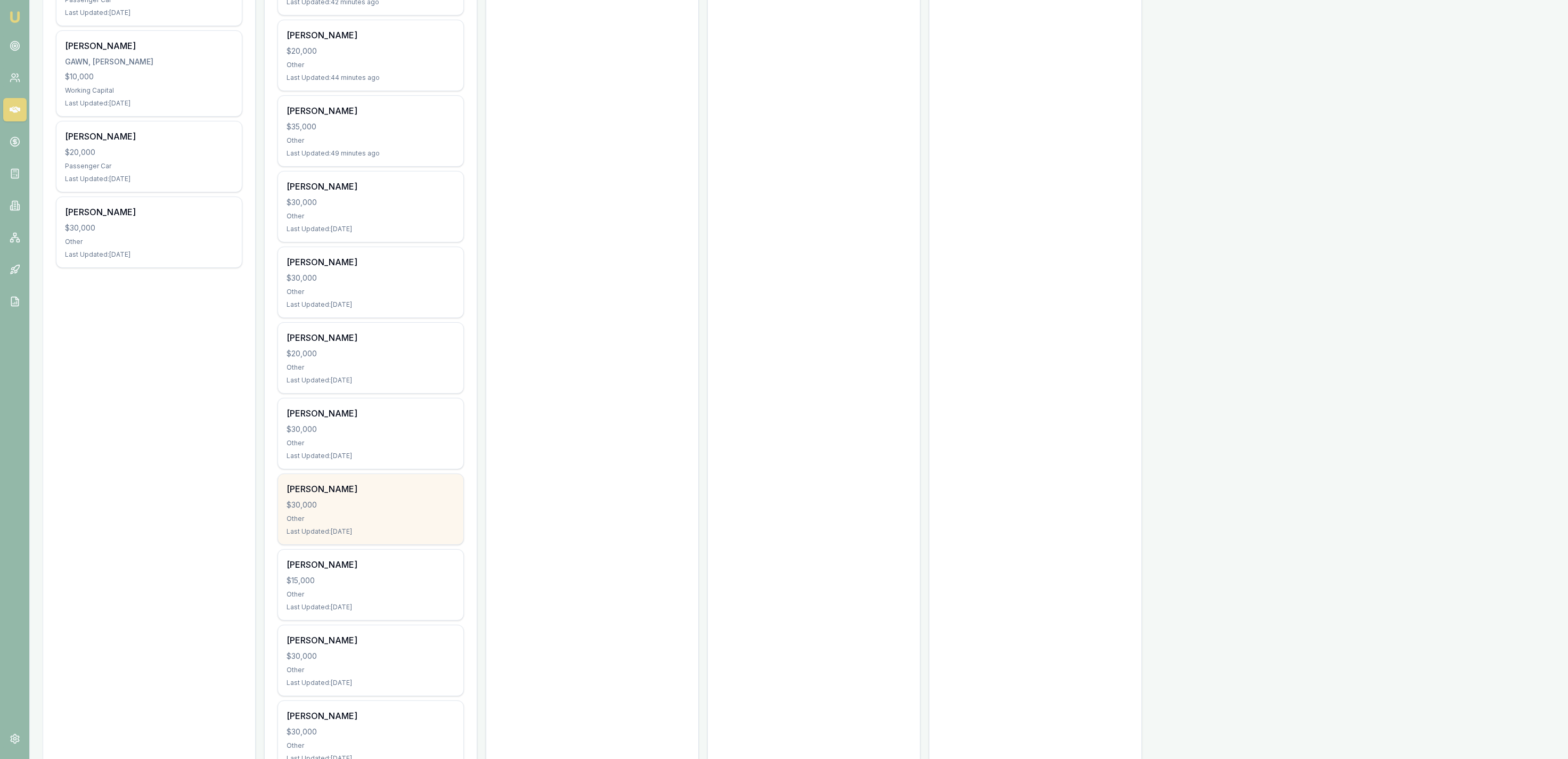
click at [412, 487] on div "[PERSON_NAME]" at bounding box center [370, 489] width 168 height 13
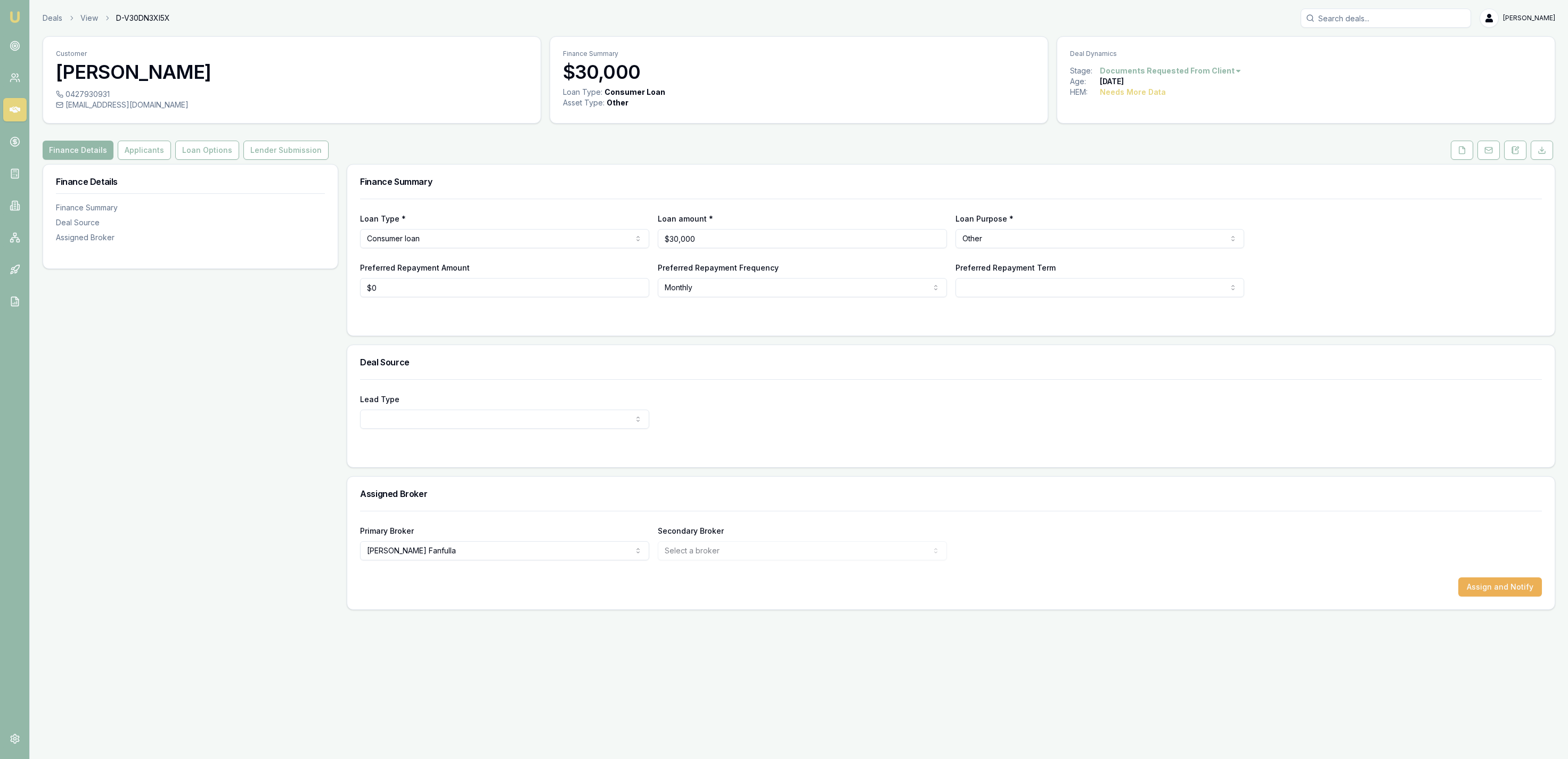
click at [1447, 147] on div "Finance Details Applicants Loan Options Lender Submission" at bounding box center [799, 150] width 1512 height 19
click at [1454, 152] on button at bounding box center [1462, 150] width 23 height 19
click at [1457, 156] on button at bounding box center [1462, 150] width 23 height 19
click at [1444, 156] on div "Finance Details Applicants Loan Options Lender Submission" at bounding box center [799, 150] width 1512 height 19
click at [1454, 152] on button at bounding box center [1462, 150] width 23 height 19
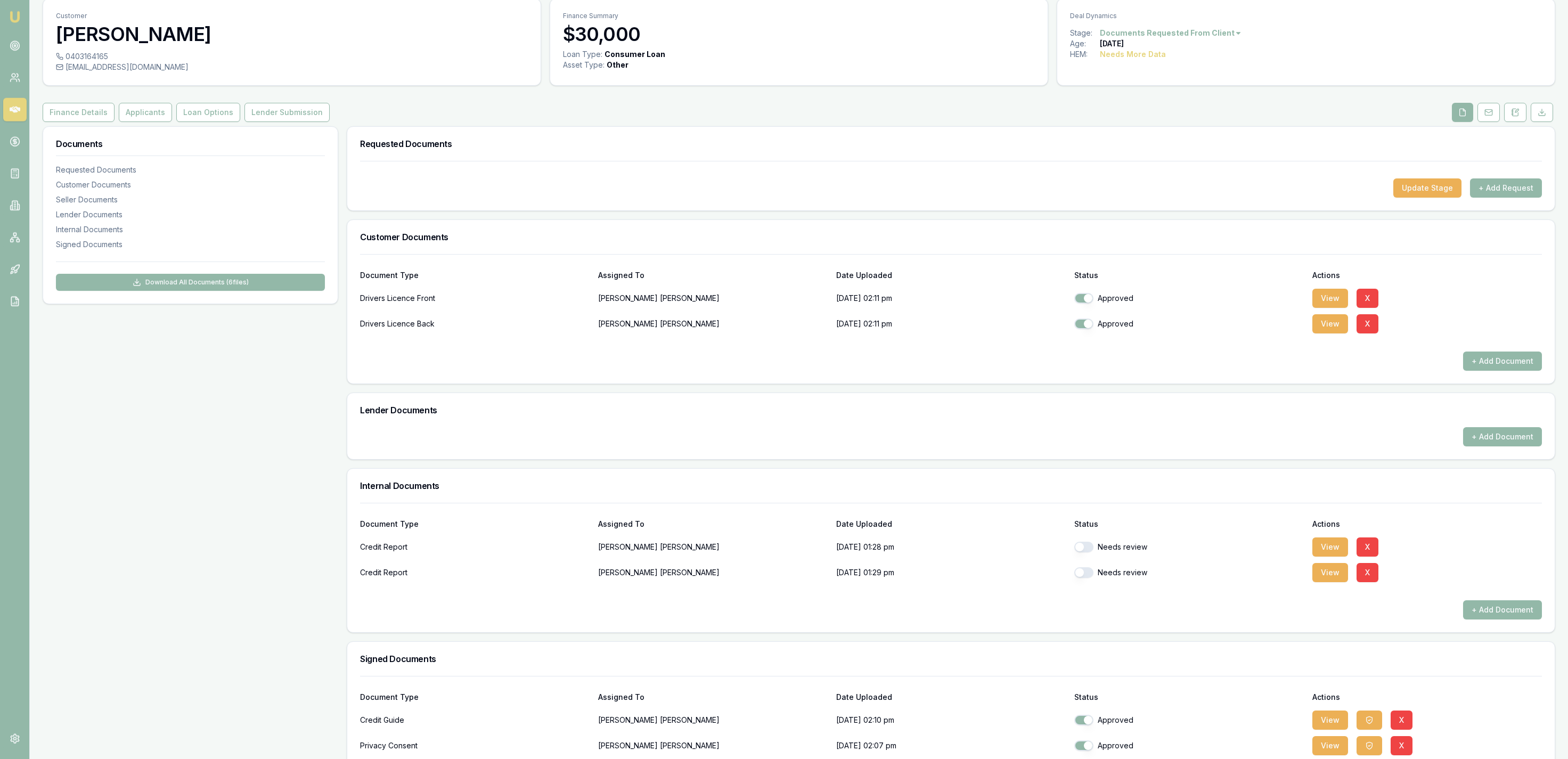
scroll to position [94, 0]
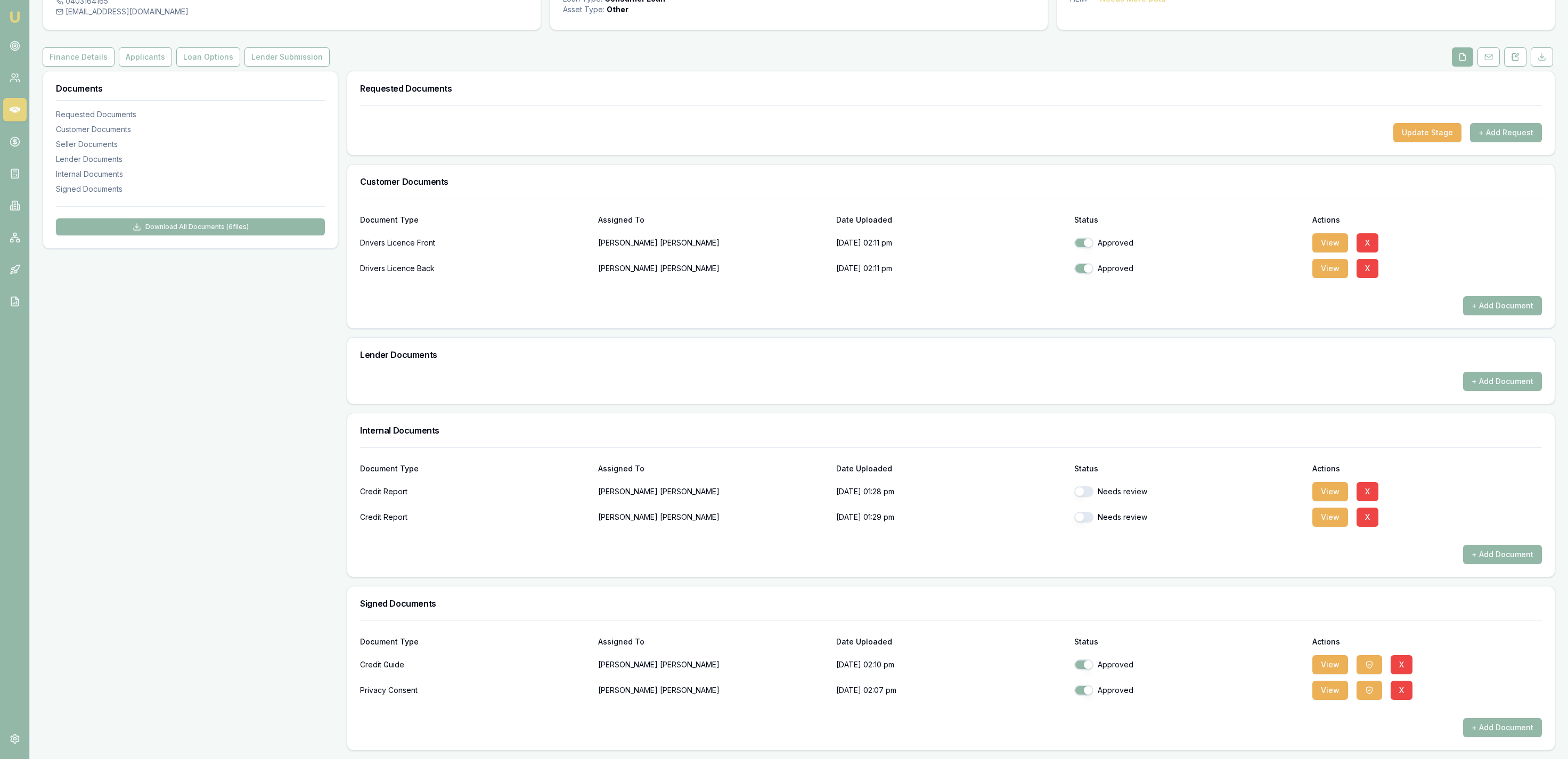
click at [1309, 490] on div "Credit Report Ralf Phillis-Petersen 17/09/2025, 01:28 pm Needs review View X" at bounding box center [951, 491] width 1182 height 21
click at [1320, 494] on button "View" at bounding box center [1330, 491] width 35 height 19
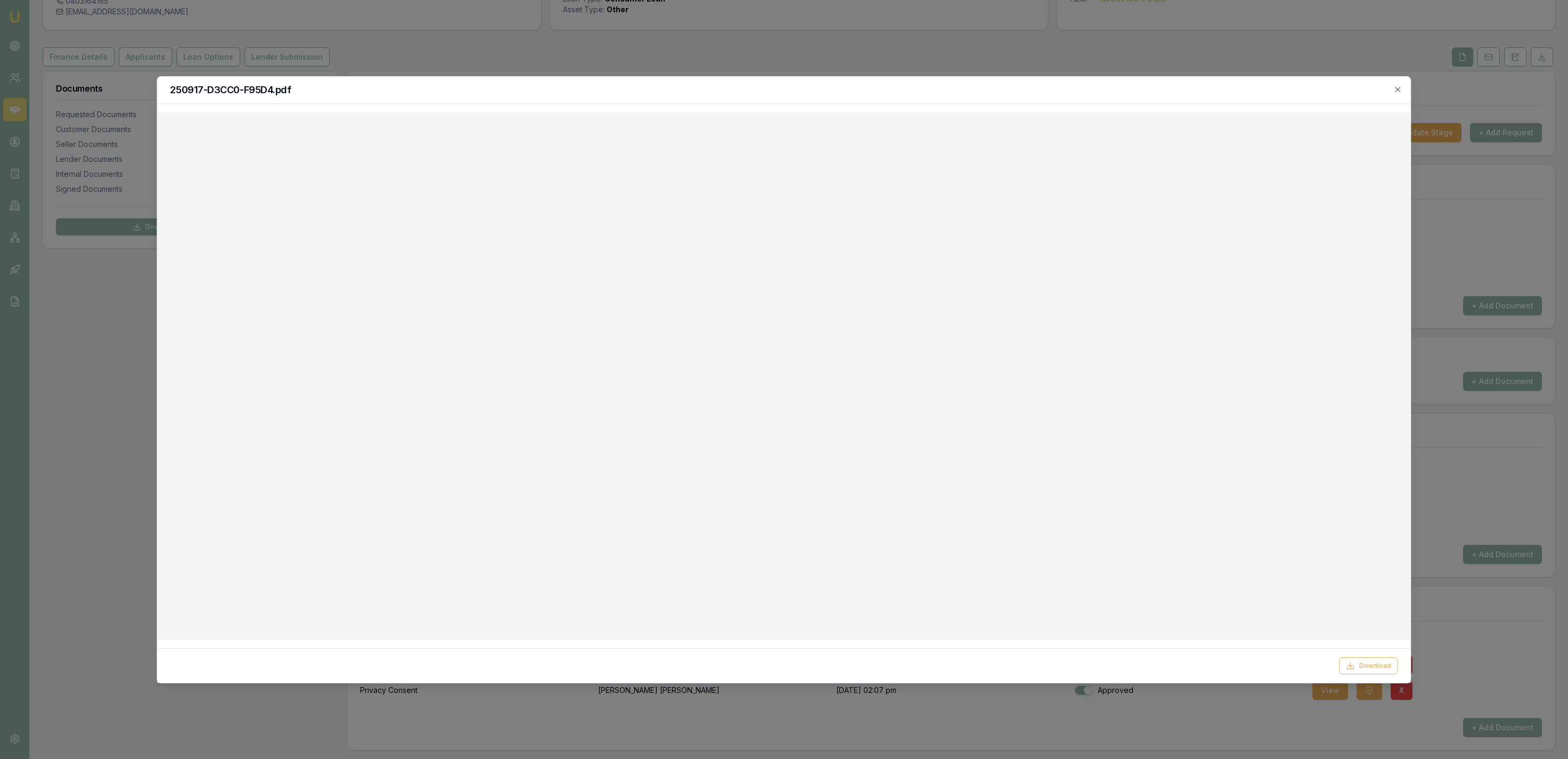
click at [738, 72] on div at bounding box center [784, 380] width 1568 height 759
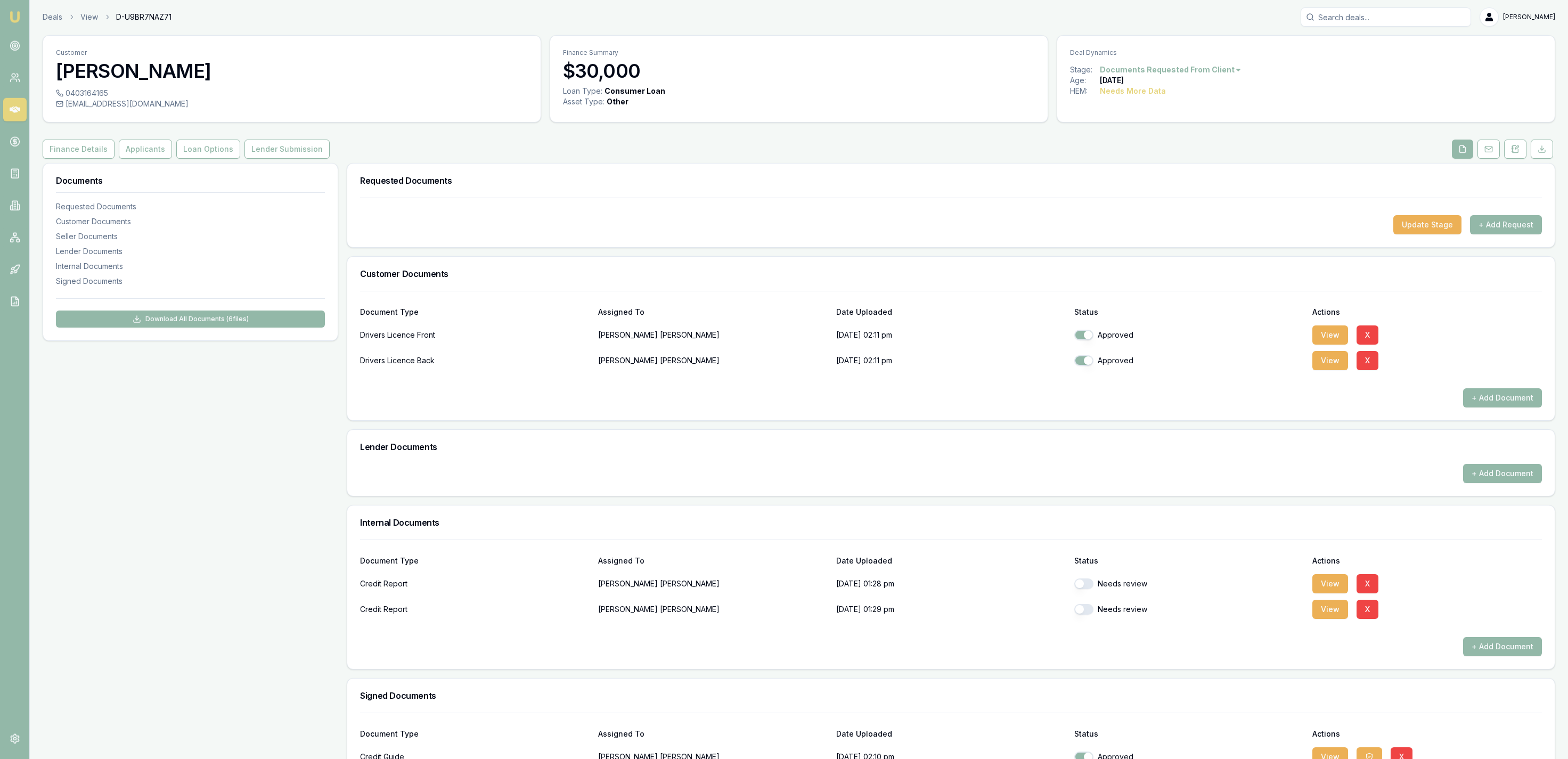
scroll to position [0, 0]
click at [57, 20] on link "Deals" at bounding box center [53, 18] width 20 height 10
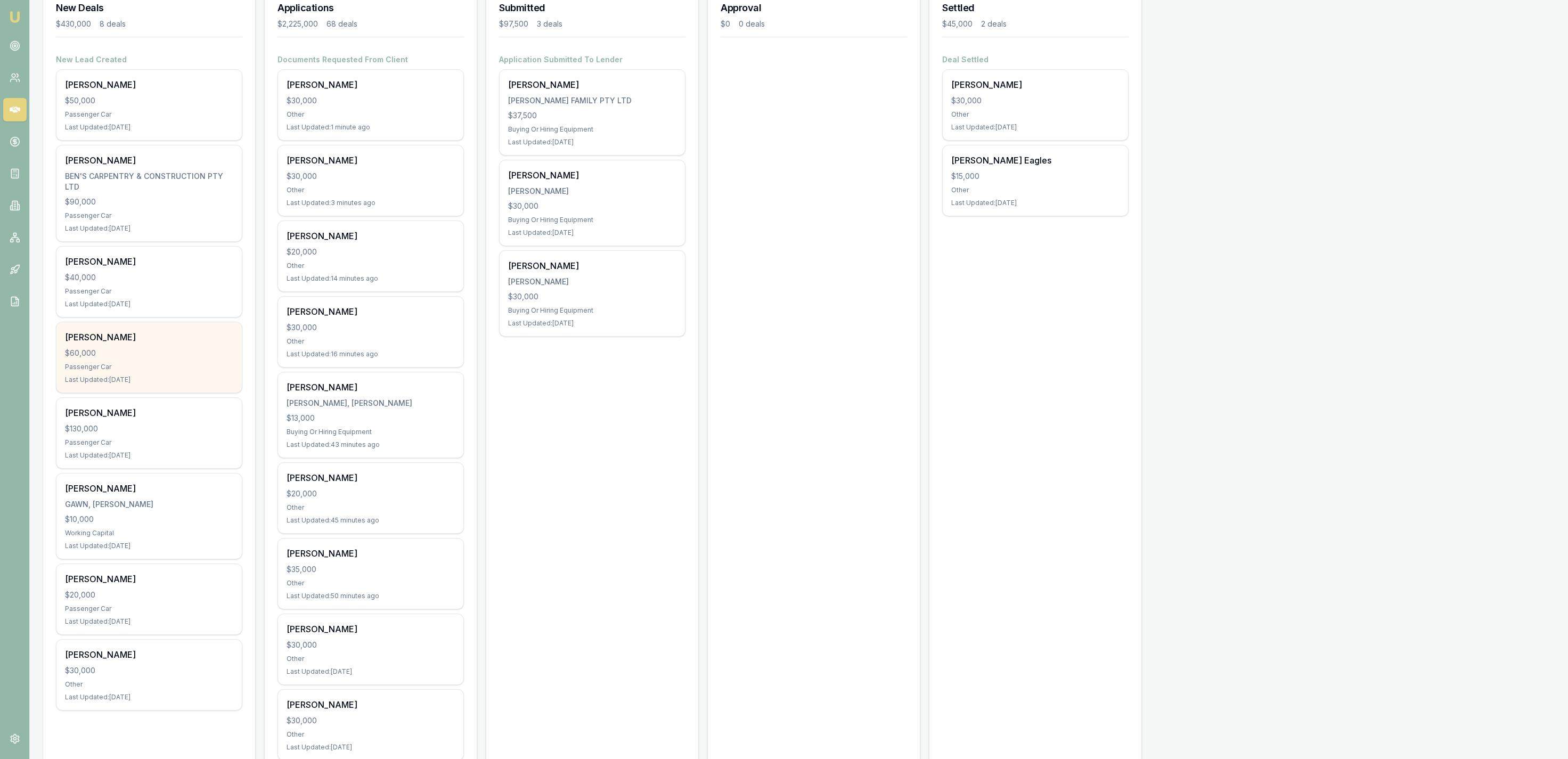
scroll to position [165, 0]
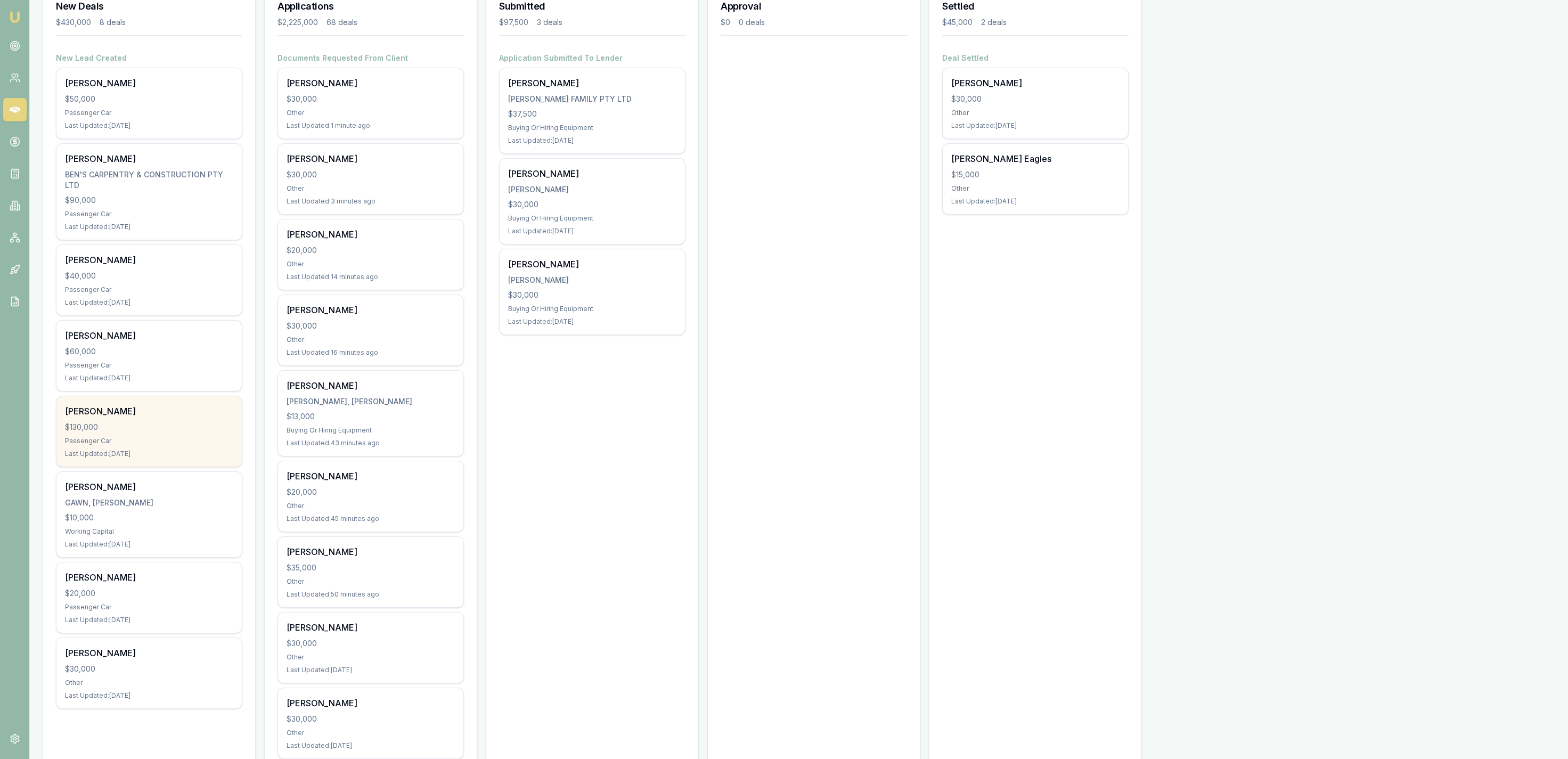
click at [207, 417] on div "[PERSON_NAME]" at bounding box center [148, 411] width 168 height 13
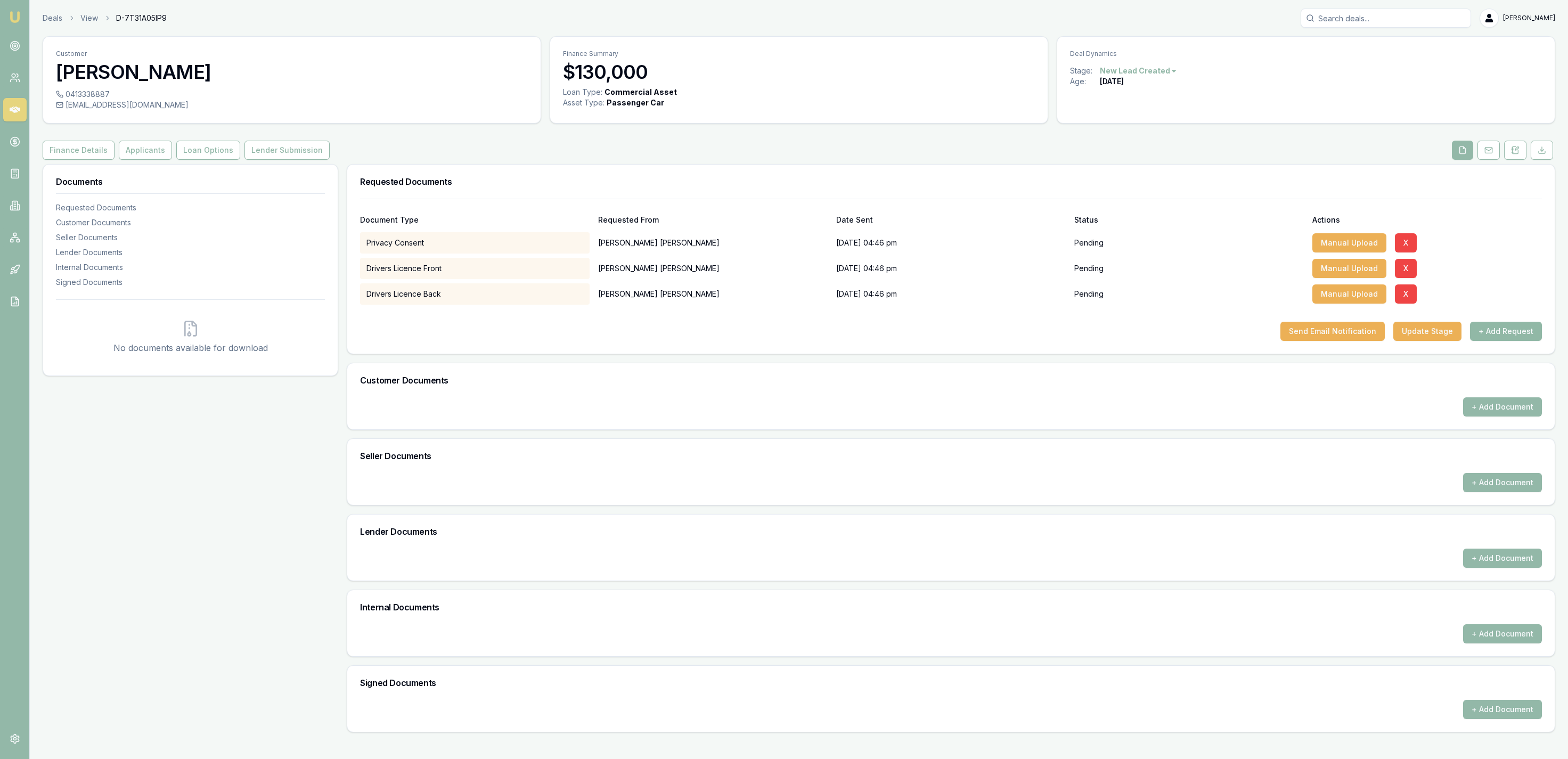
click at [1479, 332] on button "+ Add Request" at bounding box center [1506, 331] width 72 height 19
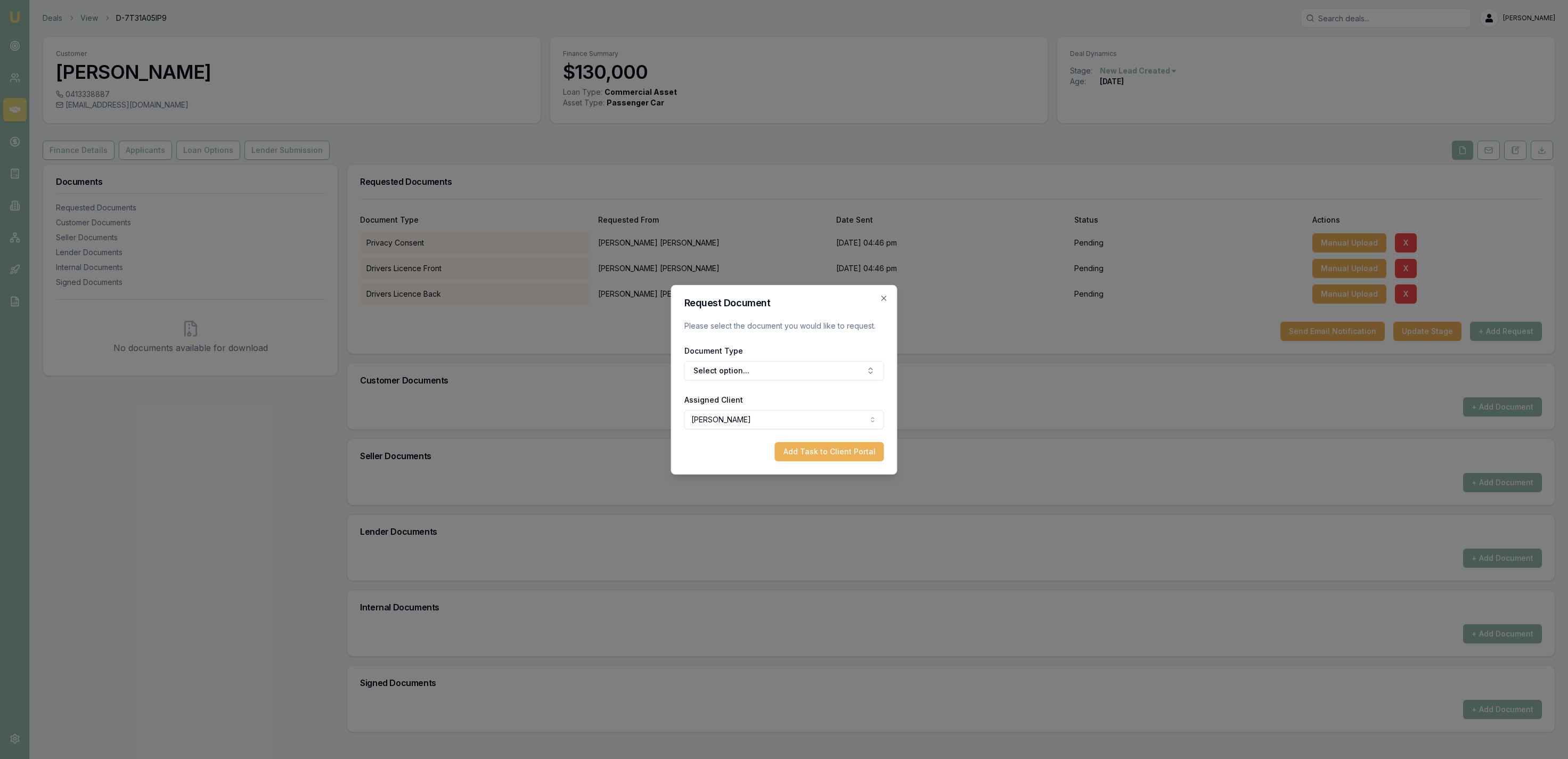
click at [784, 380] on form "Request Document Please select the document you would like to request. Document…" at bounding box center [784, 380] width 200 height 163
click at [780, 381] on form "Request Document Please select the document you would like to request. Document…" at bounding box center [784, 380] width 200 height 163
click at [780, 372] on button "Select option..." at bounding box center [784, 370] width 200 height 19
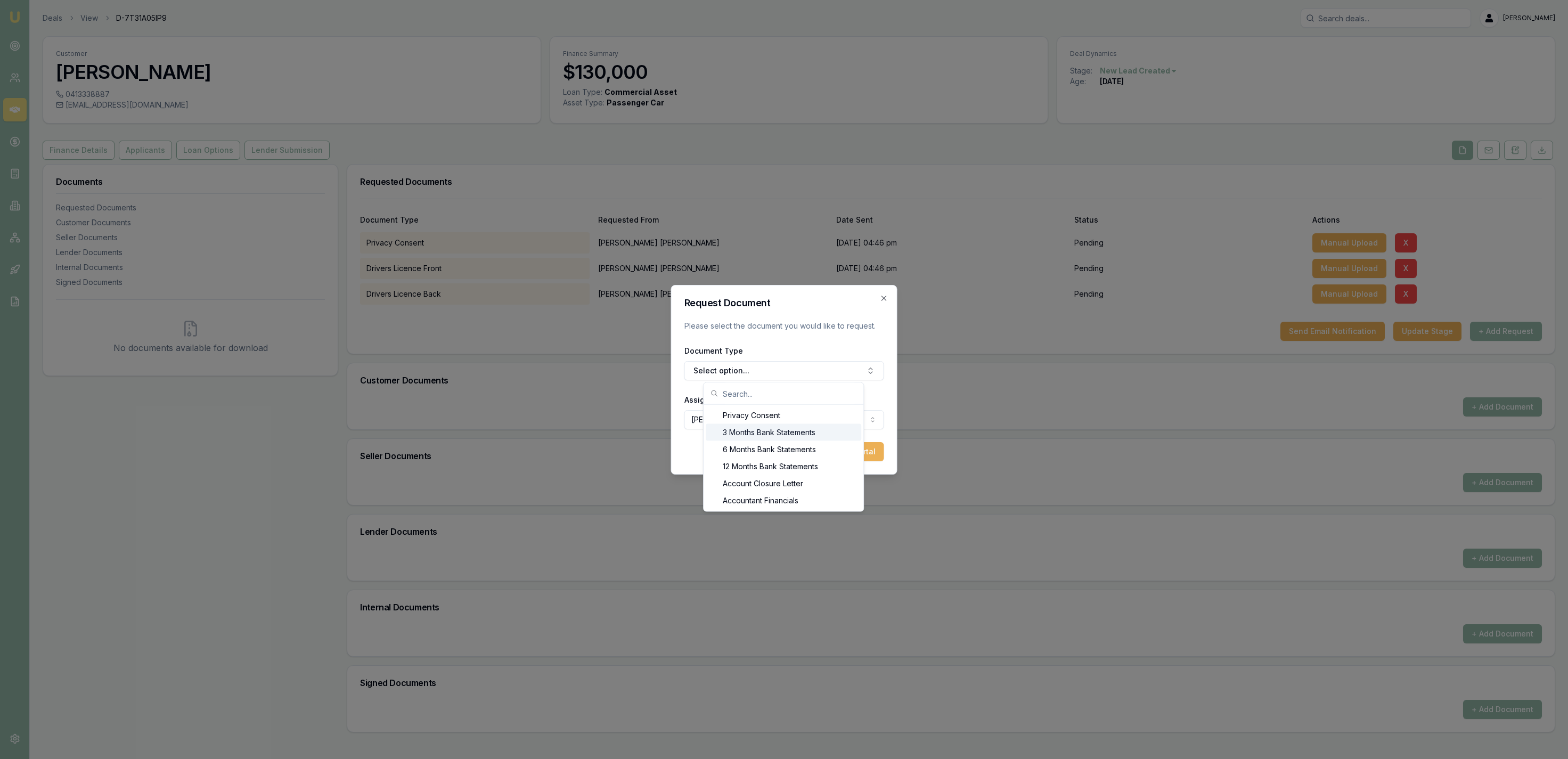
click at [775, 432] on div "3 Months Bank Statements" at bounding box center [783, 433] width 156 height 17
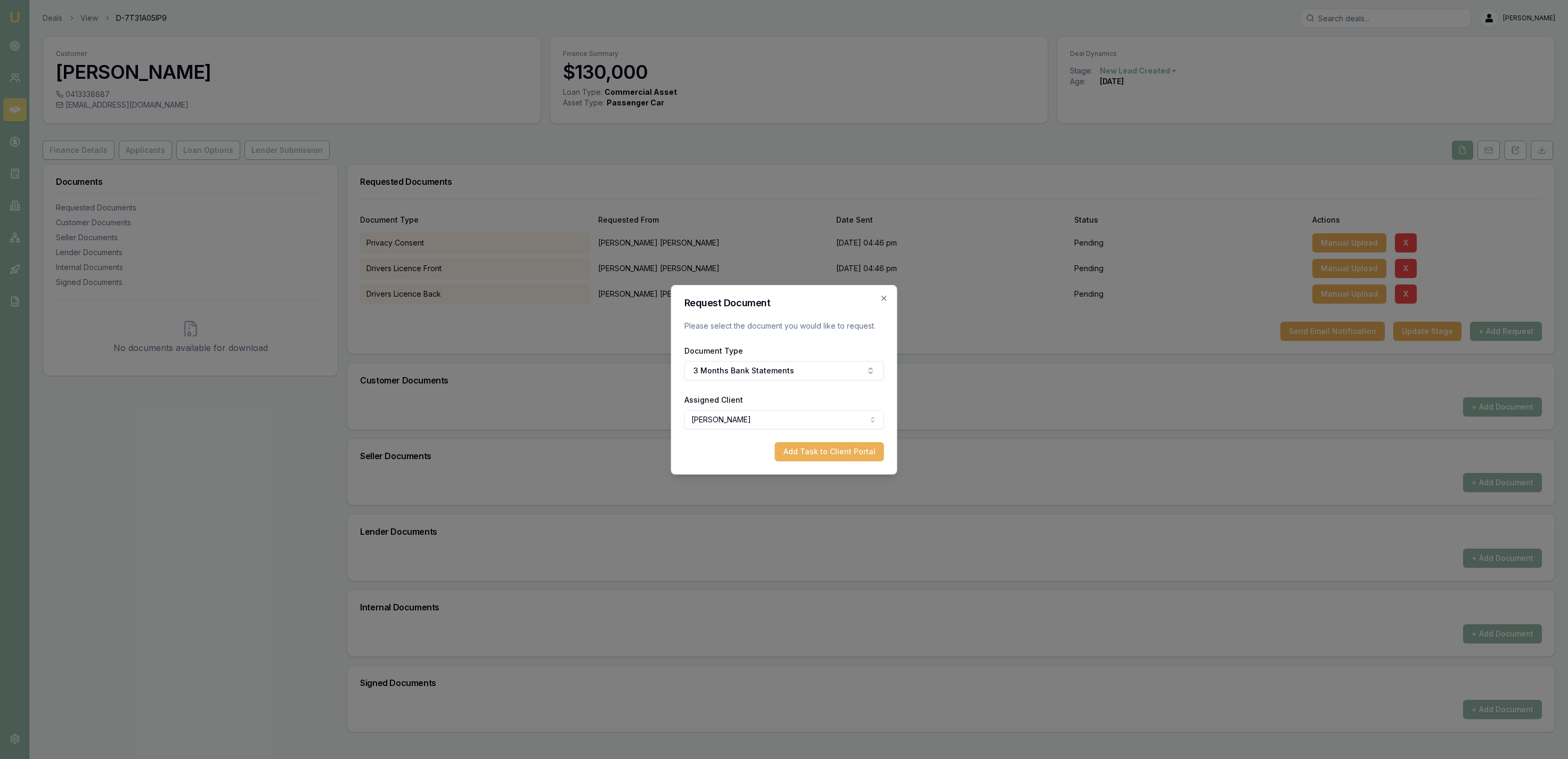
click at [804, 437] on form "Request Document Please select the document you would like to request. Document…" at bounding box center [784, 380] width 200 height 163
click at [810, 449] on button "Add Task to Client Portal" at bounding box center [829, 451] width 109 height 19
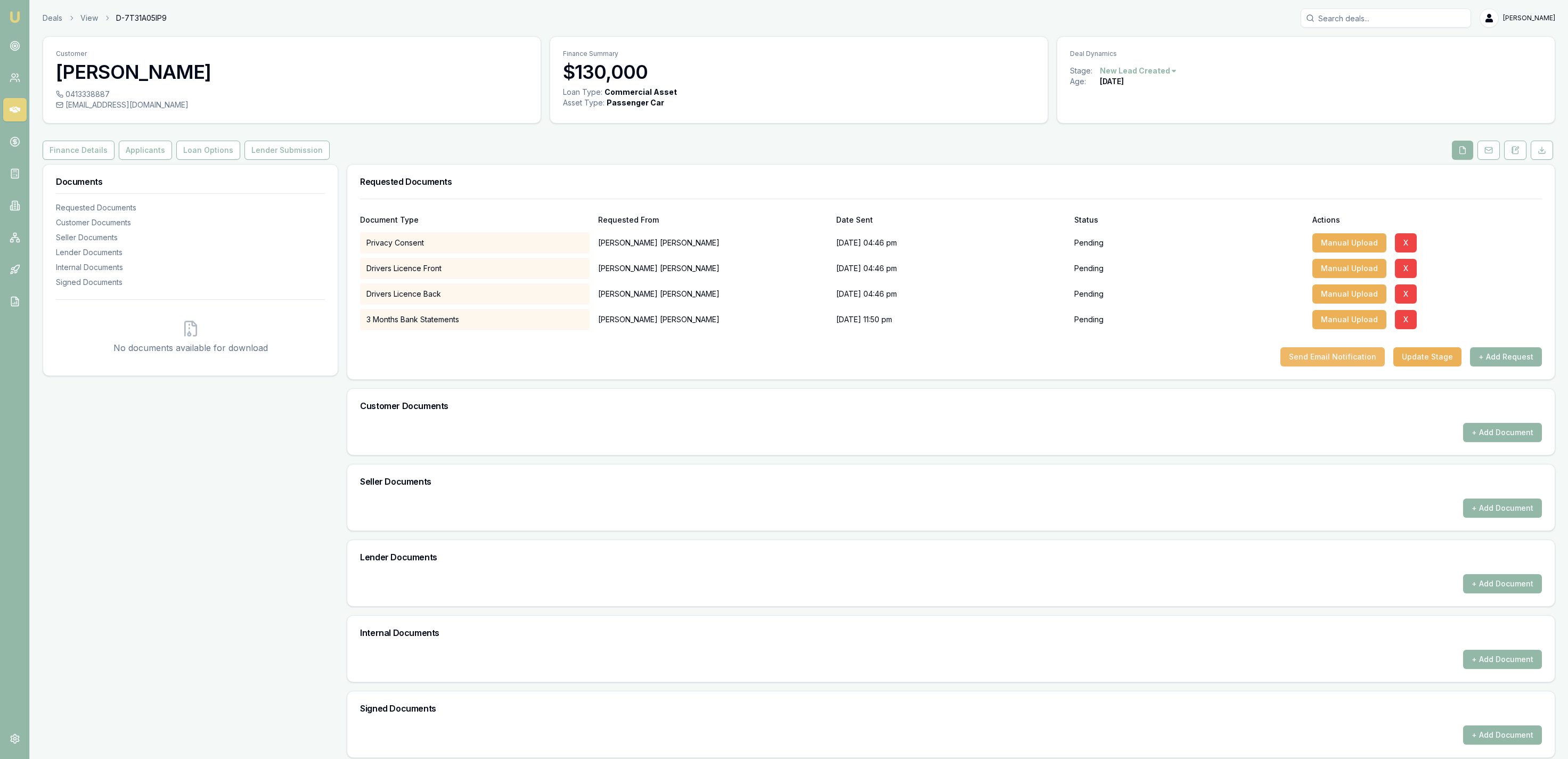
click at [1321, 362] on button "Send Email Notification" at bounding box center [1332, 356] width 104 height 19
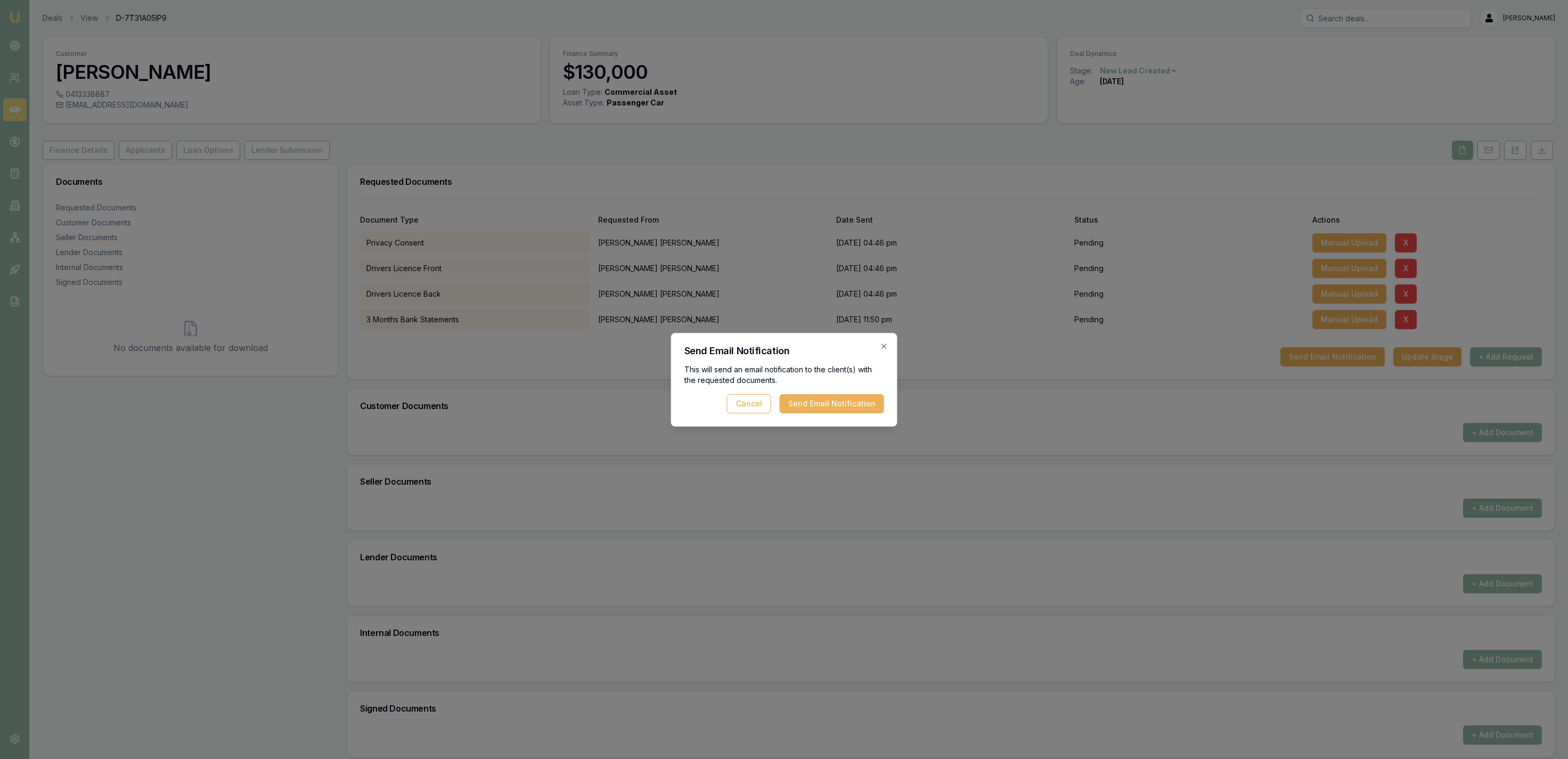
click at [777, 403] on div "Cancel Send Email Notification" at bounding box center [784, 403] width 200 height 19
click at [797, 403] on button "Send Email Notification" at bounding box center [832, 403] width 104 height 19
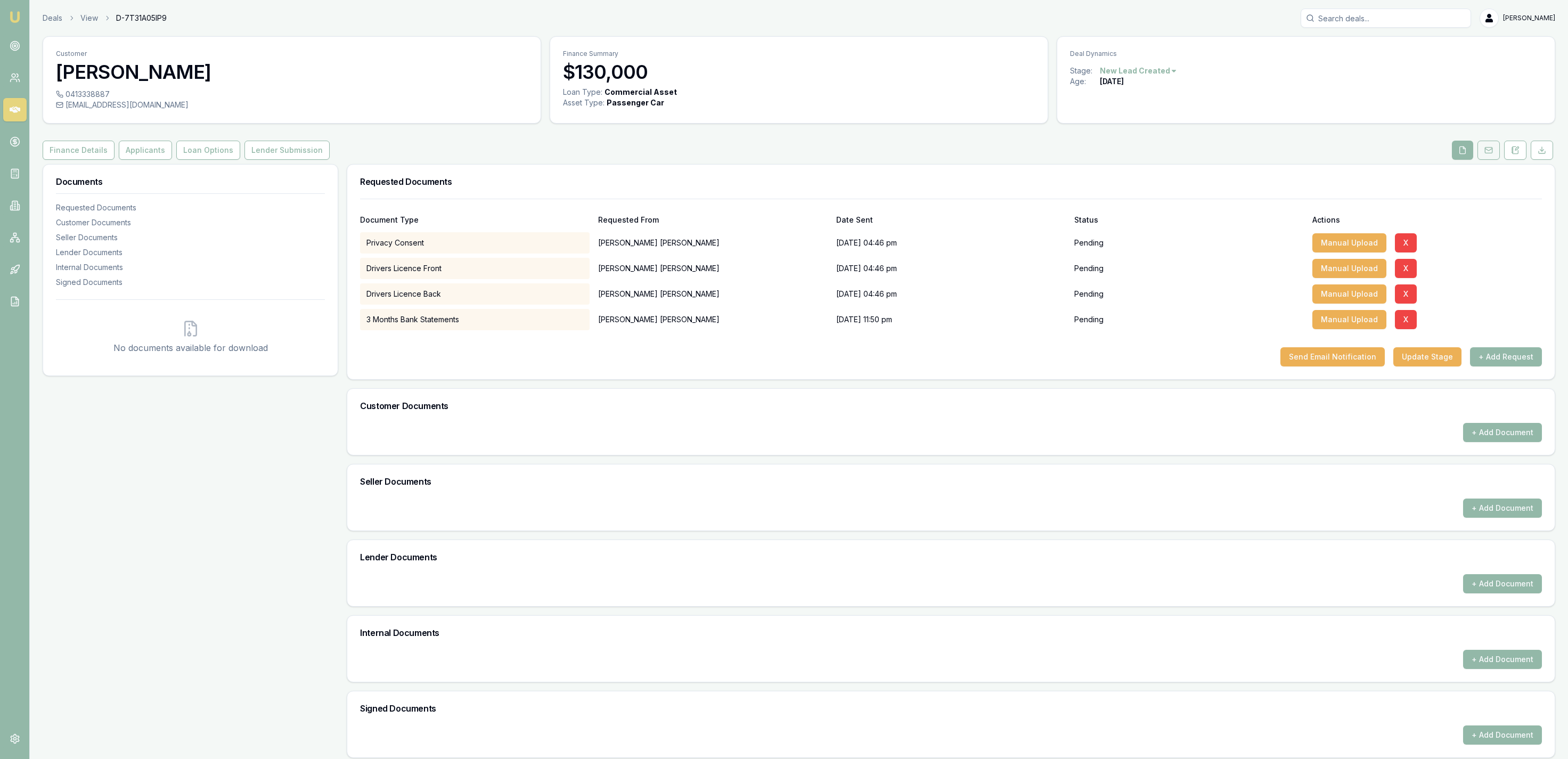
drag, startPoint x: 1518, startPoint y: 144, endPoint x: 1499, endPoint y: 147, distance: 19.2
click at [1516, 144] on button at bounding box center [1515, 150] width 23 height 19
click at [1491, 148] on rect at bounding box center [1488, 150] width 7 height 6
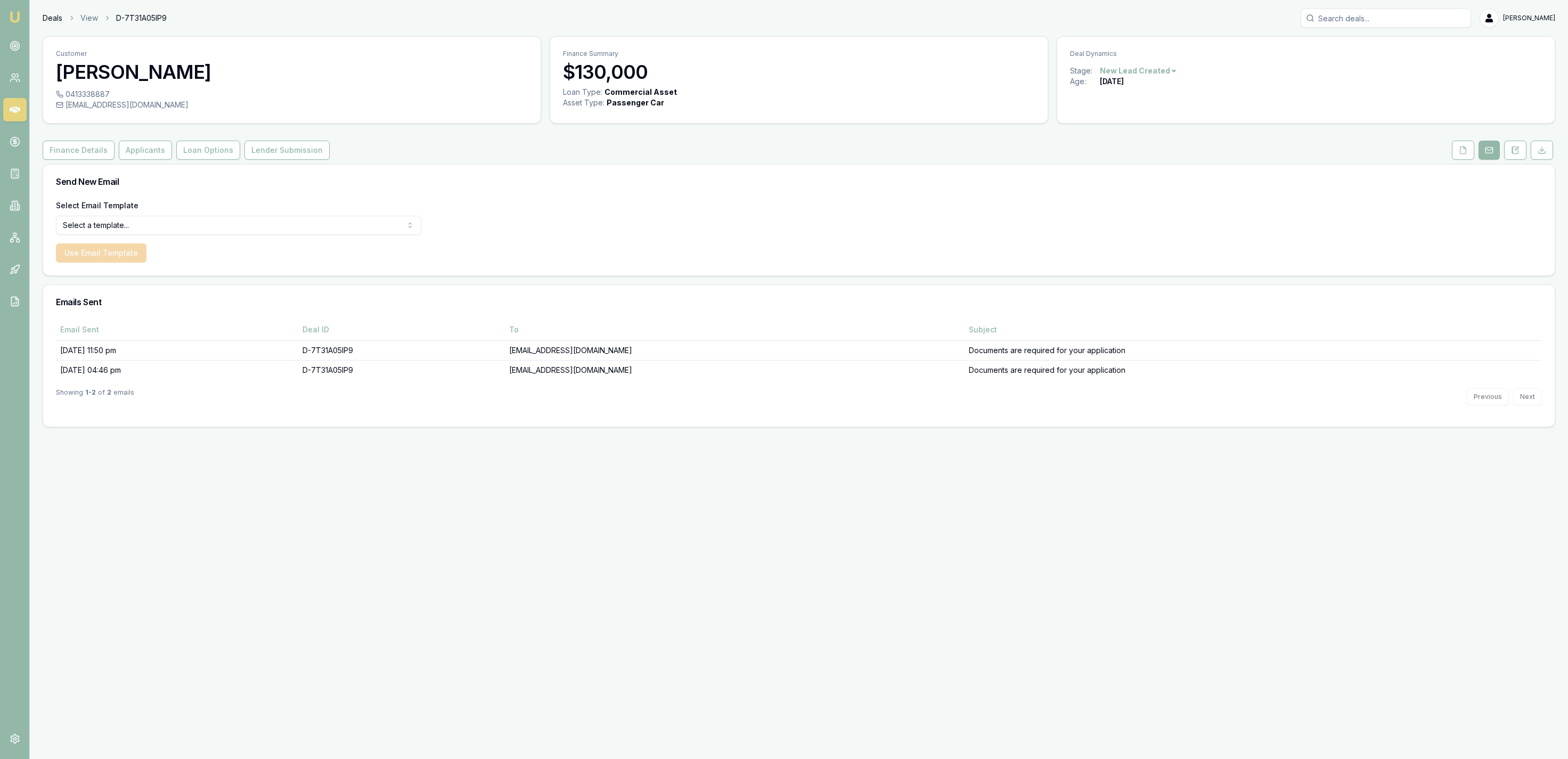
click at [46, 16] on link "Deals" at bounding box center [53, 18] width 20 height 10
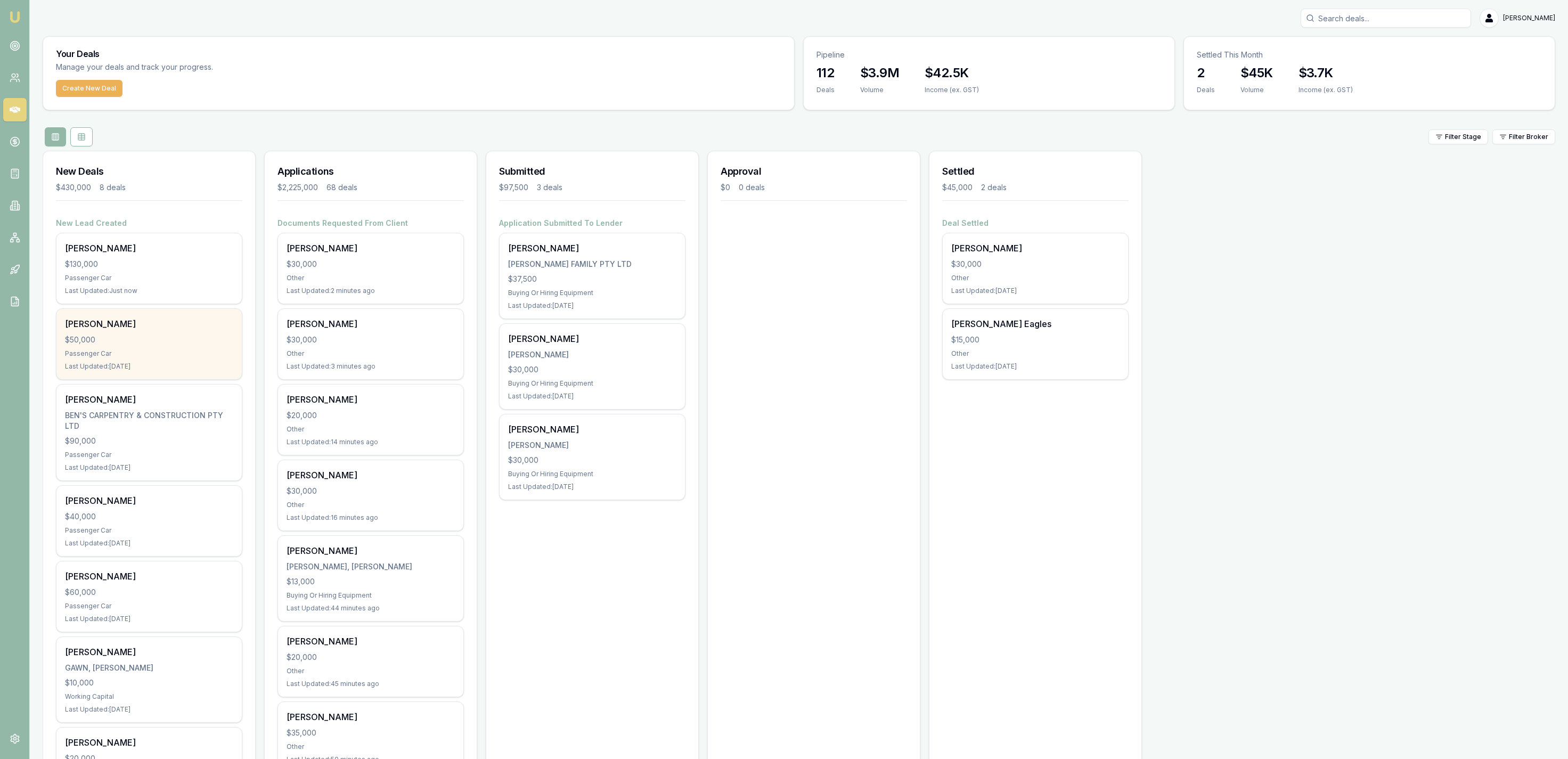
click at [172, 362] on div "Jareen Wyatt $50,000 Passenger Car Last Updated: 5 days ago" at bounding box center [148, 344] width 185 height 70
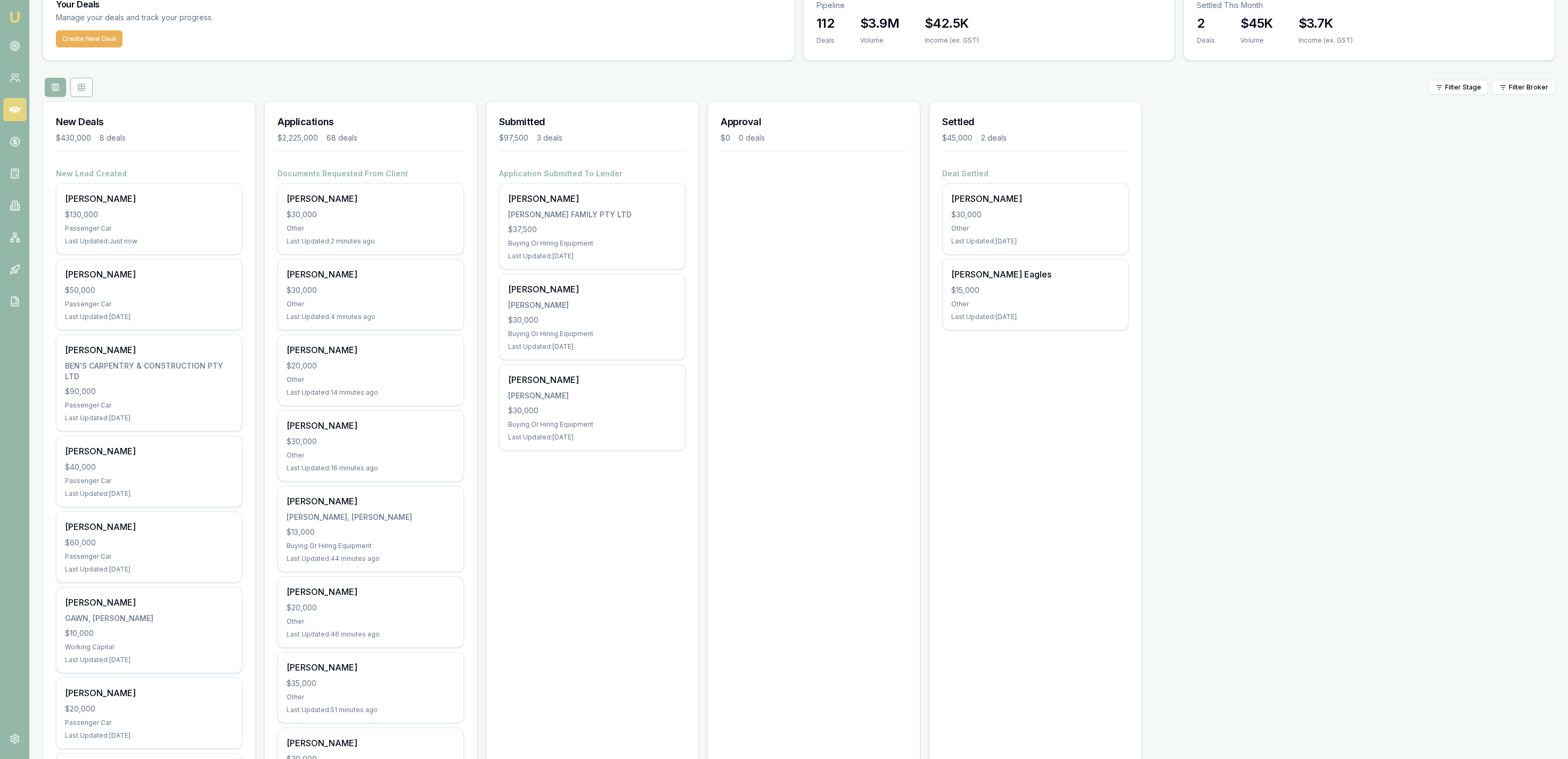
scroll to position [55, 0]
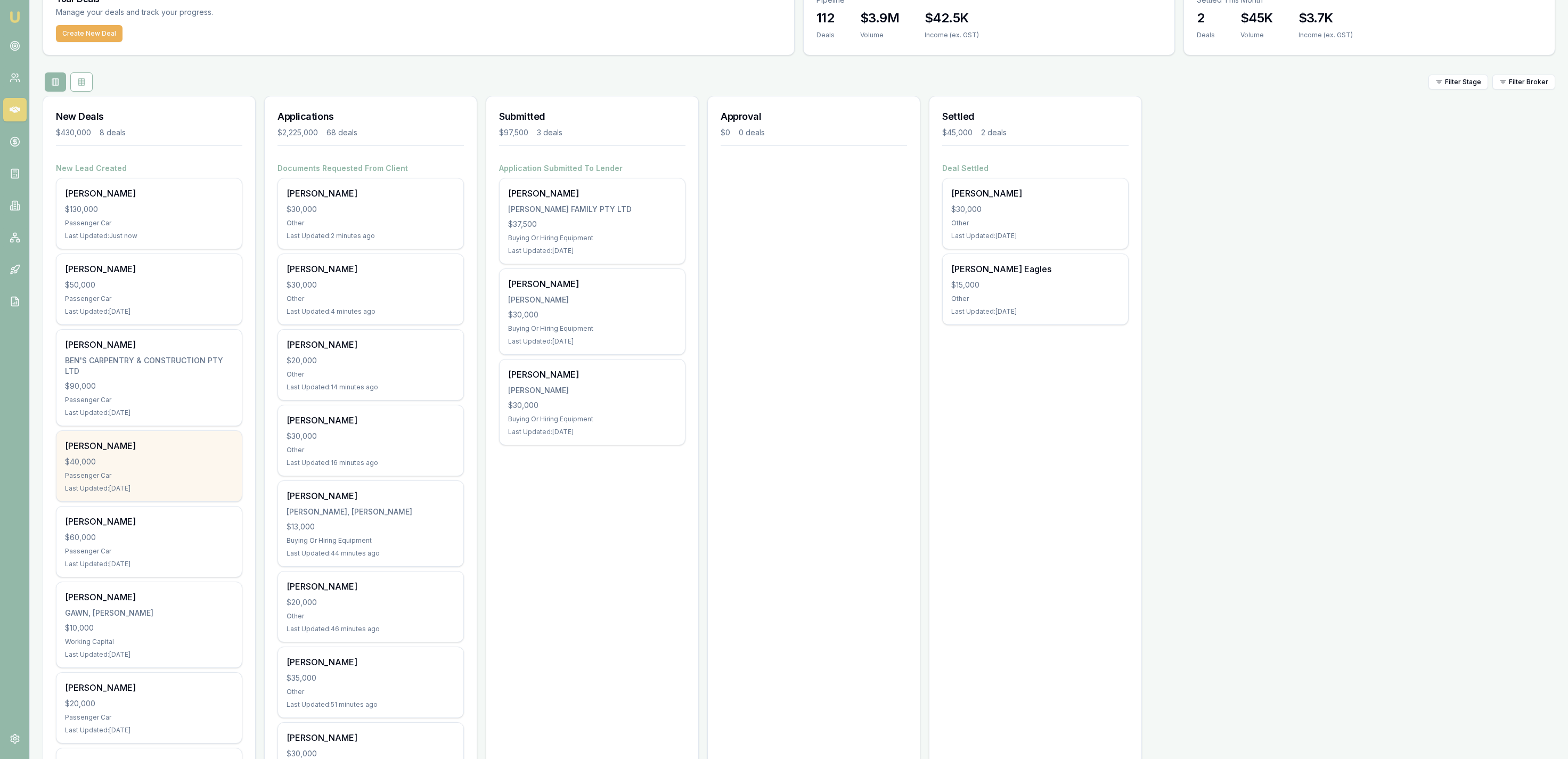
click at [193, 481] on div "Tegan Turner $40,000 Passenger Car Last Updated: 11 days ago" at bounding box center [148, 466] width 185 height 70
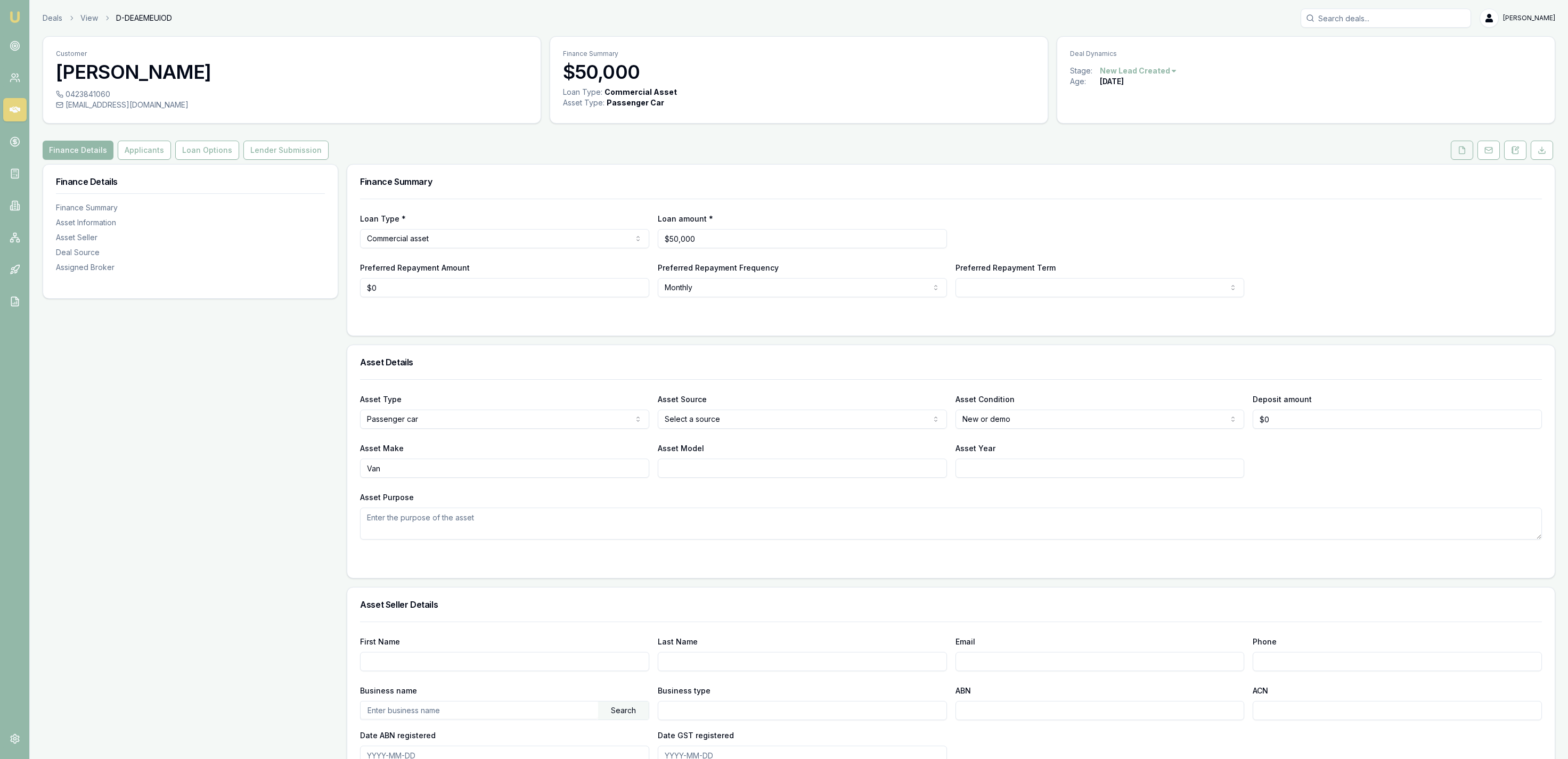
click at [1462, 155] on button at bounding box center [1462, 150] width 23 height 19
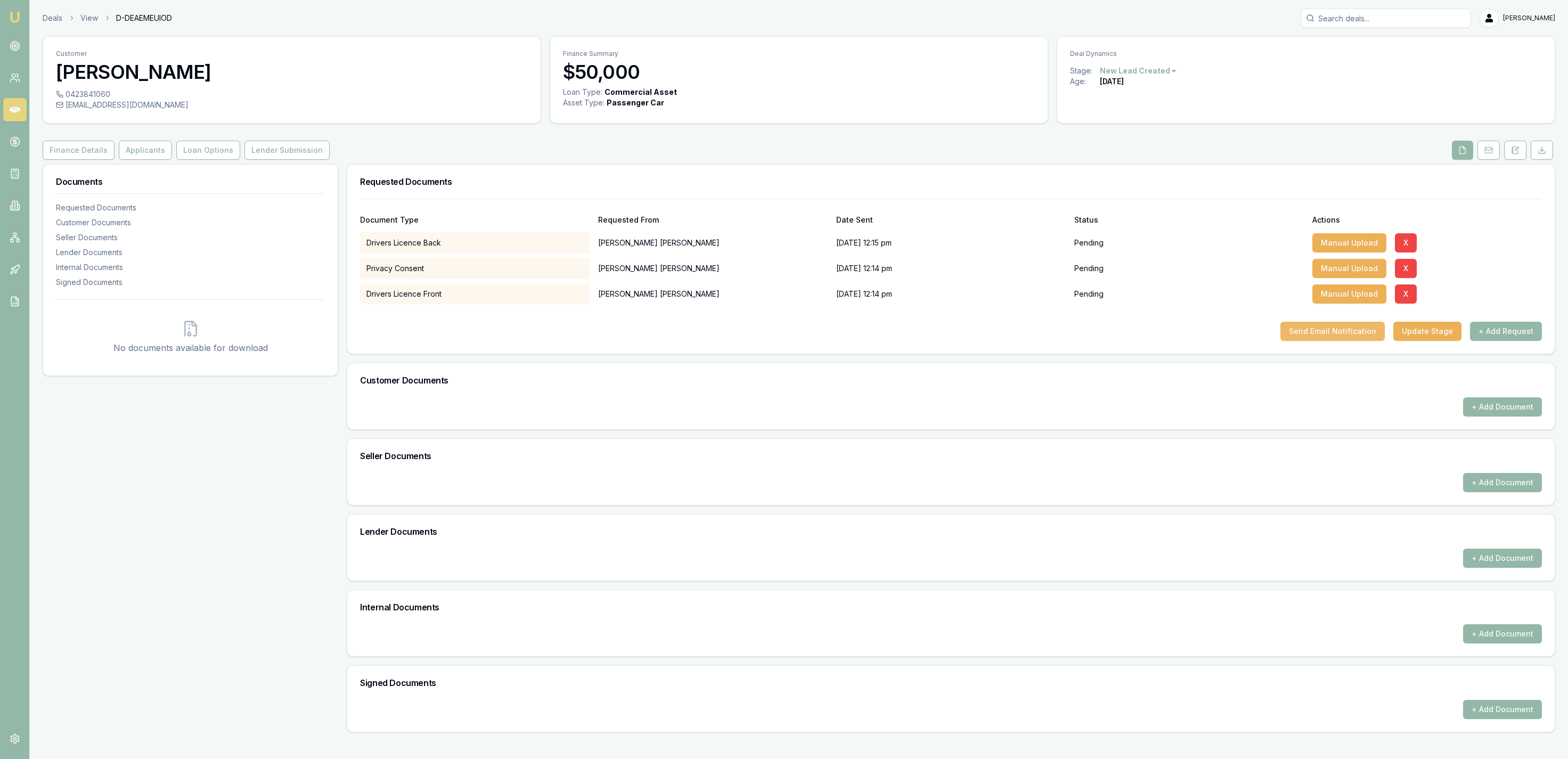
click at [1312, 338] on button "Send Email Notification" at bounding box center [1332, 331] width 104 height 19
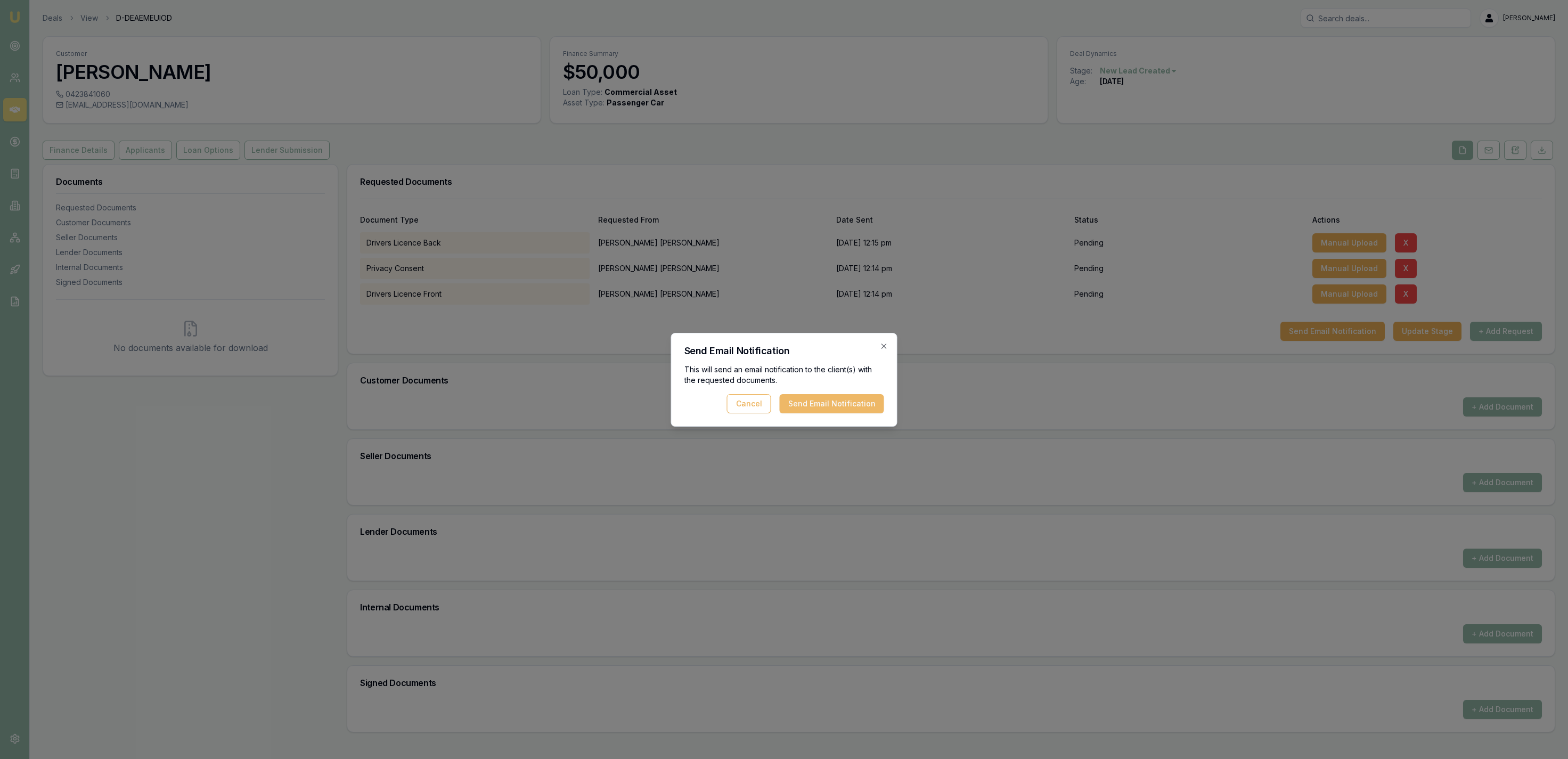
click at [807, 409] on button "Send Email Notification" at bounding box center [832, 403] width 104 height 19
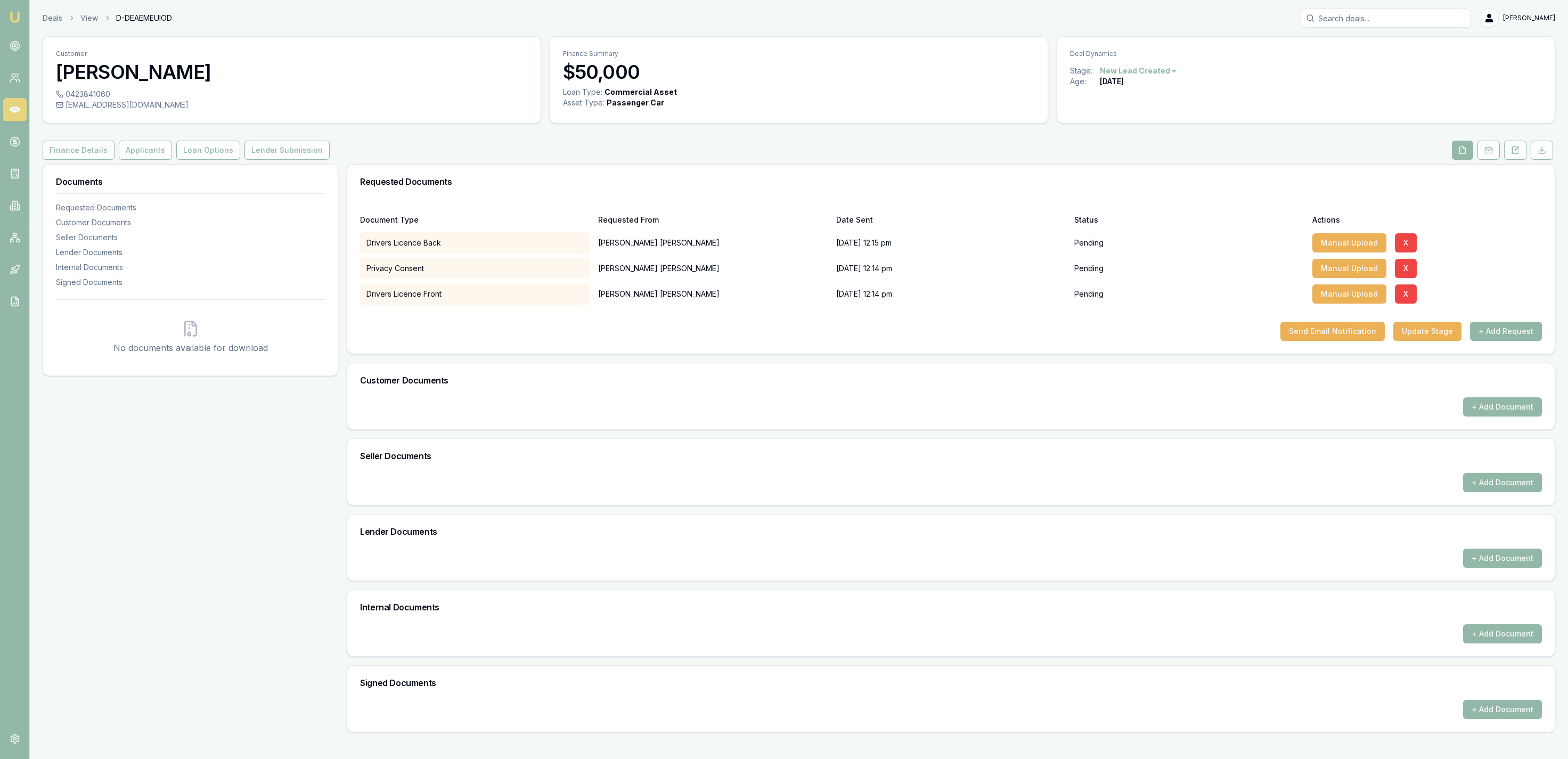
click at [1493, 331] on button "+ Add Request" at bounding box center [1506, 331] width 72 height 19
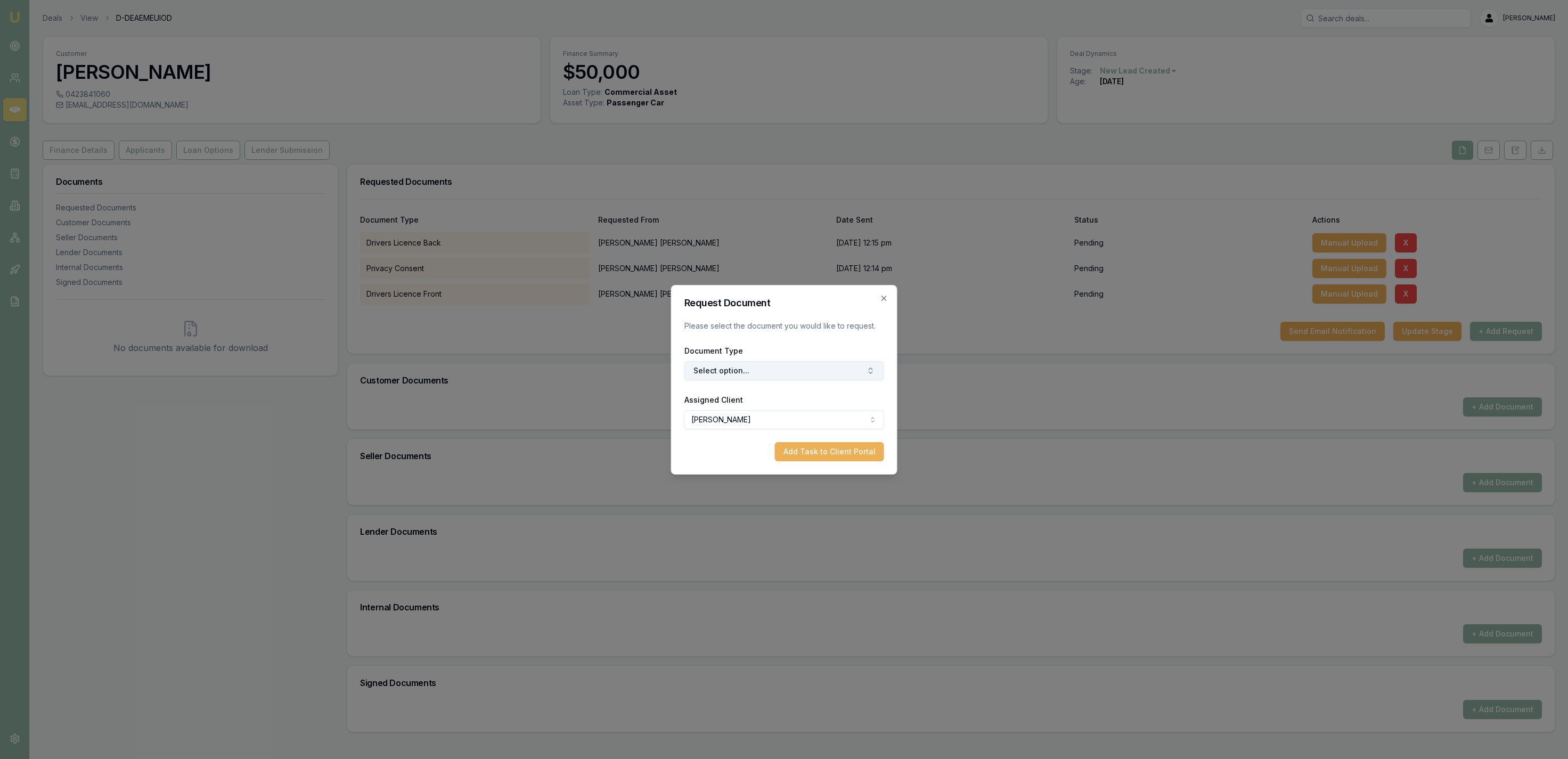
drag, startPoint x: 818, startPoint y: 375, endPoint x: 760, endPoint y: 381, distance: 58.3
click at [817, 375] on button "Select option..." at bounding box center [784, 370] width 200 height 19
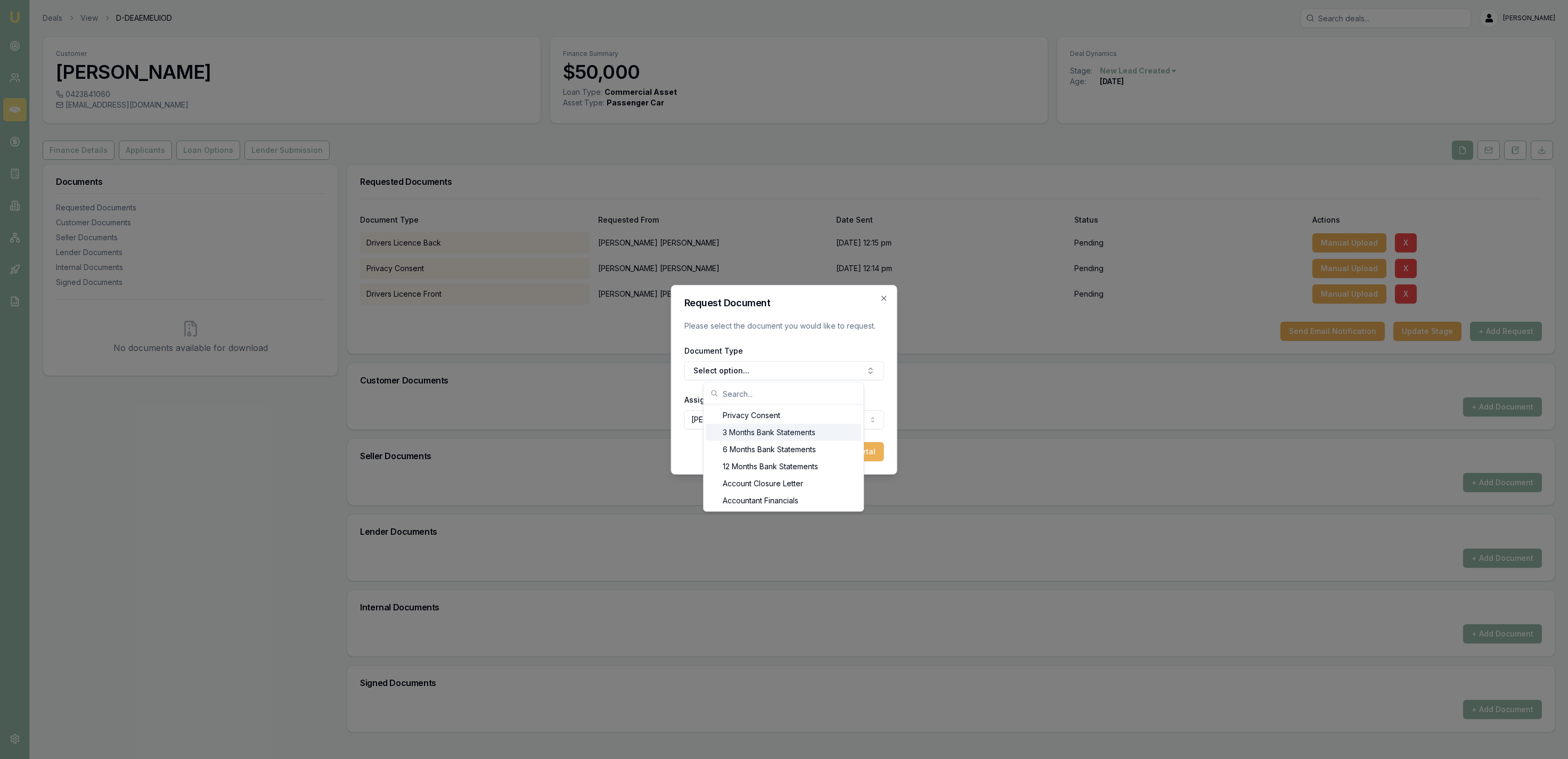
click at [749, 430] on div "3 Months Bank Statements" at bounding box center [783, 433] width 156 height 17
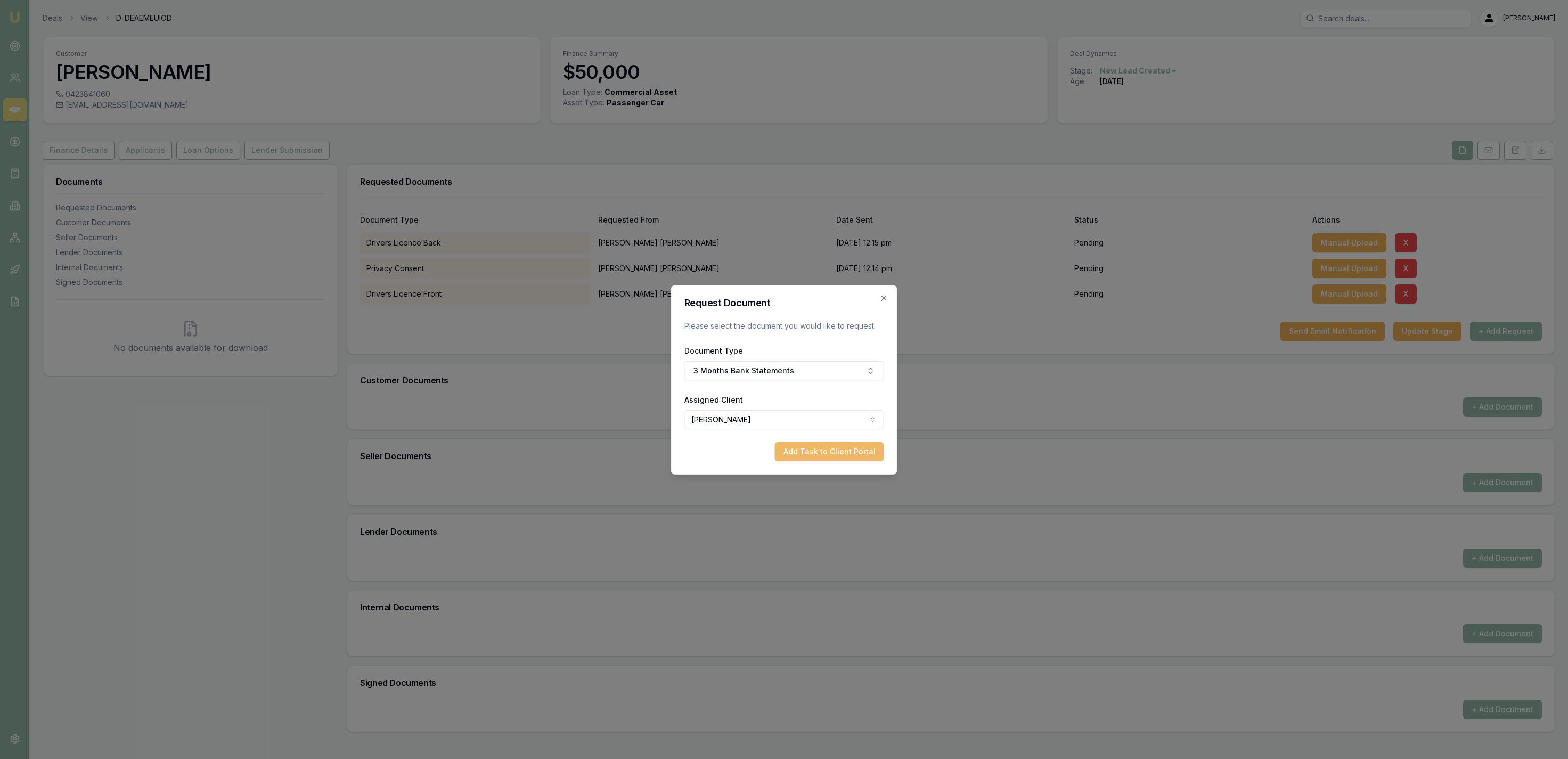
click at [840, 453] on button "Add Task to Client Portal" at bounding box center [829, 451] width 109 height 19
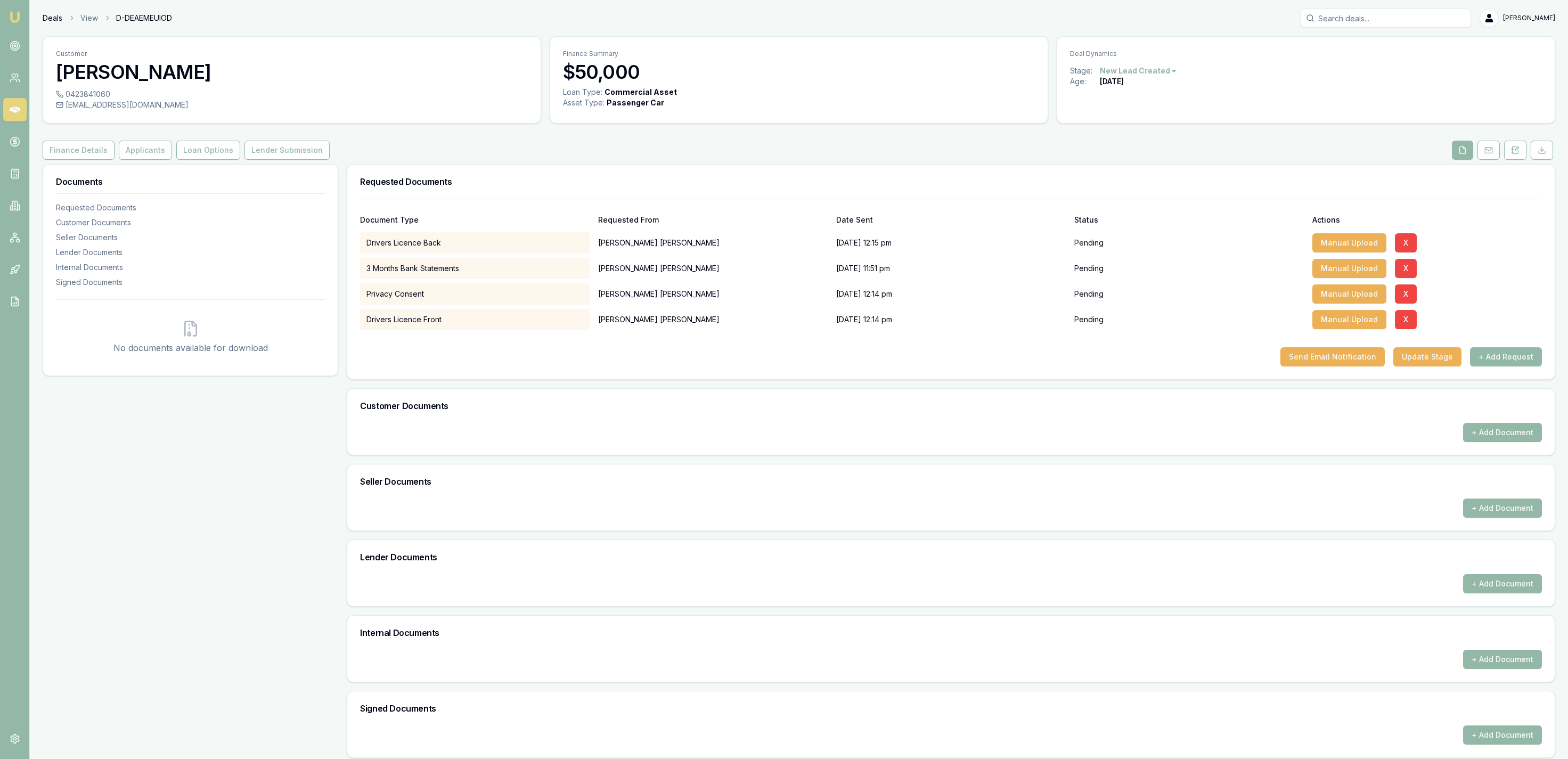
click at [51, 18] on link "Deals" at bounding box center [53, 18] width 20 height 10
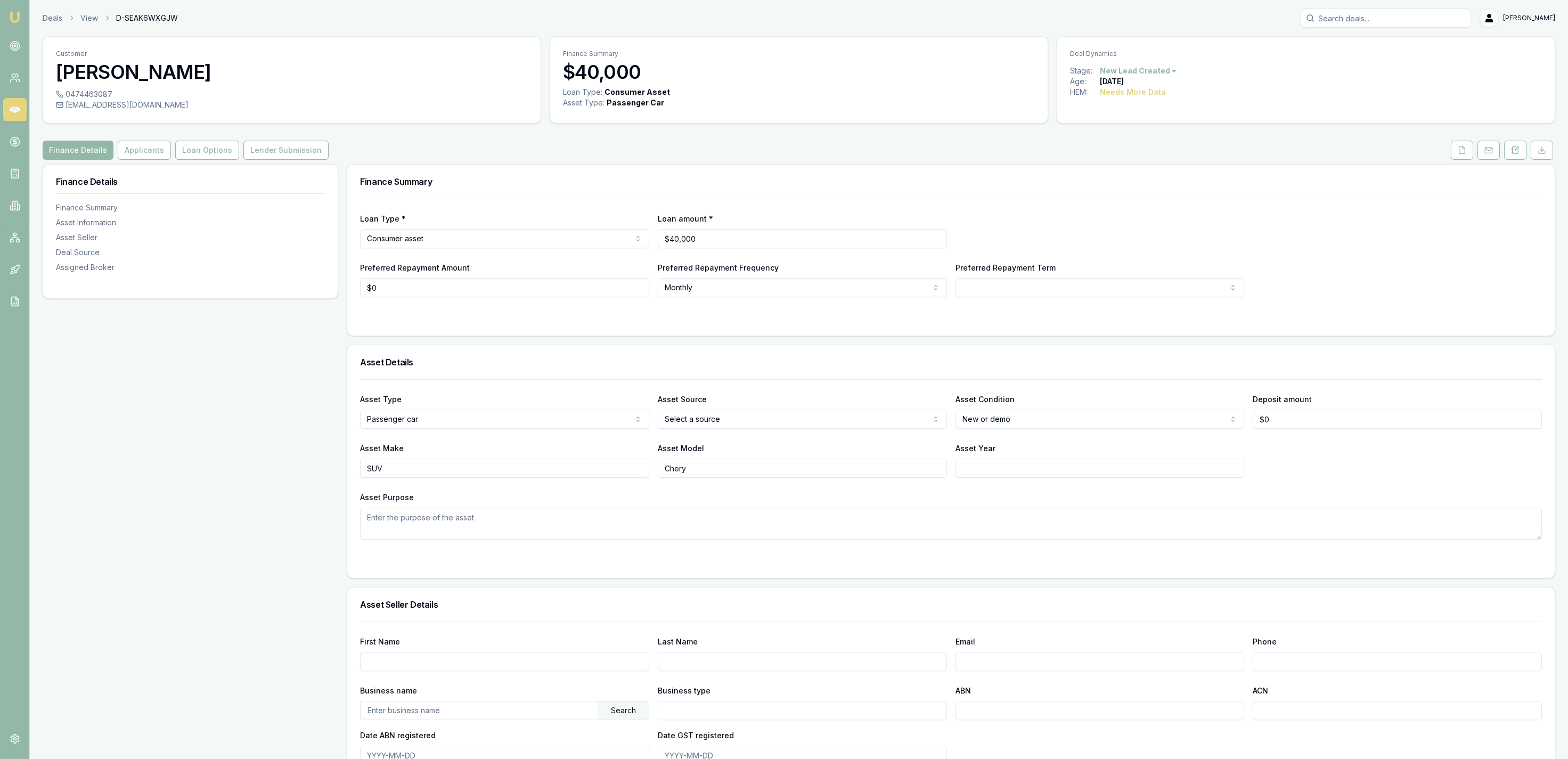
click at [1446, 144] on div "Finance Details Applicants Loan Options Lender Submission" at bounding box center [799, 150] width 1512 height 19
click at [1458, 151] on button at bounding box center [1462, 150] width 23 height 19
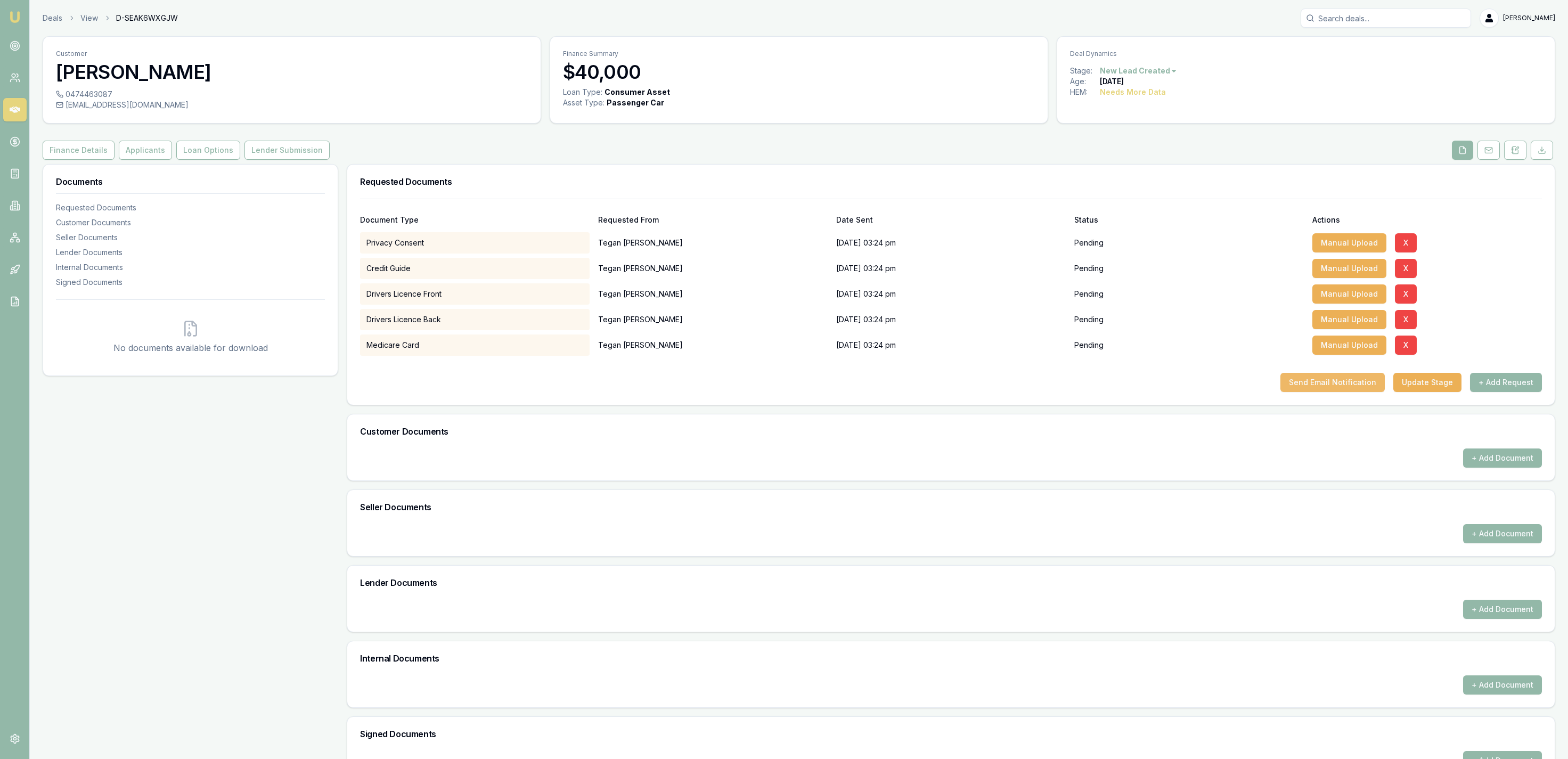
click at [1355, 380] on button "Send Email Notification" at bounding box center [1332, 382] width 104 height 19
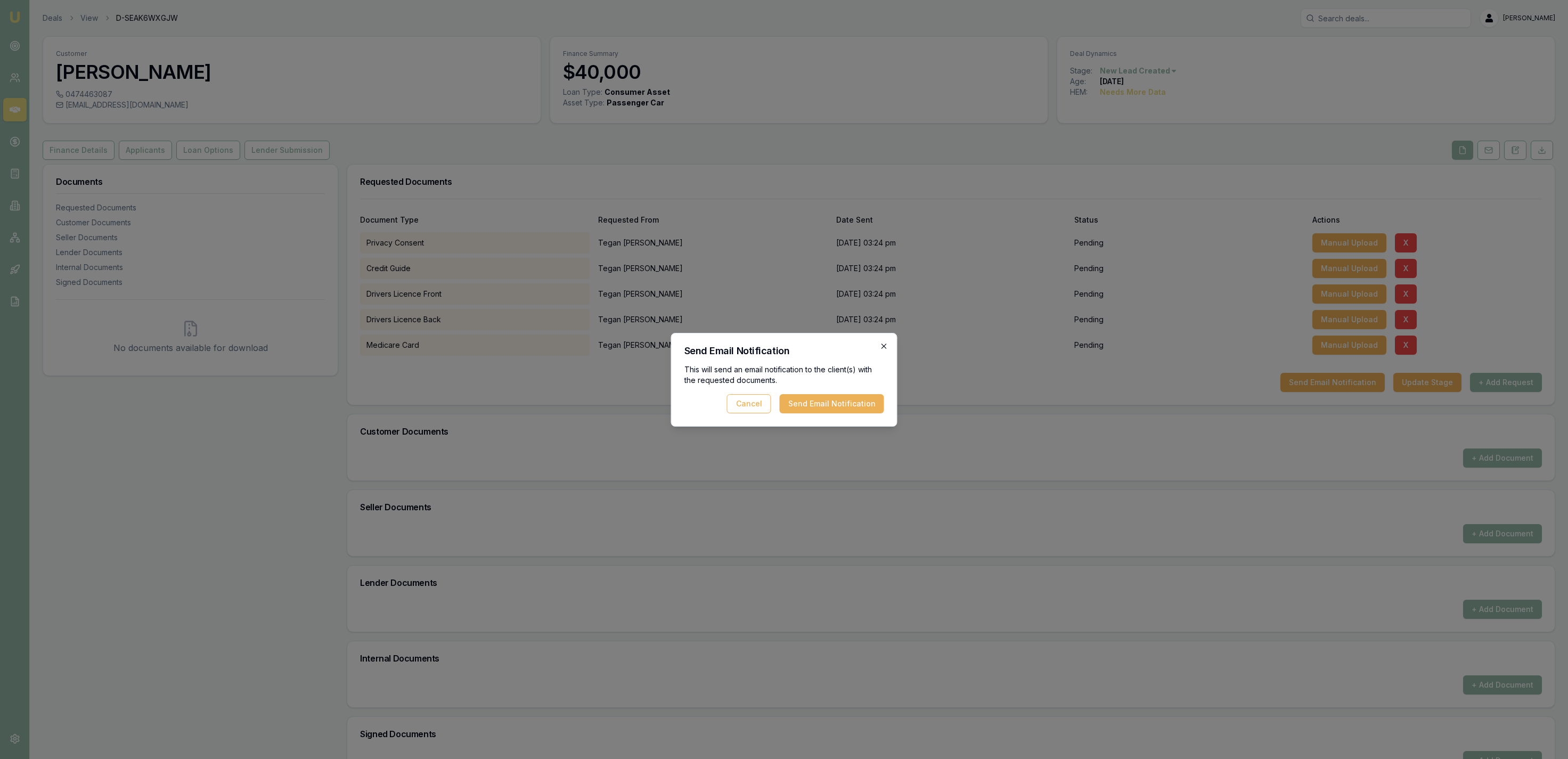
click at [880, 343] on icon "button" at bounding box center [884, 346] width 9 height 9
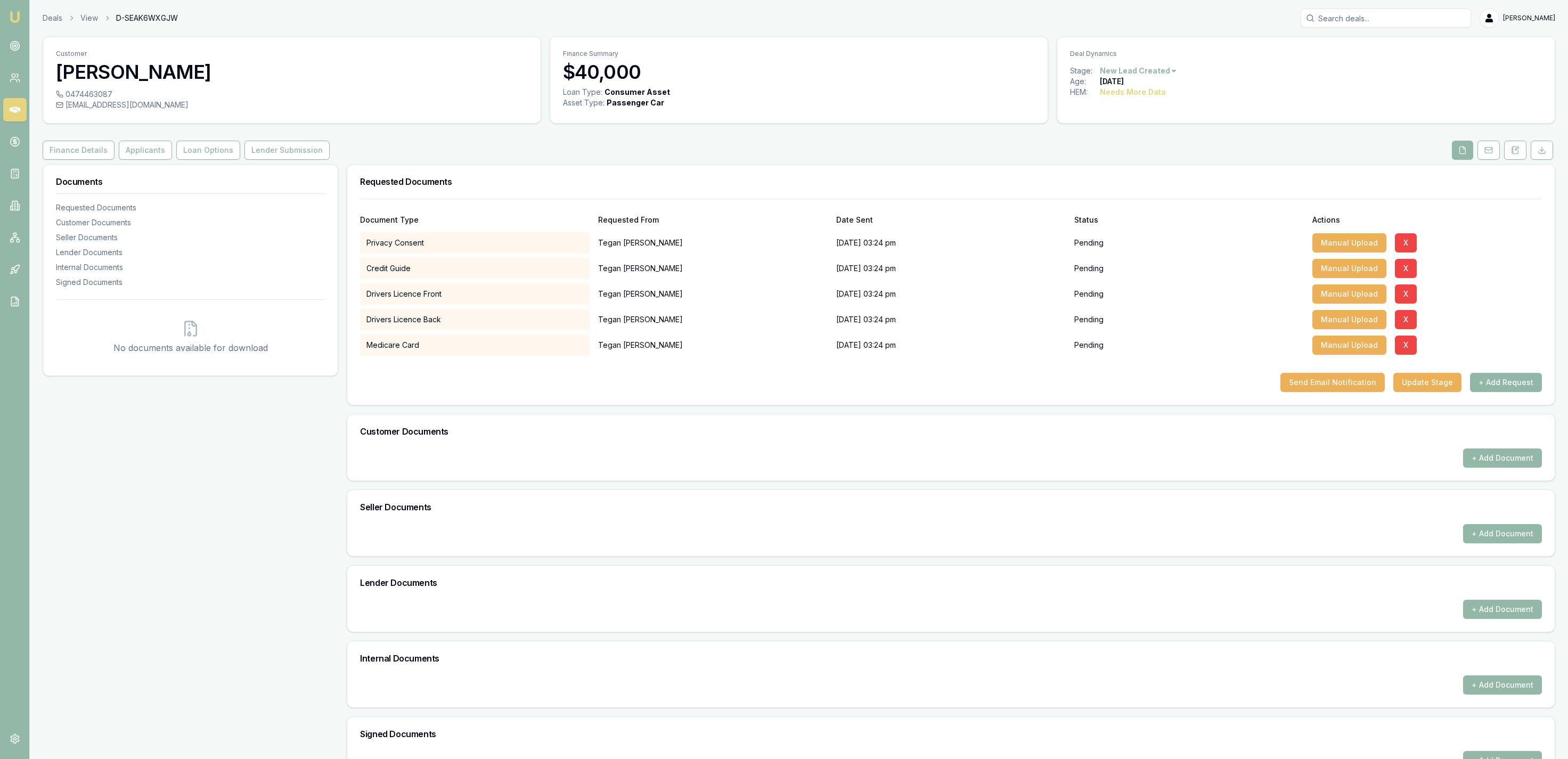
click at [1513, 375] on button "+ Add Request" at bounding box center [1506, 382] width 72 height 19
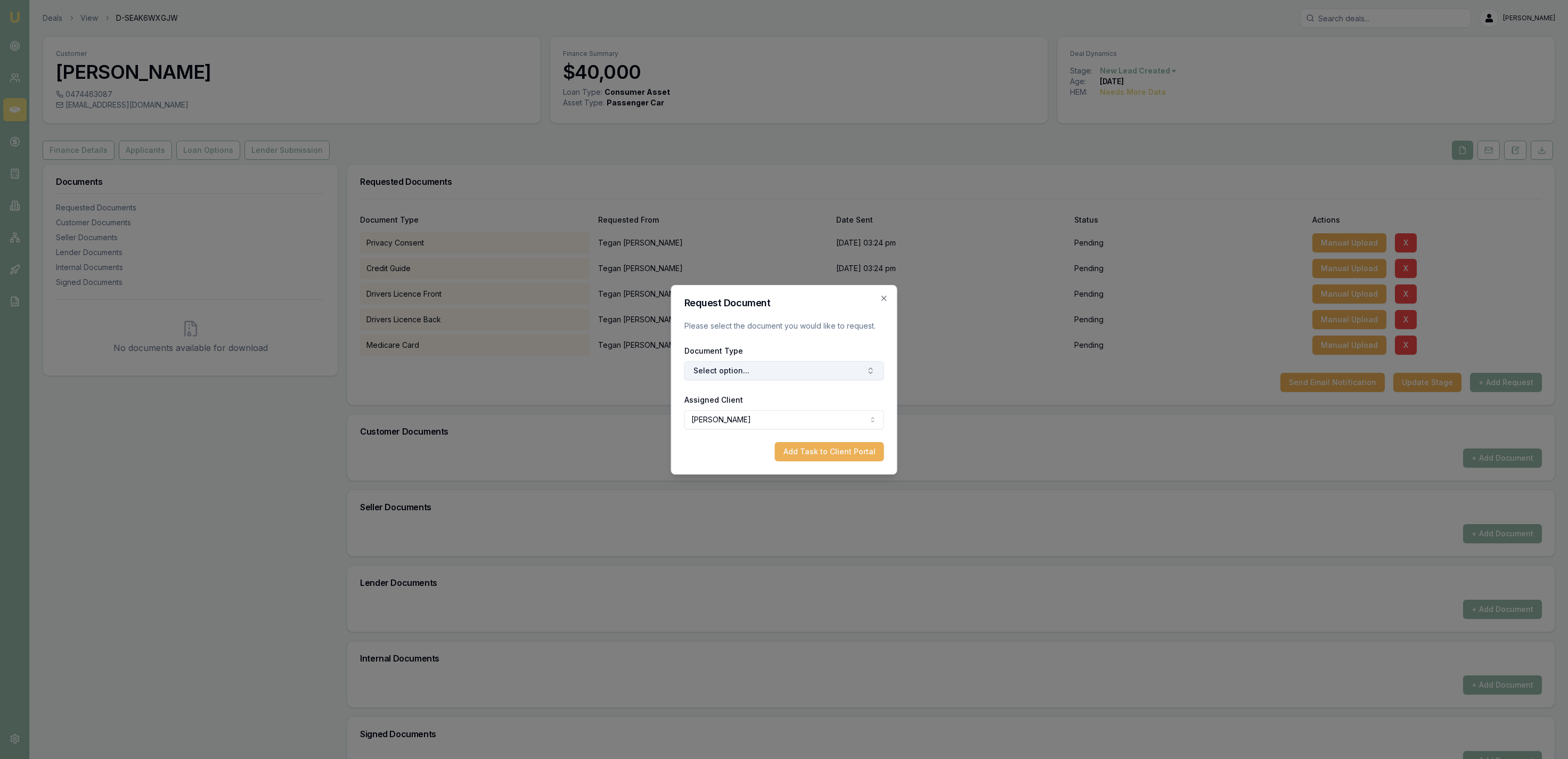
click at [746, 370] on button "Select option..." at bounding box center [784, 370] width 200 height 19
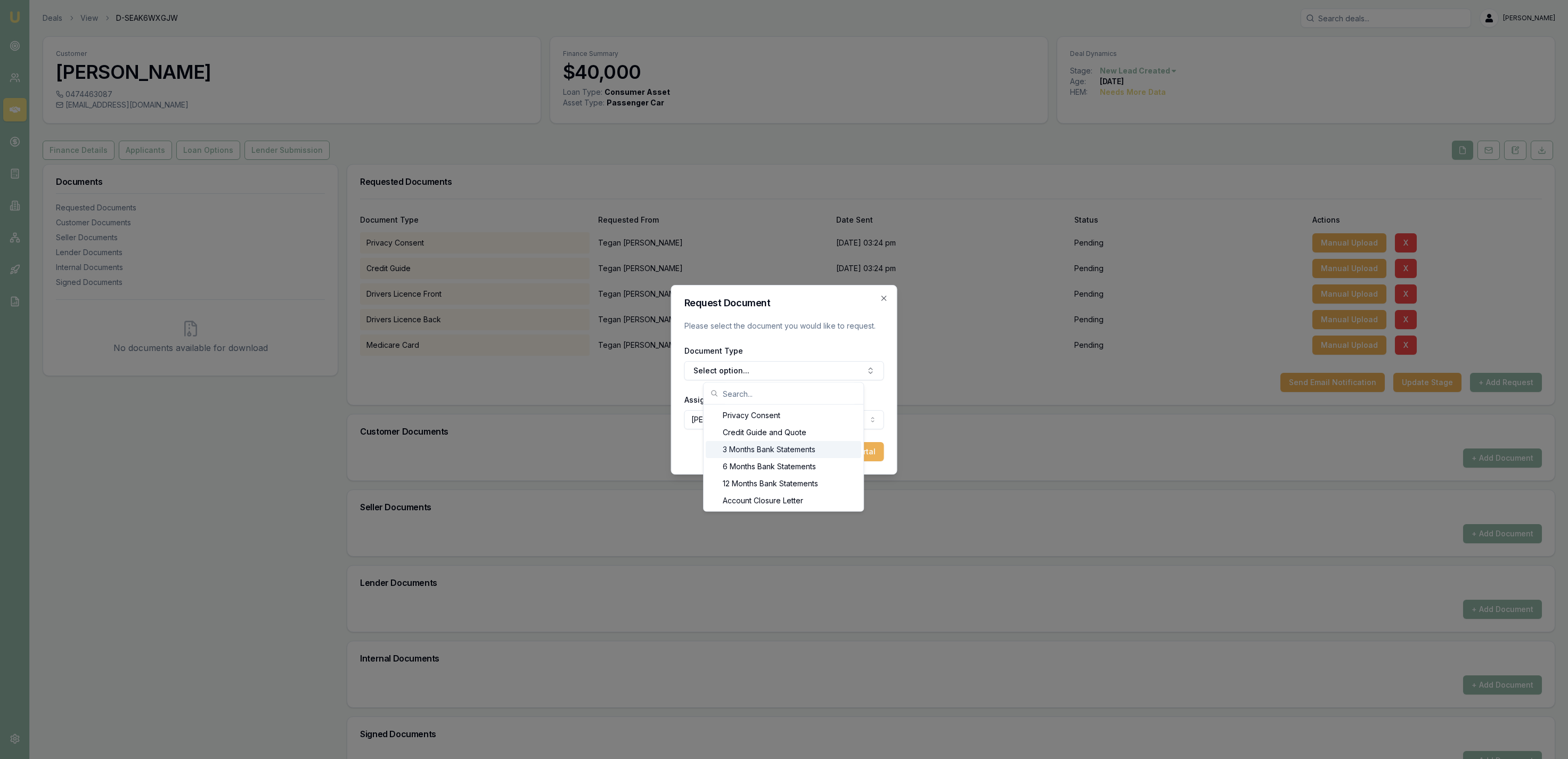
click at [758, 449] on div "3 Months Bank Statements" at bounding box center [783, 450] width 156 height 17
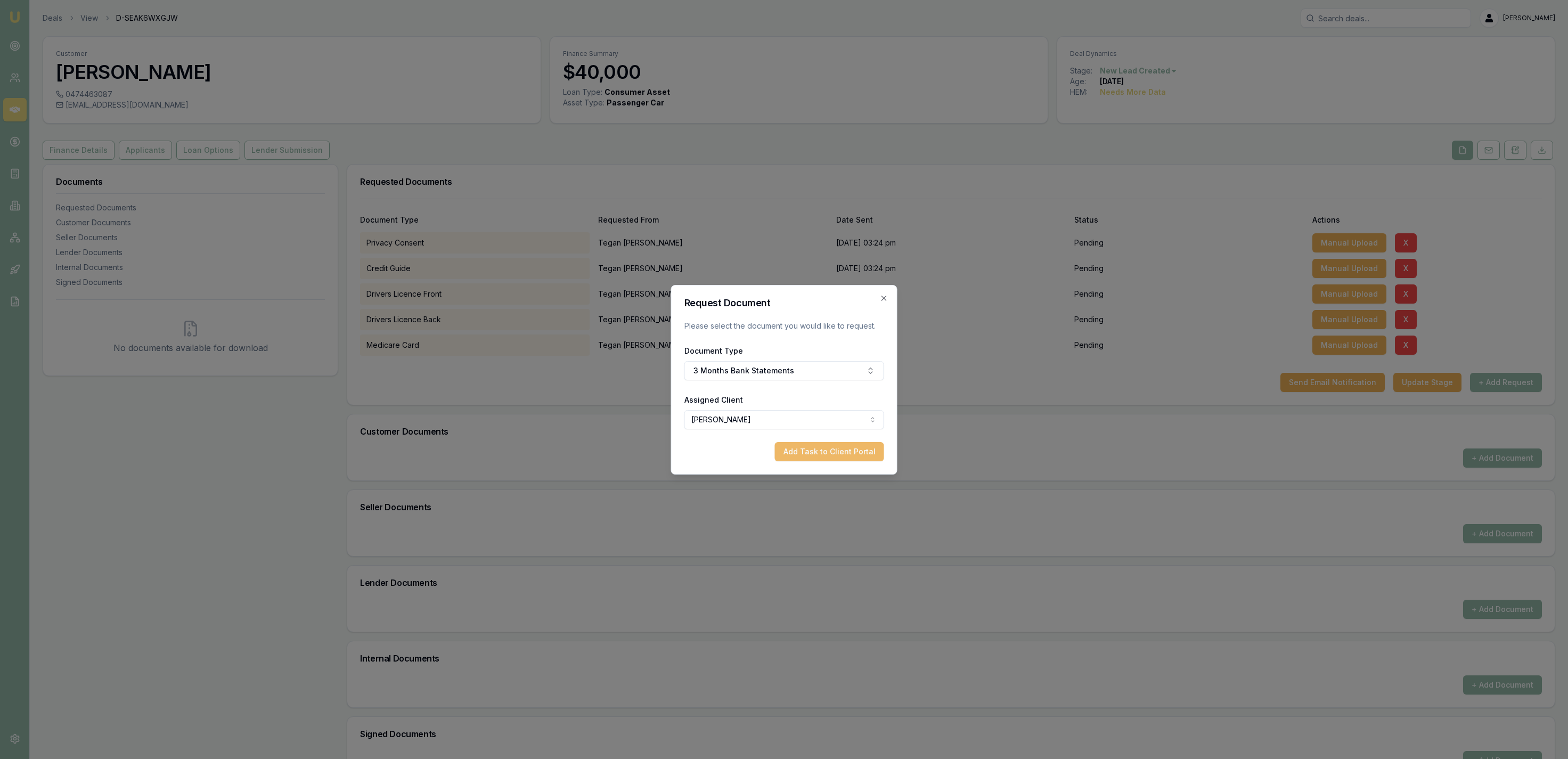
click at [837, 453] on button "Add Task to Client Portal" at bounding box center [829, 451] width 109 height 19
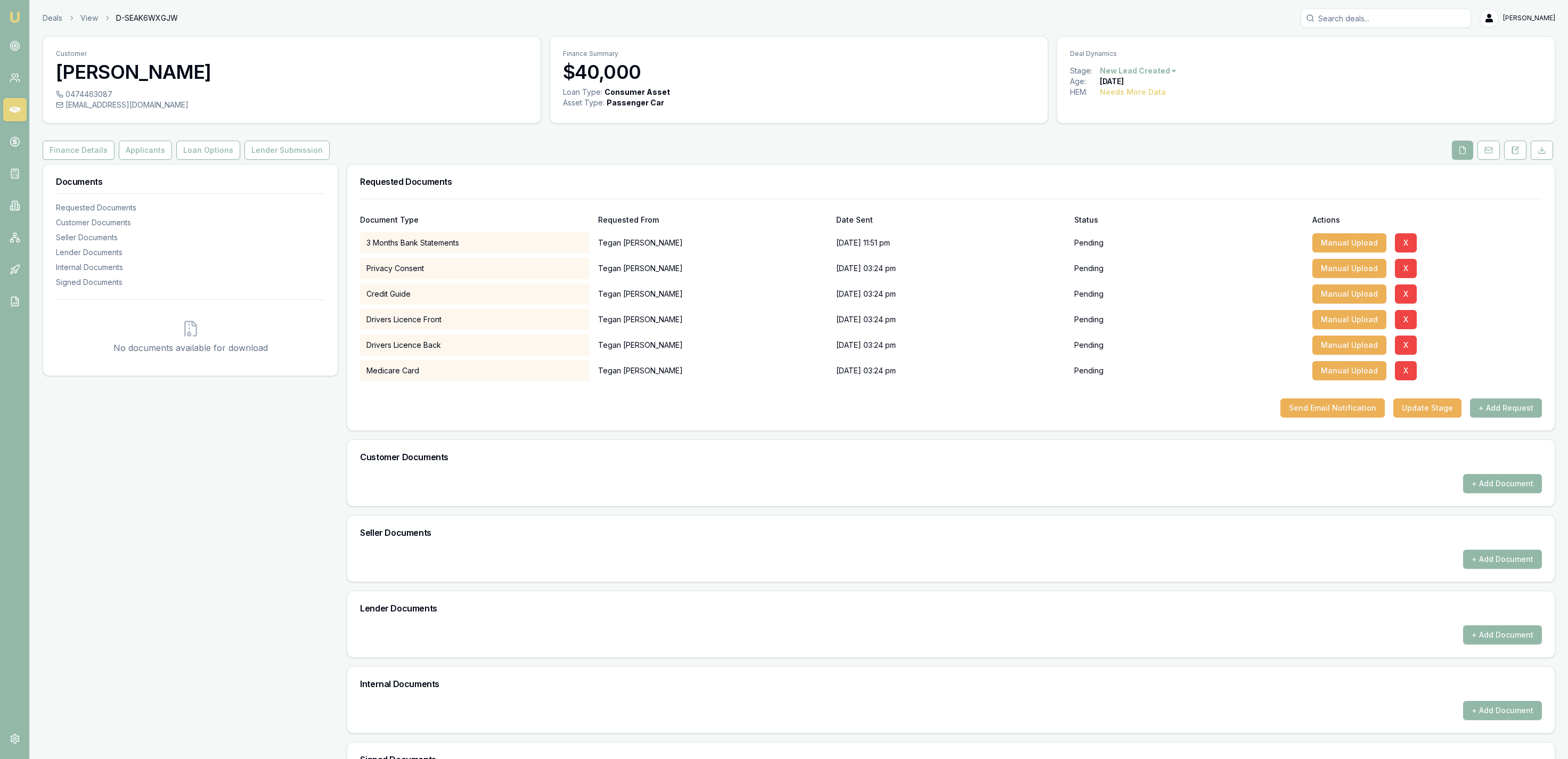
click at [1318, 408] on button "Send Email Notification" at bounding box center [1332, 408] width 104 height 19
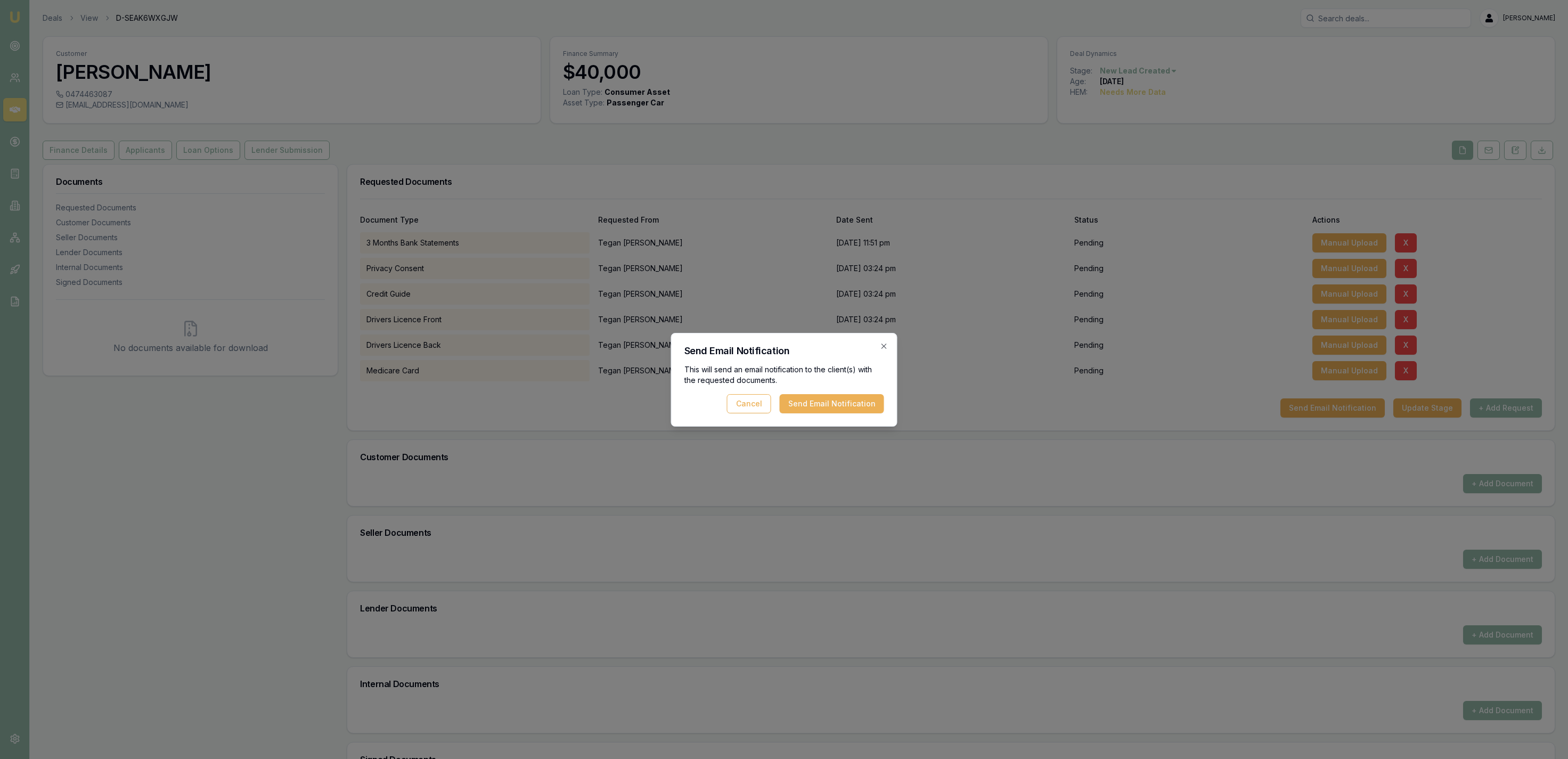
click at [844, 418] on div "Send Email Notification This will send an email notification to the client(s) w…" at bounding box center [784, 380] width 226 height 94
drag, startPoint x: 837, startPoint y: 403, endPoint x: 826, endPoint y: 400, distance: 11.4
click at [837, 403] on button "Send Email Notification" at bounding box center [832, 403] width 104 height 19
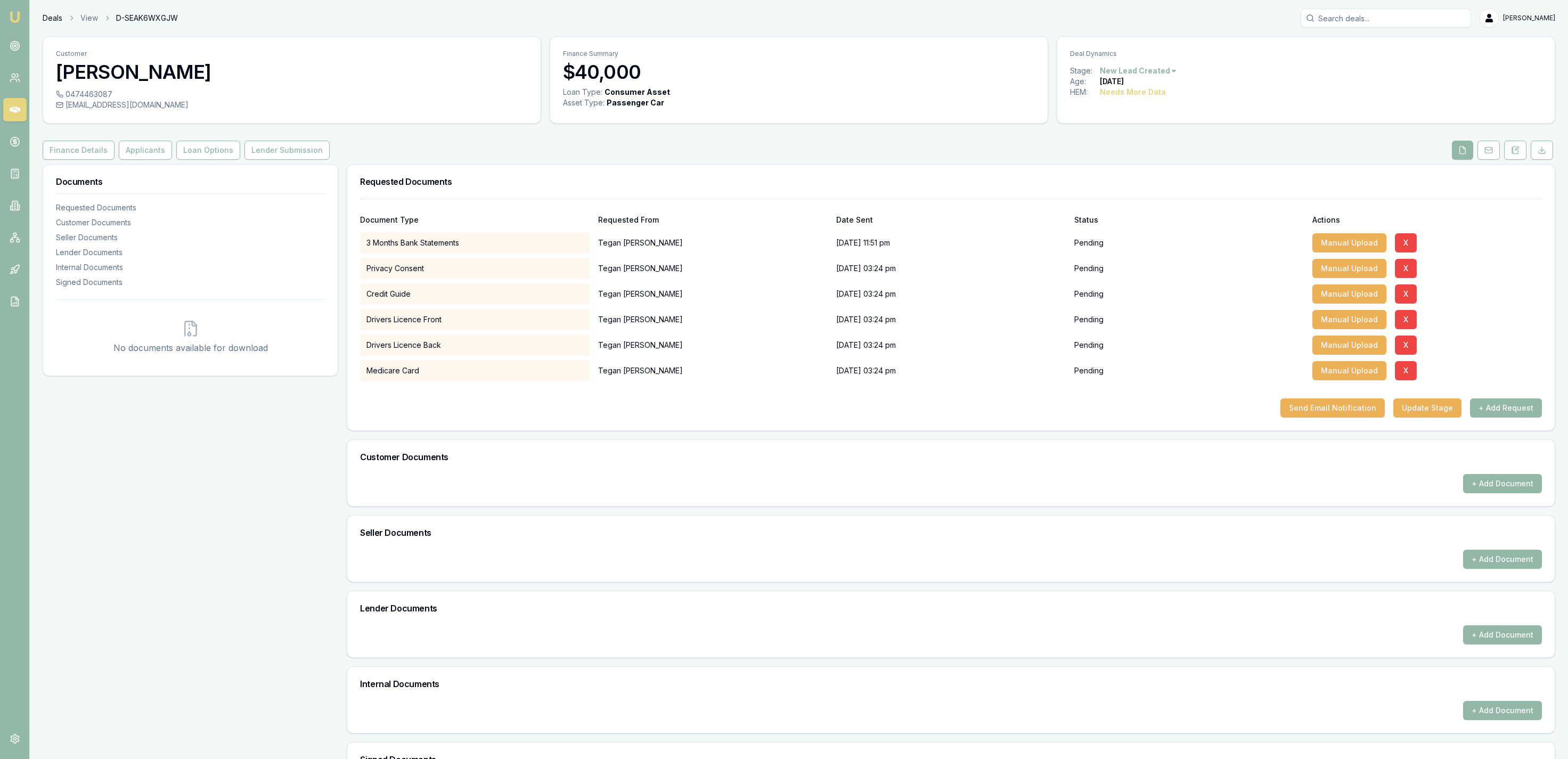
click at [48, 16] on link "Deals" at bounding box center [53, 18] width 20 height 10
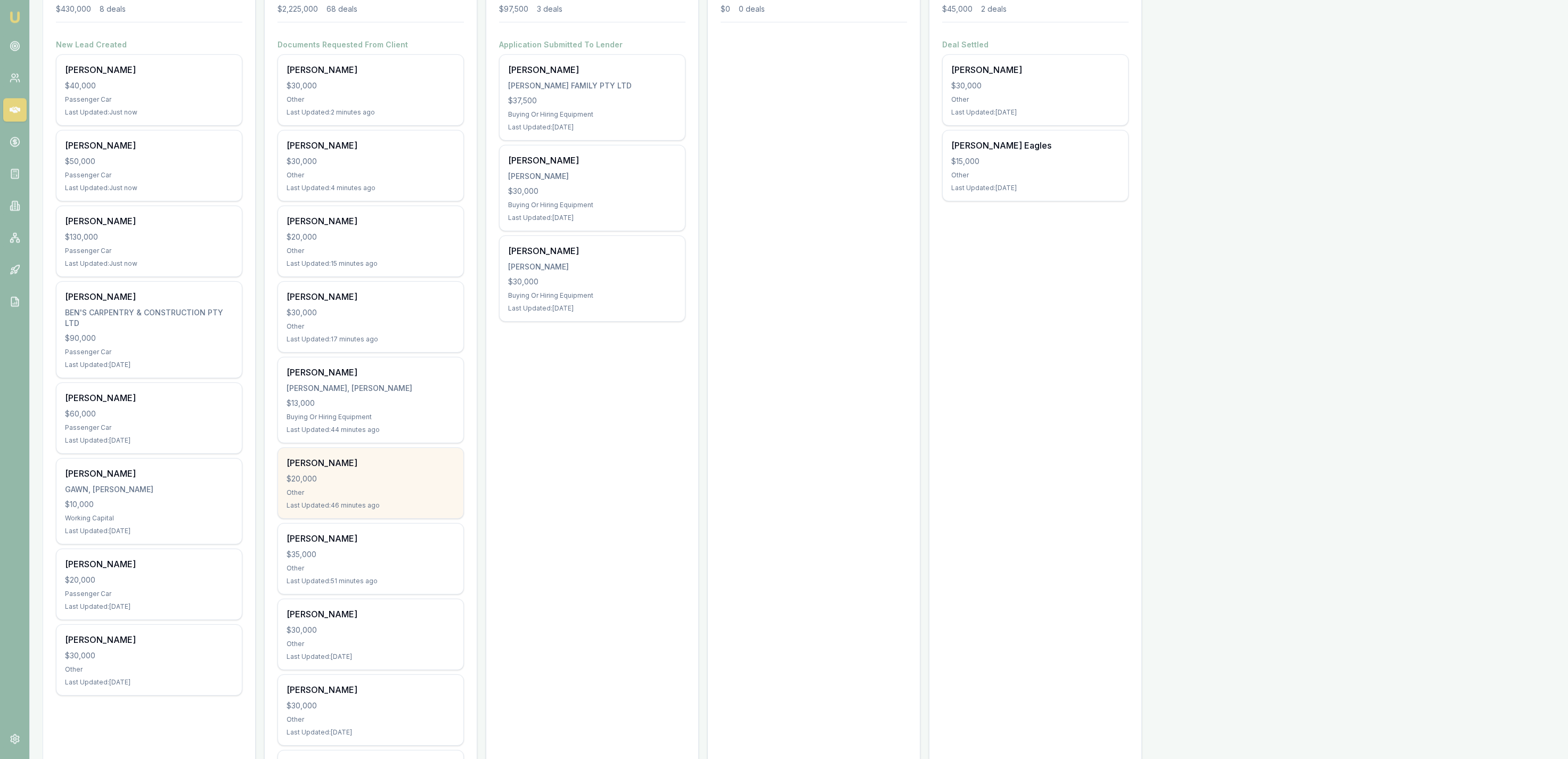
scroll to position [221, 0]
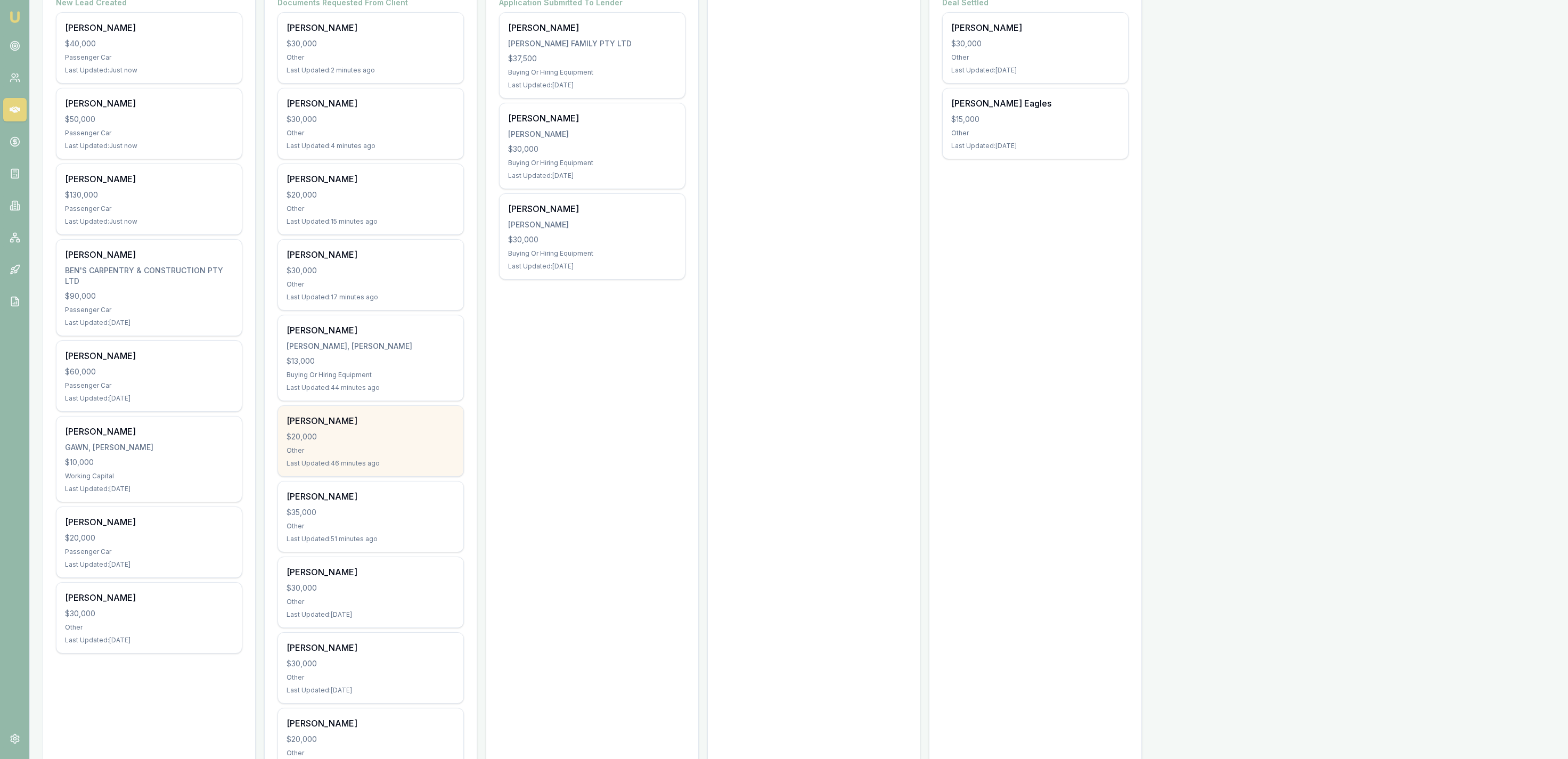
click at [405, 411] on div "[PERSON_NAME] $20,000 Other Last Updated: 46 minutes ago" at bounding box center [370, 441] width 185 height 70
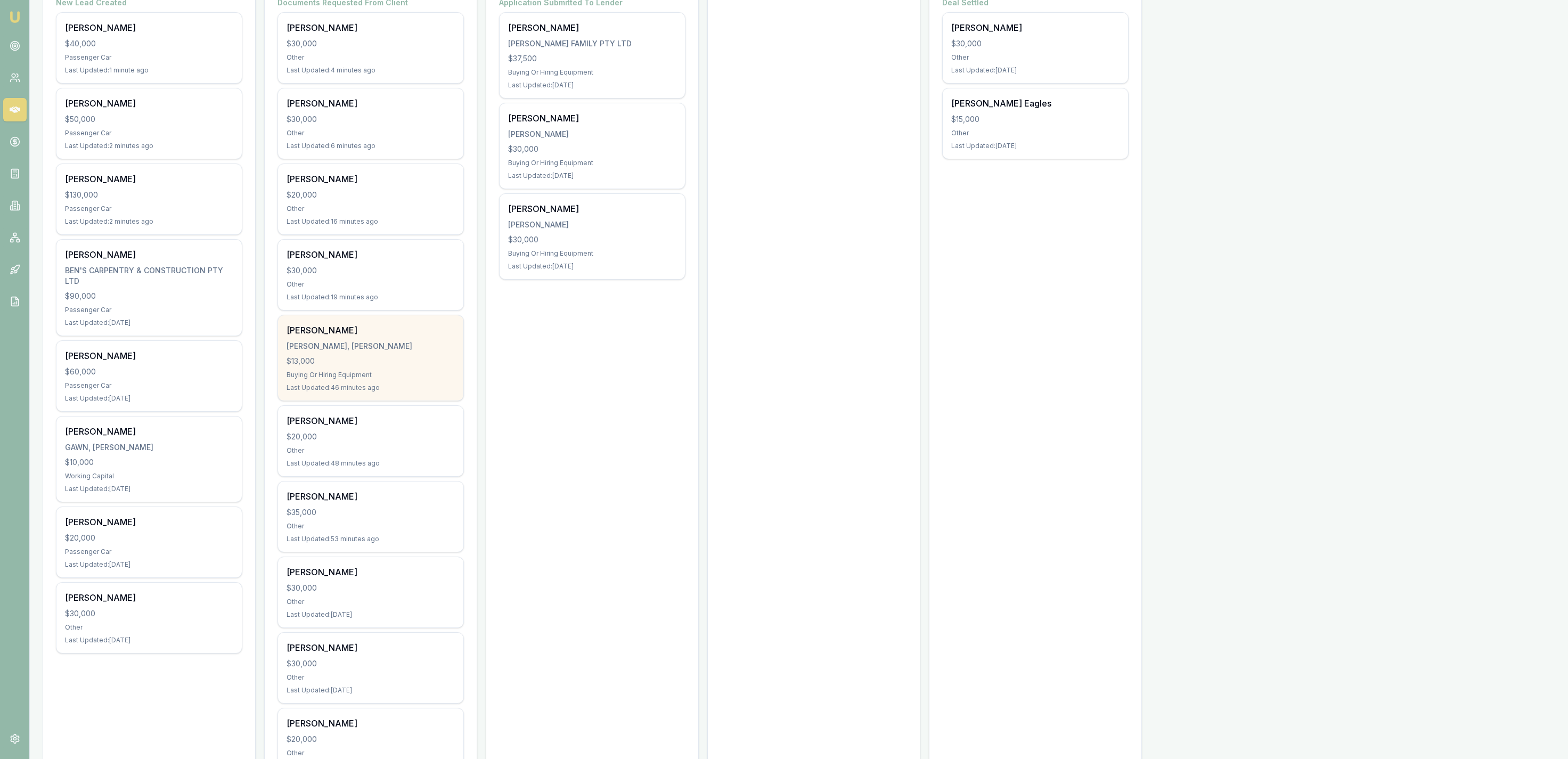
click at [356, 353] on div "[PERSON_NAME], [PERSON_NAME] $13,000 Buying Or Hiring Equipment Last Updated: 4…" at bounding box center [370, 358] width 185 height 85
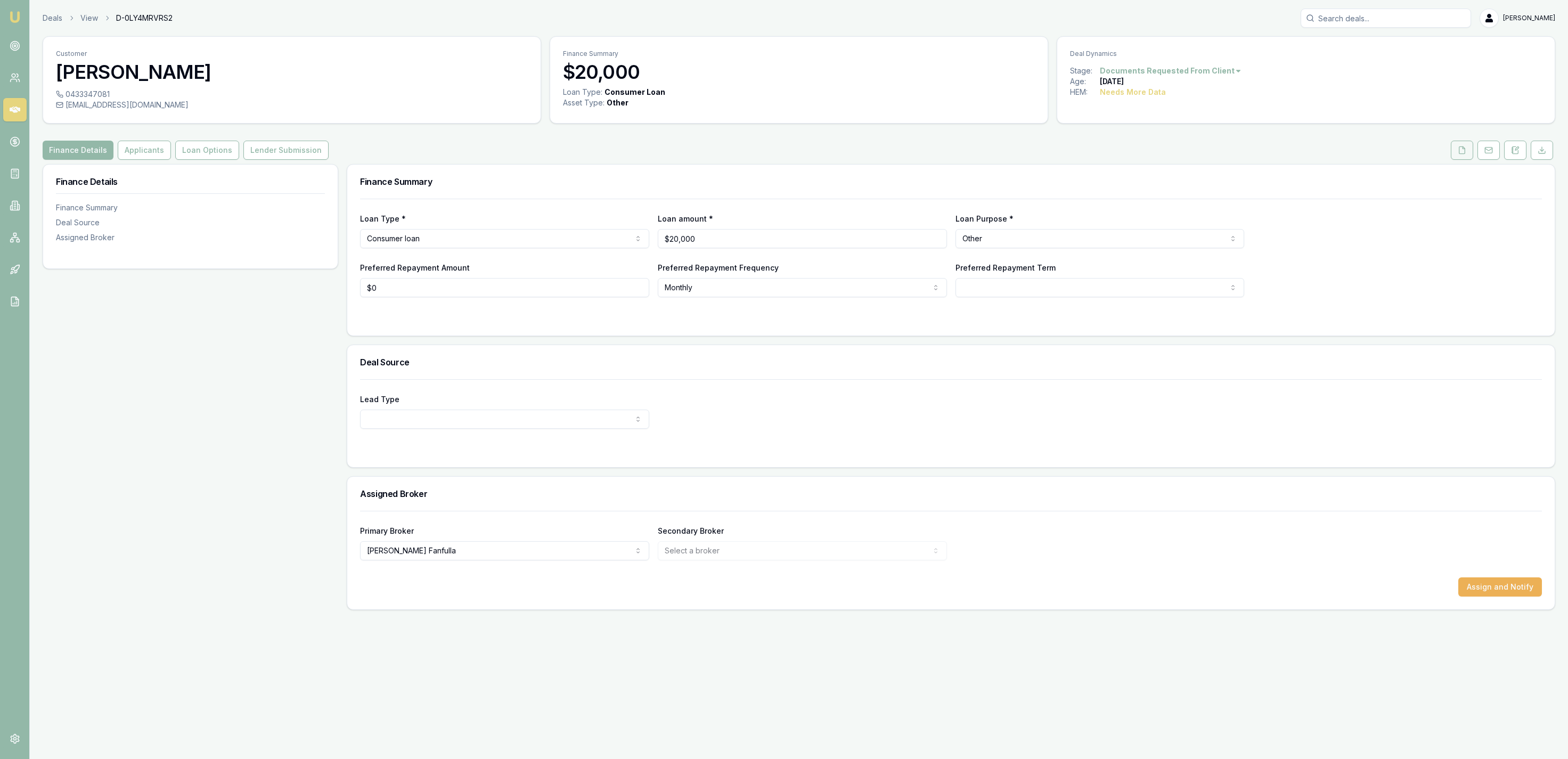
click at [1456, 152] on button at bounding box center [1462, 150] width 23 height 19
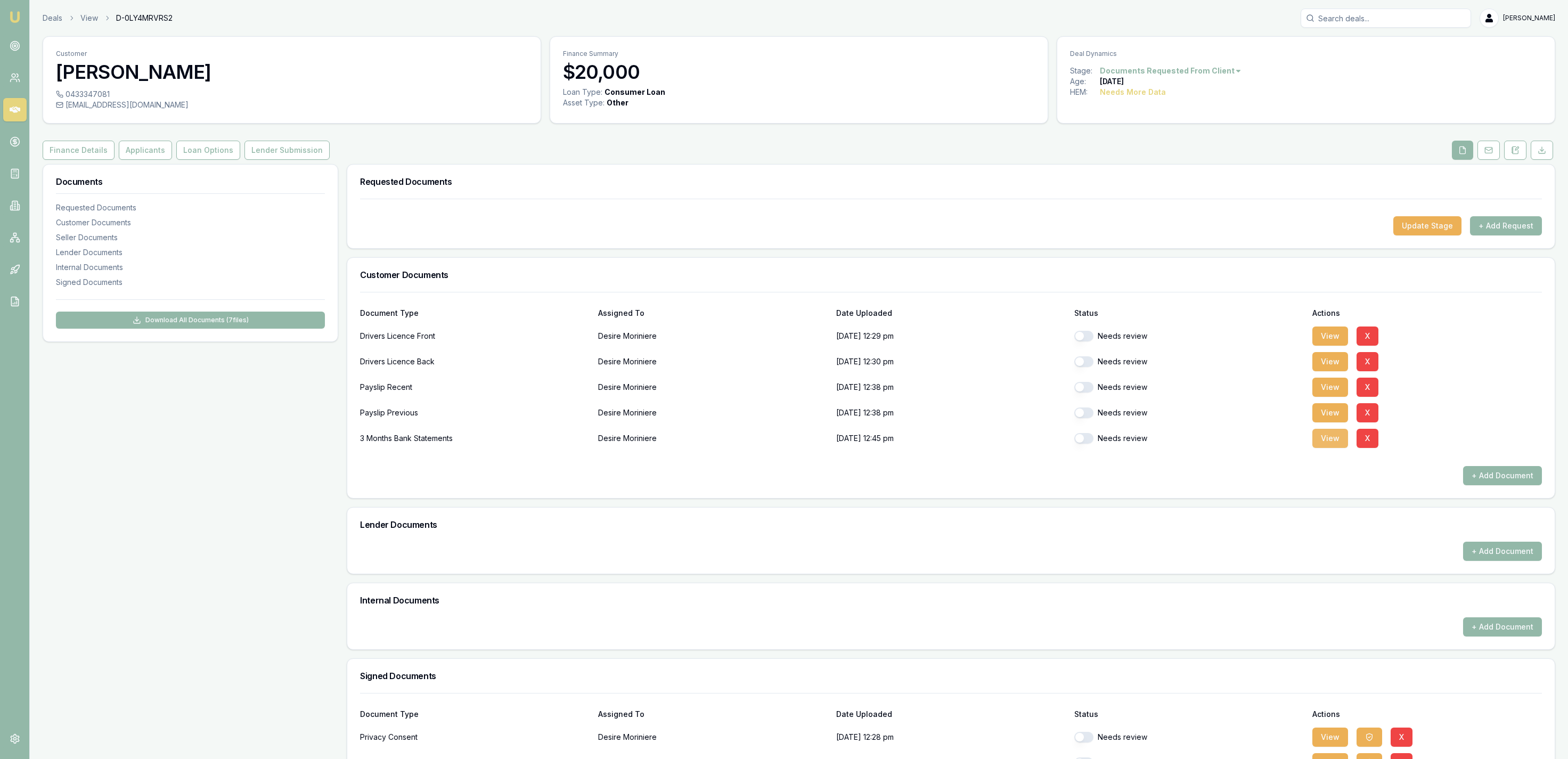
click at [1320, 444] on button "View" at bounding box center [1330, 438] width 35 height 19
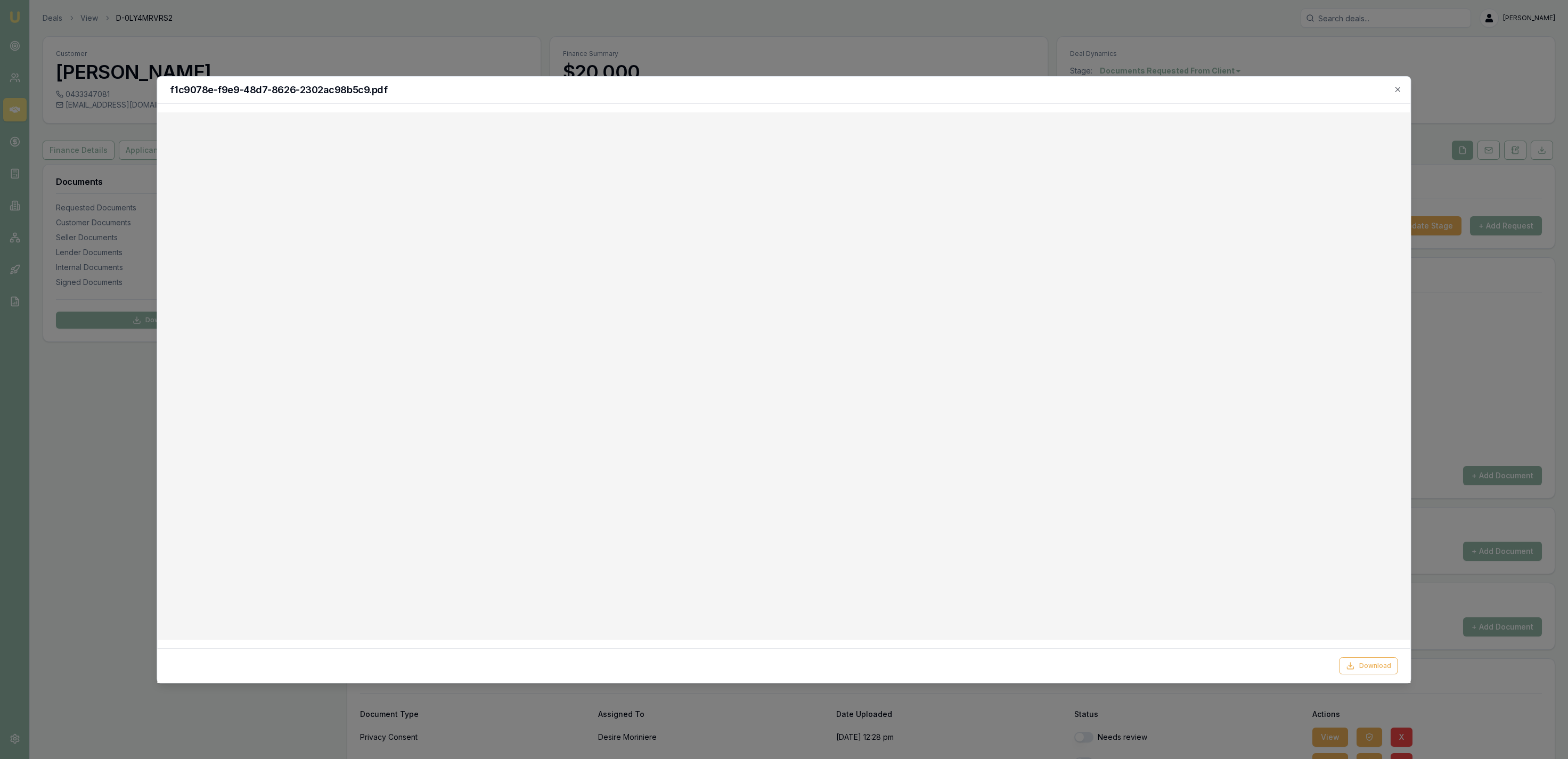
click at [747, 49] on div at bounding box center [784, 380] width 1568 height 759
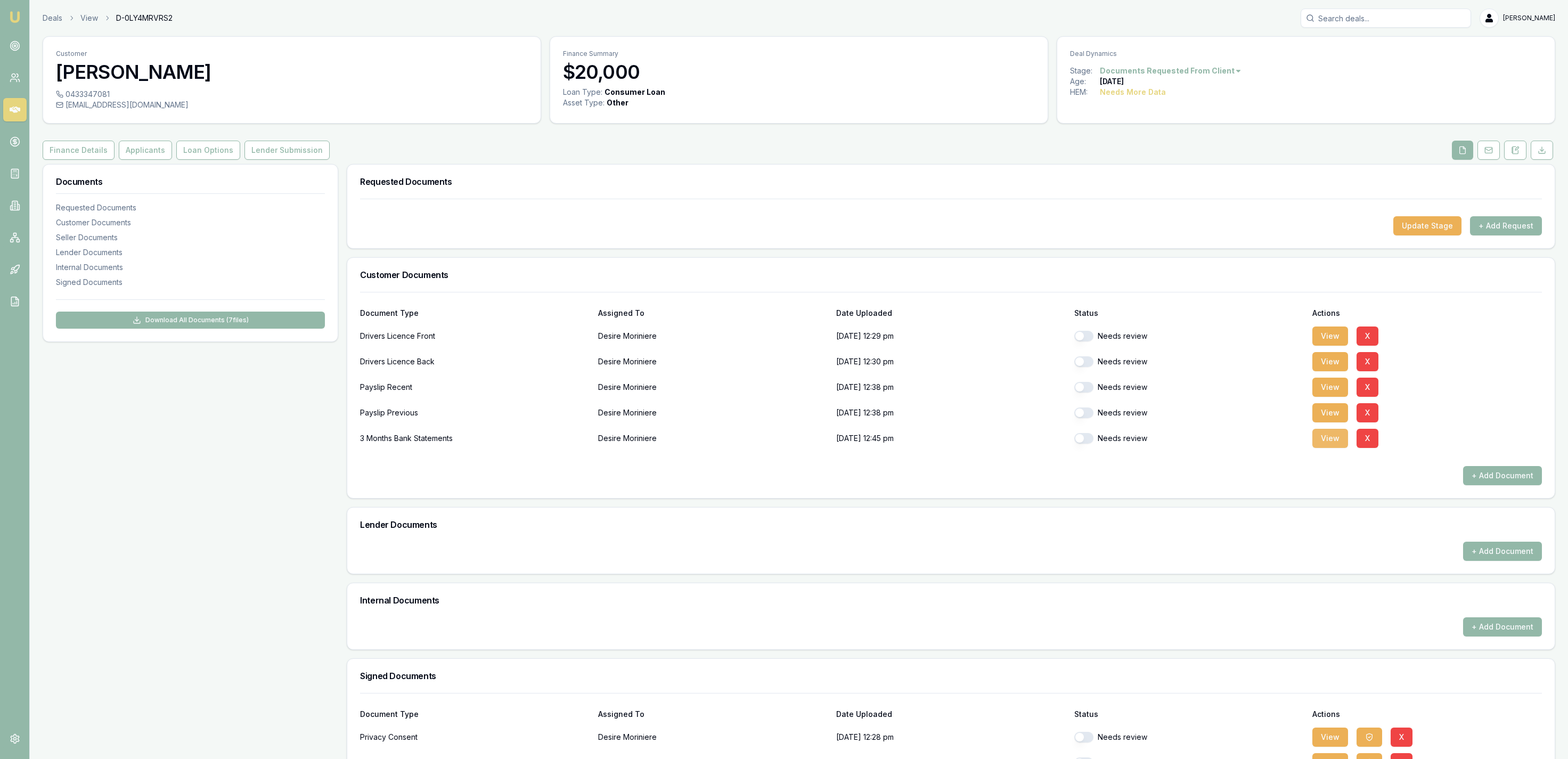
click at [1322, 442] on button "View" at bounding box center [1330, 438] width 35 height 19
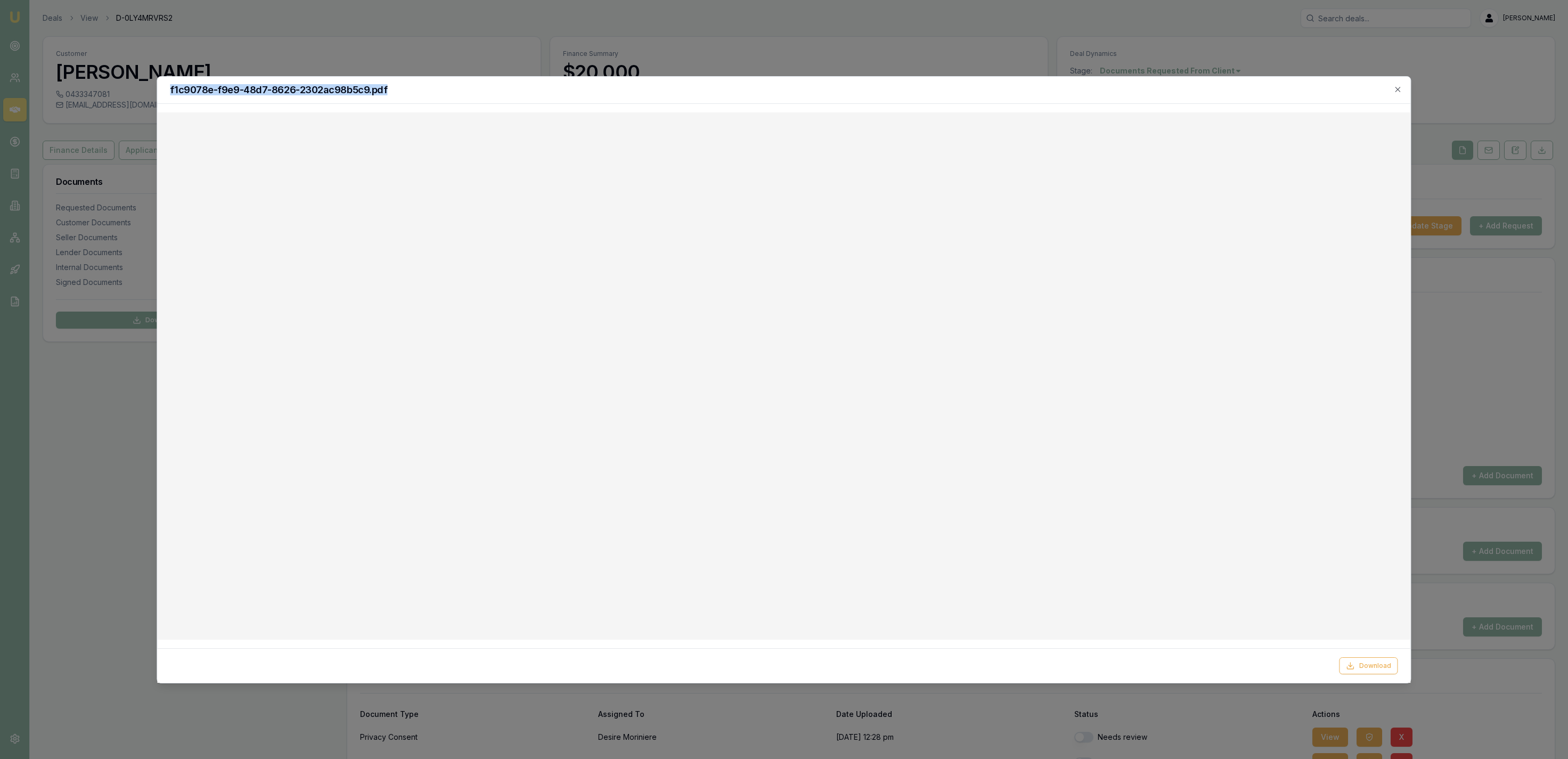
click at [836, 73] on body "Emu Broker Deals View D-0LY4MRVRS2 Jackson Fanfulla Toggle Menu Customer Desire…" at bounding box center [784, 380] width 1568 height 759
drag, startPoint x: 821, startPoint y: 97, endPoint x: 728, endPoint y: 94, distance: 93.0
click at [821, 97] on div "f1c9078e-f9e9-48d7-8626-2302ac98b5c9.pdf" at bounding box center [783, 90] width 1253 height 27
click at [332, 32] on div at bounding box center [784, 380] width 1568 height 759
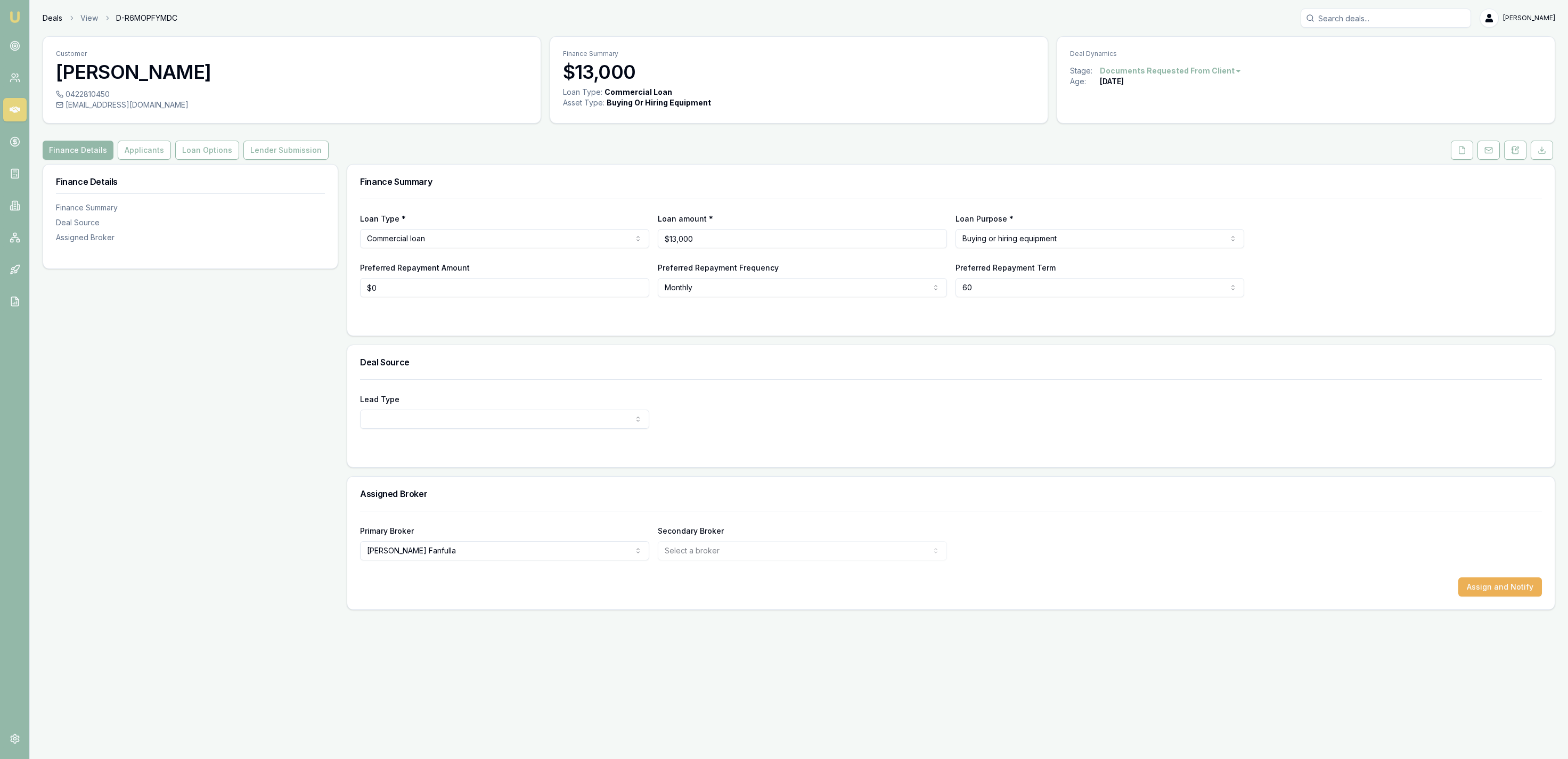
click at [52, 16] on link "Deals" at bounding box center [53, 18] width 20 height 10
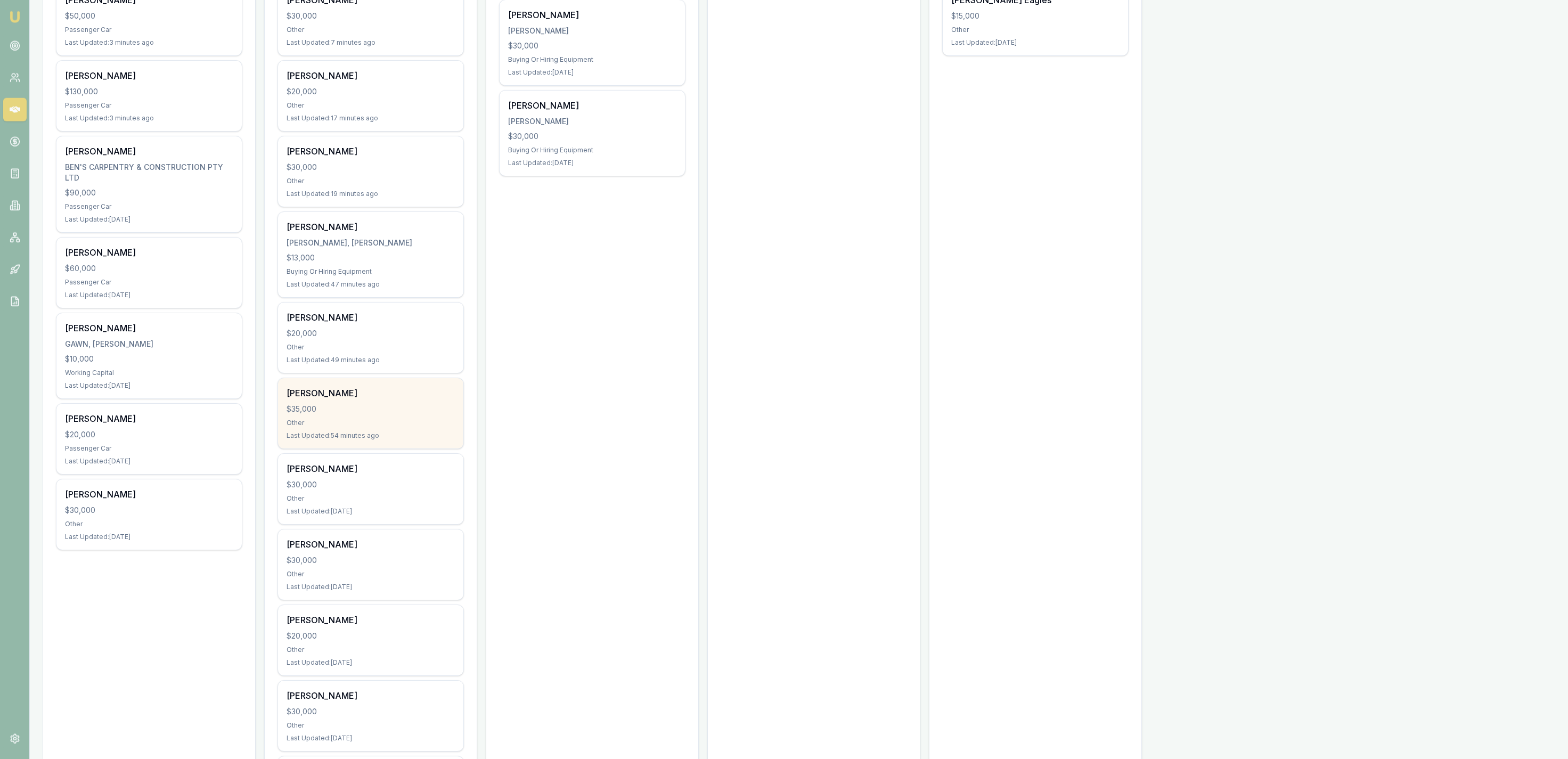
scroll to position [331, 0]
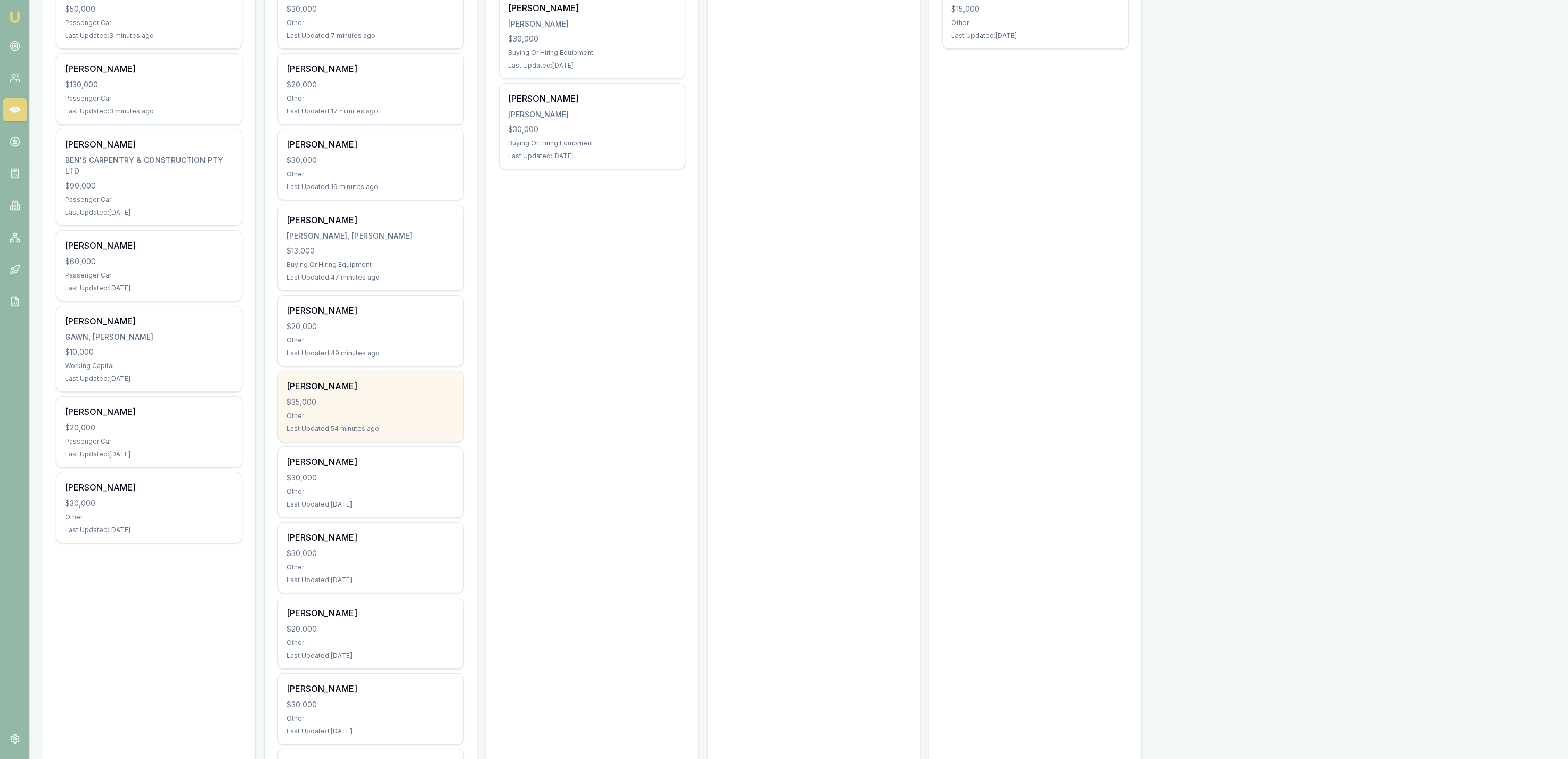
click at [379, 407] on div "$35,000" at bounding box center [370, 402] width 168 height 10
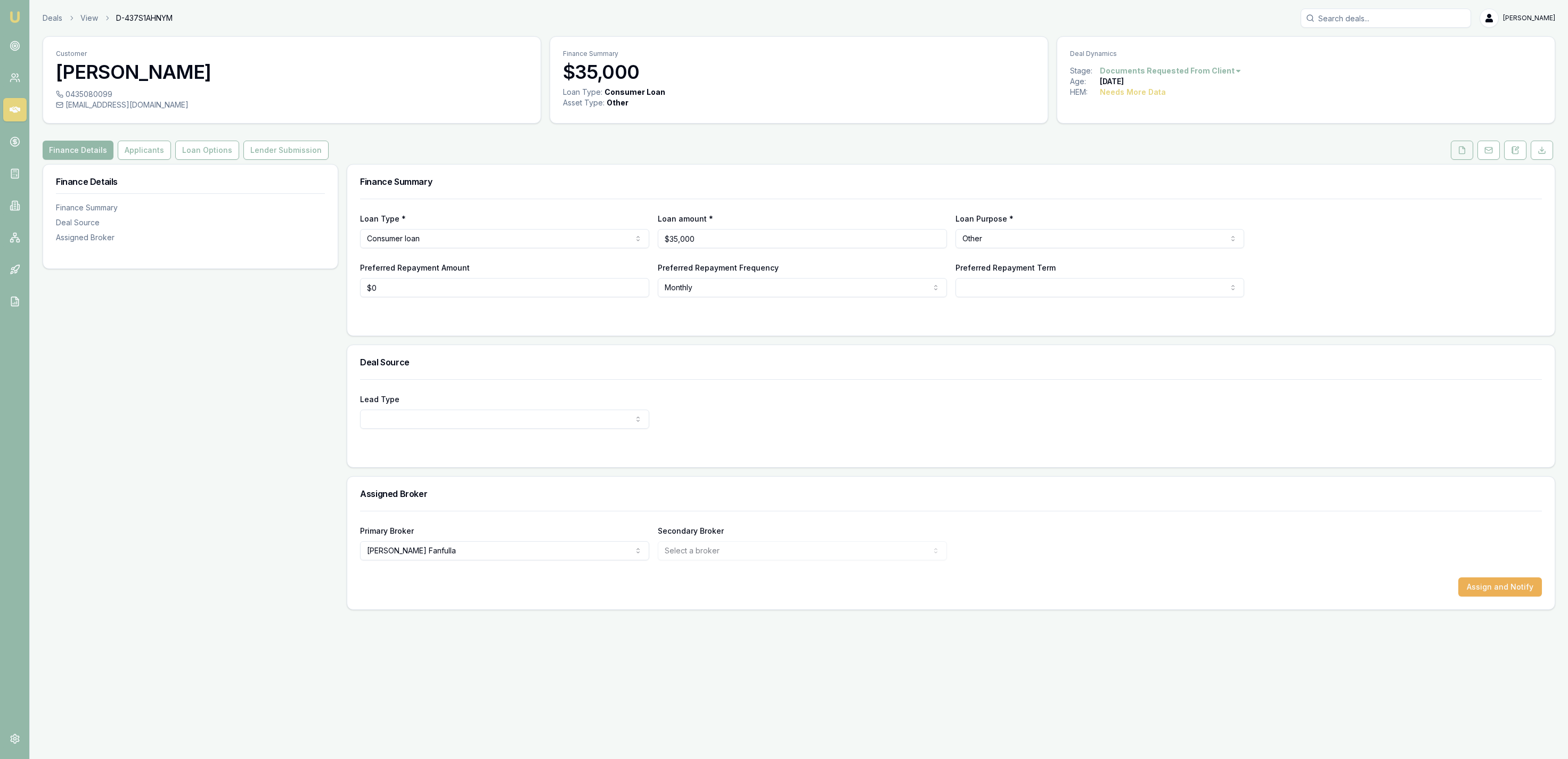
drag, startPoint x: 1505, startPoint y: 178, endPoint x: 1467, endPoint y: 156, distance: 43.9
click at [1467, 156] on button at bounding box center [1462, 150] width 23 height 19
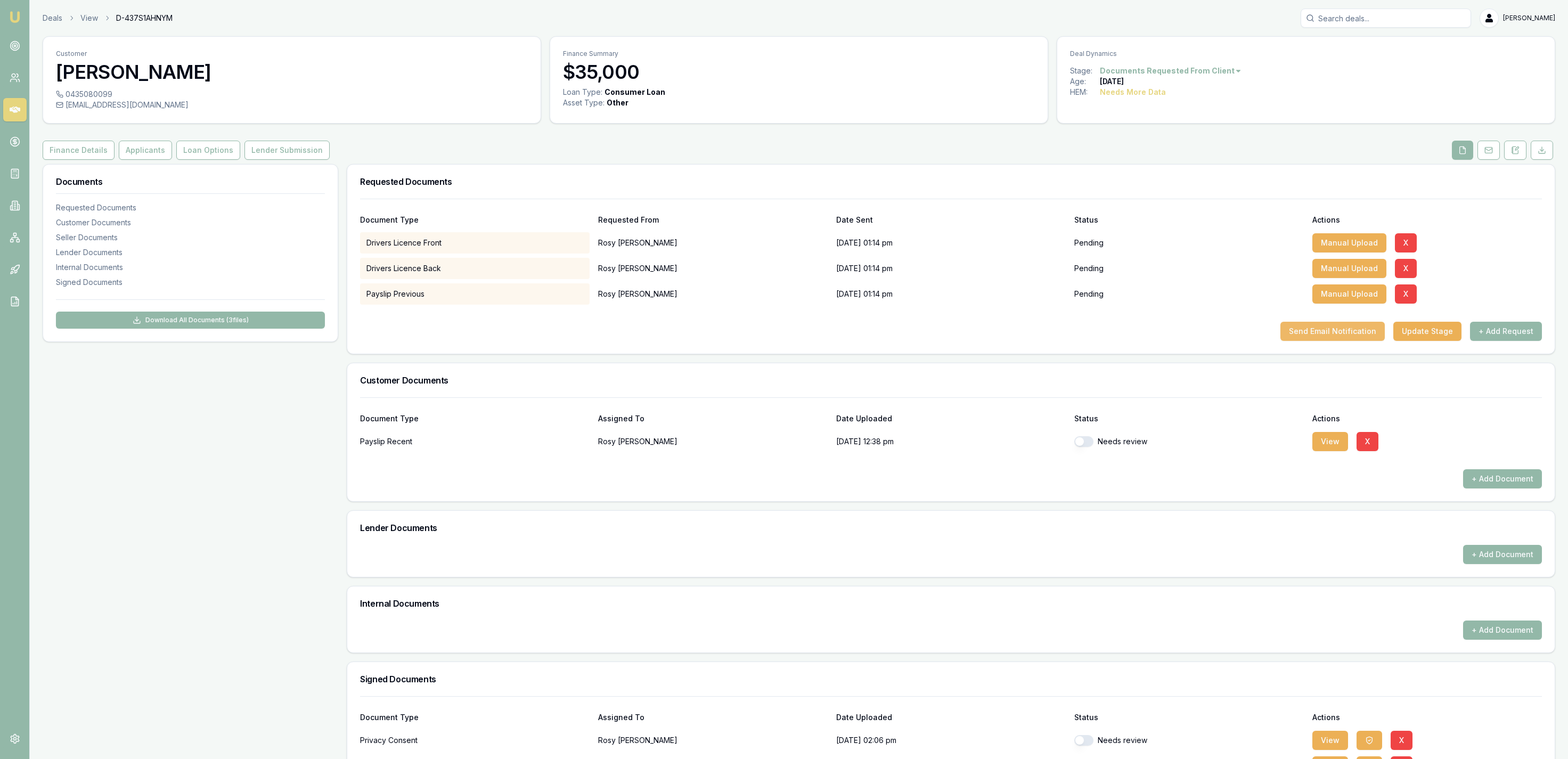
click at [1337, 331] on button "Send Email Notification" at bounding box center [1332, 331] width 104 height 19
drag, startPoint x: 1337, startPoint y: 331, endPoint x: 1526, endPoint y: 335, distance: 189.0
click at [1527, 336] on body "Emu Broker Deals View D-437S1AHNYM Jackson Fanfulla Toggle Menu Customer Rosy B…" at bounding box center [784, 380] width 1568 height 759
click at [1523, 334] on button "+ Add Request" at bounding box center [1506, 331] width 72 height 19
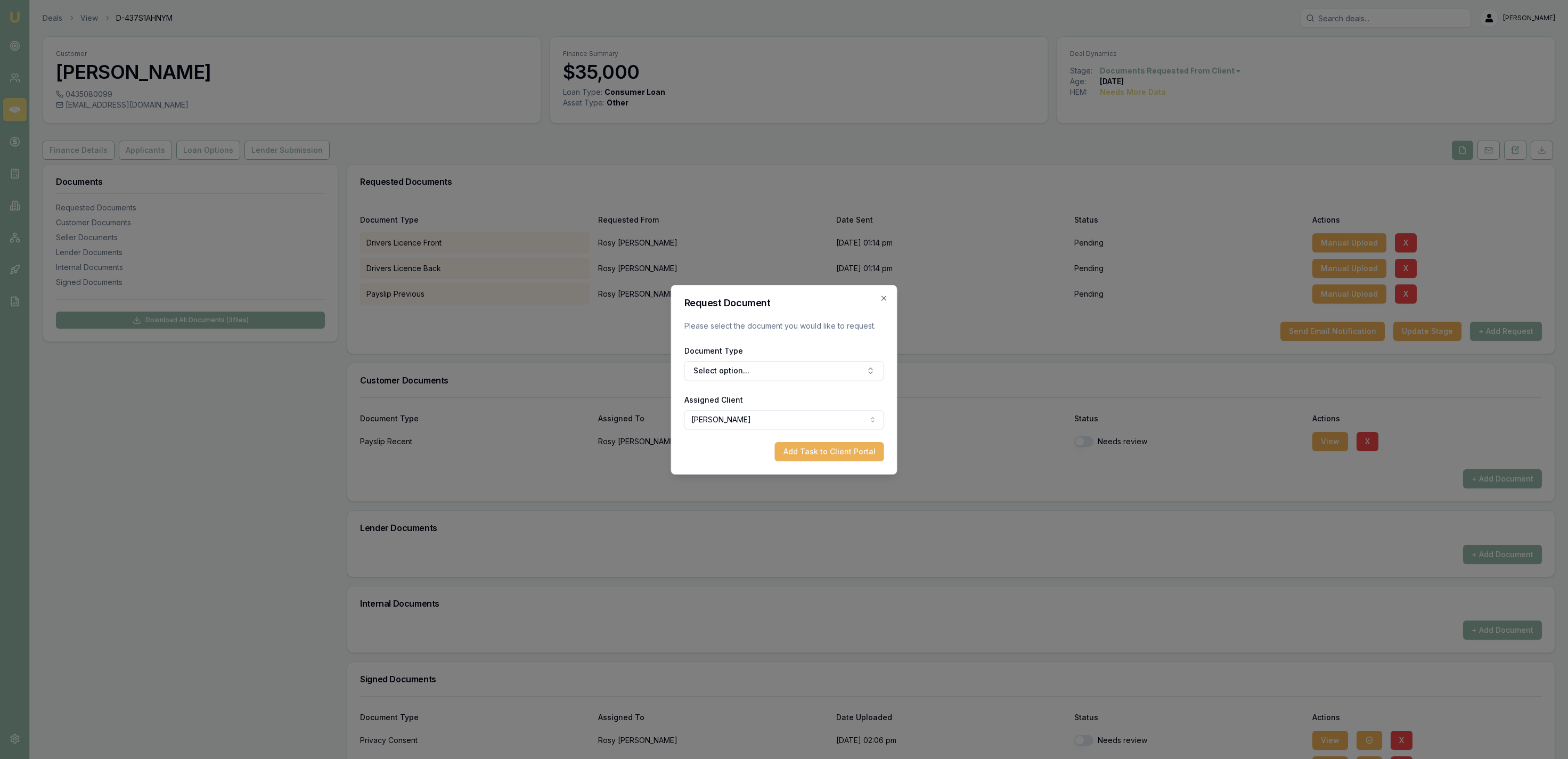
click at [743, 381] on form "Request Document Please select the document you would like to request. Document…" at bounding box center [784, 380] width 200 height 163
click at [742, 376] on button "Select option..." at bounding box center [784, 370] width 200 height 19
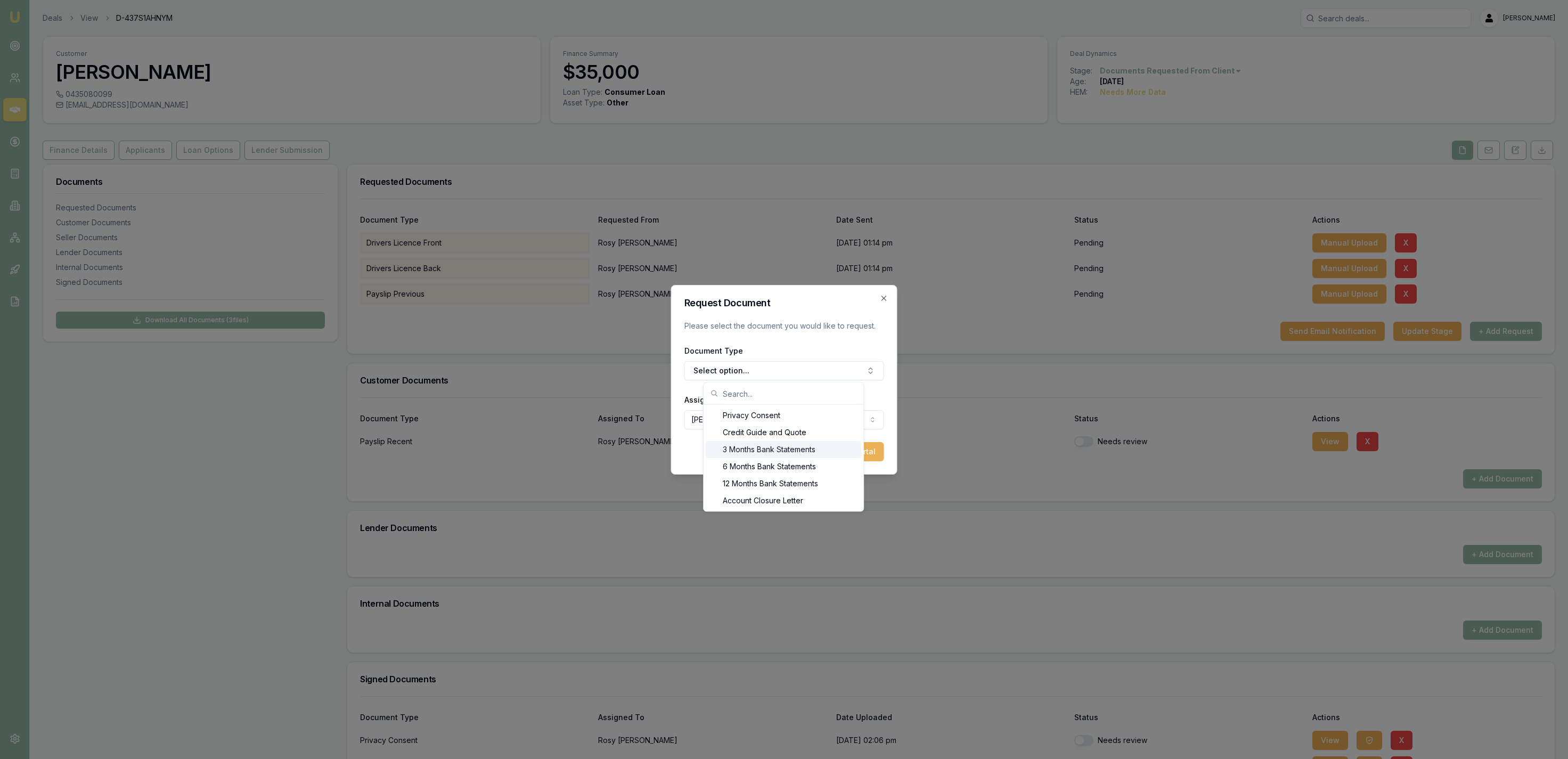
drag, startPoint x: 758, startPoint y: 458, endPoint x: 792, endPoint y: 461, distance: 34.1
click at [757, 458] on div "3 Months Bank Statements" at bounding box center [783, 450] width 156 height 17
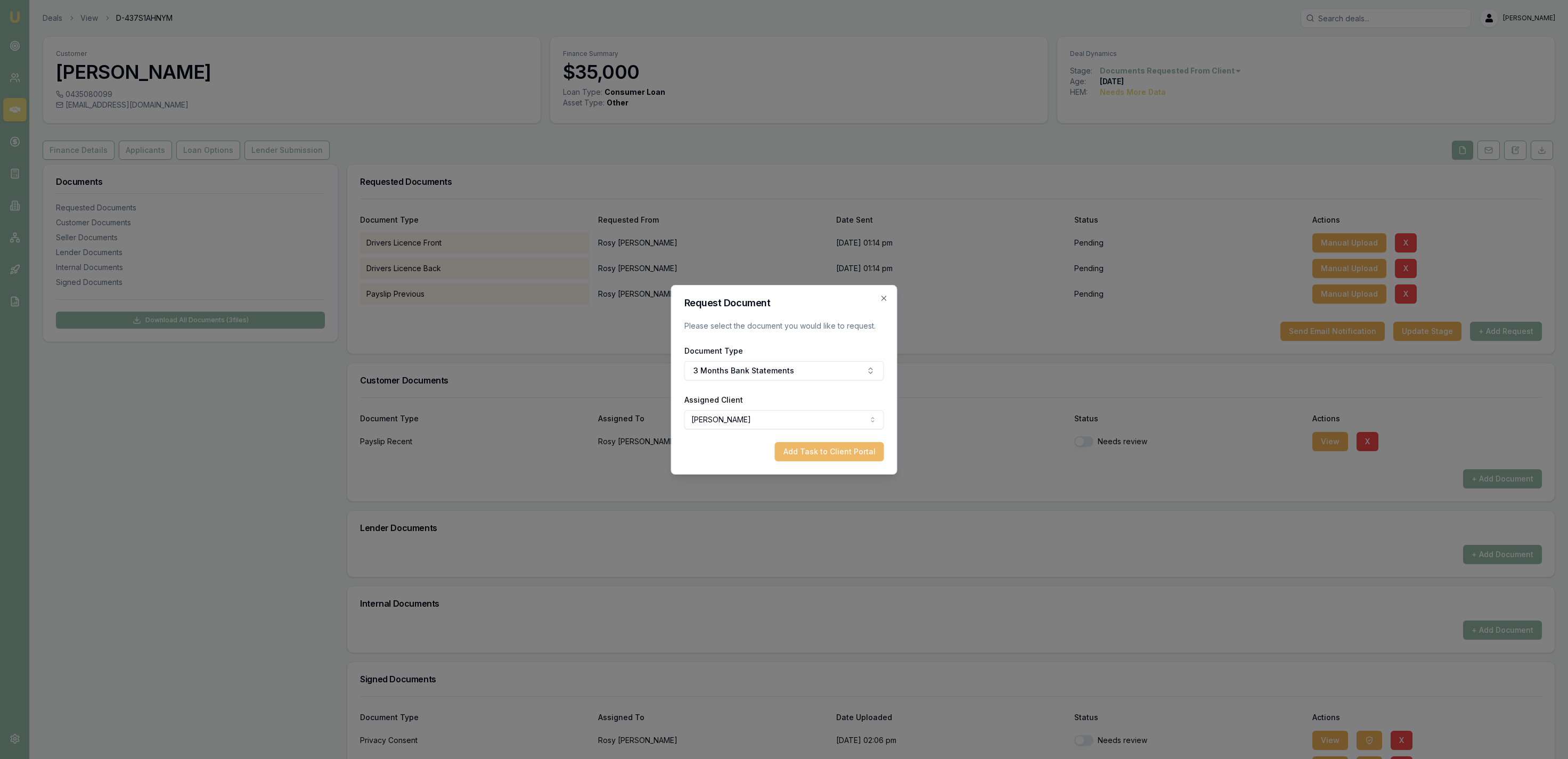
click at [837, 458] on button "Add Task to Client Portal" at bounding box center [829, 451] width 109 height 19
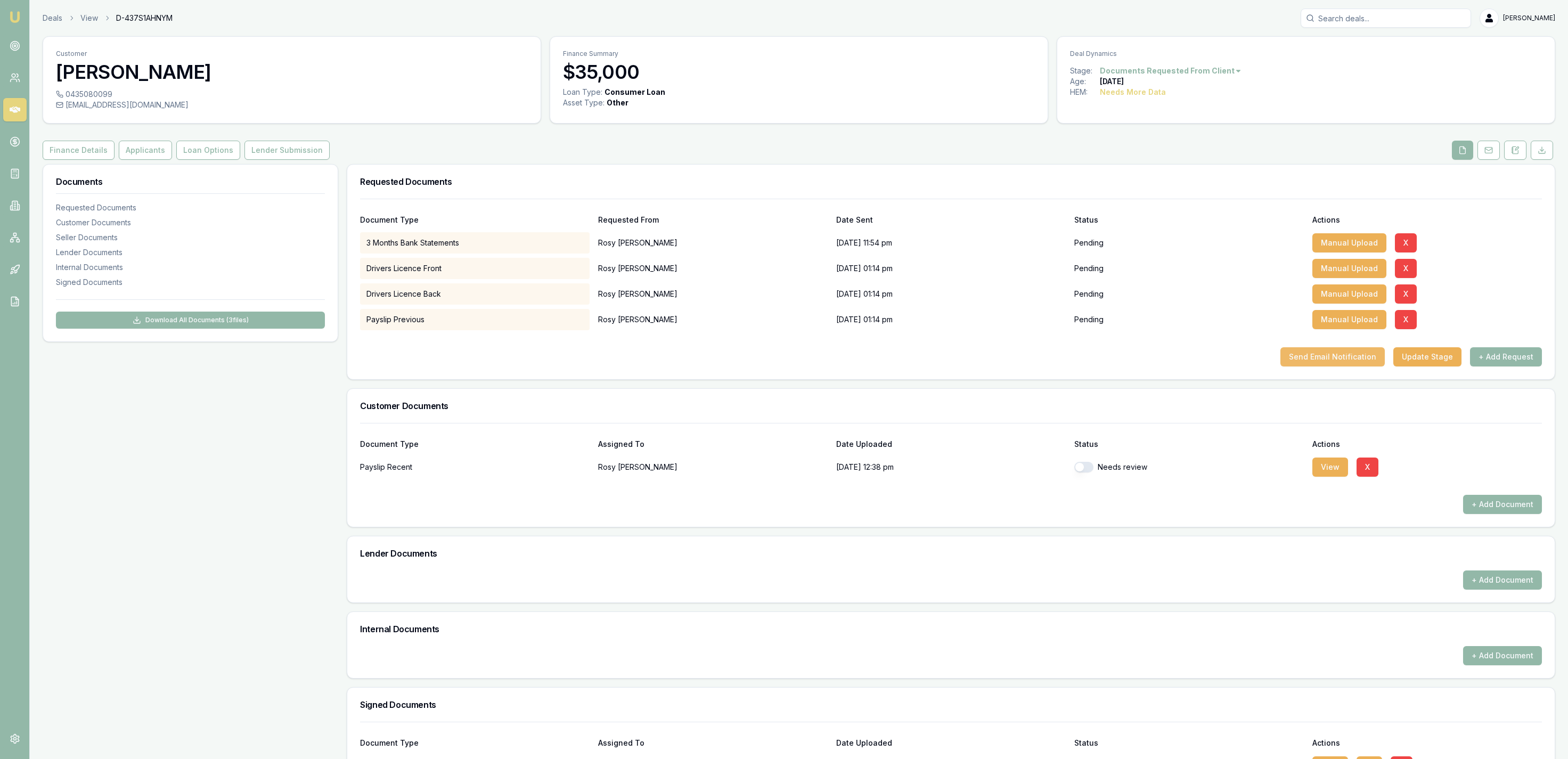
click at [1352, 359] on button "Send Email Notification" at bounding box center [1332, 356] width 104 height 19
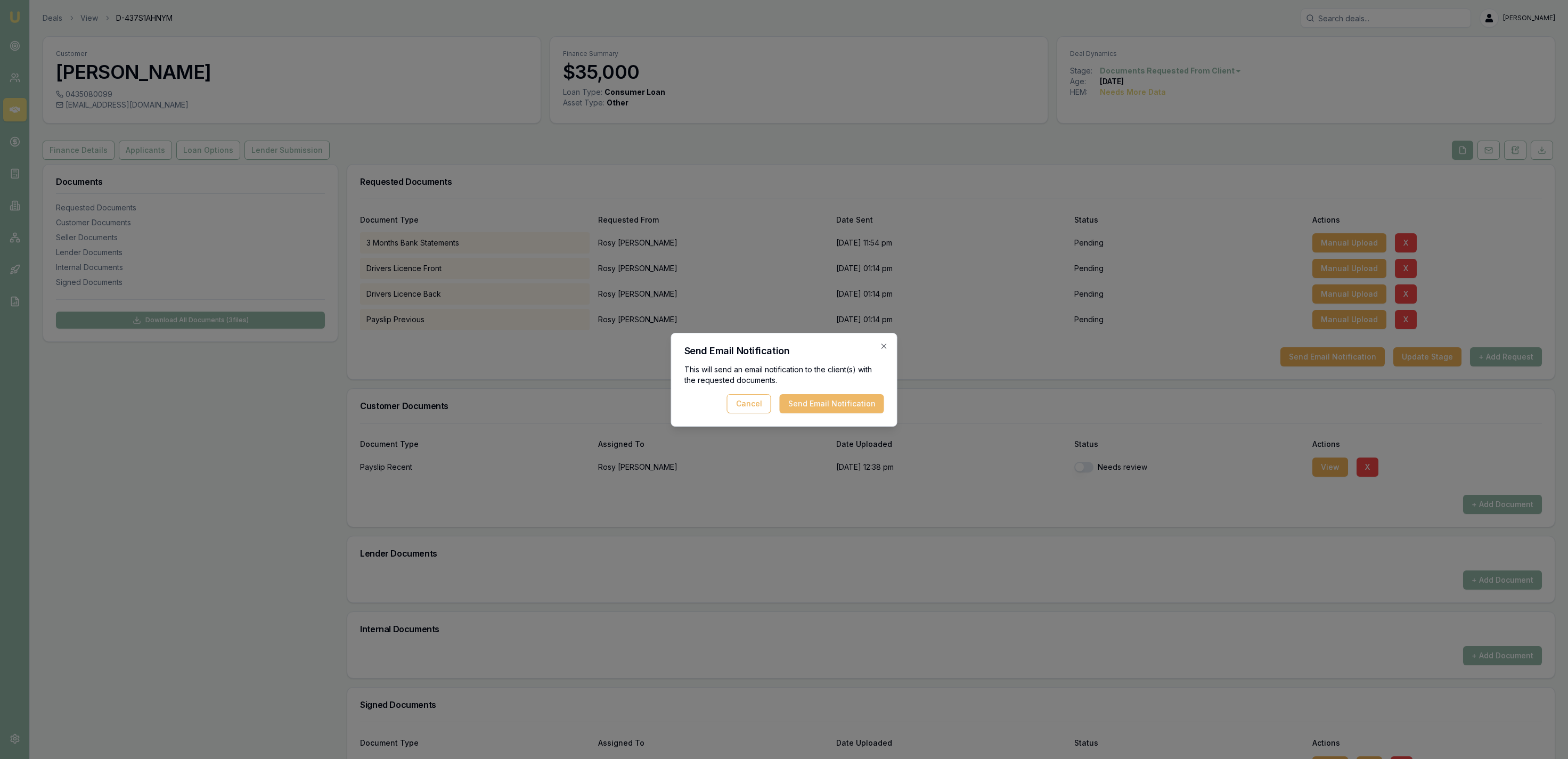
click at [871, 395] on button "Send Email Notification" at bounding box center [832, 403] width 104 height 19
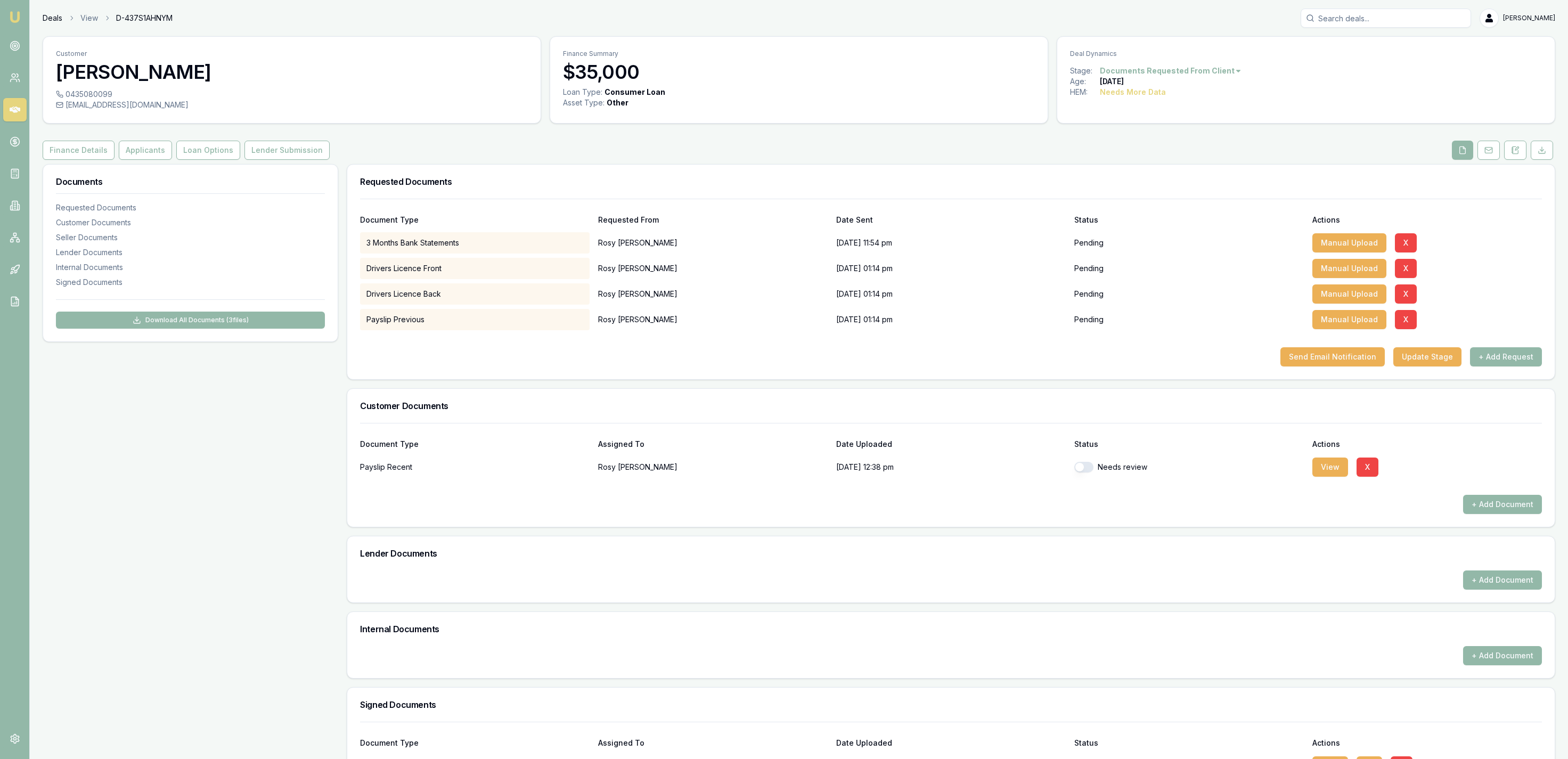
click at [46, 21] on link "Deals" at bounding box center [53, 18] width 20 height 10
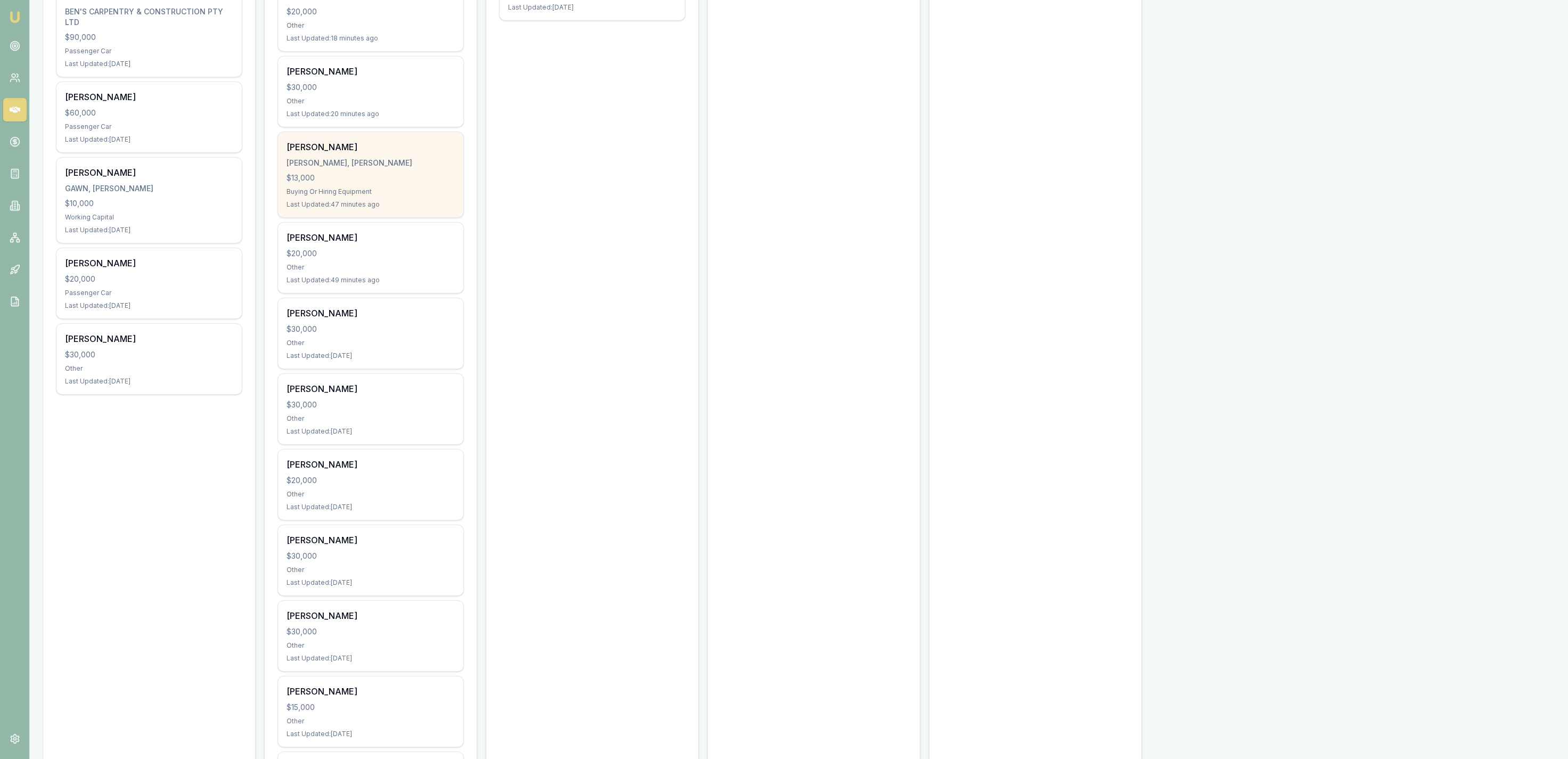
scroll to position [496, 0]
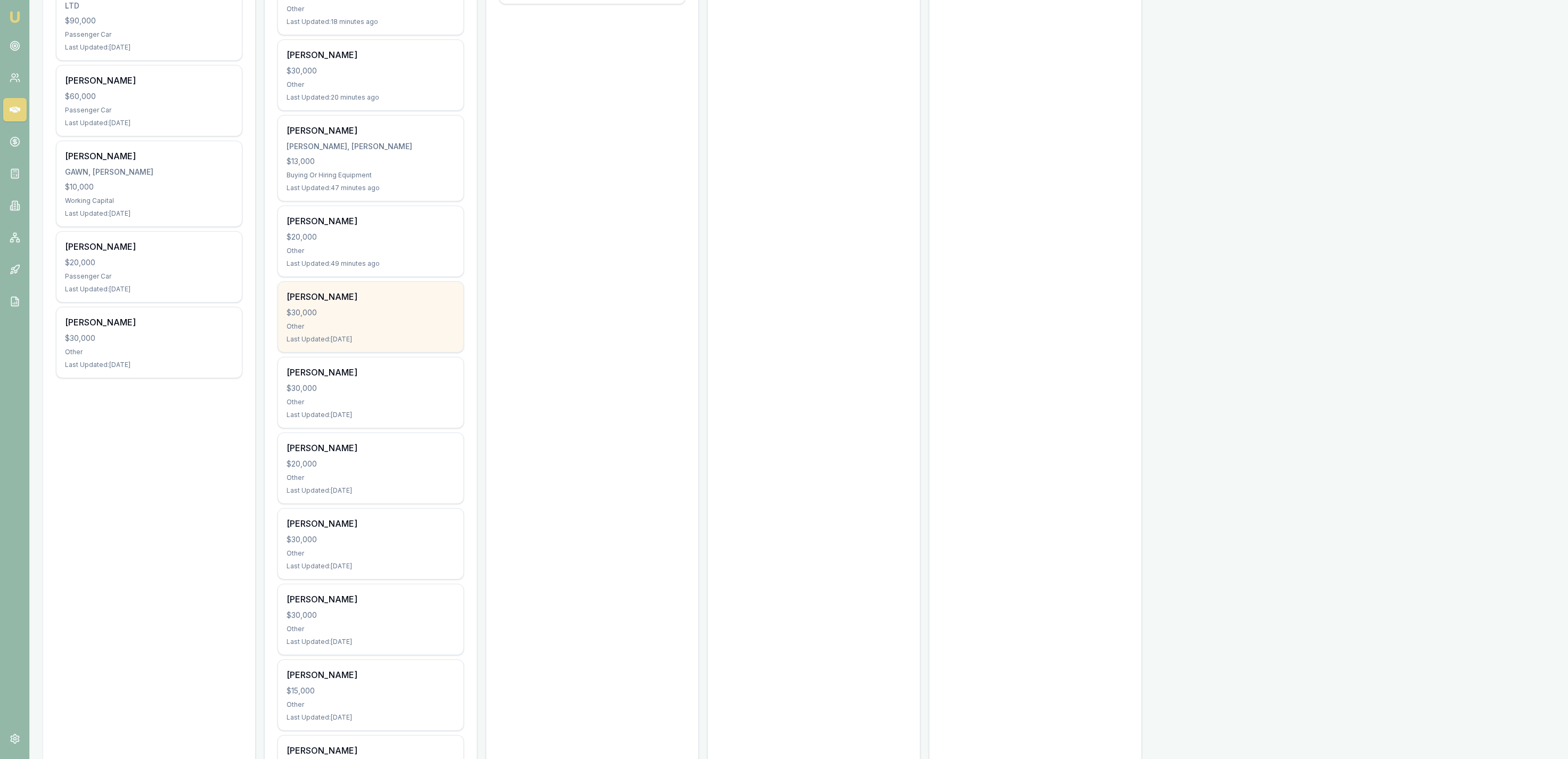
click at [461, 301] on div "Kyle Price $30,000 Other Last Updated: 2 days ago" at bounding box center [370, 317] width 185 height 70
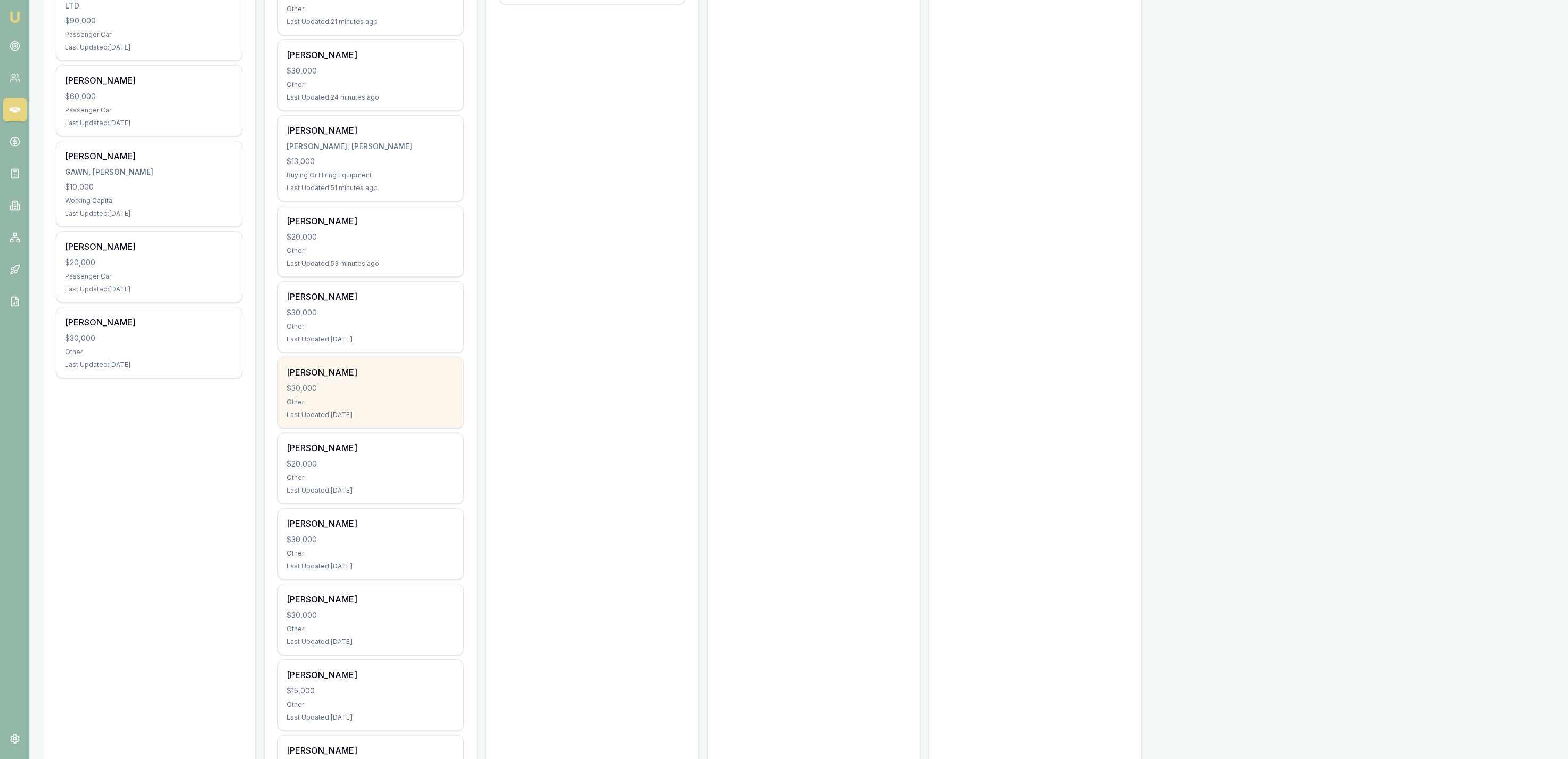
click at [409, 400] on div "Other" at bounding box center [370, 402] width 168 height 9
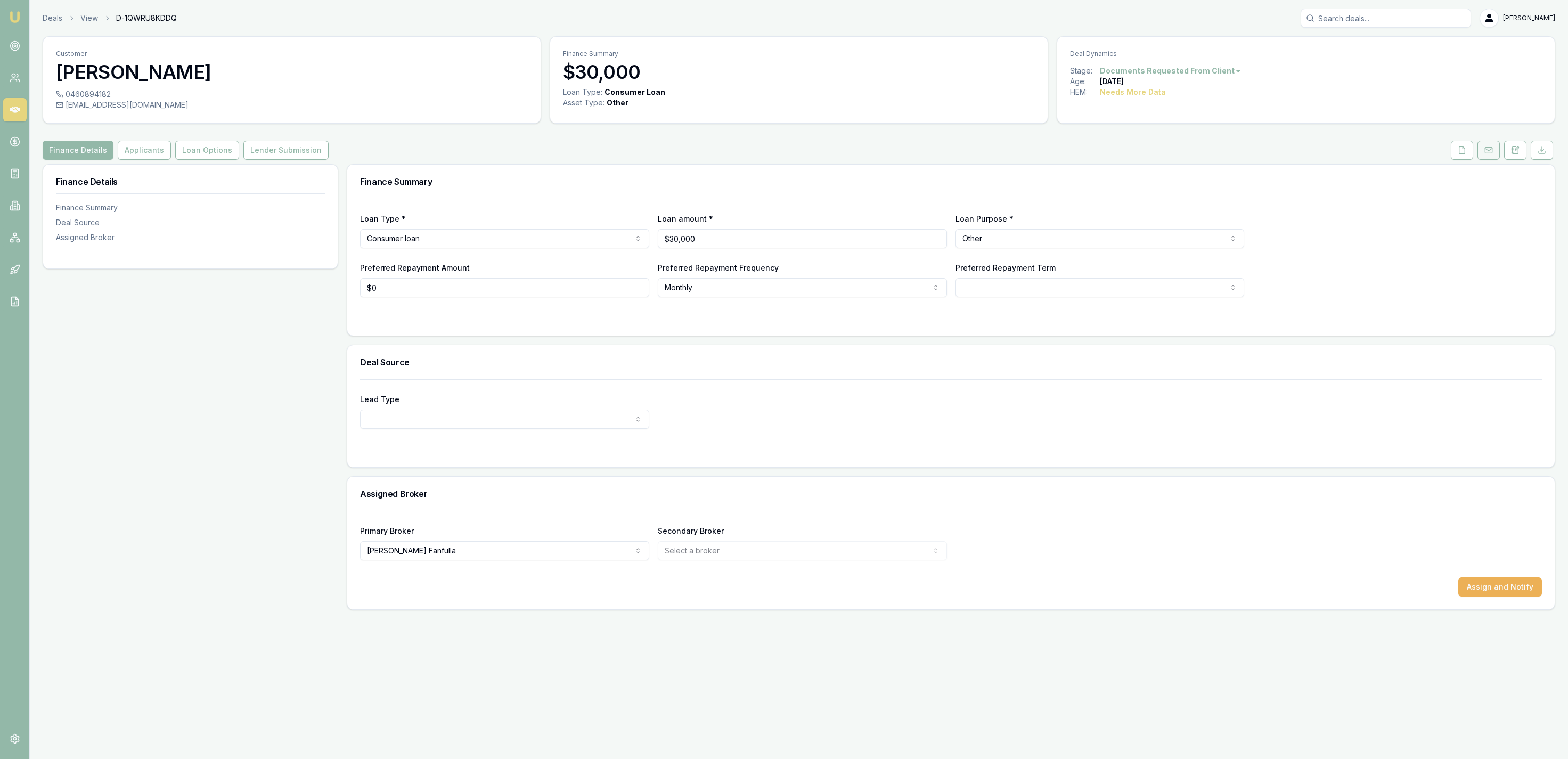
click at [1482, 152] on button at bounding box center [1489, 150] width 23 height 19
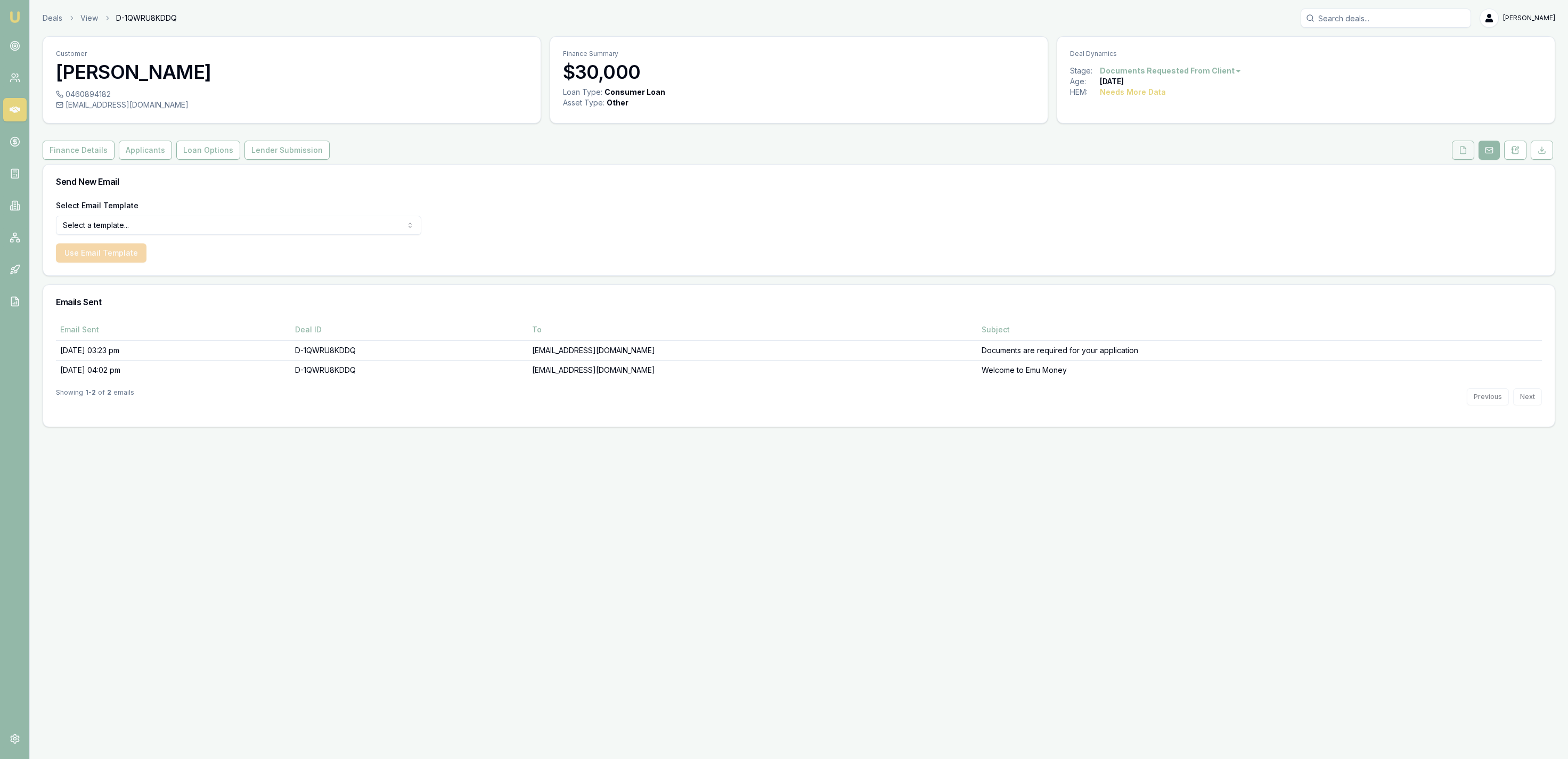
click at [1467, 153] on button at bounding box center [1463, 150] width 23 height 19
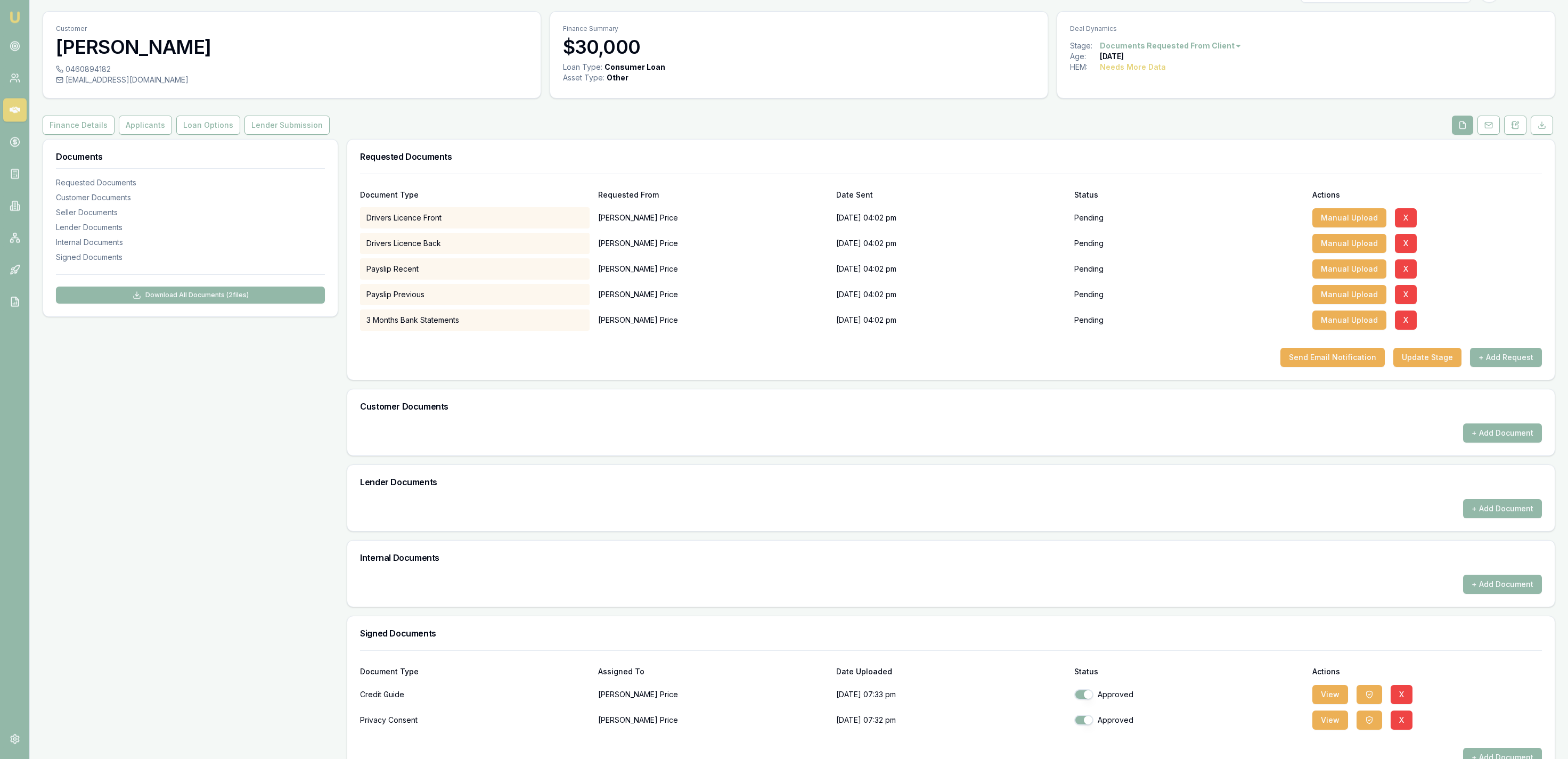
scroll to position [56, 0]
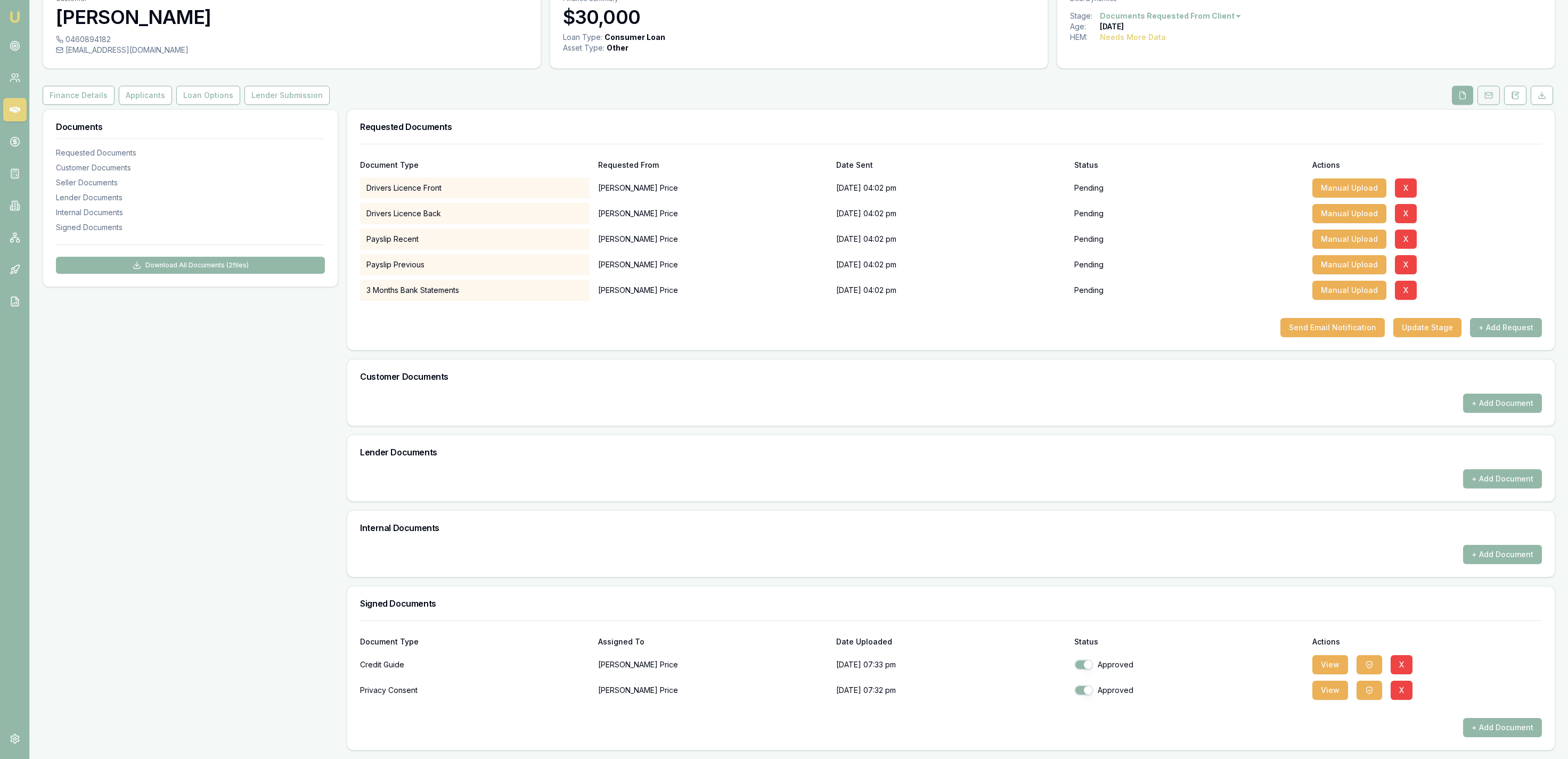
click at [1487, 101] on button at bounding box center [1489, 95] width 23 height 19
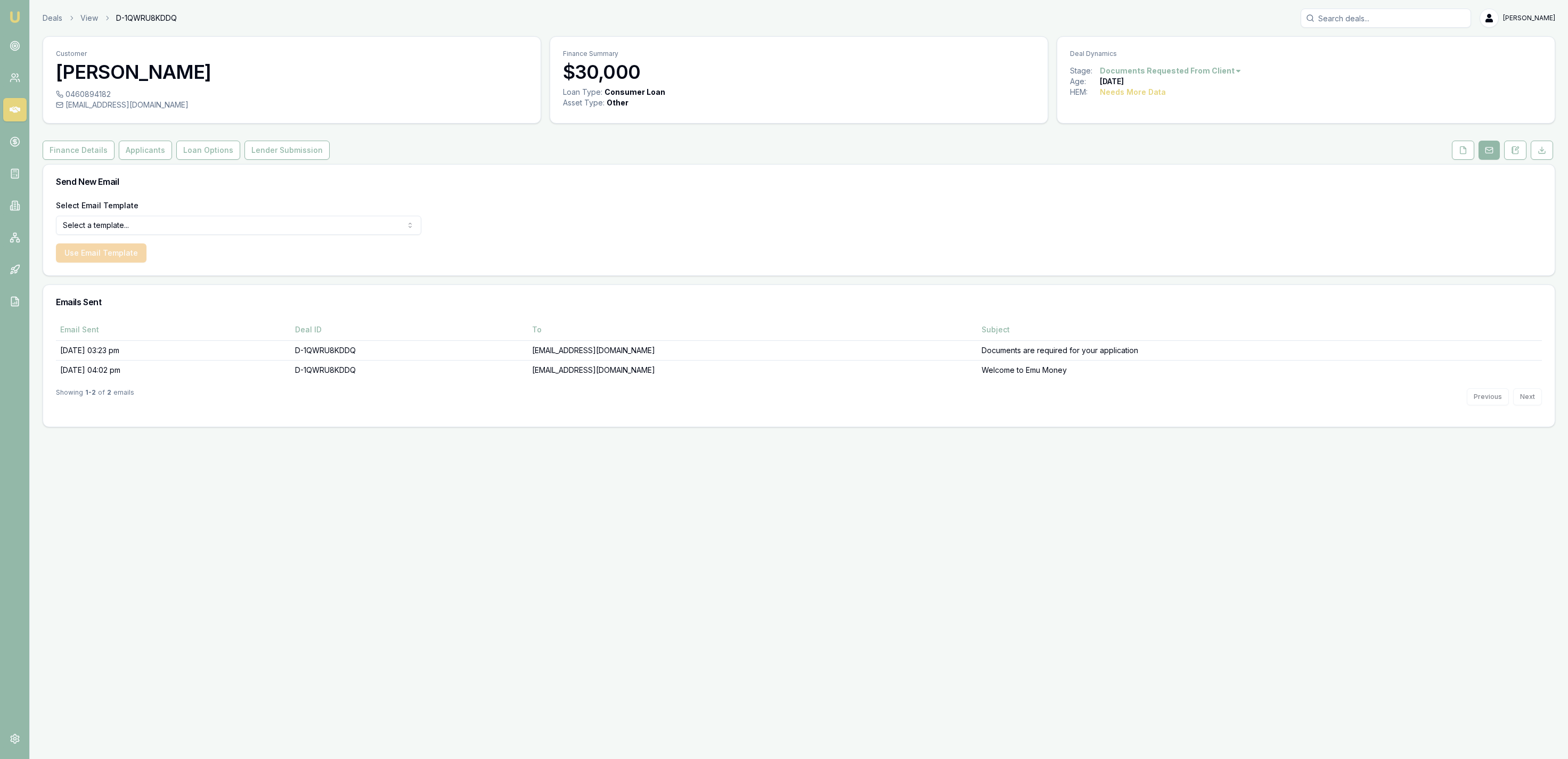
click at [1471, 101] on div "Stage: Documents Requested From Client Age: [DEMOGRAPHIC_DATA][DATE] HEM: Needs…" at bounding box center [1306, 87] width 497 height 45
drag, startPoint x: 1467, startPoint y: 139, endPoint x: 1466, endPoint y: 151, distance: 12.0
click at [1467, 142] on div "Customer [PERSON_NAME] 0460894182 [EMAIL_ADDRESS][DOMAIN_NAME] Finance Summary …" at bounding box center [799, 232] width 1512 height 391
click at [1466, 151] on icon at bounding box center [1464, 150] width 6 height 7
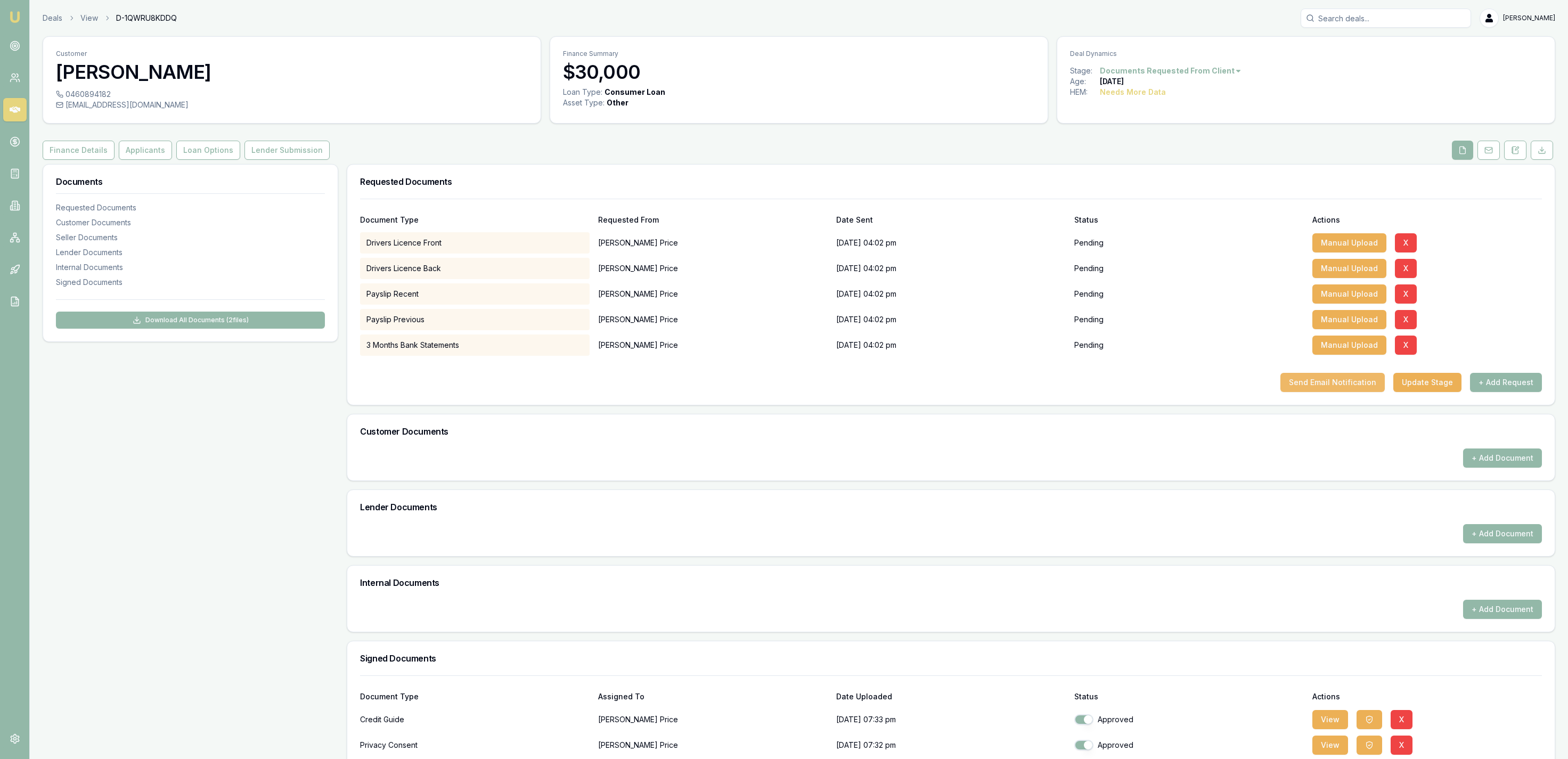
click at [1291, 388] on button "Send Email Notification" at bounding box center [1332, 382] width 104 height 19
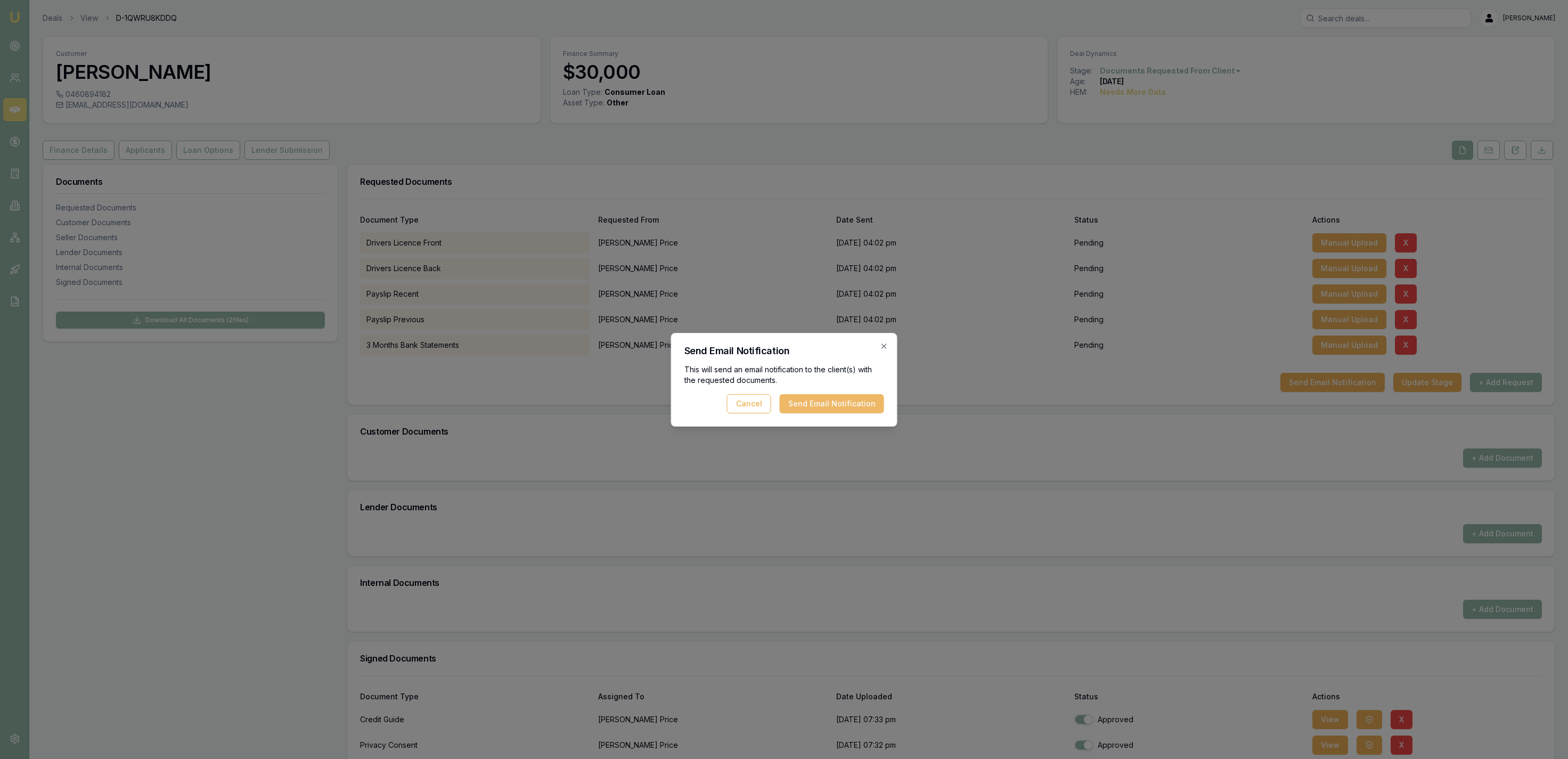
click at [826, 400] on button "Send Email Notification" at bounding box center [832, 403] width 104 height 19
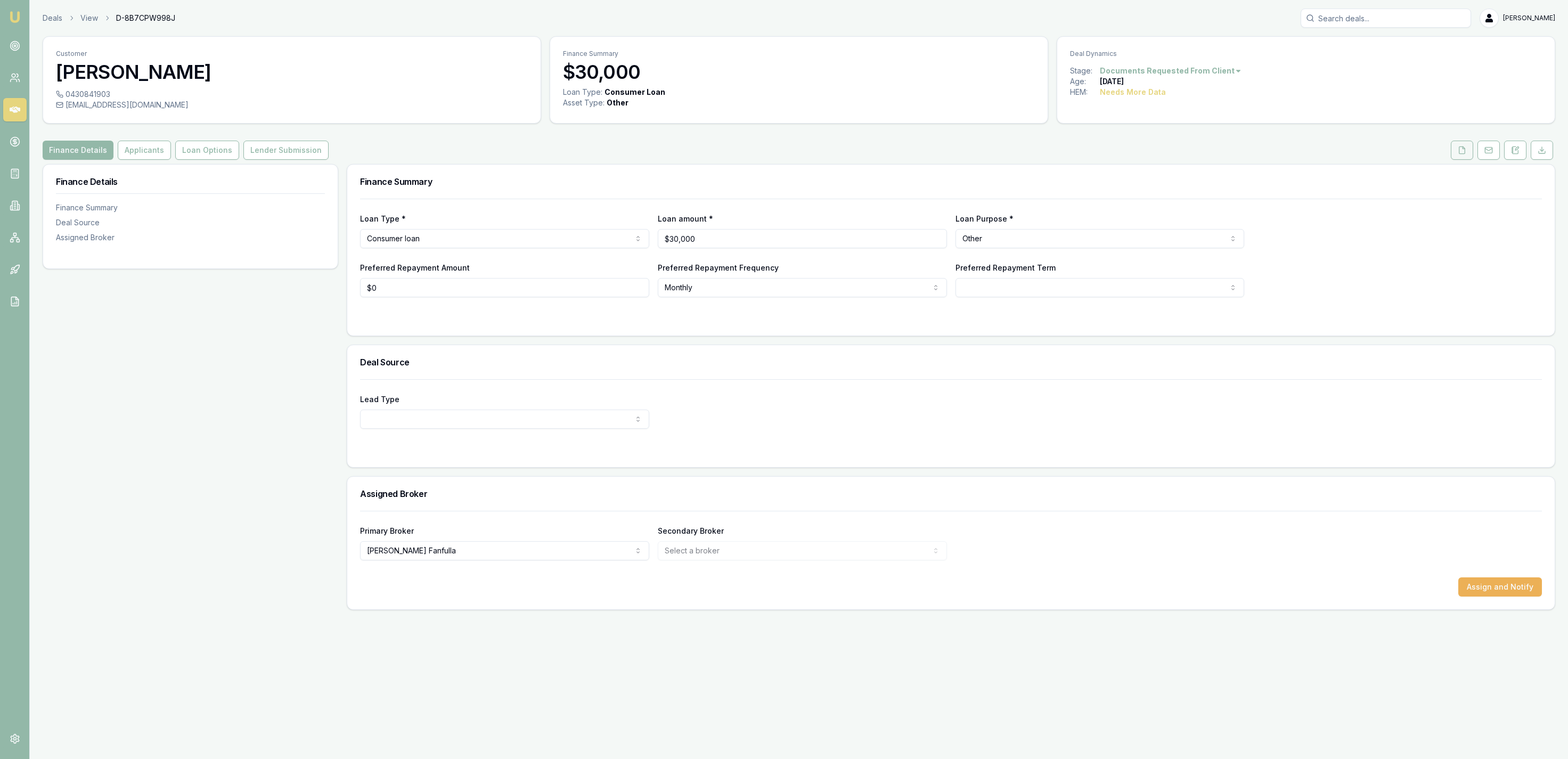
click at [1467, 152] on button at bounding box center [1462, 150] width 23 height 19
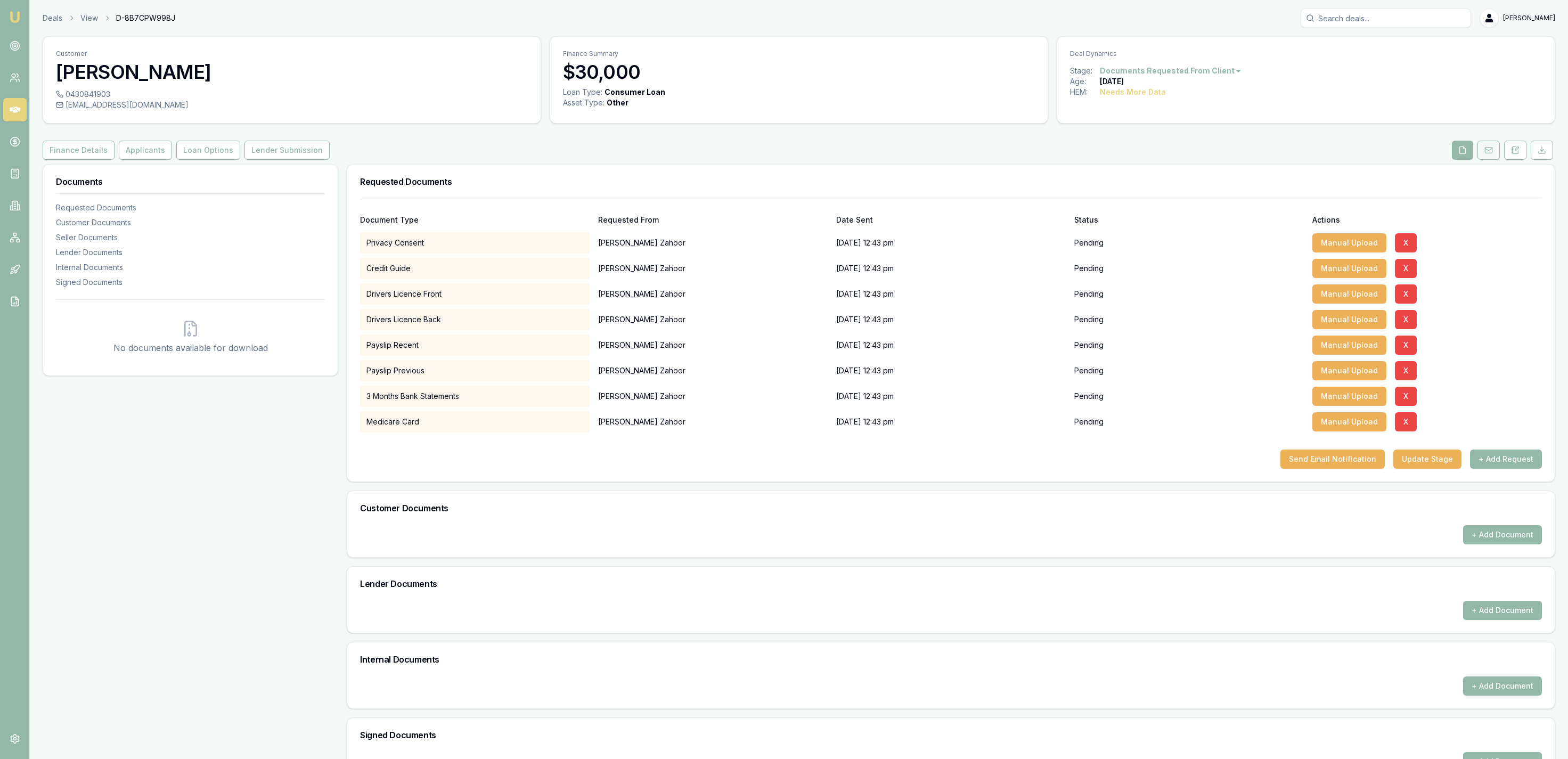
click at [1495, 152] on button at bounding box center [1489, 150] width 23 height 19
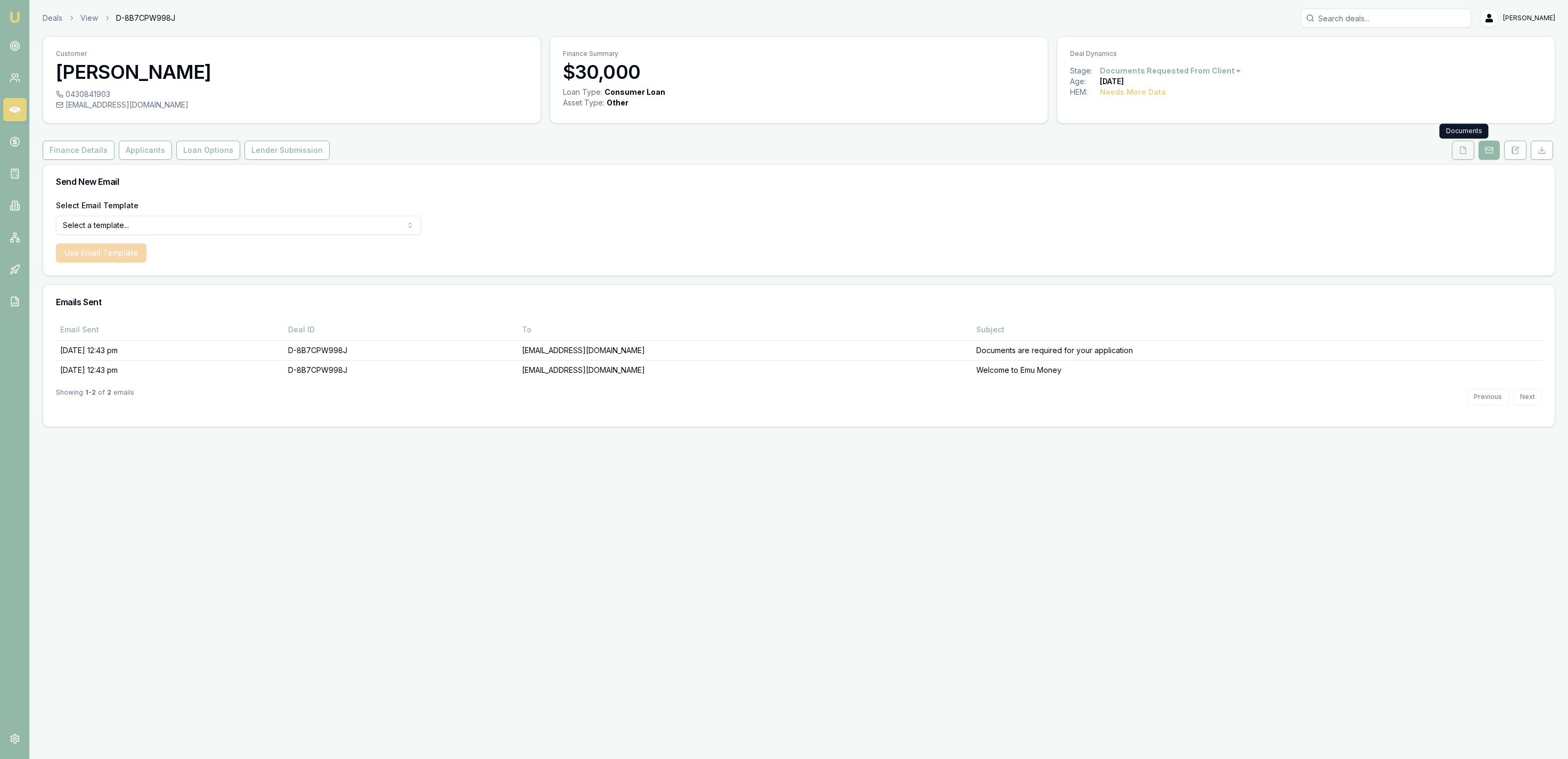
click at [1462, 153] on icon at bounding box center [1464, 150] width 6 height 7
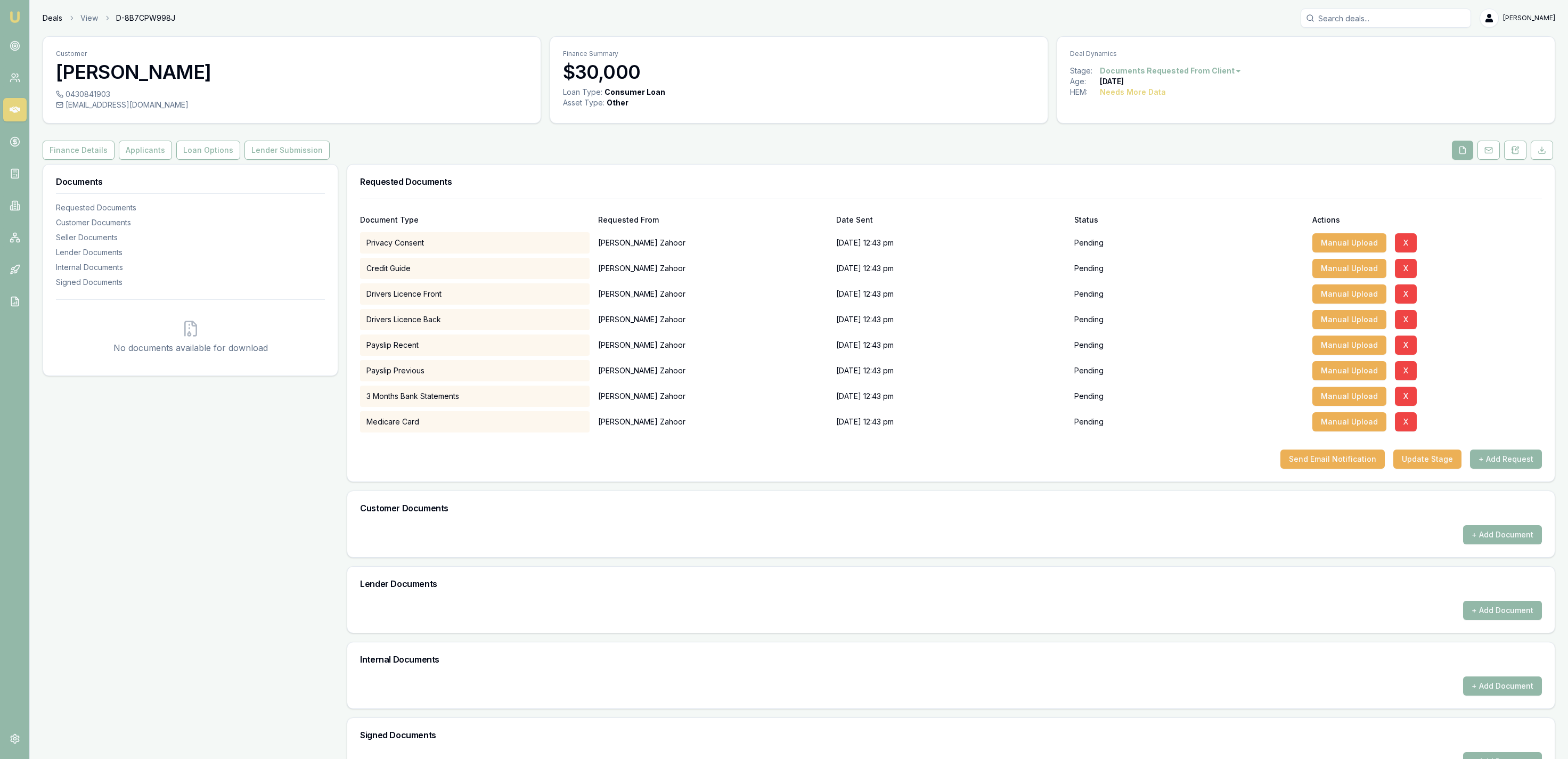
click at [48, 21] on link "Deals" at bounding box center [53, 18] width 20 height 10
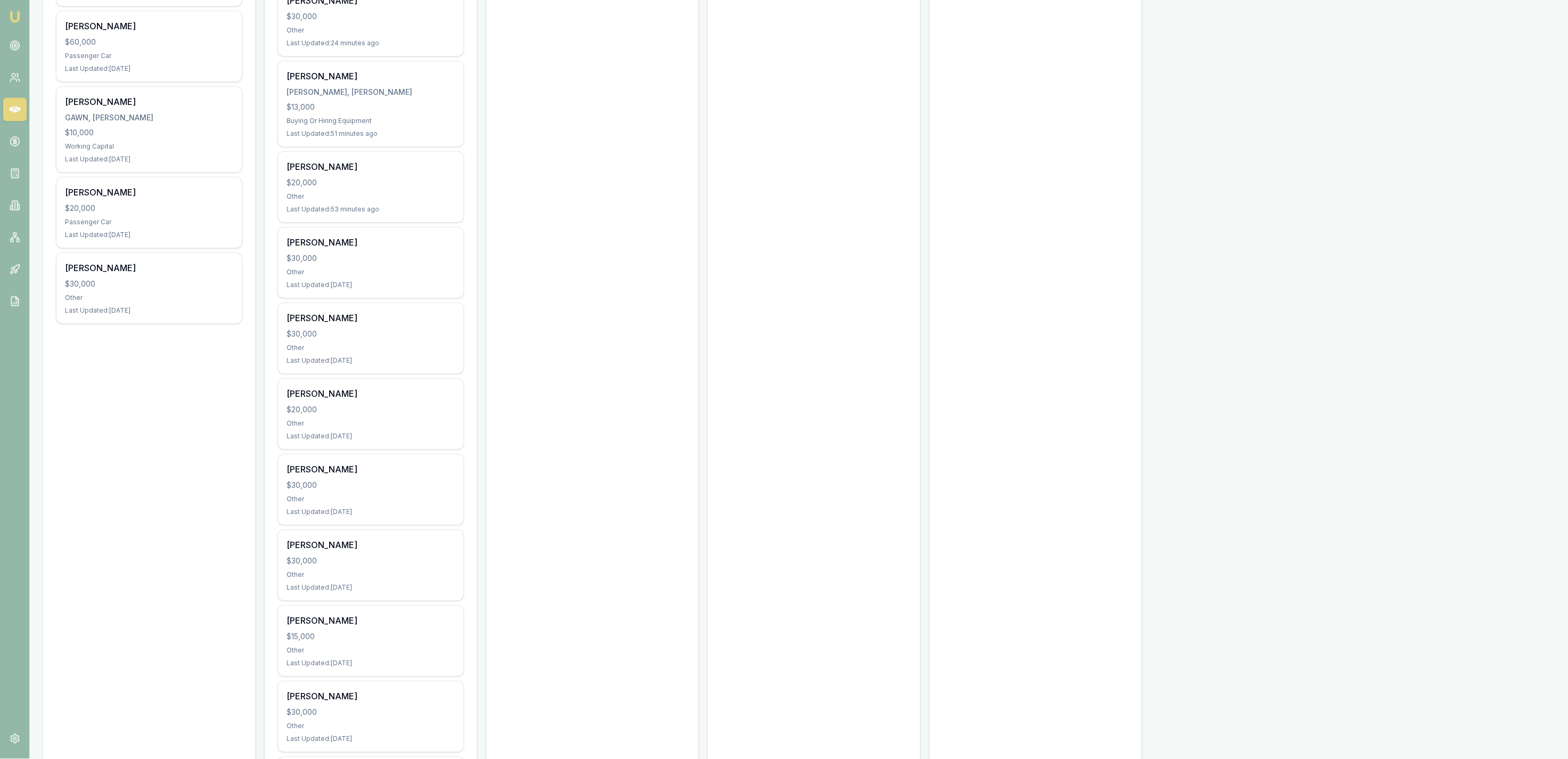
scroll to position [551, 0]
click at [457, 403] on div "KATHARINE COXALL $20,000 Other Last Updated: 3 days ago" at bounding box center [370, 413] width 185 height 70
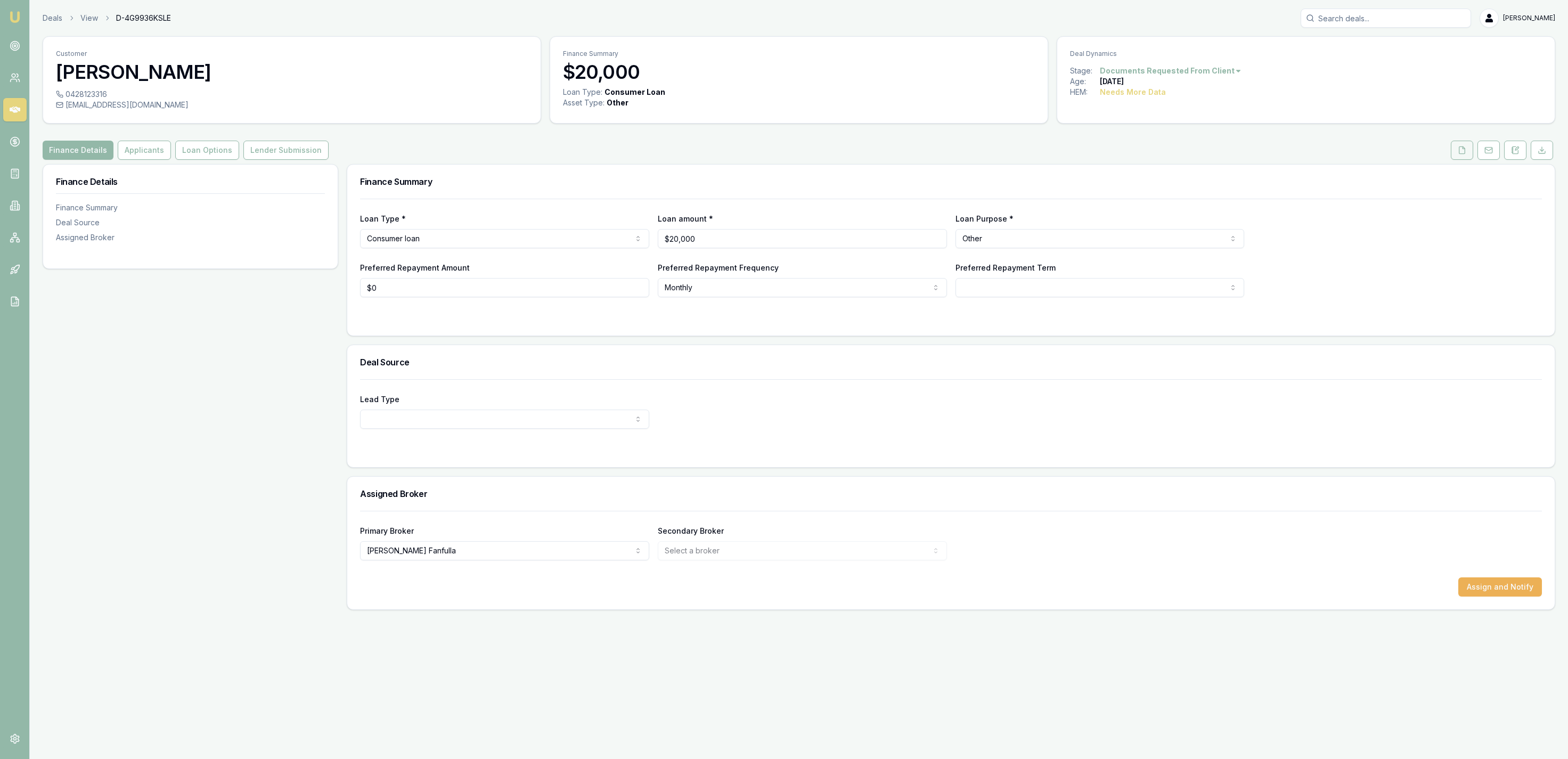
click at [1454, 152] on button at bounding box center [1462, 150] width 23 height 19
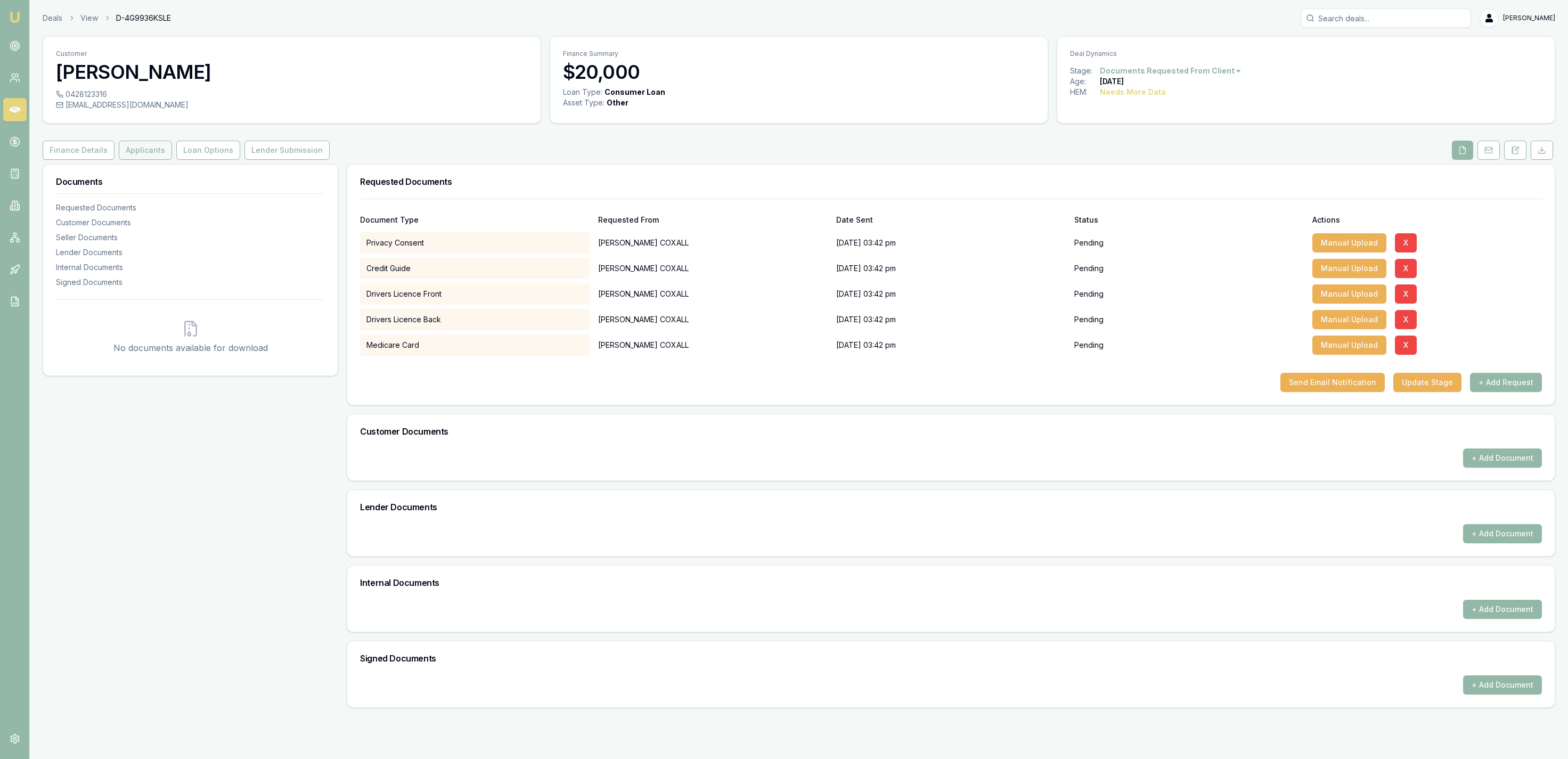
click at [126, 159] on button "Applicants" at bounding box center [145, 150] width 53 height 19
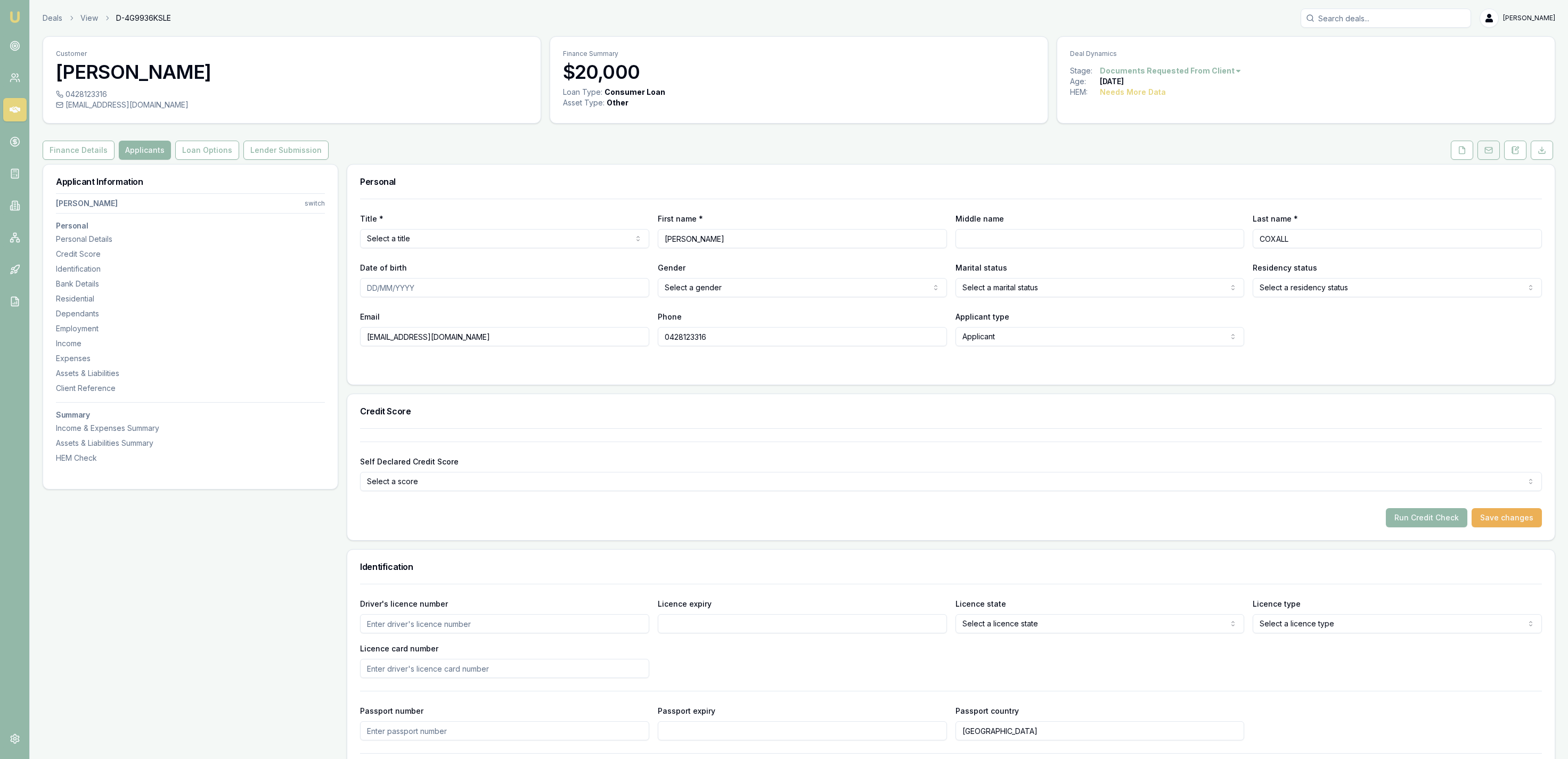
click at [1487, 155] on icon at bounding box center [1489, 150] width 9 height 9
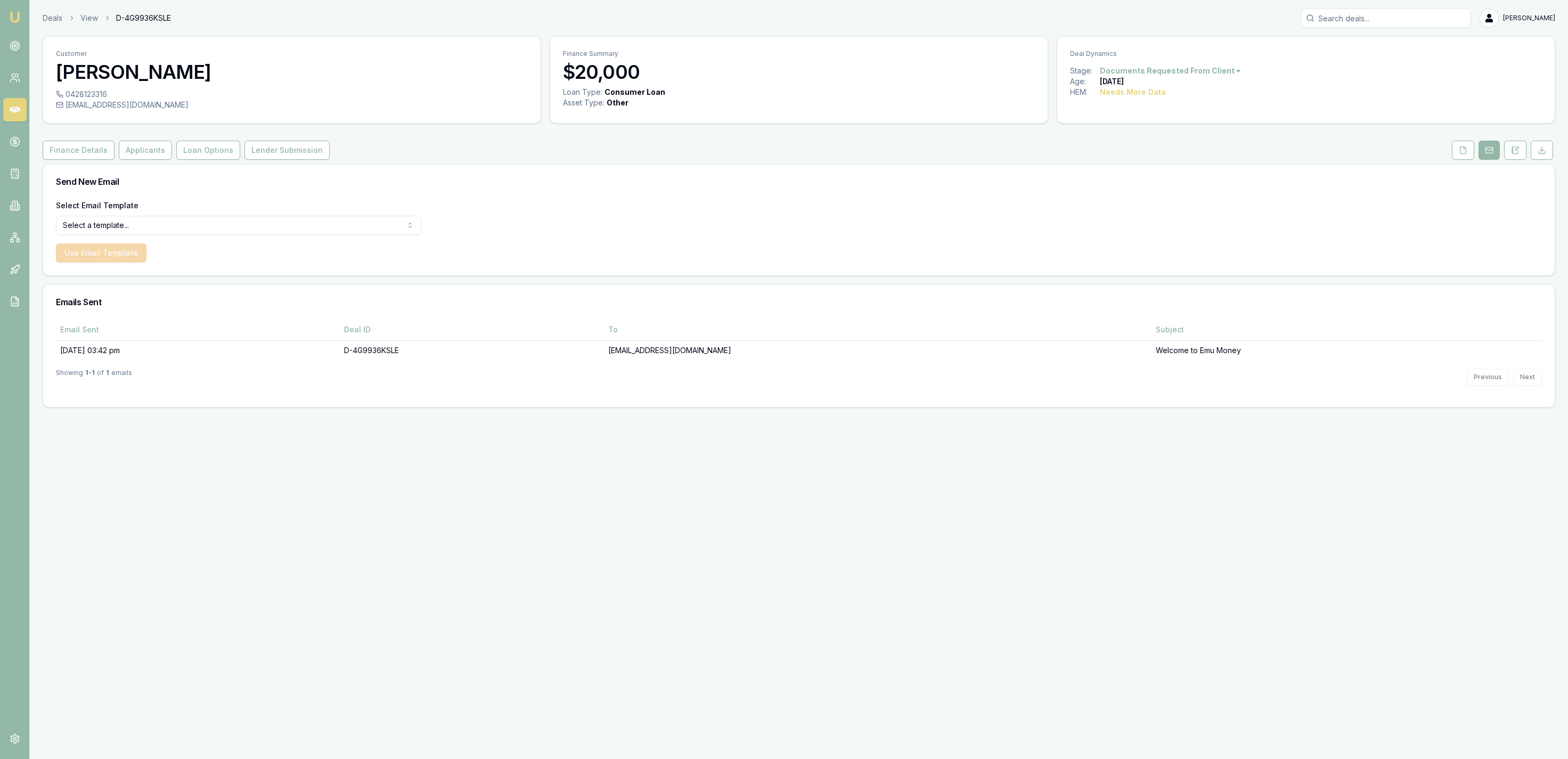
click at [1445, 155] on div "Finance Details Applicants Loan Options Lender Submission" at bounding box center [799, 150] width 1512 height 19
click at [1456, 155] on button at bounding box center [1463, 150] width 23 height 19
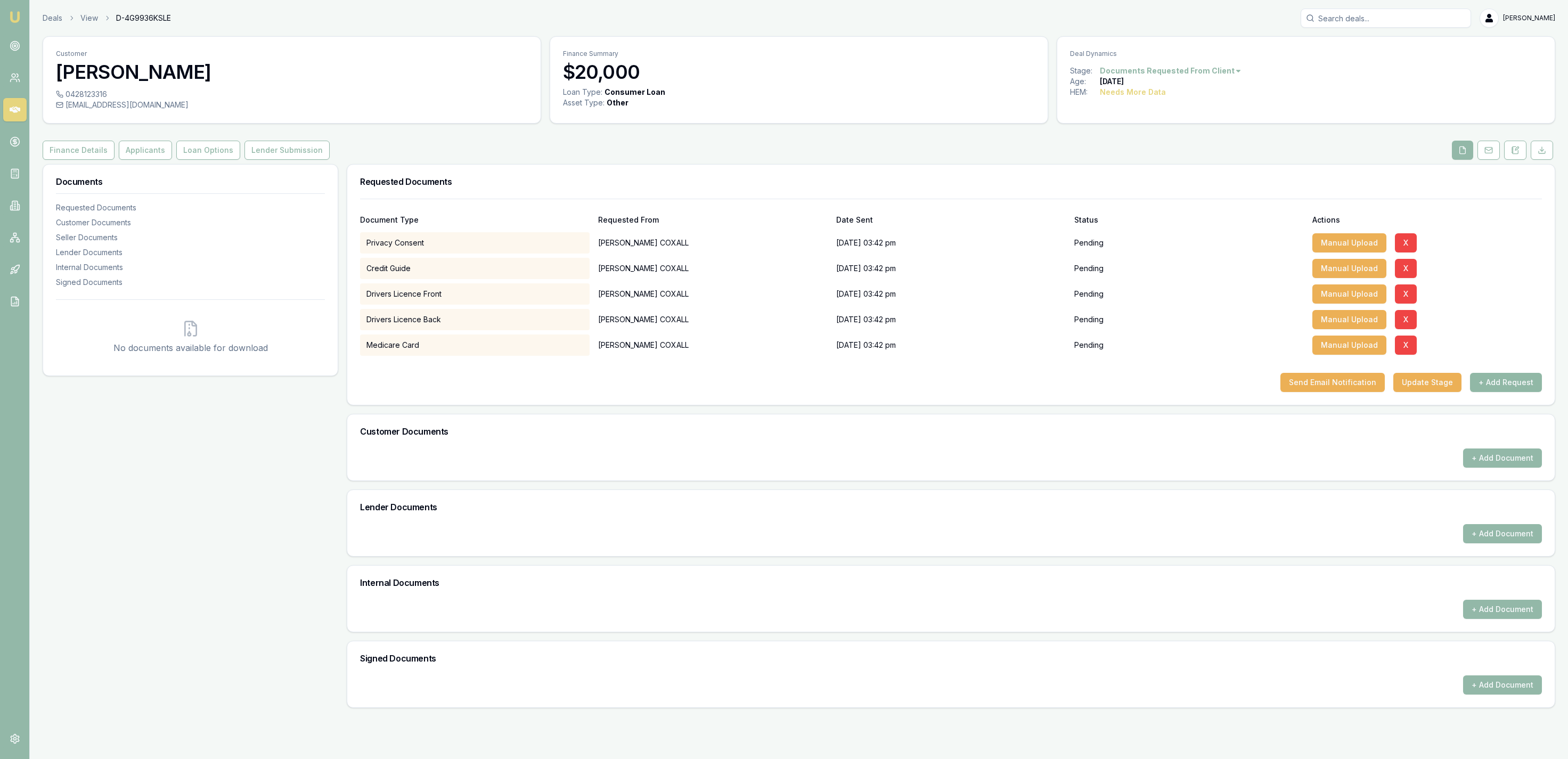
click at [1486, 380] on button "+ Add Request" at bounding box center [1506, 382] width 72 height 19
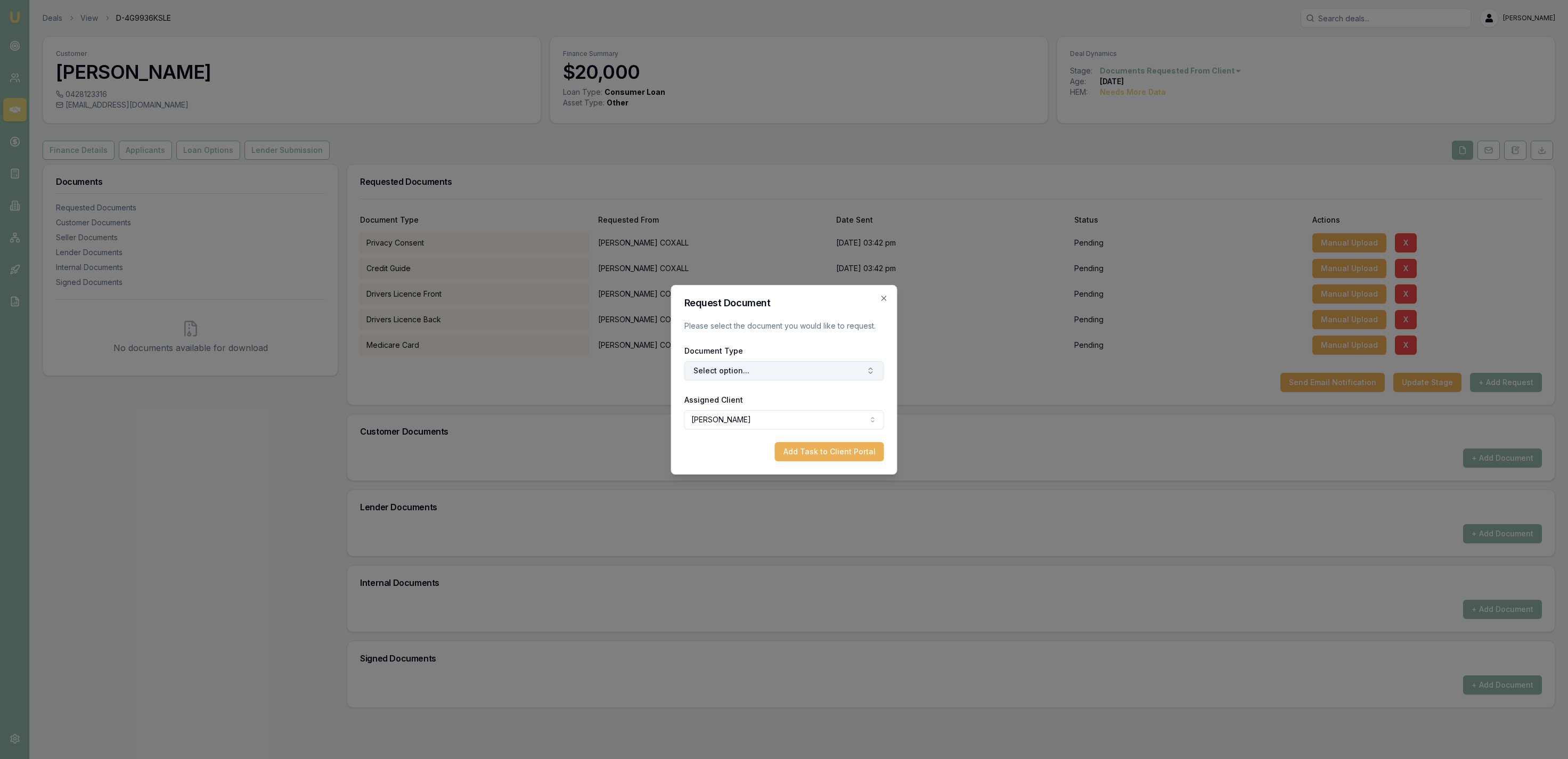
click at [783, 365] on button "Select option..." at bounding box center [784, 370] width 200 height 19
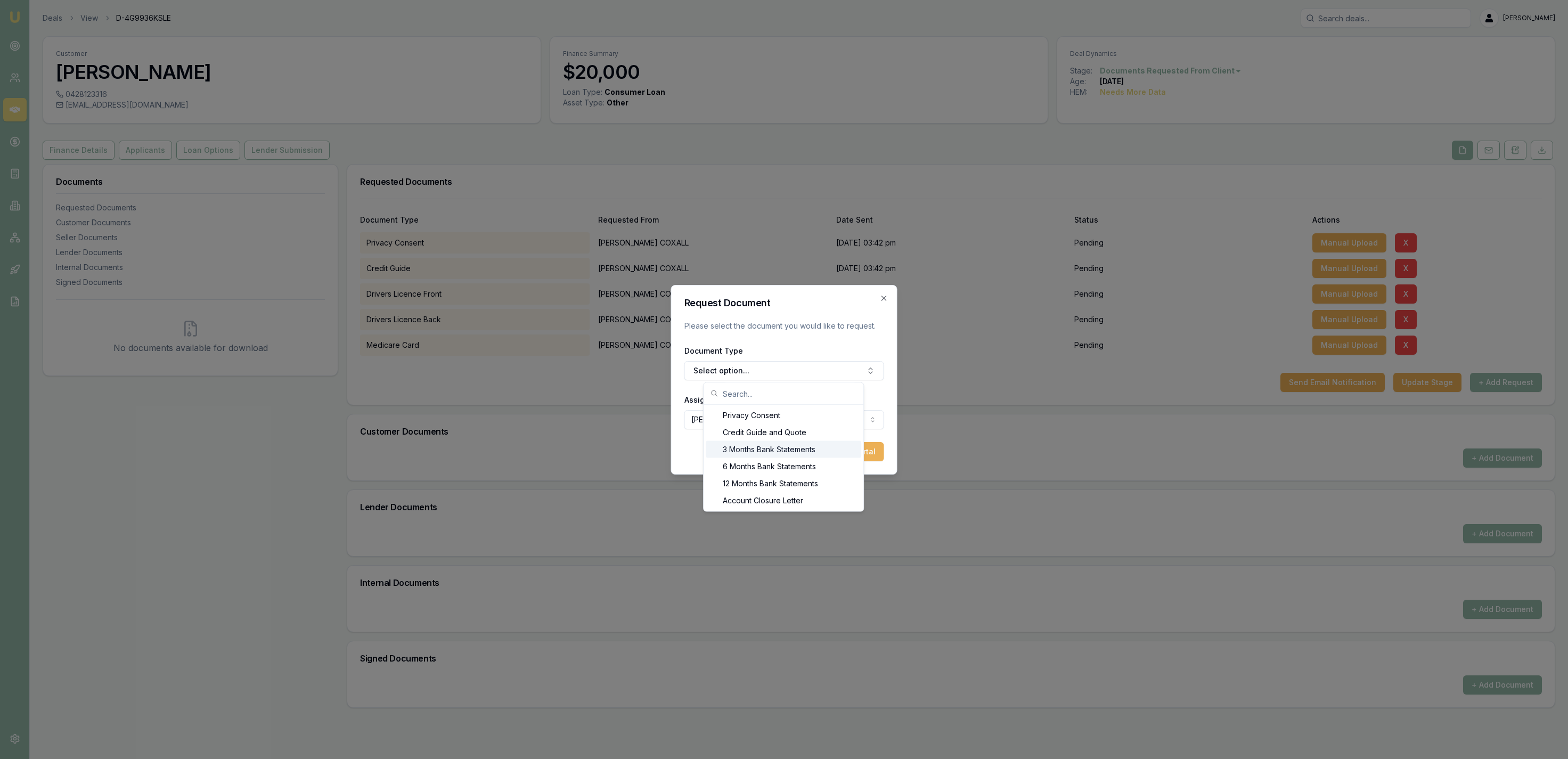
click at [790, 460] on div "6 Months Bank Statements" at bounding box center [783, 467] width 156 height 17
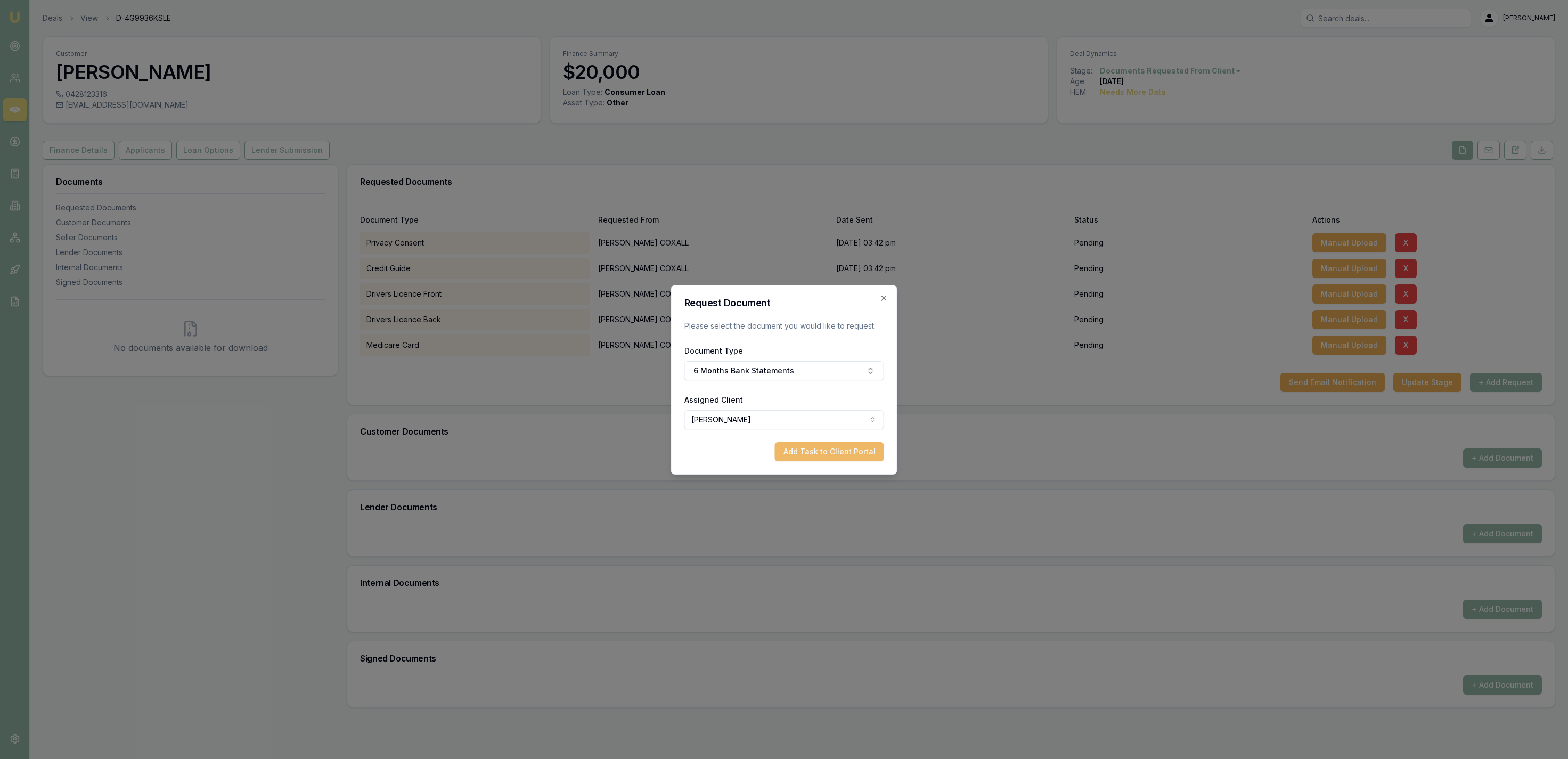
click at [828, 456] on button "Add Task to Client Portal" at bounding box center [829, 451] width 109 height 19
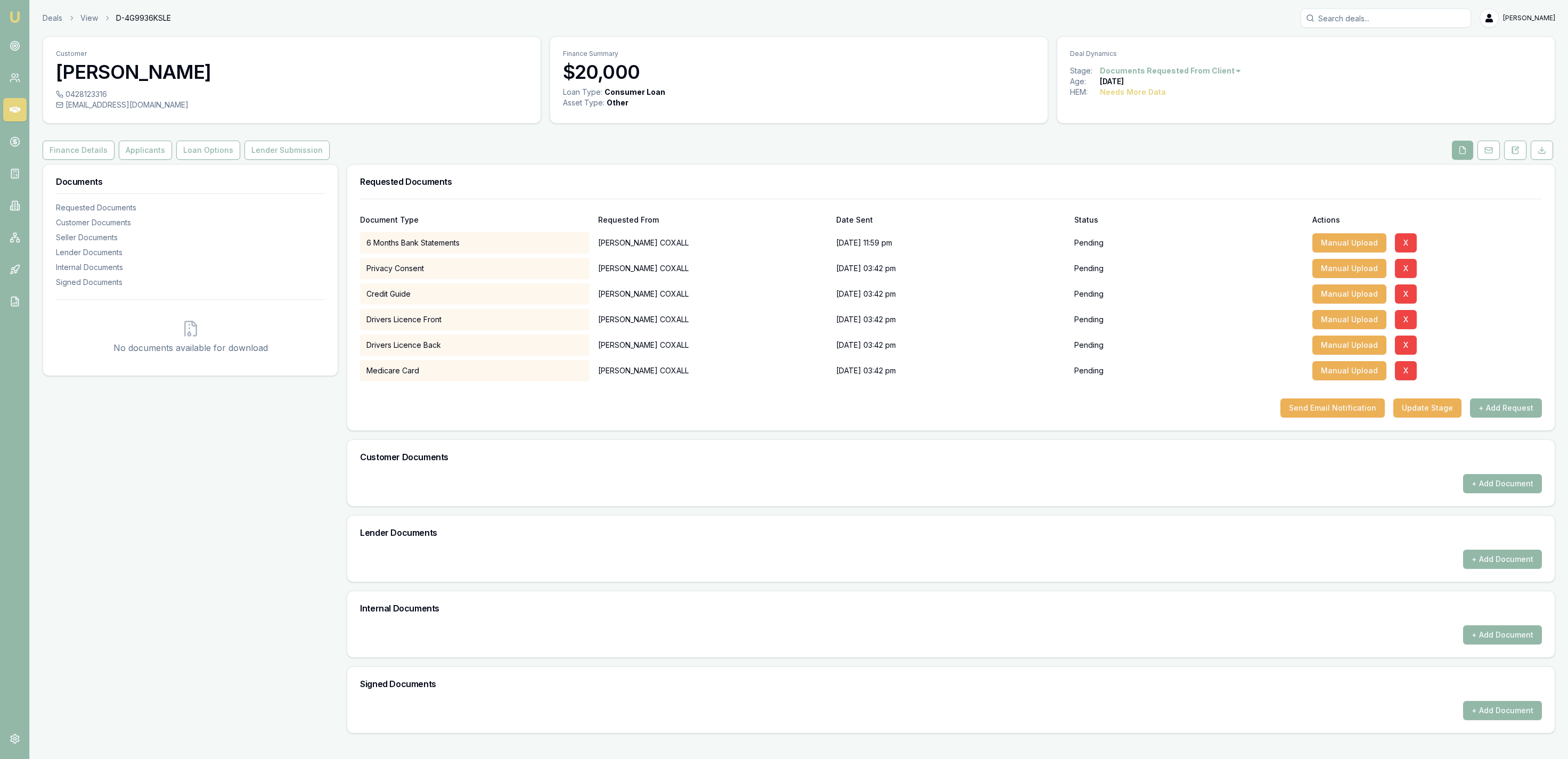
click at [1470, 144] on button at bounding box center [1462, 150] width 21 height 19
click at [1479, 147] on button at bounding box center [1489, 150] width 23 height 19
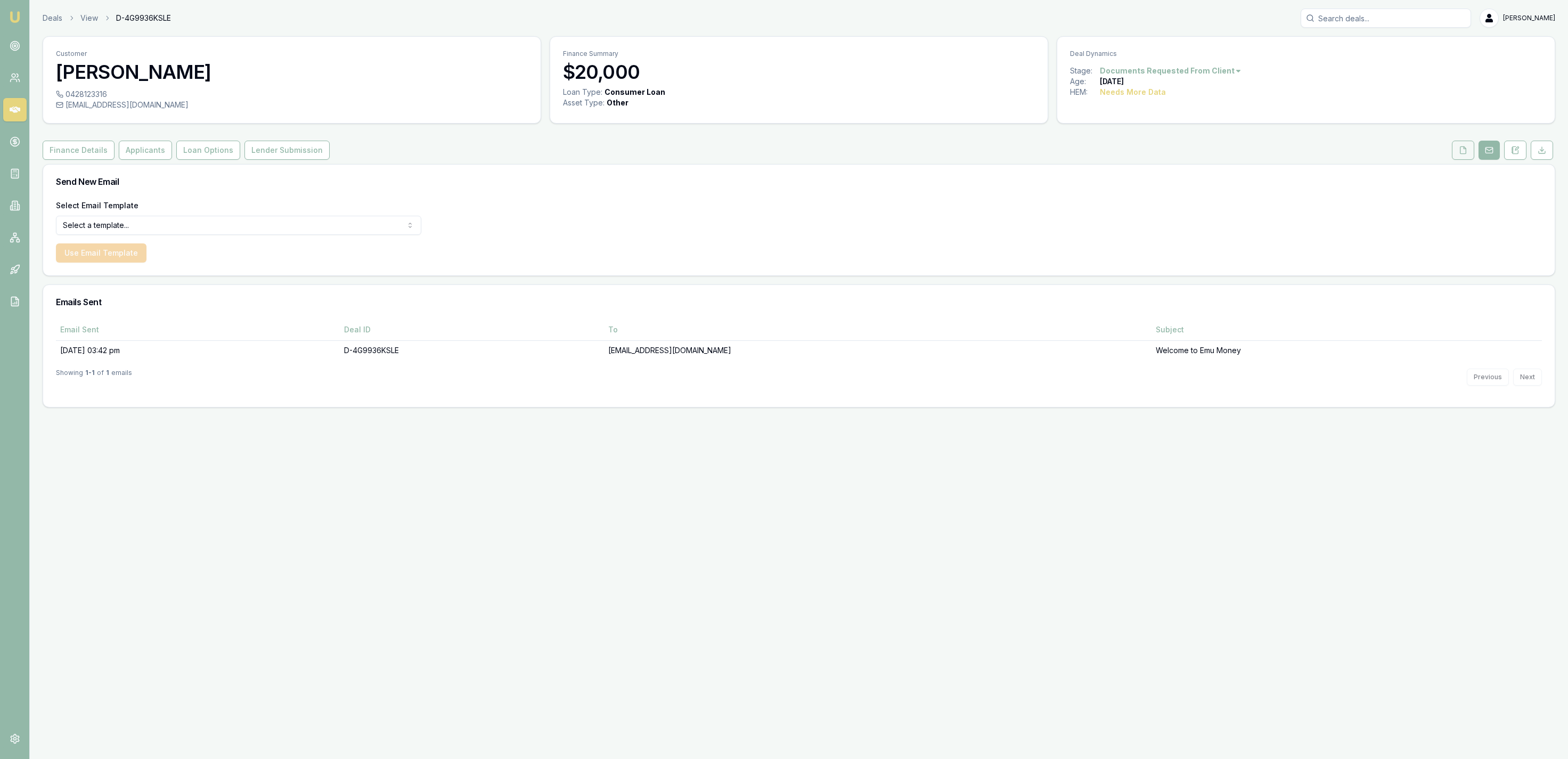
click at [1458, 148] on button at bounding box center [1463, 150] width 23 height 19
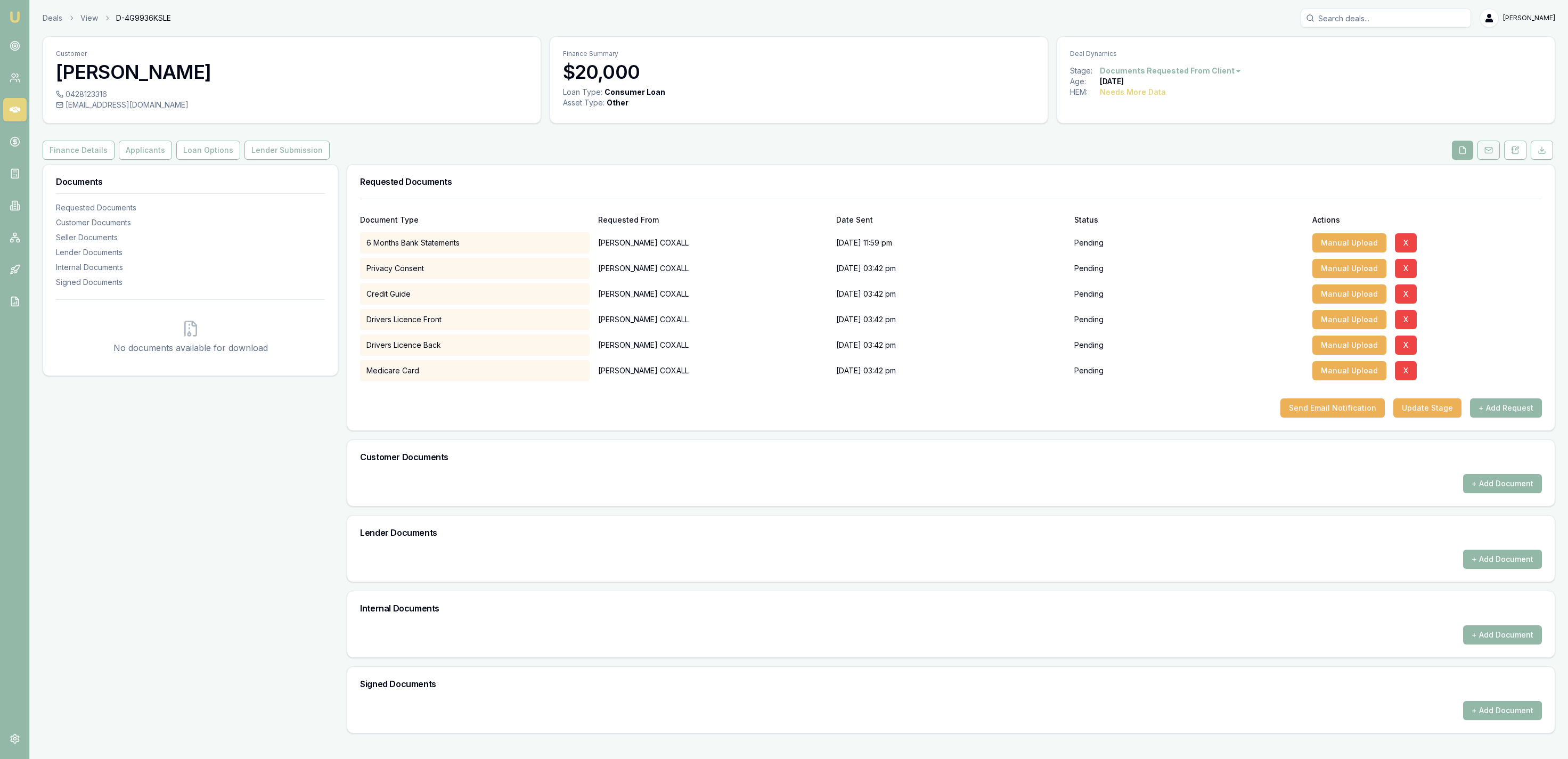
click at [1487, 155] on icon at bounding box center [1489, 150] width 9 height 9
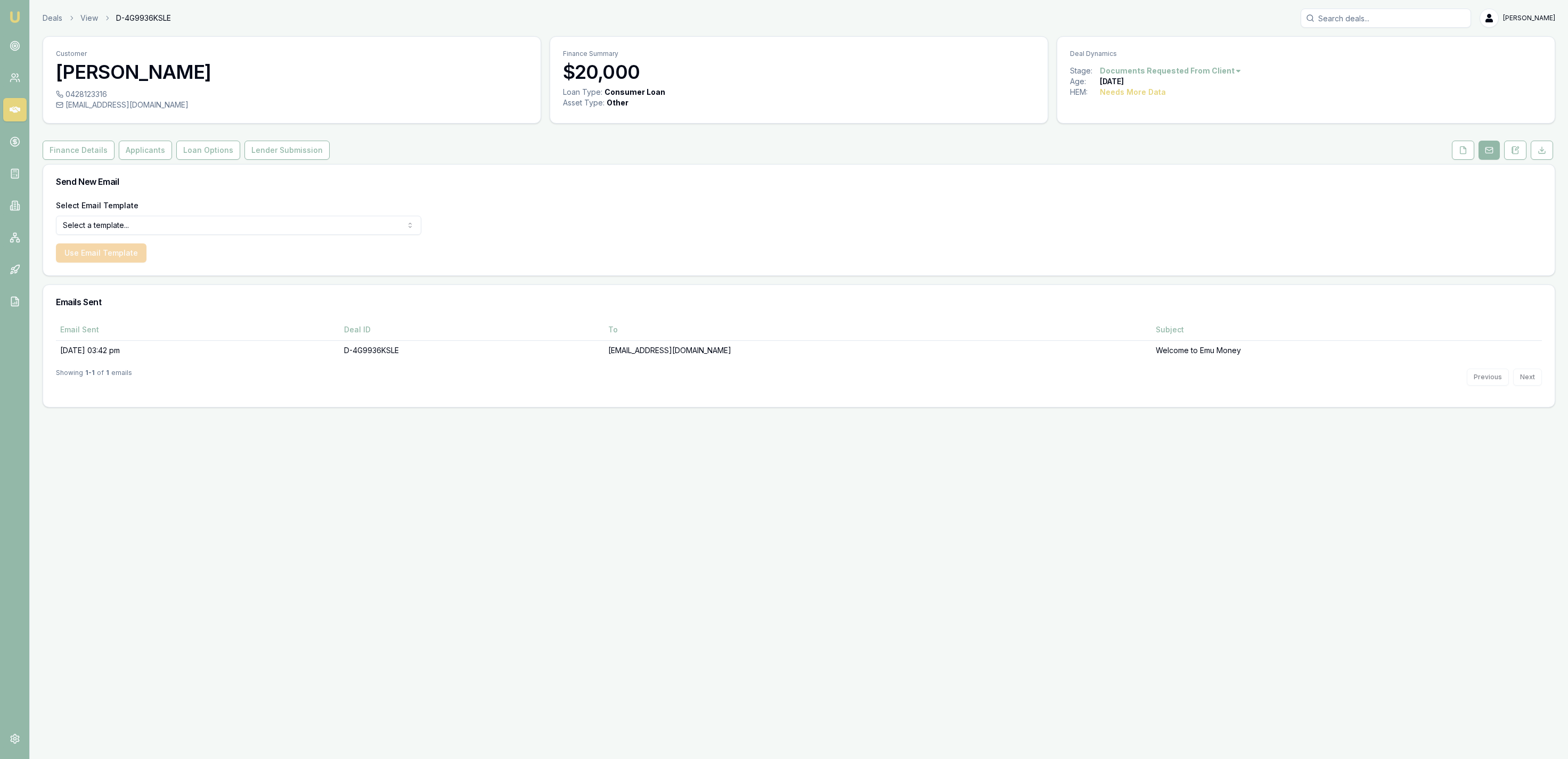
click at [1462, 152] on icon at bounding box center [1463, 150] width 9 height 9
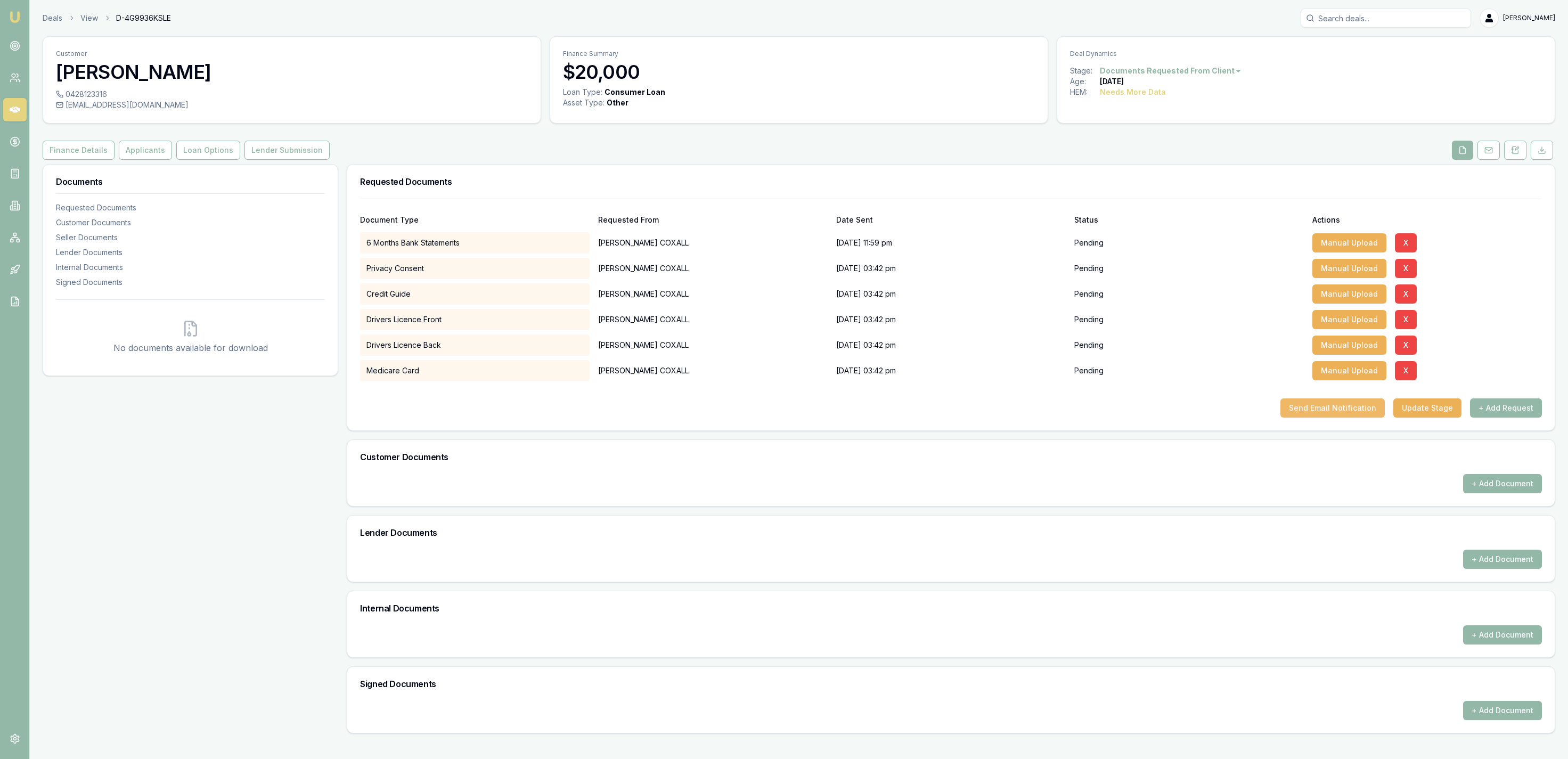
click at [1343, 399] on form "Document Type Requested From Date Sent Status Actions 6 Months Bank Statements …" at bounding box center [951, 308] width 1182 height 219
click at [1344, 409] on button "Send Email Notification" at bounding box center [1332, 408] width 104 height 19
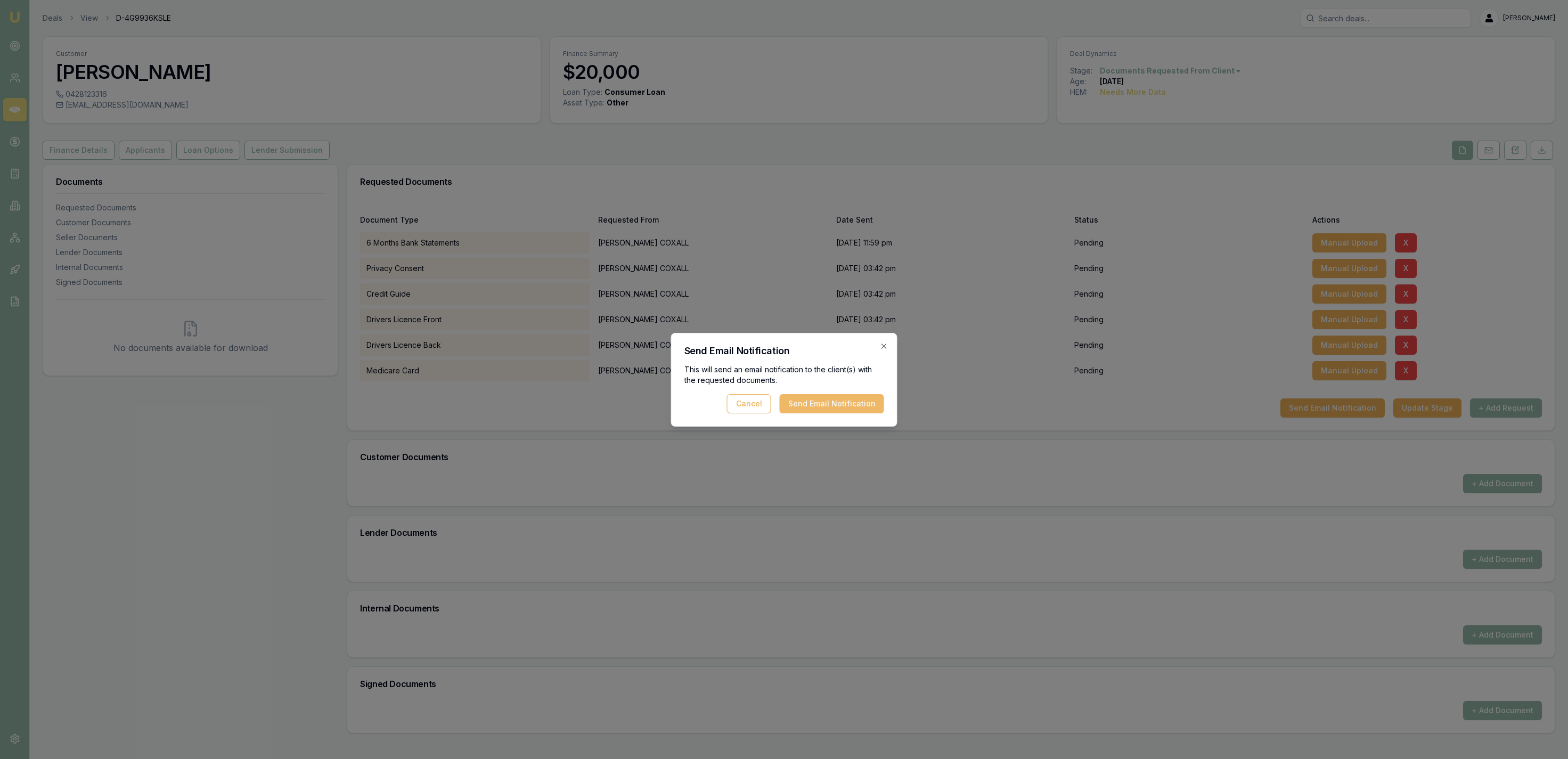
click at [819, 408] on button "Send Email Notification" at bounding box center [832, 403] width 104 height 19
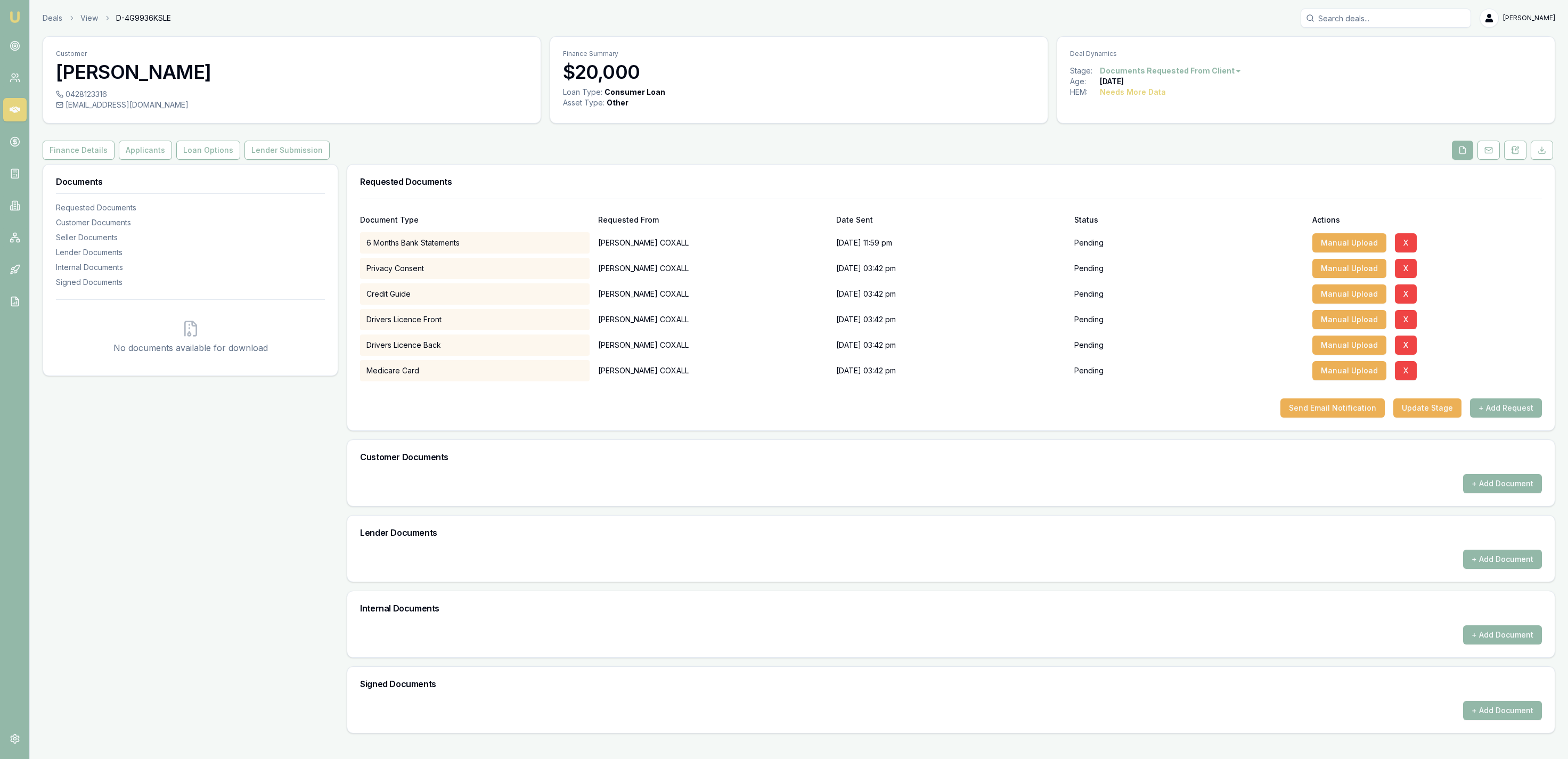
click at [60, 12] on div "Deals View D-4G9936KSLE Jackson Fanfulla" at bounding box center [799, 18] width 1512 height 19
click at [44, 19] on link "Deals" at bounding box center [53, 18] width 20 height 10
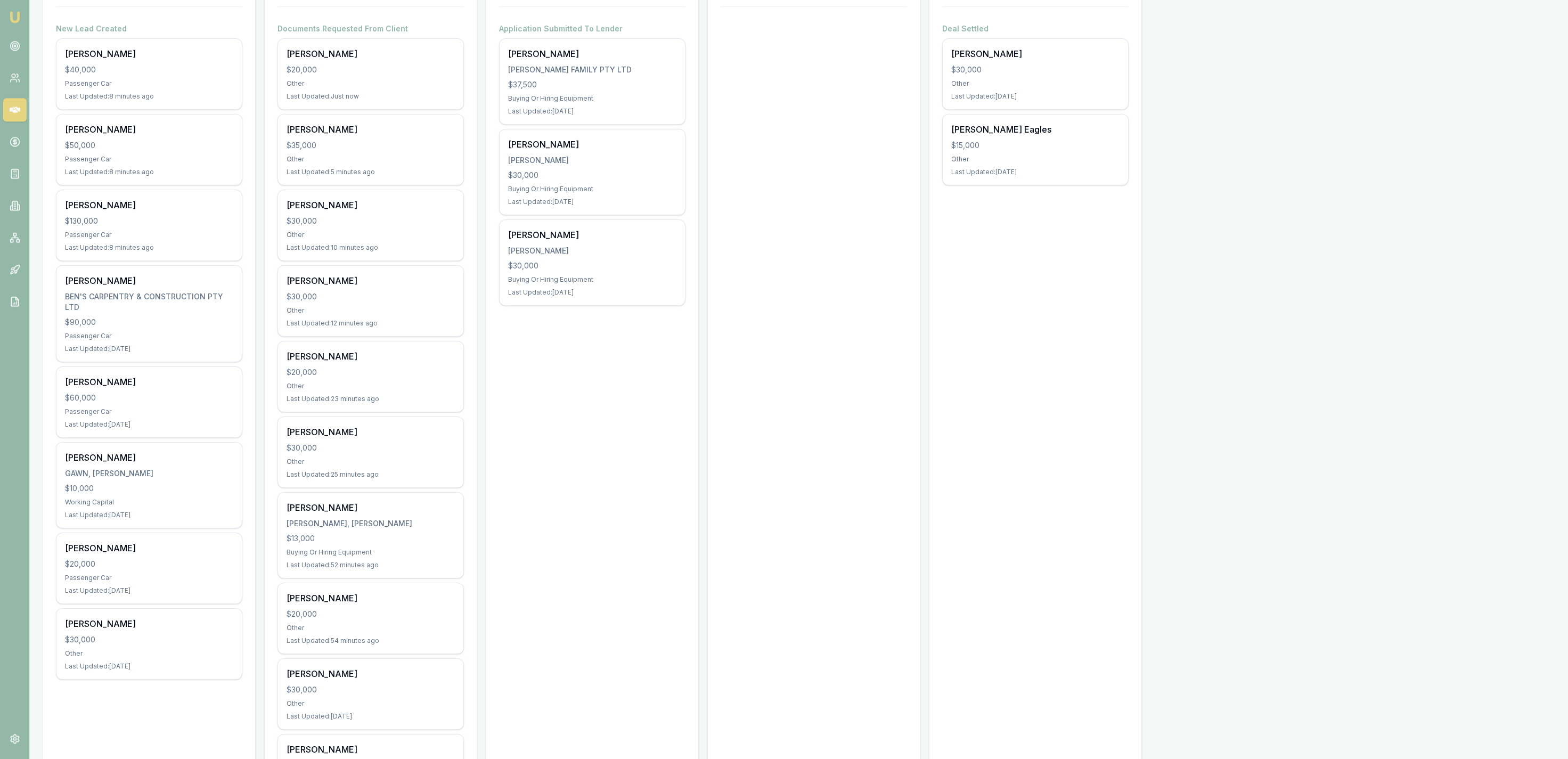
scroll to position [110, 0]
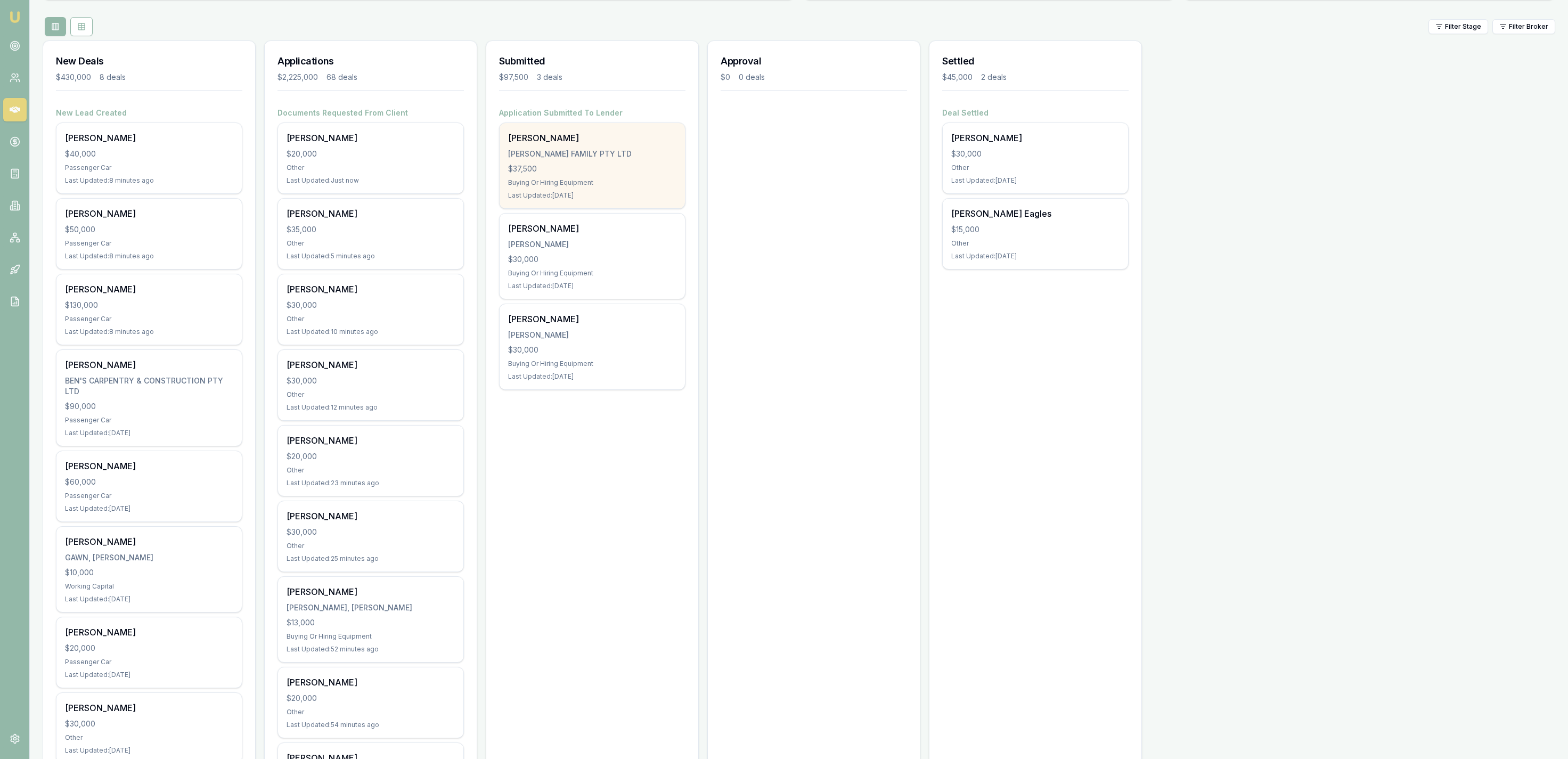
click at [637, 164] on div "$37,500" at bounding box center [592, 169] width 168 height 10
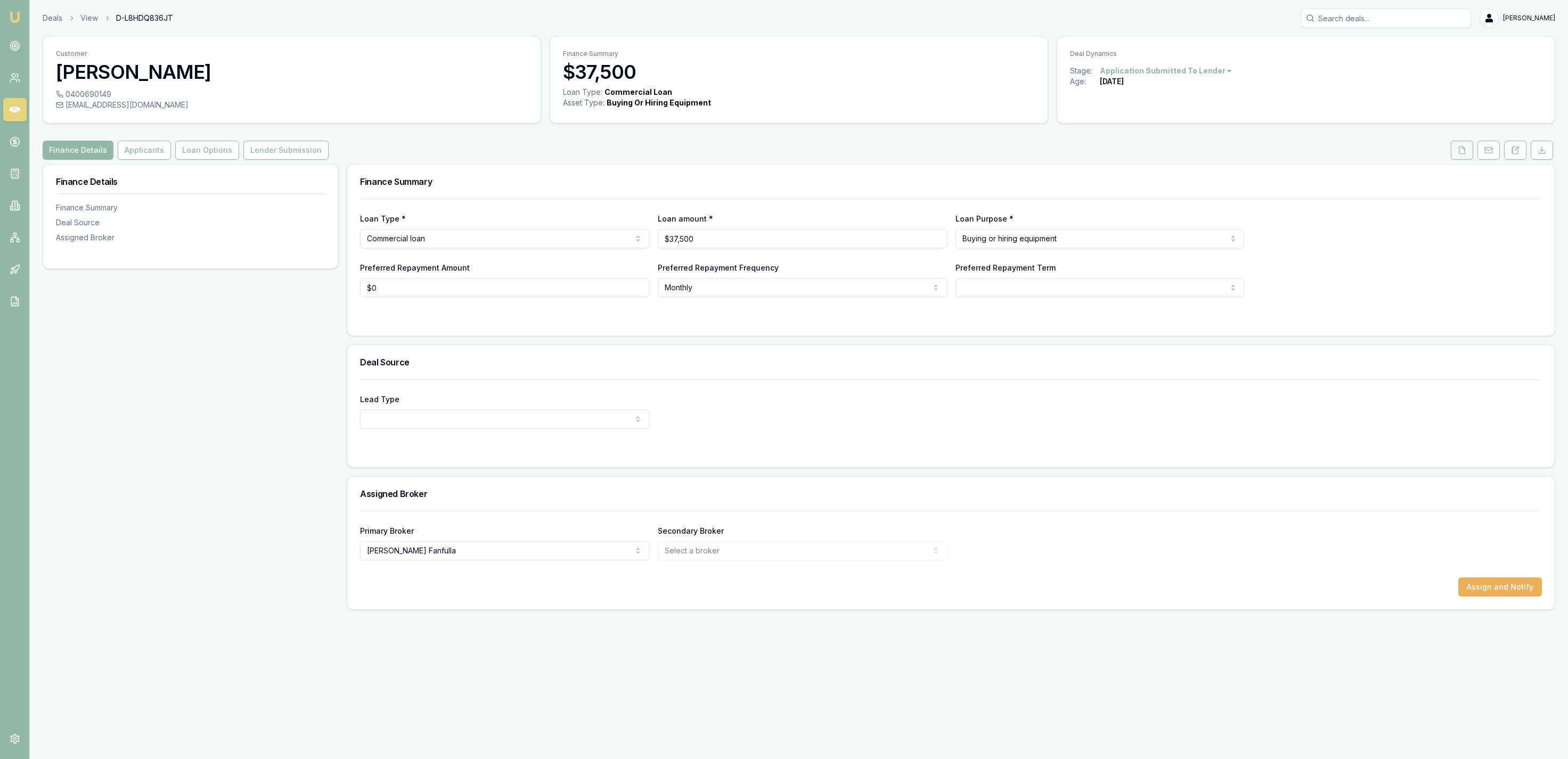
click at [1459, 153] on icon at bounding box center [1462, 150] width 6 height 7
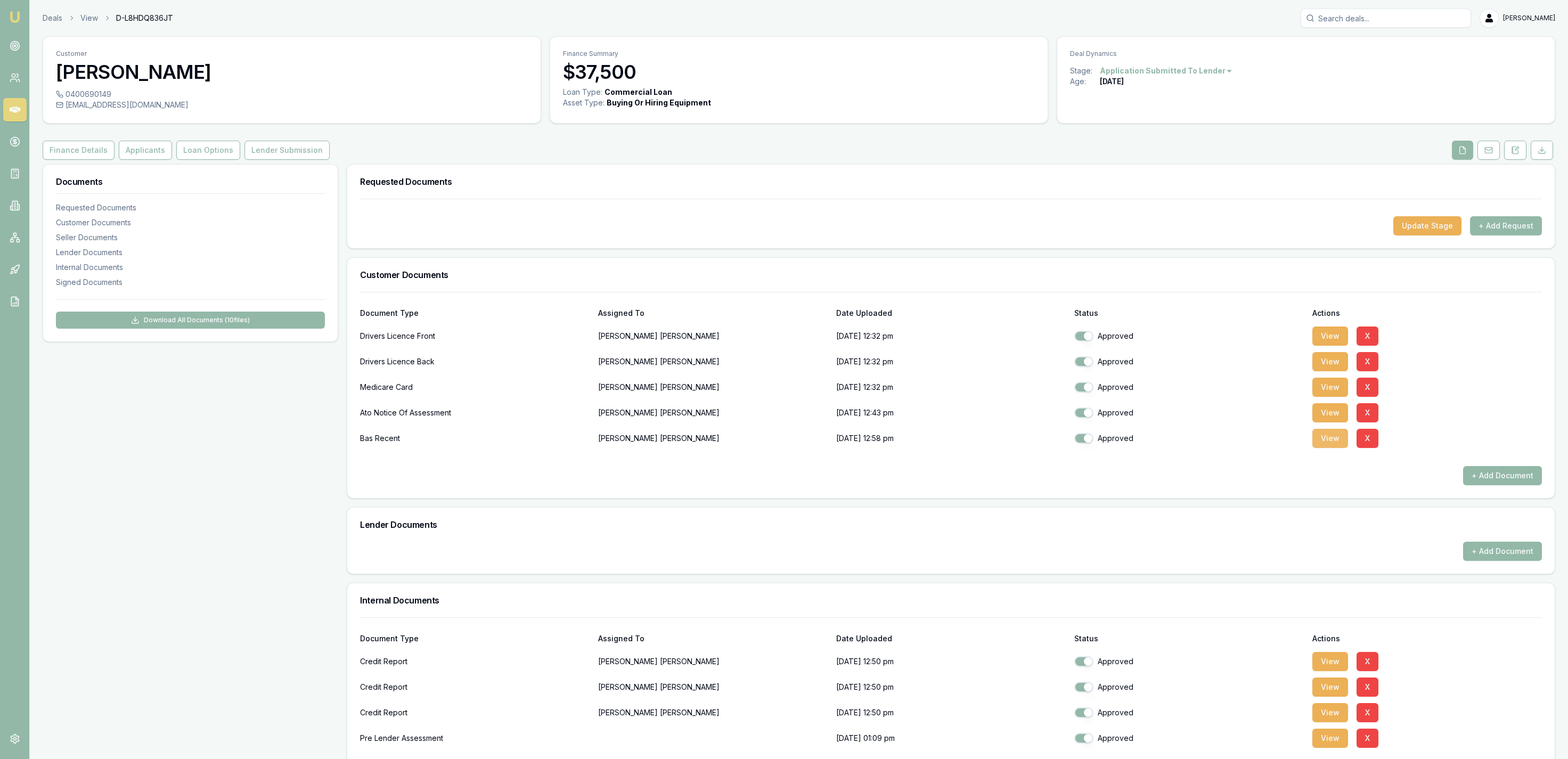
click at [1326, 441] on button "View" at bounding box center [1330, 438] width 35 height 19
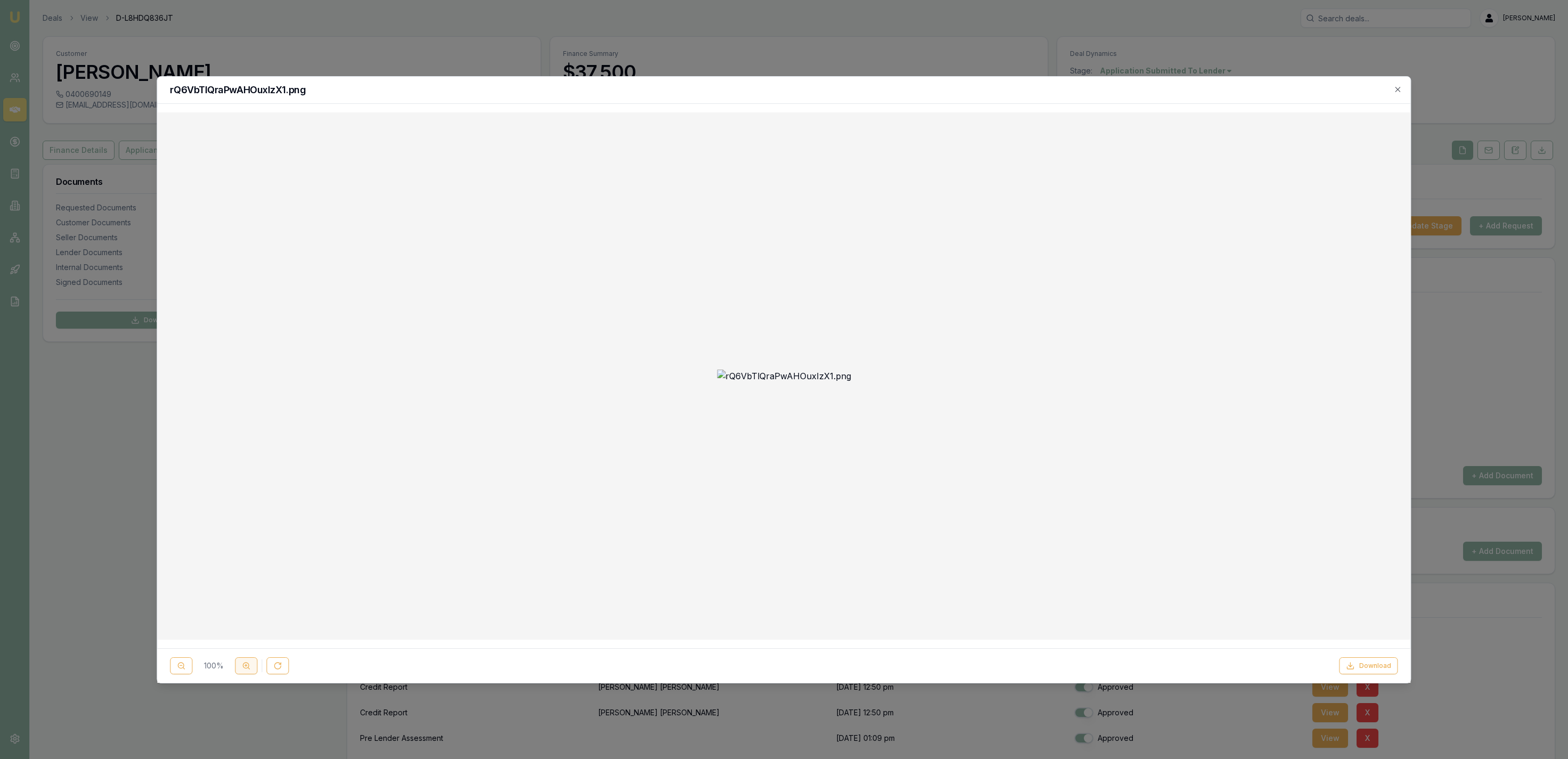
click at [246, 666] on line at bounding box center [246, 665] width 0 height 2
click at [722, 34] on div at bounding box center [784, 380] width 1568 height 759
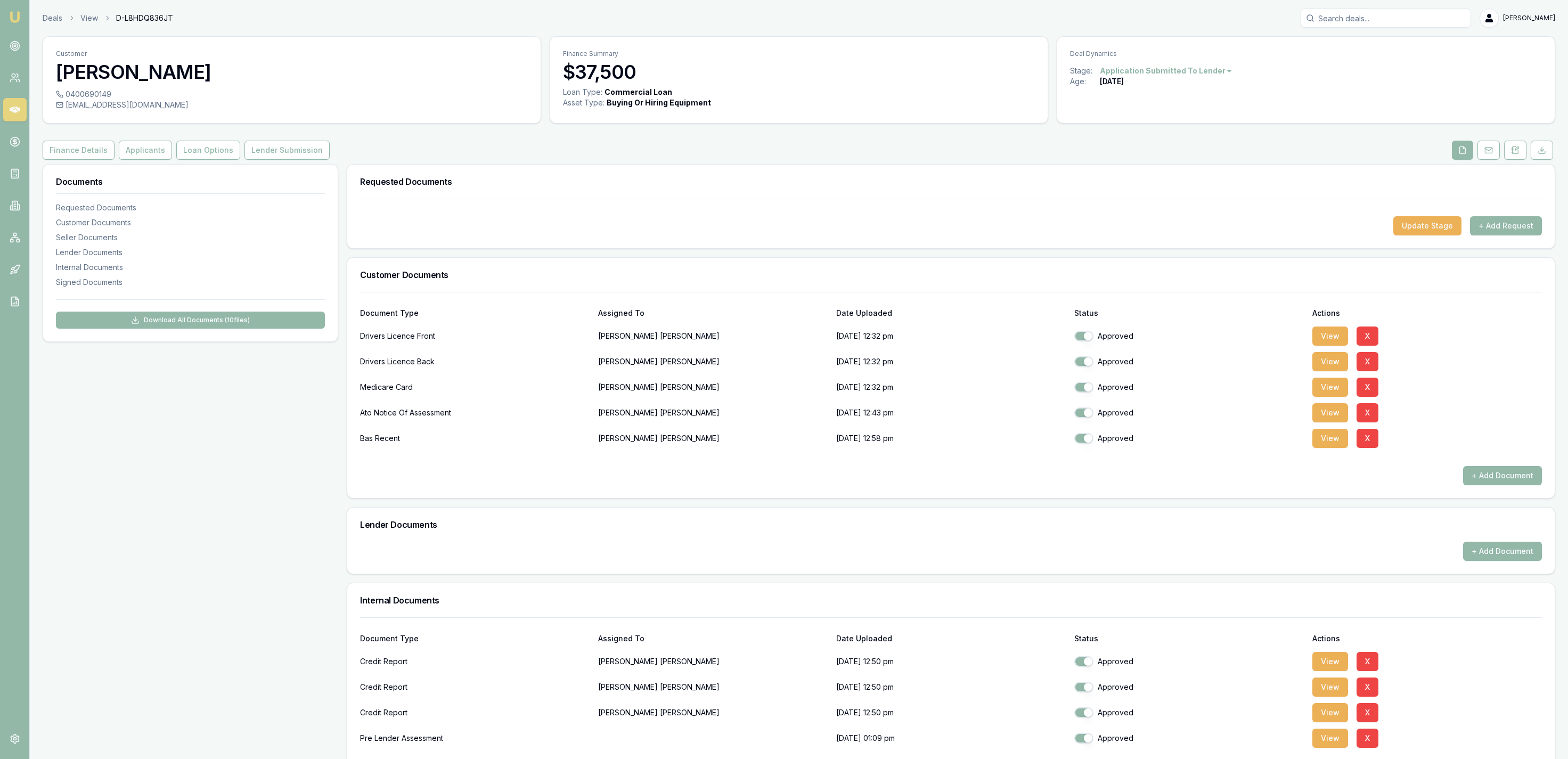
click at [1085, 439] on button "button" at bounding box center [1083, 438] width 19 height 10
checkbox input "false"
click at [1320, 412] on button "View" at bounding box center [1330, 413] width 35 height 19
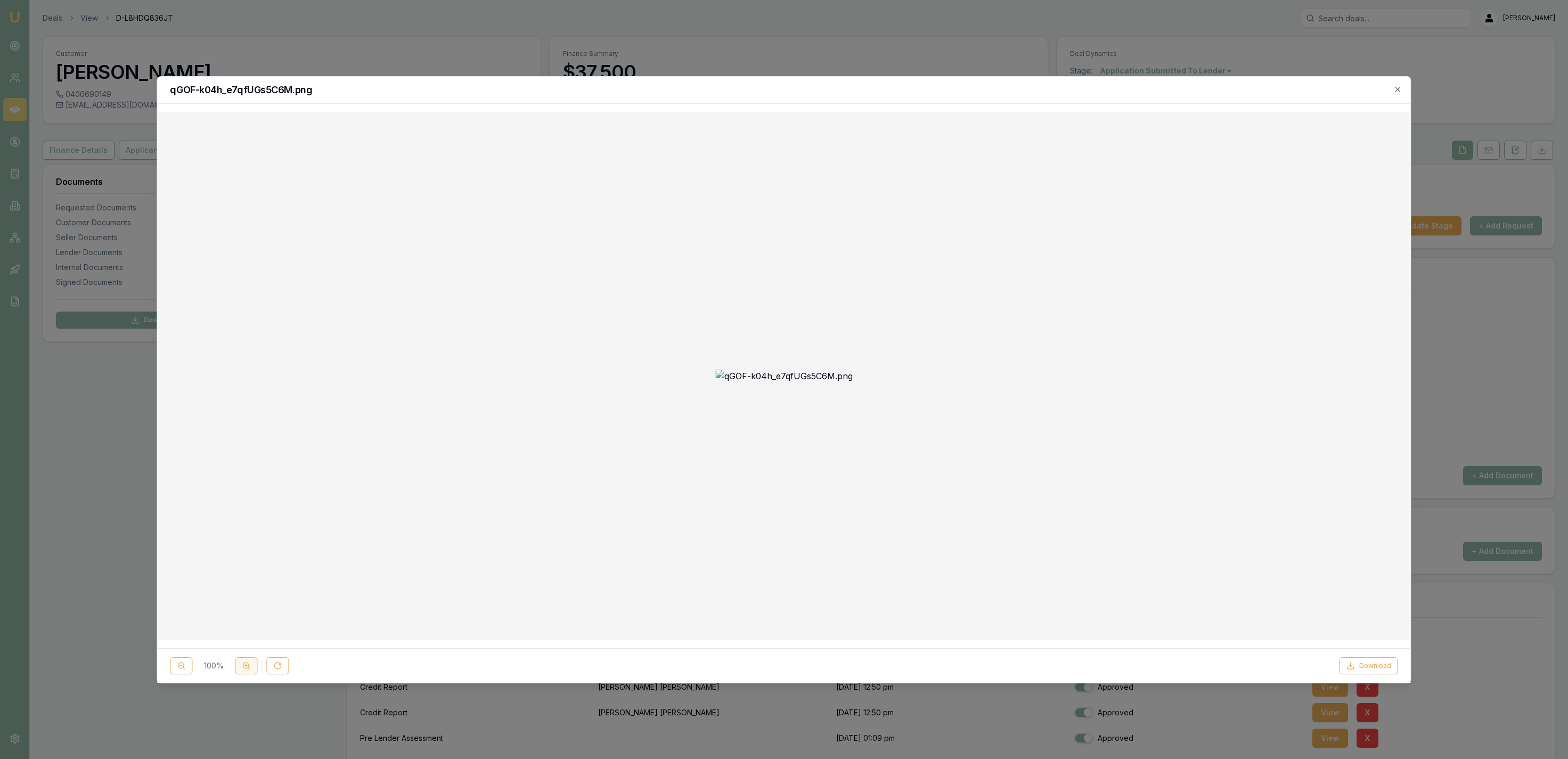
click at [250, 667] on icon at bounding box center [246, 666] width 9 height 9
click at [623, 43] on div at bounding box center [784, 380] width 1568 height 759
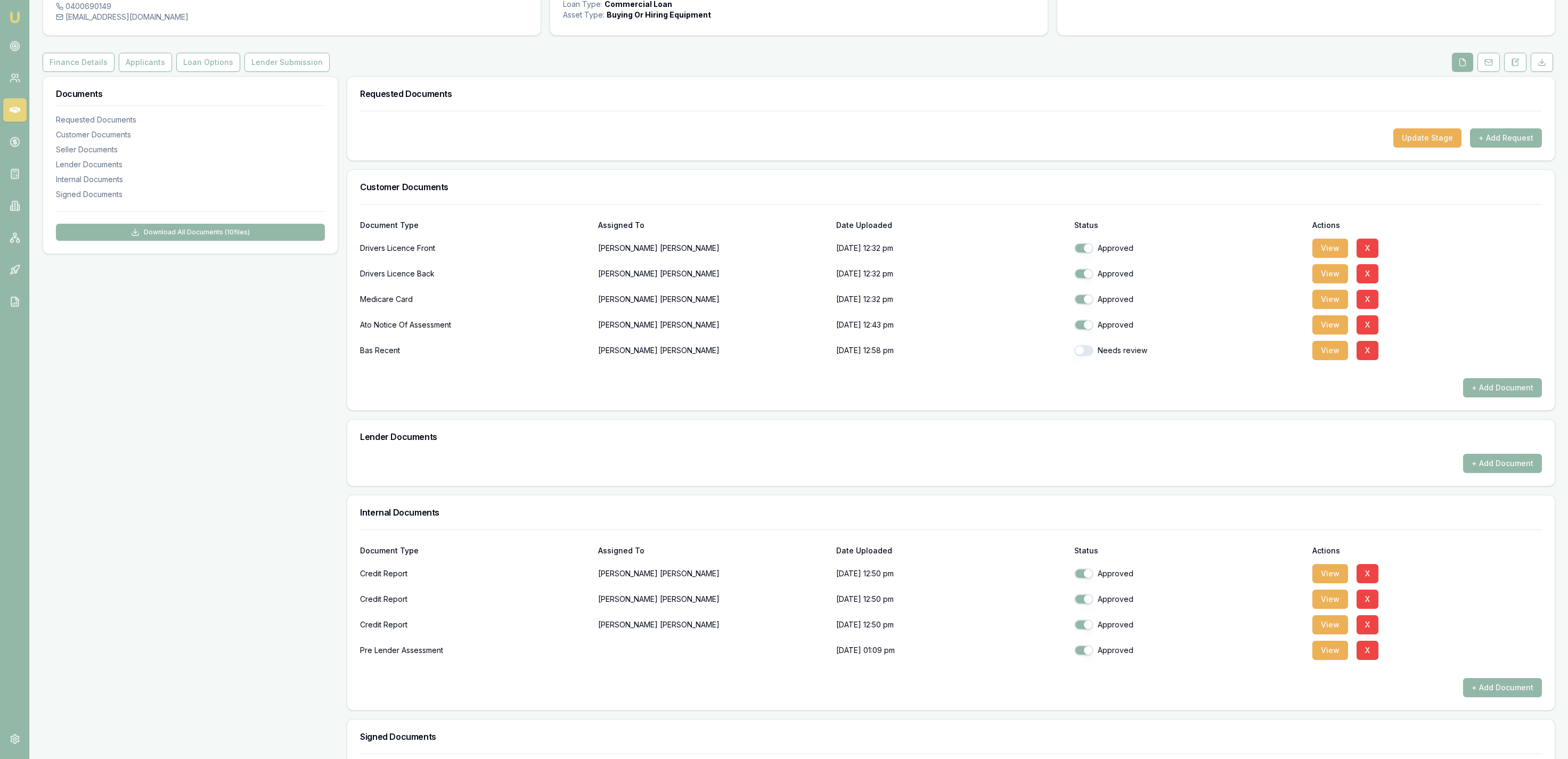
scroll to position [86, 0]
click at [158, 62] on button "Applicants" at bounding box center [145, 64] width 53 height 19
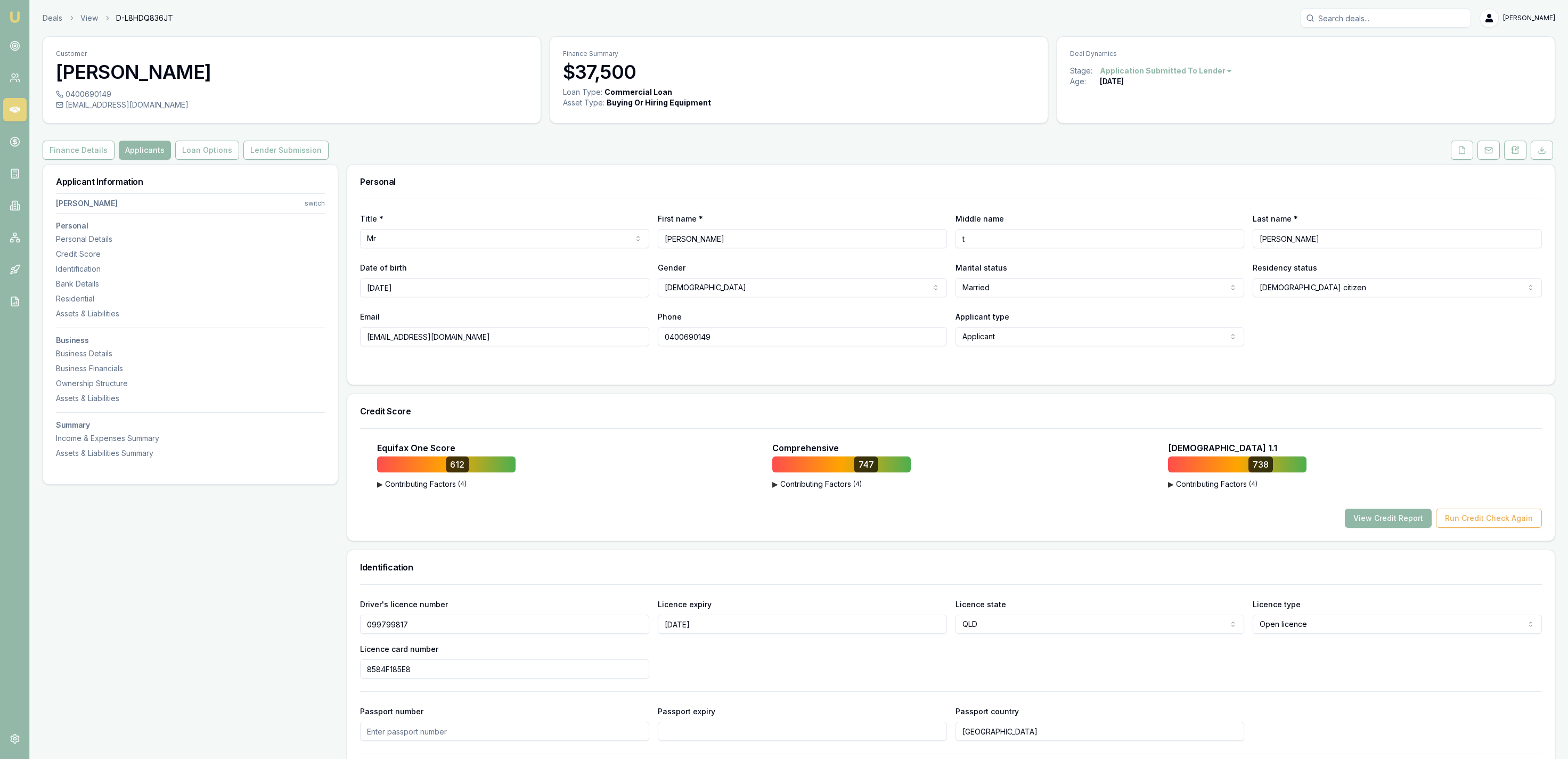
click at [1387, 512] on button "View Credit Report" at bounding box center [1388, 518] width 87 height 19
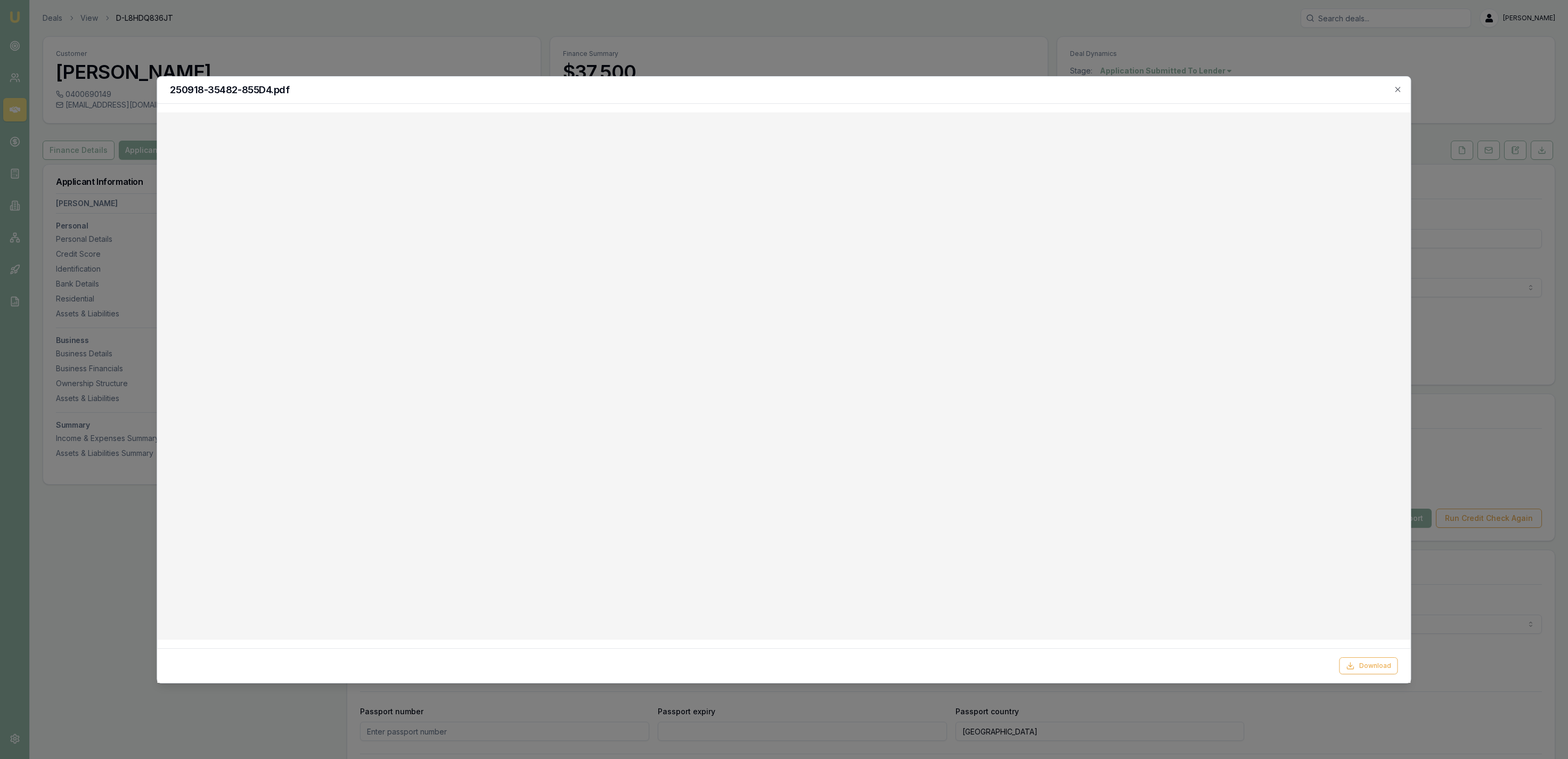
click at [714, 71] on div at bounding box center [784, 380] width 1568 height 759
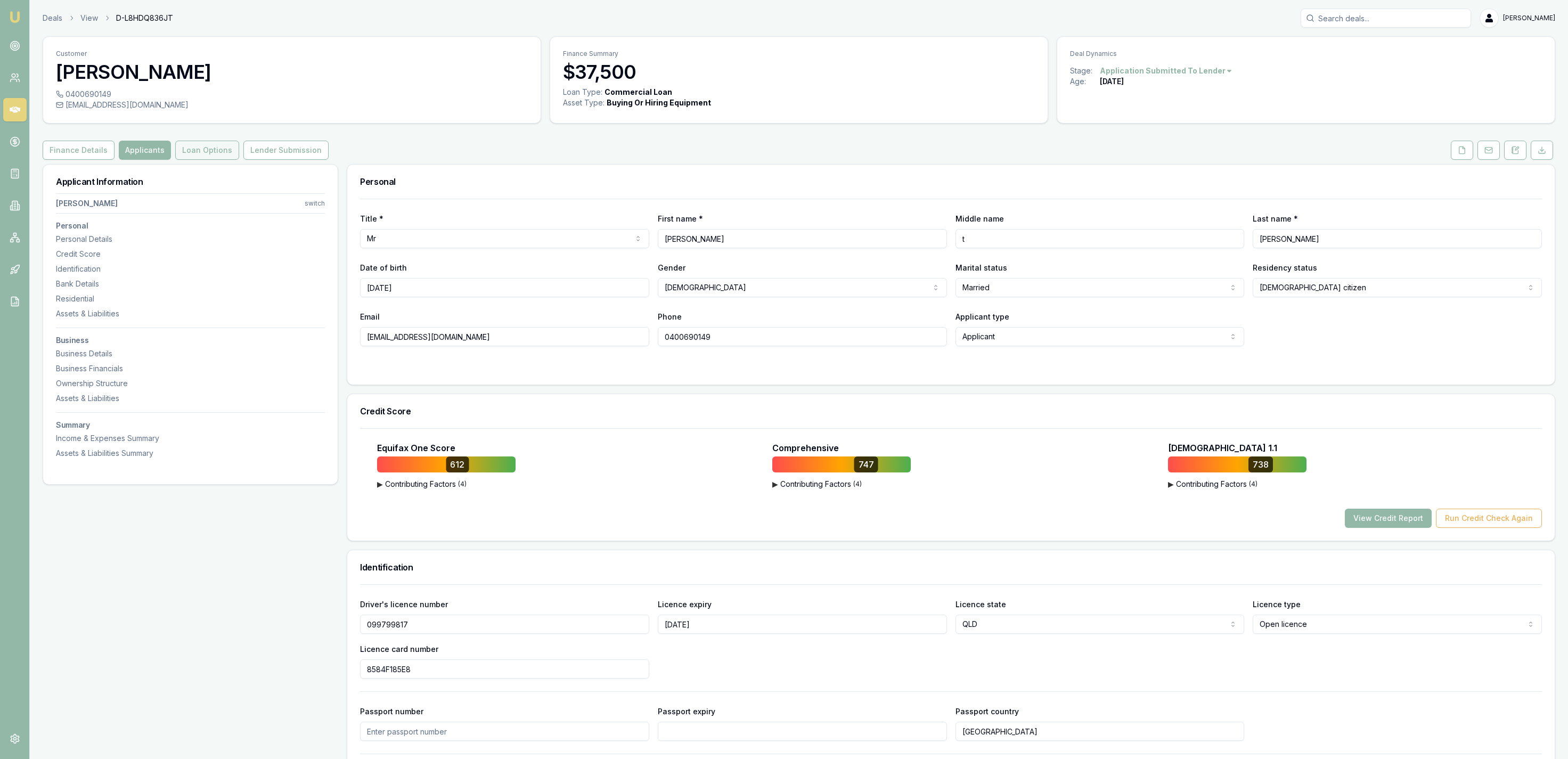
click at [211, 145] on button "Loan Options" at bounding box center [207, 150] width 64 height 19
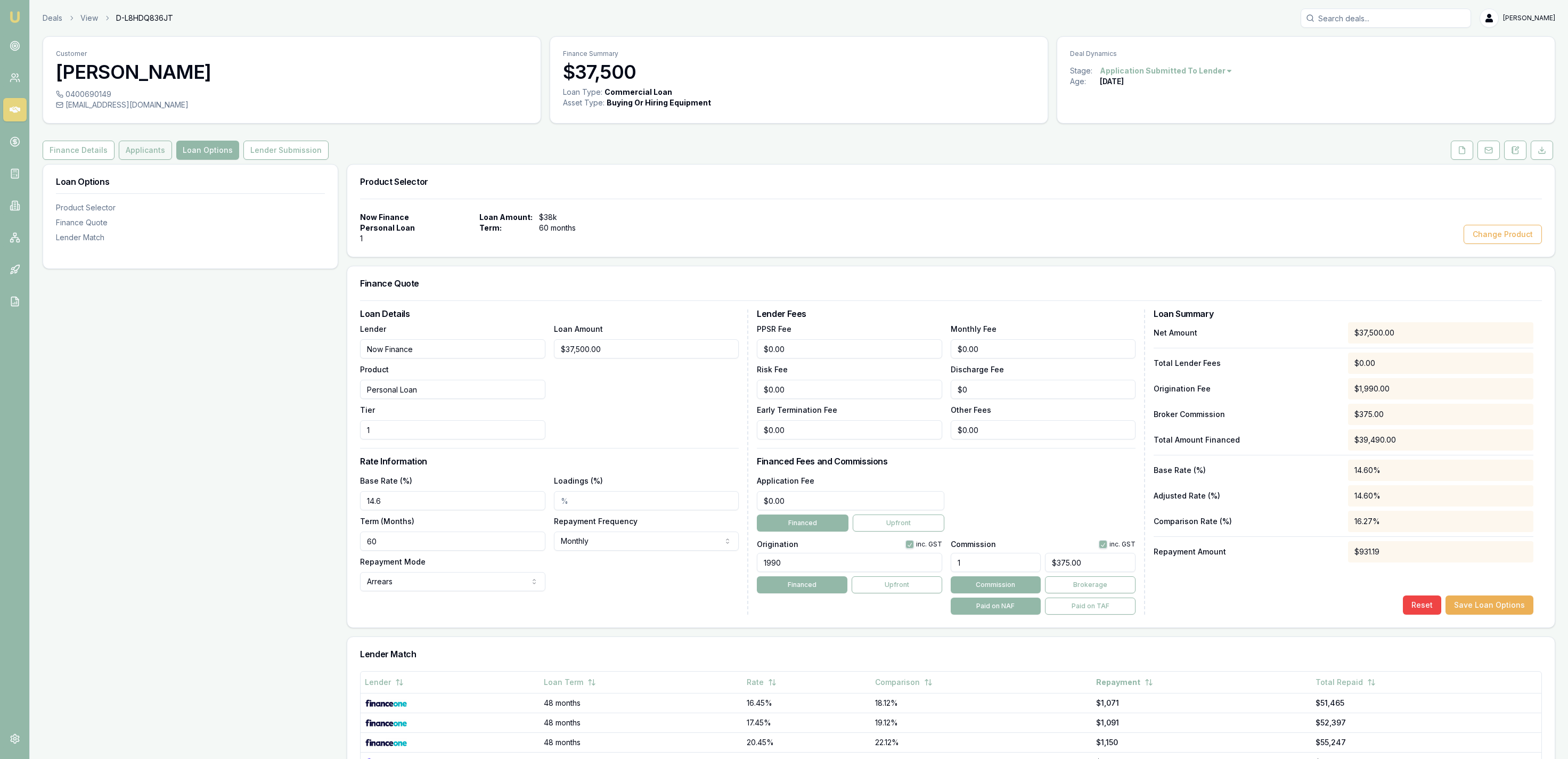
click at [142, 151] on button "Applicants" at bounding box center [145, 150] width 53 height 19
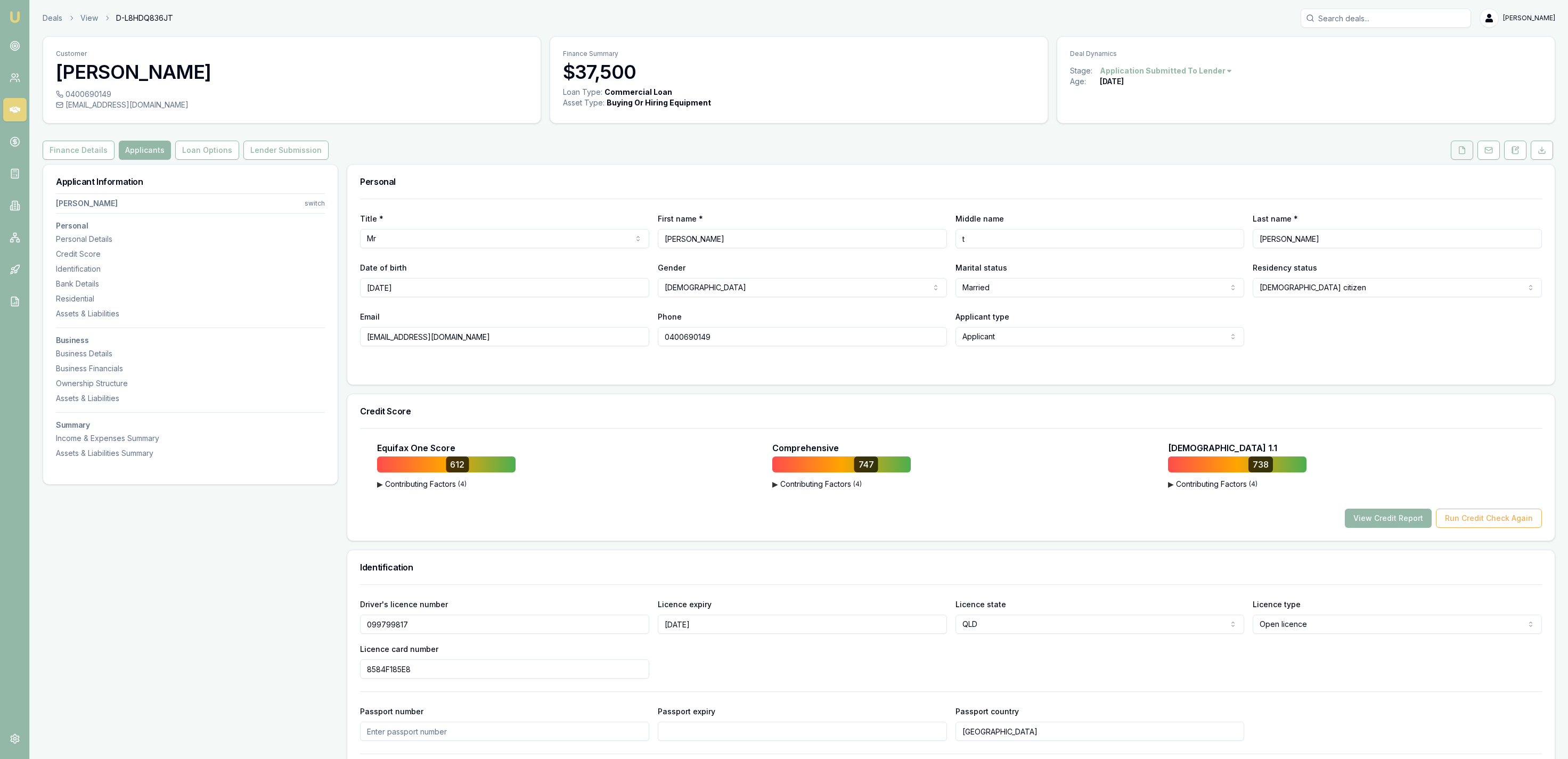
click at [1456, 150] on button at bounding box center [1462, 150] width 23 height 19
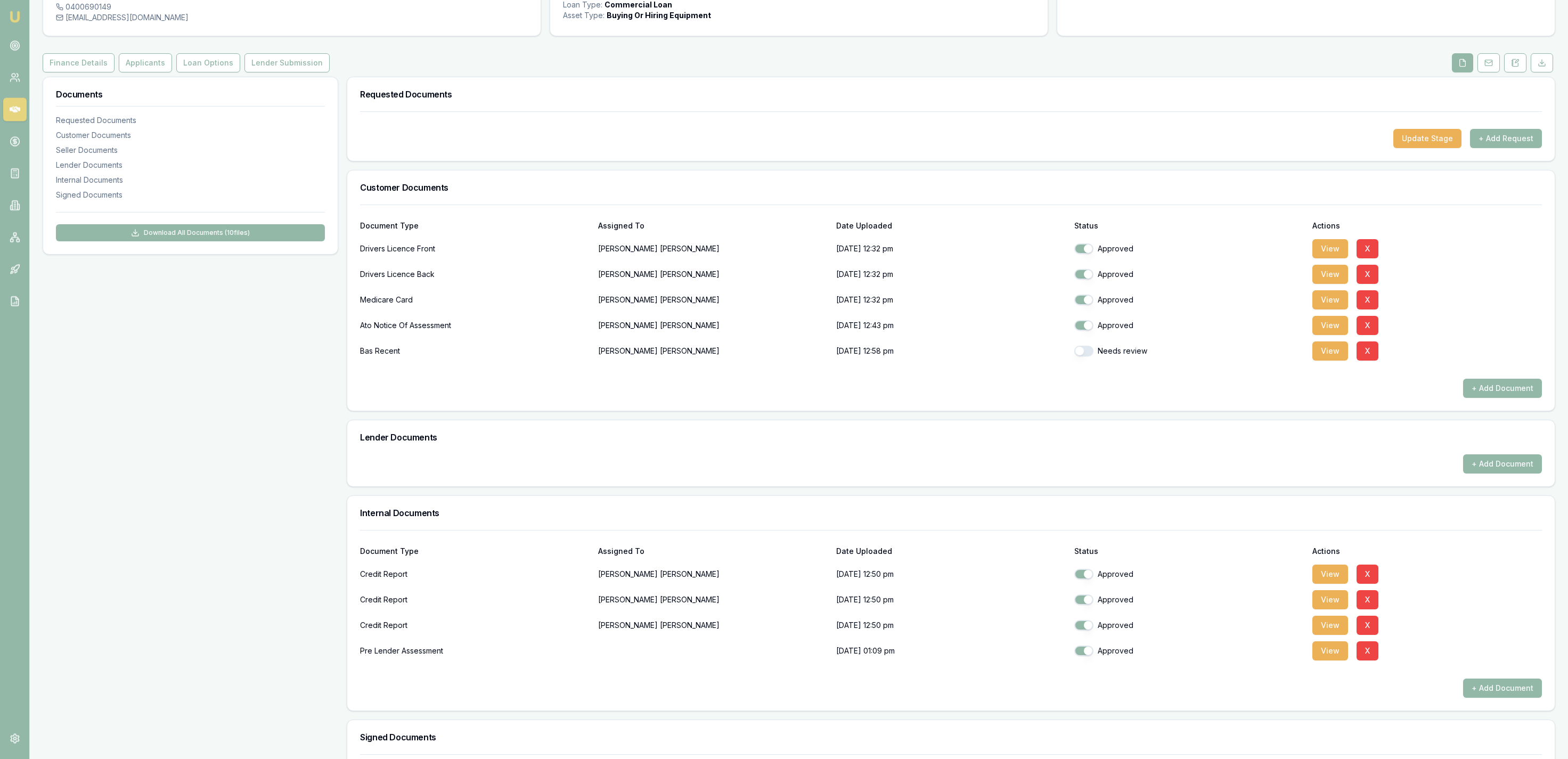
scroll to position [86, 0]
click at [1523, 139] on button "+ Add Request" at bounding box center [1506, 139] width 72 height 19
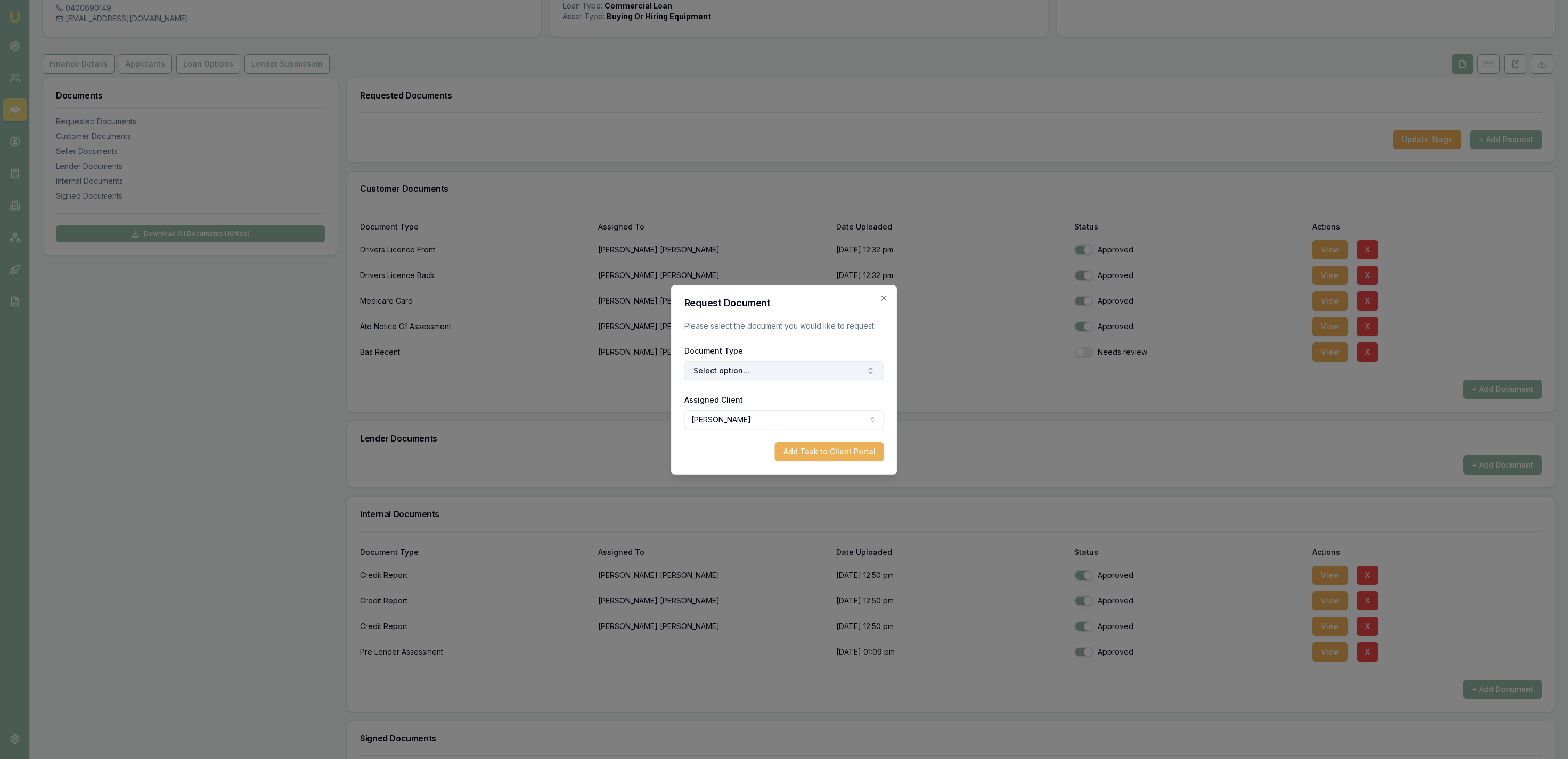
click at [734, 376] on button "Select option..." at bounding box center [784, 370] width 200 height 19
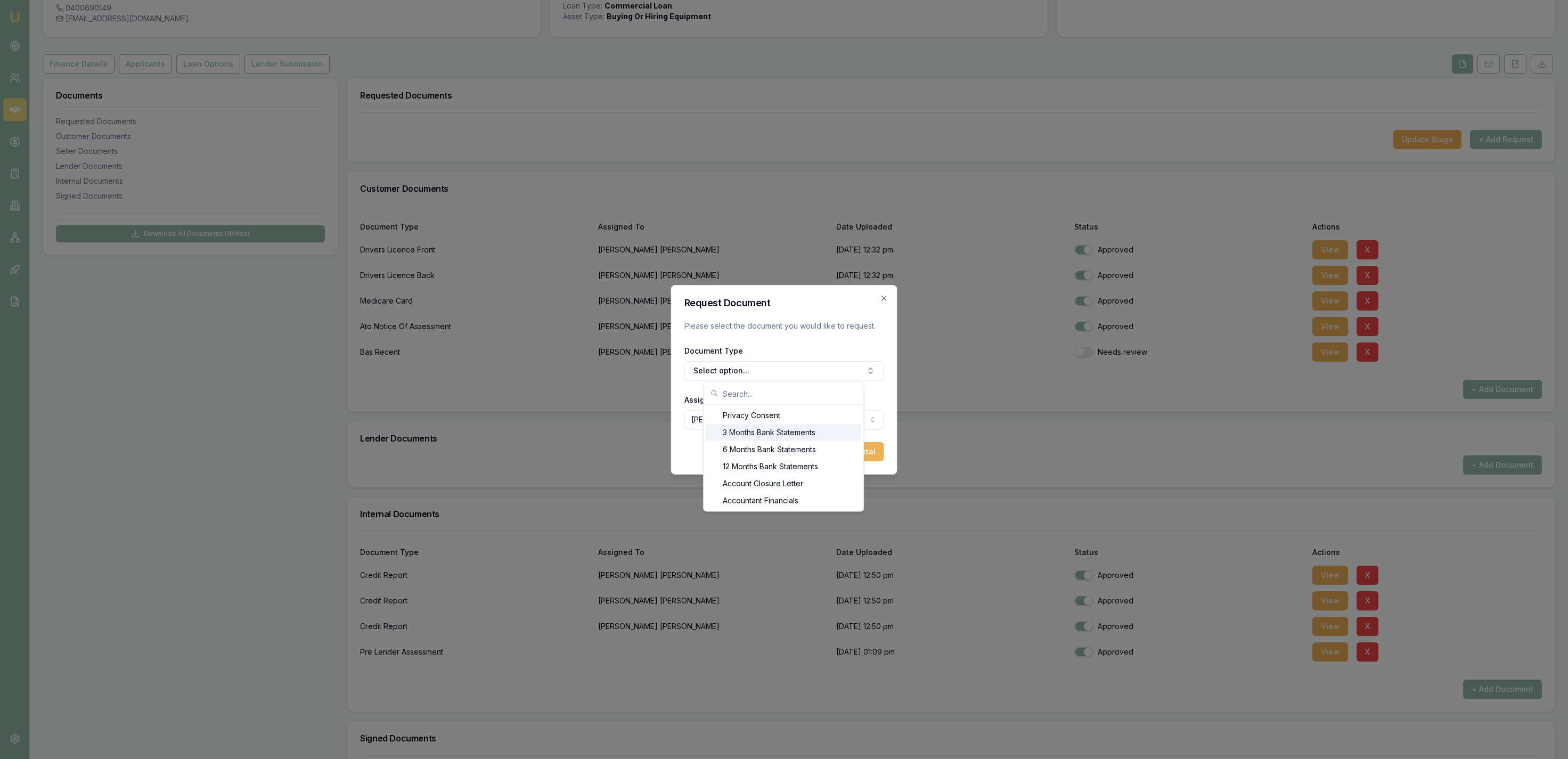
click at [755, 433] on div "3 Months Bank Statements" at bounding box center [783, 433] width 156 height 17
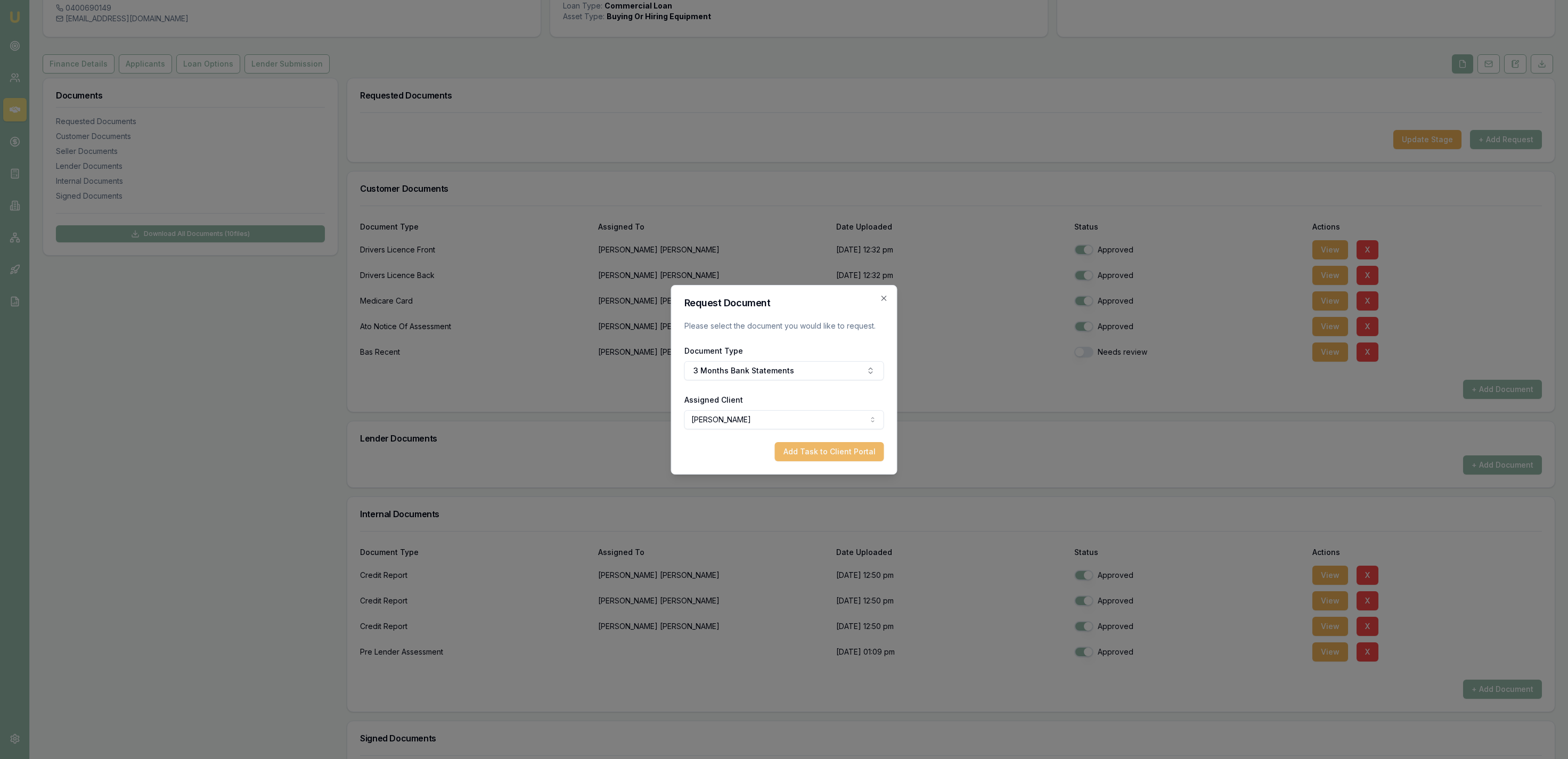
click at [789, 458] on button "Add Task to Client Portal" at bounding box center [829, 451] width 109 height 19
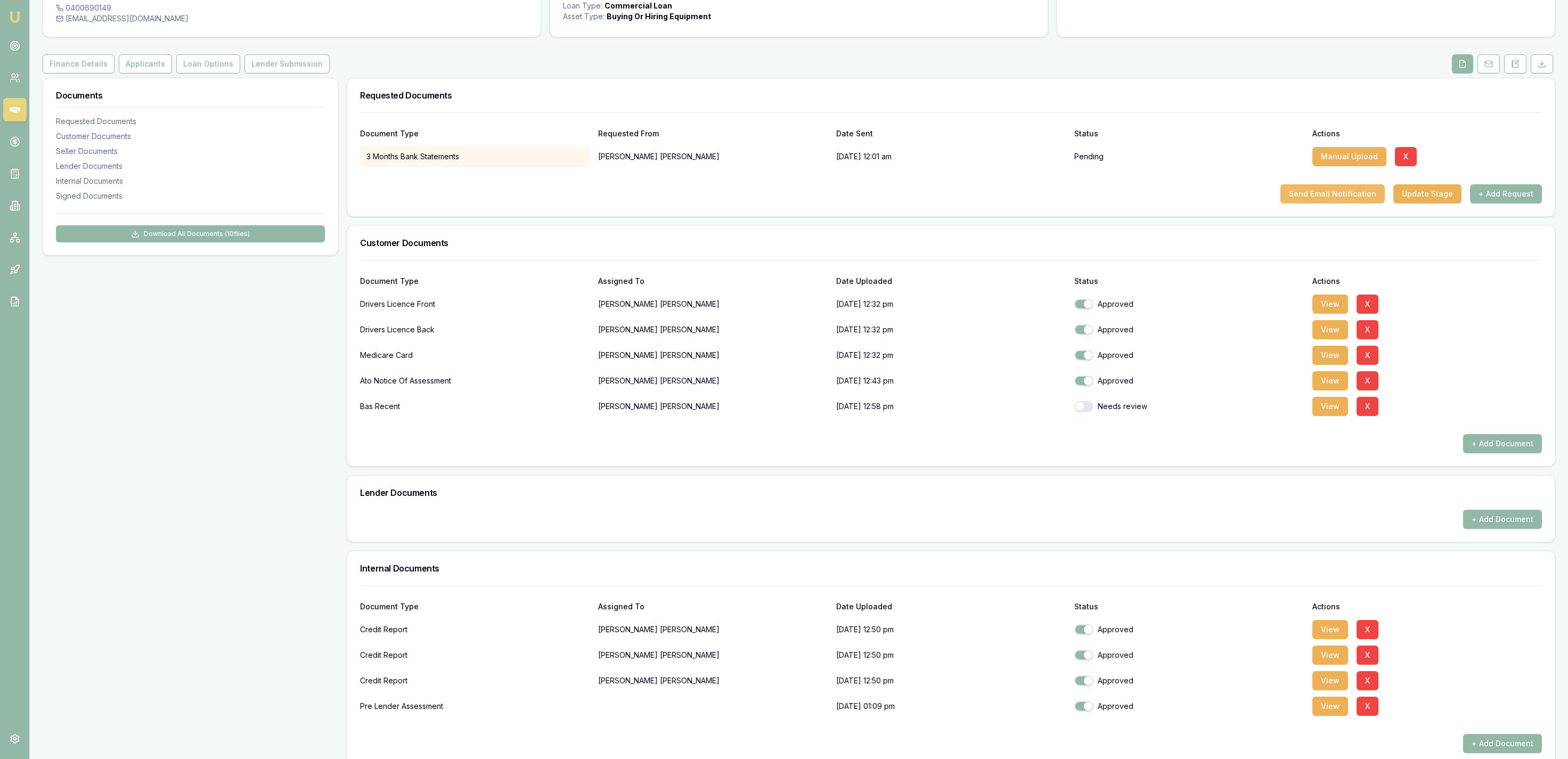
click at [1317, 191] on button "Send Email Notification" at bounding box center [1332, 194] width 104 height 19
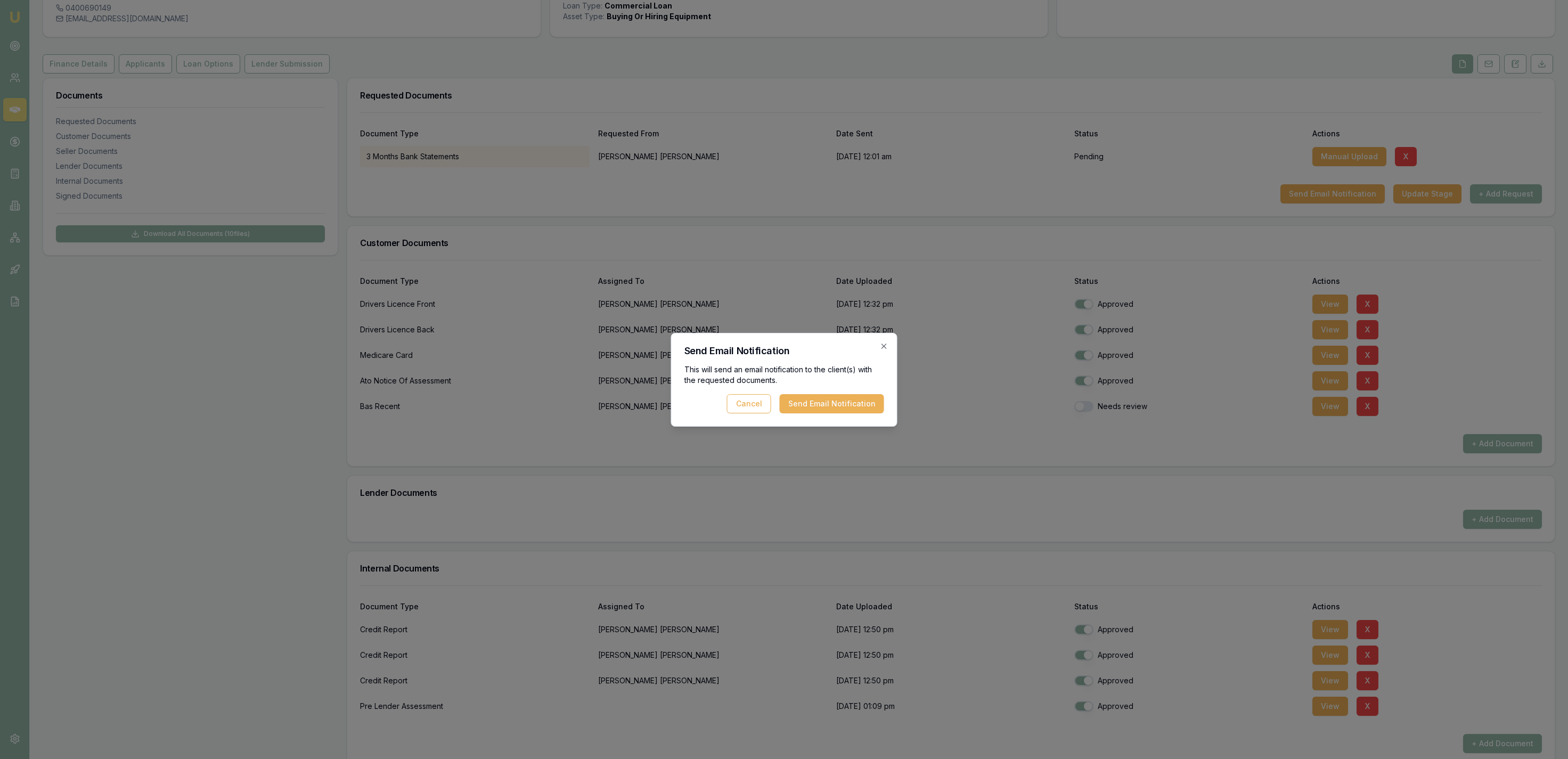
click at [799, 413] on div "Send Email Notification This will send an email notification to the client(s) w…" at bounding box center [784, 380] width 226 height 94
click at [795, 406] on button "Send Email Notification" at bounding box center [832, 403] width 104 height 19
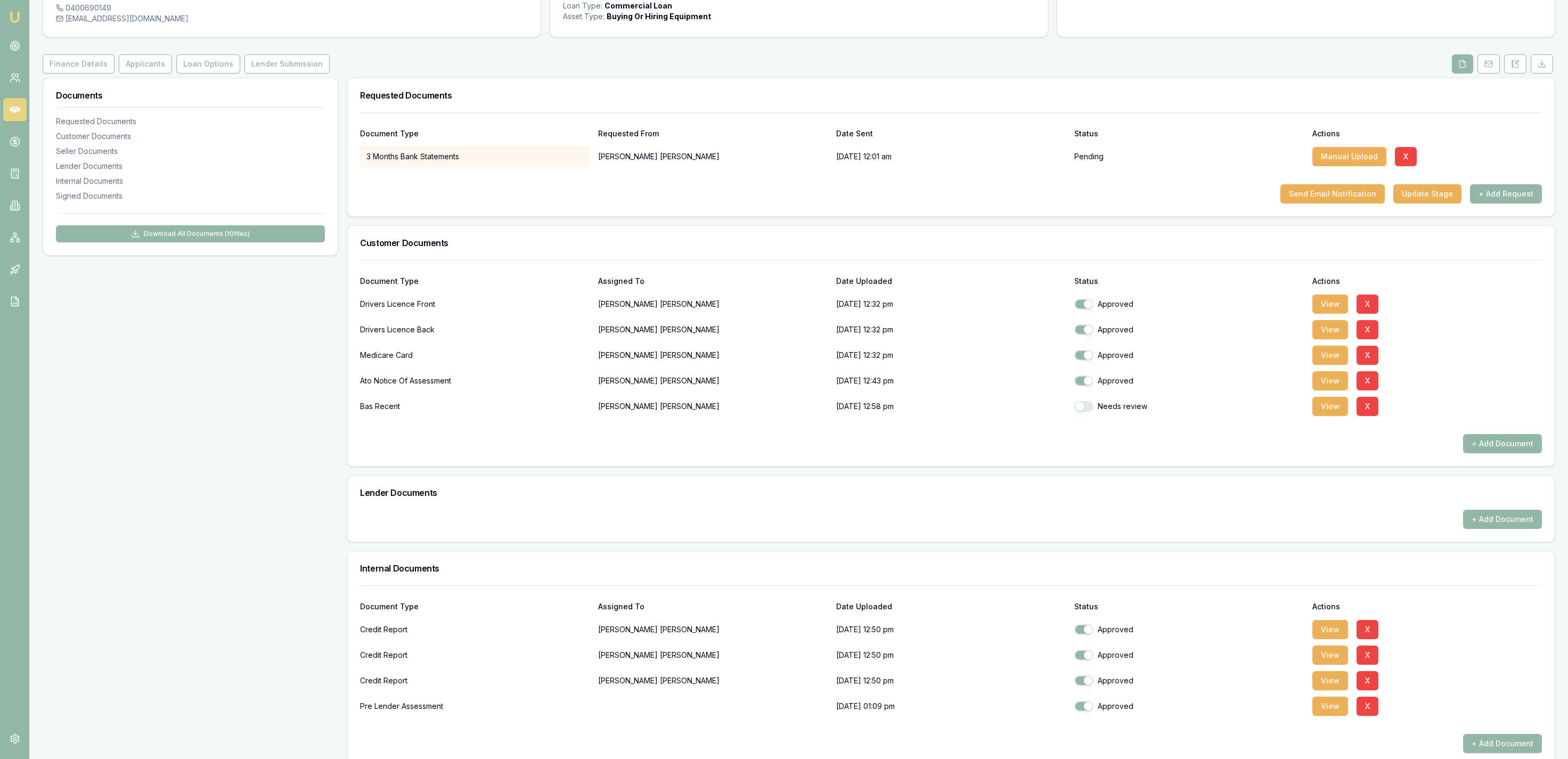
scroll to position [0, 0]
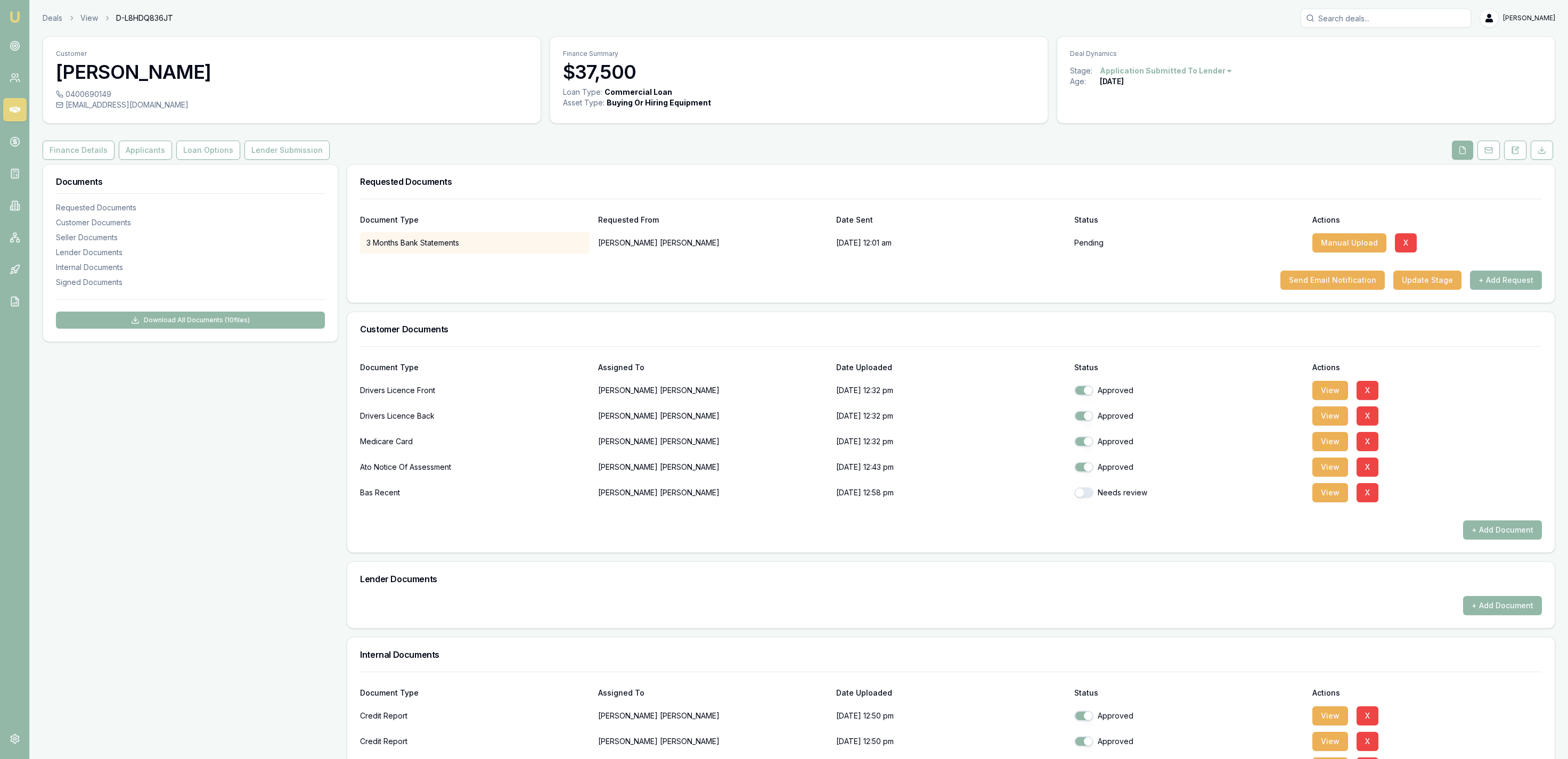
click at [53, 15] on link "Deals" at bounding box center [53, 18] width 20 height 10
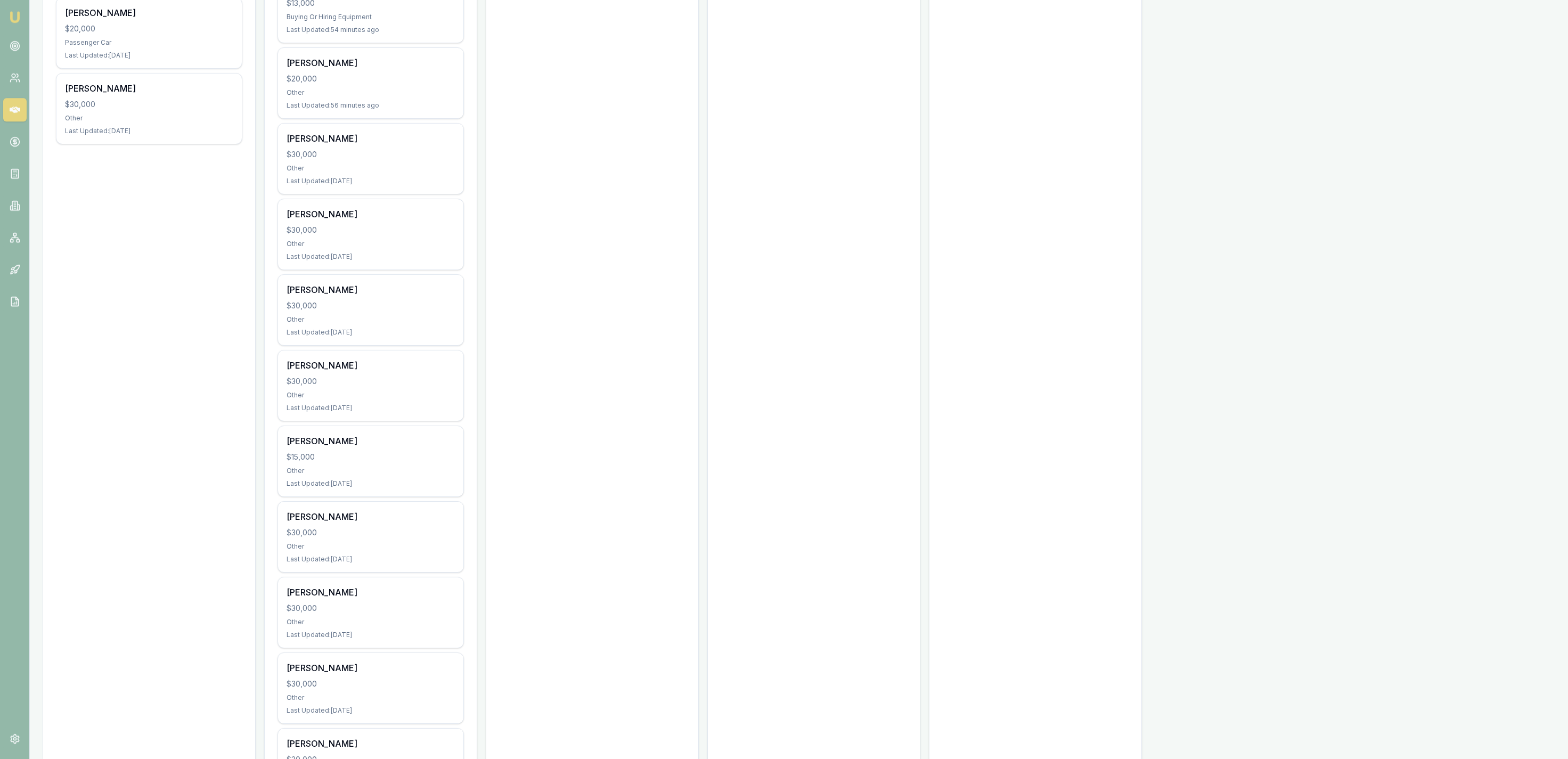
scroll to position [772, 0]
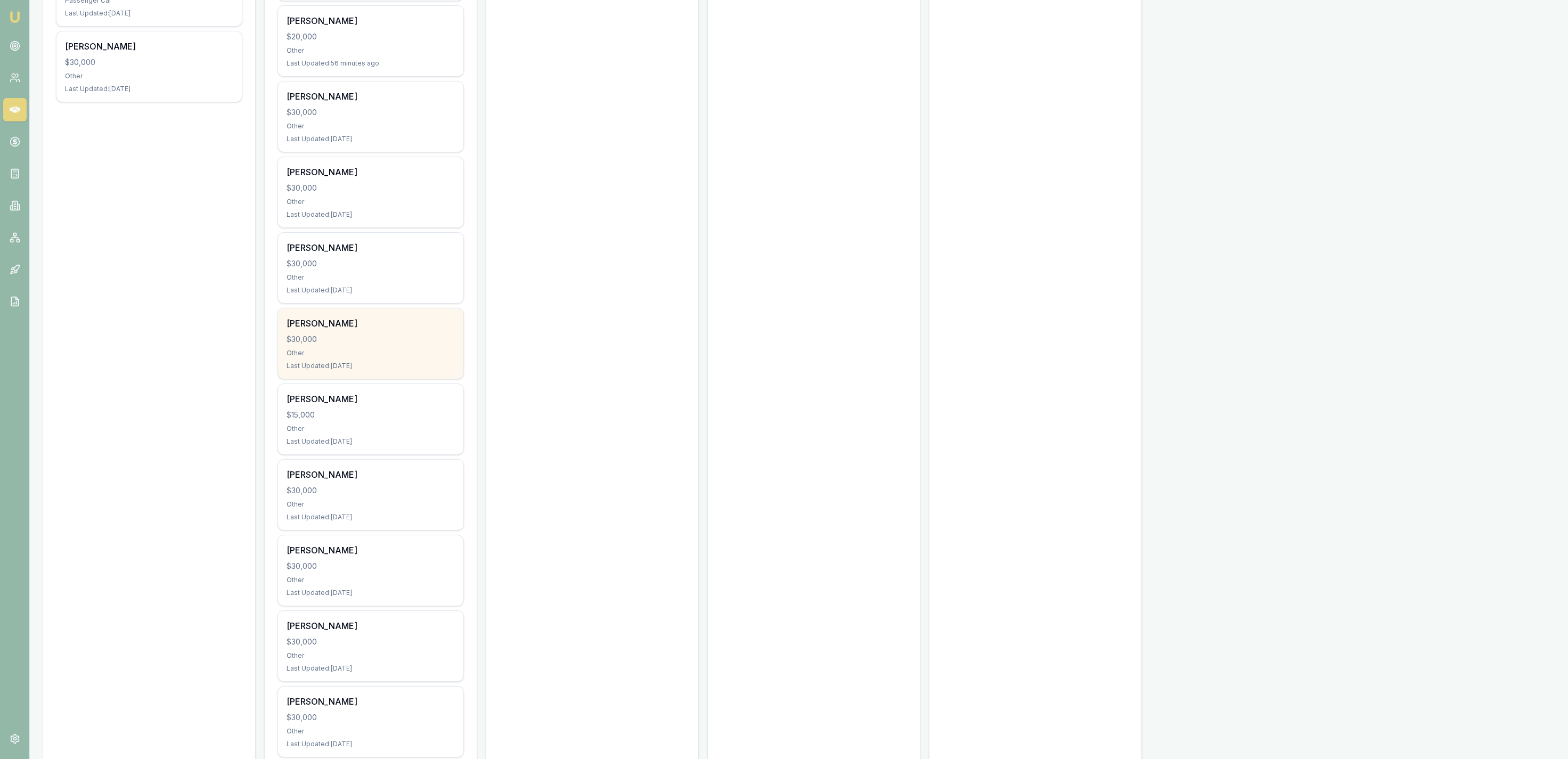
click at [424, 339] on div "$30,000" at bounding box center [370, 339] width 168 height 10
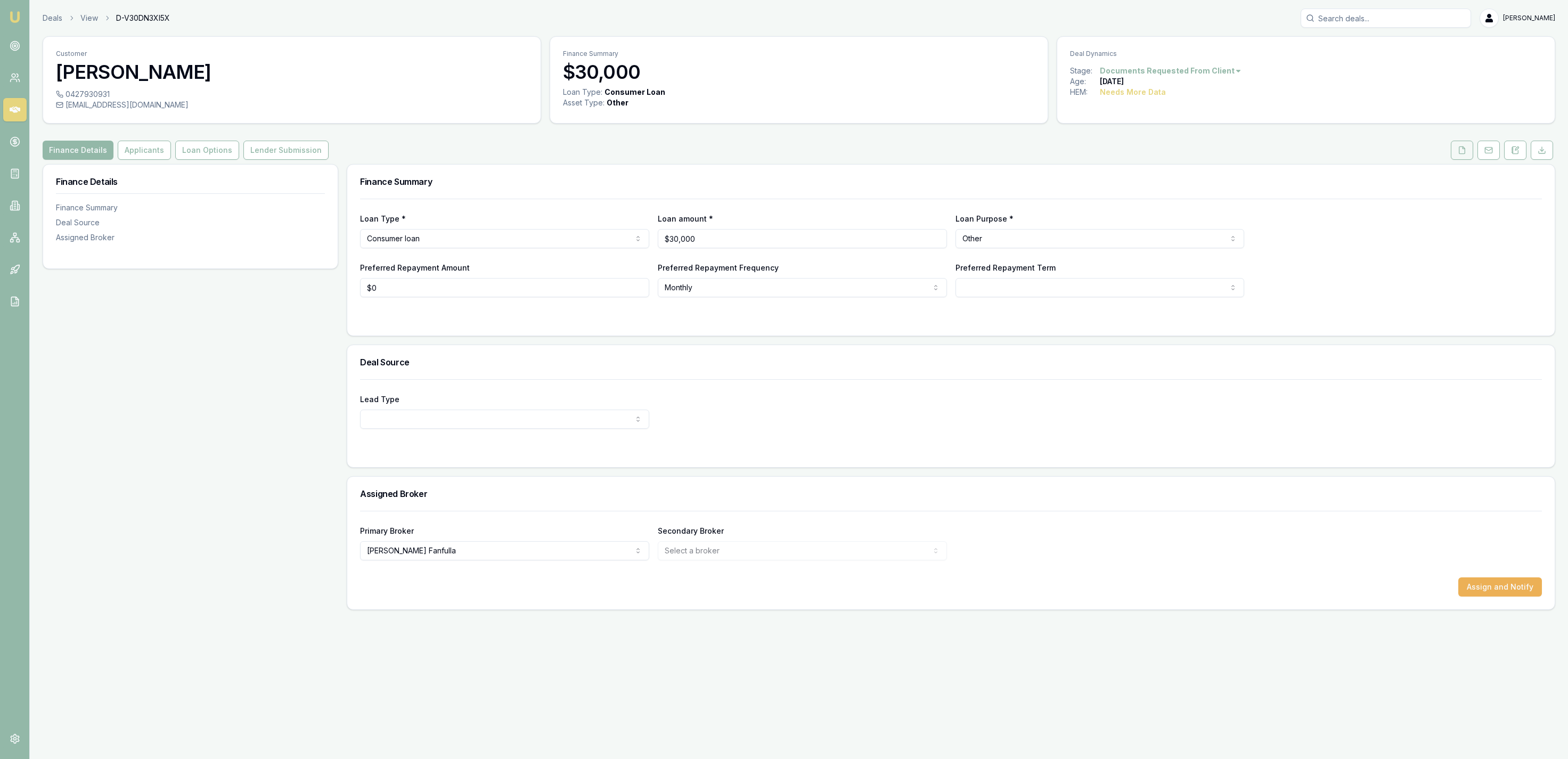
click at [1459, 148] on icon at bounding box center [1462, 150] width 9 height 9
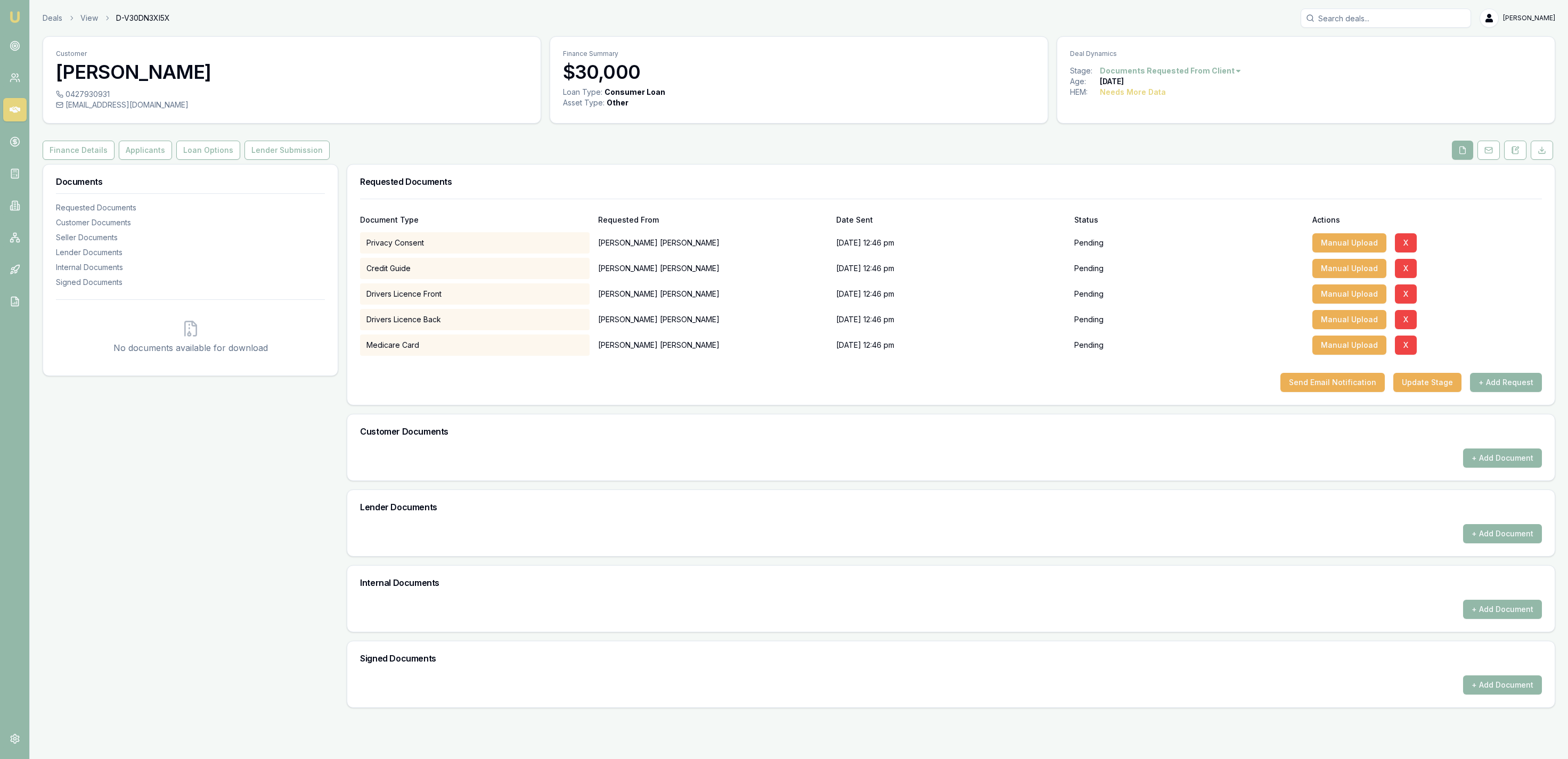
click at [56, 25] on div "Deals View D-V30DN3XI5X [PERSON_NAME] Fanfulla" at bounding box center [799, 18] width 1512 height 19
click at [53, 21] on link "Deals" at bounding box center [53, 18] width 20 height 10
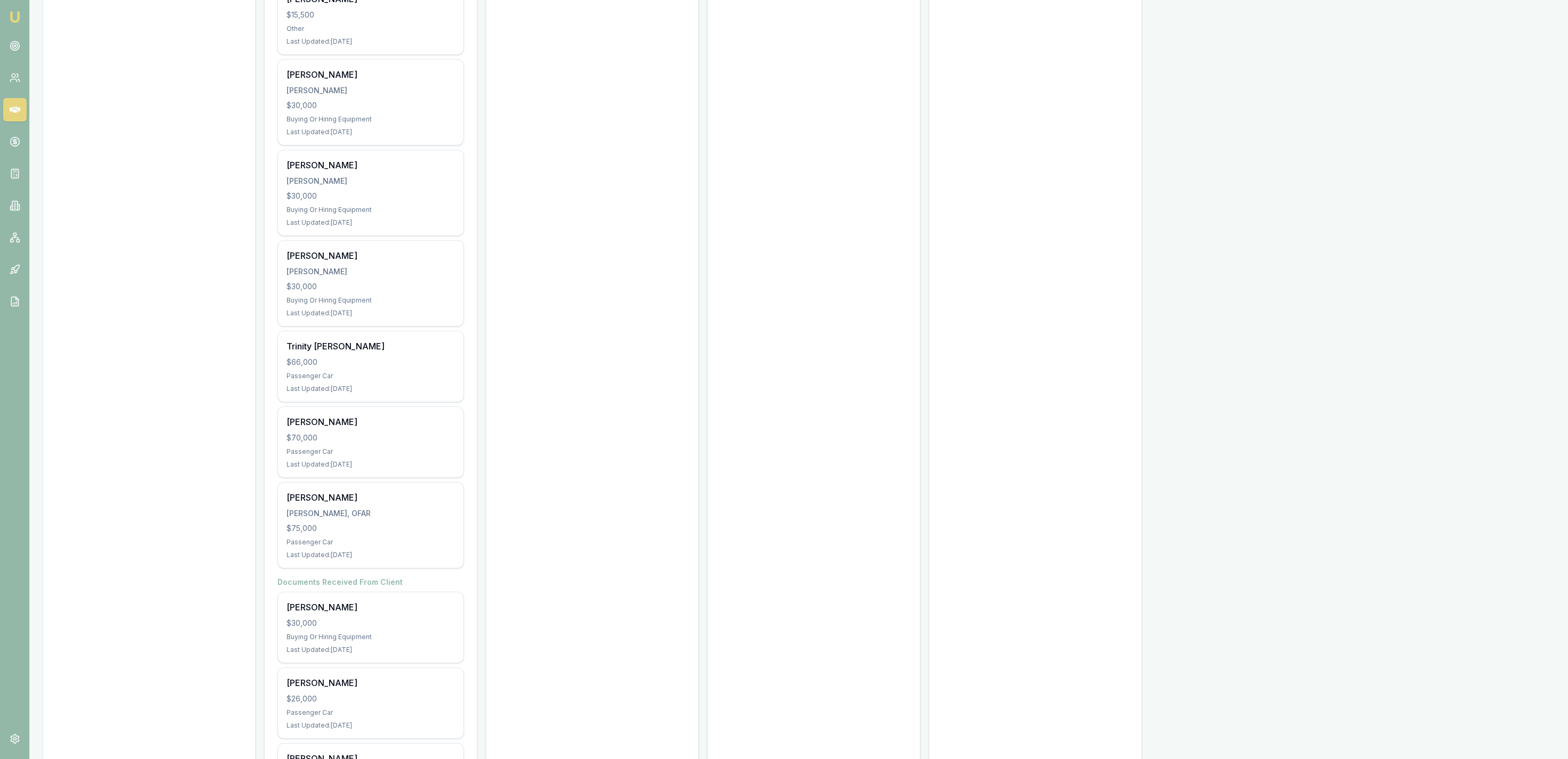
scroll to position [4778, 0]
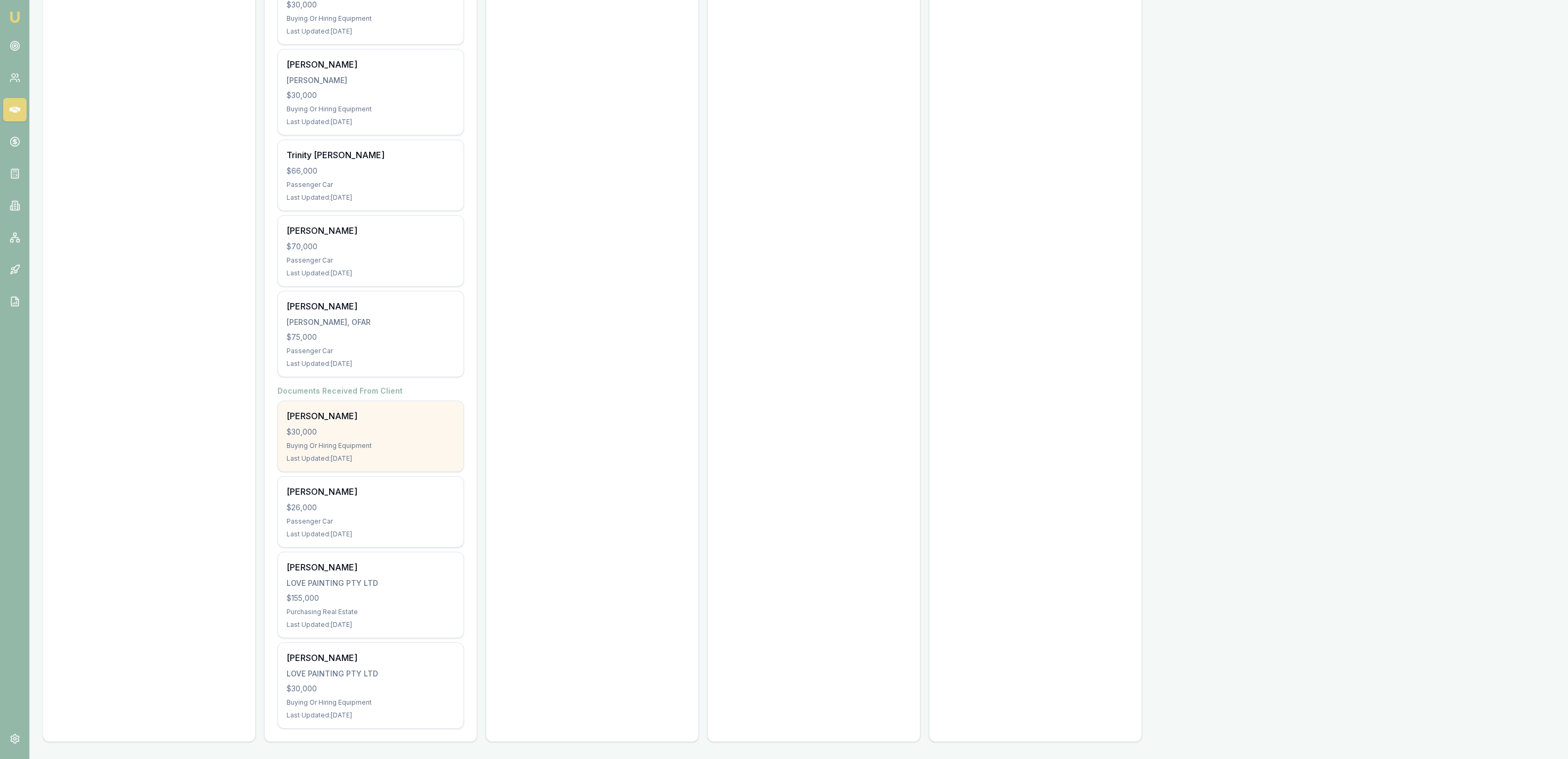
click at [391, 450] on div "[PERSON_NAME] $30,000 Buying Or Hiring Equipment Last Updated: [DATE]" at bounding box center [370, 436] width 185 height 70
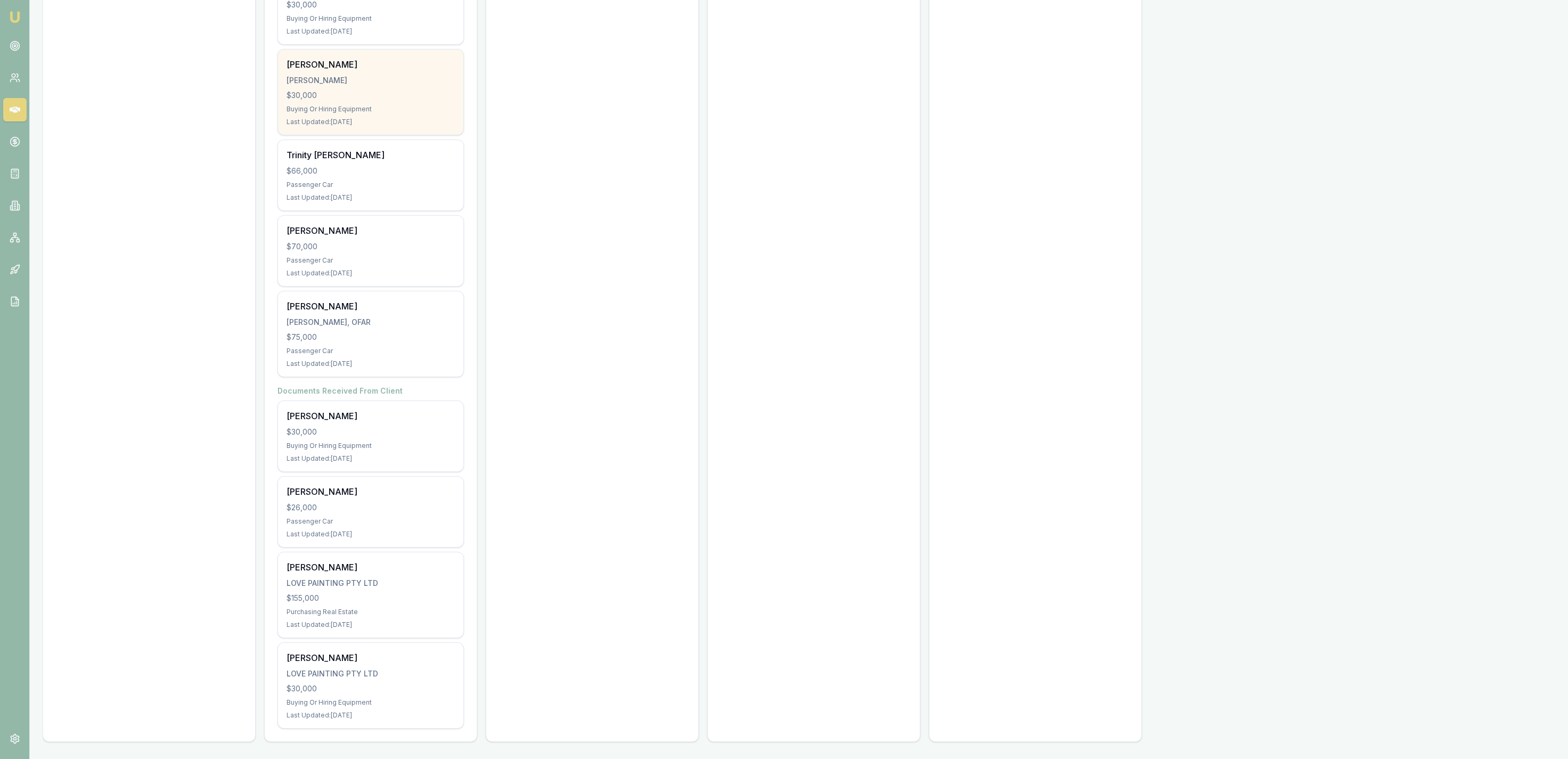
click at [407, 81] on div "[PERSON_NAME]" at bounding box center [370, 80] width 168 height 10
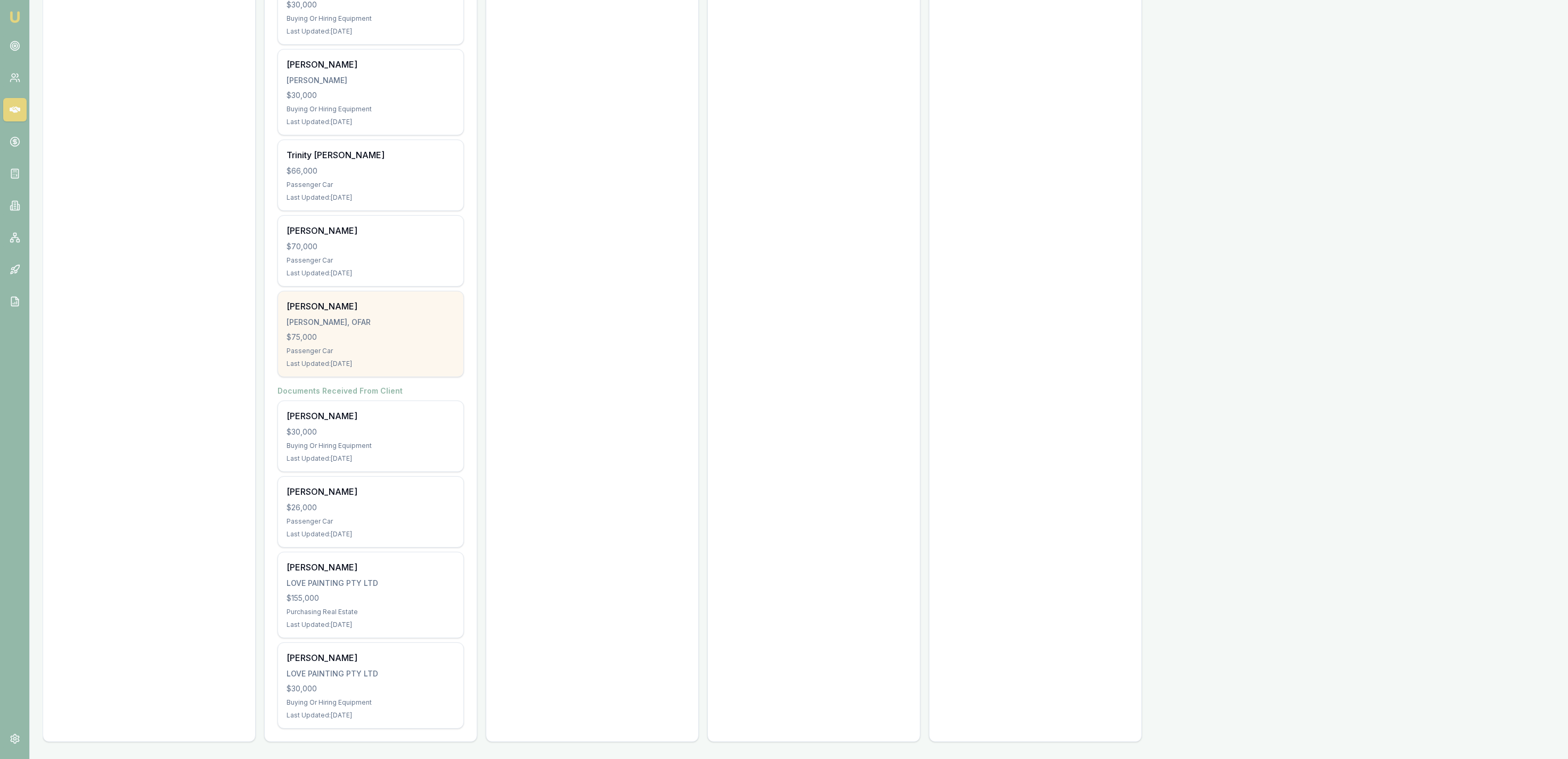
click at [422, 340] on div "$75,000" at bounding box center [370, 337] width 168 height 10
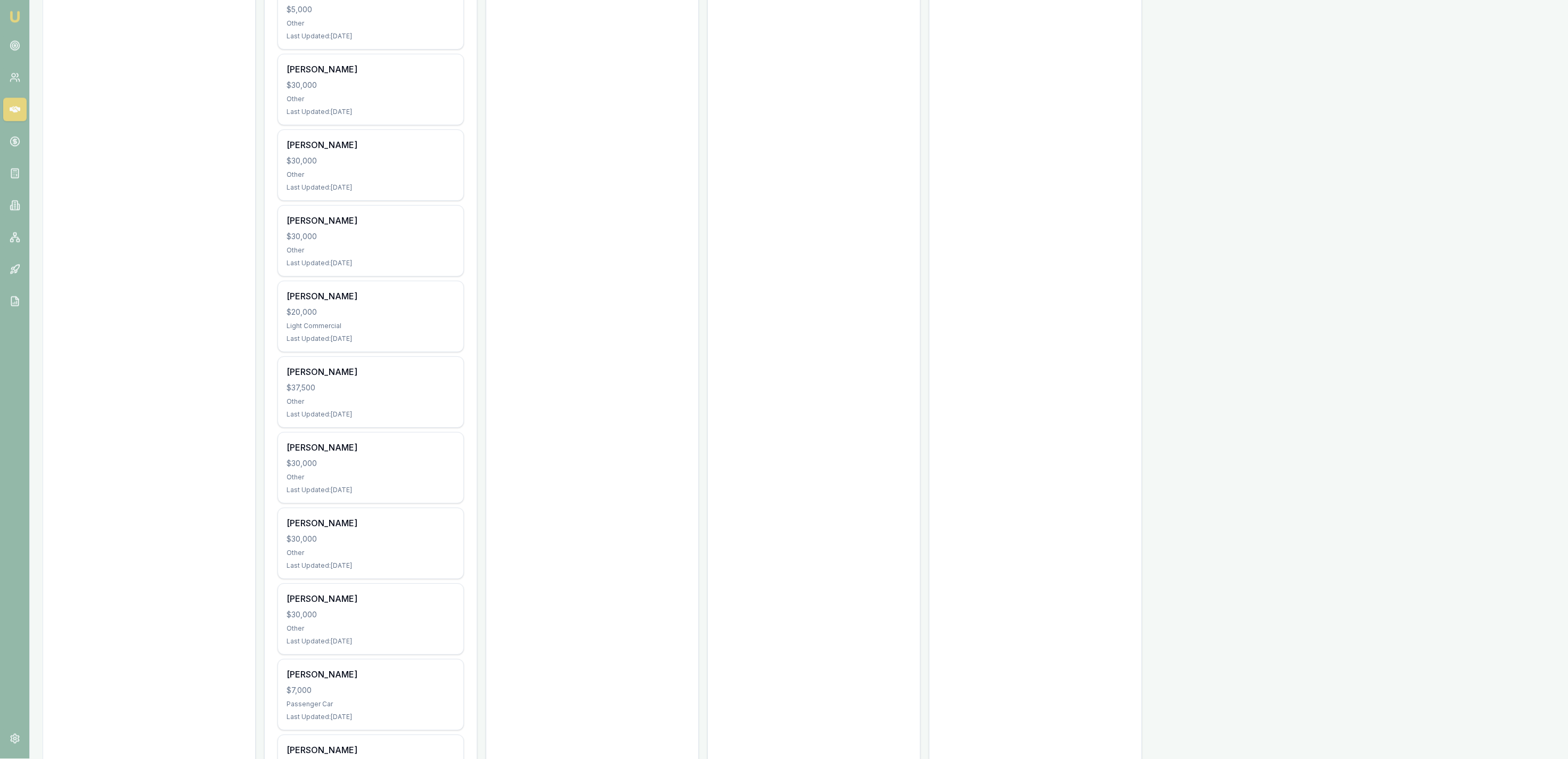
scroll to position [2628, 0]
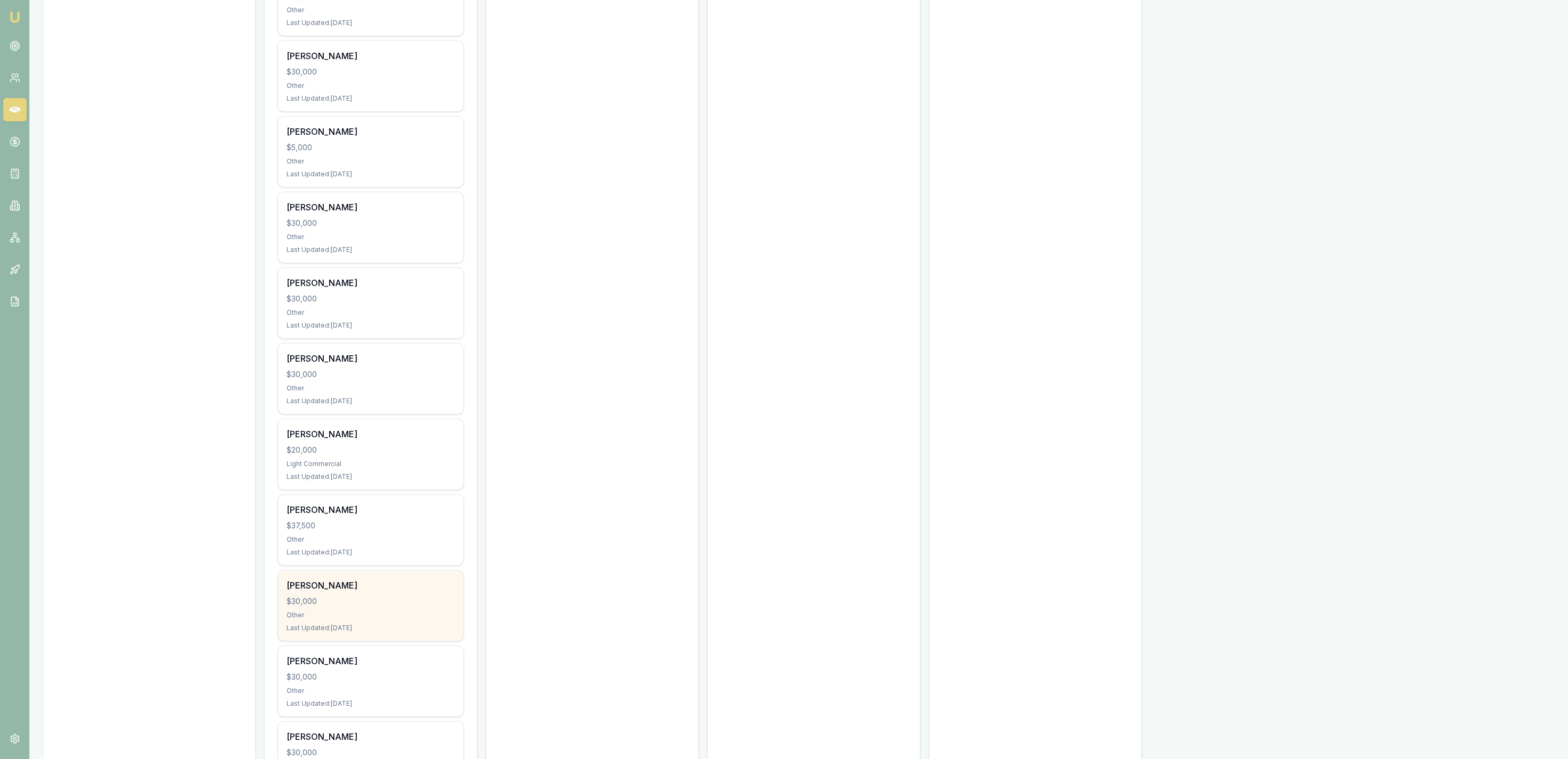
click at [417, 620] on div "Other" at bounding box center [370, 615] width 168 height 9
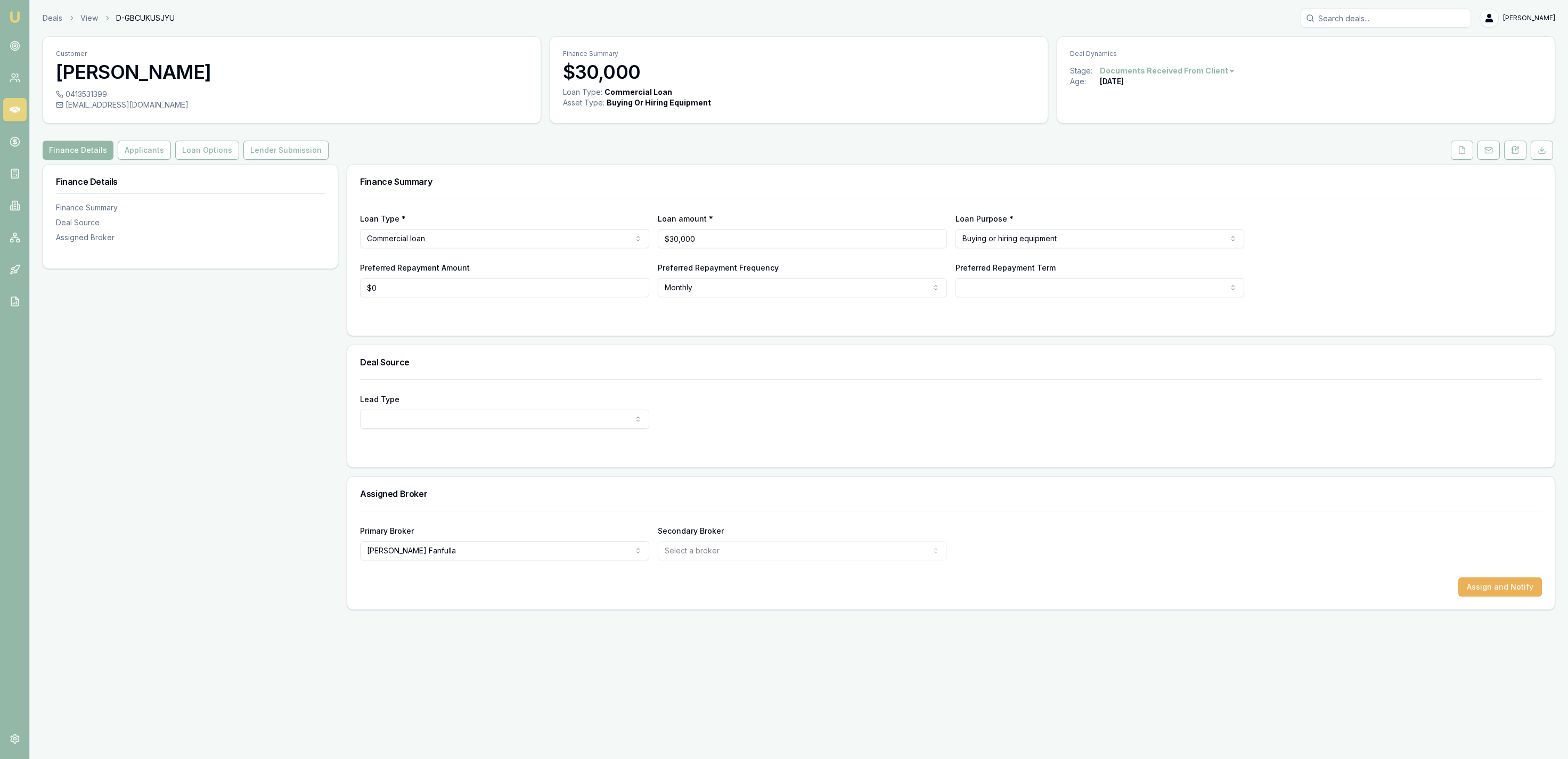
click at [1157, 73] on html "Emu Broker Deals View D-[PERSON_NAME] Fanfulla Toggle Menu Customer [PERSON_NAM…" at bounding box center [784, 380] width 1568 height 759
drag, startPoint x: 1179, startPoint y: 105, endPoint x: 1177, endPoint y: 115, distance: 10.2
click at [1177, 115] on div "Deal Closed" at bounding box center [1162, 107] width 63 height 17
click at [148, 151] on html "Emu Broker Deals View D-[PERSON_NAME] Fanfulla Toggle Menu Customer [PERSON_NAM…" at bounding box center [784, 380] width 1568 height 759
click at [148, 167] on div "Finance Details Finance Summary Deal Source Assigned Broker" at bounding box center [191, 210] width 295 height 91
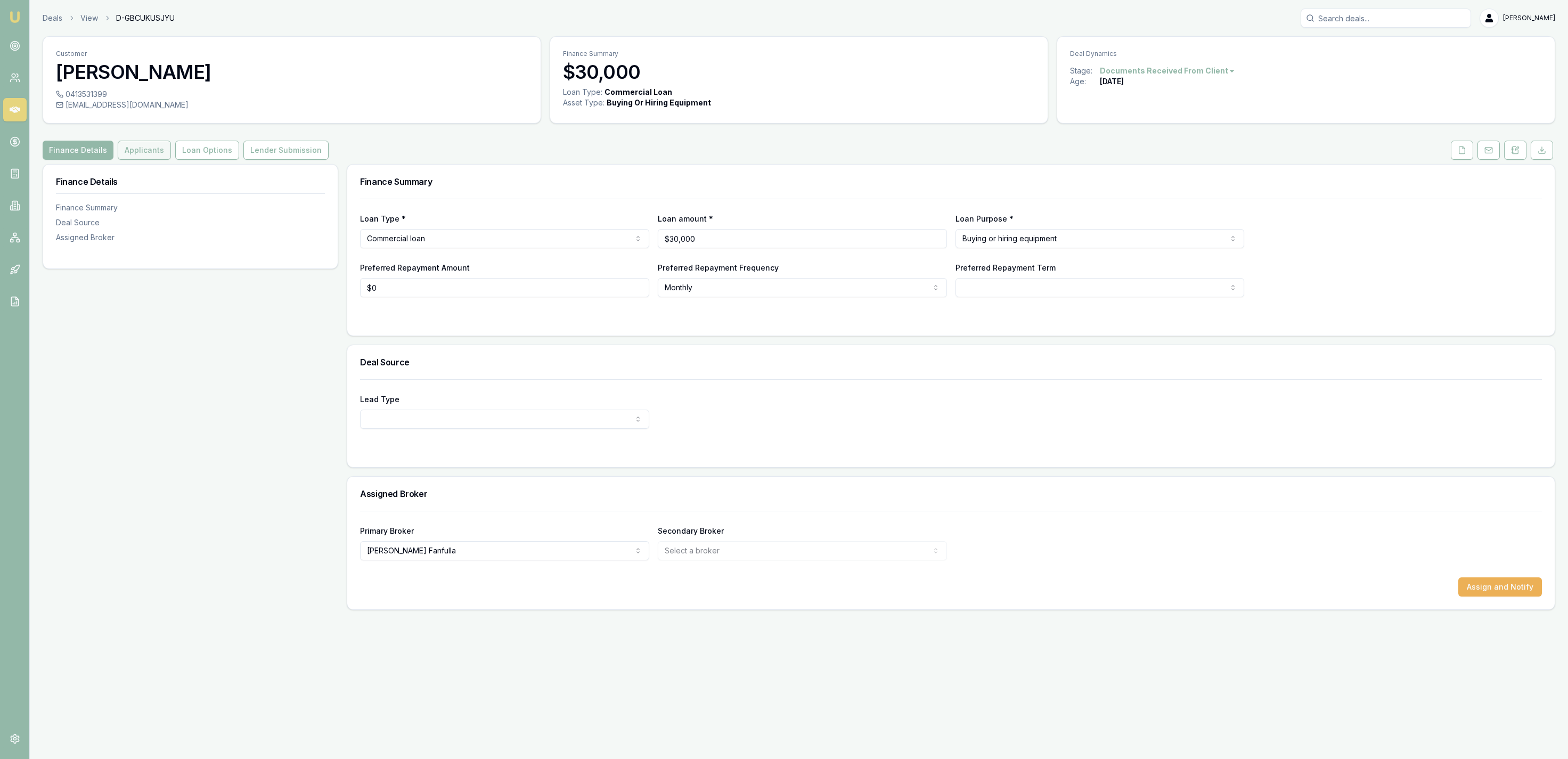
click at [148, 158] on button "Applicants" at bounding box center [144, 150] width 53 height 19
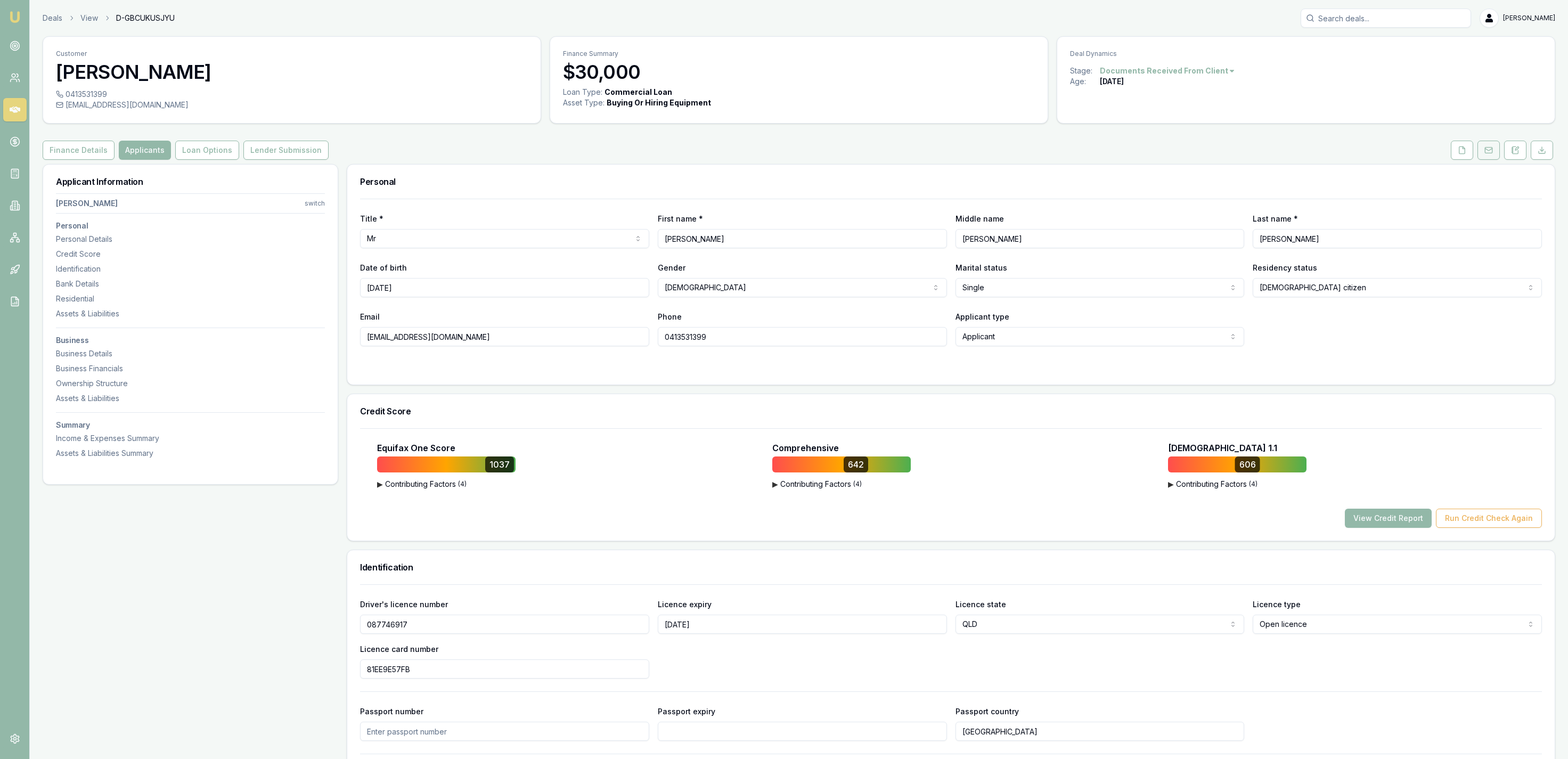
click at [1481, 152] on button at bounding box center [1489, 150] width 23 height 19
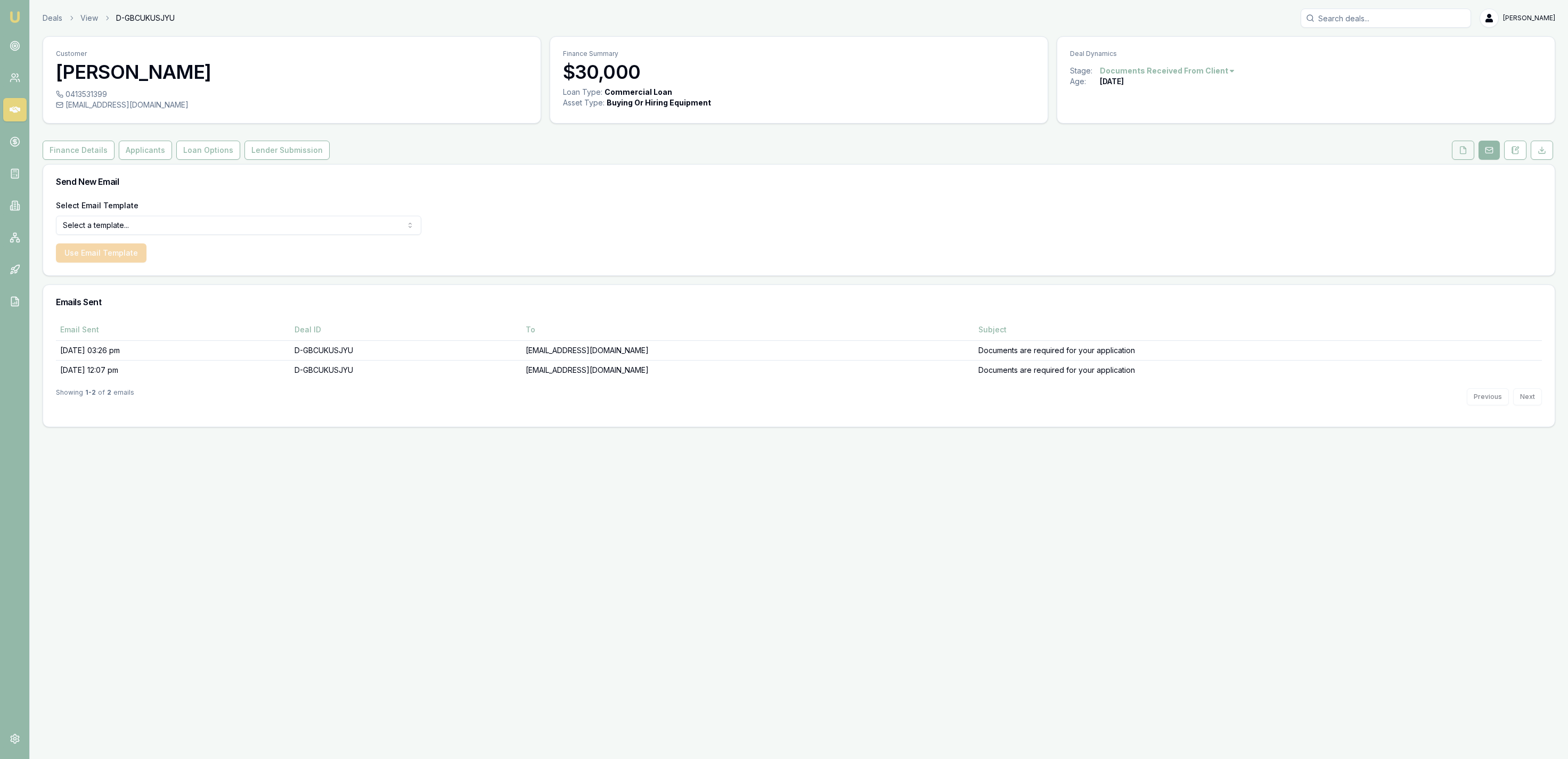
click at [1469, 152] on button at bounding box center [1463, 150] width 23 height 19
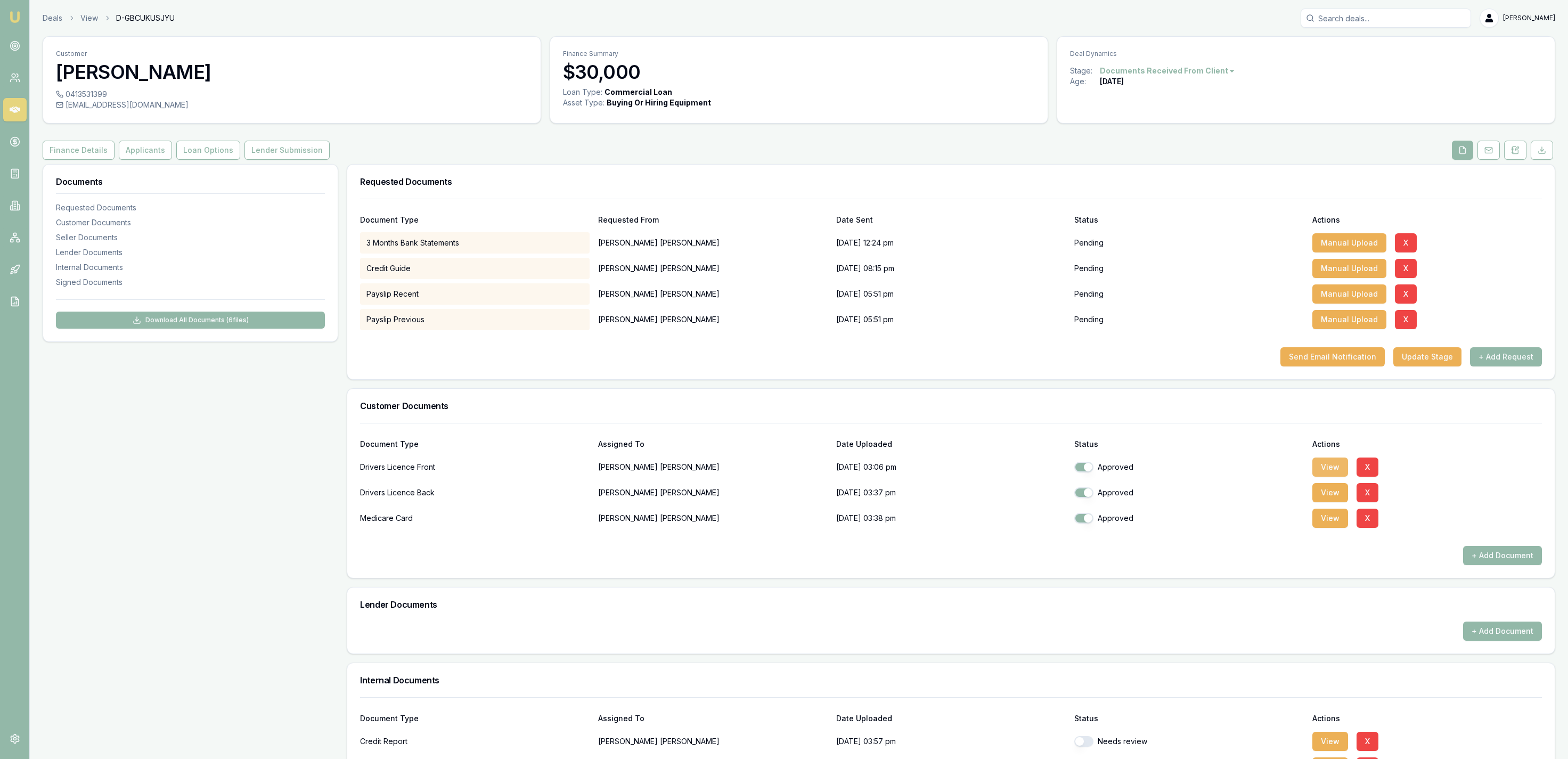
click at [1331, 470] on button "View" at bounding box center [1330, 467] width 35 height 19
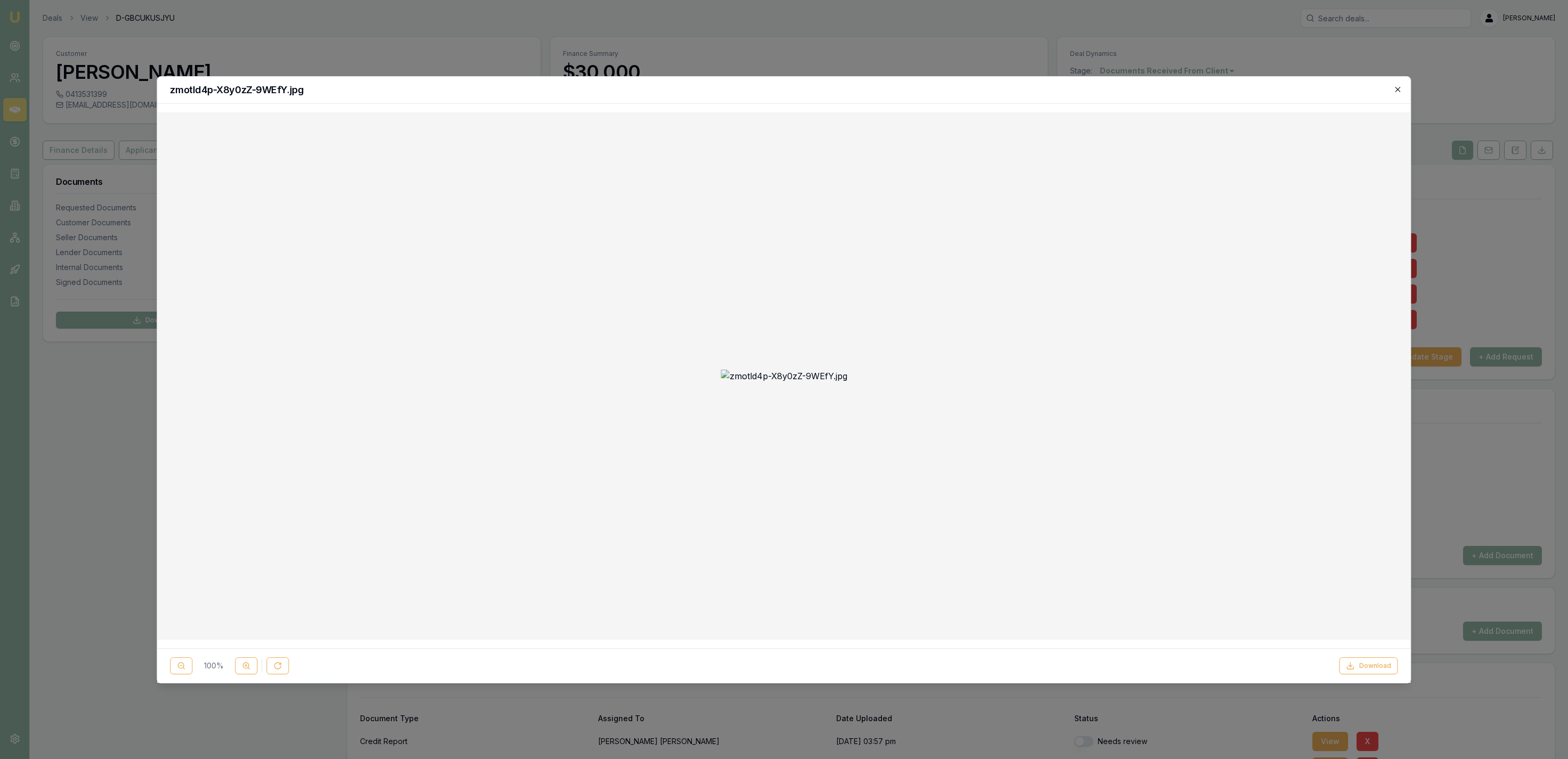
click at [1398, 89] on icon "button" at bounding box center [1398, 89] width 5 height 5
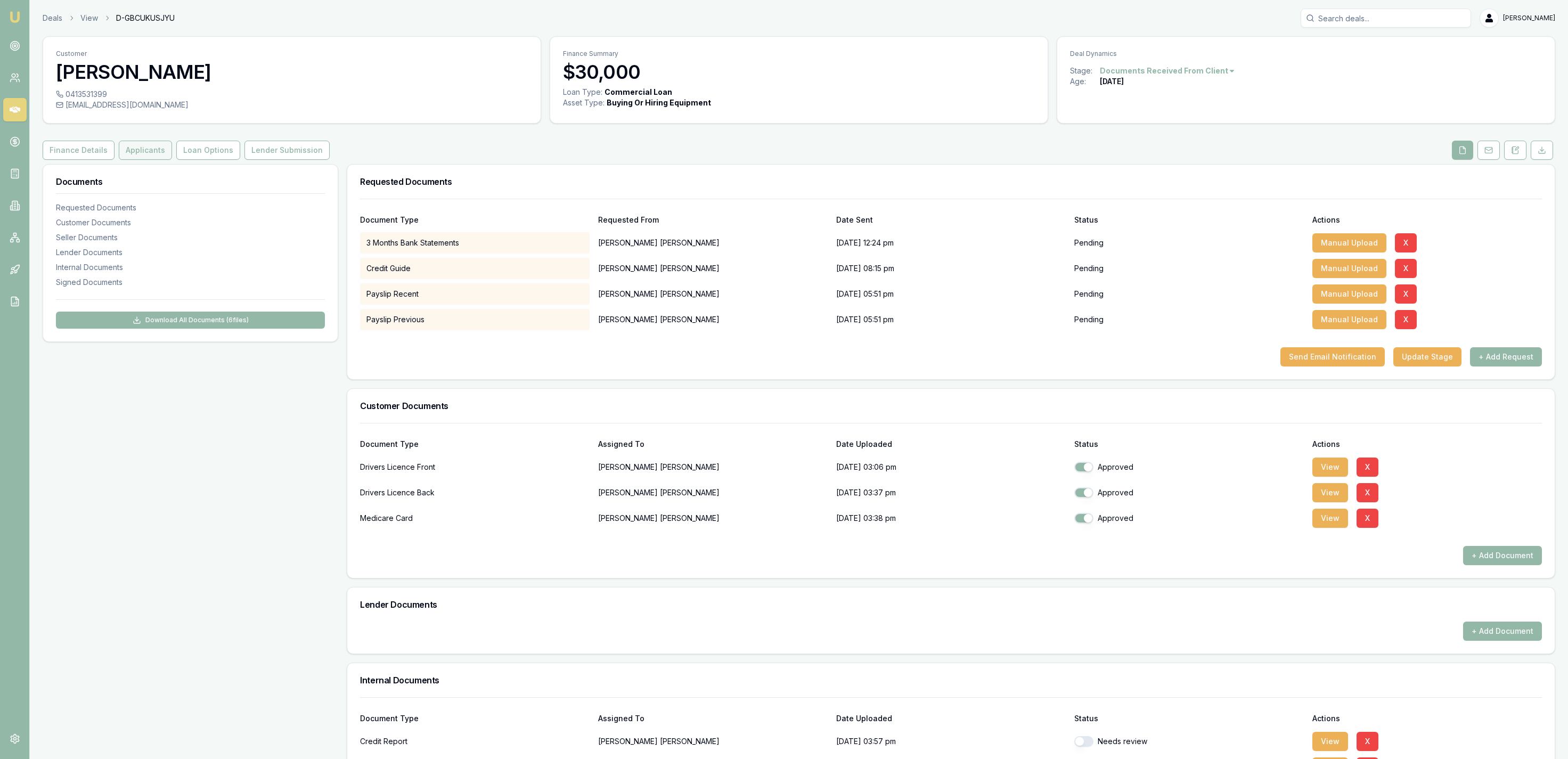
click at [119, 143] on button "Applicants" at bounding box center [145, 150] width 53 height 19
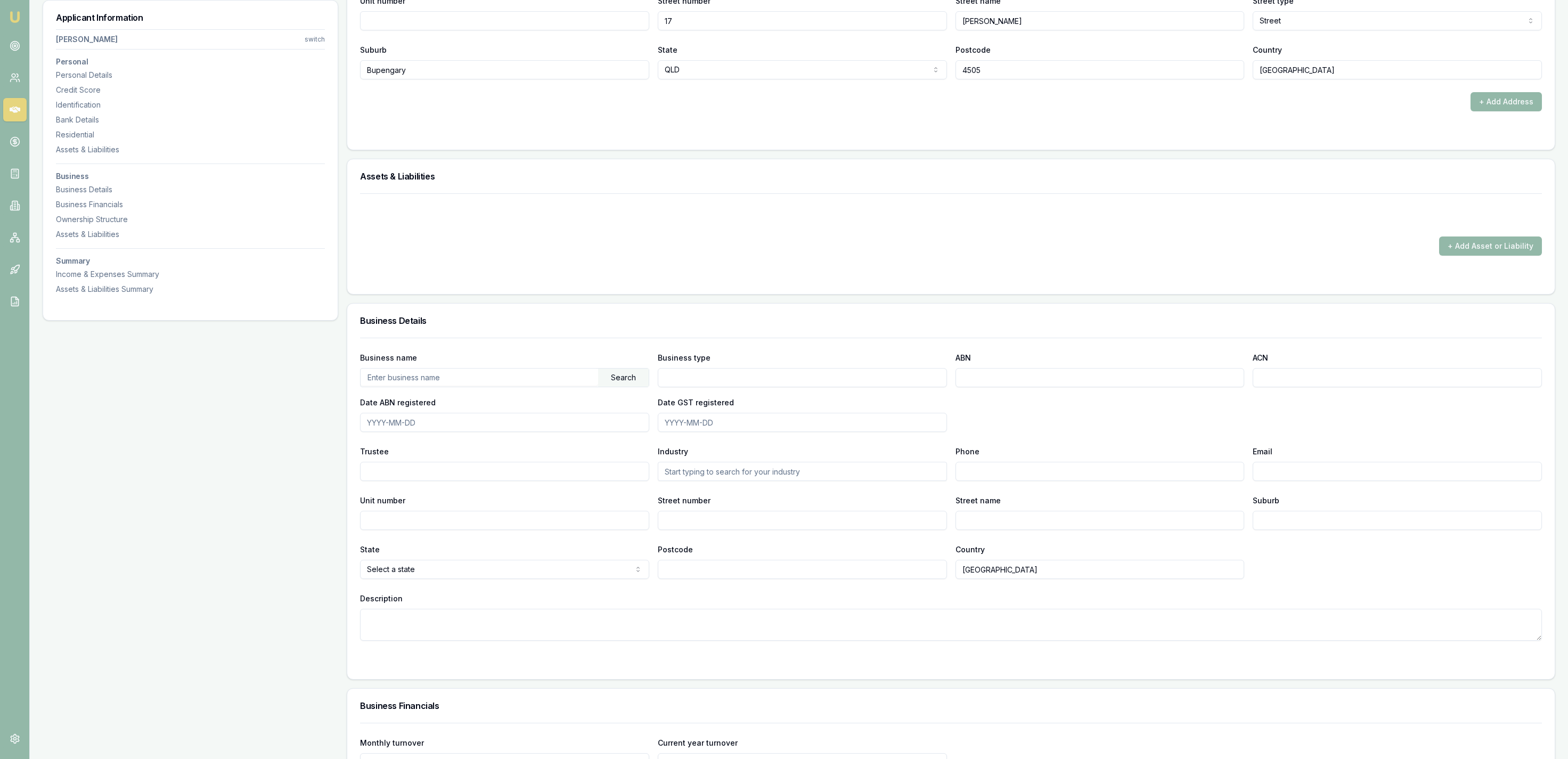
drag, startPoint x: 308, startPoint y: 387, endPoint x: 356, endPoint y: 177, distance: 215.4
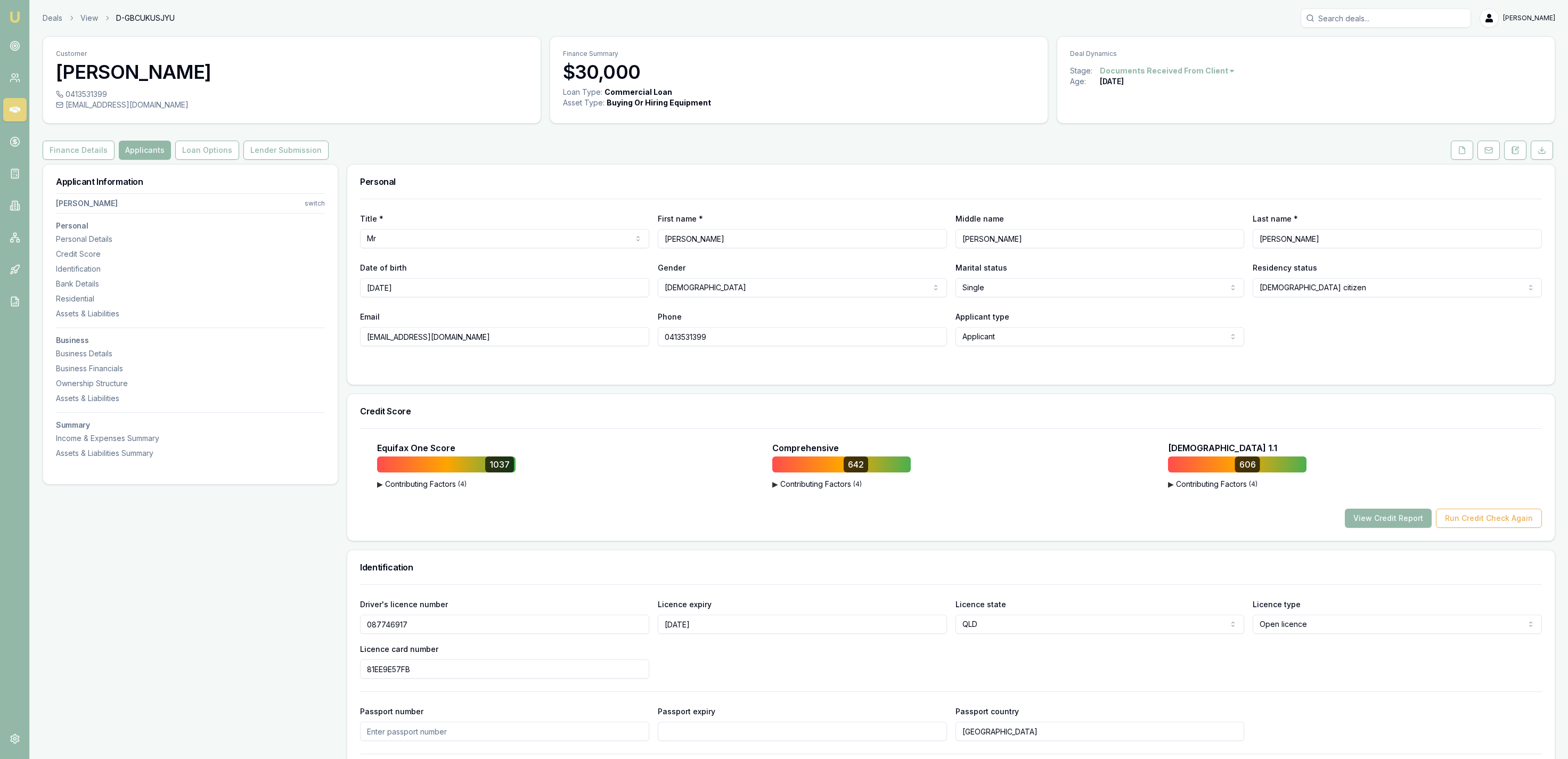
click at [1105, 70] on html "Emu Broker Deals View D-GBCUKUSJYU Jackson Fanfulla Toggle Menu Customer James …" at bounding box center [784, 380] width 1568 height 759
click at [1162, 123] on div "- Lost" at bounding box center [1162, 124] width 63 height 17
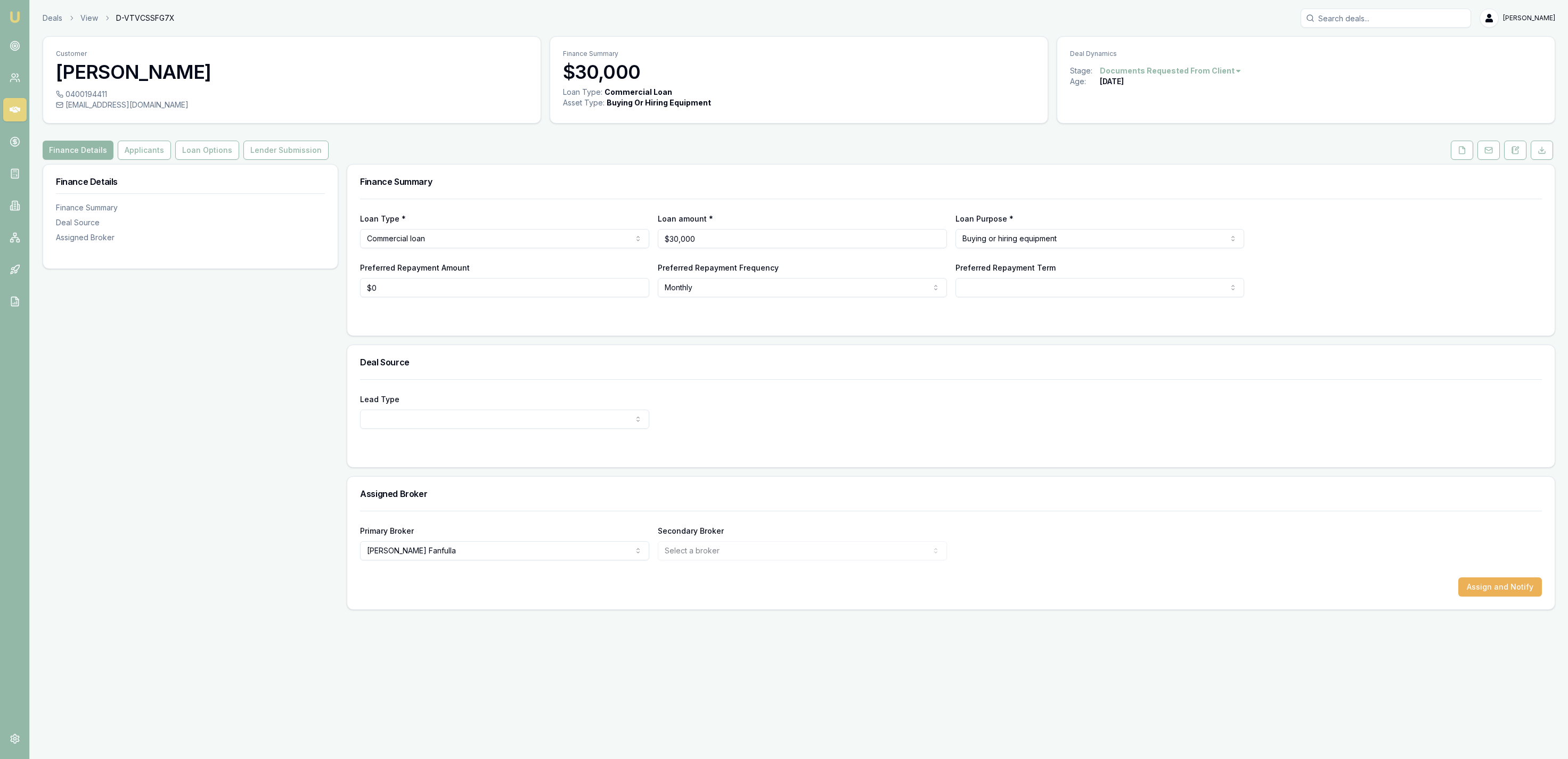
click at [1457, 161] on div "Customer [PERSON_NAME] 0400194411 [EMAIL_ADDRESS][DOMAIN_NAME] Finance Summary …" at bounding box center [799, 323] width 1512 height 574
click at [1454, 148] on button at bounding box center [1462, 150] width 23 height 19
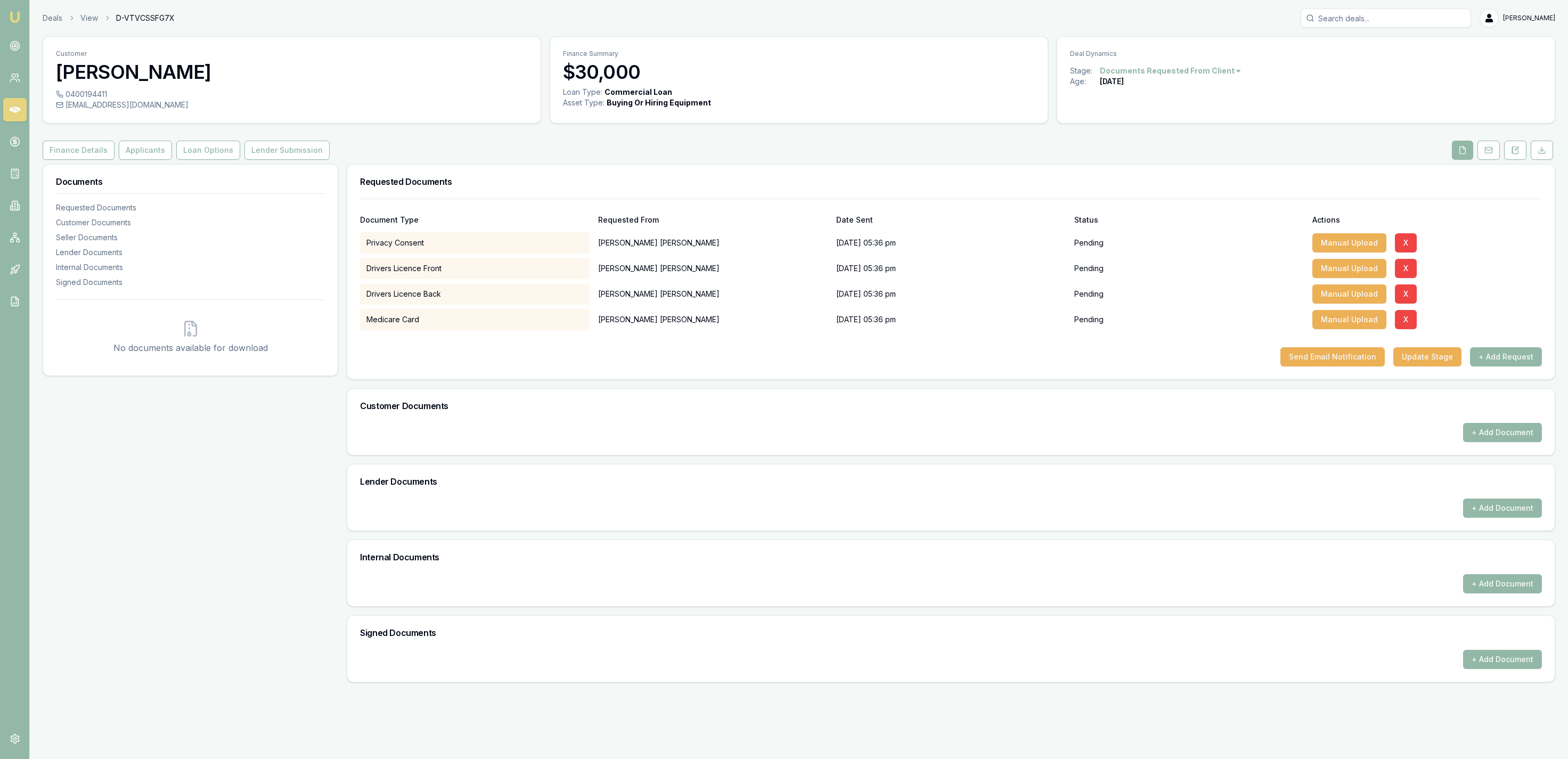
click at [53, 24] on div "Deals View D-VTVCSSFG7X [PERSON_NAME] Fanfulla" at bounding box center [799, 18] width 1512 height 19
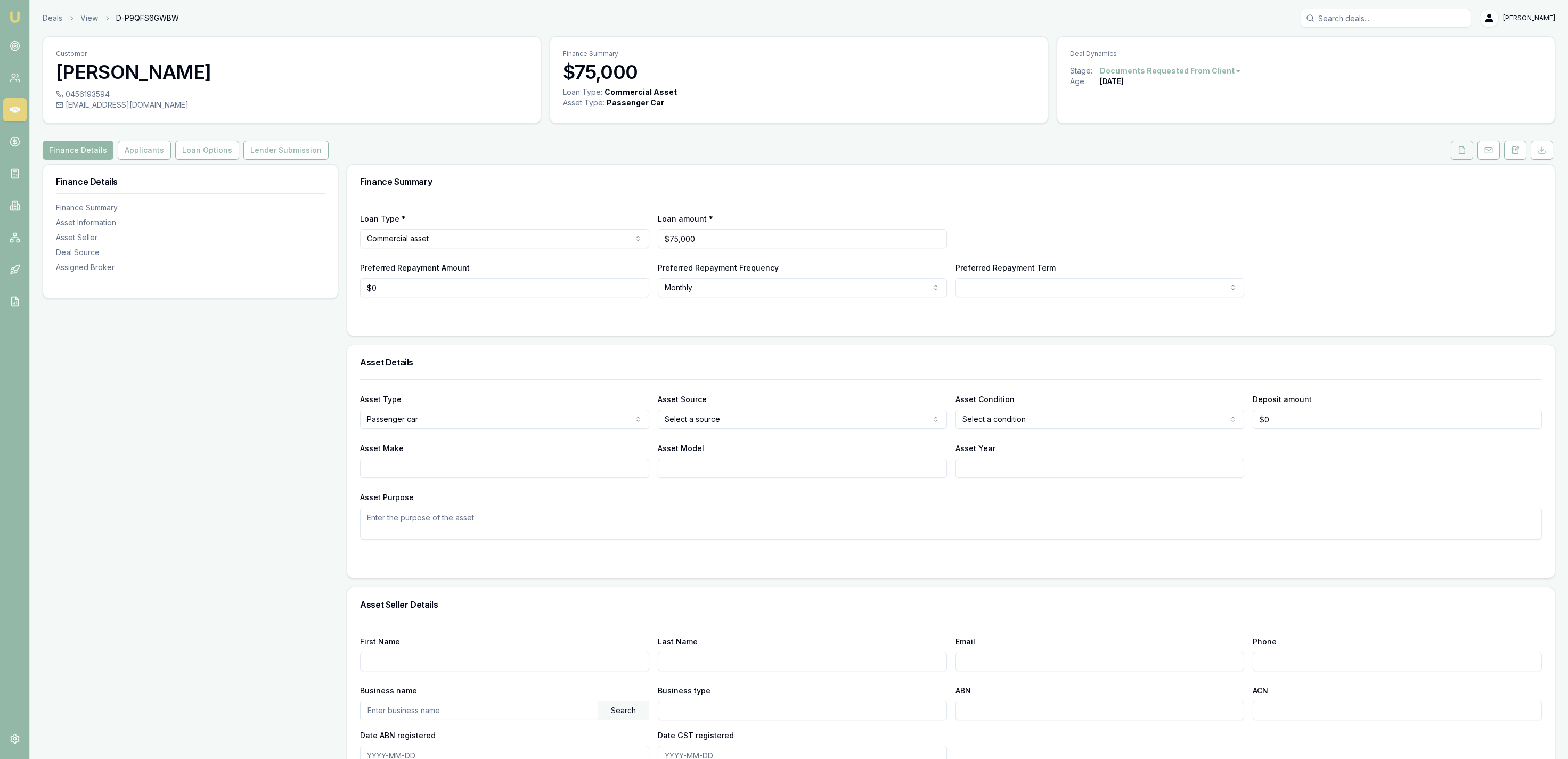
click at [1463, 153] on icon at bounding box center [1462, 150] width 6 height 7
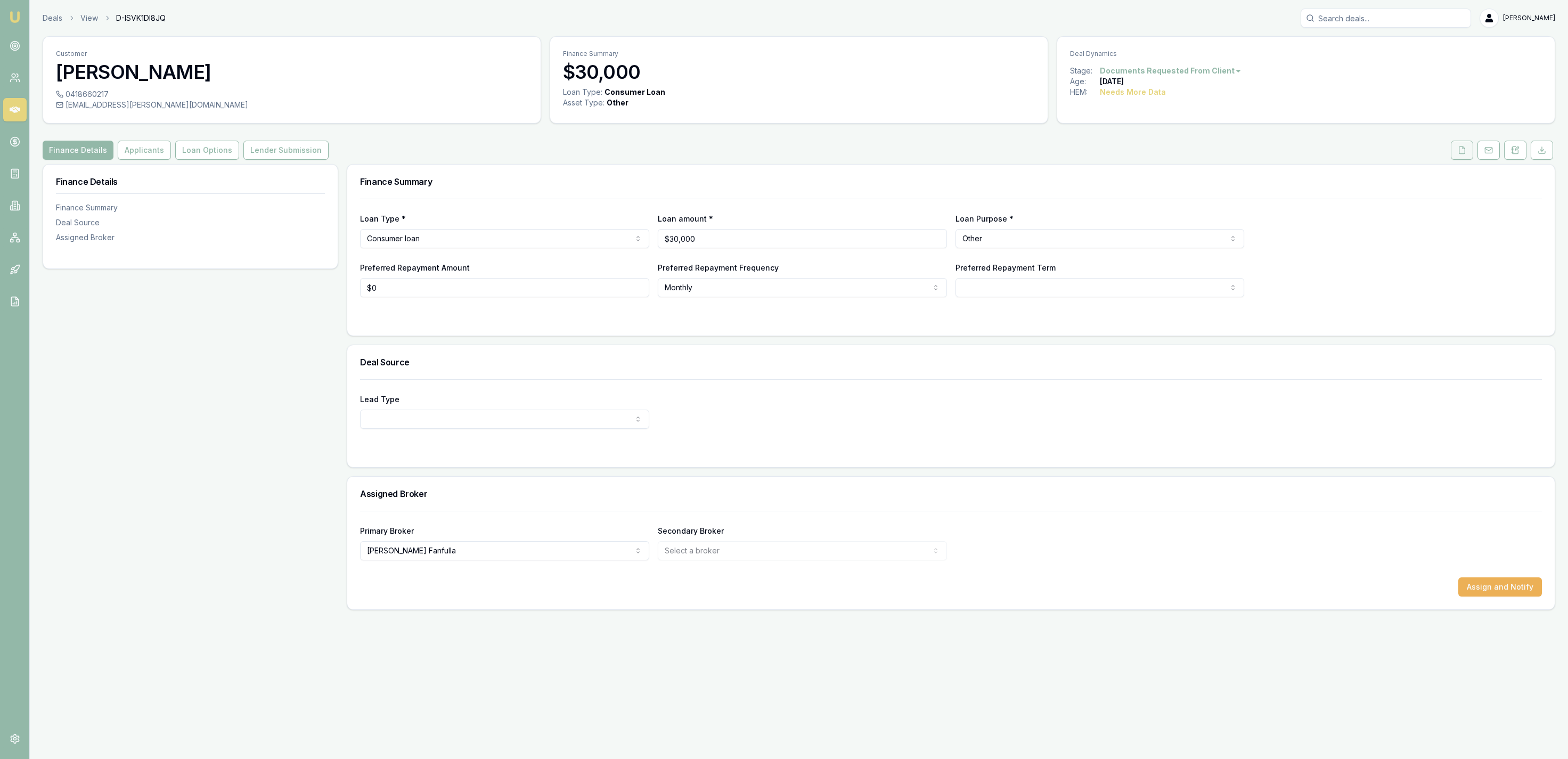
click at [1473, 147] on link at bounding box center [1462, 150] width 27 height 19
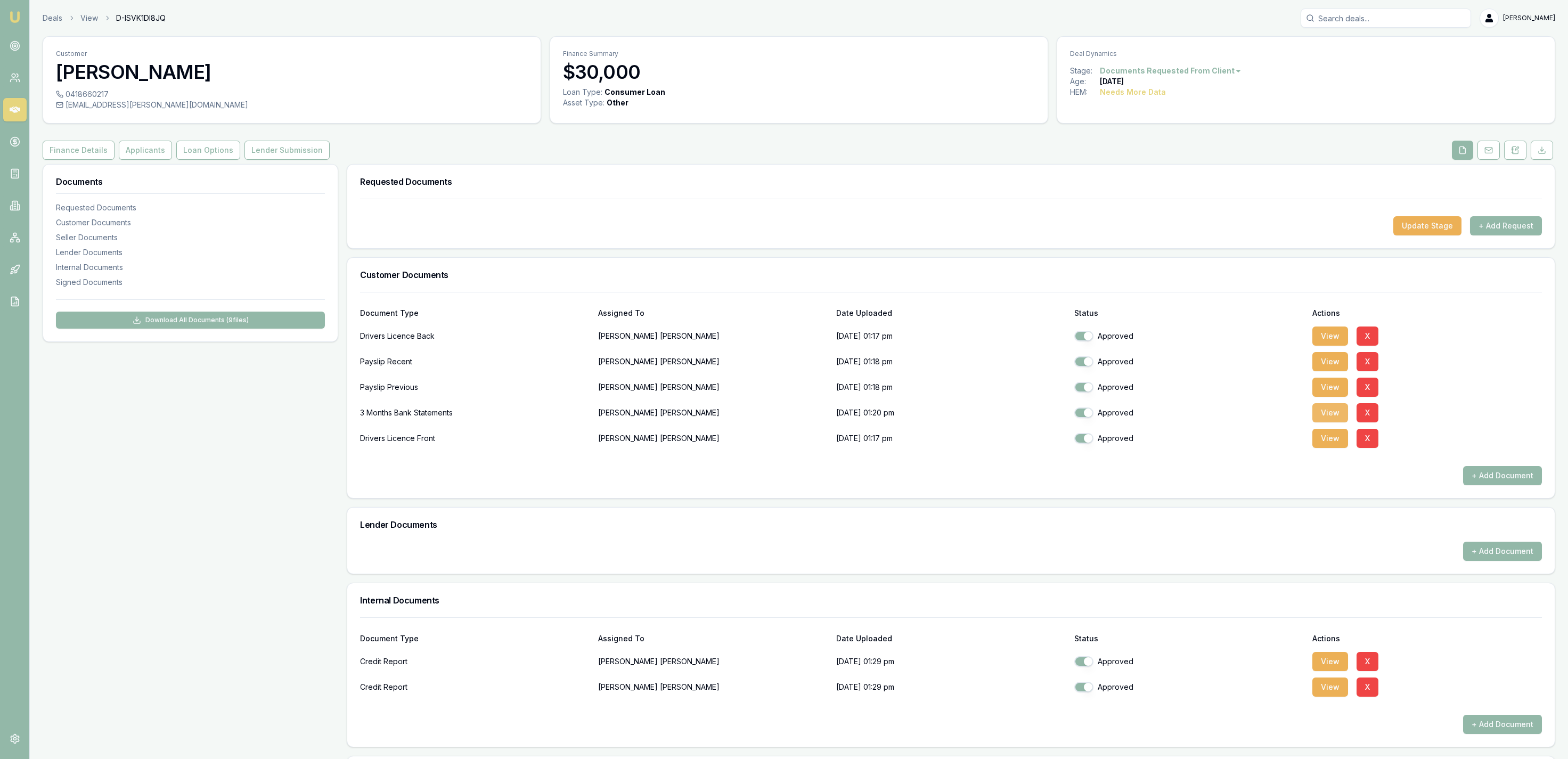
click at [1324, 416] on button "View" at bounding box center [1330, 413] width 35 height 19
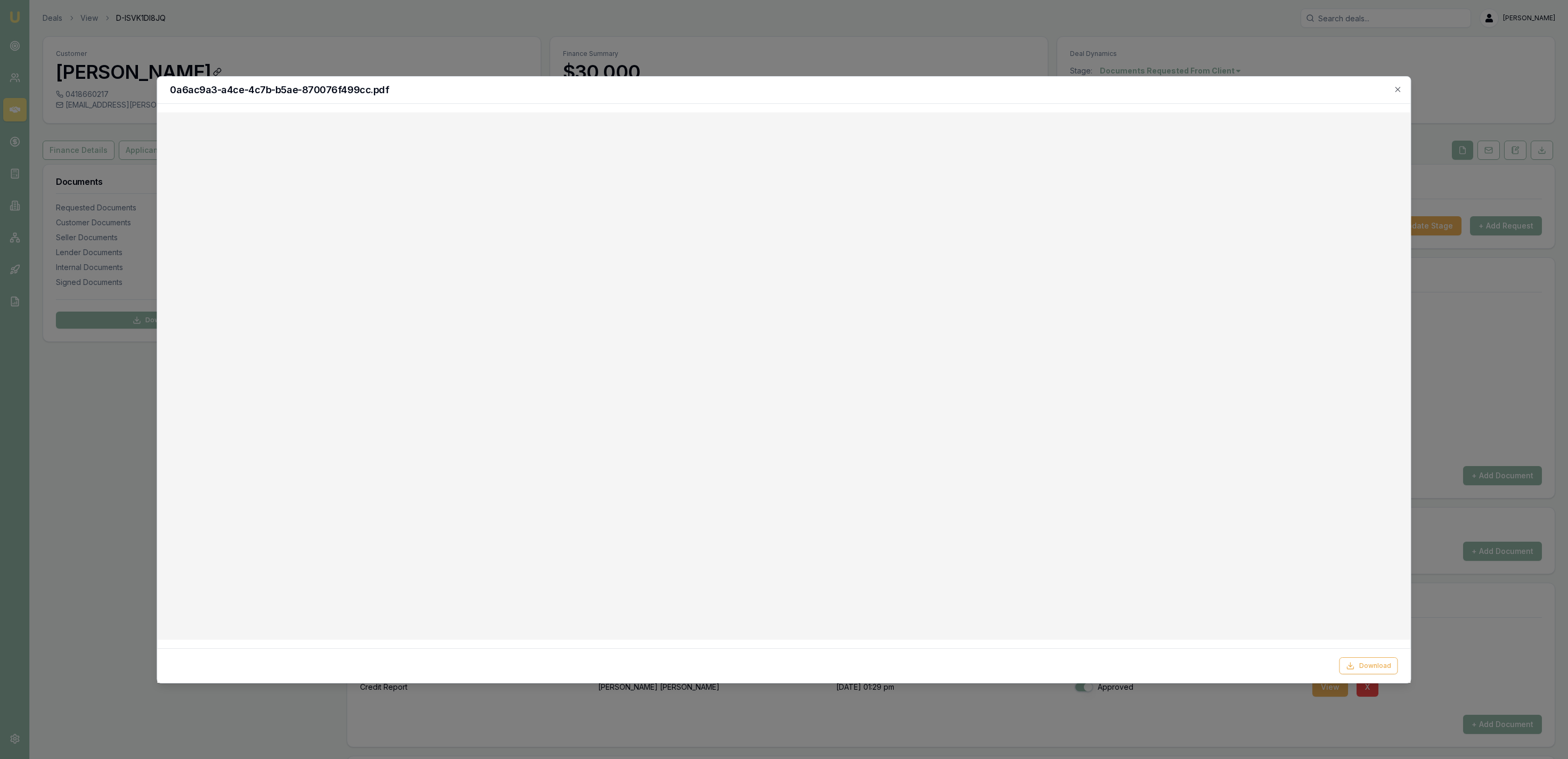
drag, startPoint x: 73, startPoint y: 129, endPoint x: 103, endPoint y: 75, distance: 61.8
click at [73, 124] on div at bounding box center [784, 380] width 1568 height 759
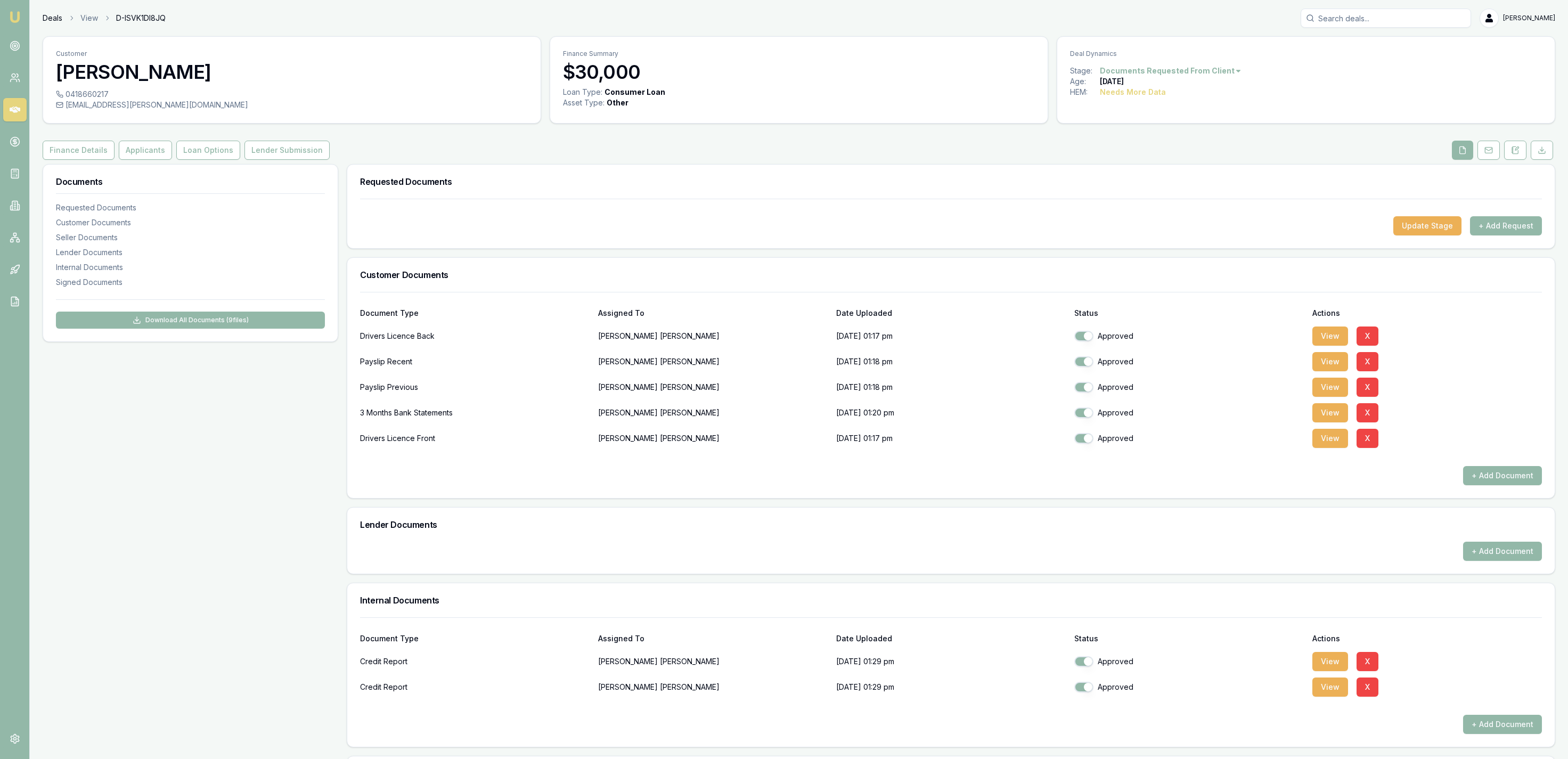
click at [51, 16] on link "Deals" at bounding box center [53, 18] width 20 height 10
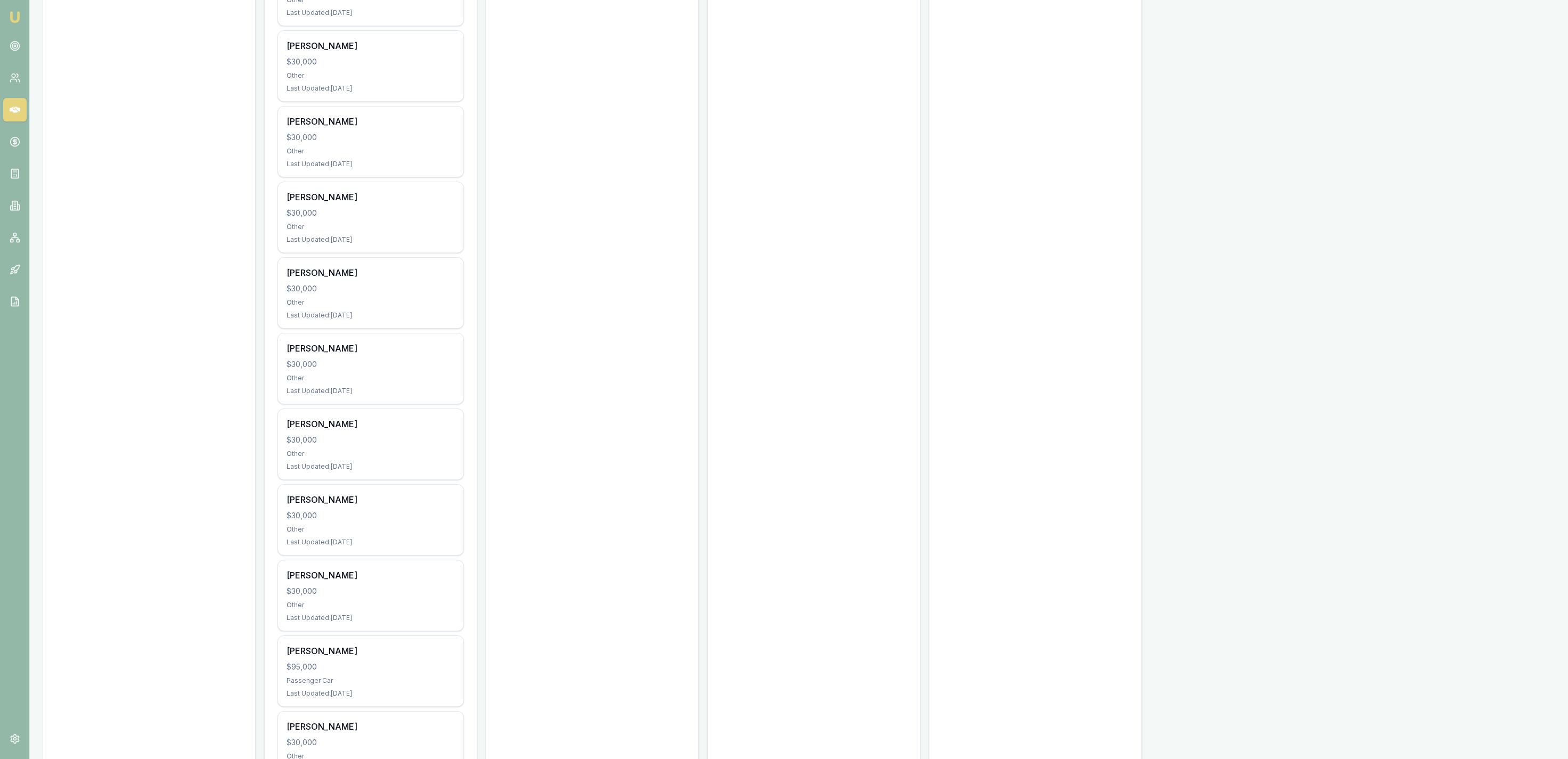
scroll to position [1267, 0]
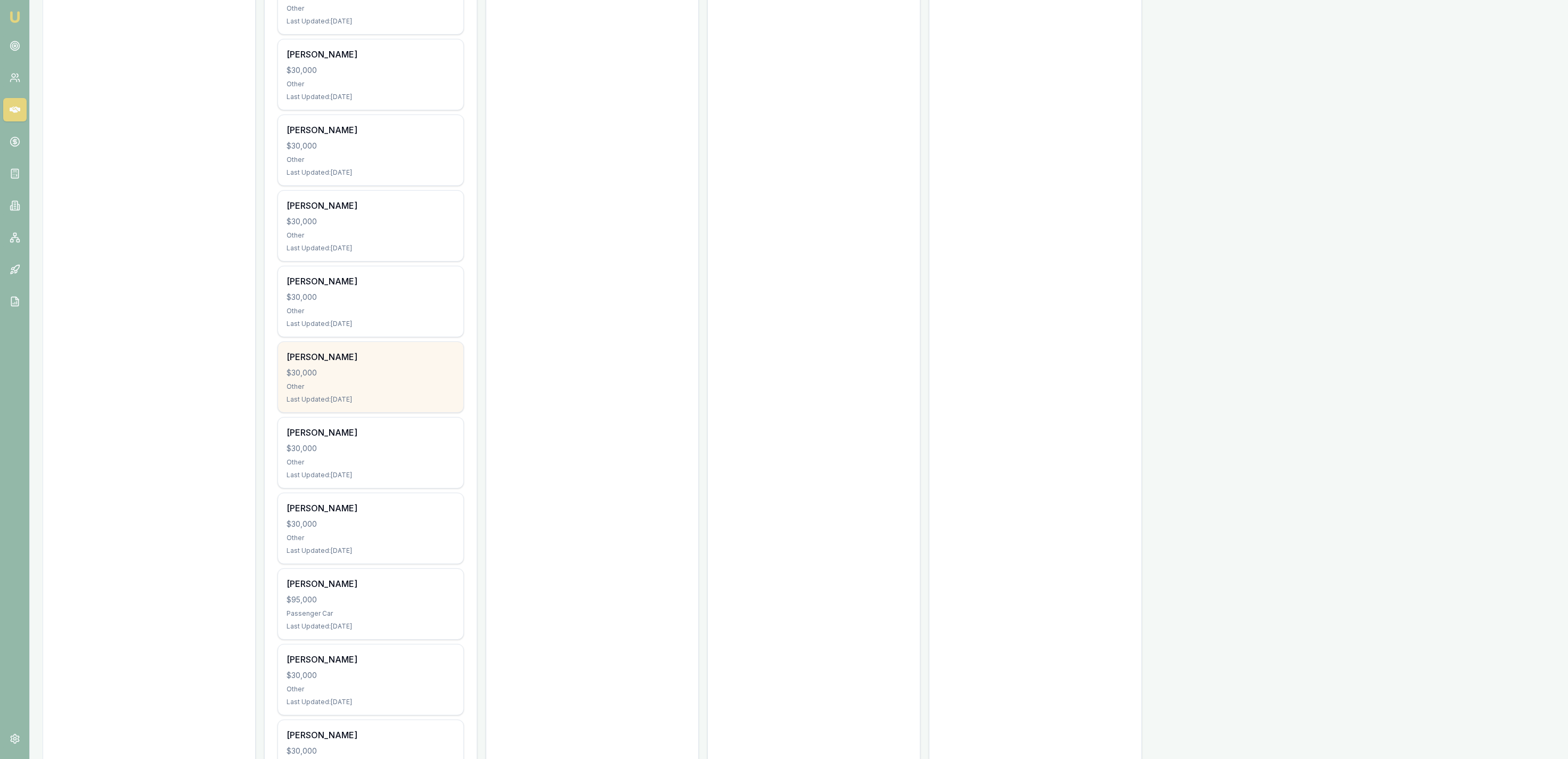
click at [454, 398] on div "Last Updated: 6 days ago" at bounding box center [370, 400] width 168 height 9
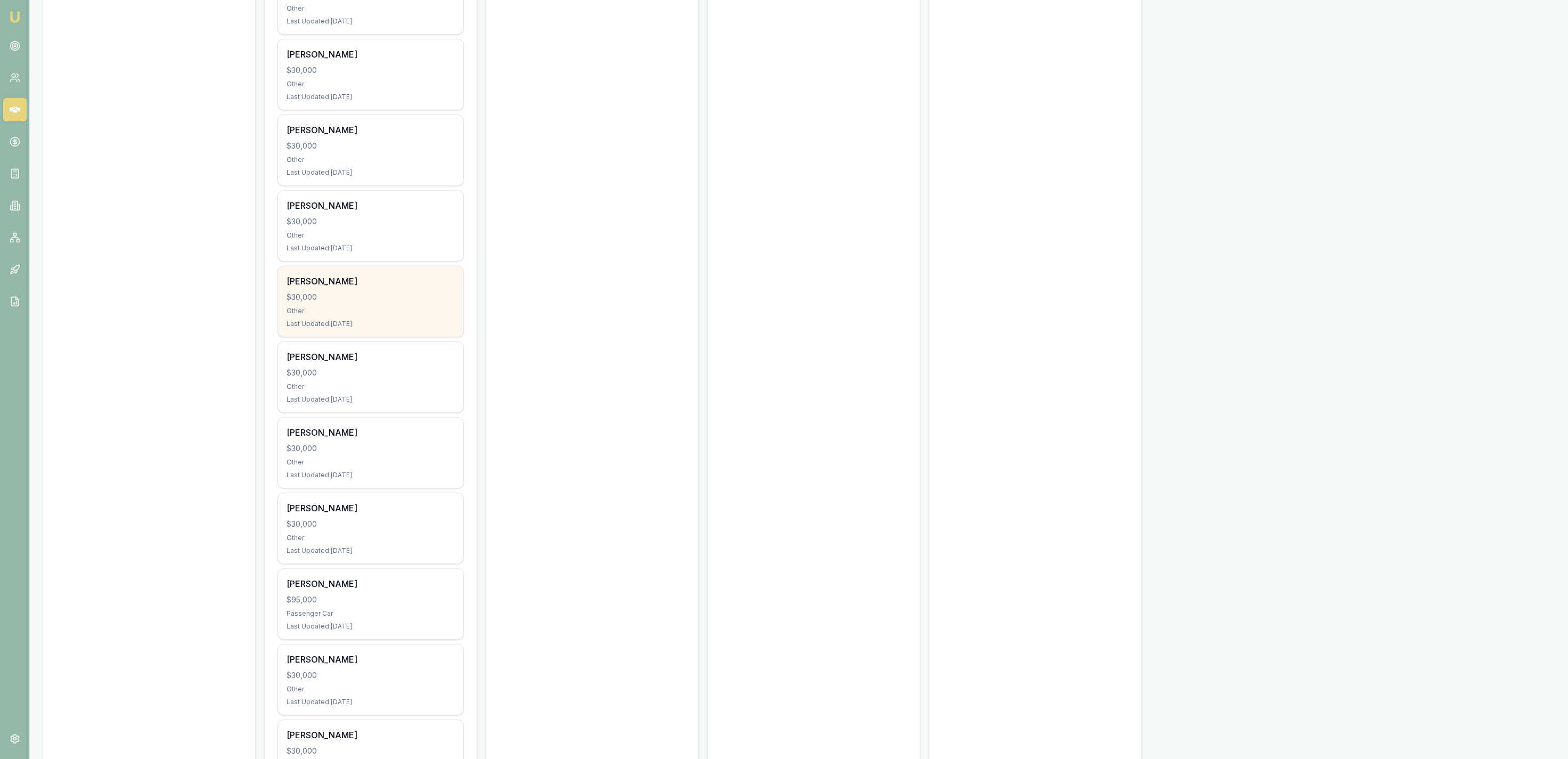
click at [405, 302] on div "$30,000" at bounding box center [370, 297] width 168 height 10
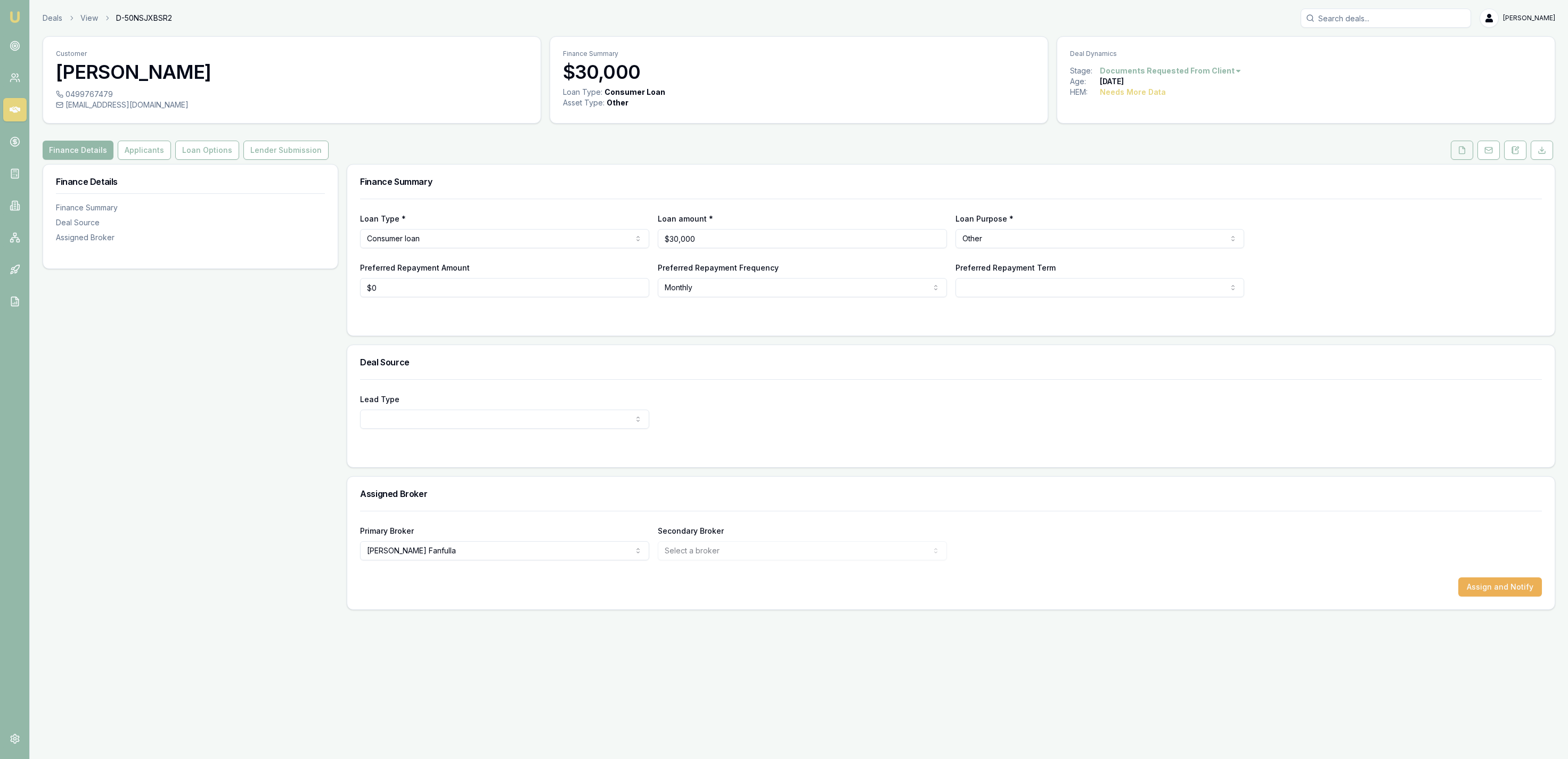
click at [1462, 147] on icon at bounding box center [1462, 150] width 9 height 9
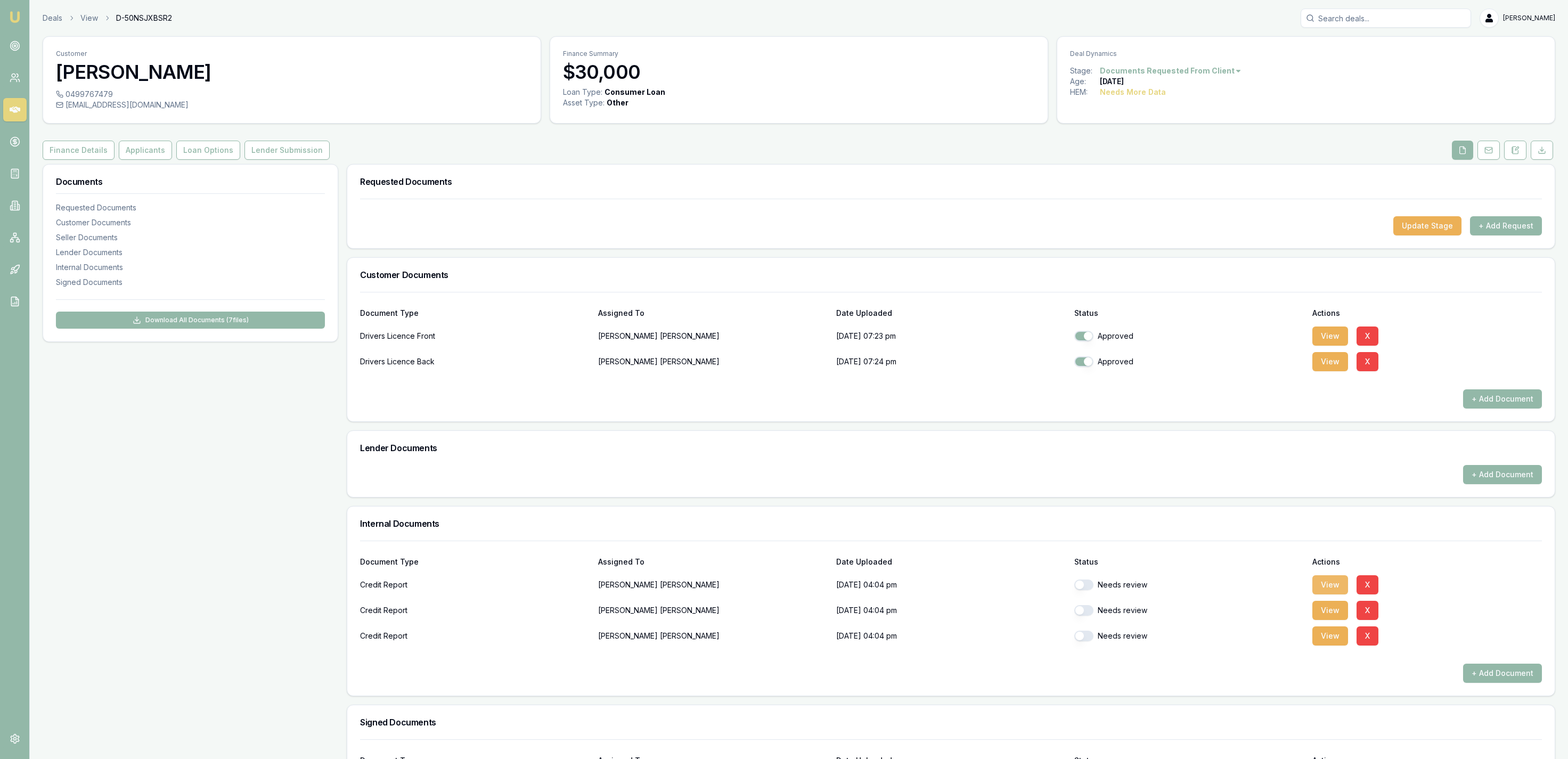
click at [1314, 588] on button "View" at bounding box center [1330, 584] width 35 height 19
drag, startPoint x: 1185, startPoint y: 61, endPoint x: 1187, endPoint y: 67, distance: 6.3
click at [1187, 65] on div "Deal Dynamics" at bounding box center [1306, 51] width 497 height 29
click at [1187, 67] on html "Emu Broker Deals View D-50NSJXBSR2 [PERSON_NAME] Fanfulla Toggle Menu Customer …" at bounding box center [784, 380] width 1568 height 759
click at [1168, 175] on div "- Not Qualified" at bounding box center [1166, 175] width 63 height 17
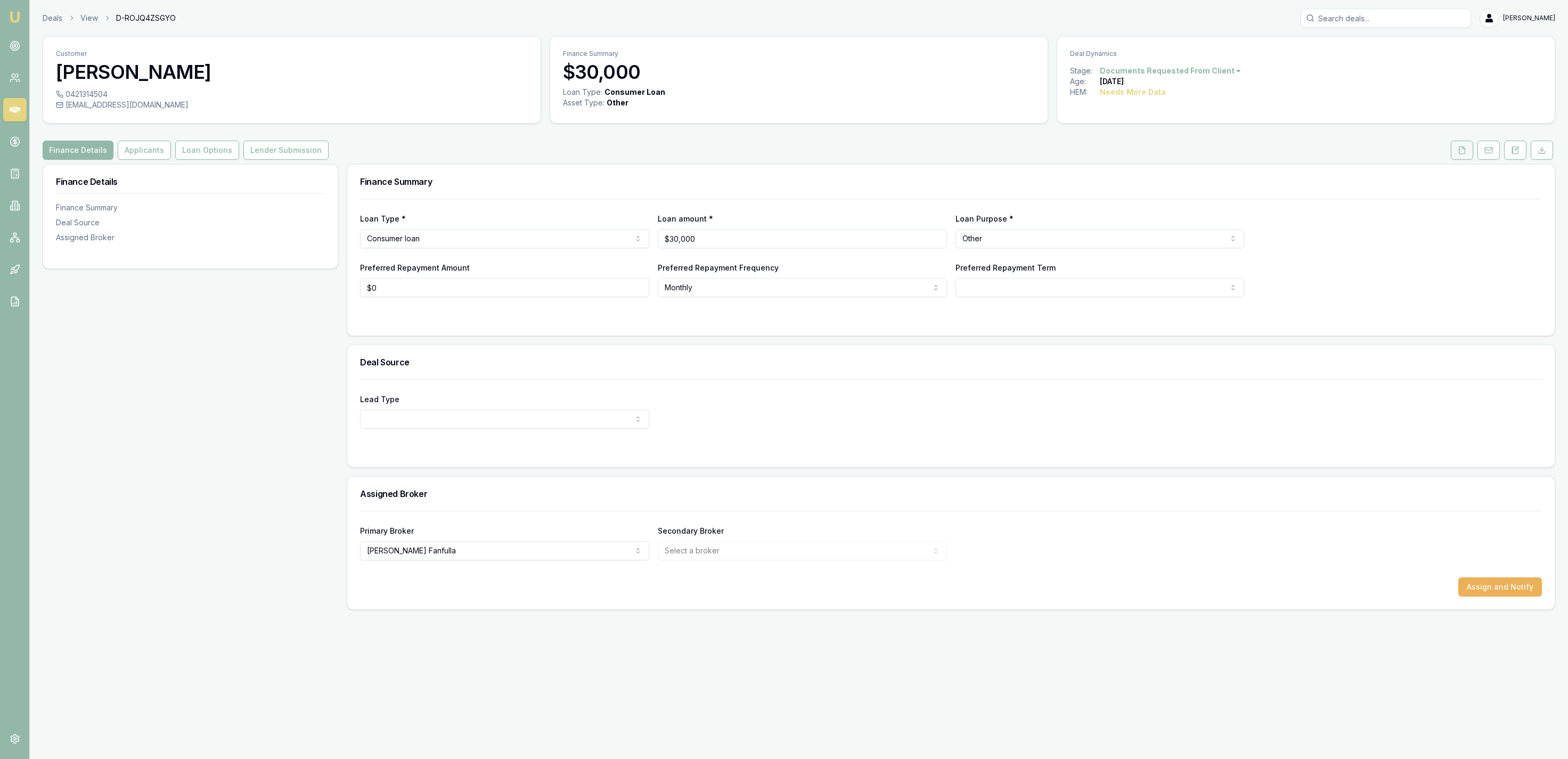
click at [1453, 152] on button at bounding box center [1462, 150] width 23 height 19
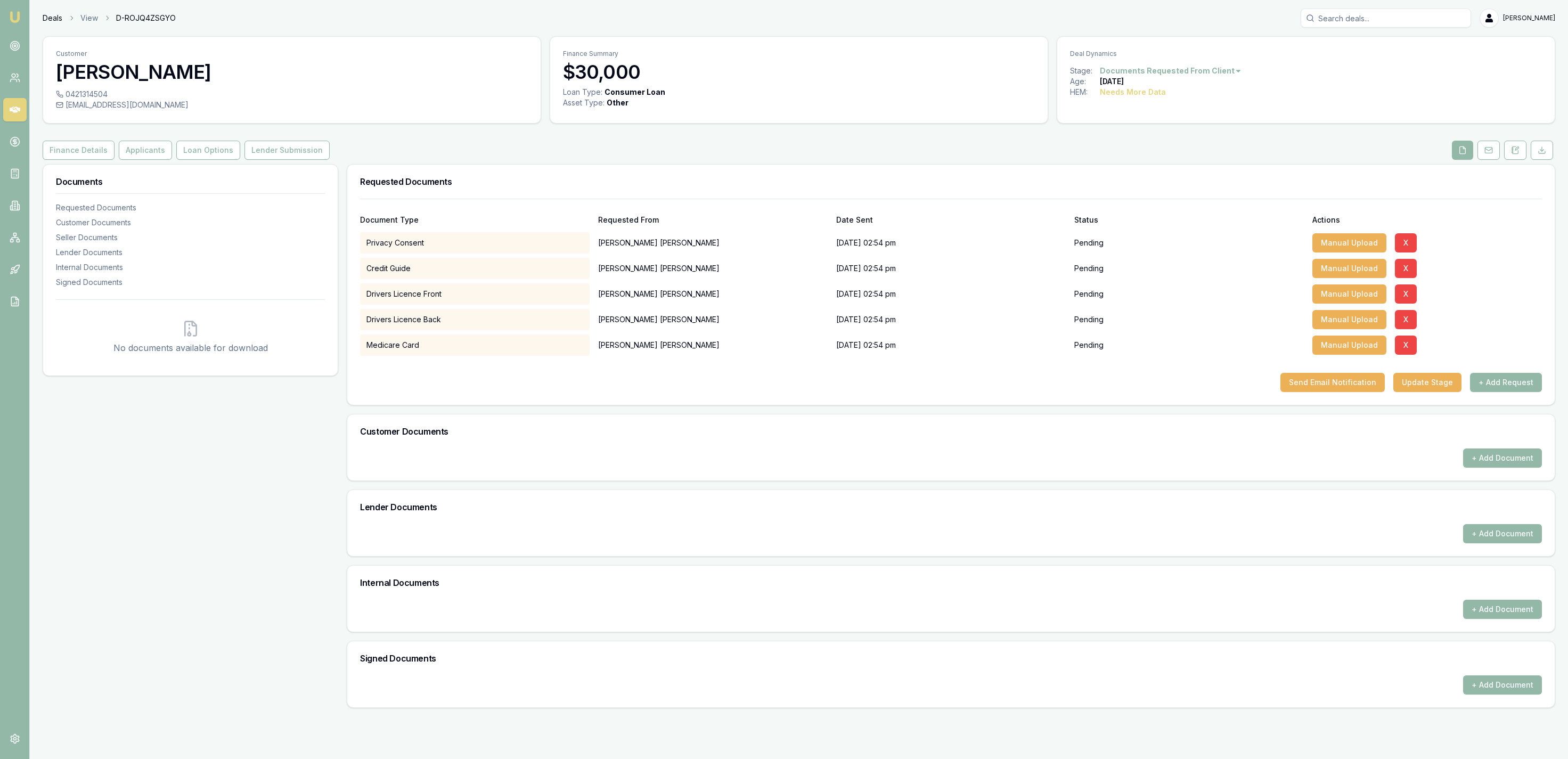
click at [52, 19] on link "Deals" at bounding box center [53, 18] width 20 height 10
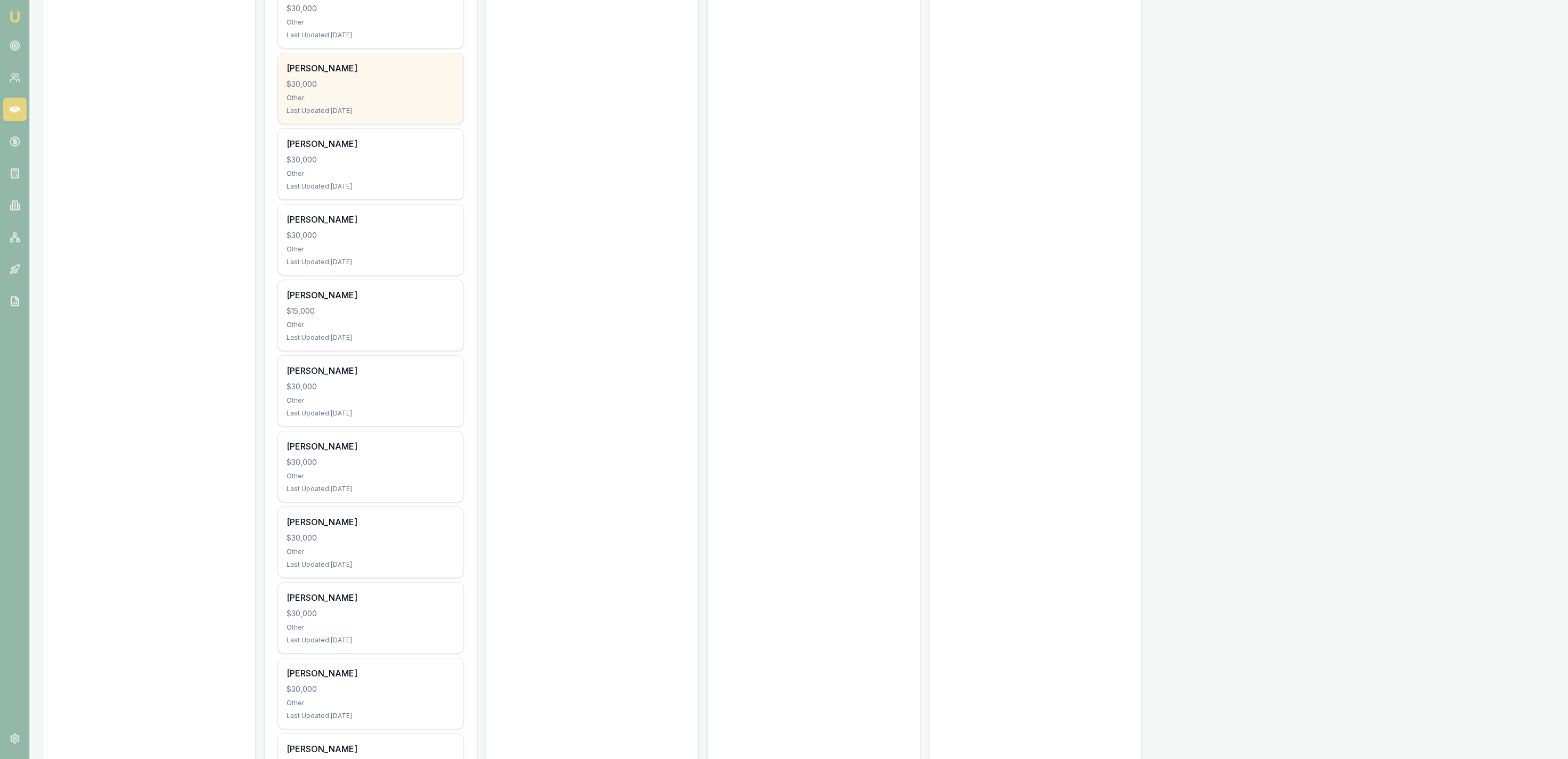
scroll to position [882, 0]
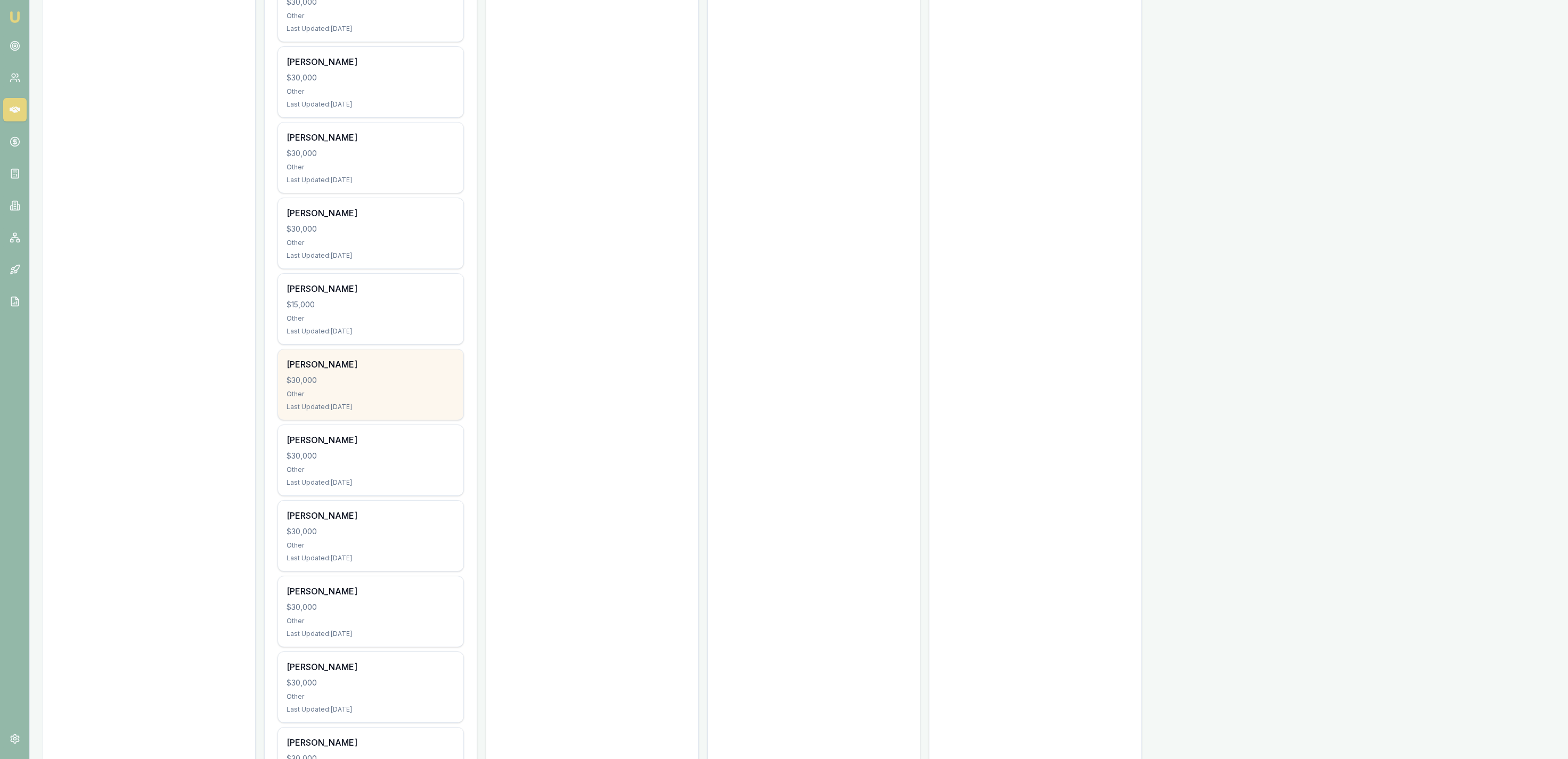
click at [449, 379] on div "$30,000" at bounding box center [370, 380] width 168 height 10
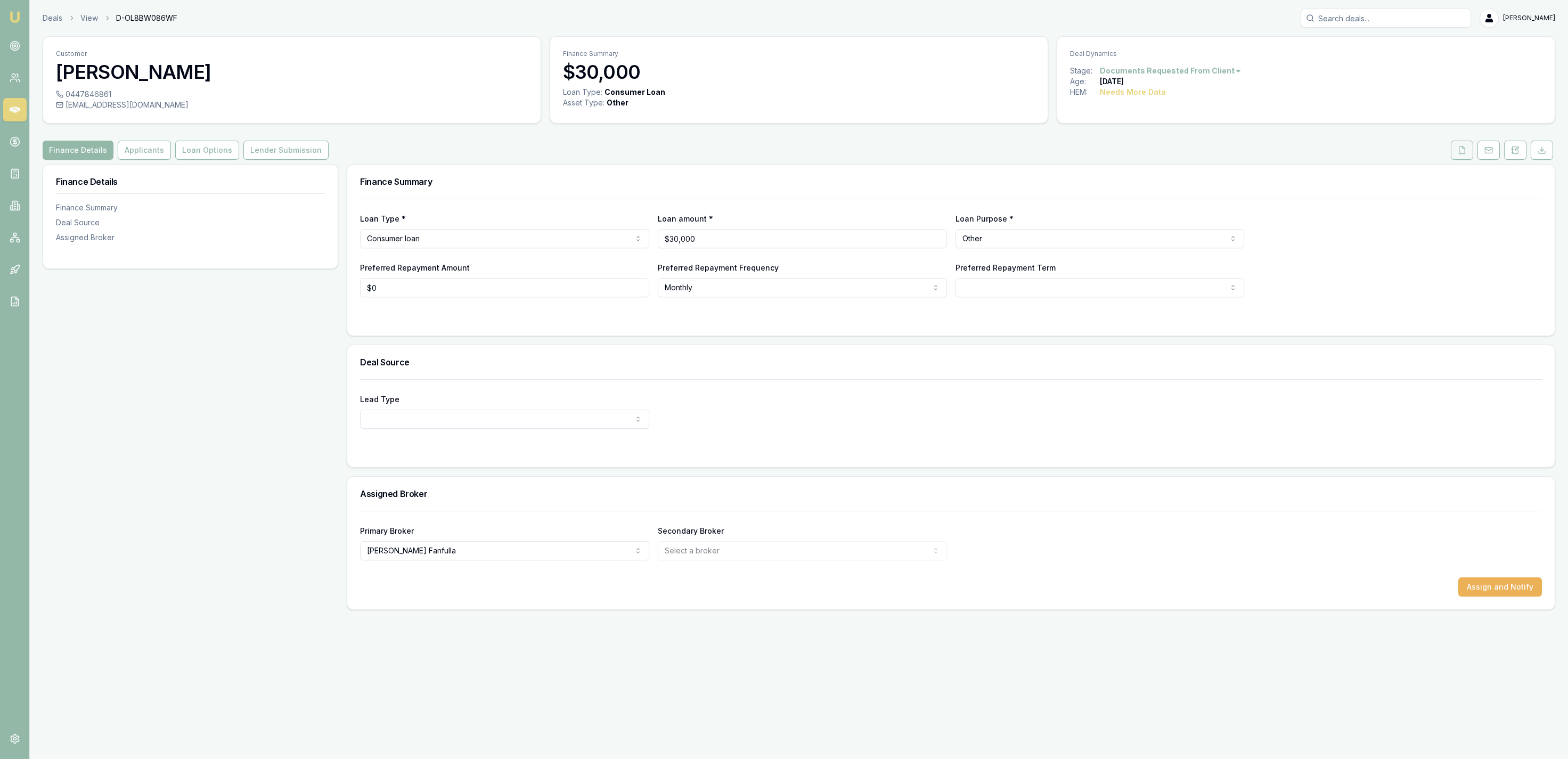
click at [1454, 148] on button at bounding box center [1462, 150] width 23 height 19
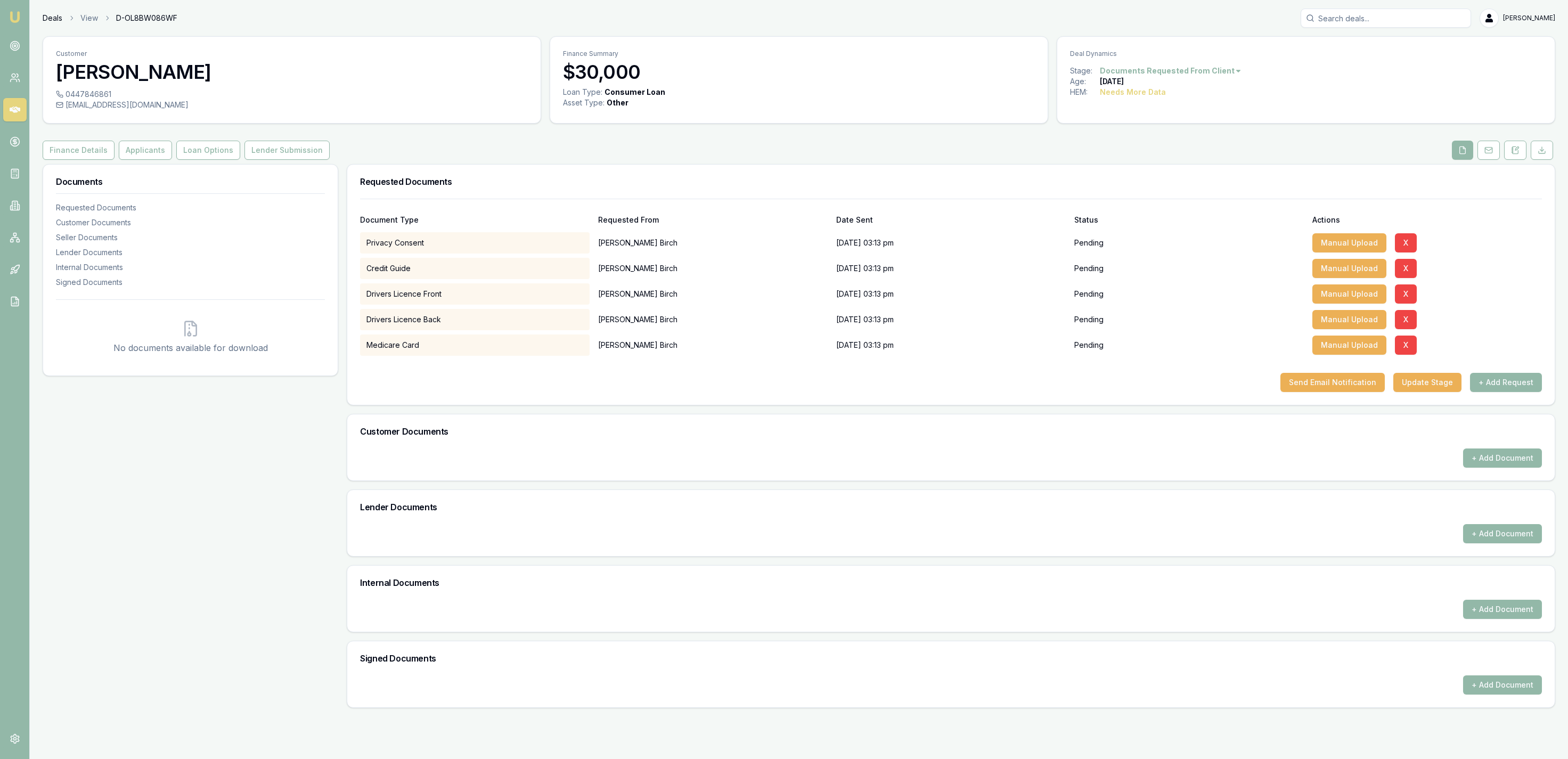
click at [57, 18] on link "Deals" at bounding box center [53, 18] width 20 height 10
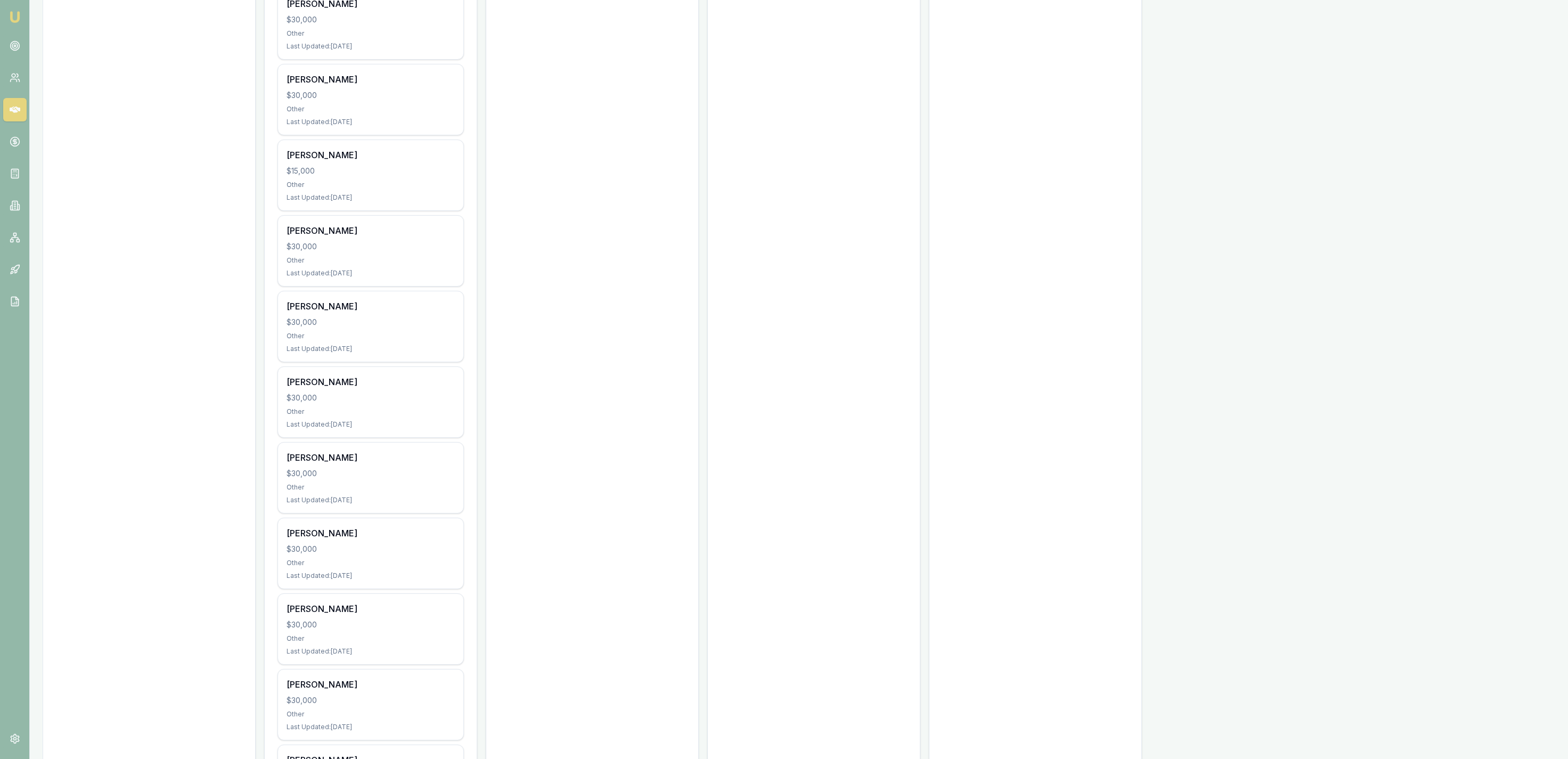
scroll to position [1047, 0]
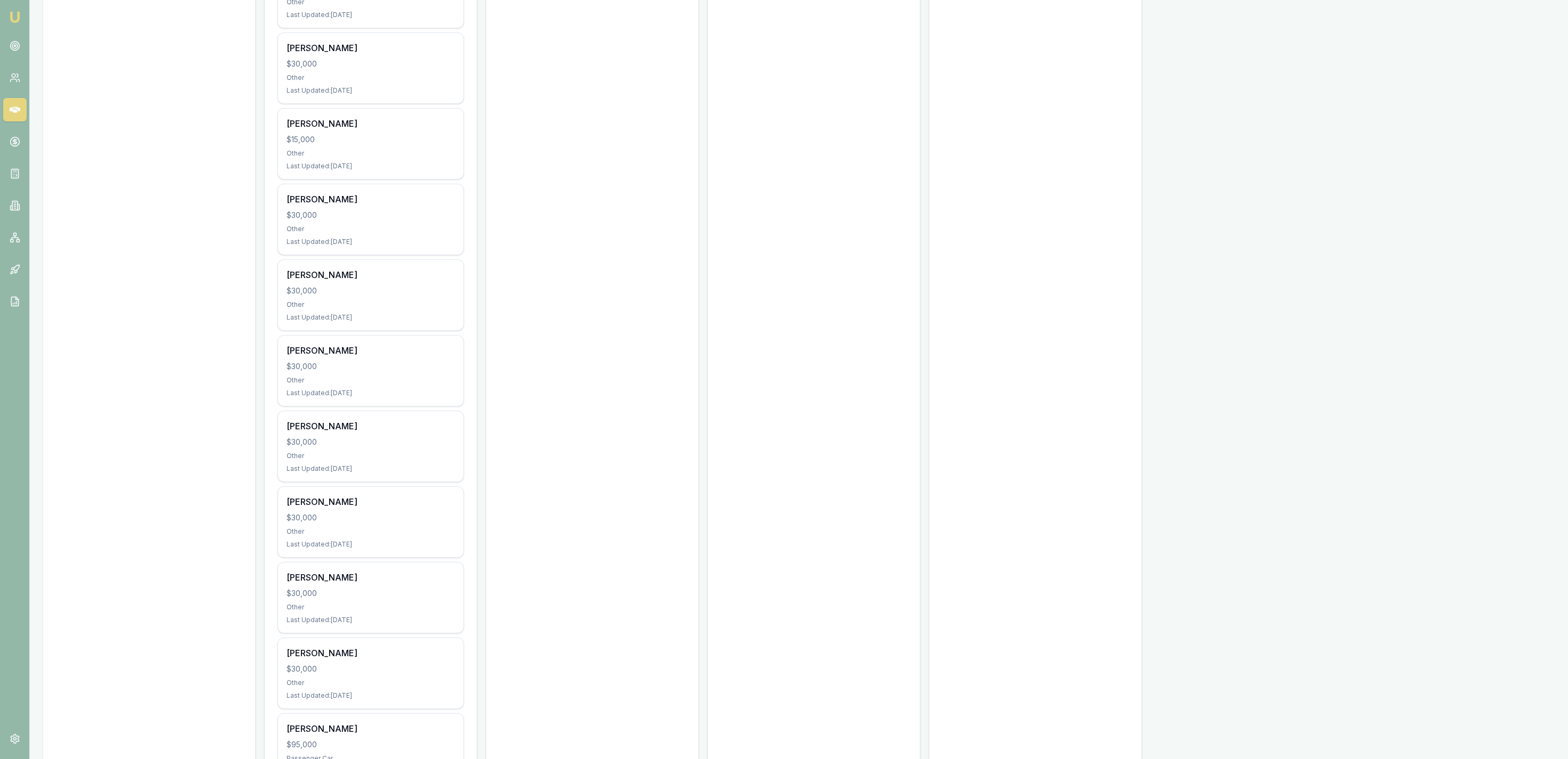
click at [458, 398] on div "[PERSON_NAME] $30,000 Other Last Updated: [DATE]" at bounding box center [370, 370] width 185 height 70
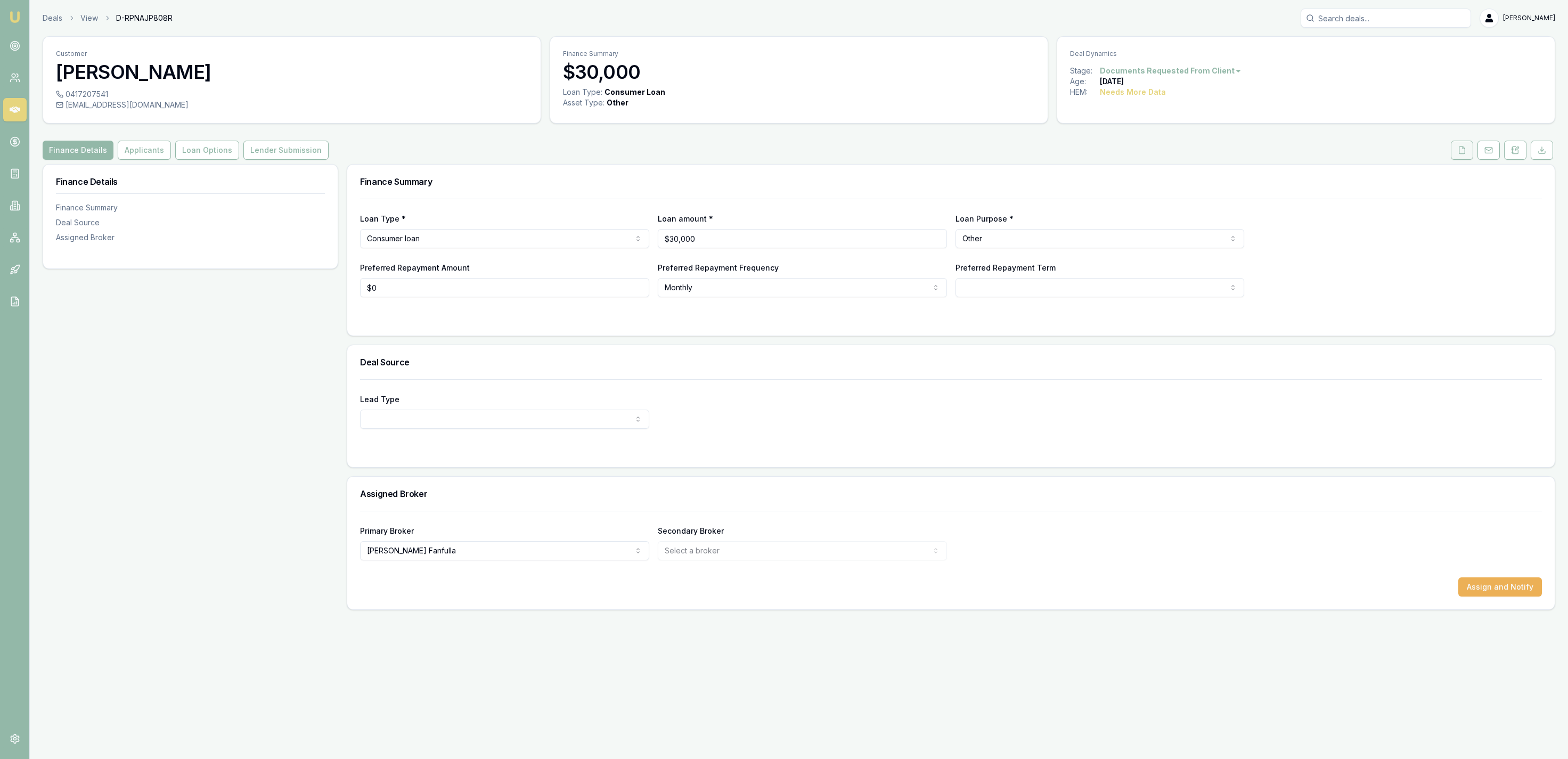
click at [1467, 152] on button at bounding box center [1462, 150] width 23 height 19
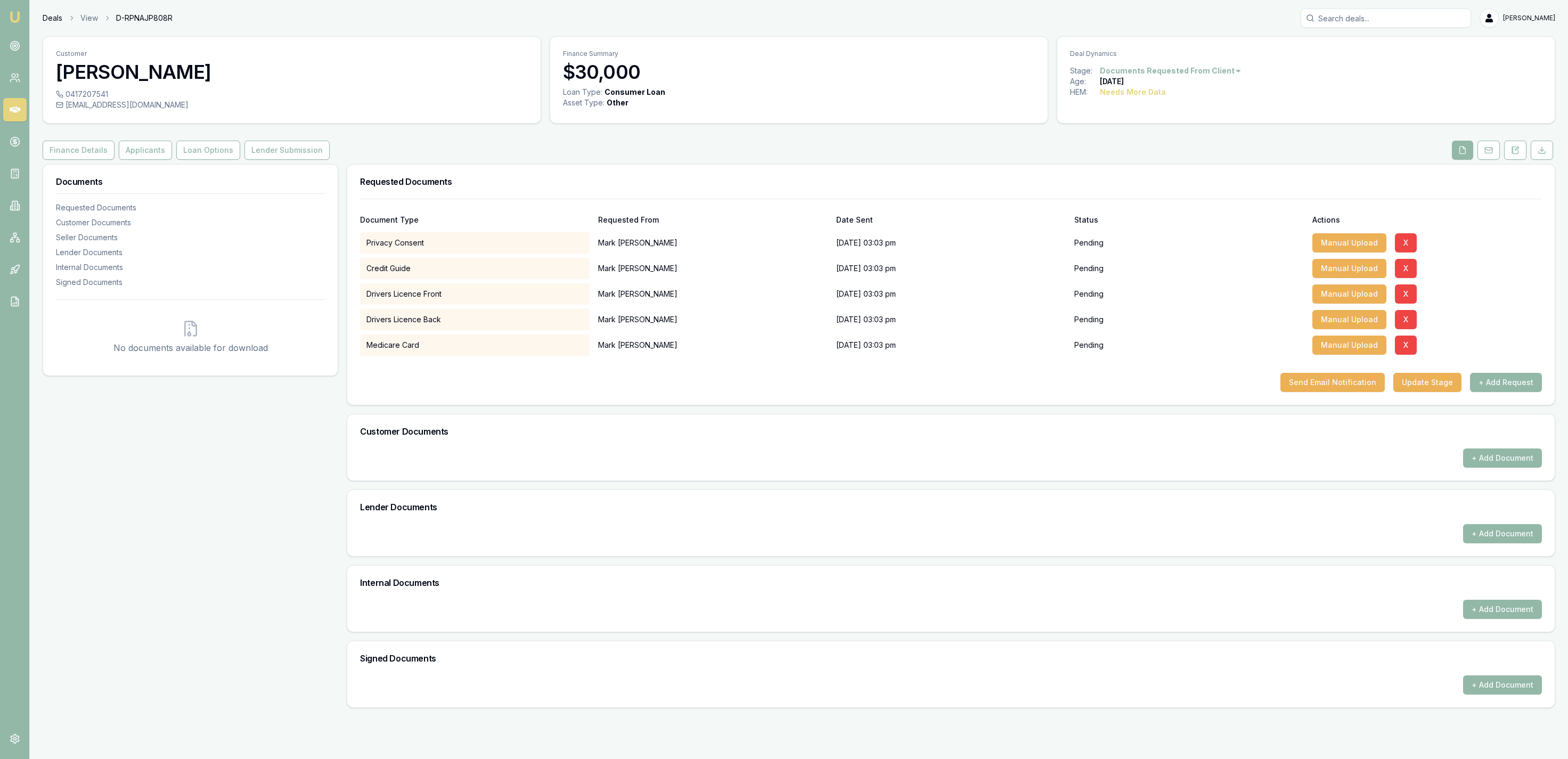
click at [48, 21] on link "Deals" at bounding box center [53, 18] width 20 height 10
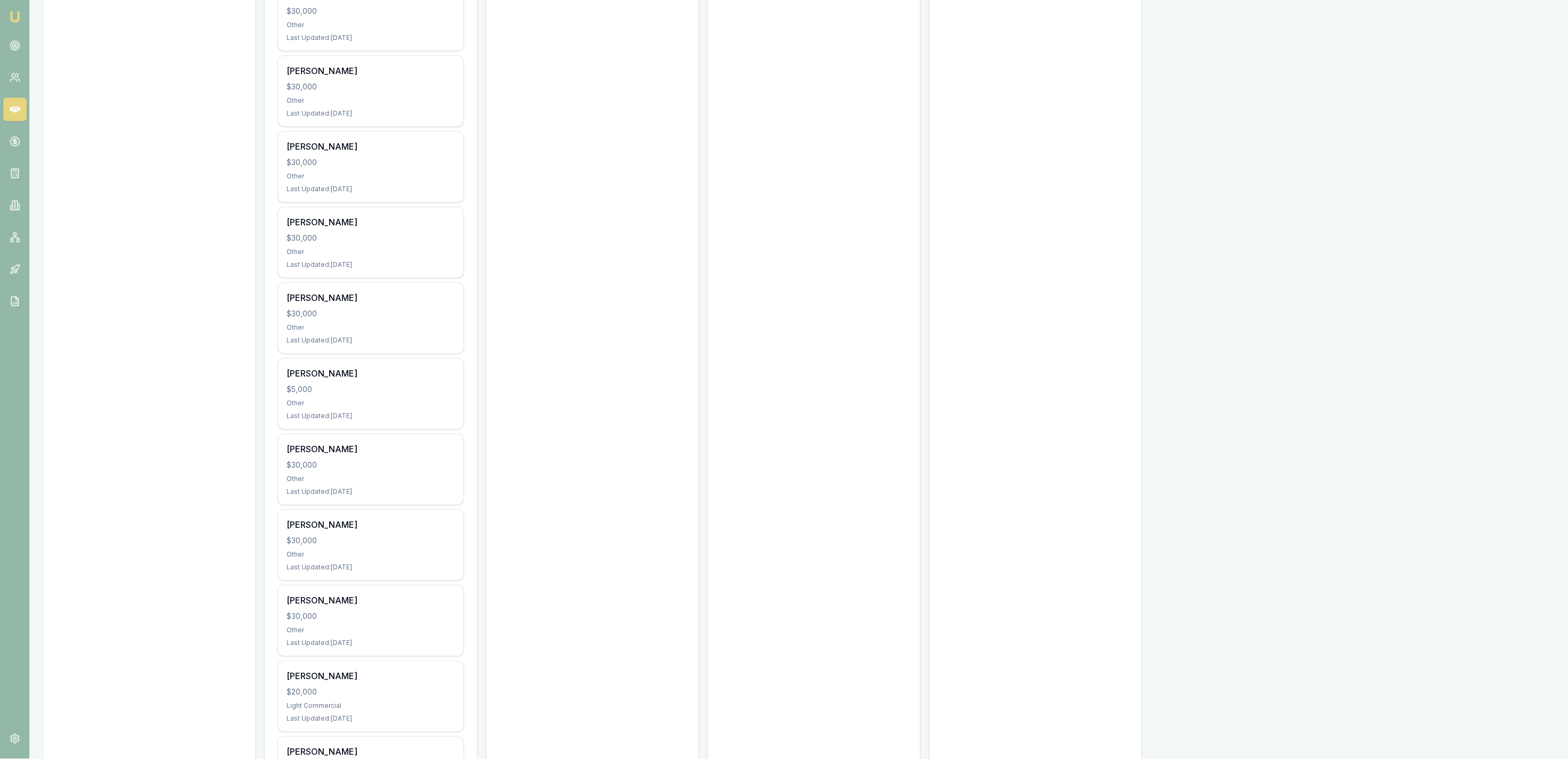
scroll to position [2426, 0]
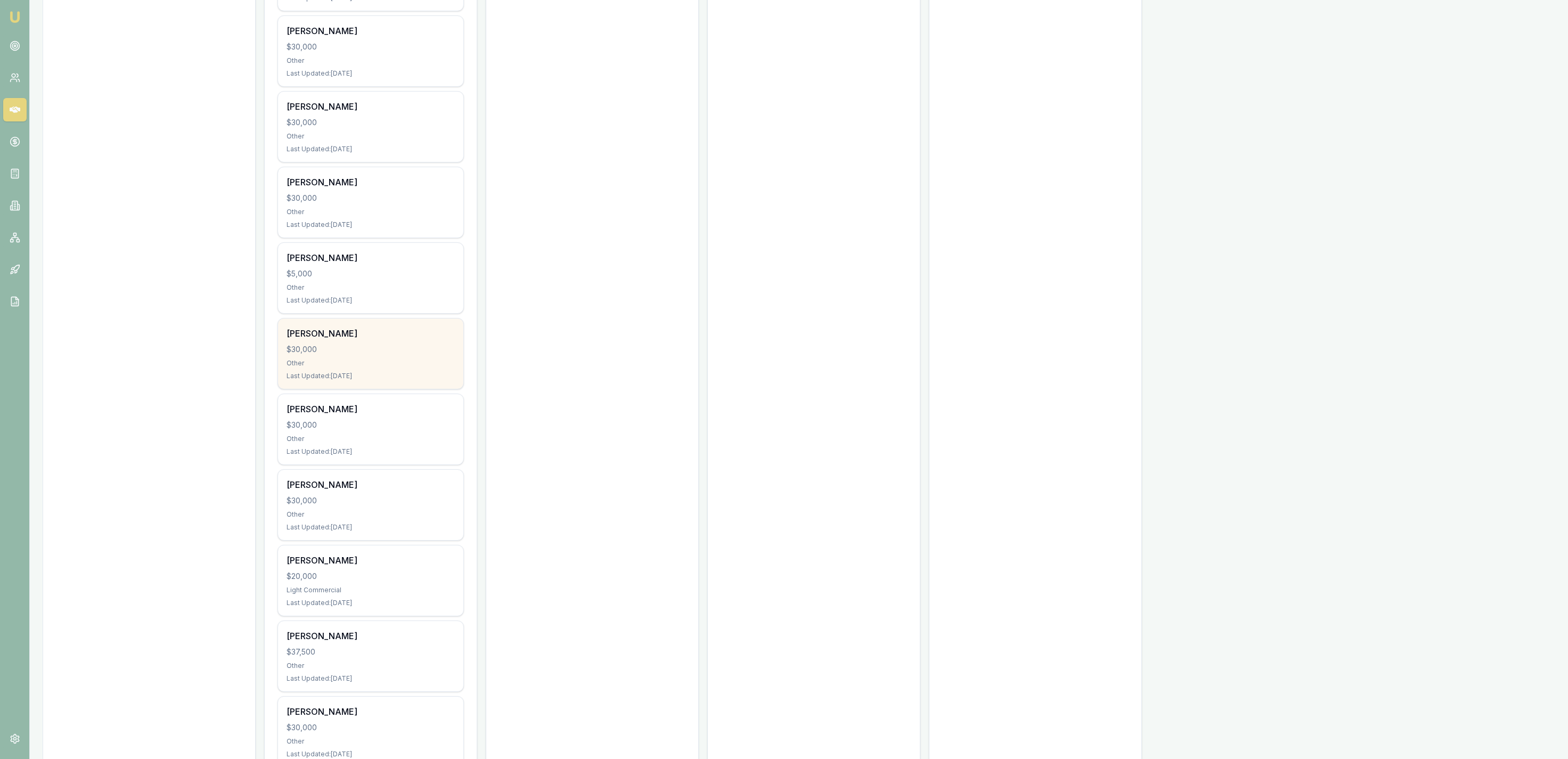
click at [409, 379] on div "Last Updated: 25 days ago" at bounding box center [370, 376] width 168 height 9
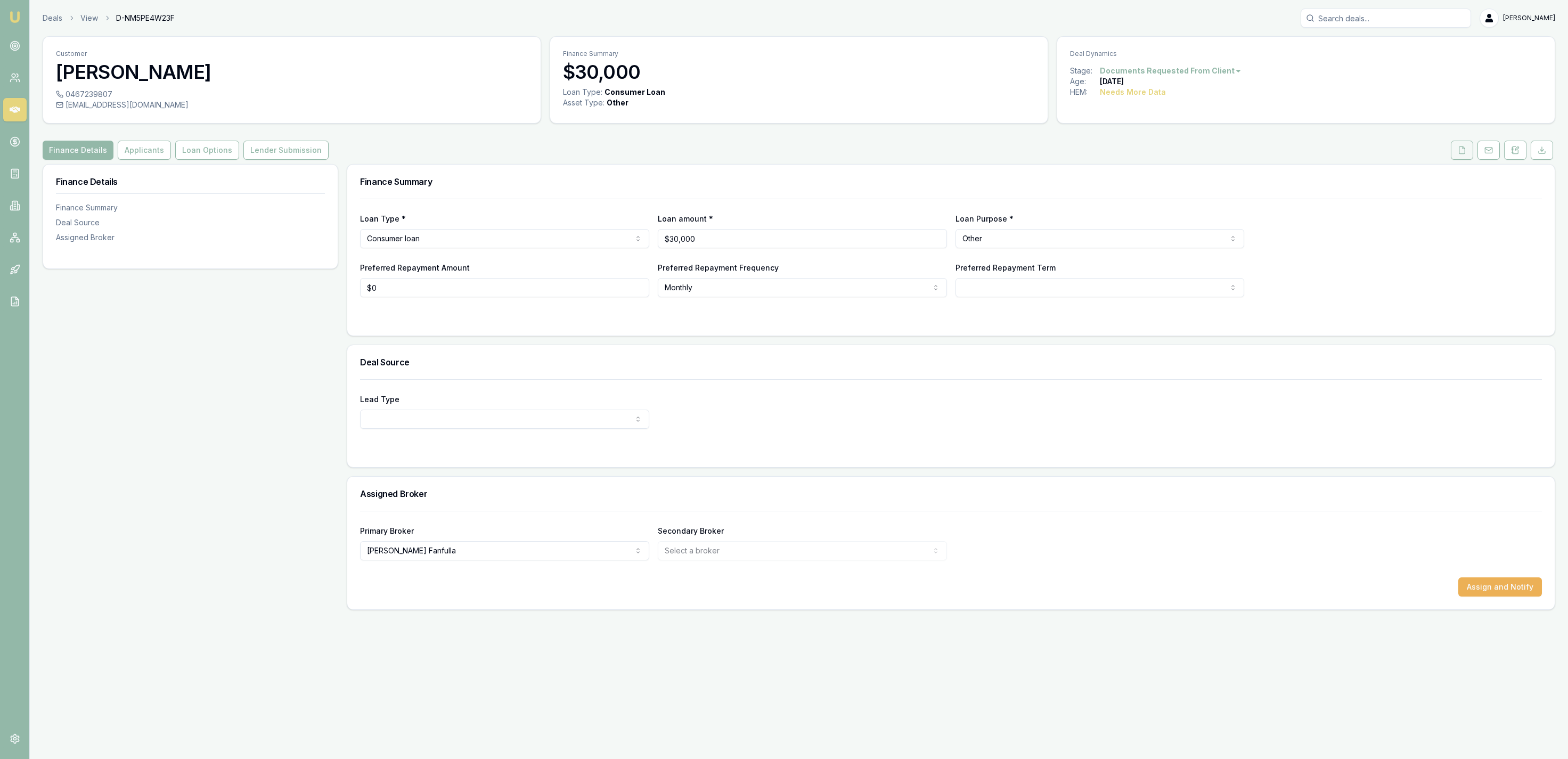
click at [1457, 155] on button at bounding box center [1462, 150] width 23 height 19
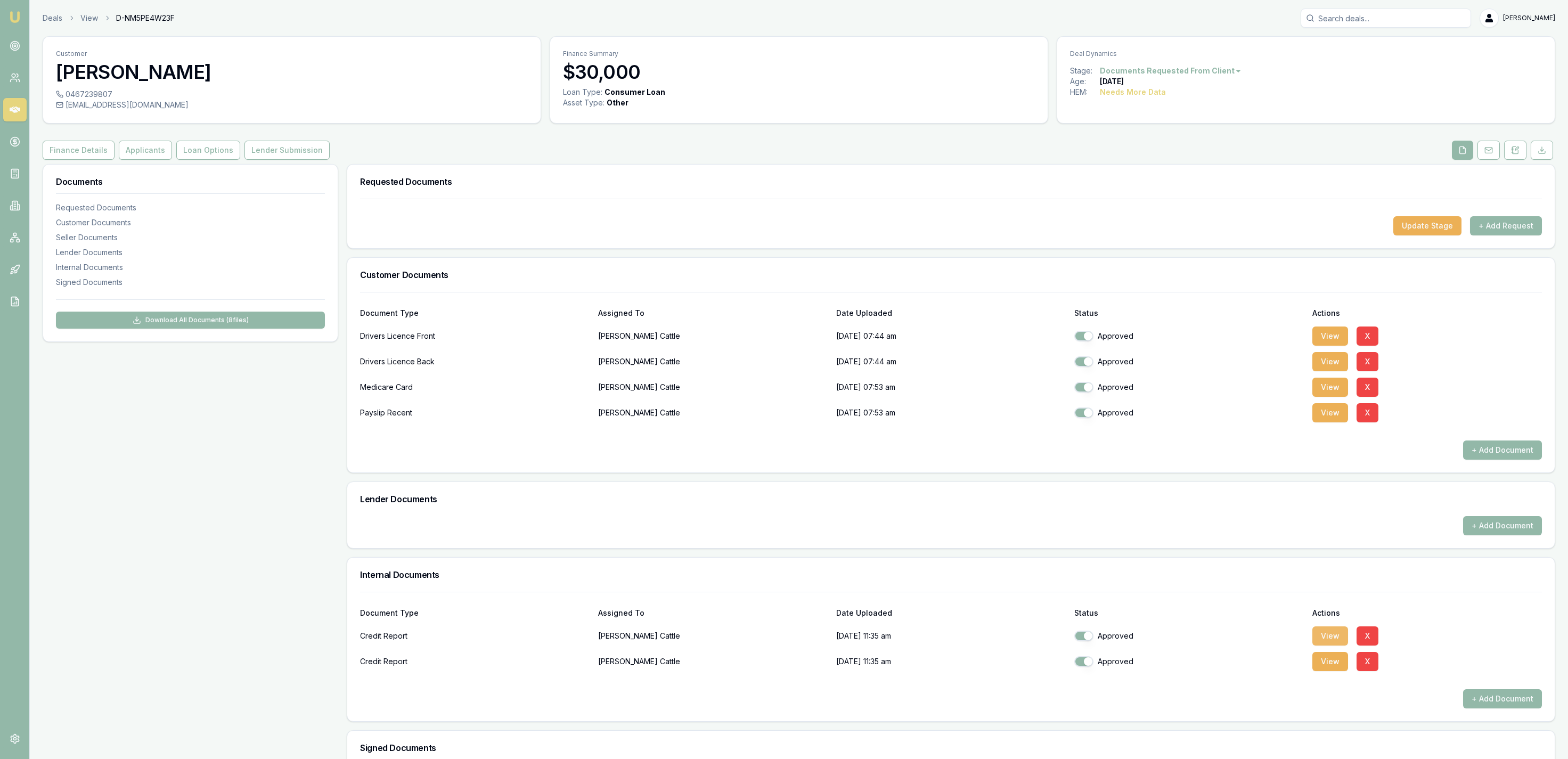
click at [1341, 644] on button "View" at bounding box center [1330, 636] width 35 height 19
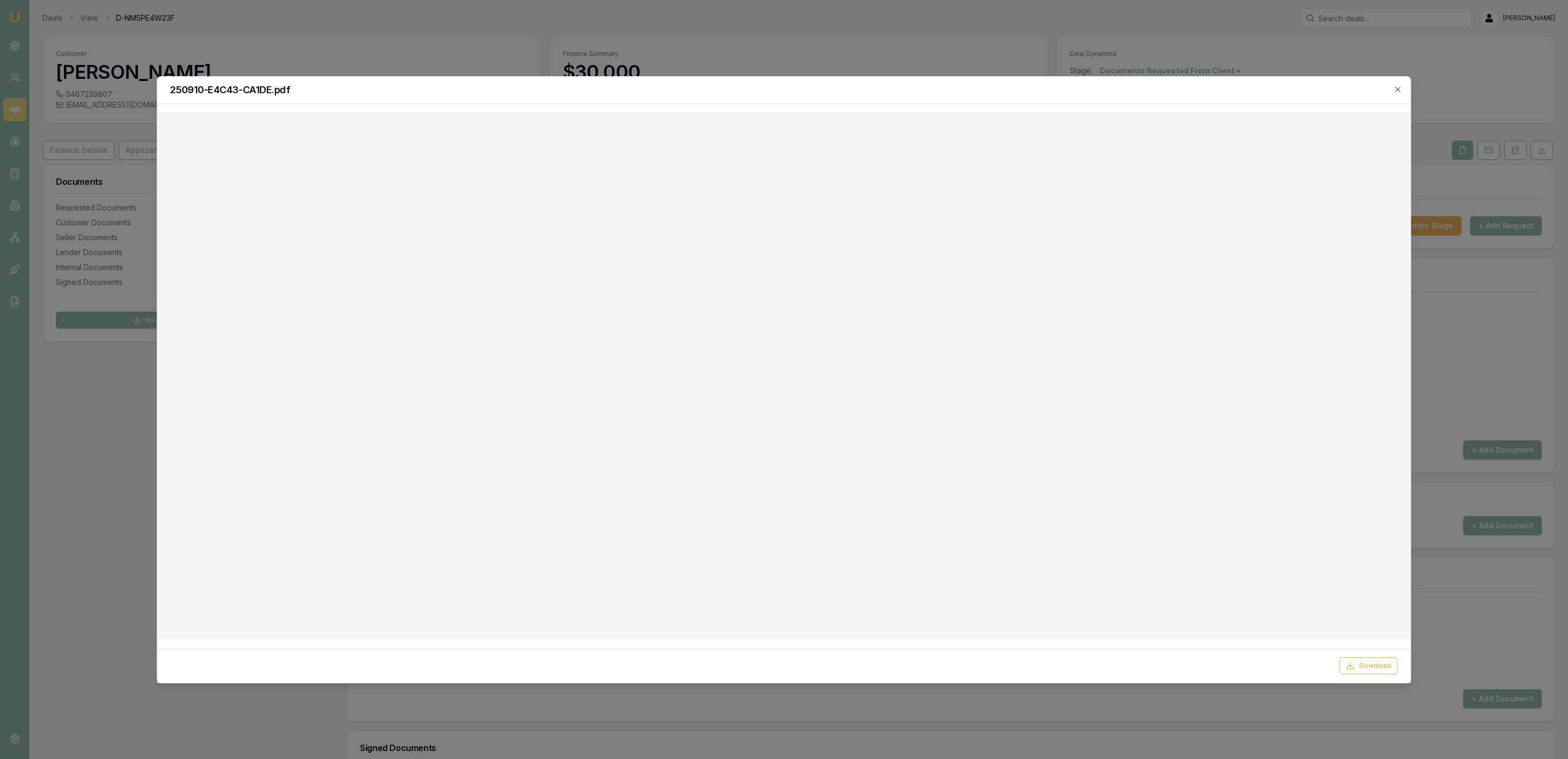
click at [762, 48] on div at bounding box center [784, 380] width 1568 height 759
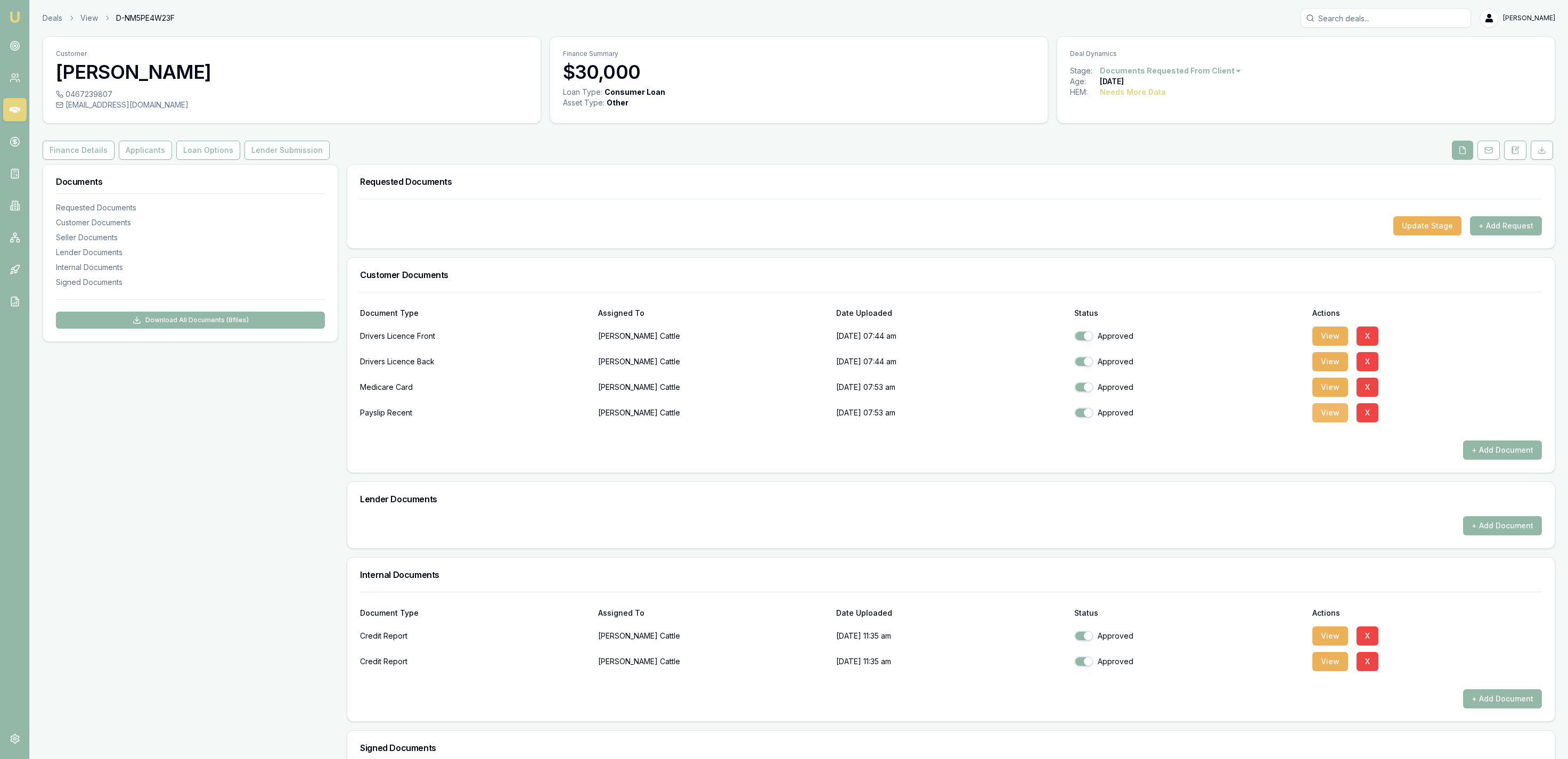
click at [1322, 420] on button "View" at bounding box center [1330, 413] width 35 height 19
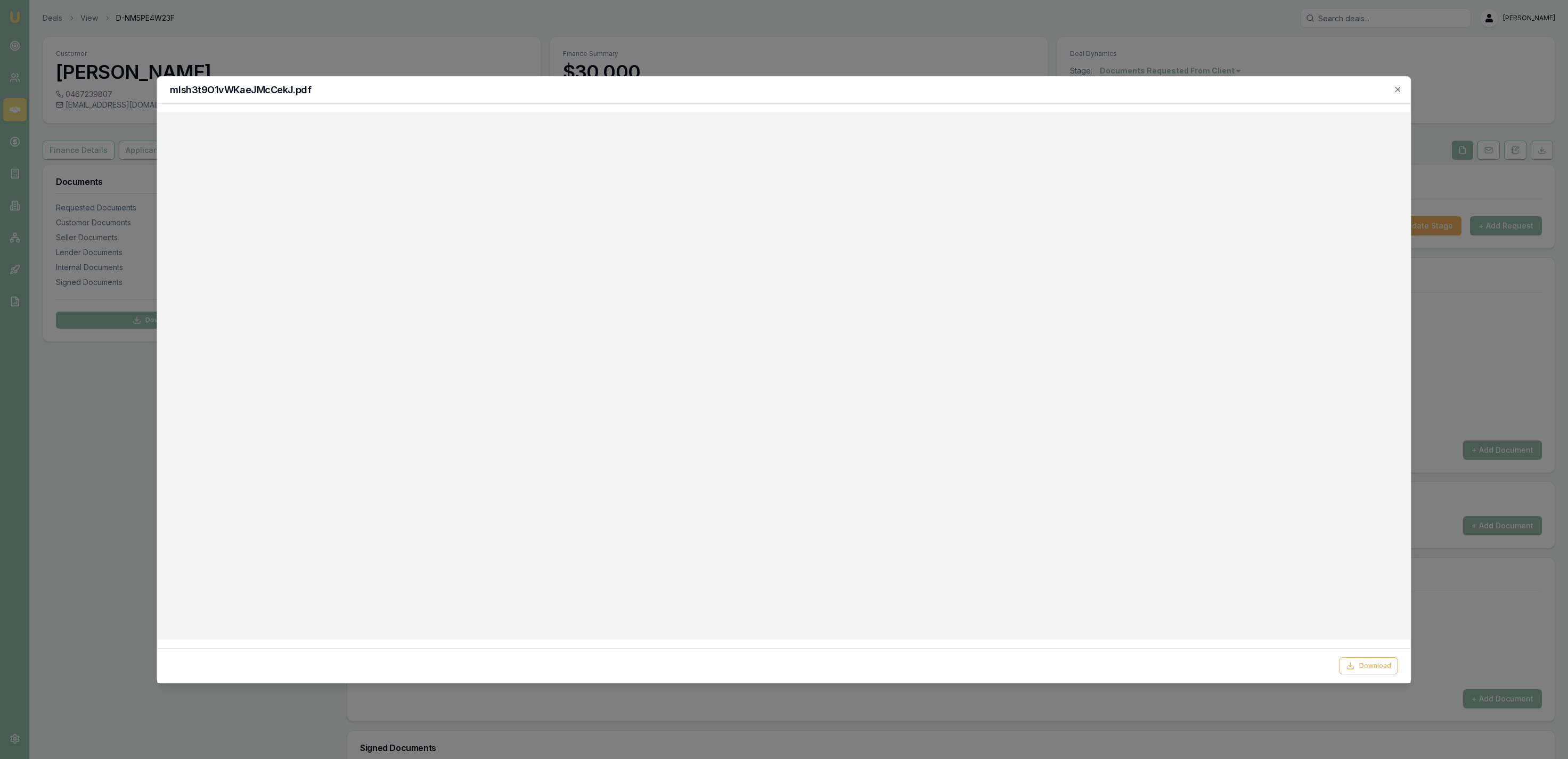
click at [677, 71] on div at bounding box center [784, 380] width 1568 height 759
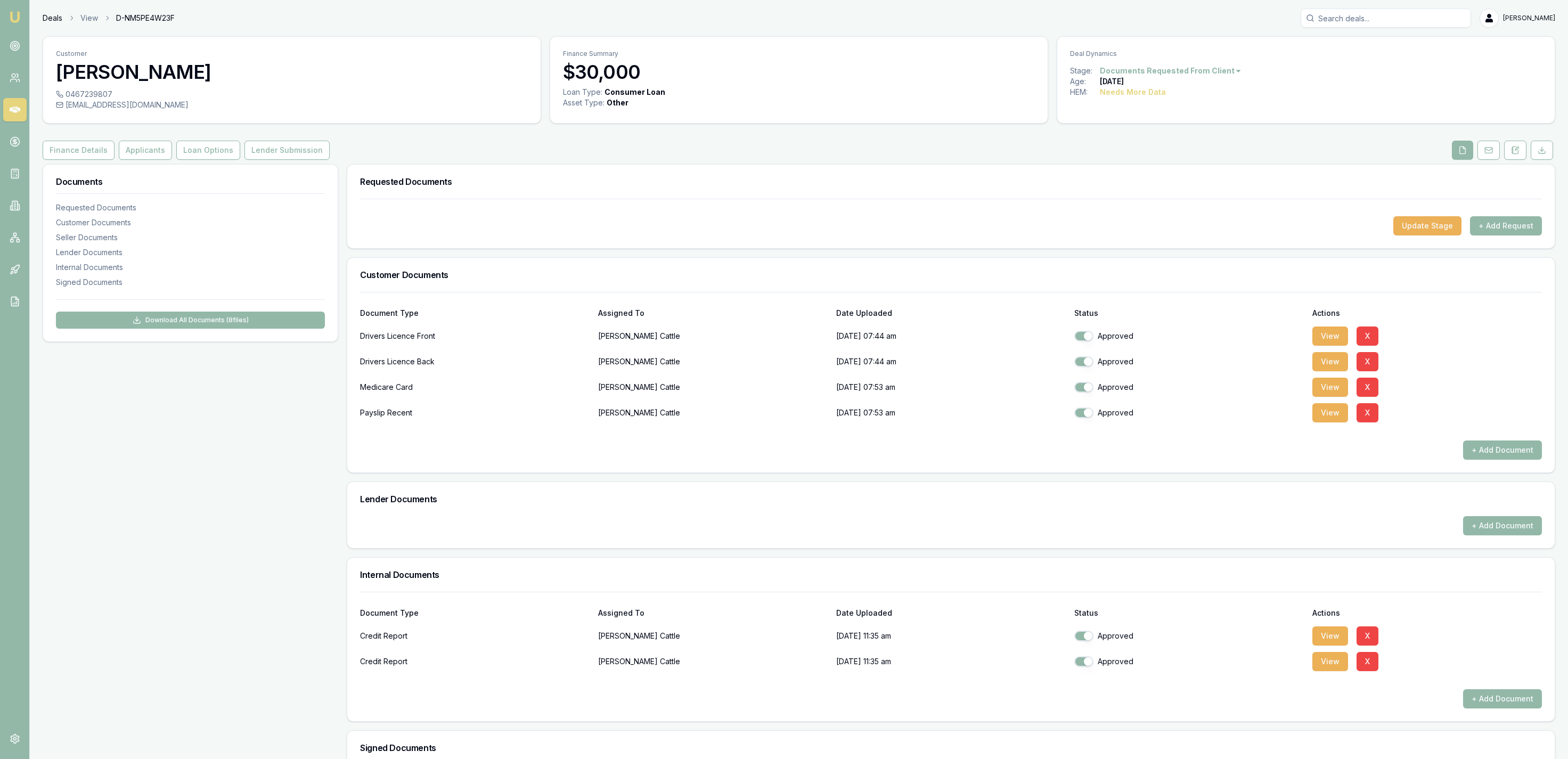
click at [56, 16] on link "Deals" at bounding box center [53, 18] width 20 height 10
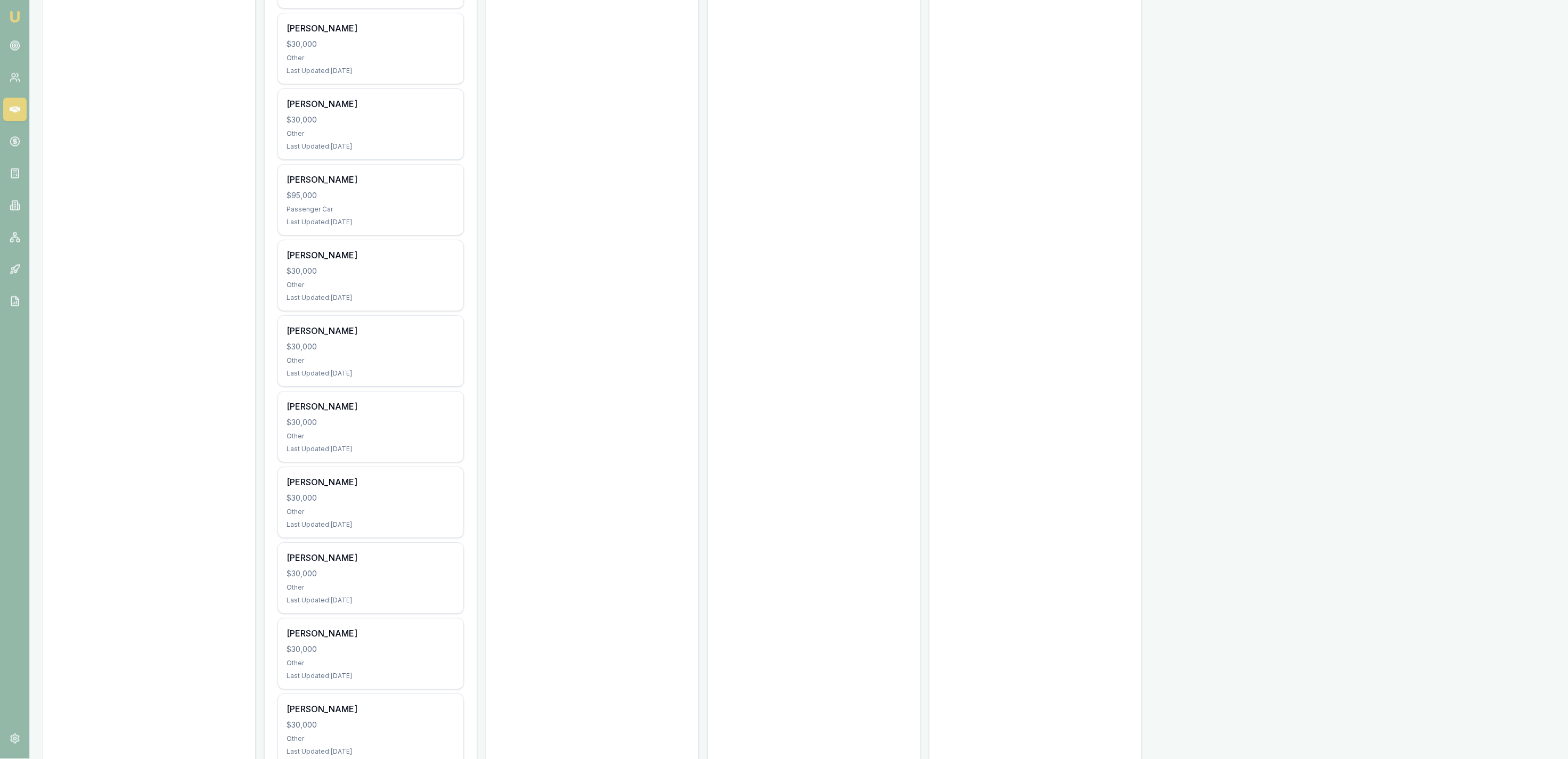
scroll to position [1599, 0]
click at [397, 136] on div "Other" at bounding box center [370, 131] width 168 height 9
click at [372, 54] on div "Elizabeth Bond $30,000 Other Last Updated: 10 days ago" at bounding box center [370, 46] width 185 height 70
click at [376, 297] on div "Last Updated: 19 days ago" at bounding box center [370, 296] width 168 height 9
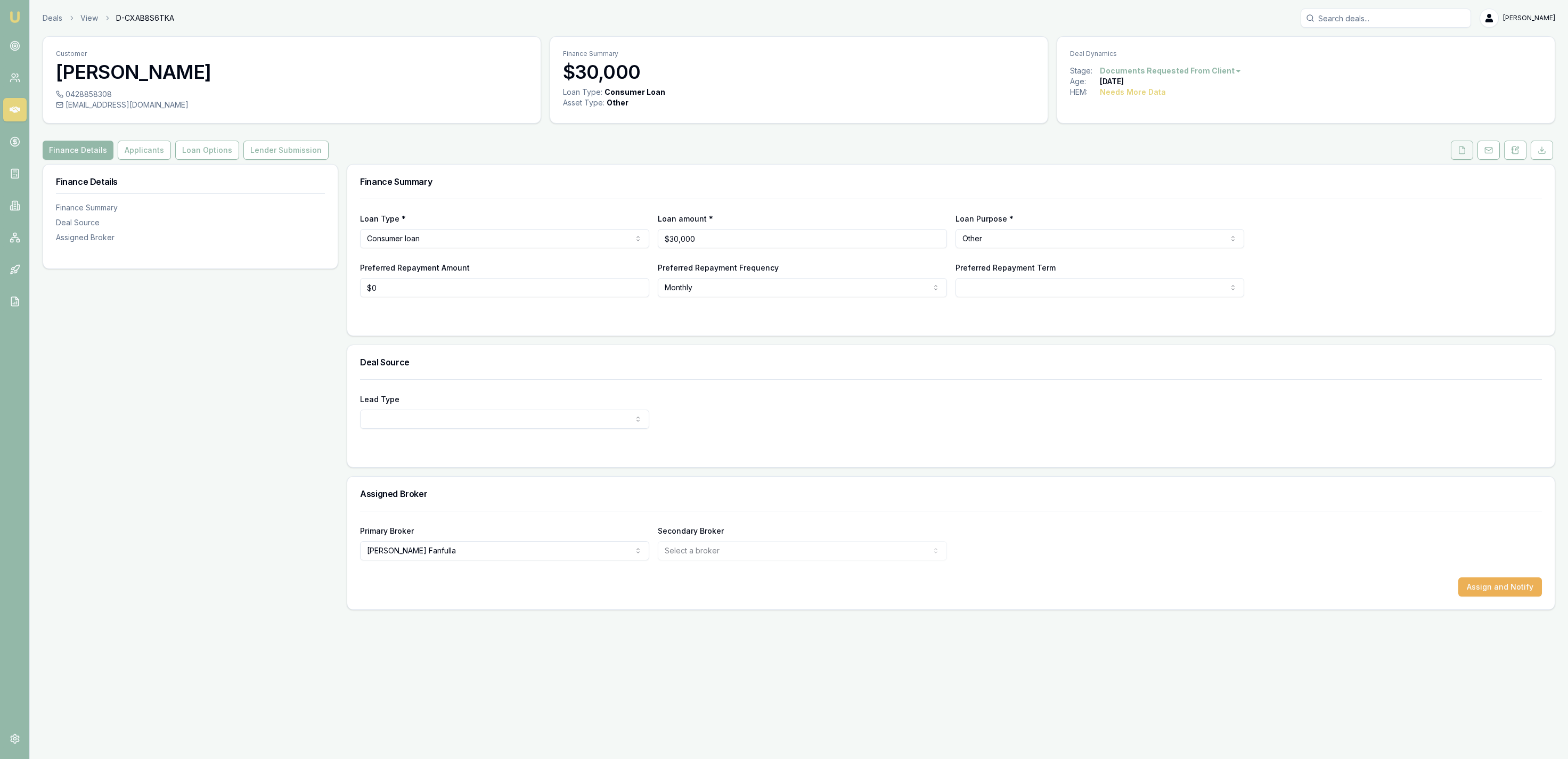
click at [1469, 151] on button at bounding box center [1462, 150] width 23 height 19
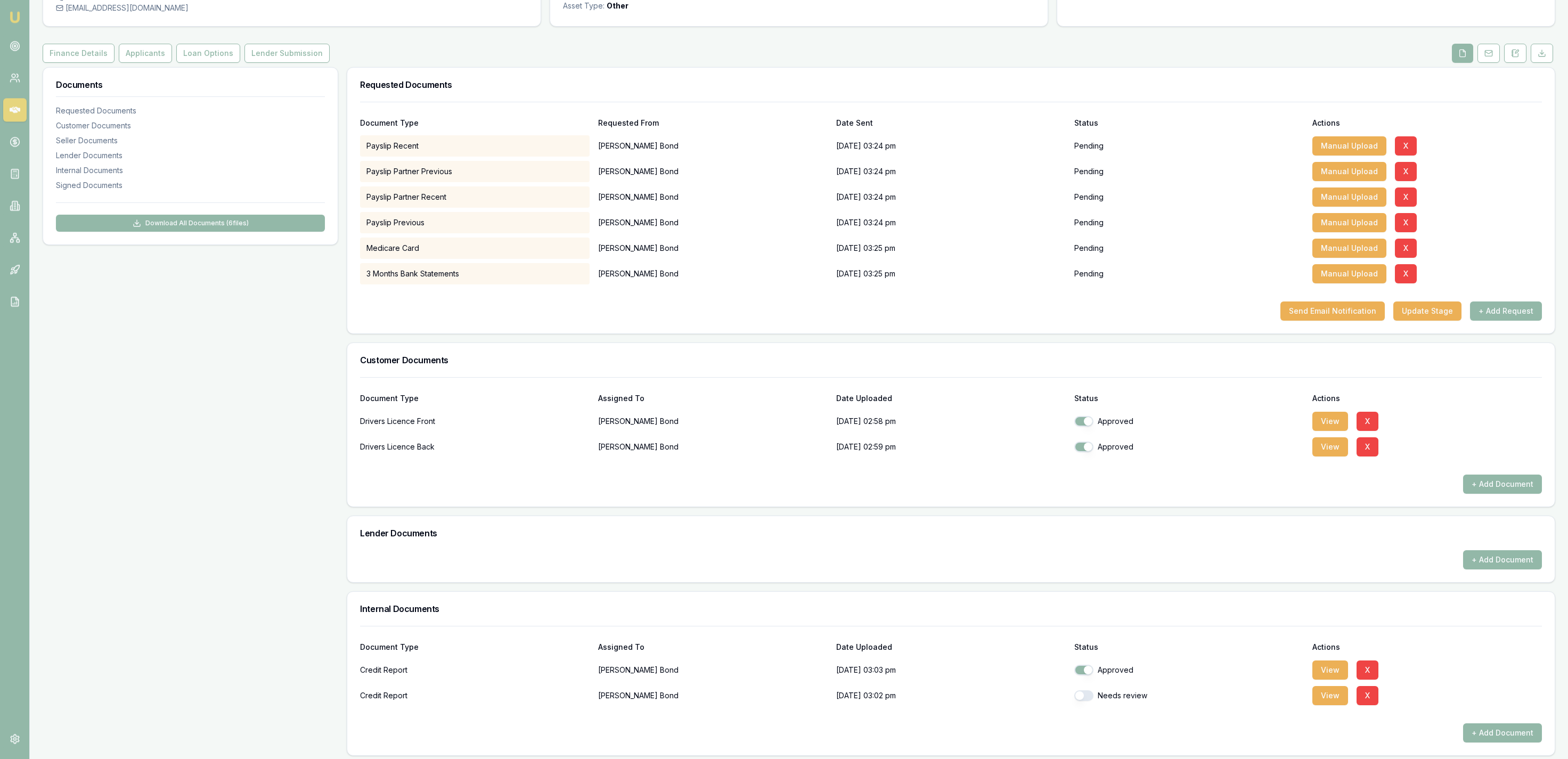
scroll to position [110, 0]
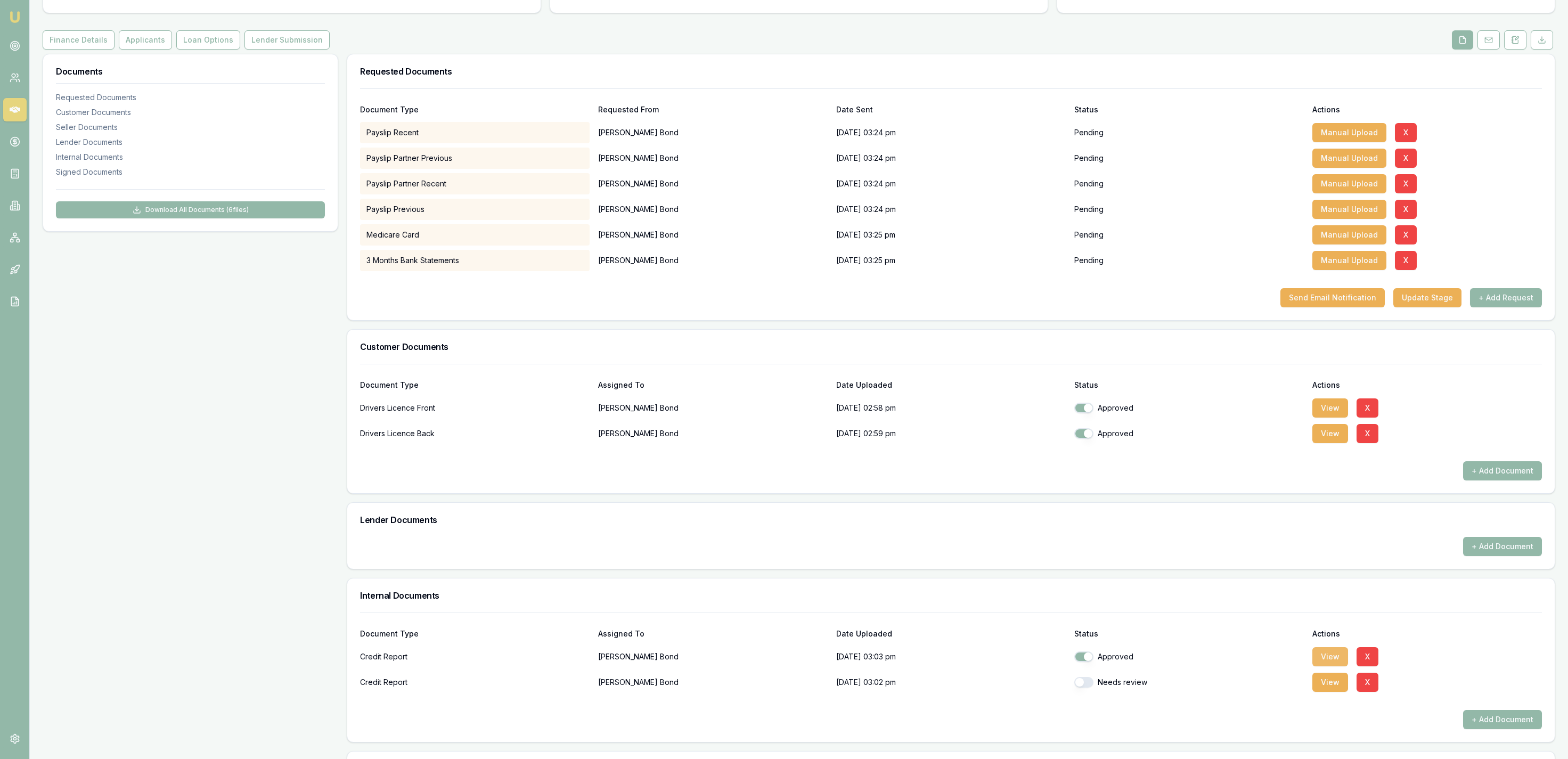
click at [1328, 657] on button "View" at bounding box center [1330, 656] width 35 height 19
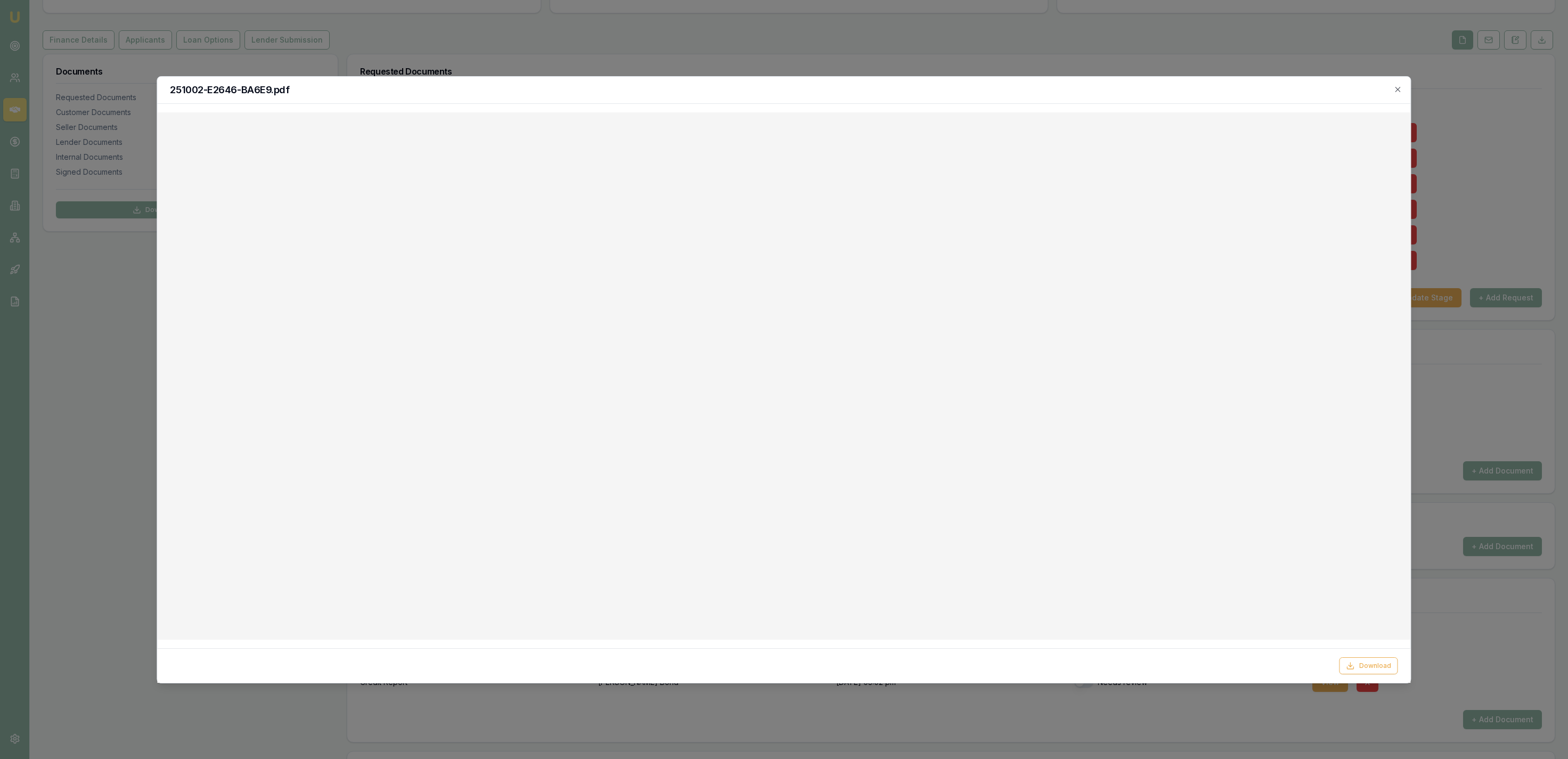
click at [724, 69] on div at bounding box center [784, 380] width 1568 height 759
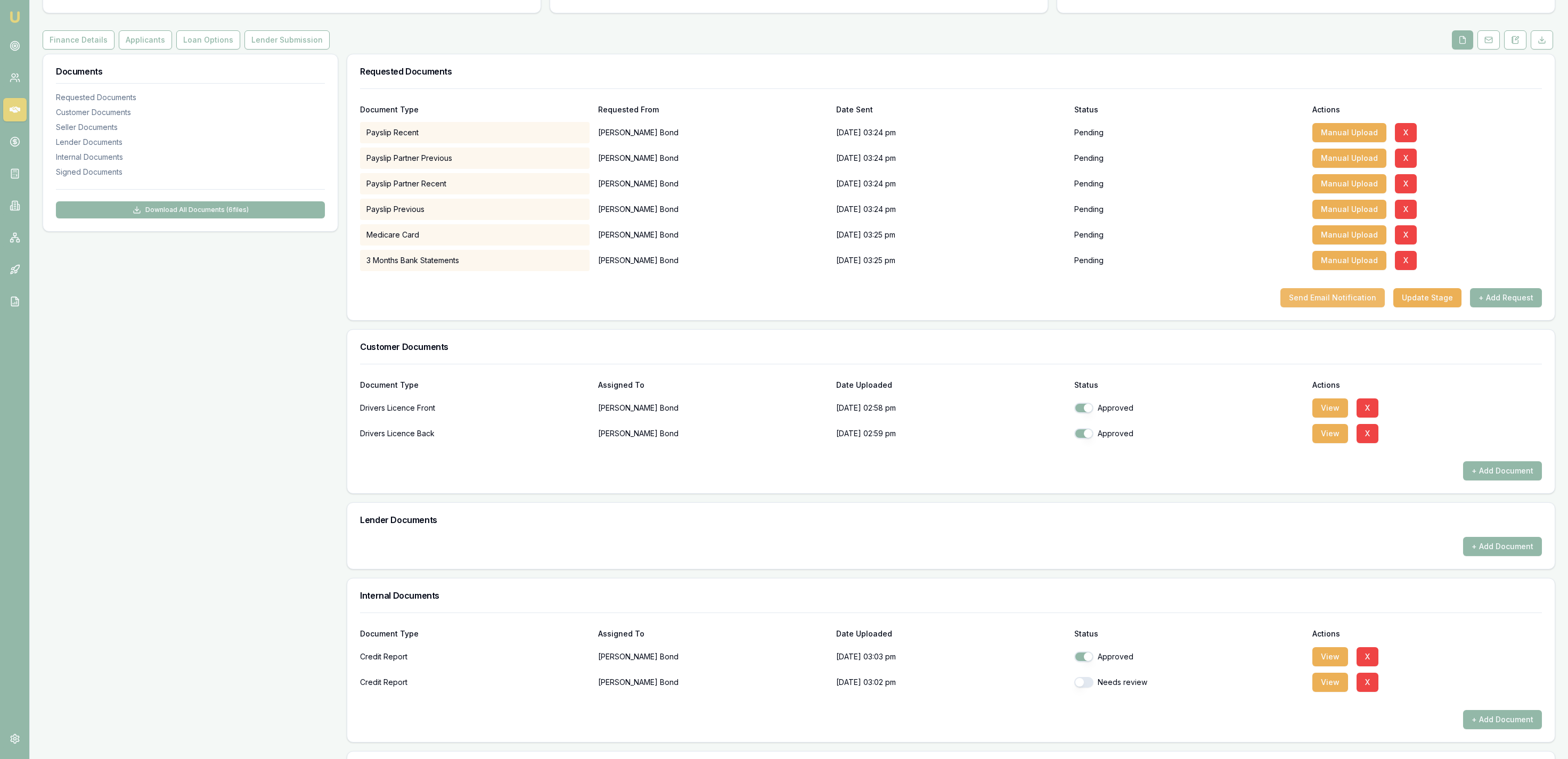
click at [1332, 292] on button "Send Email Notification" at bounding box center [1332, 298] width 104 height 19
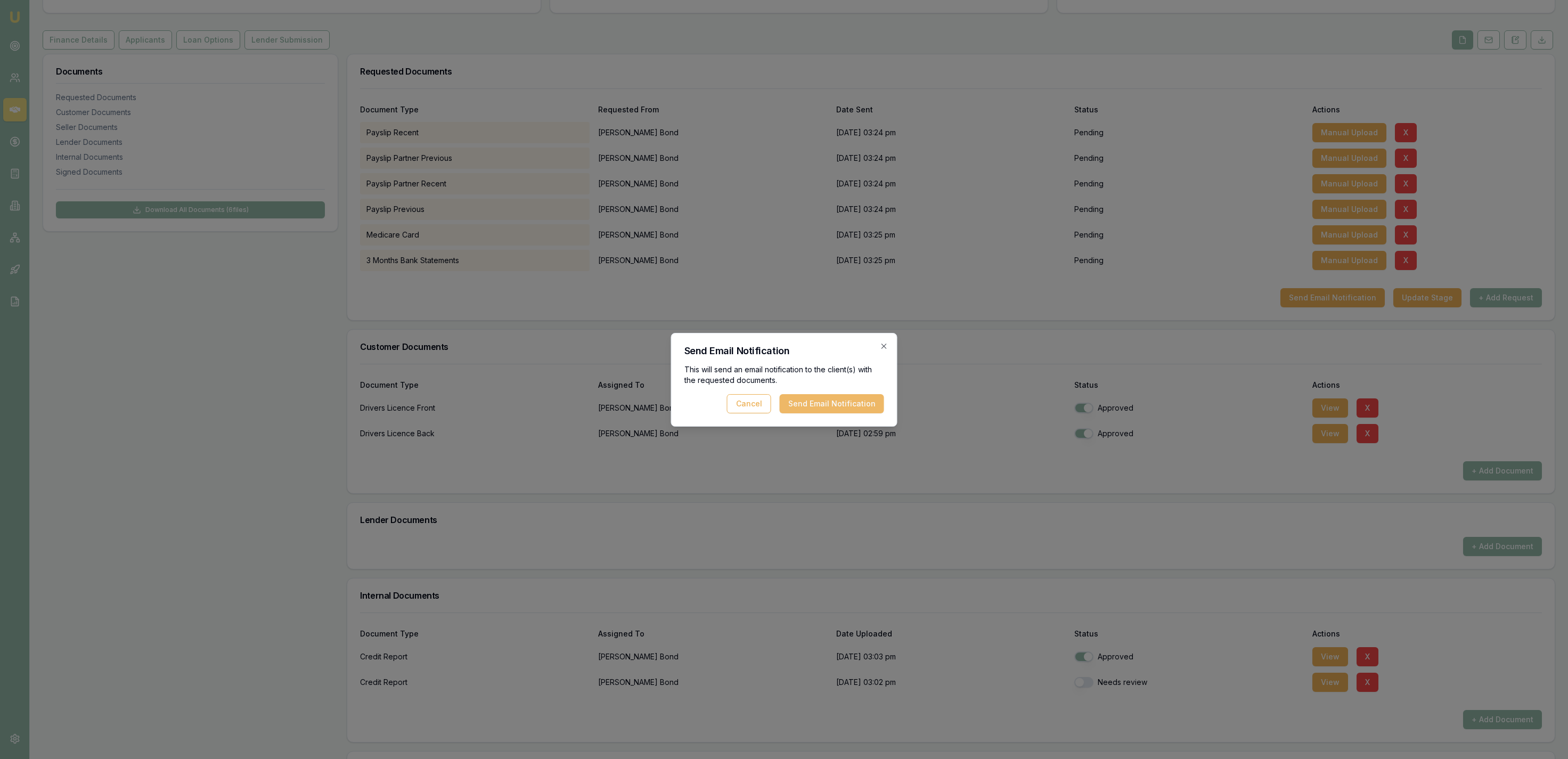
click at [830, 409] on button "Send Email Notification" at bounding box center [832, 403] width 104 height 19
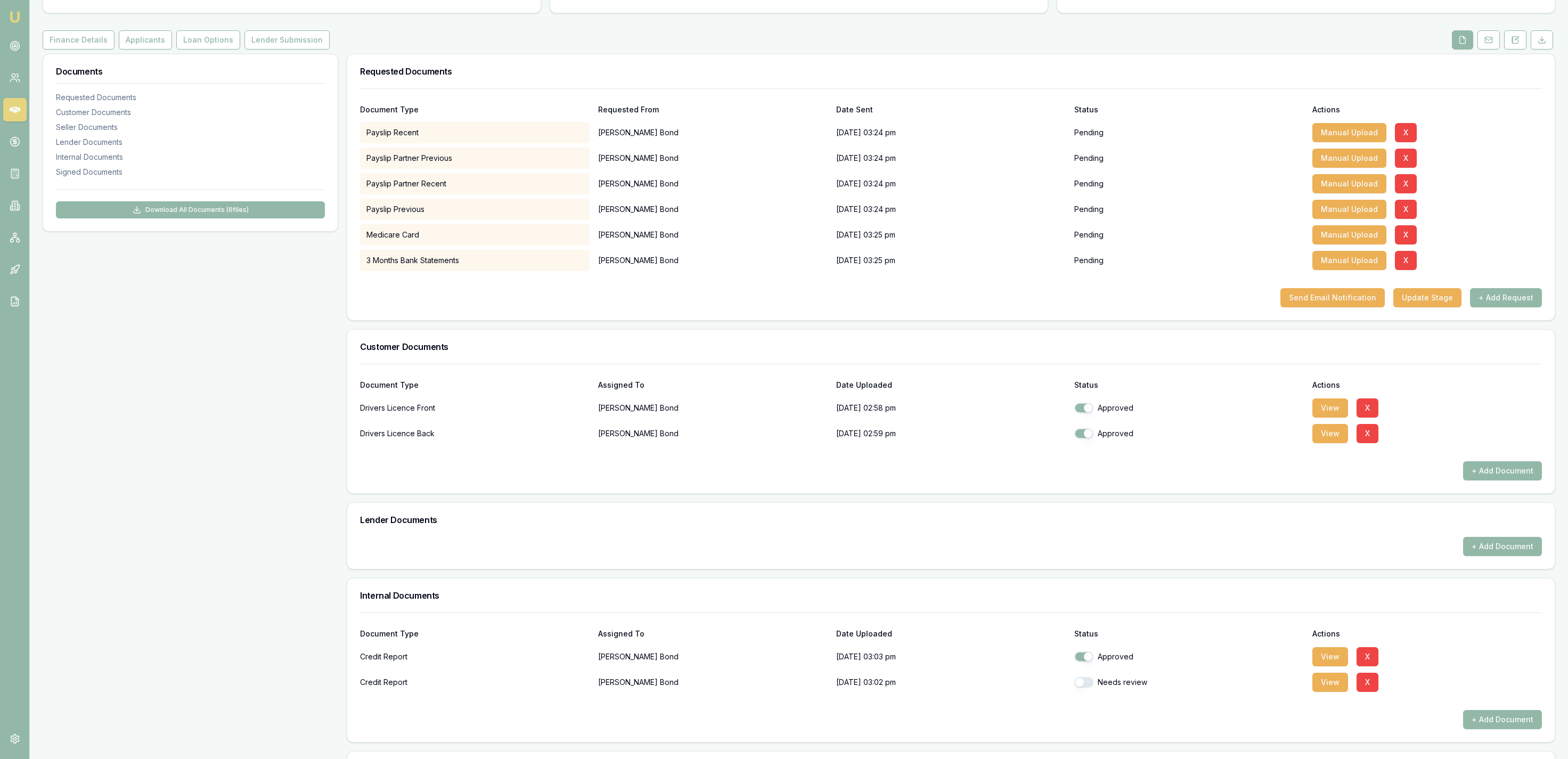
scroll to position [0, 0]
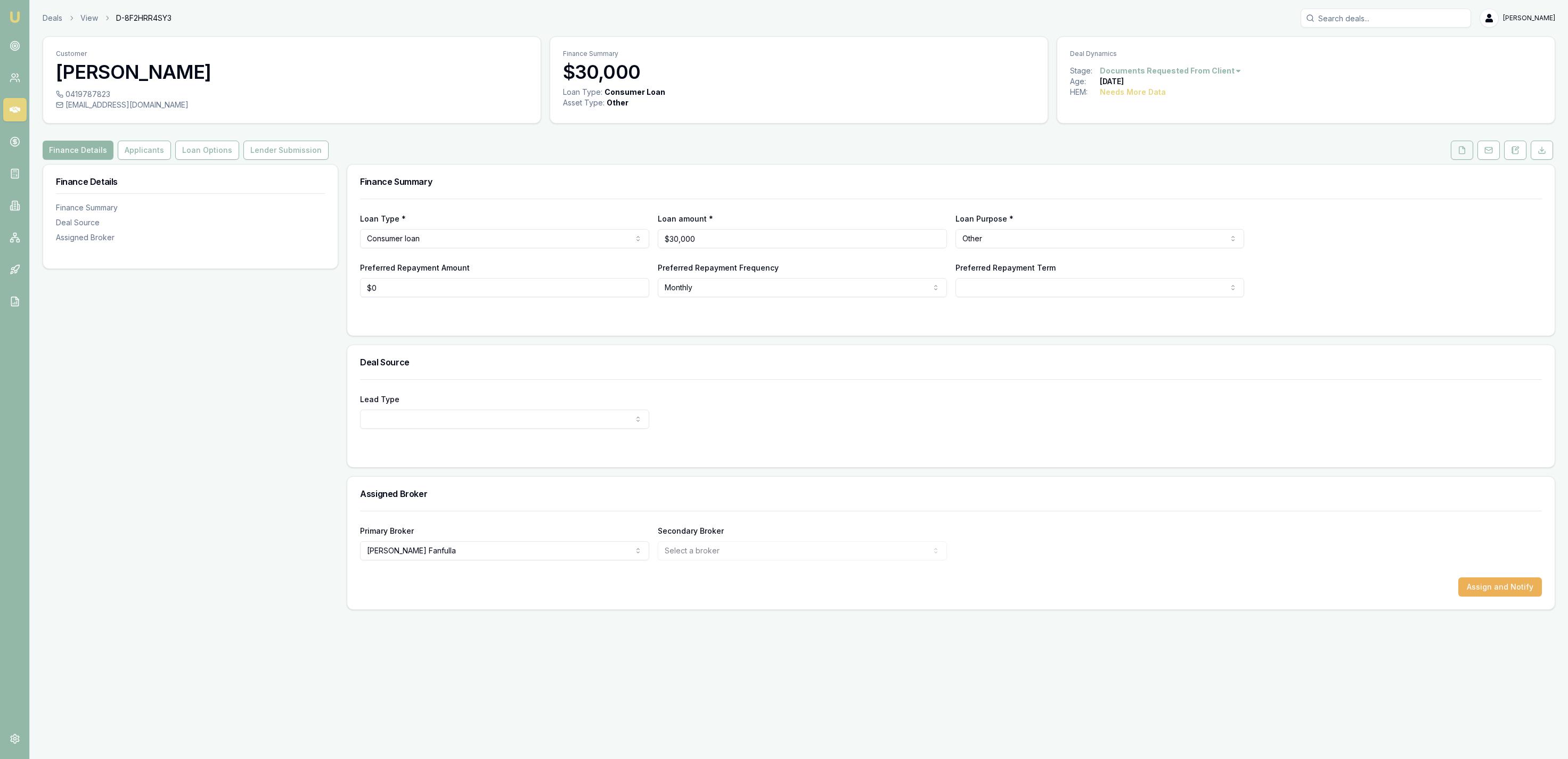
click at [1461, 145] on button at bounding box center [1462, 150] width 23 height 19
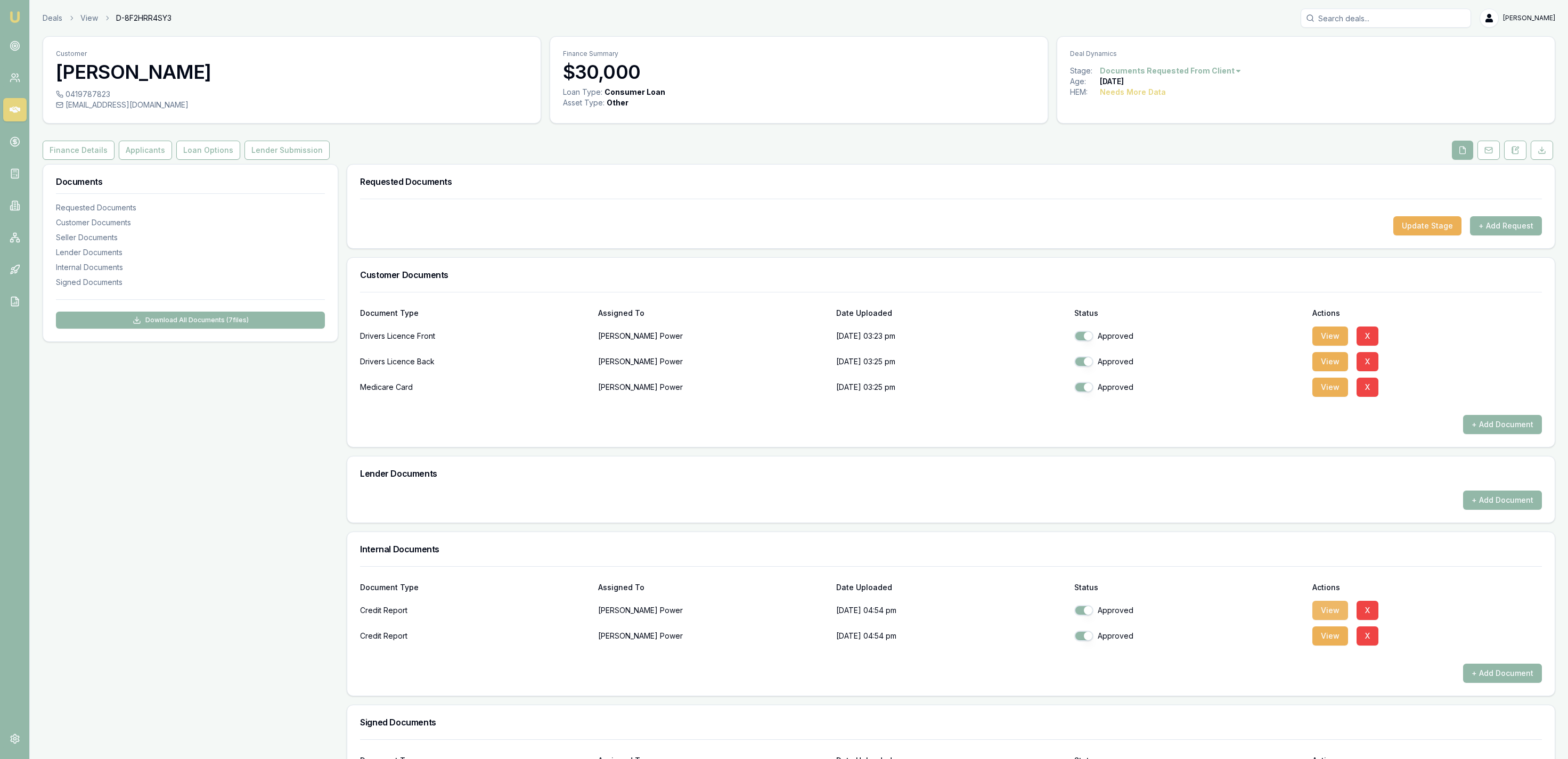
click at [1335, 611] on button "View" at bounding box center [1330, 610] width 35 height 19
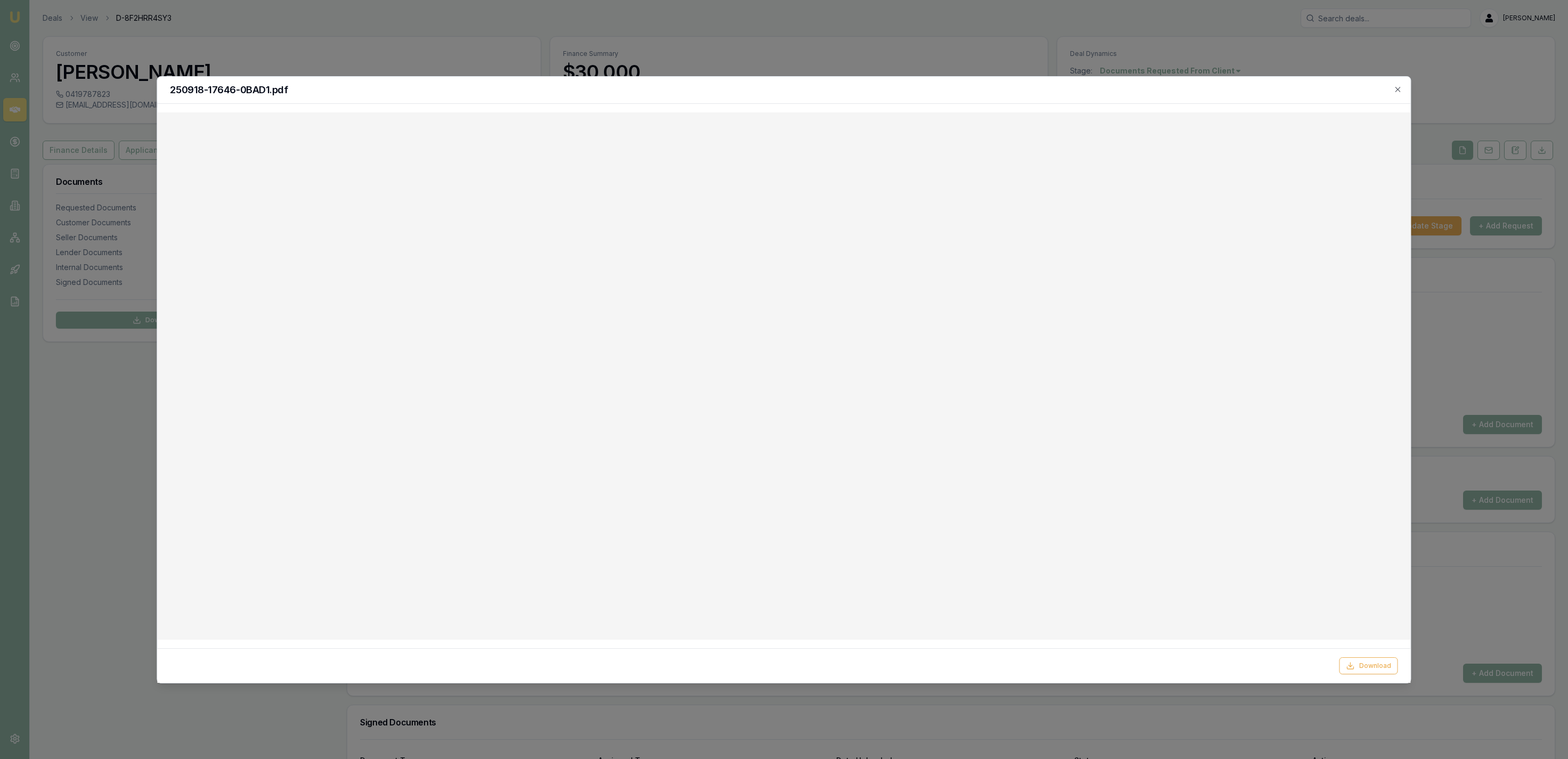
click at [695, 70] on div at bounding box center [784, 380] width 1568 height 759
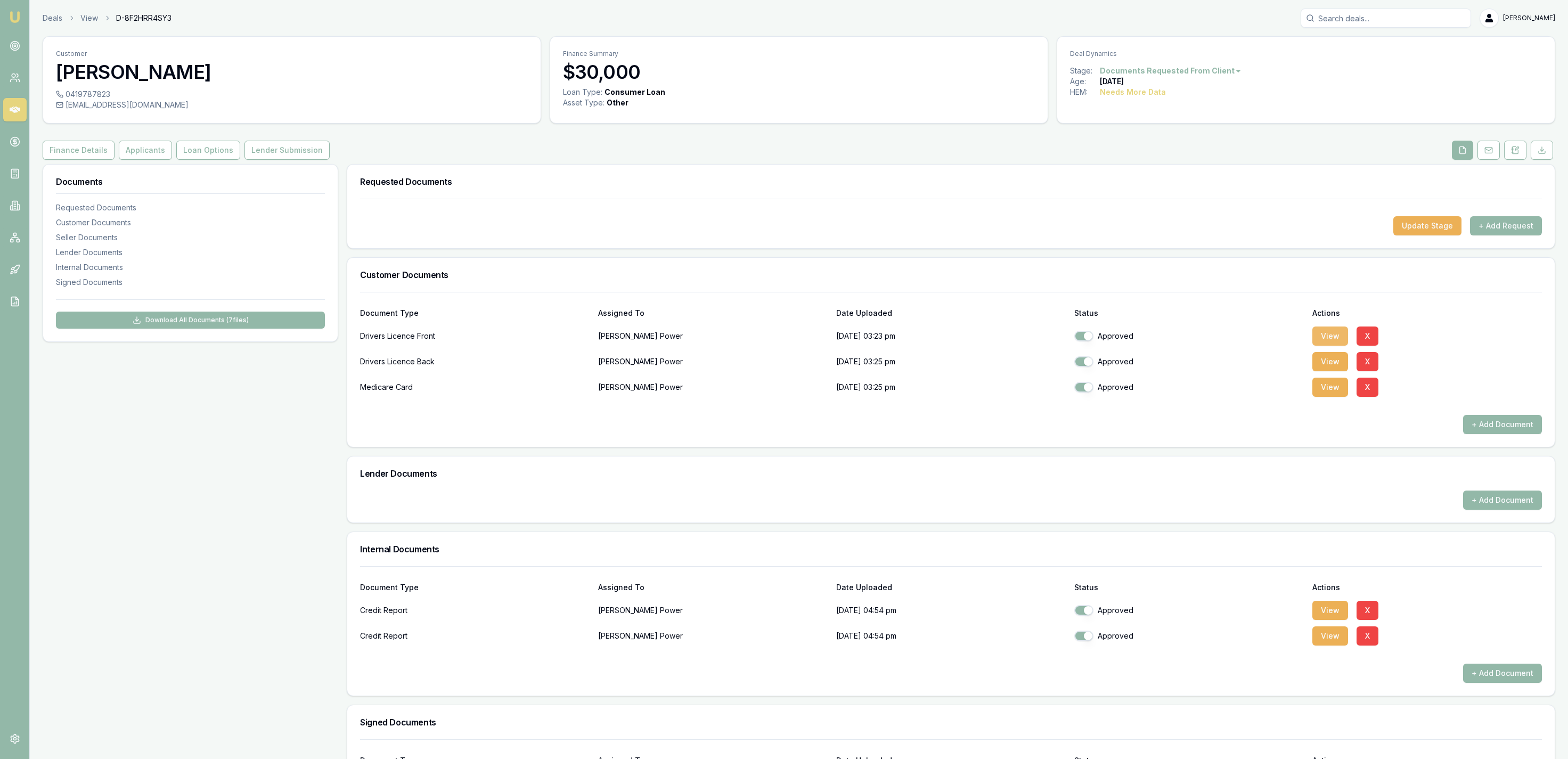
click at [1336, 335] on button "View" at bounding box center [1330, 336] width 35 height 19
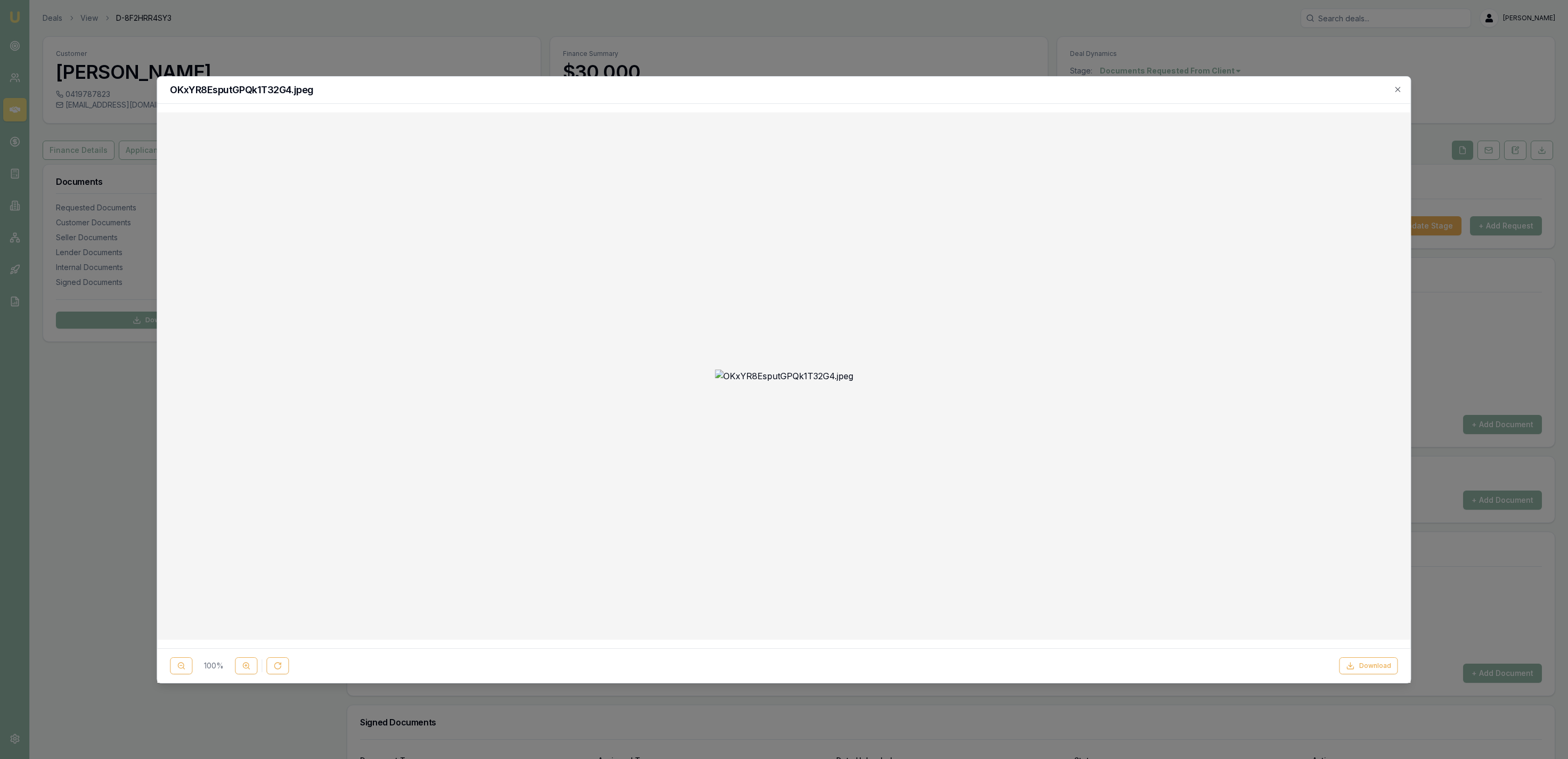
click at [857, 82] on div "OKxYR8EsputGPQk1T32G4.jpeg" at bounding box center [783, 90] width 1253 height 27
click at [875, 68] on div at bounding box center [784, 380] width 1568 height 759
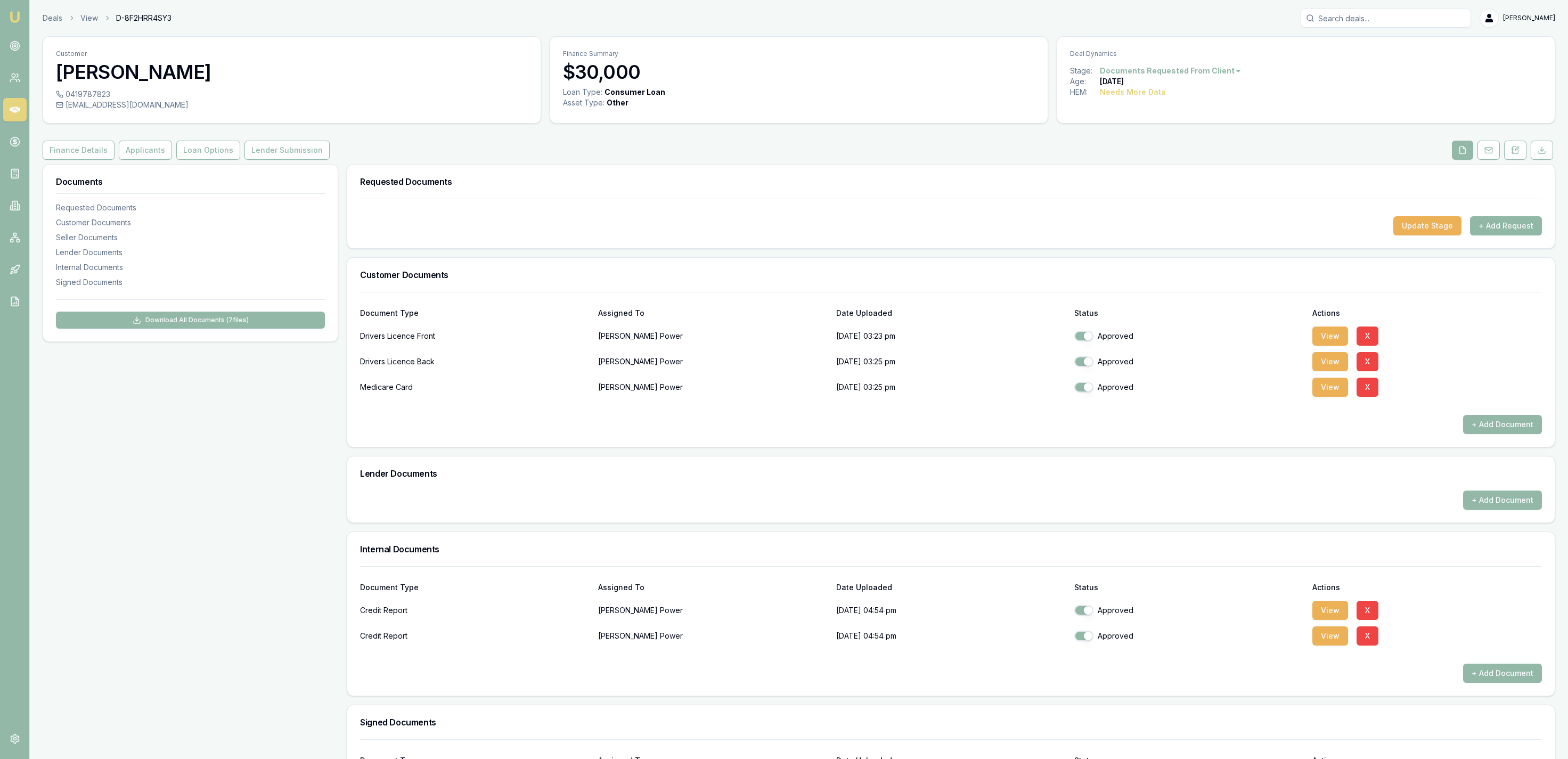
click at [1504, 232] on button "+ Add Request" at bounding box center [1506, 226] width 72 height 19
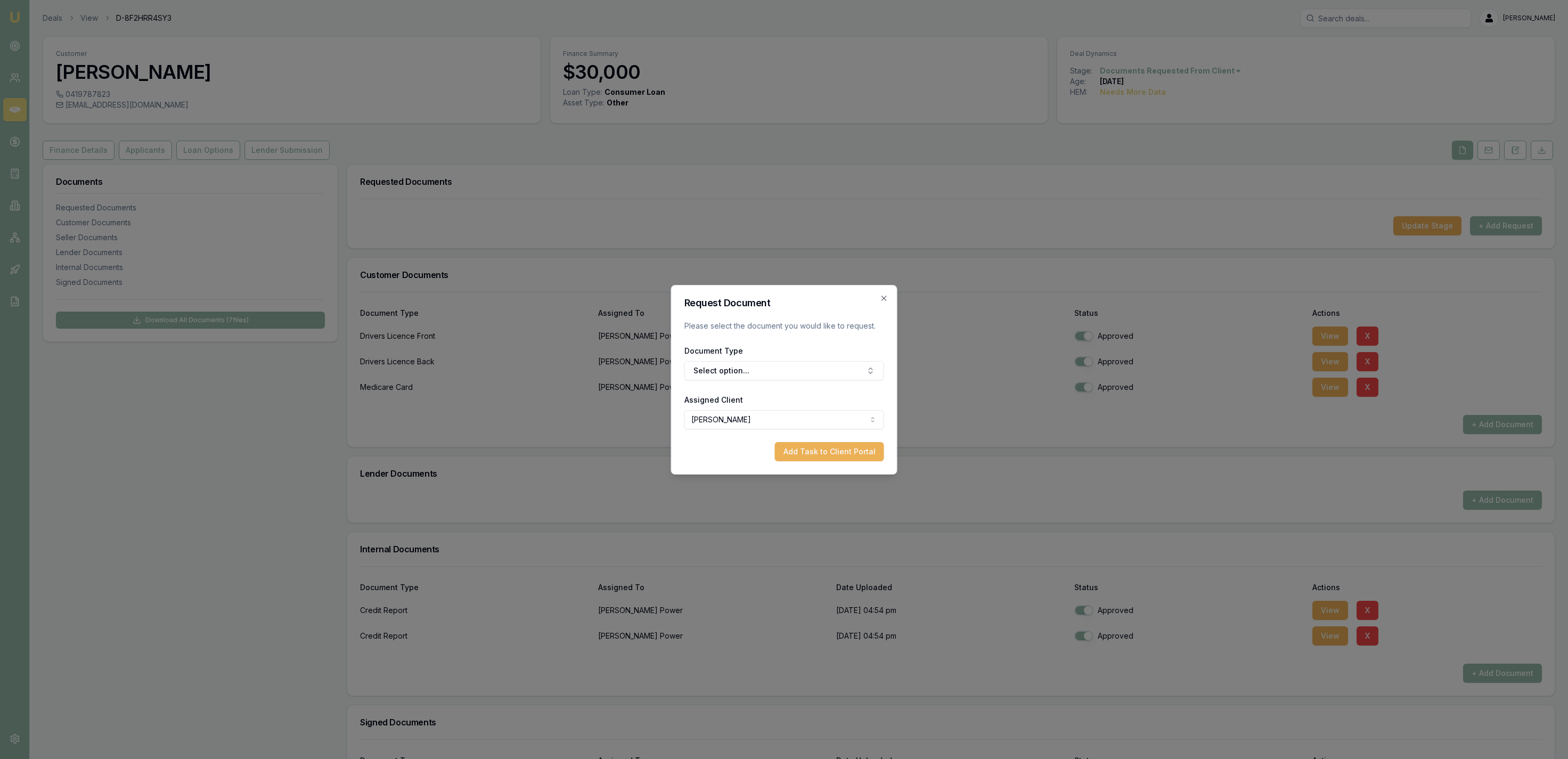
click at [791, 387] on form "Request Document Please select the document you would like to request. Document…" at bounding box center [784, 380] width 200 height 163
click at [788, 384] on form "Request Document Please select the document you would like to request. Document…" at bounding box center [784, 380] width 200 height 163
click at [788, 368] on button "Select option..." at bounding box center [784, 370] width 200 height 19
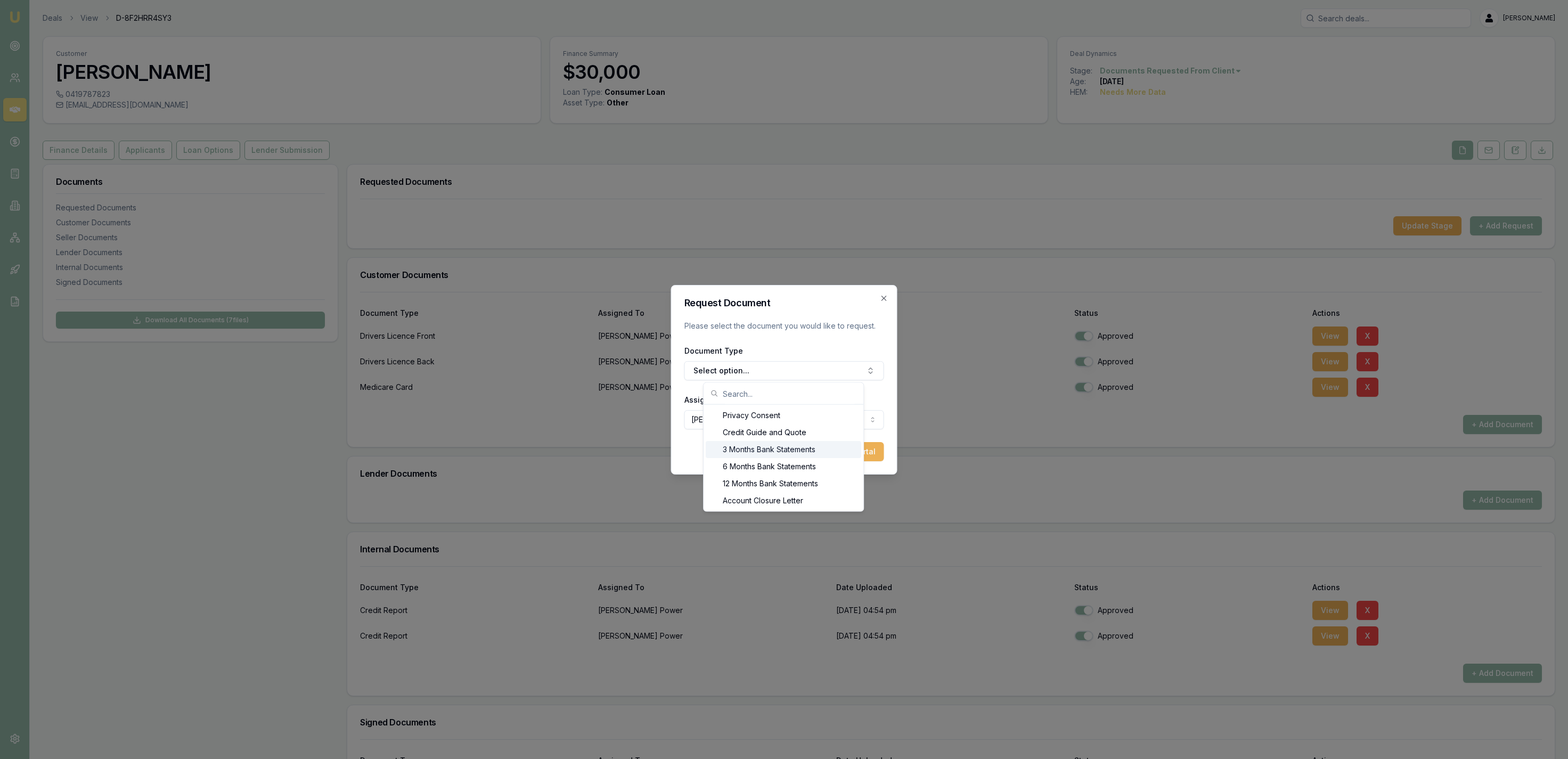
click at [809, 449] on div "3 Months Bank Statements" at bounding box center [783, 450] width 156 height 17
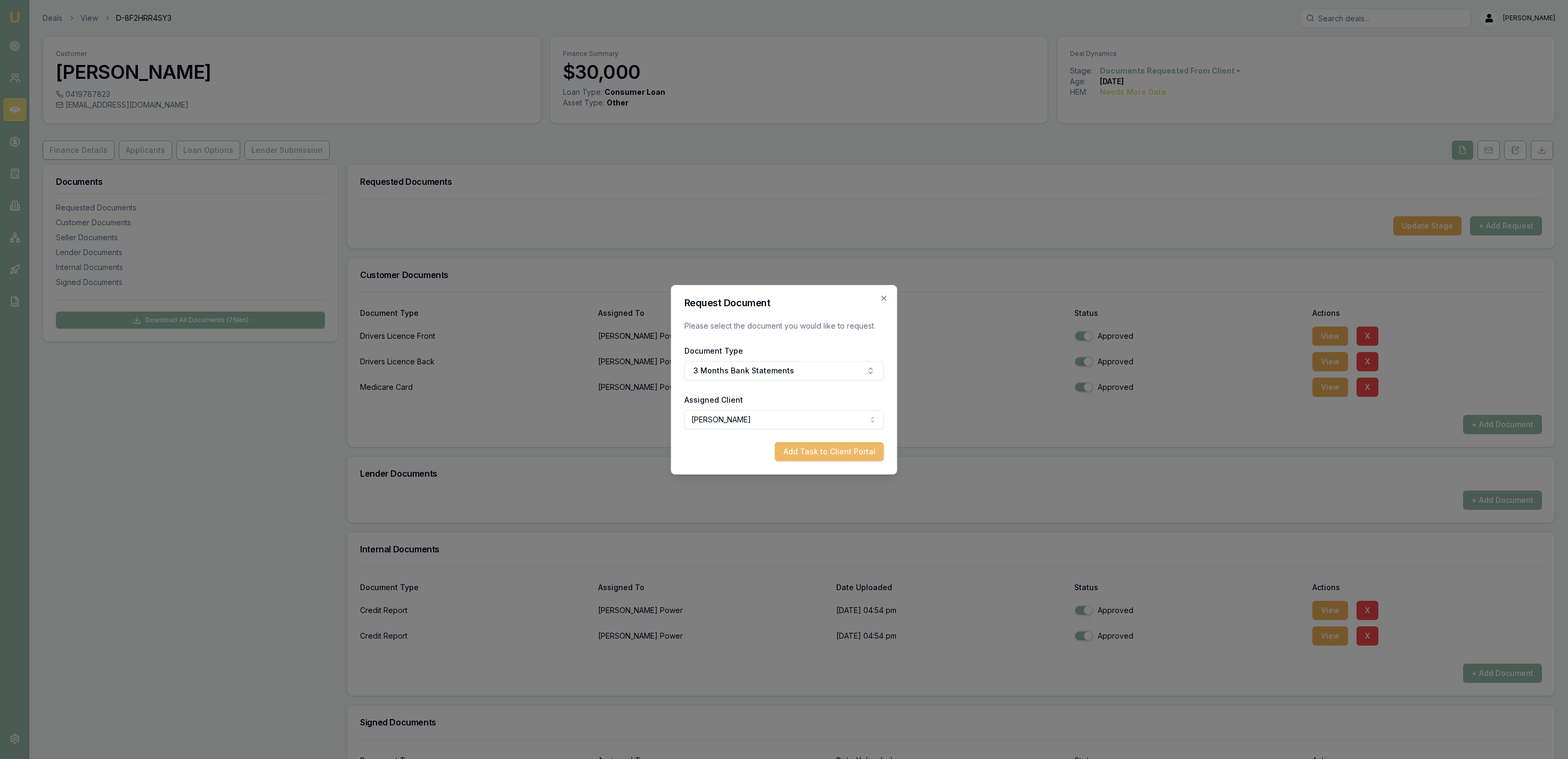
click at [817, 453] on button "Add Task to Client Portal" at bounding box center [829, 451] width 109 height 19
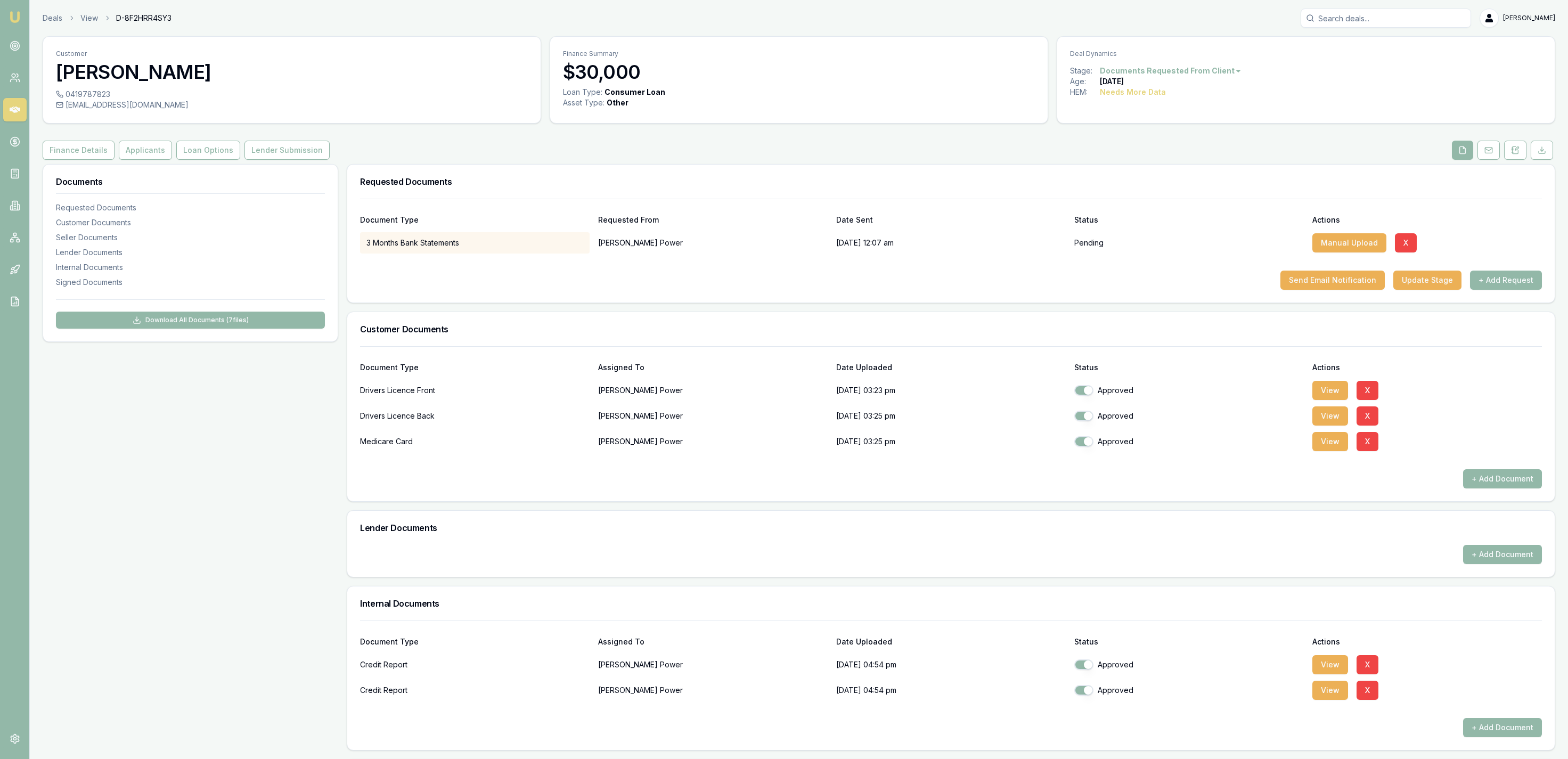
click at [1333, 293] on div "Document Type Requested From Date Sent Status Actions 3 Months Bank Statements …" at bounding box center [951, 251] width 1207 height 104
click at [1332, 288] on button "Send Email Notification" at bounding box center [1332, 280] width 104 height 19
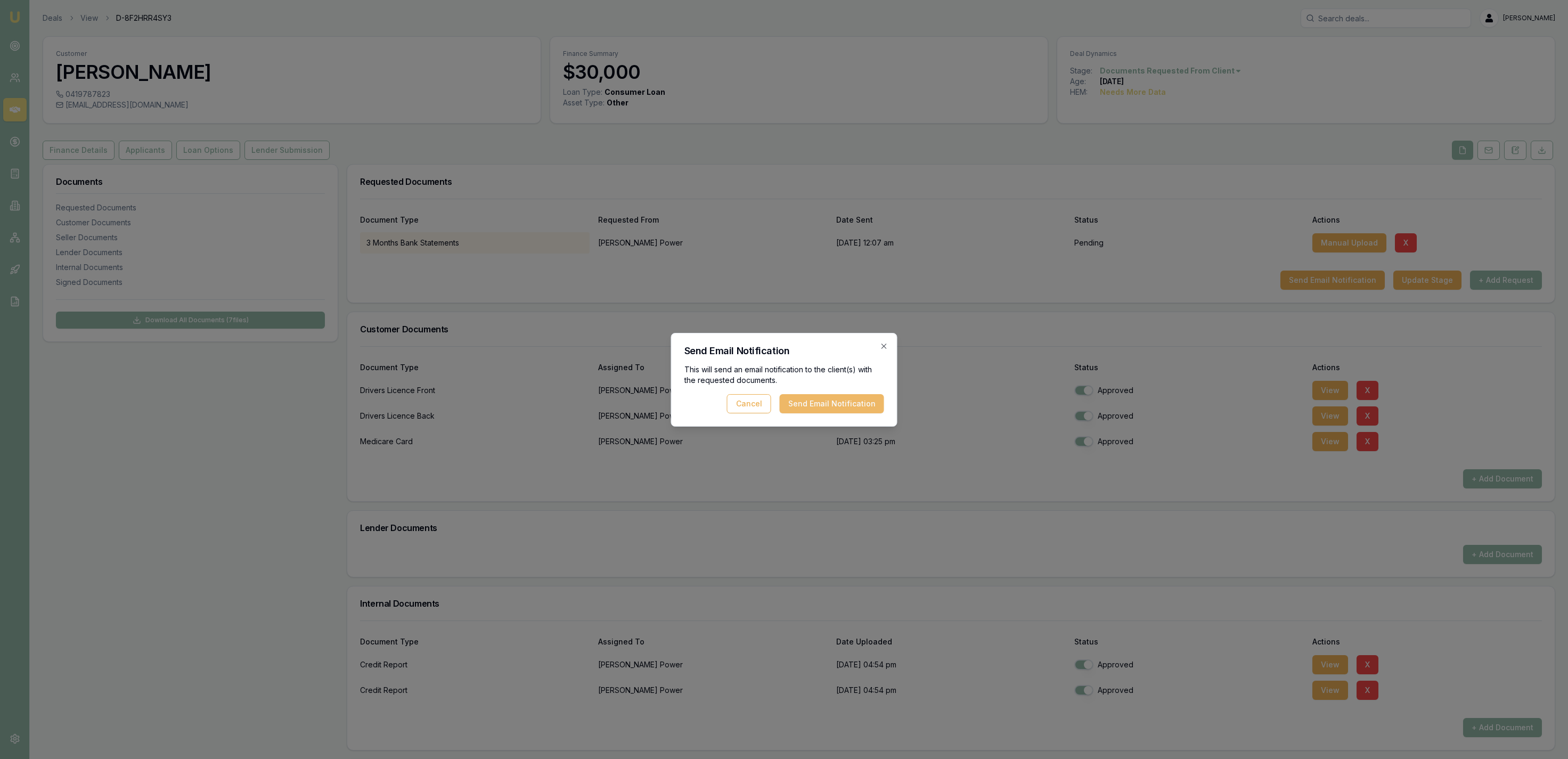
click at [862, 406] on button "Send Email Notification" at bounding box center [832, 403] width 104 height 19
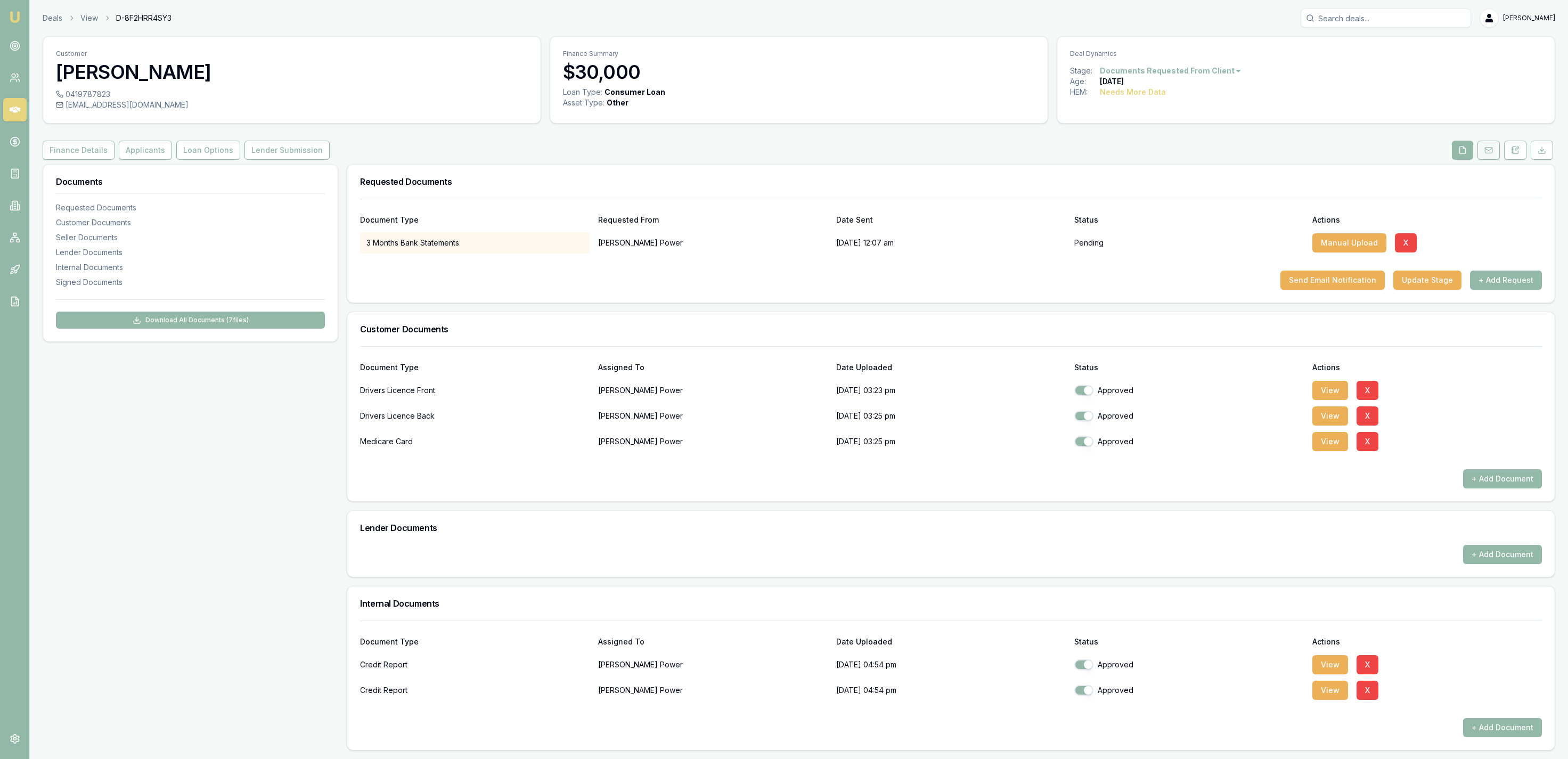
click at [1487, 152] on icon at bounding box center [1489, 150] width 9 height 9
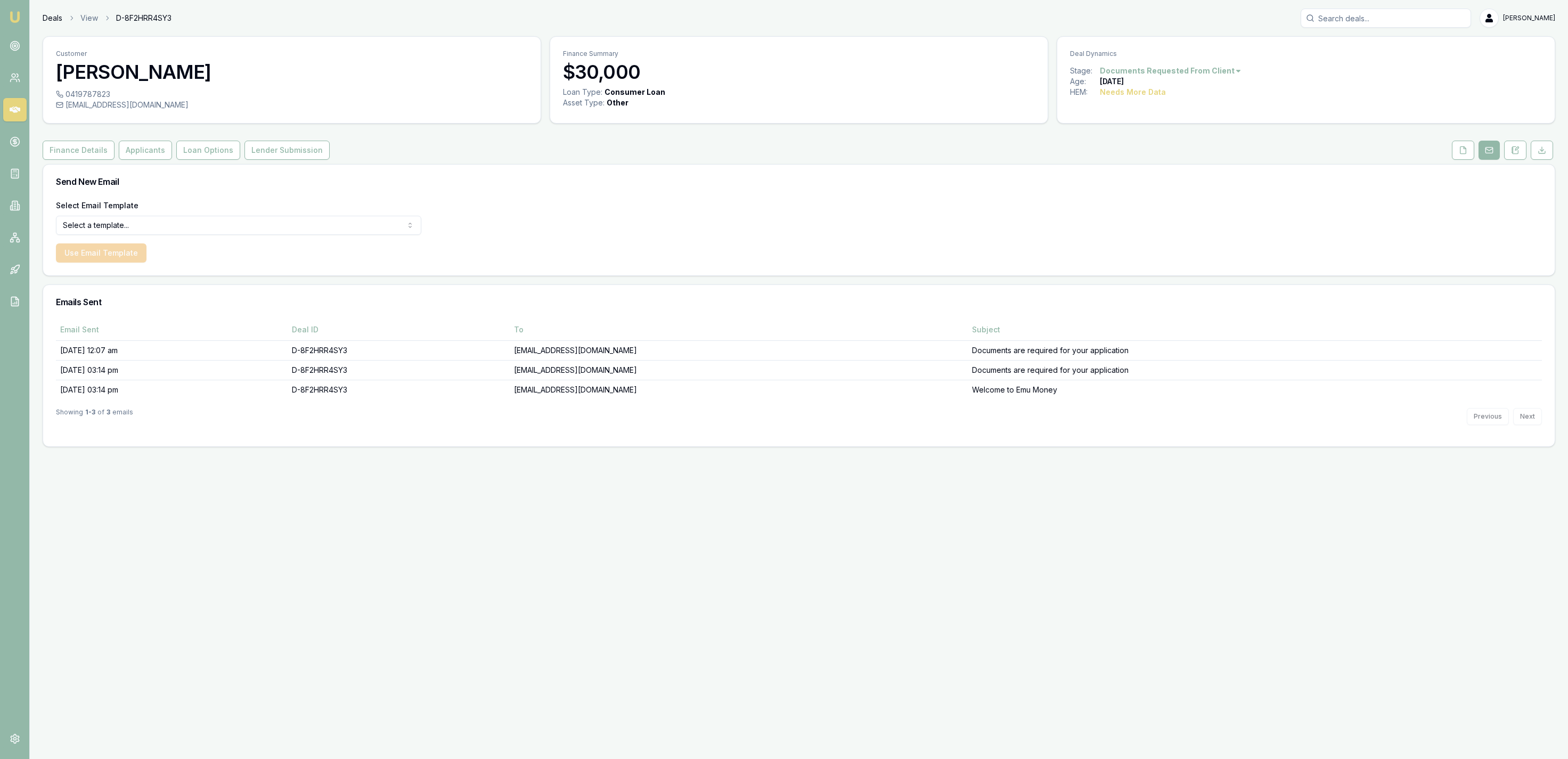
click at [52, 21] on link "Deals" at bounding box center [53, 18] width 20 height 10
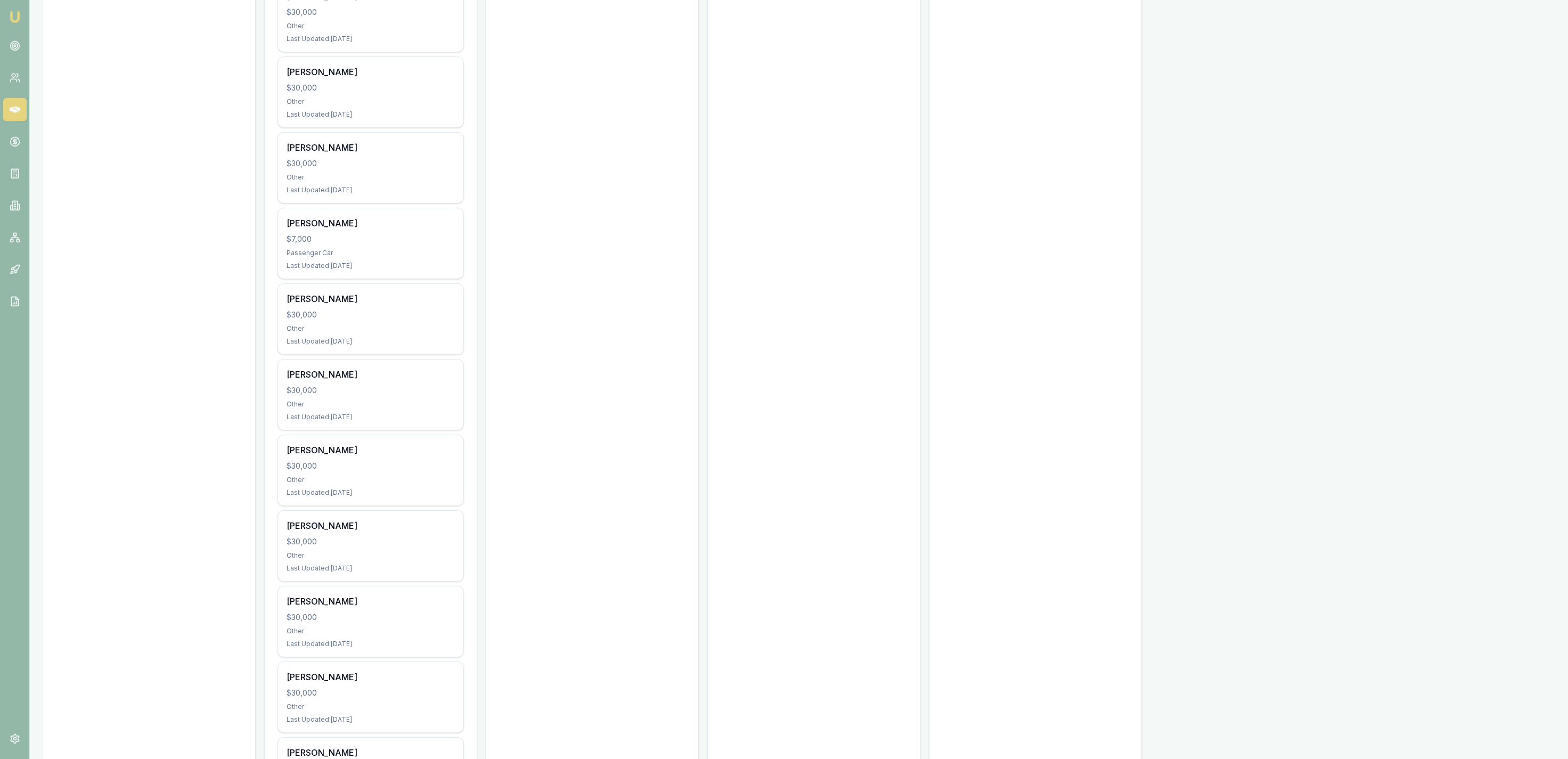
scroll to position [3142, 0]
click at [425, 304] on div "[PERSON_NAME]" at bounding box center [370, 298] width 168 height 13
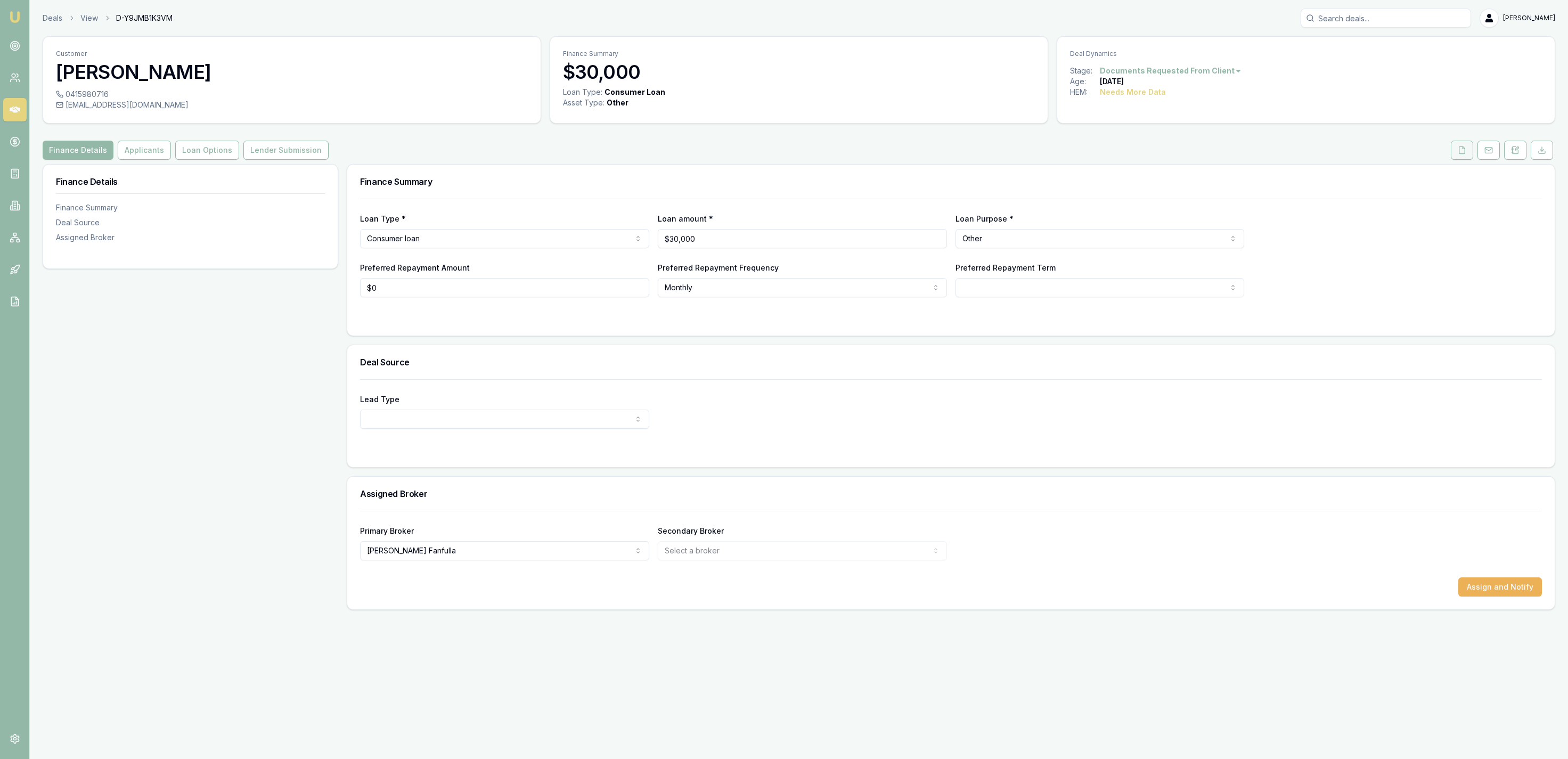
click at [1457, 146] on button at bounding box center [1462, 150] width 23 height 19
